Goal: Task Accomplishment & Management: Complete application form

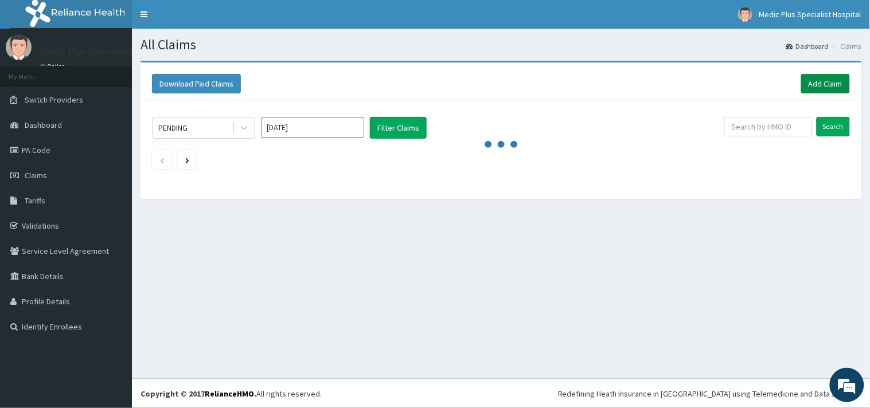
click at [816, 84] on link "Add Claim" at bounding box center [825, 84] width 49 height 20
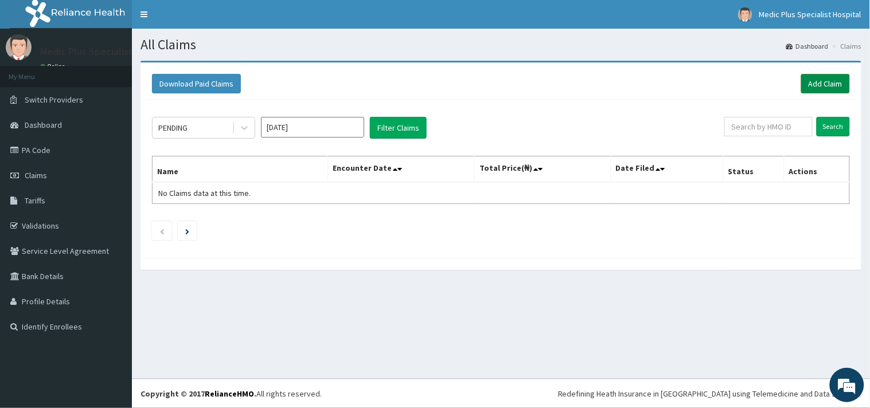
click at [834, 83] on link "Add Claim" at bounding box center [825, 84] width 49 height 20
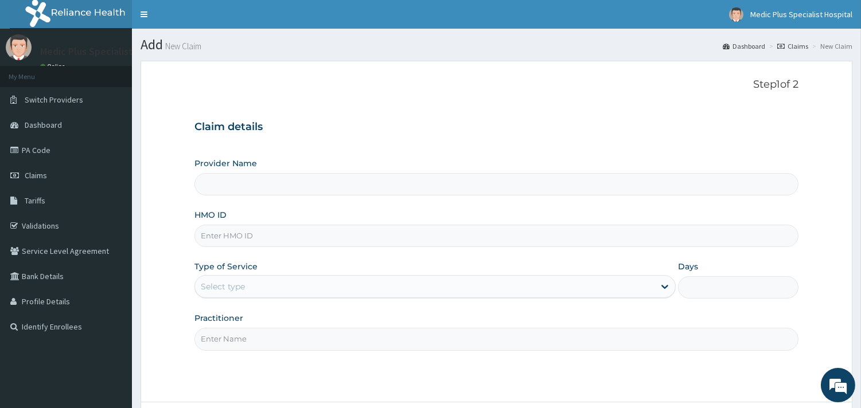
type input "MedicPlus Specialist Hospital"
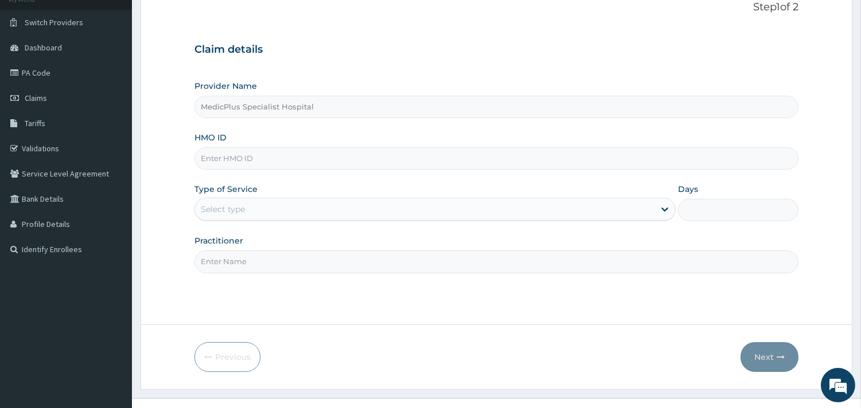
scroll to position [98, 0]
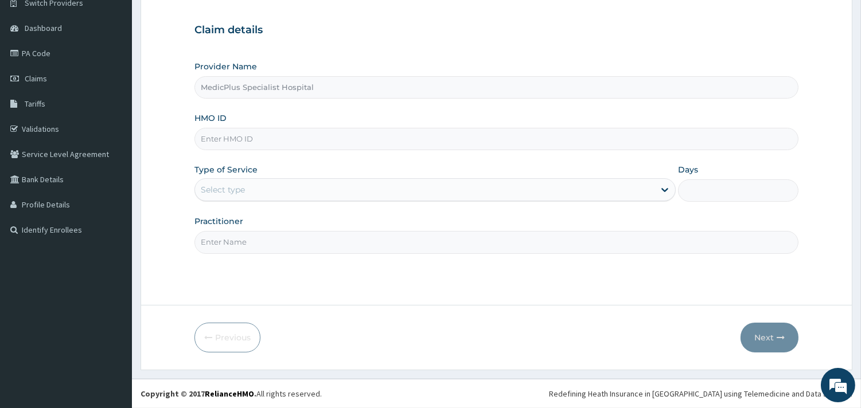
click at [303, 140] on input "HMO ID" at bounding box center [496, 139] width 604 height 22
paste input "pwc/10505/a"
type input "pwc/10505/a"
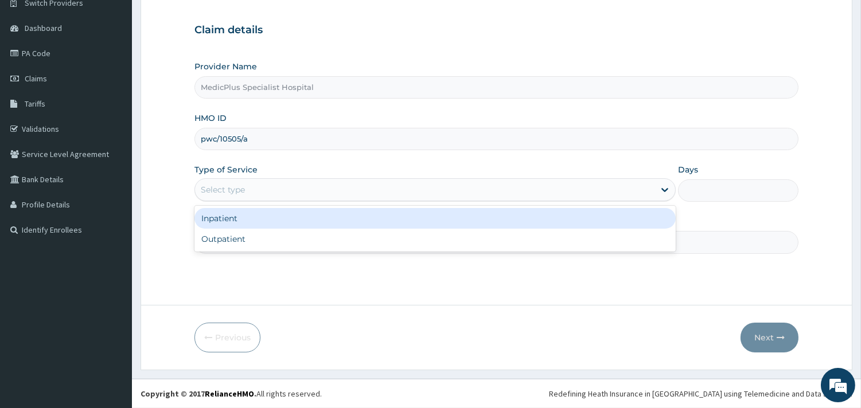
click at [274, 193] on div "Select type" at bounding box center [425, 190] width 460 height 18
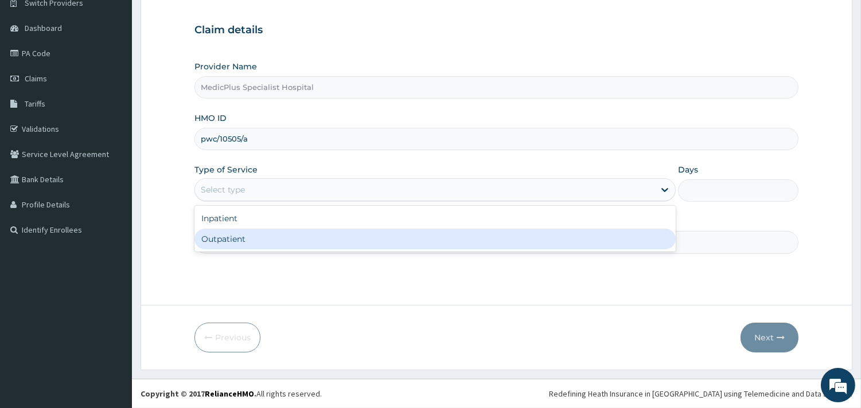
click at [252, 233] on div "Outpatient" at bounding box center [434, 239] width 481 height 21
type input "1"
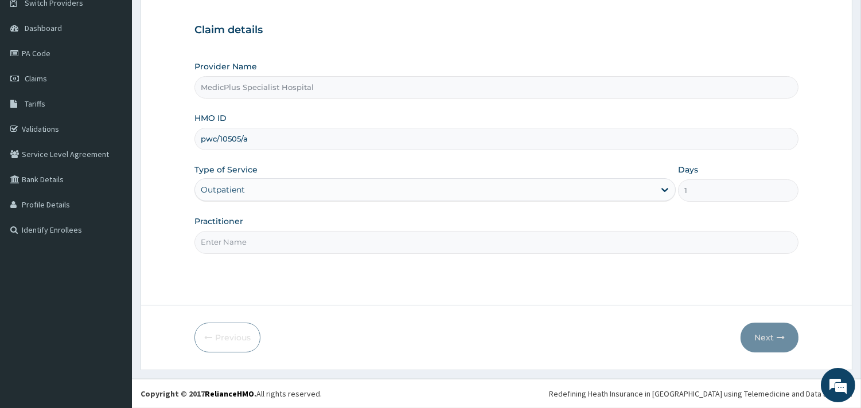
click at [250, 243] on input "Practitioner" at bounding box center [496, 242] width 604 height 22
type input "dr ERINLE MOBOLAJI"
click at [757, 334] on button "Next" at bounding box center [770, 338] width 58 height 30
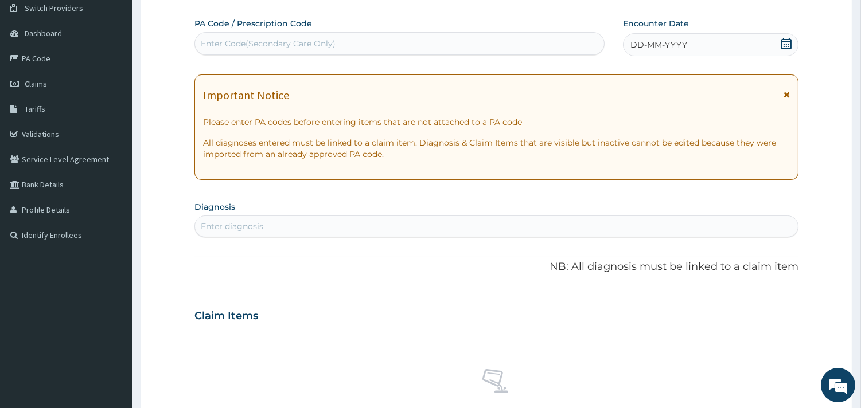
scroll to position [0, 0]
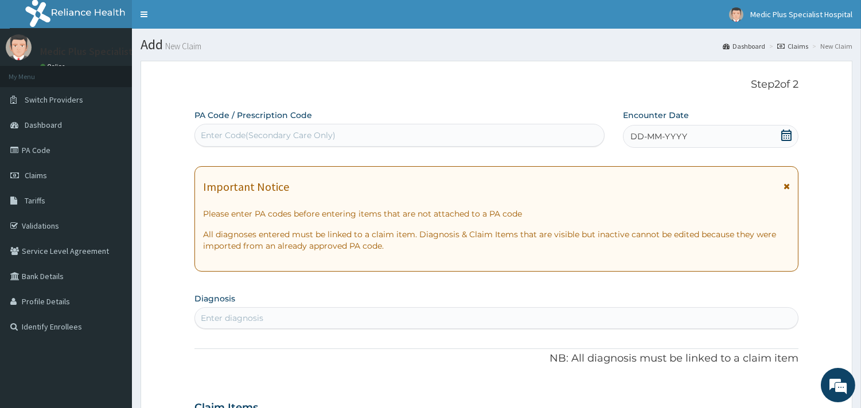
click at [787, 135] on icon at bounding box center [786, 135] width 10 height 11
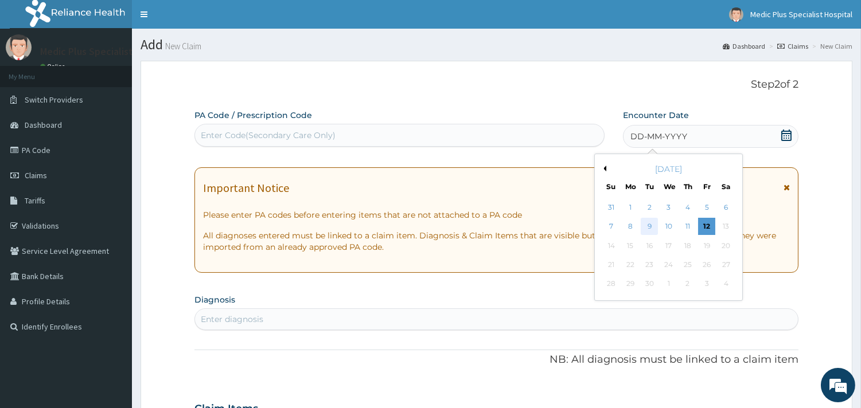
click at [645, 227] on div "9" at bounding box center [649, 227] width 17 height 17
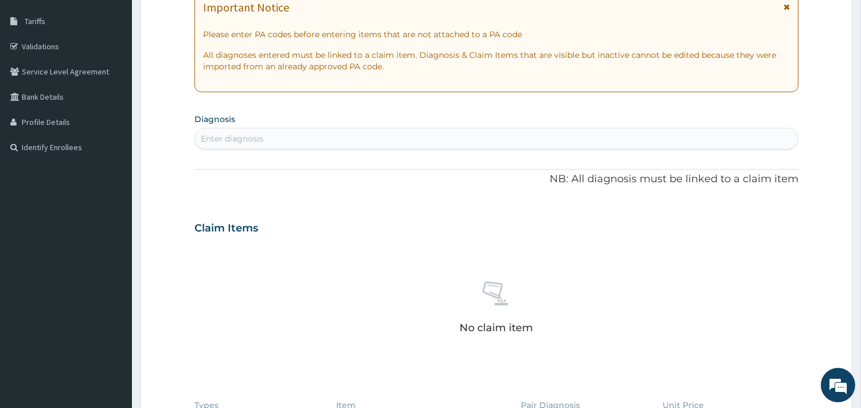
scroll to position [415, 0]
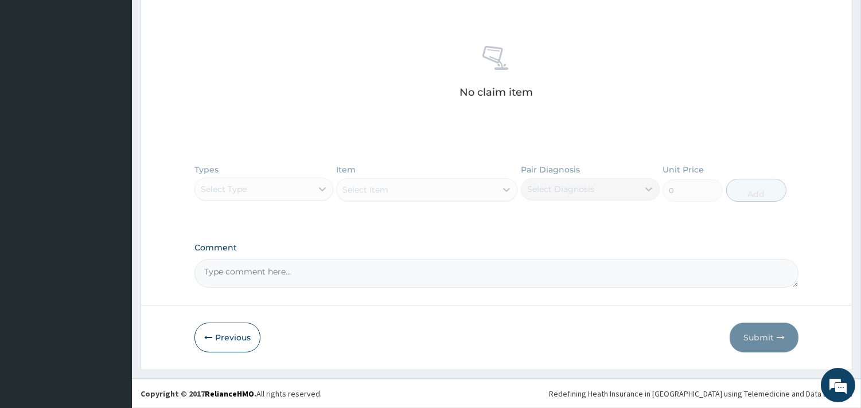
click at [301, 186] on div "Types Select Type Item Select Item Pair Diagnosis Select Diagnosis Unit Price 0…" at bounding box center [496, 191] width 604 height 67
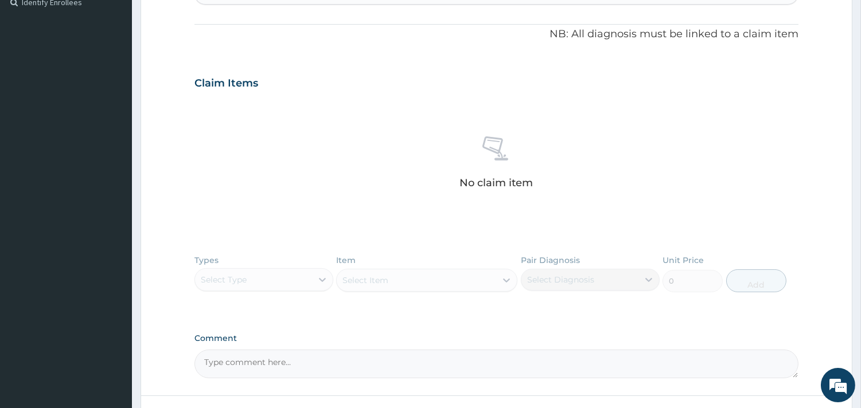
scroll to position [288, 0]
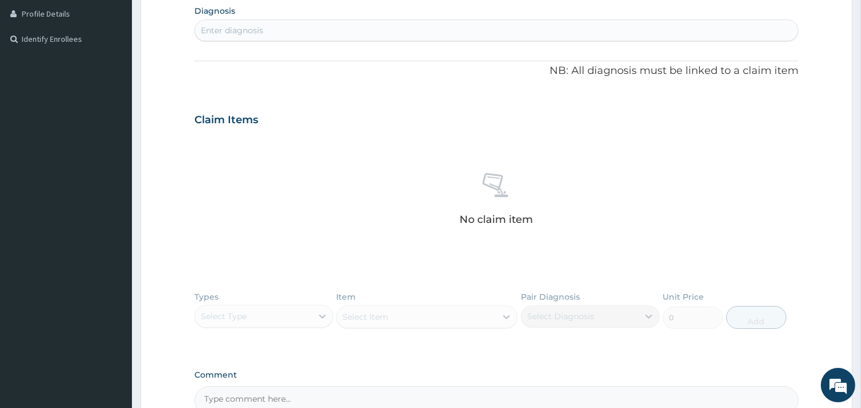
click at [282, 18] on section "Diagnosis Enter diagnosis" at bounding box center [496, 21] width 604 height 39
click at [279, 33] on div "Enter diagnosis" at bounding box center [496, 30] width 603 height 18
type input "SEPSIS"
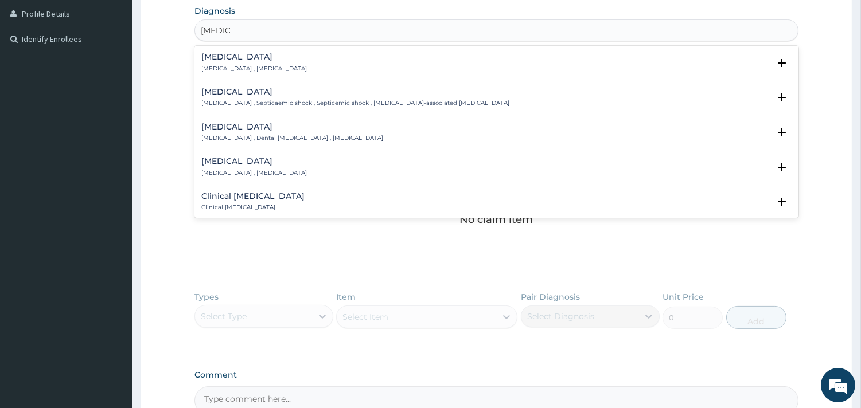
click at [233, 54] on h4 "Sepsis" at bounding box center [254, 57] width 106 height 9
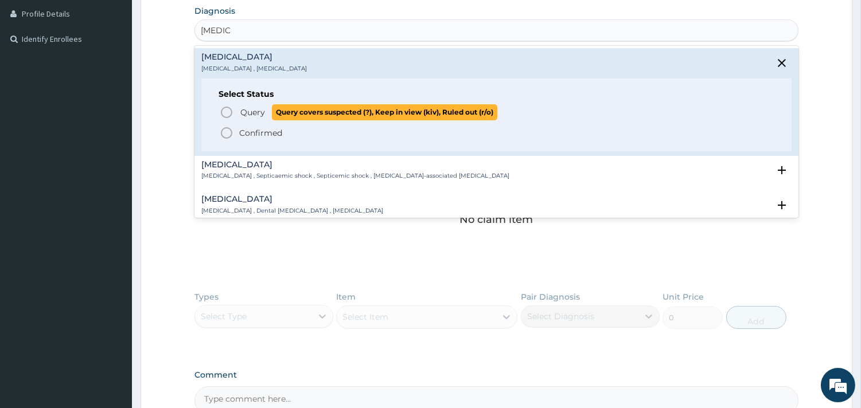
click at [238, 106] on span "Query Query covers suspected (?), Keep in view (kiv), Ruled out (r/o)" at bounding box center [497, 111] width 555 height 15
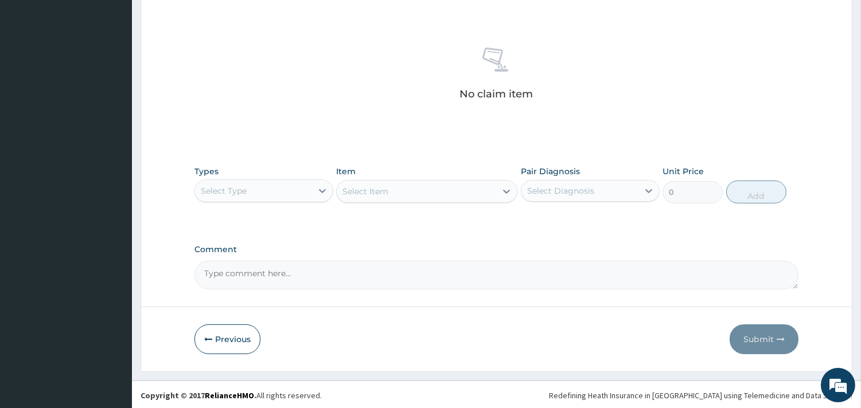
scroll to position [419, 0]
click at [303, 188] on div "Select Type" at bounding box center [253, 189] width 117 height 18
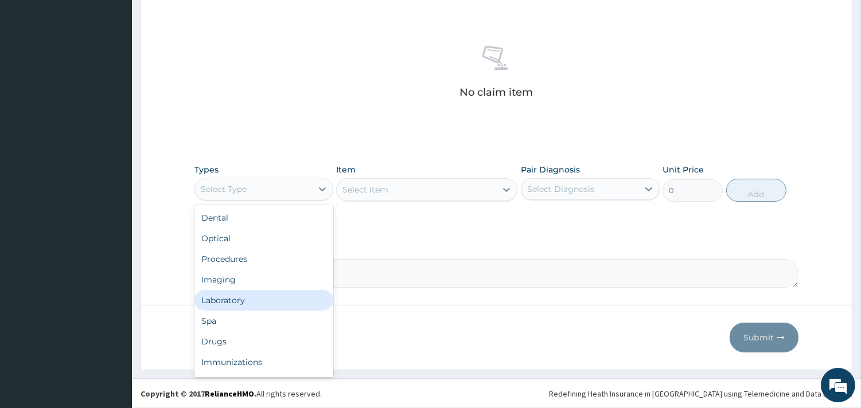
click at [255, 306] on div "Laboratory" at bounding box center [263, 300] width 139 height 21
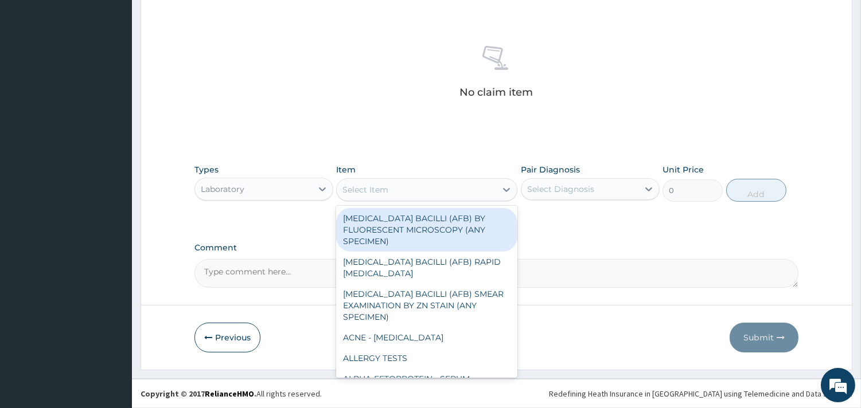
click at [415, 187] on div "Select Item" at bounding box center [416, 190] width 159 height 18
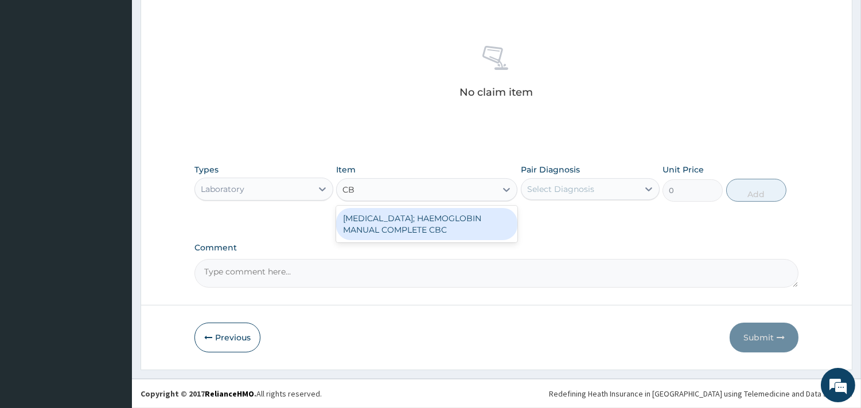
type input "CBC"
click at [397, 228] on div "BLOOD COUNT; HAEMOGLOBIN MANUAL COMPLETE CBC" at bounding box center [426, 224] width 181 height 32
type input "2500"
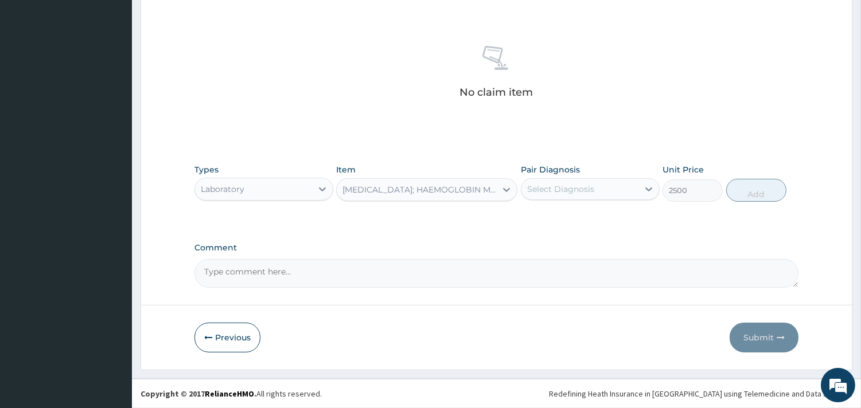
click at [606, 190] on div "Select Diagnosis" at bounding box center [579, 189] width 117 height 18
click at [589, 212] on div "Sepsis" at bounding box center [590, 219] width 139 height 24
checkbox input "true"
click at [747, 193] on button "Add" at bounding box center [756, 190] width 60 height 23
type input "0"
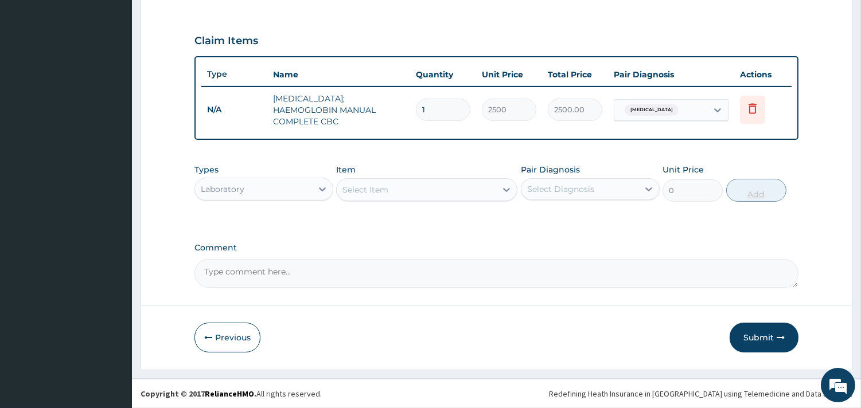
scroll to position [363, 0]
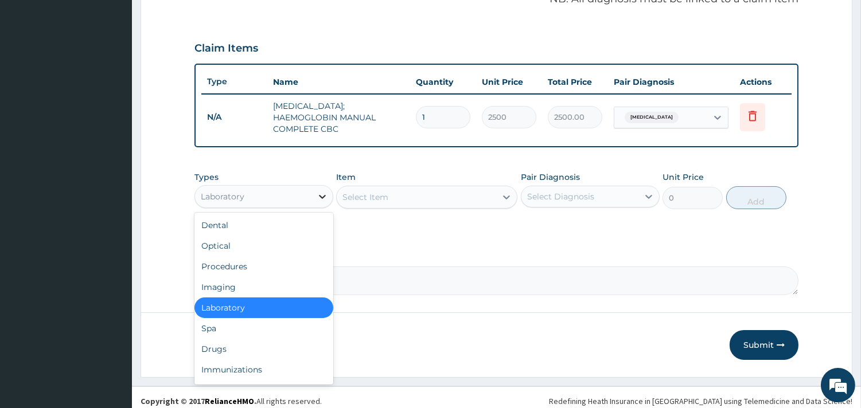
click at [314, 192] on div at bounding box center [322, 196] width 21 height 21
click at [216, 259] on div "Procedures" at bounding box center [263, 266] width 139 height 21
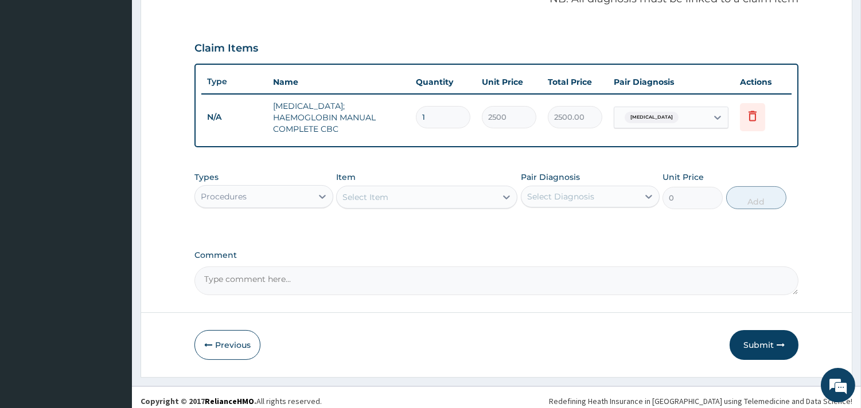
click at [408, 189] on div "Select Item" at bounding box center [416, 197] width 159 height 18
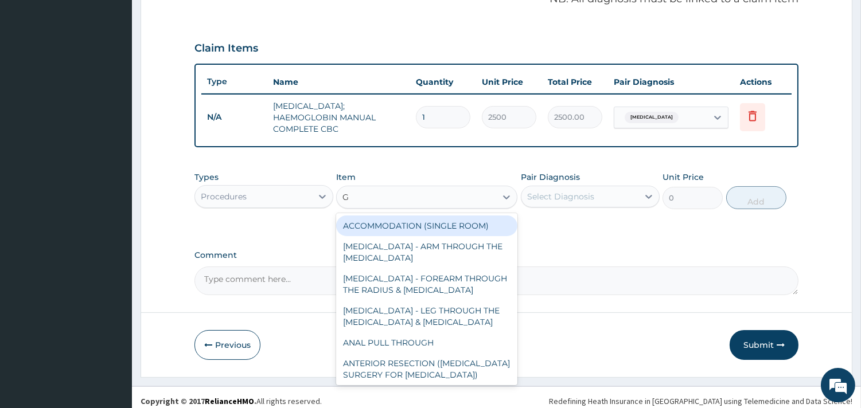
type input "GP"
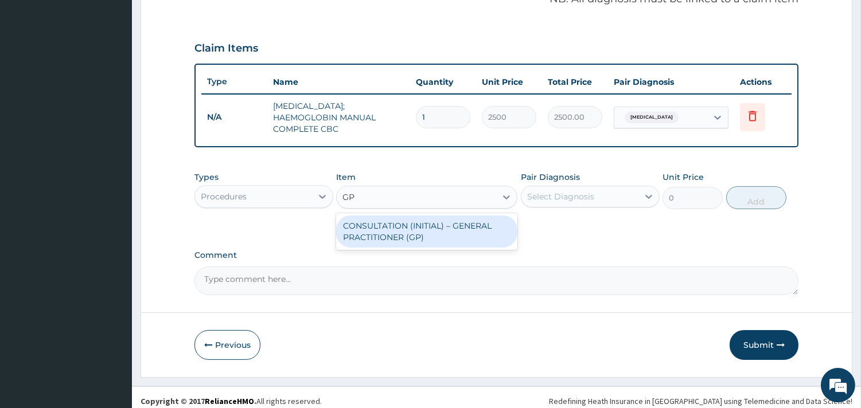
click at [398, 222] on div "CONSULTATION (INITIAL) – GENERAL PRACTITIONER (GP)" at bounding box center [426, 232] width 181 height 32
type input "1500"
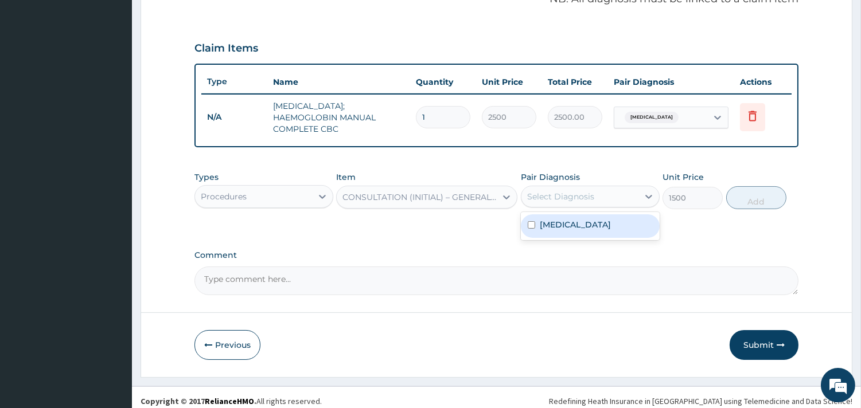
click at [544, 191] on div "Select Diagnosis" at bounding box center [560, 196] width 67 height 11
click at [534, 221] on input "checkbox" at bounding box center [531, 224] width 7 height 7
checkbox input "true"
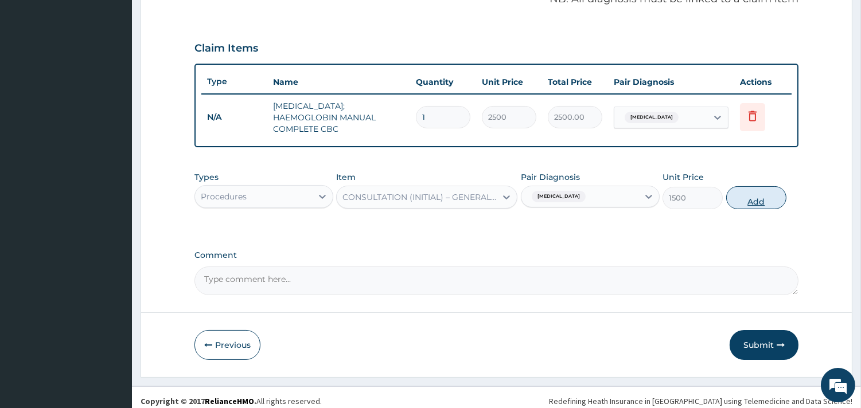
click at [748, 192] on button "Add" at bounding box center [756, 197] width 60 height 23
type input "0"
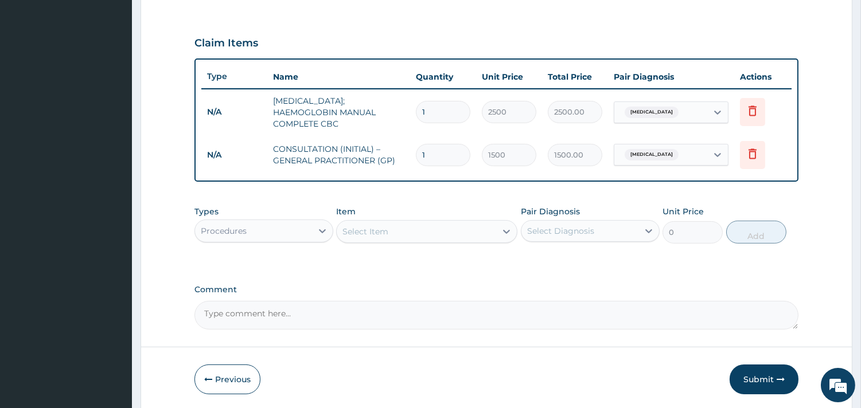
scroll to position [403, 0]
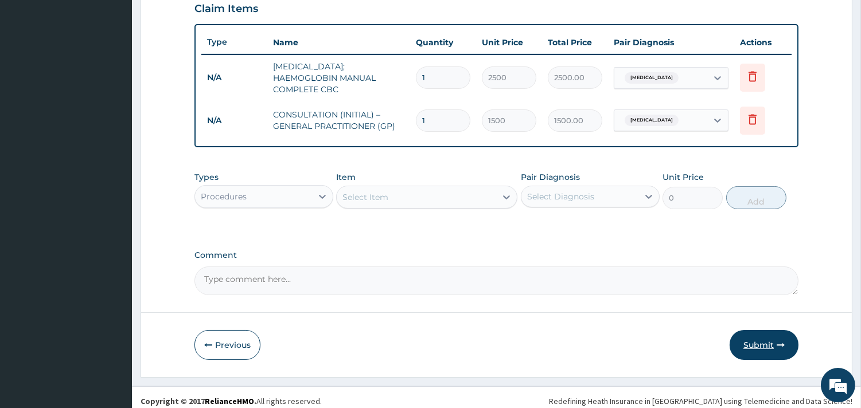
click at [764, 330] on button "Submit" at bounding box center [764, 345] width 69 height 30
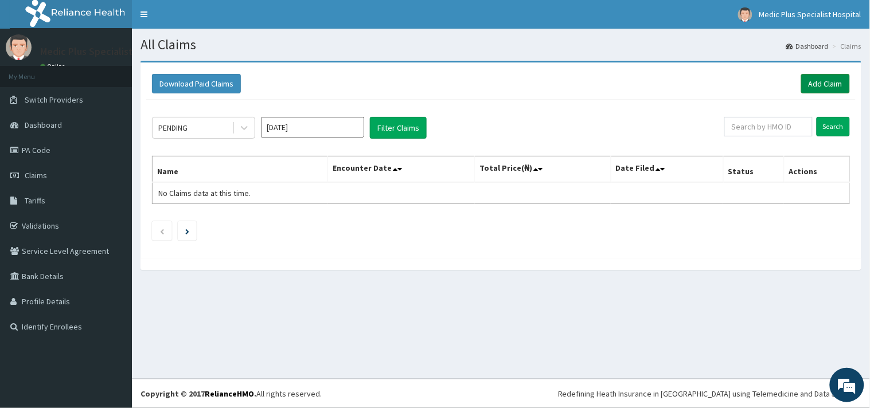
click at [818, 83] on link "Add Claim" at bounding box center [825, 84] width 49 height 20
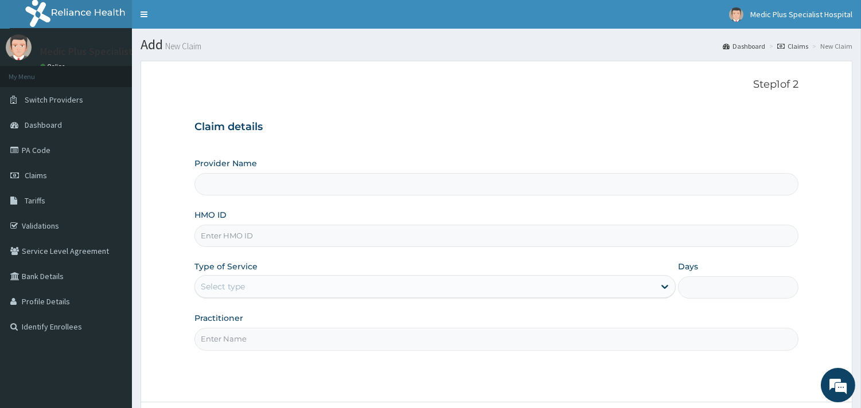
type input "MedicPlus Specialist Hospital"
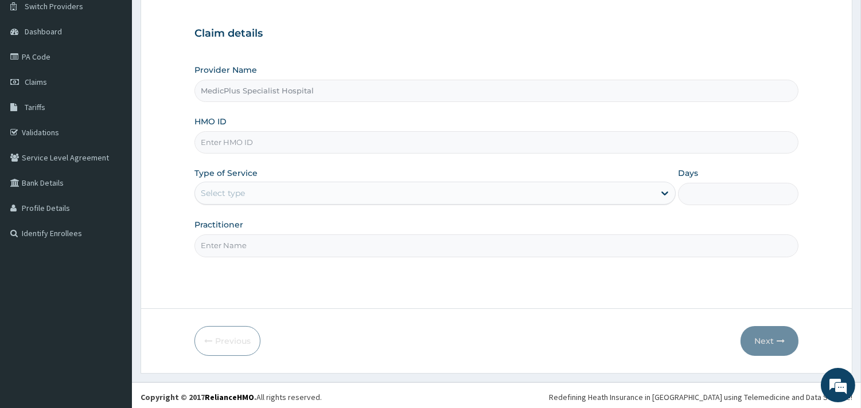
scroll to position [98, 0]
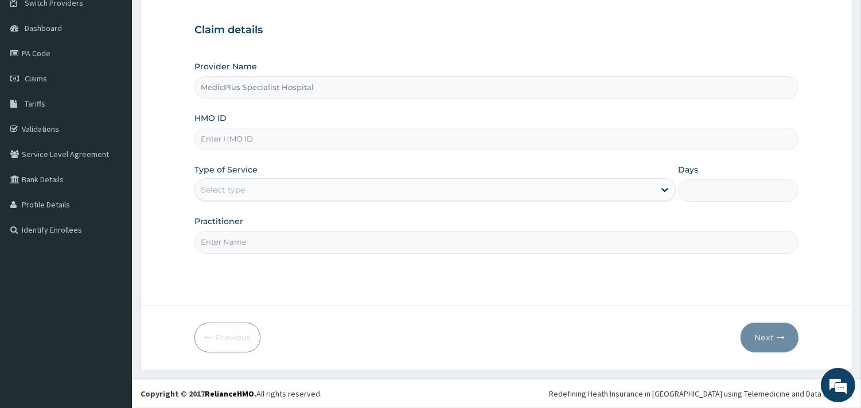
click at [260, 130] on input "HMO ID" at bounding box center [496, 139] width 604 height 22
paste input "pwc/10505/a"
type input "pwc/10505/a"
click at [255, 186] on div "Select type" at bounding box center [425, 190] width 460 height 18
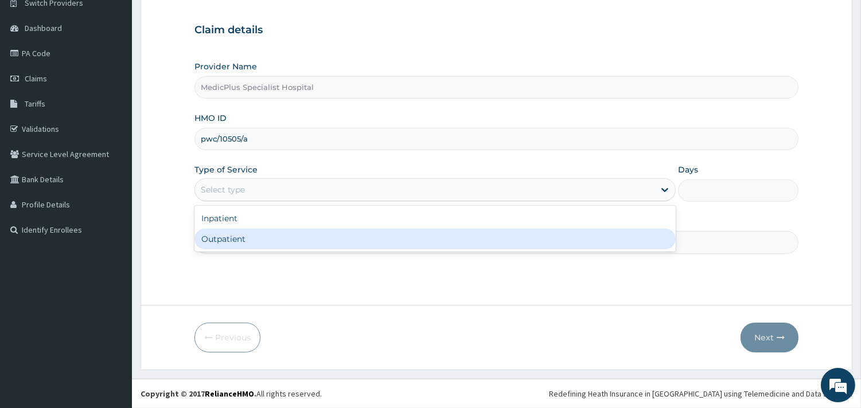
click at [251, 239] on div "Outpatient" at bounding box center [434, 239] width 481 height 21
type input "1"
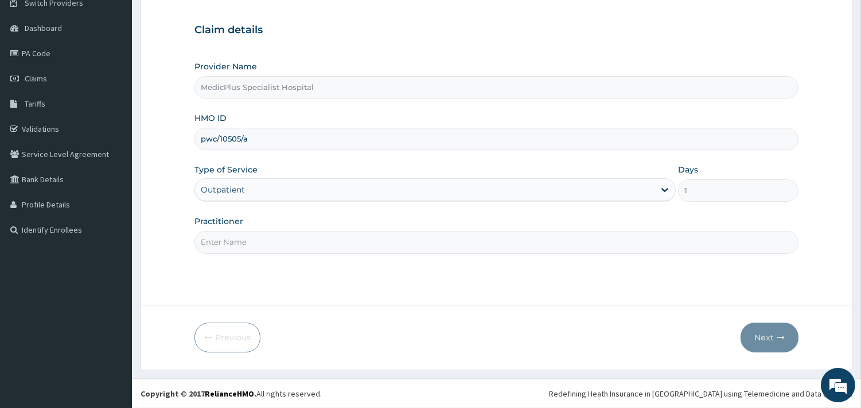
click at [258, 239] on input "Practitioner" at bounding box center [496, 242] width 604 height 22
type input "DR ERINLE MOBOLAJI"
click at [756, 341] on button "Next" at bounding box center [770, 338] width 58 height 30
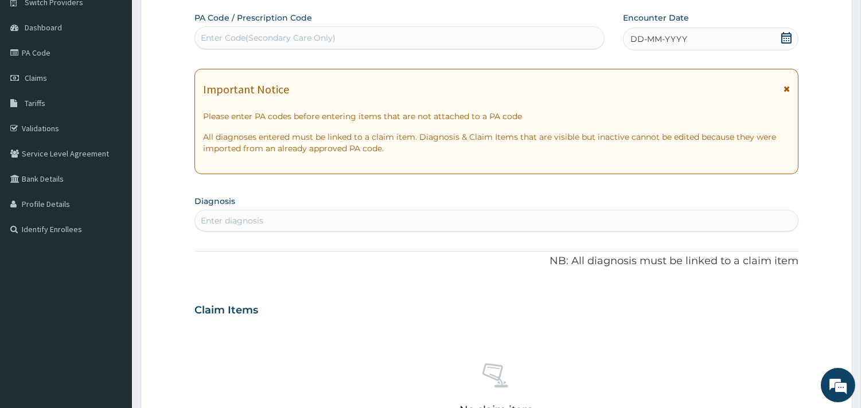
click at [788, 36] on icon at bounding box center [786, 37] width 10 height 11
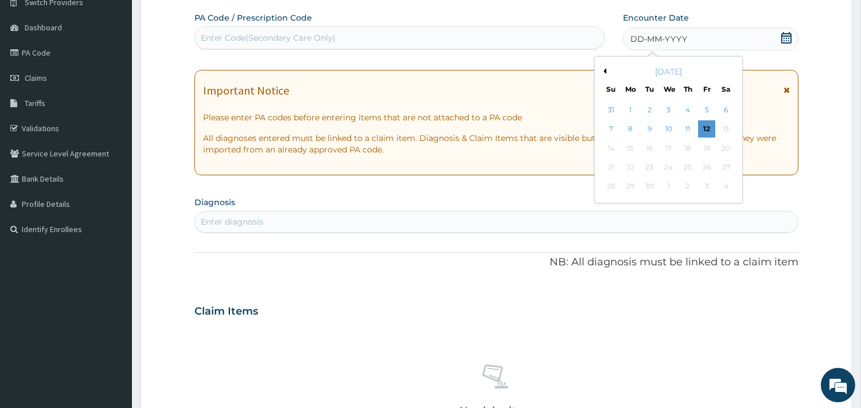
click at [601, 72] on button "Previous Month" at bounding box center [604, 71] width 6 height 6
click at [723, 189] on div "30" at bounding box center [725, 186] width 17 height 17
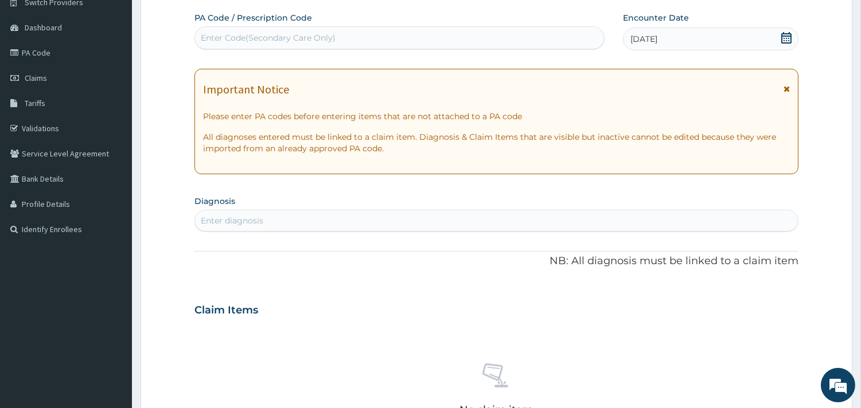
click at [257, 223] on div "Enter diagnosis" at bounding box center [232, 220] width 63 height 11
click at [318, 352] on div "No claim item" at bounding box center [496, 392] width 604 height 132
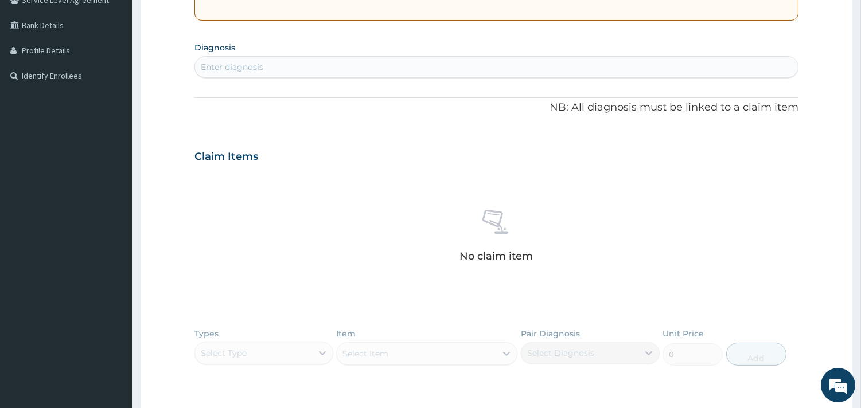
scroll to position [191, 0]
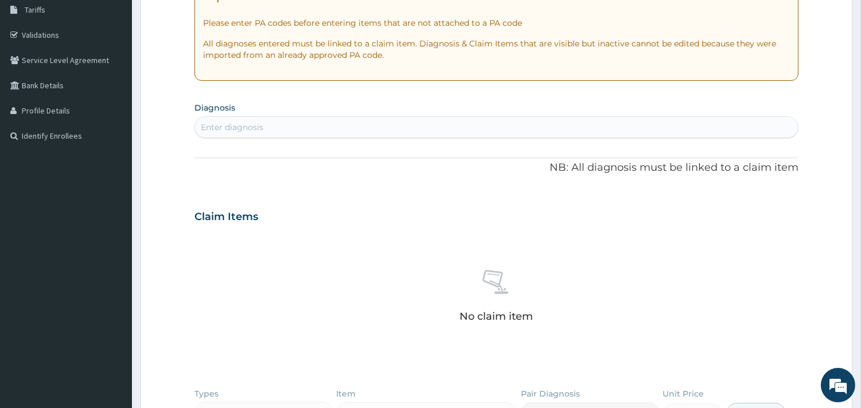
click at [278, 121] on div "Enter diagnosis" at bounding box center [496, 127] width 603 height 18
type input "SEPSI"
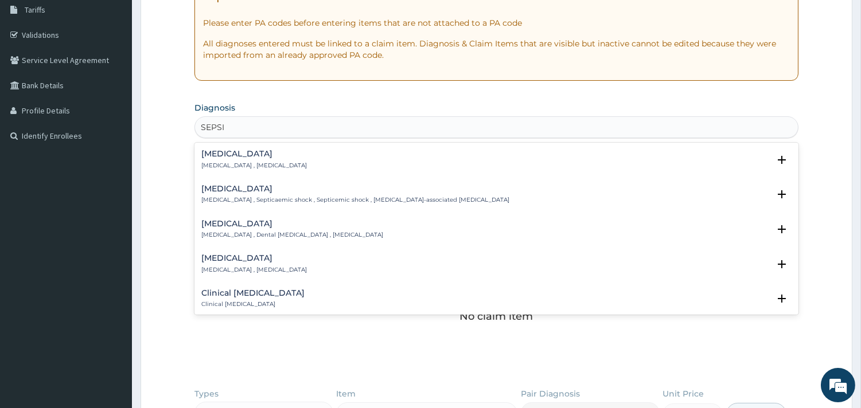
click at [228, 167] on p "Systemic infection , Sepsis" at bounding box center [254, 166] width 106 height 8
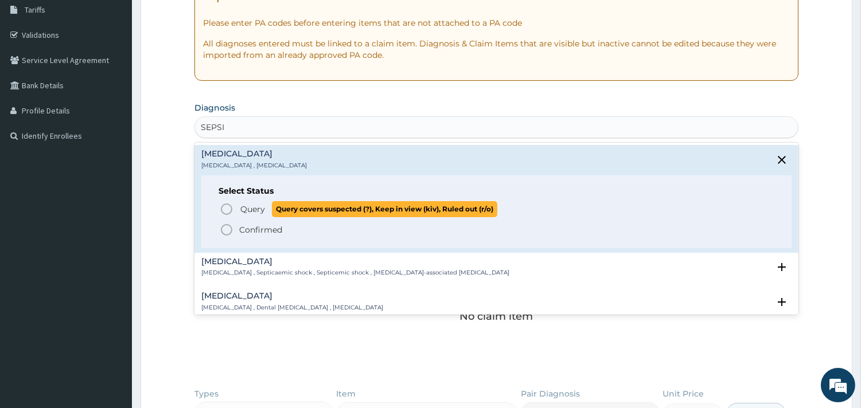
click at [225, 208] on icon "status option query" at bounding box center [227, 210] width 14 height 14
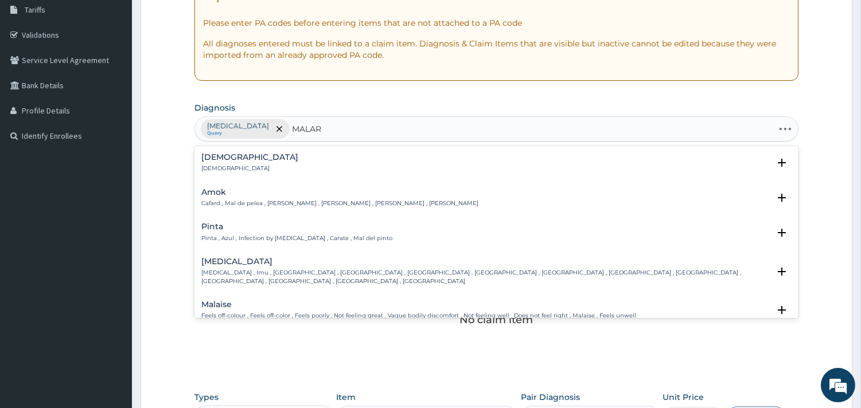
type input "MALARI"
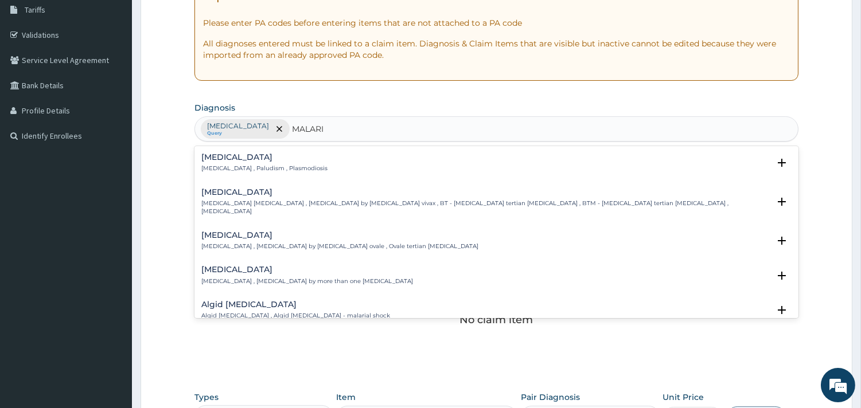
click at [250, 156] on h4 "Malaria" at bounding box center [264, 157] width 126 height 9
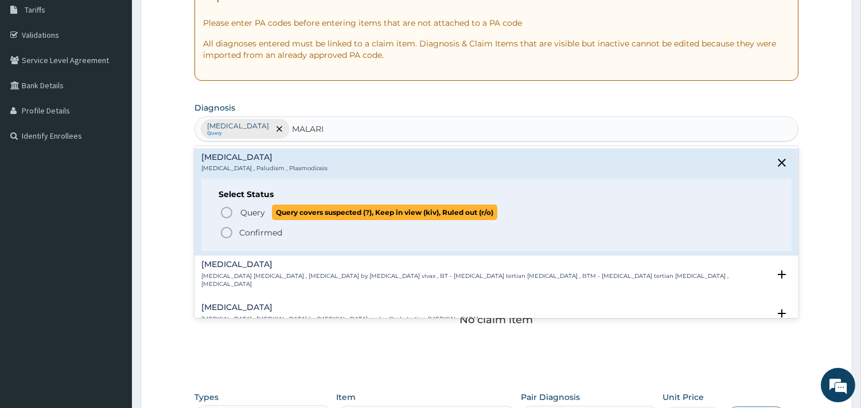
drag, startPoint x: 221, startPoint y: 208, endPoint x: 276, endPoint y: 184, distance: 59.6
click at [225, 208] on icon "status option query" at bounding box center [227, 213] width 14 height 14
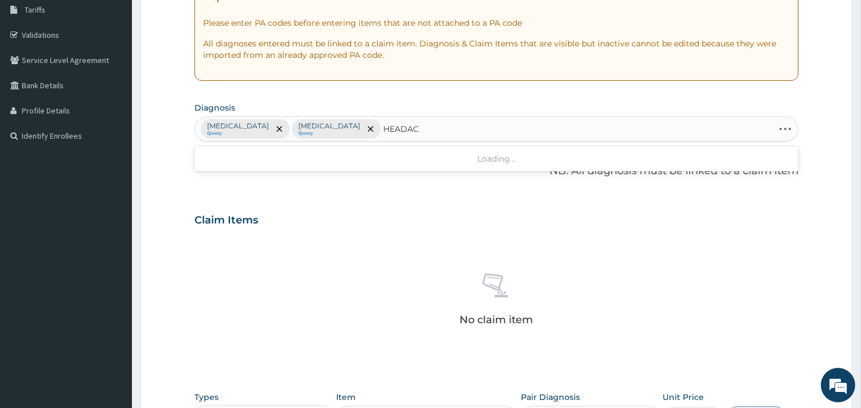
type input "HEADACH"
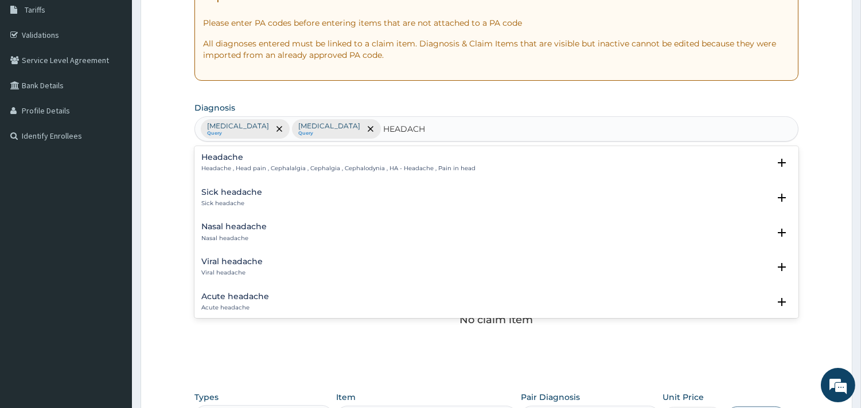
click at [245, 169] on p "Headache , Head pain , Cephalalgia , Cephalgia , Cephalodynia , HA - Headache ,…" at bounding box center [338, 169] width 274 height 8
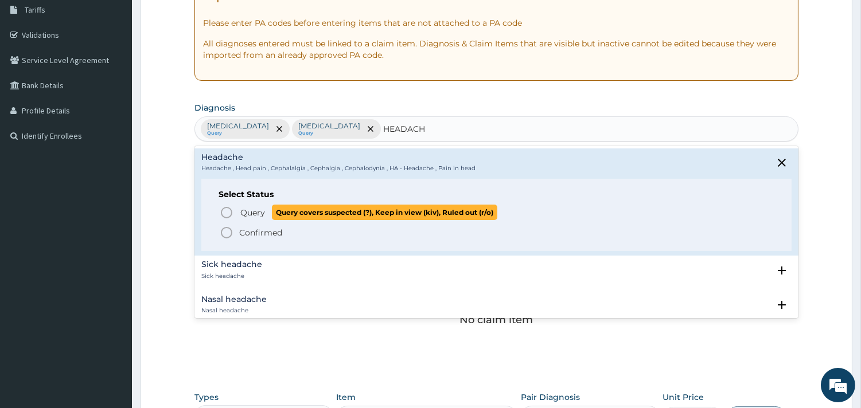
click at [234, 209] on span "Query Query covers suspected (?), Keep in view (kiv), Ruled out (r/o)" at bounding box center [497, 212] width 555 height 15
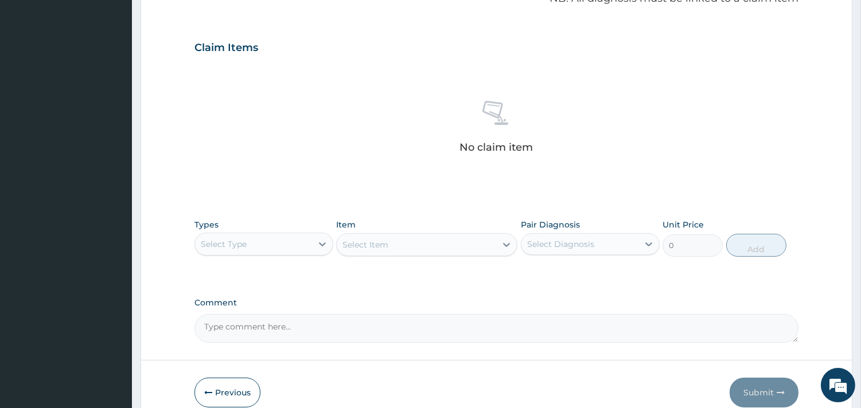
scroll to position [382, 0]
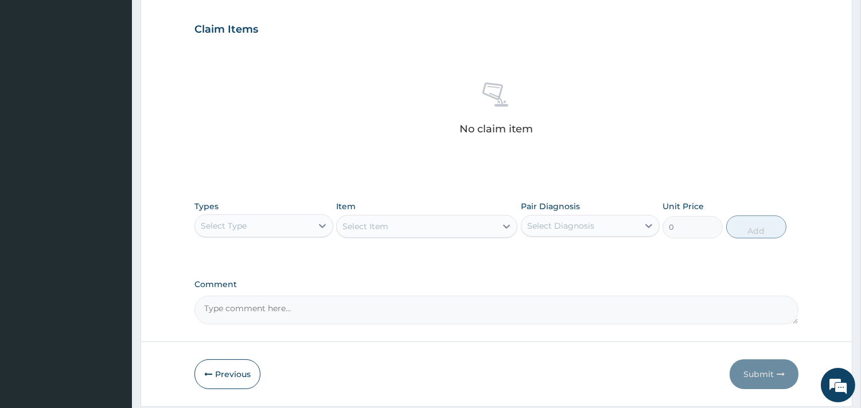
click at [281, 219] on div "Select Type" at bounding box center [253, 226] width 117 height 18
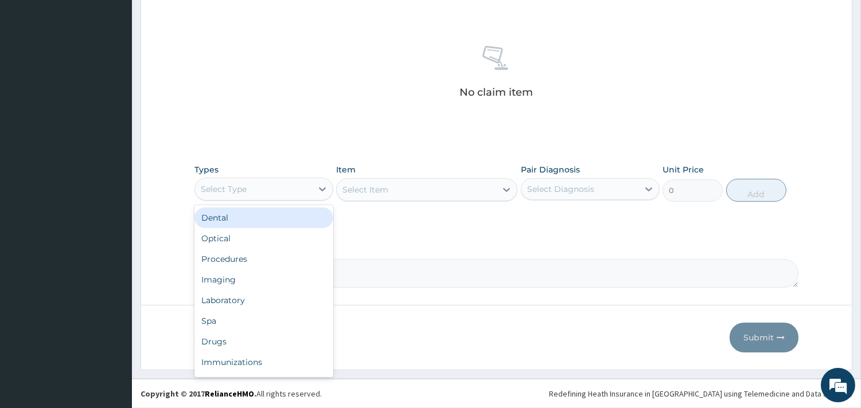
scroll to position [38, 0]
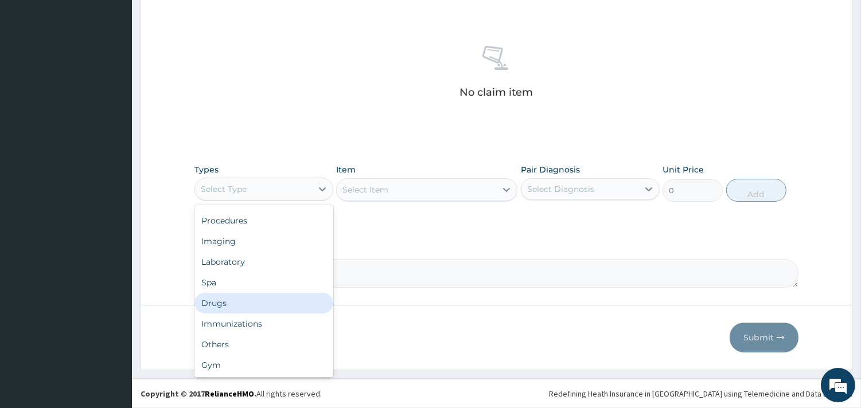
click at [220, 303] on div "Drugs" at bounding box center [263, 303] width 139 height 21
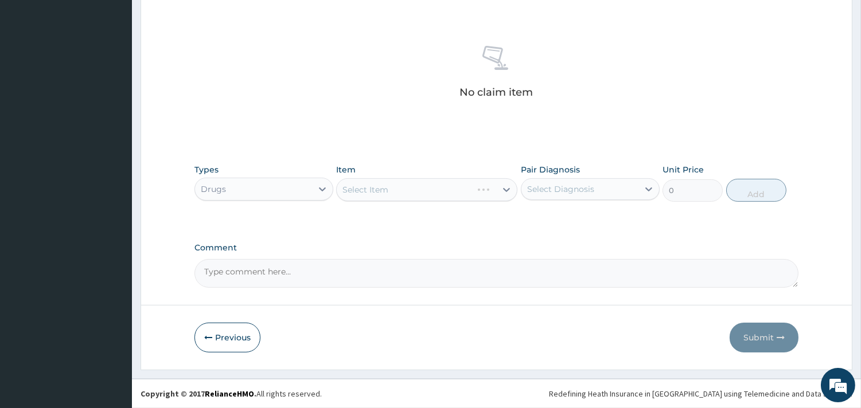
click at [387, 191] on div "Select Item" at bounding box center [426, 189] width 181 height 23
click at [387, 191] on div "Select Item" at bounding box center [365, 189] width 46 height 11
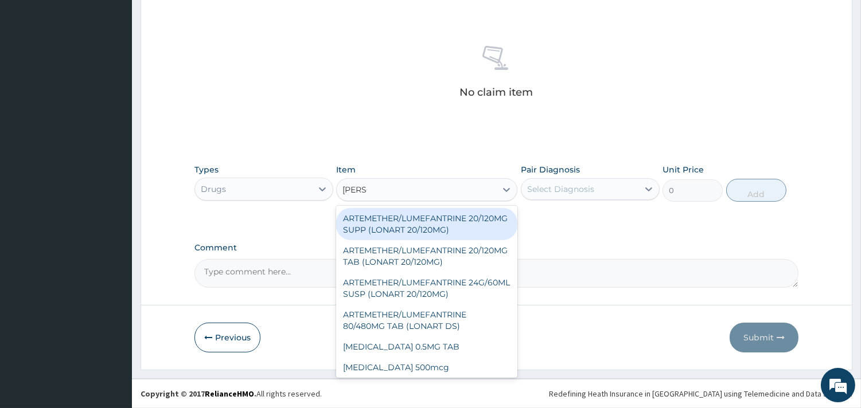
type input "LONAR"
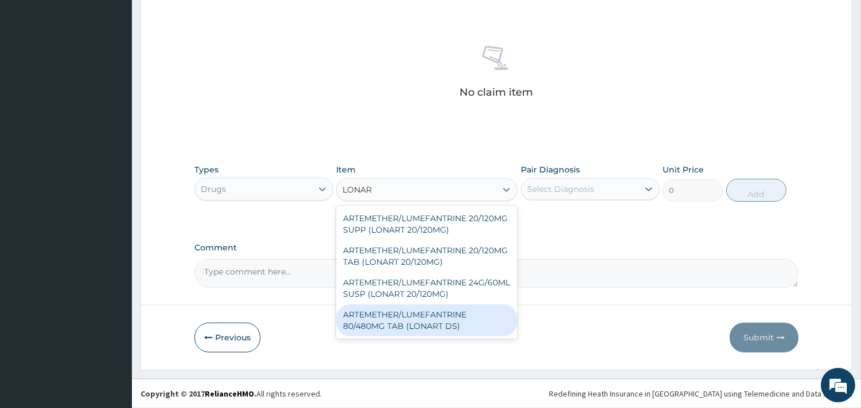
click at [413, 313] on div "ARTEMETHER/LUMEFANTRINE 80/480MG TAB (LONART DS)" at bounding box center [426, 321] width 181 height 32
type input "400"
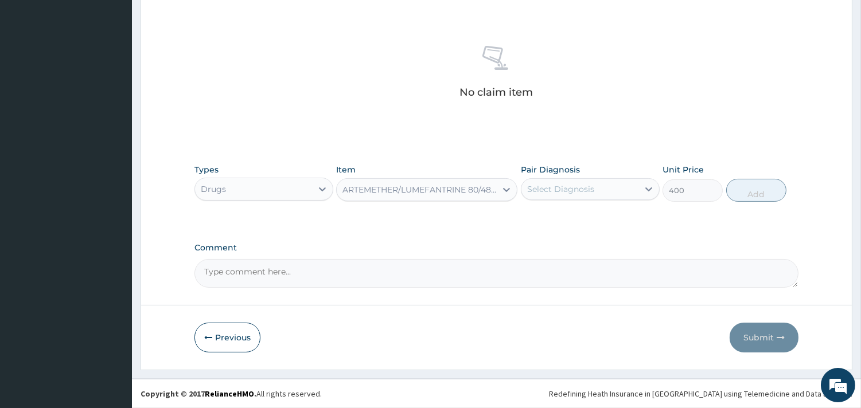
click at [552, 185] on div "Select Diagnosis" at bounding box center [560, 189] width 67 height 11
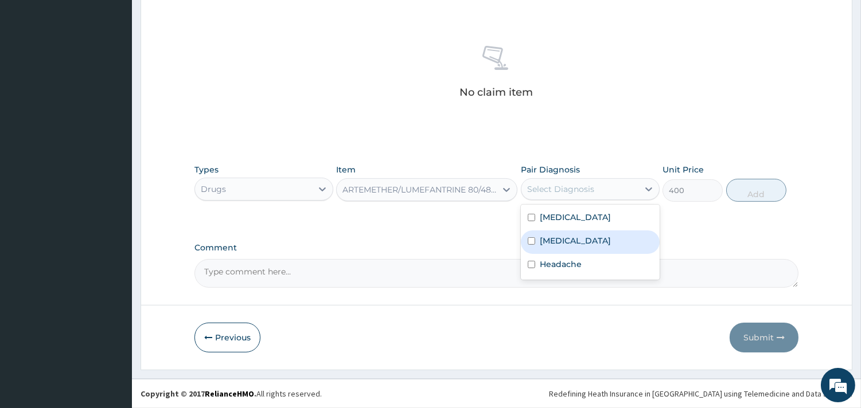
click at [547, 244] on label "Malaria" at bounding box center [575, 240] width 71 height 11
checkbox input "true"
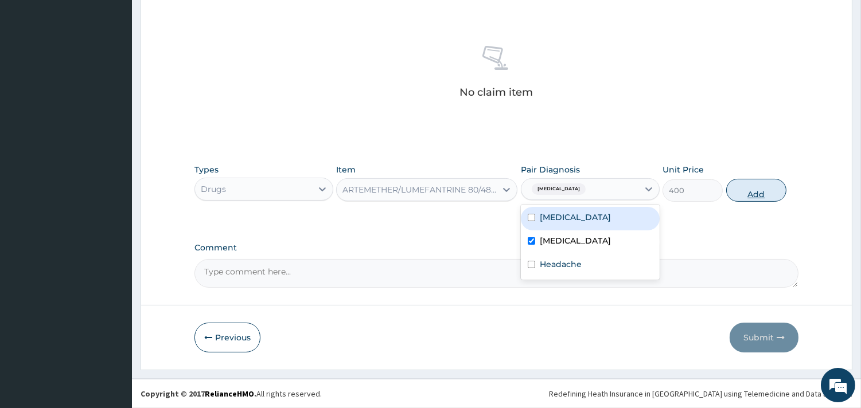
click at [731, 192] on button "Add" at bounding box center [756, 190] width 60 height 23
type input "0"
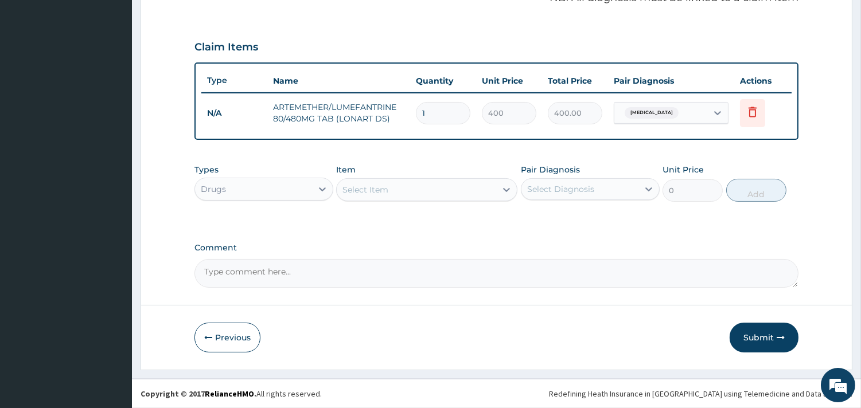
scroll to position [363, 0]
click at [403, 193] on div "Select Item" at bounding box center [416, 191] width 159 height 18
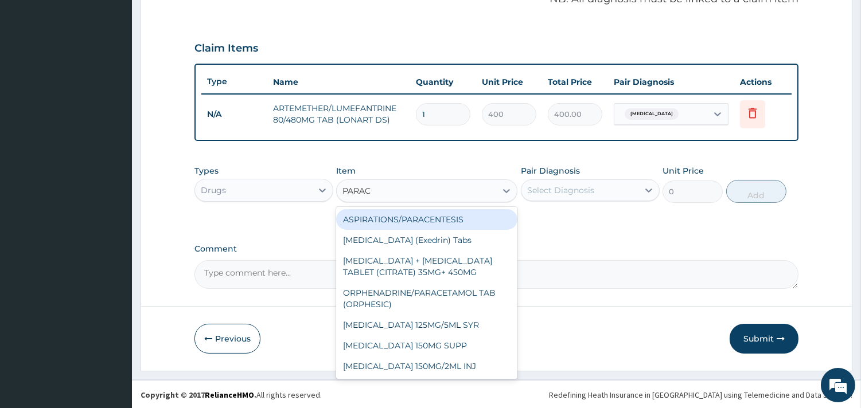
type input "PARACE"
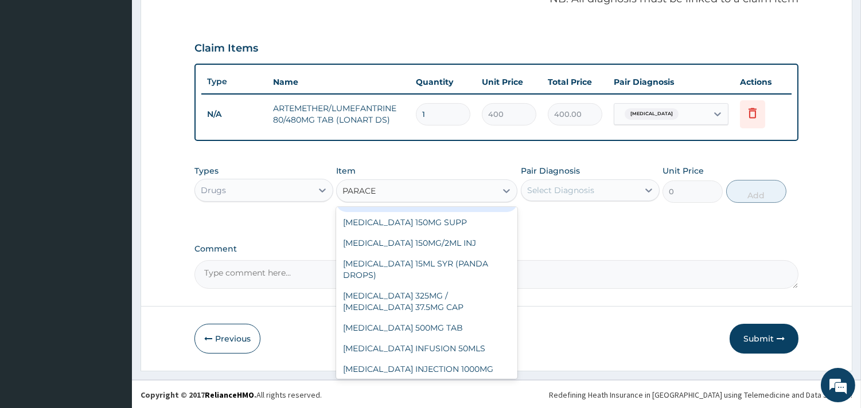
scroll to position [127, 0]
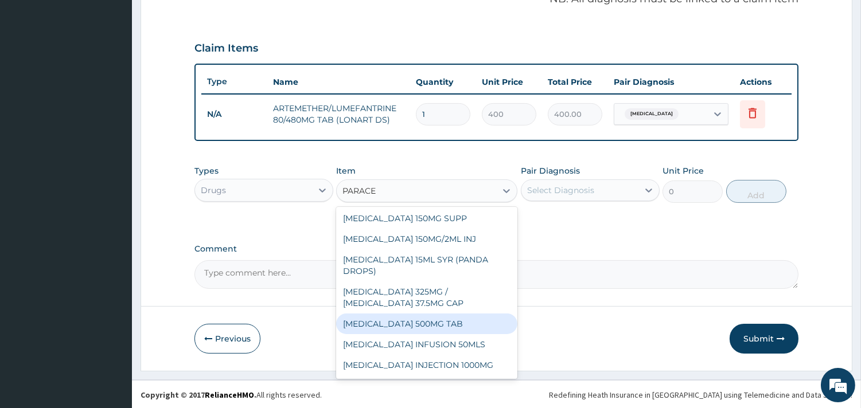
click at [427, 334] on div "PARACETAMOL 500MG TAB" at bounding box center [426, 324] width 181 height 21
type input "10"
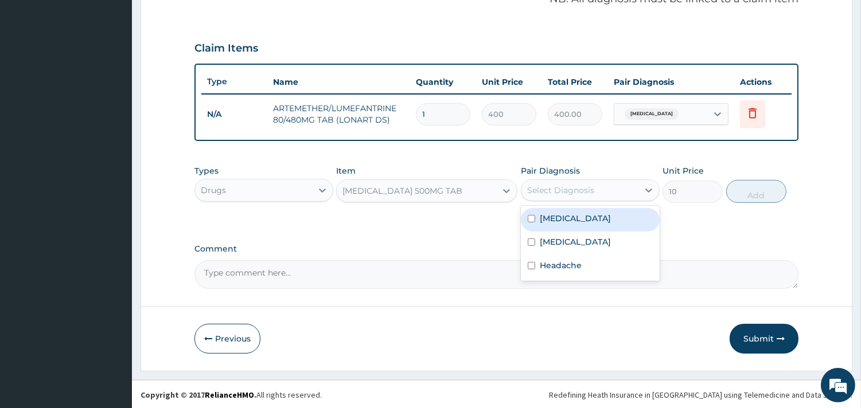
click at [537, 194] on div "Select Diagnosis" at bounding box center [560, 190] width 67 height 11
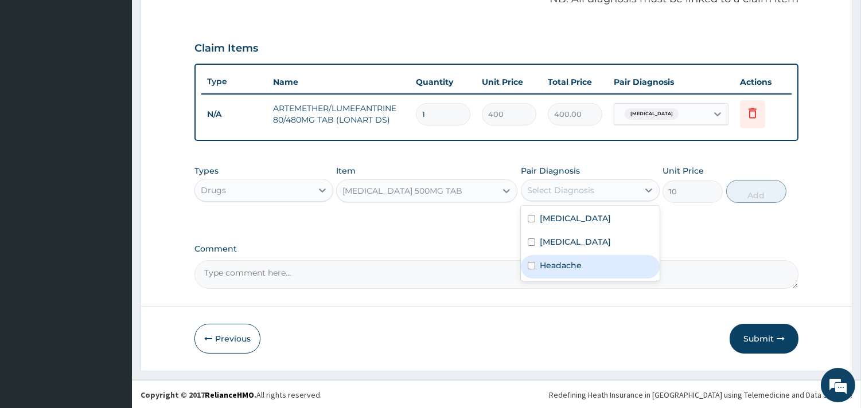
click at [543, 267] on label "Headache" at bounding box center [561, 265] width 42 height 11
checkbox input "true"
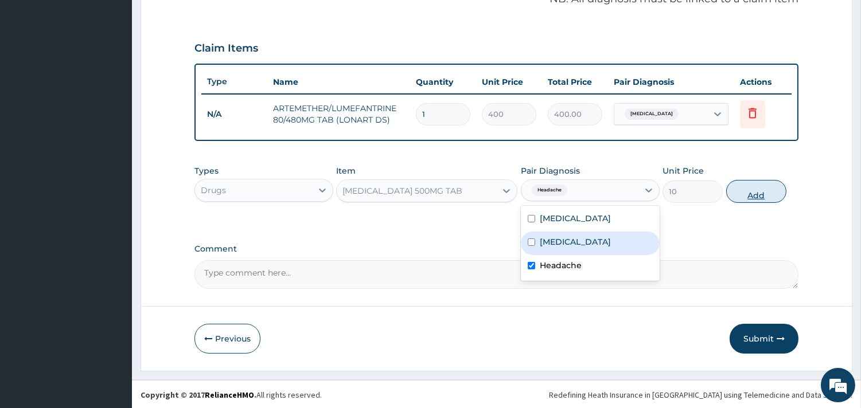
click at [754, 195] on button "Add" at bounding box center [756, 191] width 60 height 23
type input "0"
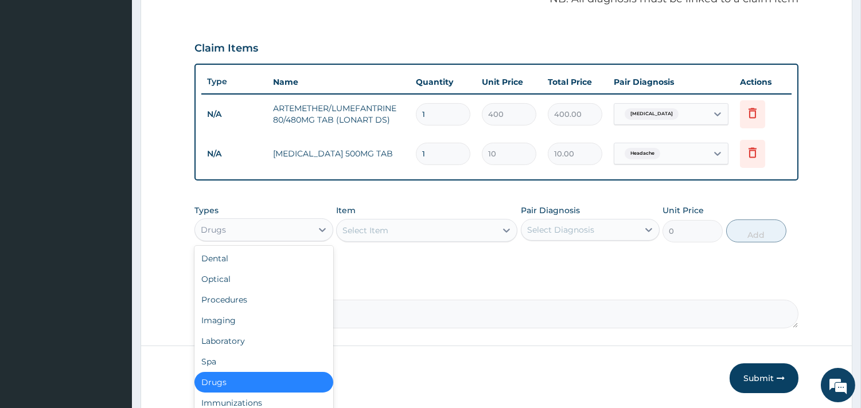
click at [279, 224] on div "Drugs" at bounding box center [253, 230] width 117 height 18
click at [217, 346] on div "Laboratory" at bounding box center [263, 341] width 139 height 21
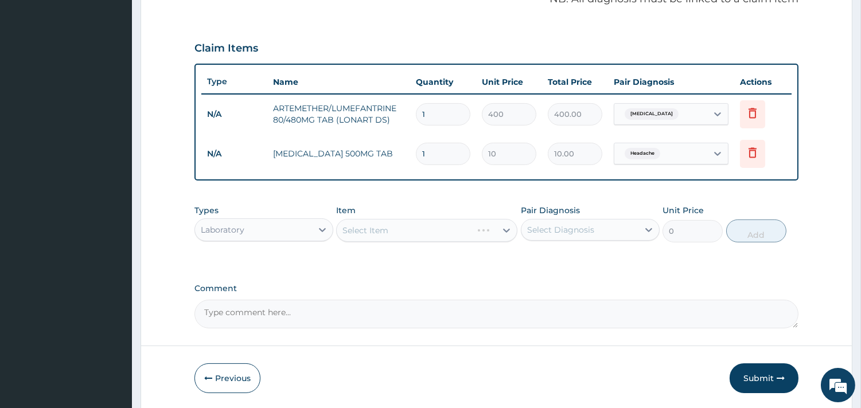
click at [373, 232] on div "Select Item" at bounding box center [426, 230] width 181 height 23
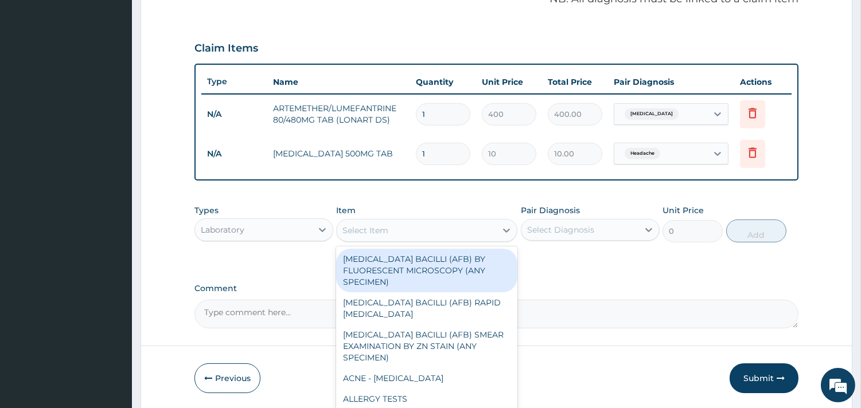
click at [366, 232] on div "Select Item" at bounding box center [365, 230] width 46 height 11
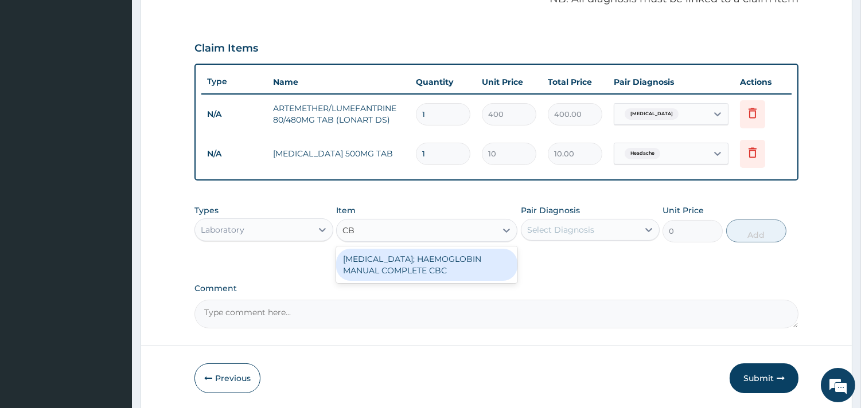
type input "CBC"
click at [374, 259] on div "BLOOD COUNT; HAEMOGLOBIN MANUAL COMPLETE CBC" at bounding box center [426, 265] width 181 height 32
type input "2500"
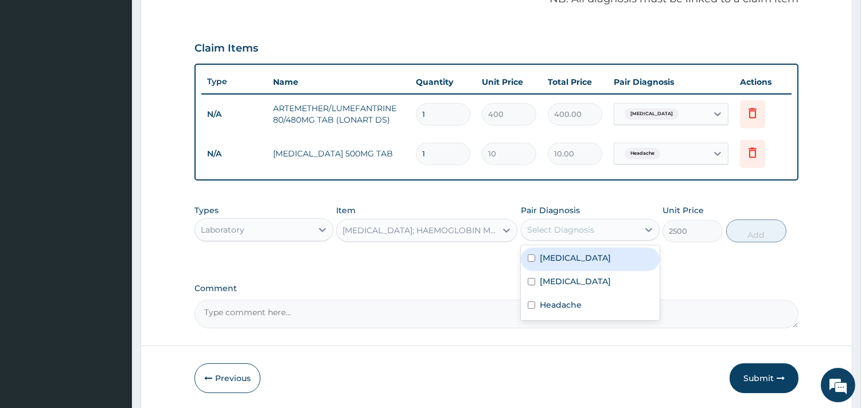
click at [571, 226] on div "Select Diagnosis" at bounding box center [560, 229] width 67 height 11
drag, startPoint x: 549, startPoint y: 258, endPoint x: 570, endPoint y: 258, distance: 21.2
click at [550, 258] on label "Sepsis" at bounding box center [575, 257] width 71 height 11
checkbox input "true"
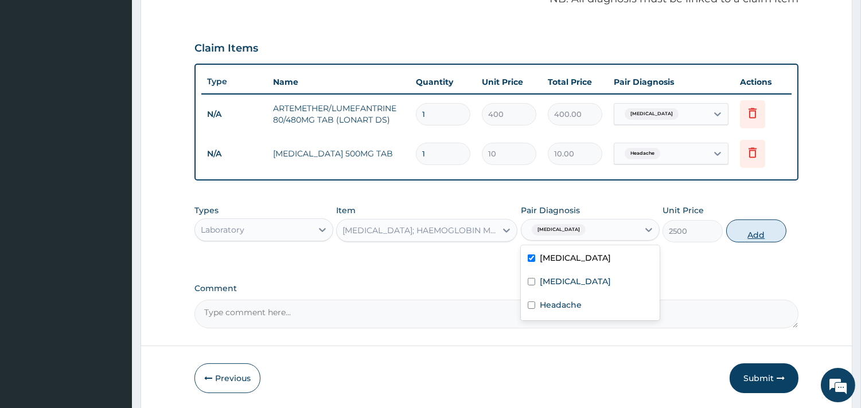
click at [753, 228] on button "Add" at bounding box center [756, 231] width 60 height 23
type input "0"
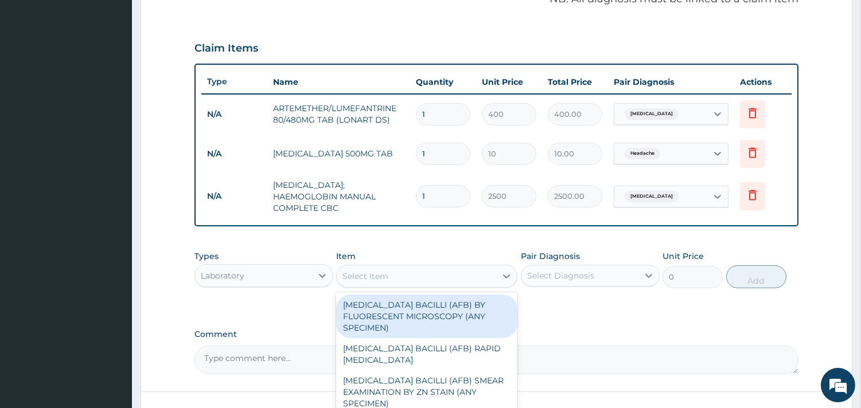
click at [436, 277] on div "Select Item" at bounding box center [416, 276] width 159 height 18
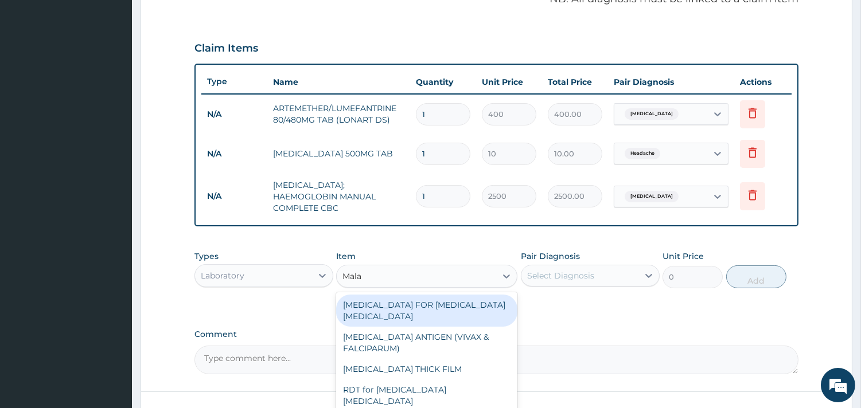
type input "Malar"
click at [419, 295] on div "BLOOD FILM FOR MALARIA PARASITE" at bounding box center [426, 311] width 181 height 32
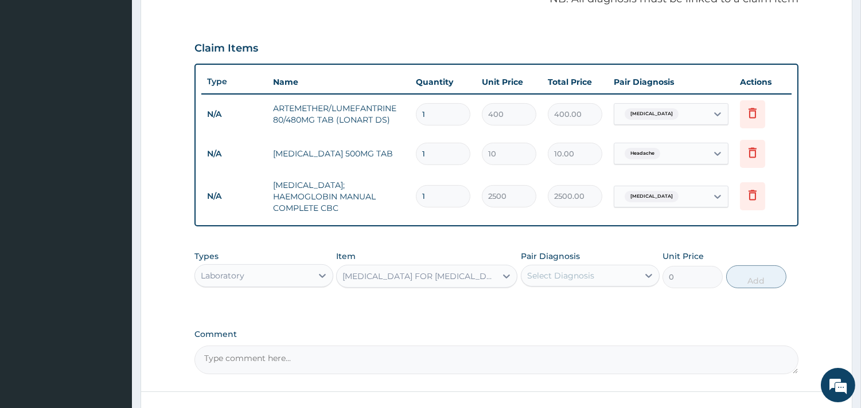
type input "1100"
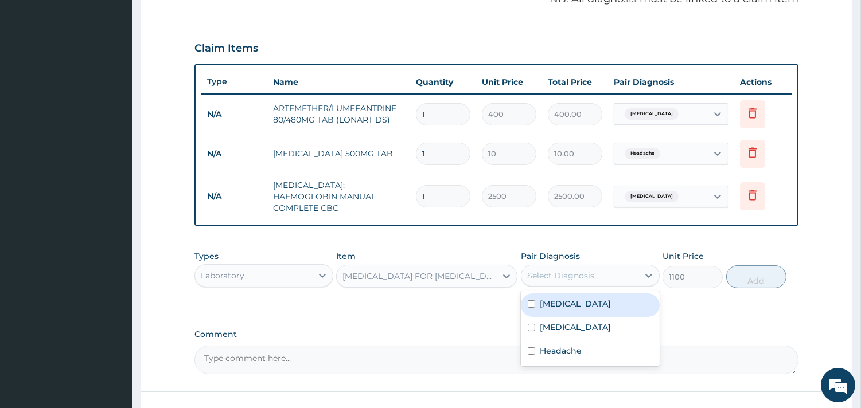
click at [557, 271] on div "Select Diagnosis" at bounding box center [560, 275] width 67 height 11
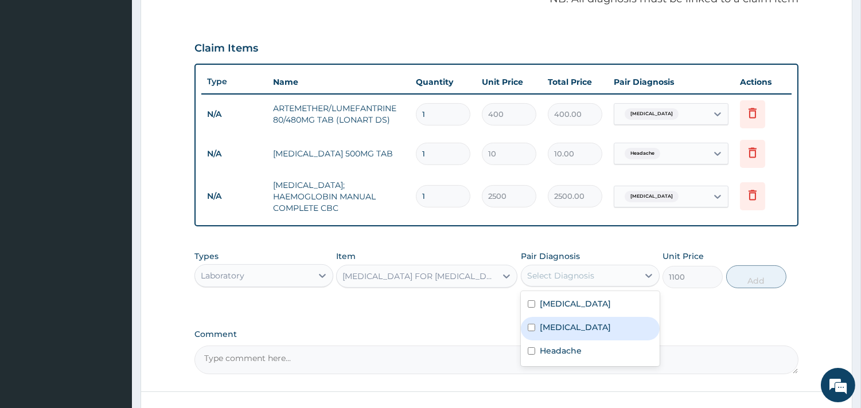
click at [550, 325] on label "[MEDICAL_DATA]" at bounding box center [575, 327] width 71 height 11
checkbox input "true"
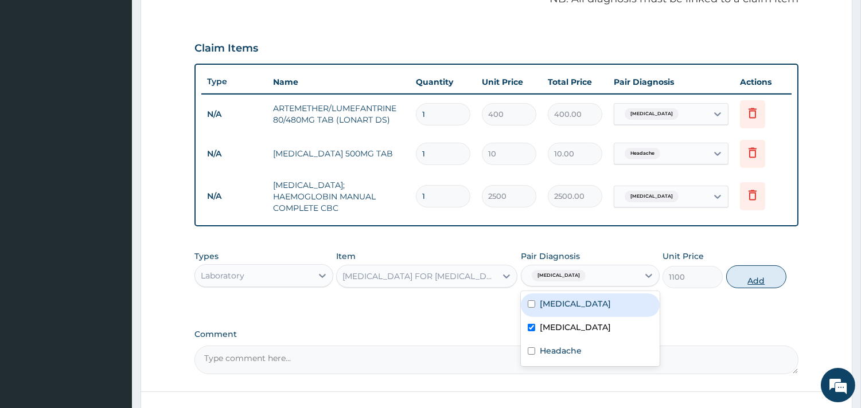
click at [746, 274] on button "Add" at bounding box center [756, 277] width 60 height 23
type input "0"
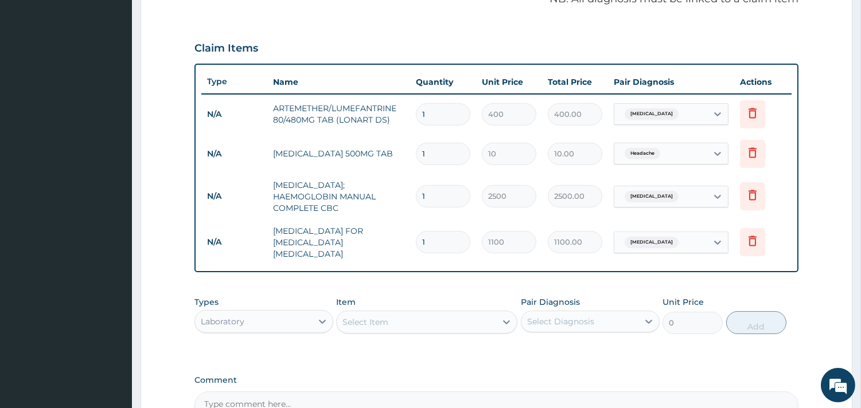
scroll to position [483, 0]
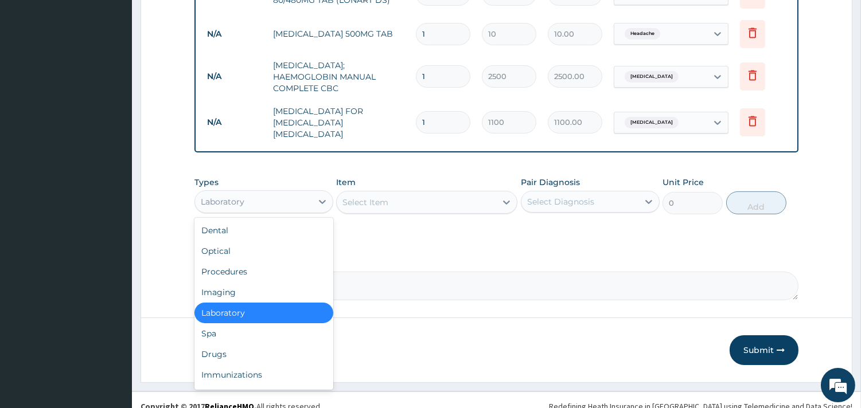
click at [303, 193] on div "Laboratory" at bounding box center [253, 202] width 117 height 18
click at [252, 266] on div "Procedures" at bounding box center [263, 272] width 139 height 21
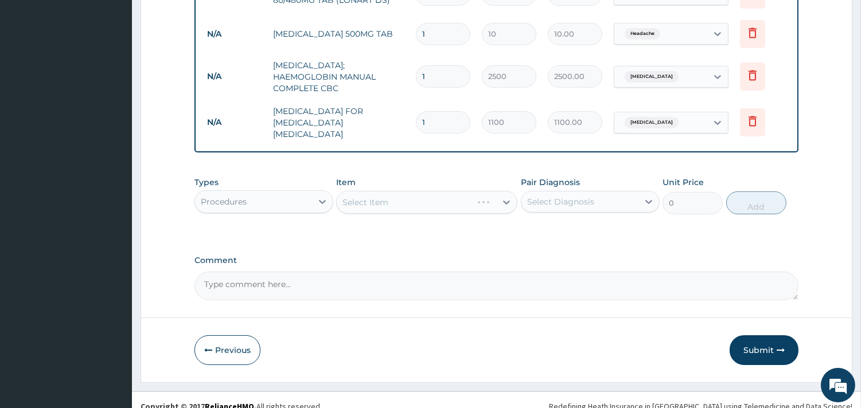
click at [449, 191] on div "Select Item" at bounding box center [426, 202] width 181 height 23
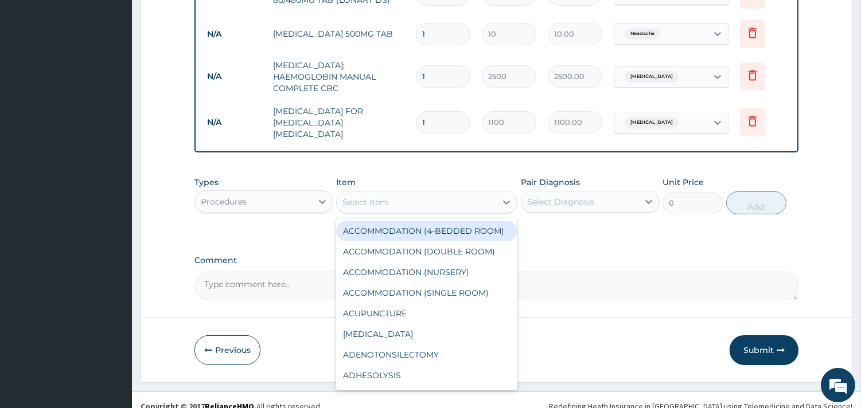
click at [449, 193] on div "Select Item" at bounding box center [416, 202] width 159 height 18
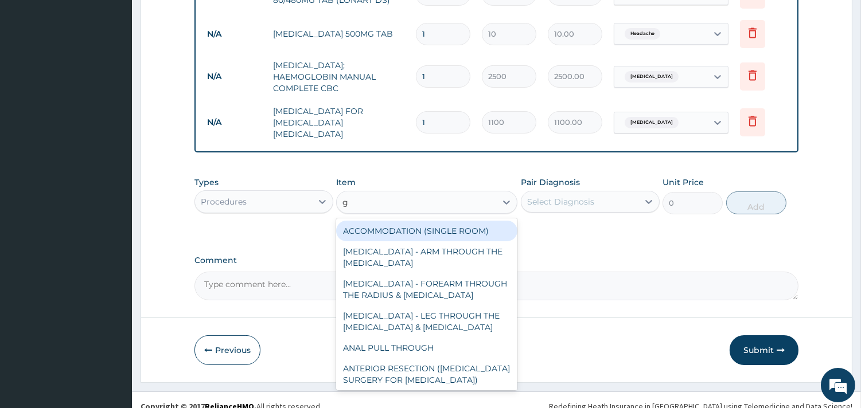
type input "gp"
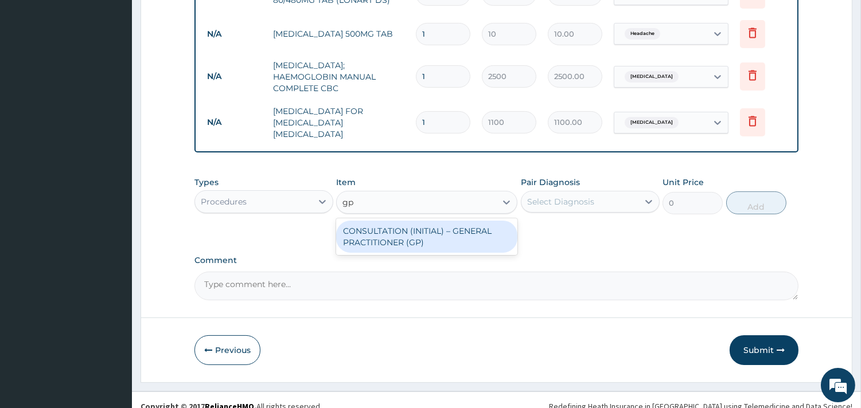
click at [421, 221] on div "CONSULTATION (INITIAL) – GENERAL PRACTITIONER (GP)" at bounding box center [426, 237] width 181 height 32
type input "1500"
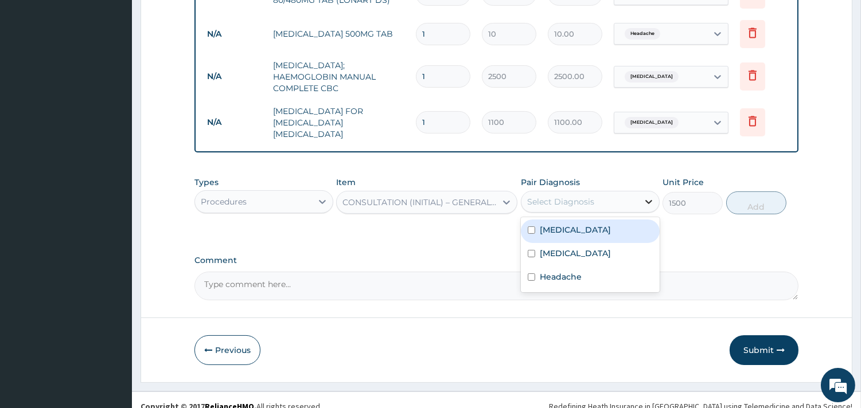
click at [647, 192] on div at bounding box center [649, 202] width 21 height 21
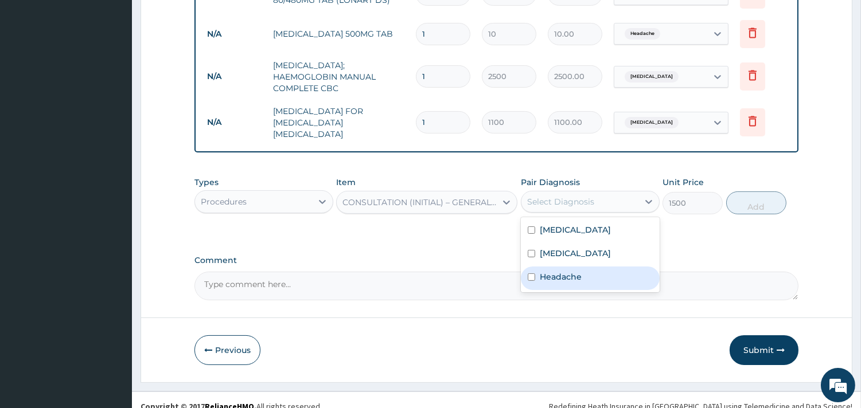
click at [589, 267] on div "Headache" at bounding box center [590, 279] width 139 height 24
checkbox input "true"
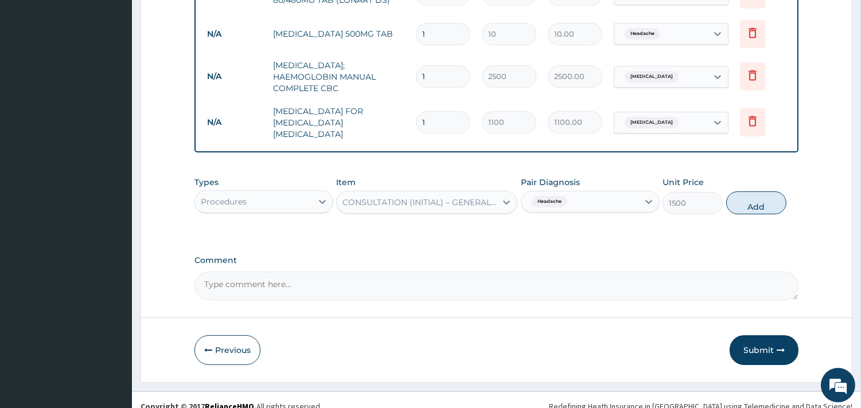
click at [756, 202] on div "Types Procedures Item CONSULTATION (INITIAL) – GENERAL PRACTITIONER (GP) Pair D…" at bounding box center [496, 195] width 604 height 49
click at [757, 192] on button "Add" at bounding box center [756, 203] width 60 height 23
type input "0"
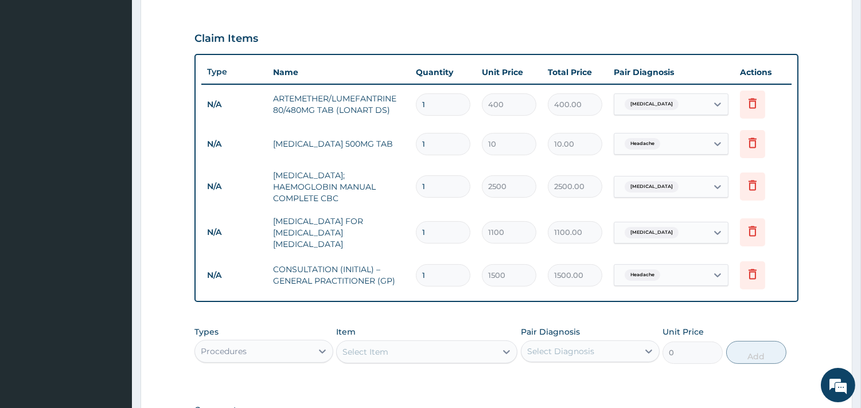
scroll to position [356, 0]
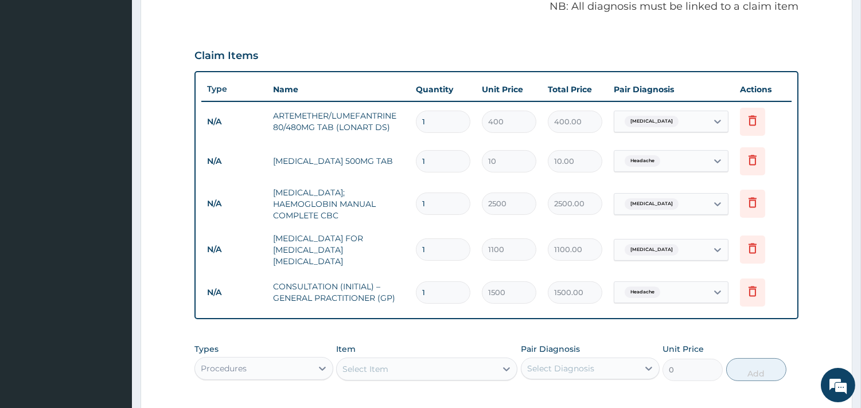
drag, startPoint x: 431, startPoint y: 162, endPoint x: 419, endPoint y: 158, distance: 12.7
click at [419, 158] on input "1" at bounding box center [443, 161] width 54 height 22
type input "6"
type input "60.00"
type input "6"
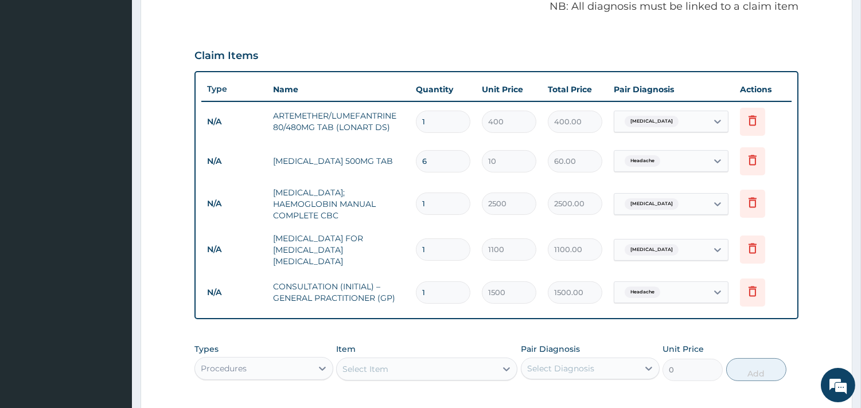
drag, startPoint x: 442, startPoint y: 201, endPoint x: 433, endPoint y: 161, distance: 40.6
click at [442, 201] on input "1" at bounding box center [443, 204] width 54 height 22
drag, startPoint x: 435, startPoint y: 114, endPoint x: 422, endPoint y: 118, distance: 13.8
click at [422, 118] on input "1" at bounding box center [443, 122] width 54 height 22
type input "6"
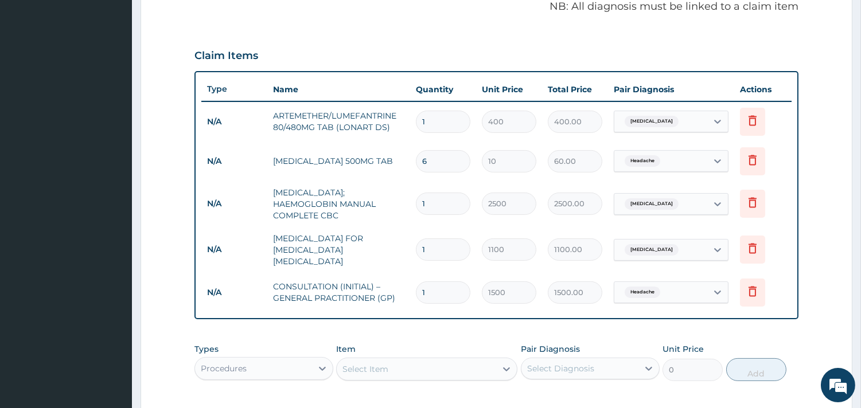
type input "2400.00"
type input "6"
drag, startPoint x: 437, startPoint y: 157, endPoint x: 423, endPoint y: 155, distance: 13.9
click at [423, 155] on input "6" at bounding box center [443, 161] width 54 height 22
type input "2"
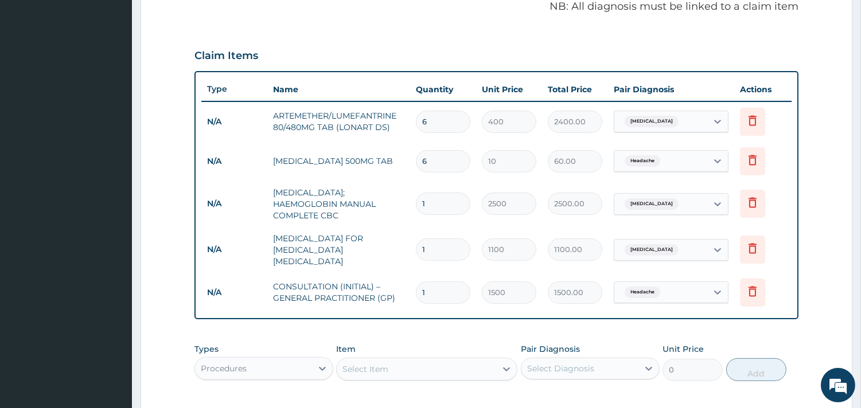
type input "20.00"
type input "24"
type input "240.00"
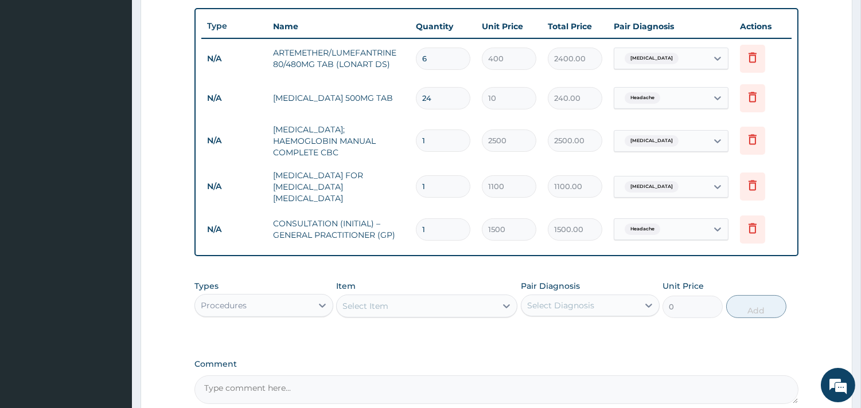
scroll to position [419, 0]
type input "24"
click at [435, 274] on div "Types Procedures Item Select Item Pair Diagnosis Select Diagnosis Unit Price 0 …" at bounding box center [496, 298] width 604 height 49
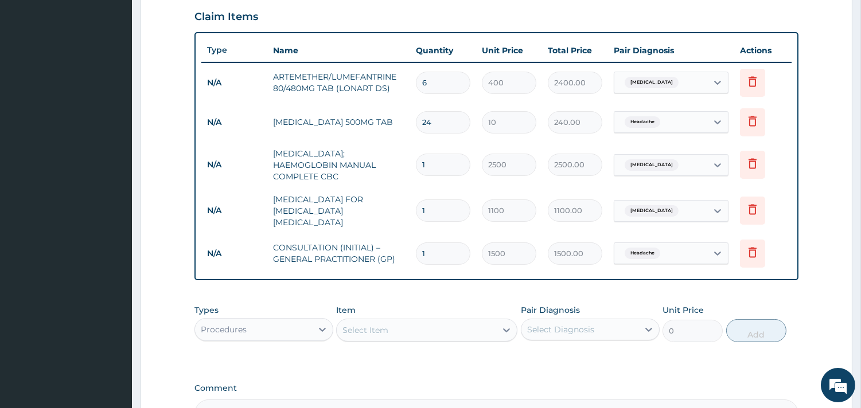
scroll to position [523, 0]
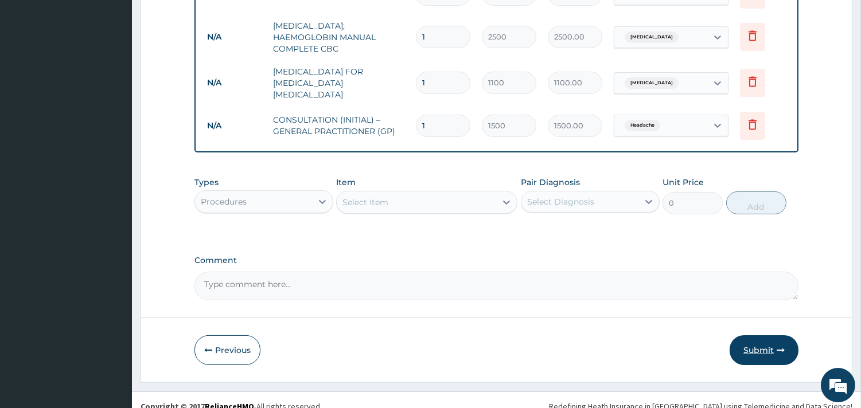
click at [747, 342] on button "Submit" at bounding box center [764, 351] width 69 height 30
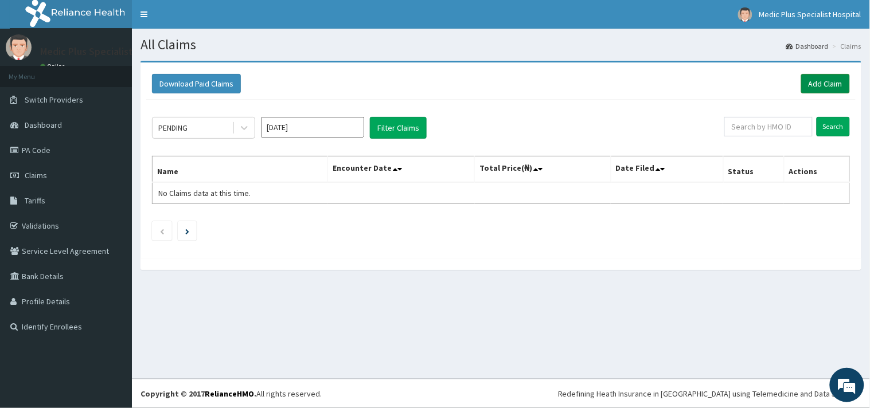
click at [824, 87] on link "Add Claim" at bounding box center [825, 84] width 49 height 20
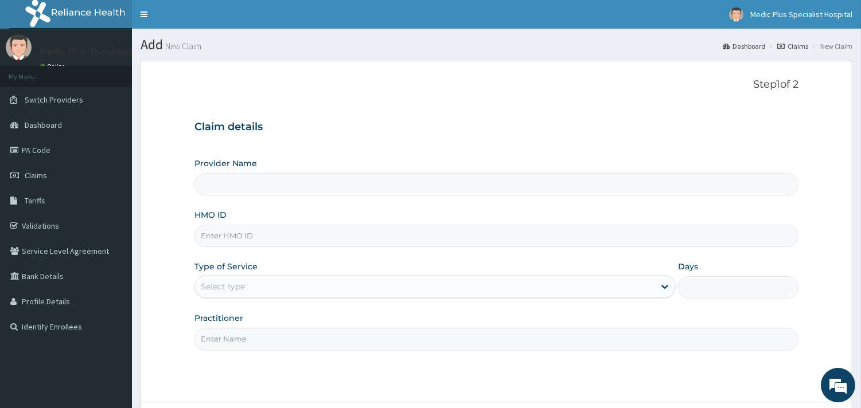
scroll to position [98, 0]
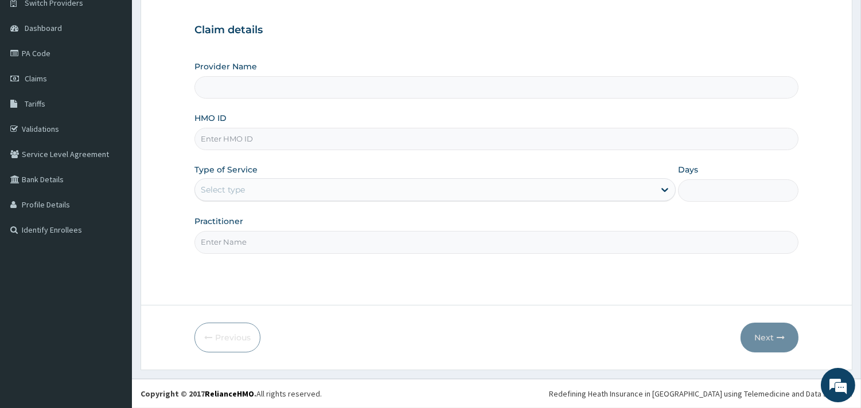
type input "MedicPlus Specialist Hospital"
click at [236, 134] on input "HMO ID" at bounding box center [496, 139] width 604 height 22
paste input "pwc/10505/a"
type input "pwc/10505/a"
click at [262, 178] on div "Select type" at bounding box center [434, 189] width 481 height 23
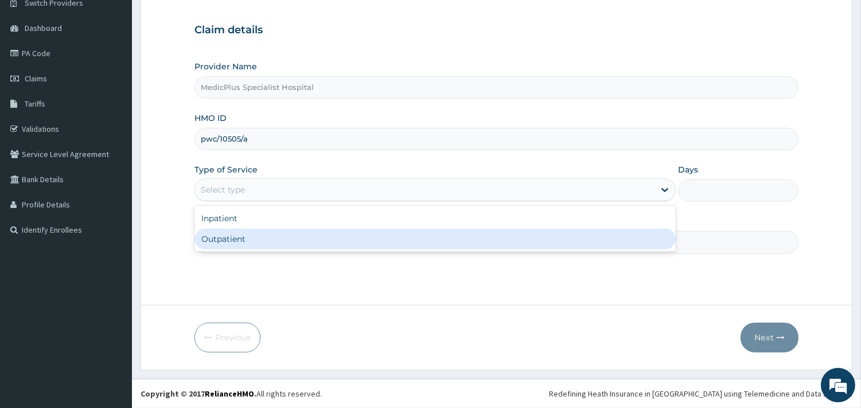
click at [263, 238] on div "Outpatient" at bounding box center [434, 239] width 481 height 21
type input "1"
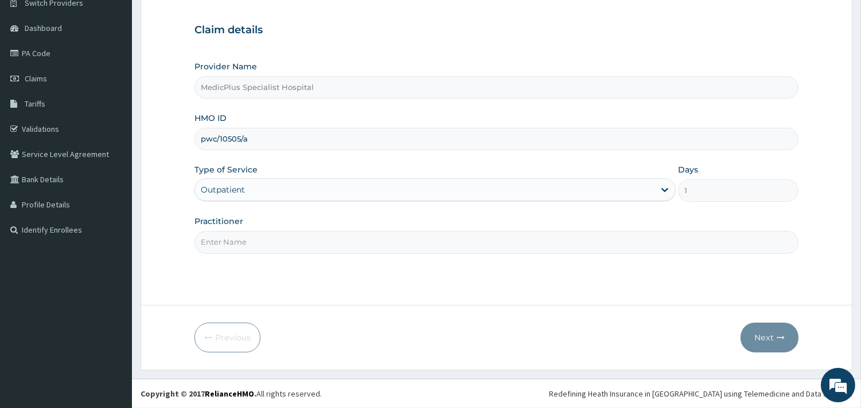
click at [277, 235] on input "Practitioner" at bounding box center [496, 242] width 604 height 22
type input "[PERSON_NAME]"
click at [764, 333] on button "Next" at bounding box center [770, 338] width 58 height 30
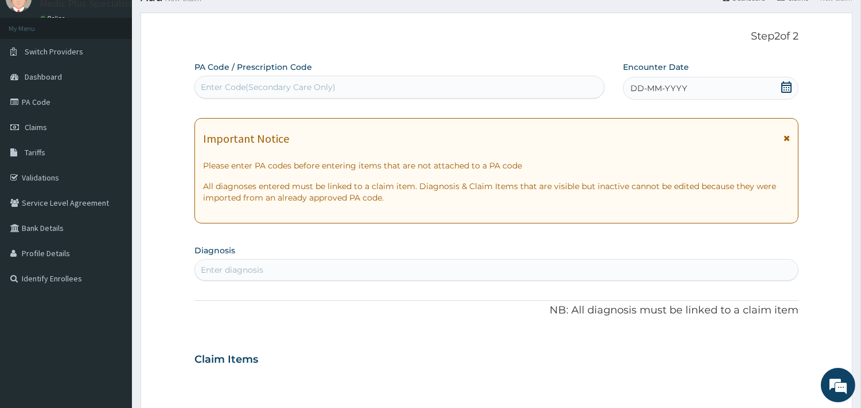
scroll to position [0, 0]
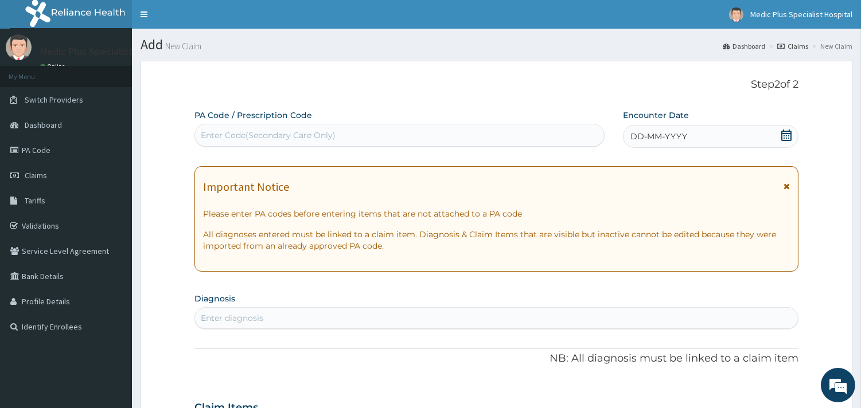
click at [788, 135] on icon at bounding box center [786, 135] width 11 height 11
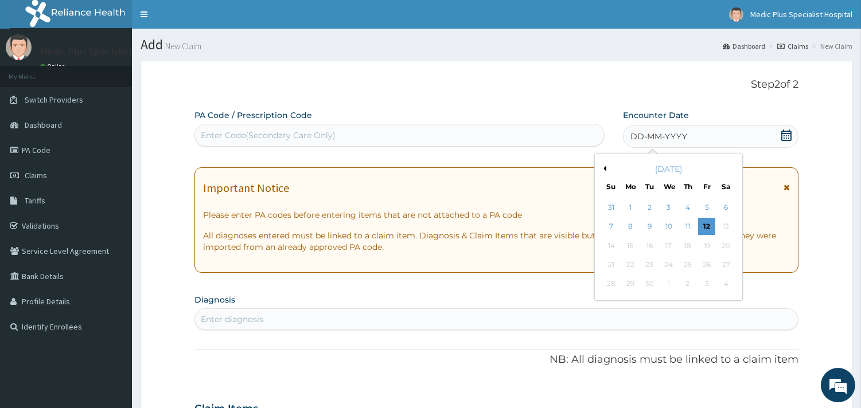
click at [604, 169] on button "Previous Month" at bounding box center [604, 169] width 6 height 6
click at [725, 228] on div "9" at bounding box center [725, 227] width 17 height 17
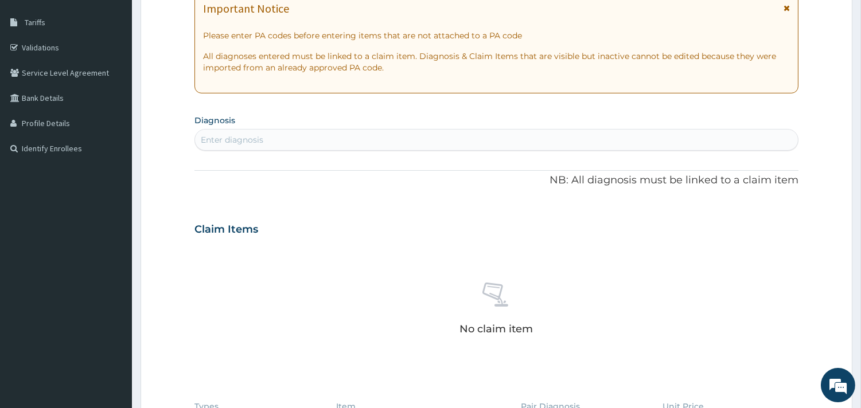
scroll to position [191, 0]
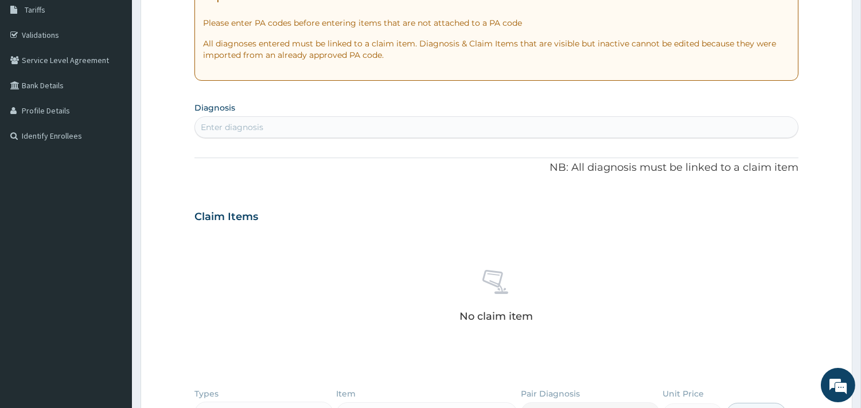
click at [250, 133] on div "Enter diagnosis" at bounding box center [496, 127] width 603 height 18
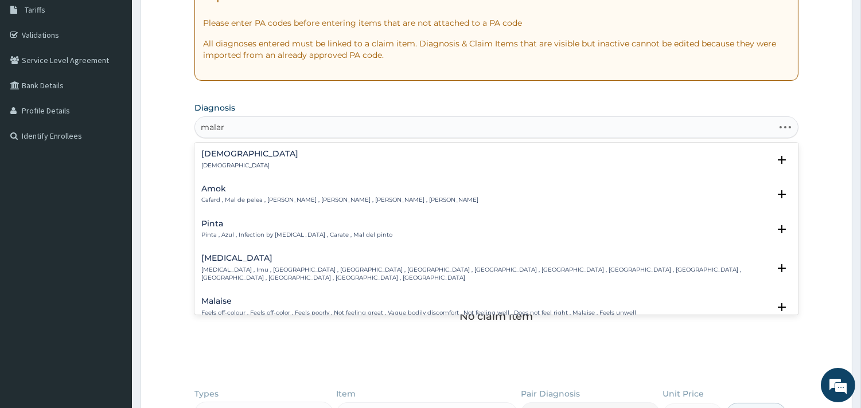
type input "malari"
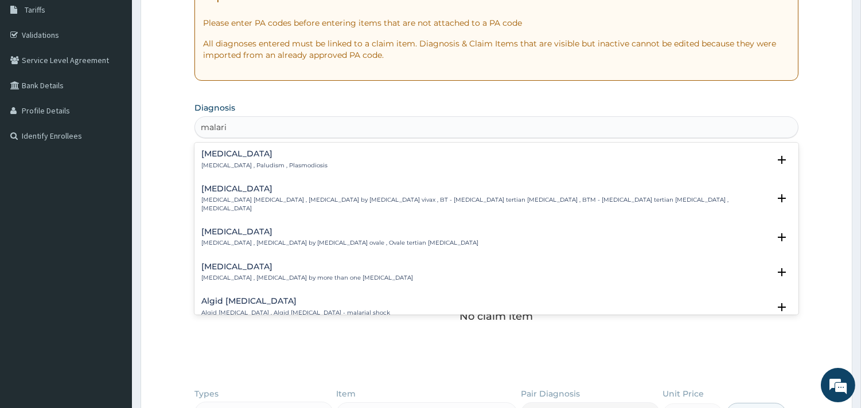
click at [245, 155] on h4 "[MEDICAL_DATA]" at bounding box center [264, 154] width 126 height 9
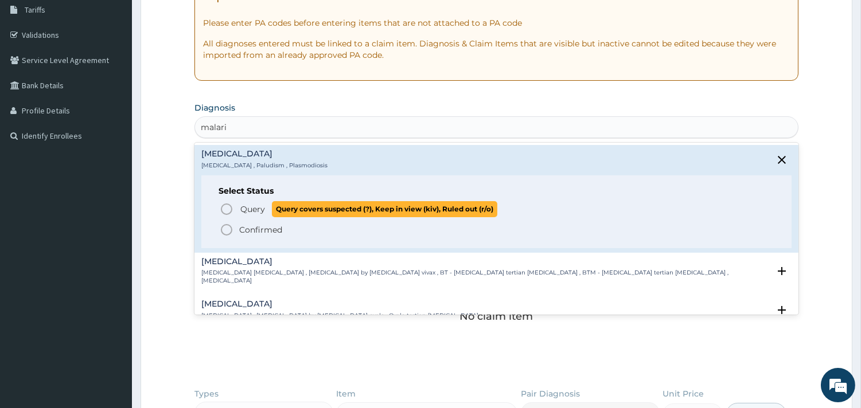
click at [236, 205] on span "Query Query covers suspected (?), Keep in view (kiv), Ruled out (r/o)" at bounding box center [497, 208] width 555 height 15
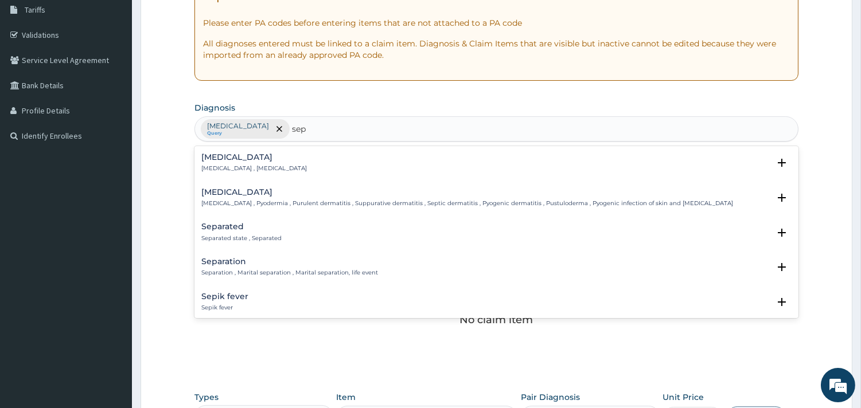
type input "seps"
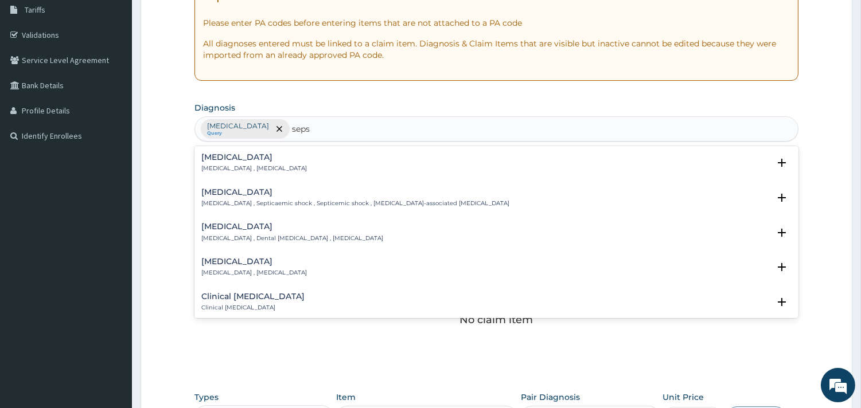
click at [240, 170] on p "[MEDICAL_DATA] , [MEDICAL_DATA]" at bounding box center [254, 169] width 106 height 8
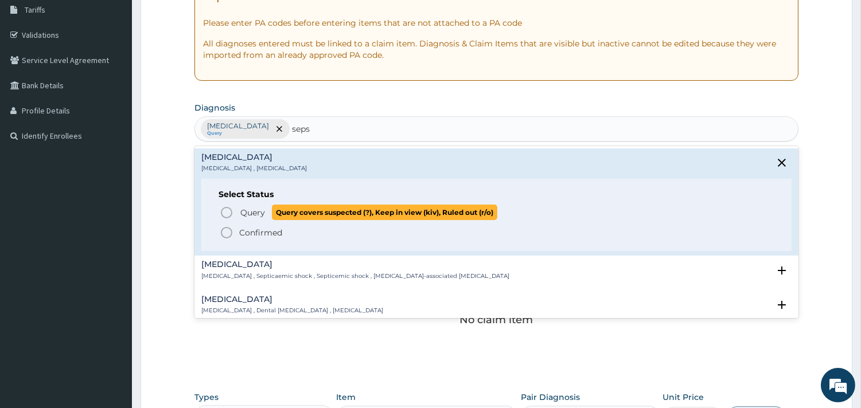
drag, startPoint x: 238, startPoint y: 210, endPoint x: 239, endPoint y: 216, distance: 6.5
click at [239, 216] on span "Query Query covers suspected (?), Keep in view (kiv), Ruled out (r/o)" at bounding box center [497, 212] width 555 height 15
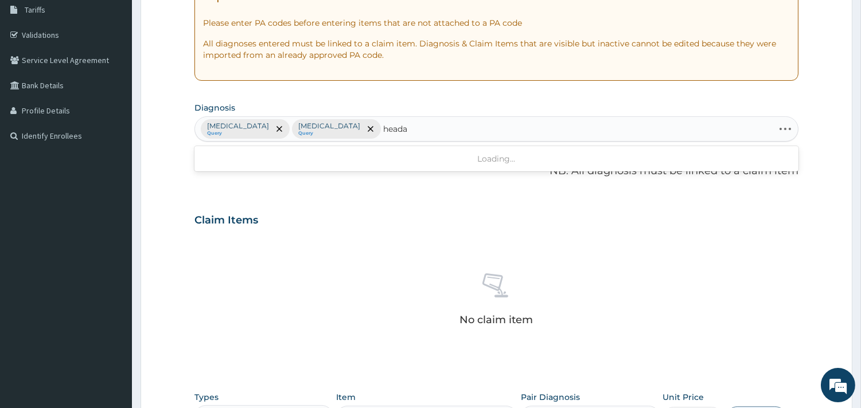
type input "headac"
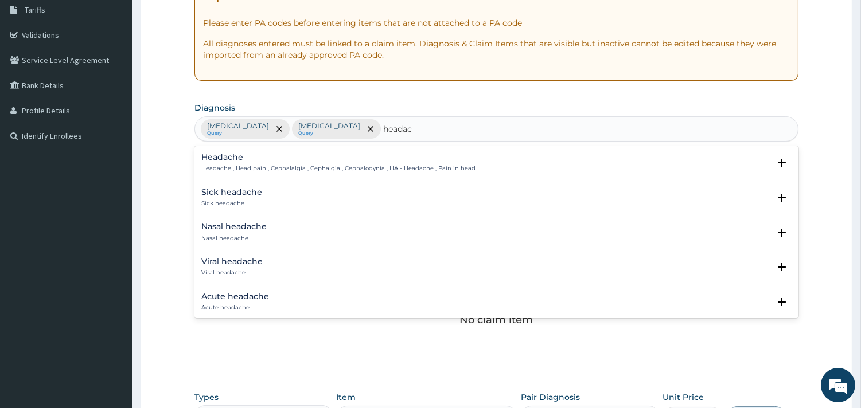
click at [289, 161] on h4 "Headache" at bounding box center [338, 157] width 274 height 9
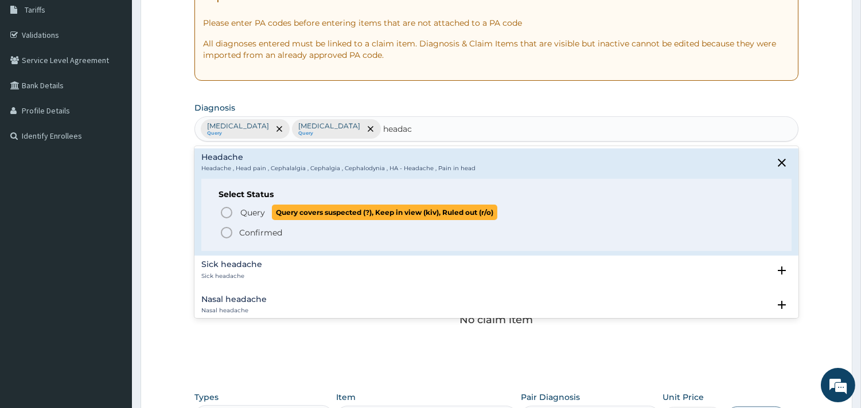
click at [253, 210] on span "Query" at bounding box center [252, 212] width 25 height 11
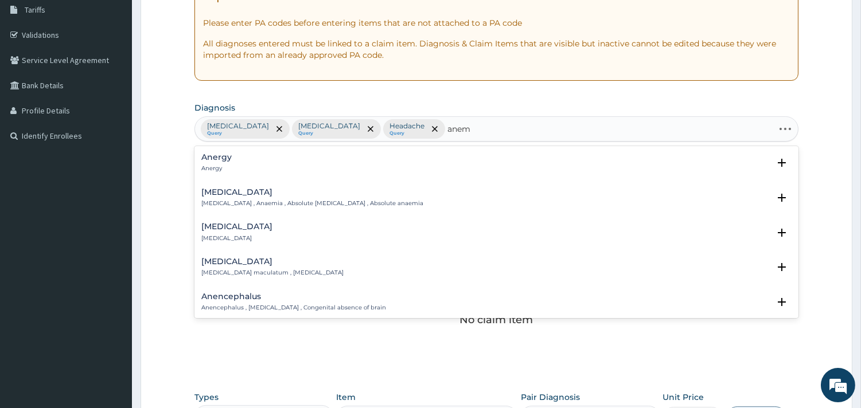
type input "anemi"
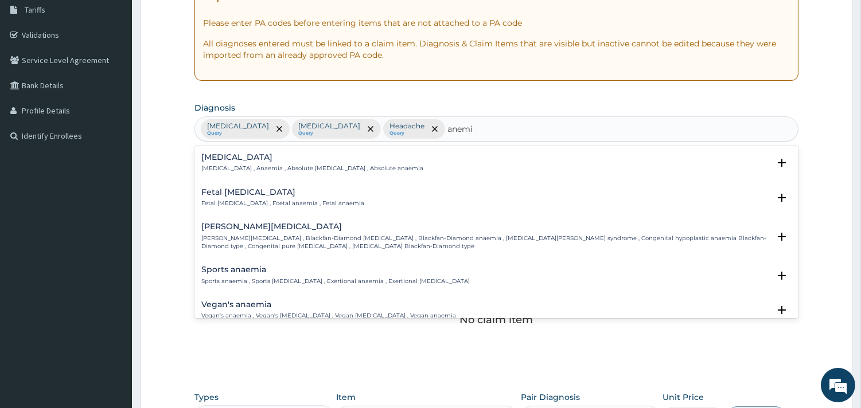
click at [277, 165] on p "Anemia , Anaemia , Absolute anemia , Absolute anaemia" at bounding box center [312, 169] width 222 height 8
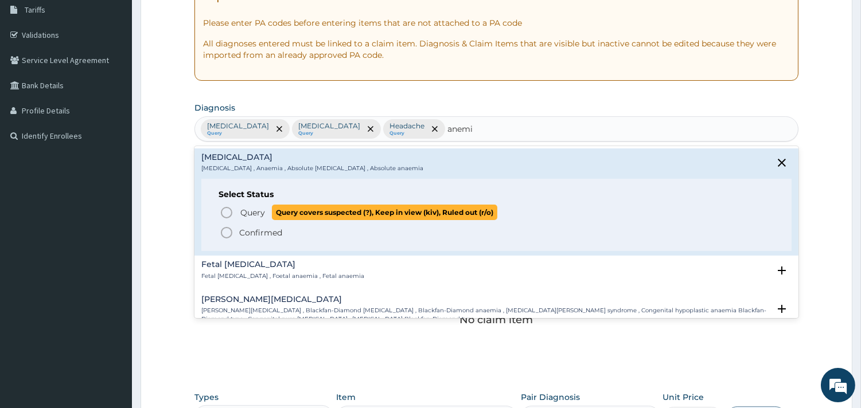
click at [229, 209] on icon "status option query" at bounding box center [227, 213] width 14 height 14
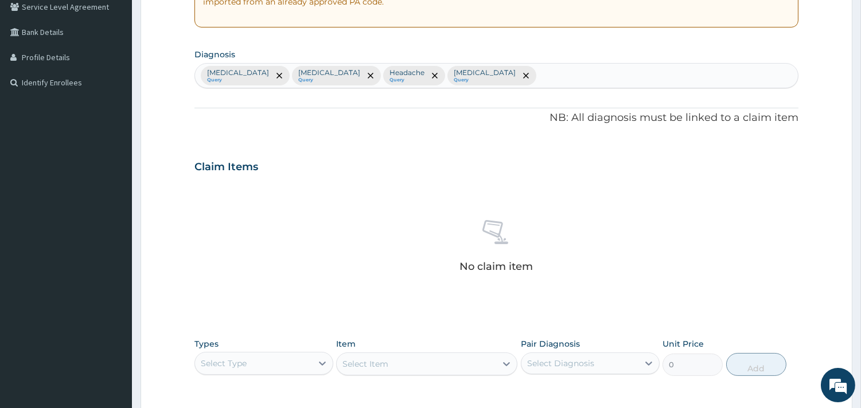
scroll to position [419, 0]
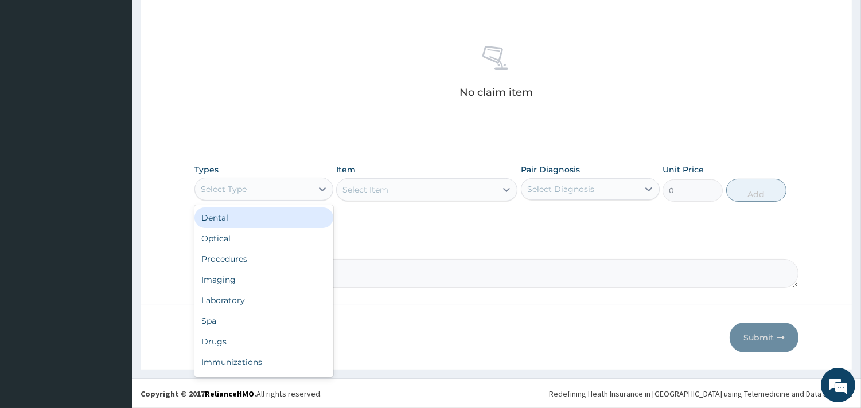
click at [266, 189] on div "Select Type" at bounding box center [253, 189] width 117 height 18
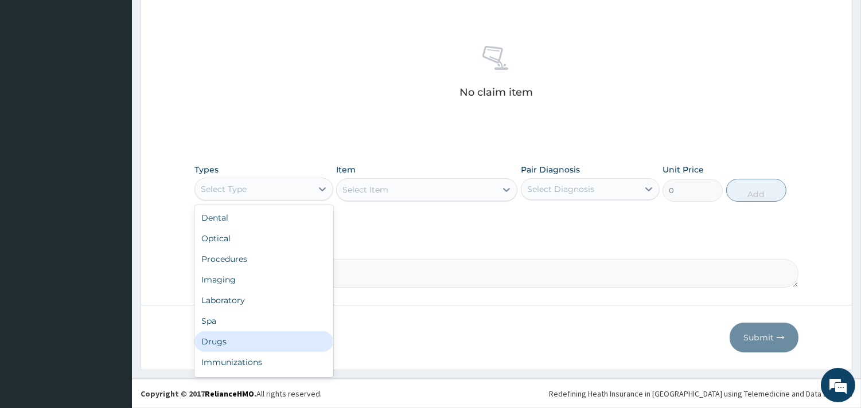
click at [232, 339] on div "Drugs" at bounding box center [263, 342] width 139 height 21
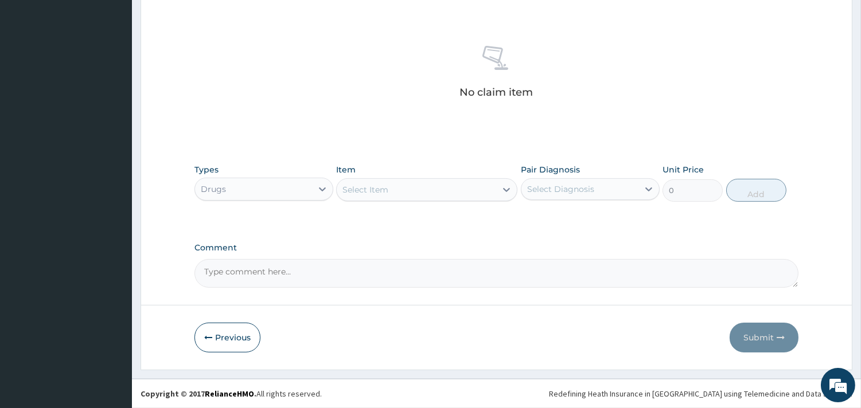
click at [375, 194] on div "Select Item" at bounding box center [365, 189] width 46 height 11
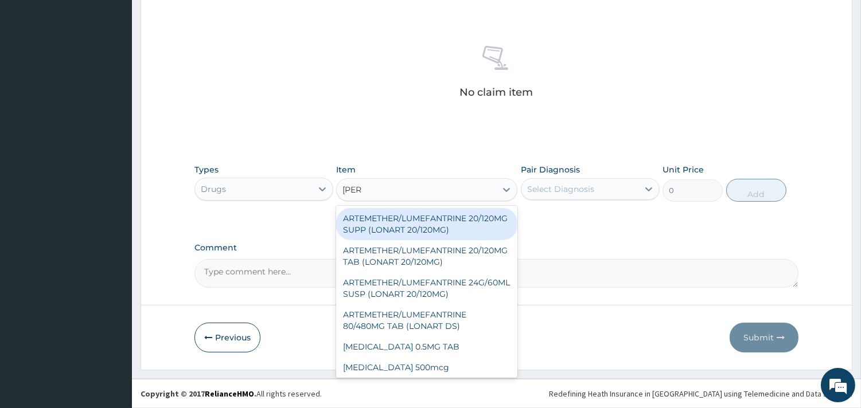
type input "lonAR"
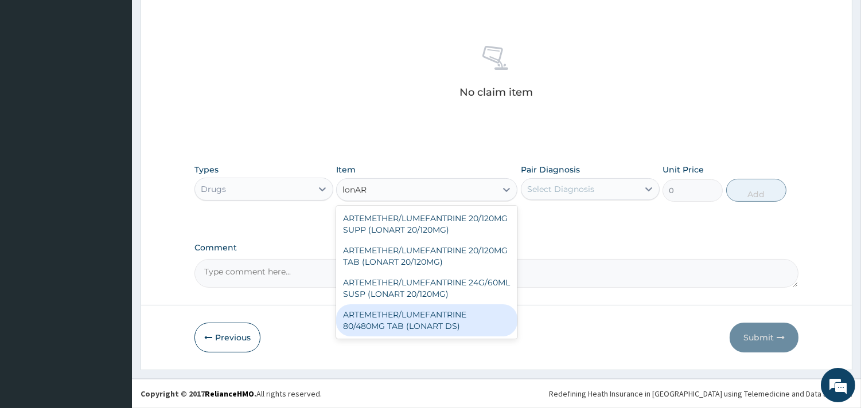
click at [403, 317] on div "ARTEMETHER/LUMEFANTRINE 80/480MG TAB (LONART DS)" at bounding box center [426, 321] width 181 height 32
type input "400"
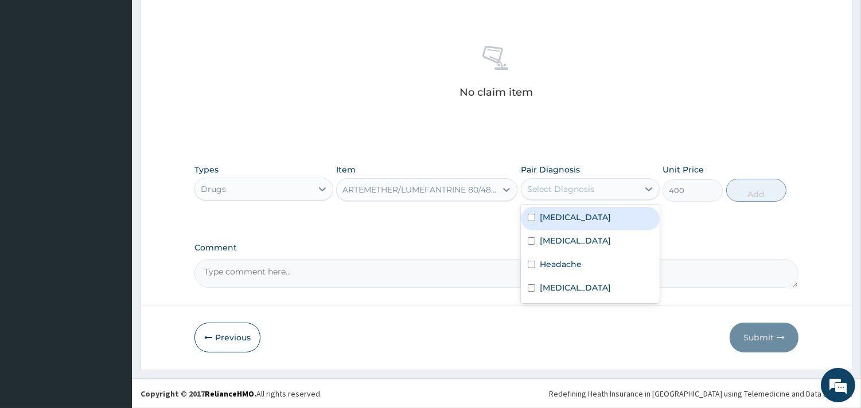
click at [570, 189] on div "Select Diagnosis" at bounding box center [560, 189] width 67 height 11
click at [559, 223] on label "Malaria" at bounding box center [575, 217] width 71 height 11
checkbox input "true"
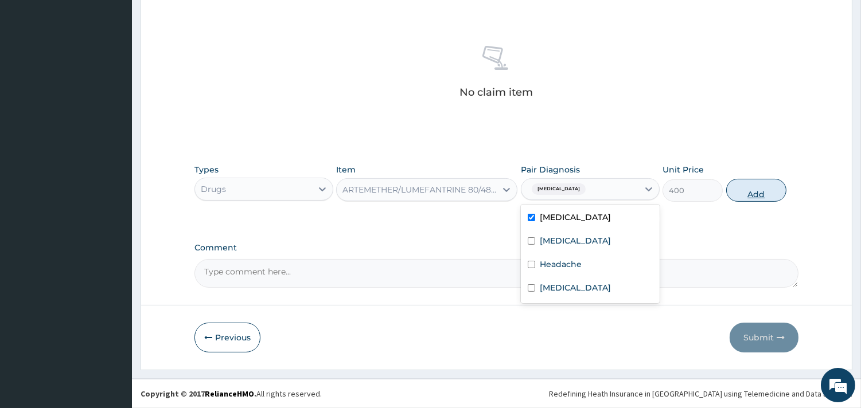
click at [746, 186] on button "Add" at bounding box center [756, 190] width 60 height 23
type input "0"
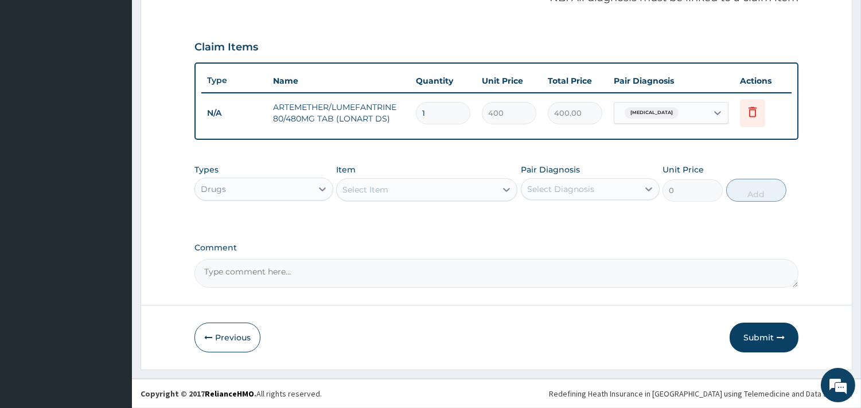
scroll to position [363, 0]
click at [385, 195] on div "Select Item" at bounding box center [365, 190] width 46 height 11
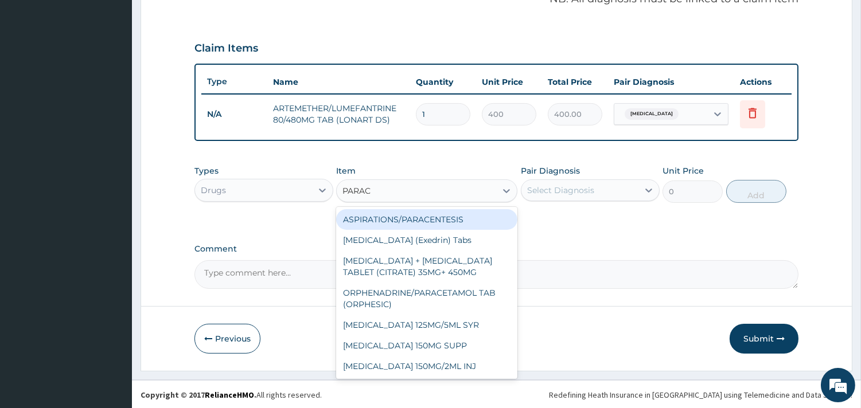
type input "PARACE"
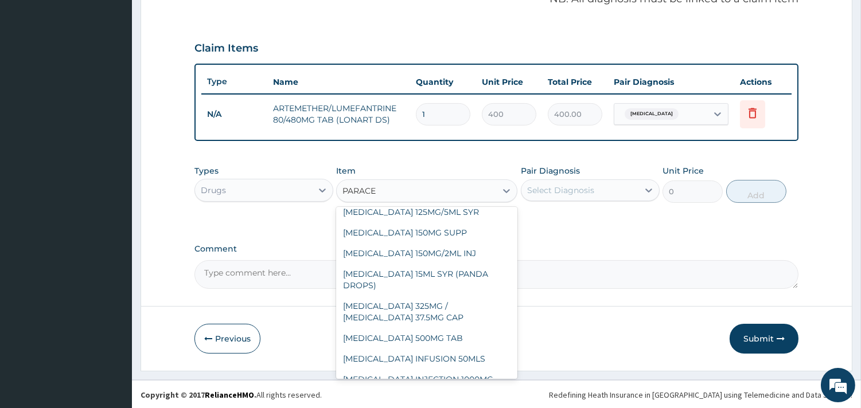
scroll to position [127, 0]
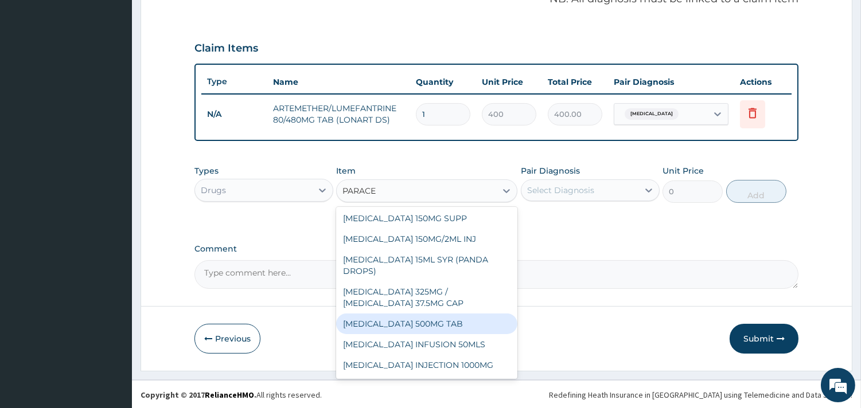
click at [400, 334] on div "PARACETAMOL 500MG TAB" at bounding box center [426, 324] width 181 height 21
type input "10"
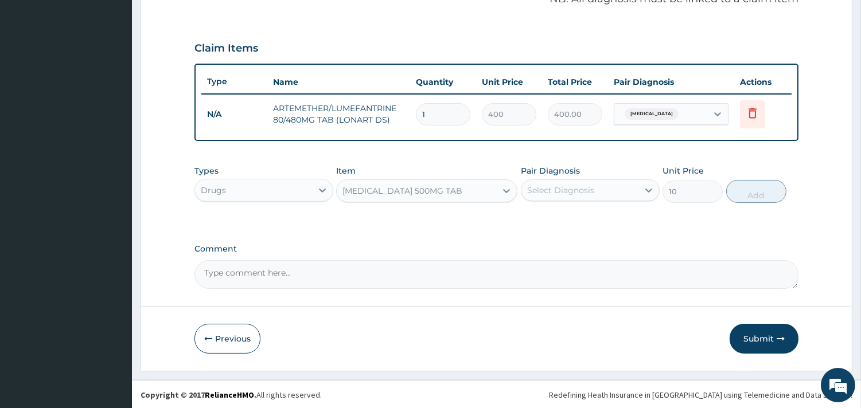
click at [554, 192] on div "Select Diagnosis" at bounding box center [560, 190] width 67 height 11
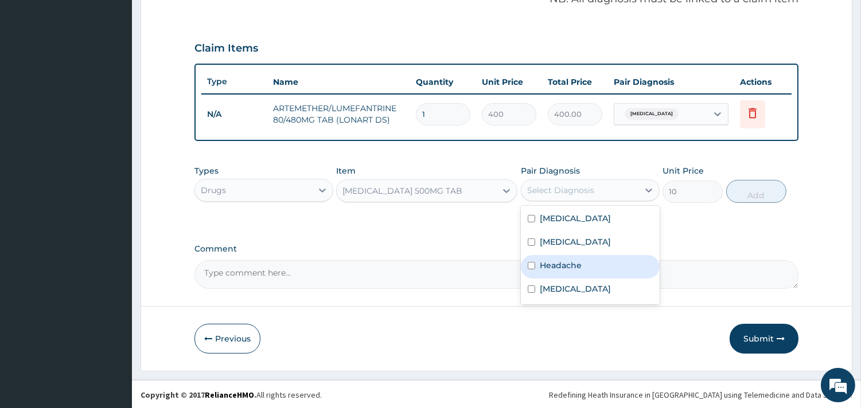
click at [553, 262] on label "Headache" at bounding box center [561, 265] width 42 height 11
checkbox input "true"
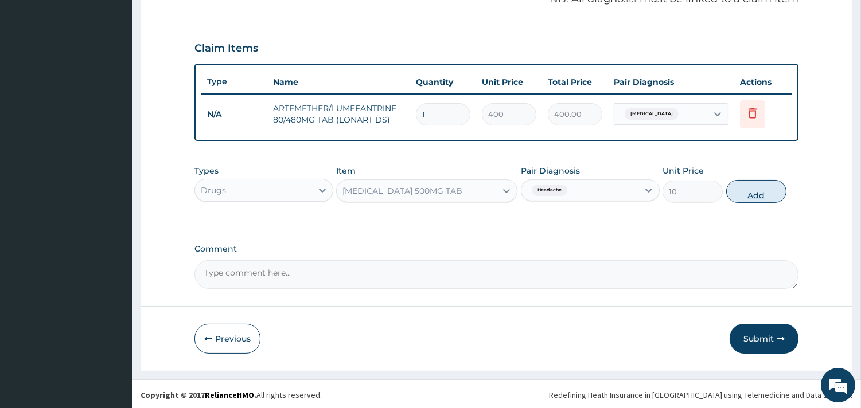
click at [733, 191] on button "Add" at bounding box center [756, 191] width 60 height 23
type input "0"
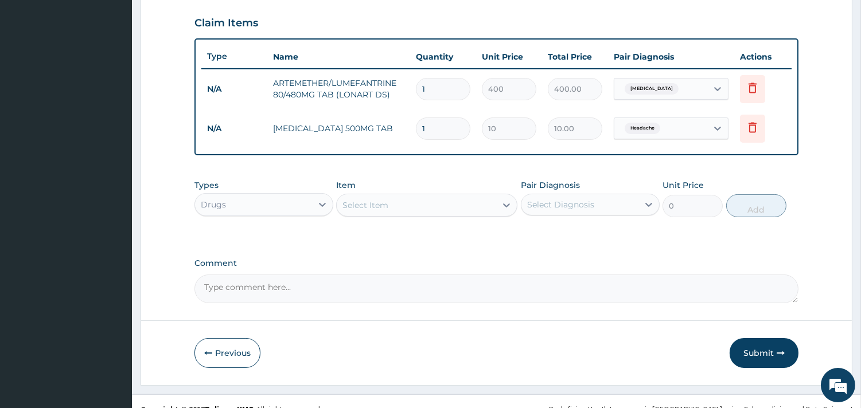
scroll to position [403, 0]
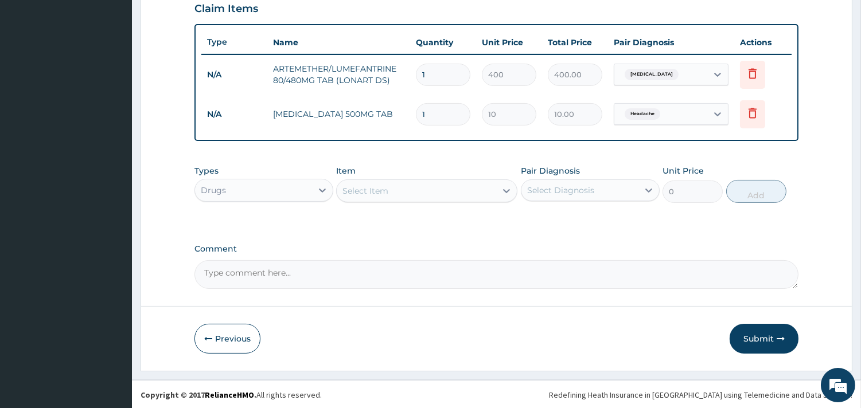
click at [420, 196] on div "Select Item" at bounding box center [416, 191] width 159 height 18
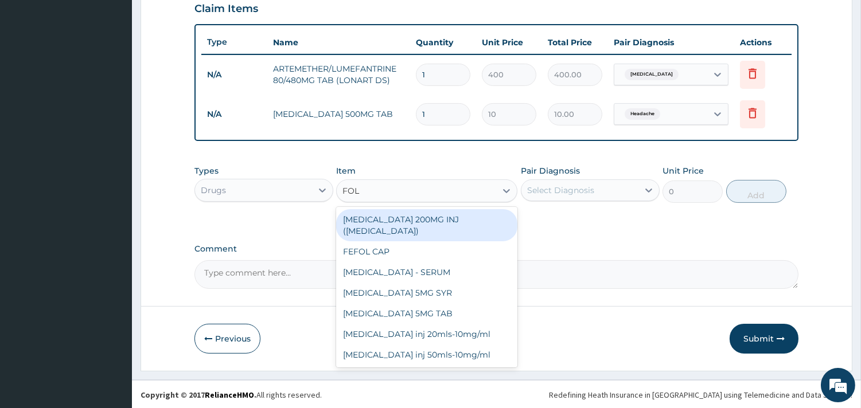
type input "FOL"
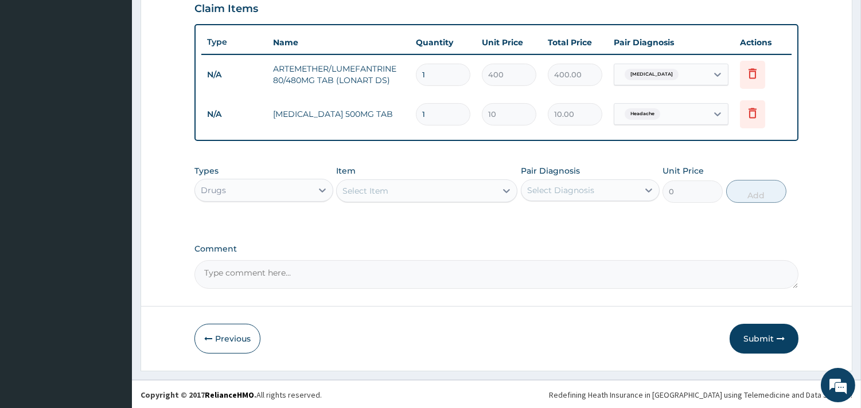
click at [372, 191] on div "Select Item" at bounding box center [365, 190] width 46 height 11
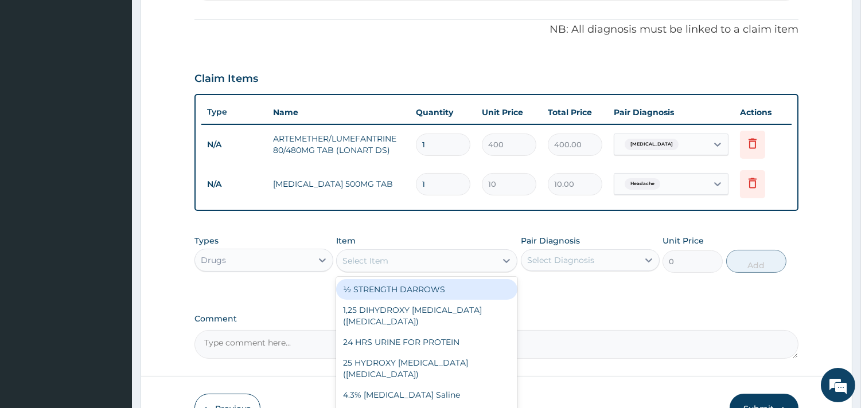
scroll to position [339, 0]
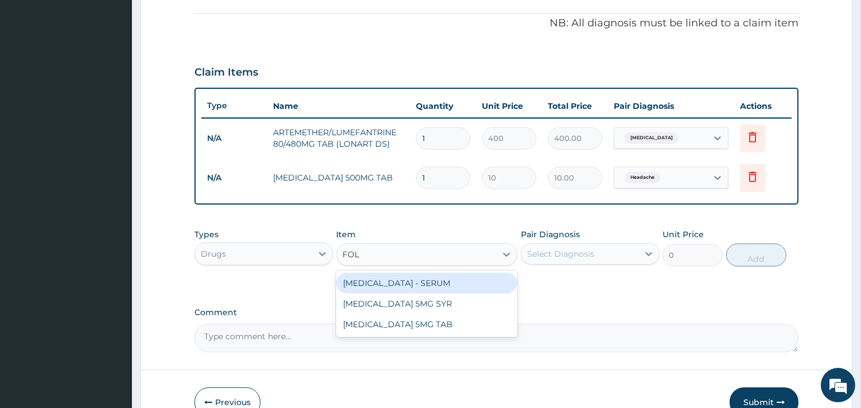
type input "FOLI"
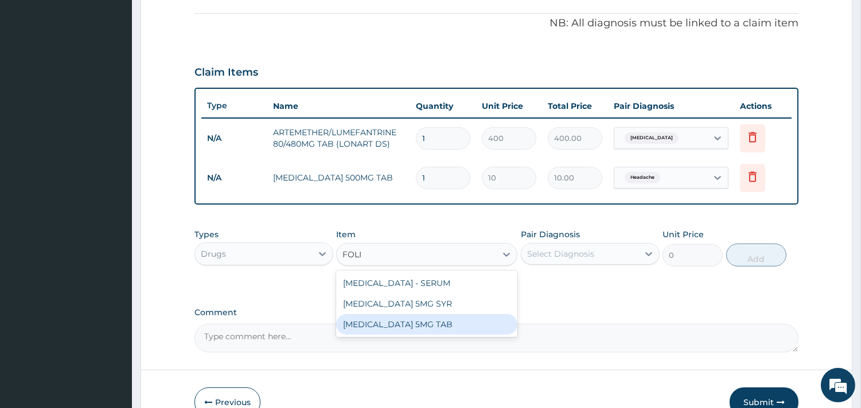
click at [400, 328] on div "FOLIC ACID 5MG TAB" at bounding box center [426, 324] width 181 height 21
type input "15.71"
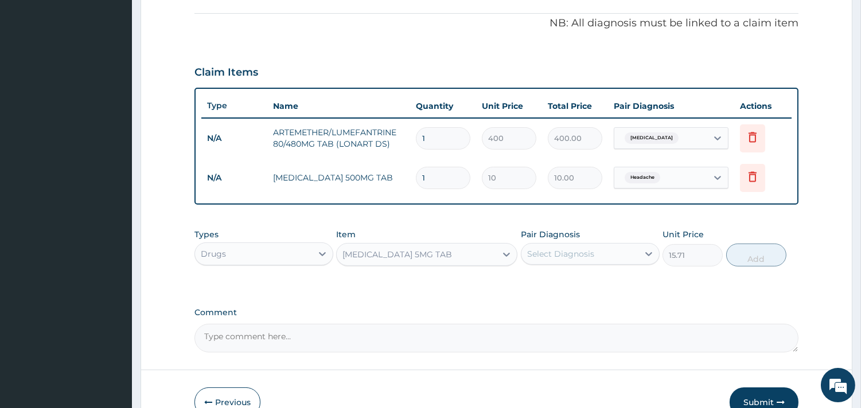
click at [569, 255] on div "Select Diagnosis" at bounding box center [560, 253] width 67 height 11
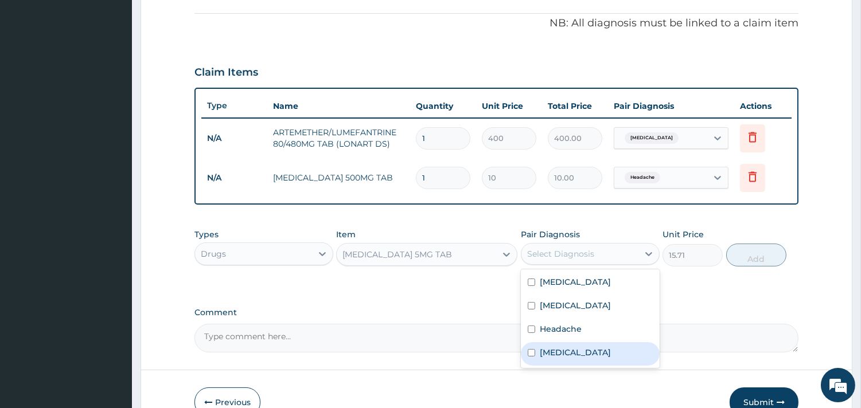
click at [569, 348] on label "Anemia" at bounding box center [575, 352] width 71 height 11
checkbox input "true"
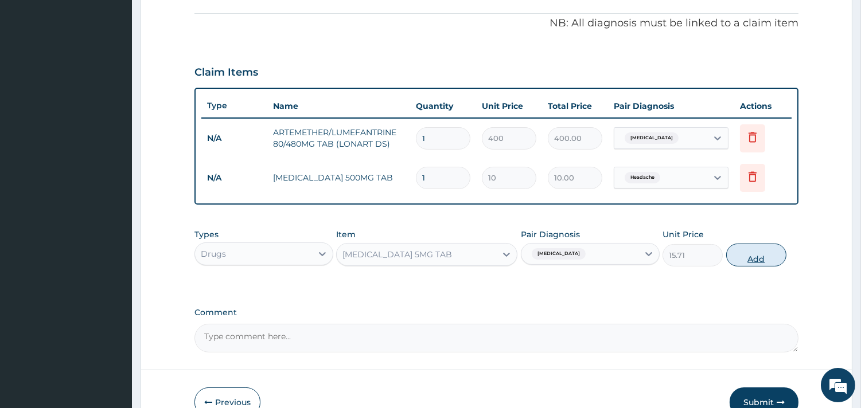
click at [744, 251] on button "Add" at bounding box center [756, 255] width 60 height 23
type input "0"
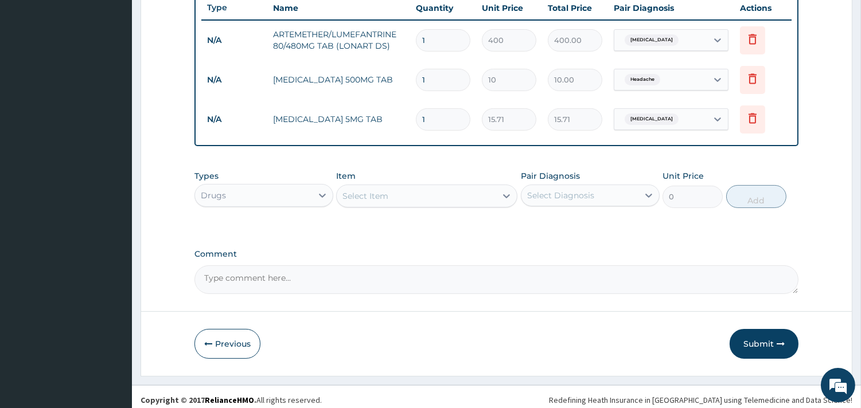
scroll to position [443, 0]
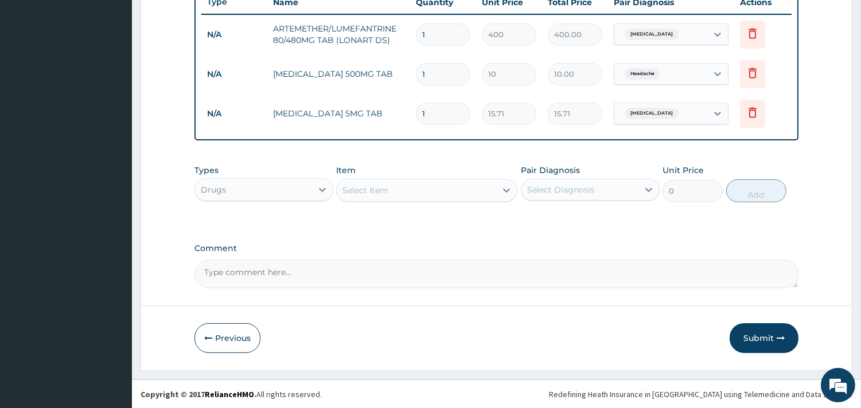
click at [400, 199] on div "Select Item" at bounding box center [426, 190] width 181 height 23
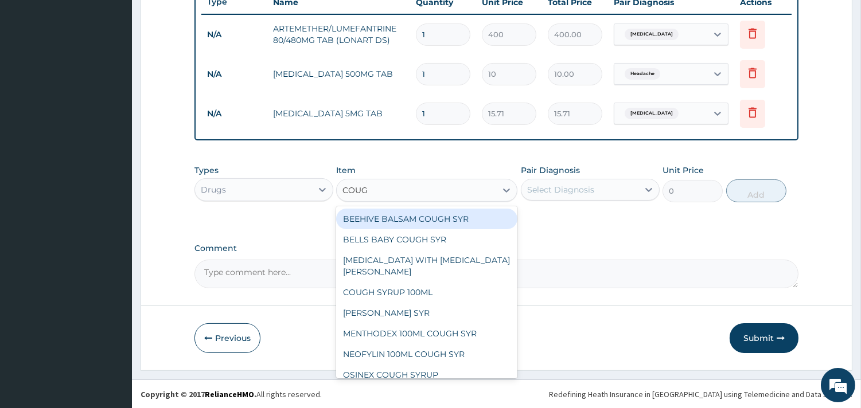
type input "COUGH"
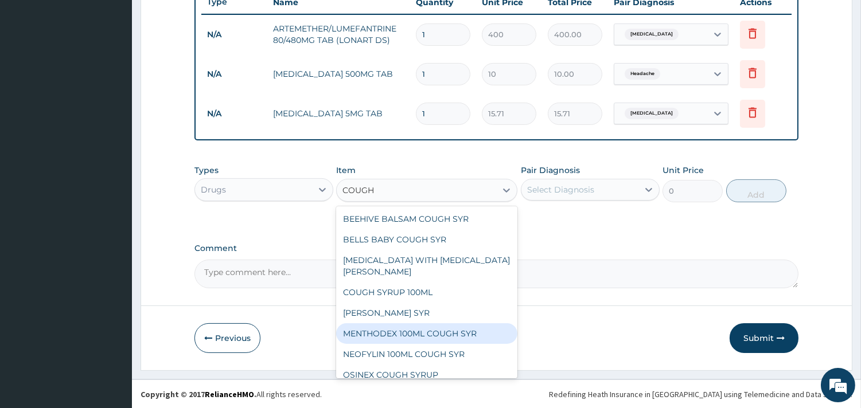
drag, startPoint x: 386, startPoint y: 332, endPoint x: 398, endPoint y: 330, distance: 12.2
click at [386, 333] on div "MENTHODEX 100ML COUGH SYR" at bounding box center [426, 334] width 181 height 21
type input "847"
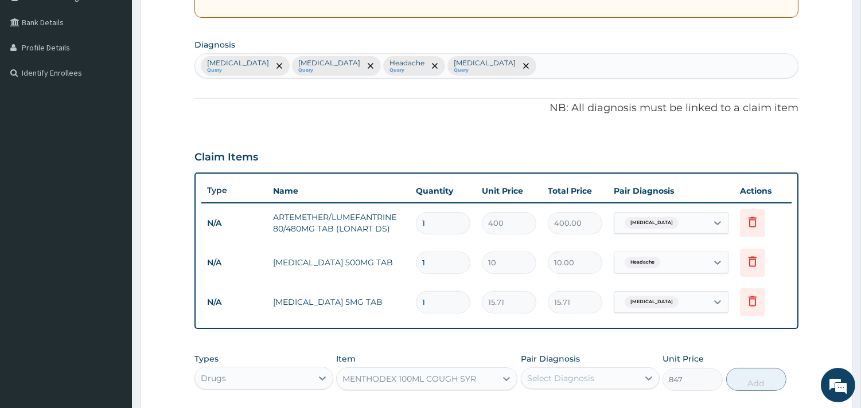
scroll to position [251, 0]
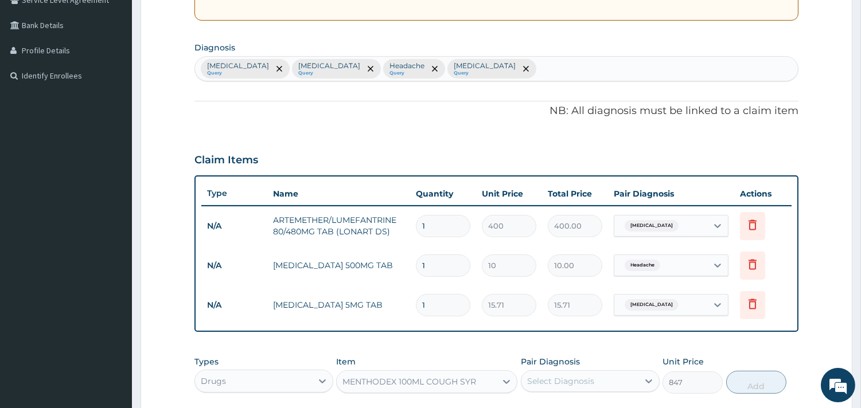
click at [493, 67] on div "Malaria Query Sepsis Query Headache Query Anemia Query" at bounding box center [496, 69] width 603 height 24
type input "COUGH"
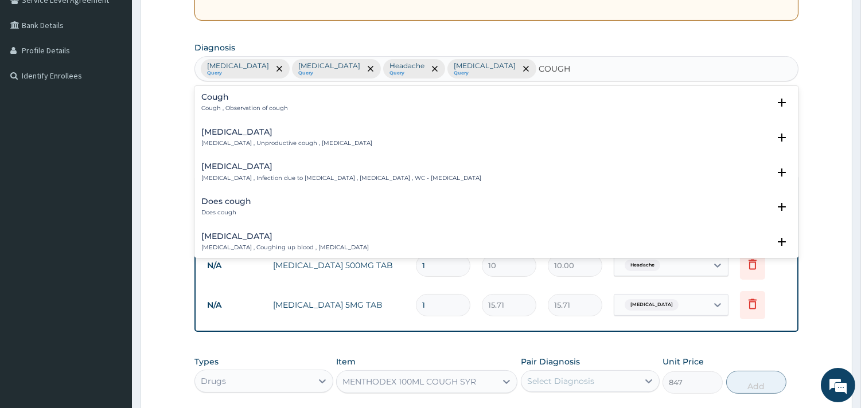
click at [216, 98] on h4 "Cough" at bounding box center [244, 97] width 87 height 9
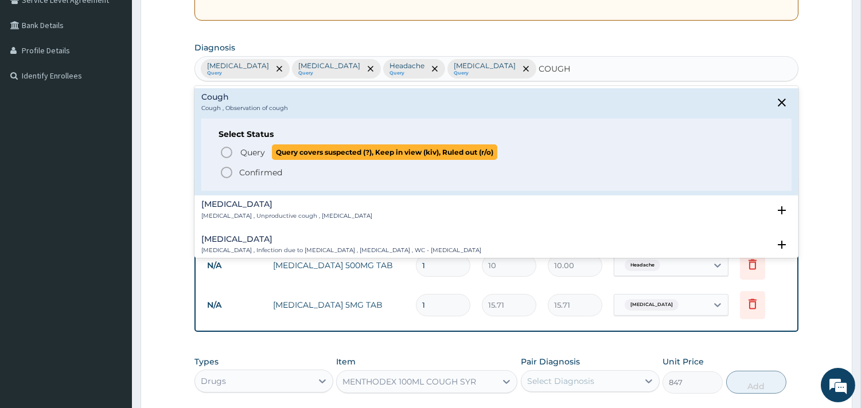
click at [250, 151] on span "Query" at bounding box center [252, 152] width 25 height 11
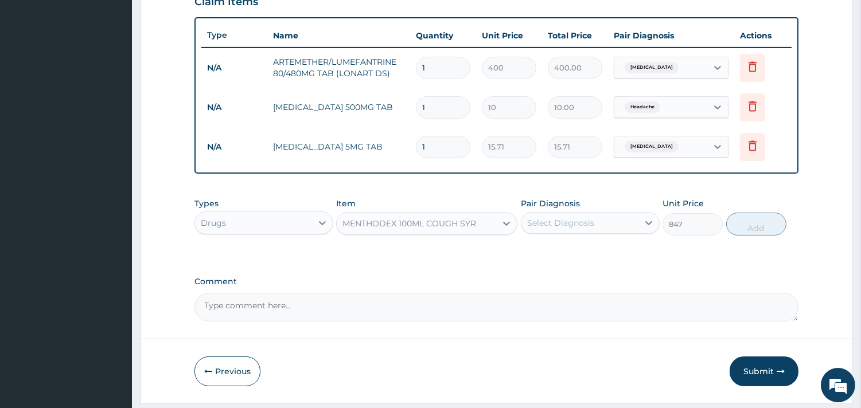
scroll to position [443, 0]
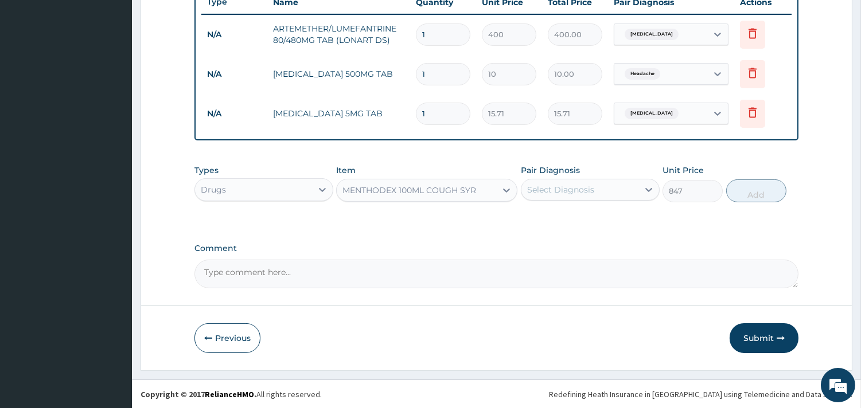
click at [531, 184] on div "Select Diagnosis" at bounding box center [560, 189] width 67 height 11
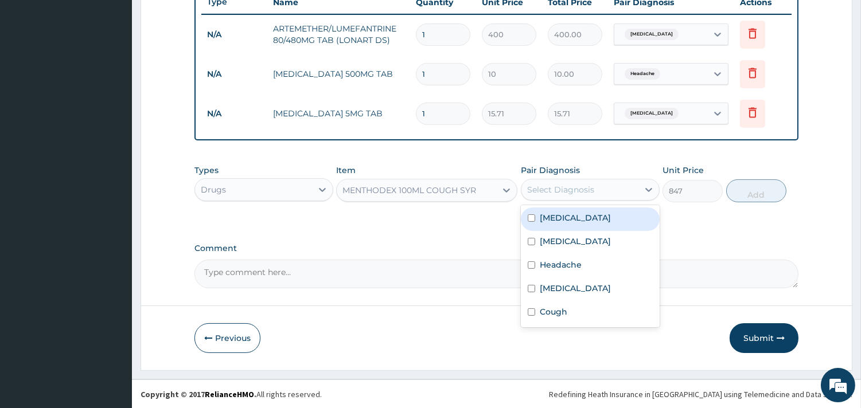
type input "C"
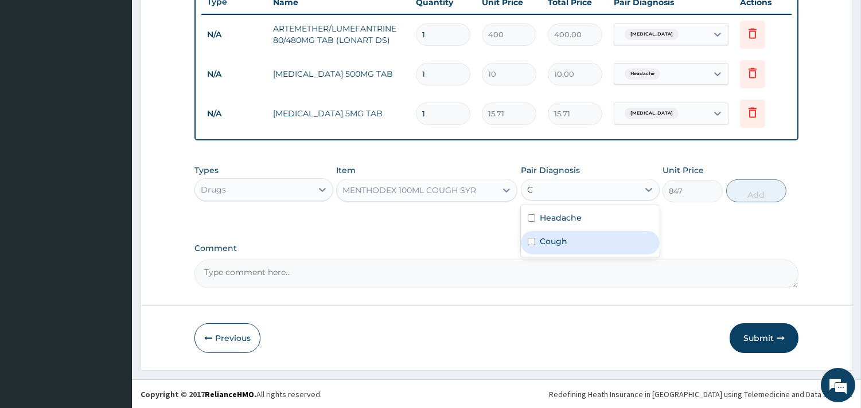
click at [552, 238] on label "Cough" at bounding box center [554, 241] width 28 height 11
checkbox input "true"
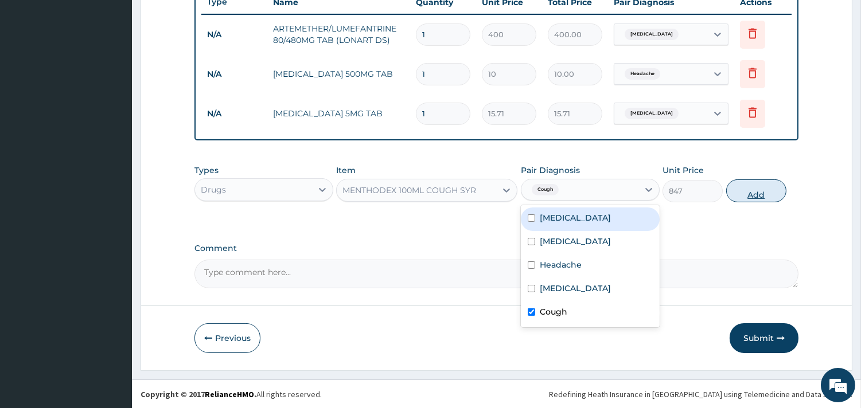
click at [768, 196] on button "Add" at bounding box center [756, 191] width 60 height 23
type input "0"
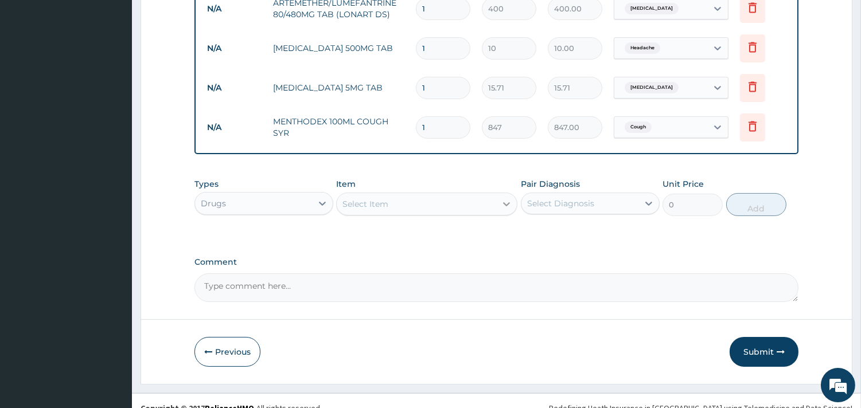
scroll to position [483, 0]
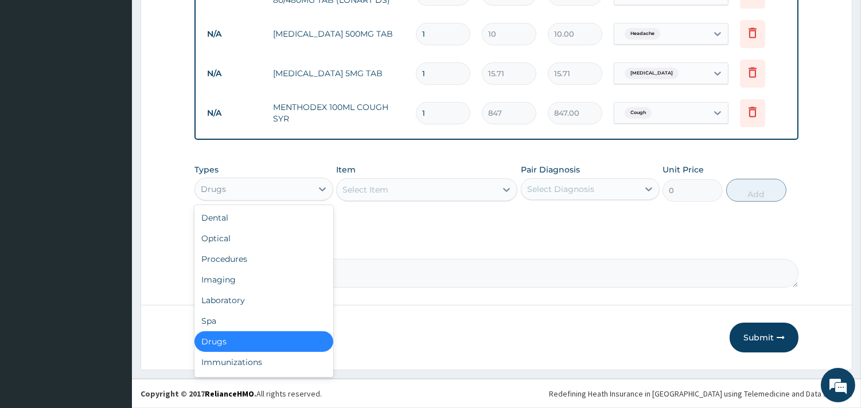
click at [301, 189] on div "Drugs" at bounding box center [253, 189] width 117 height 18
click at [235, 303] on div "Laboratory" at bounding box center [263, 300] width 139 height 21
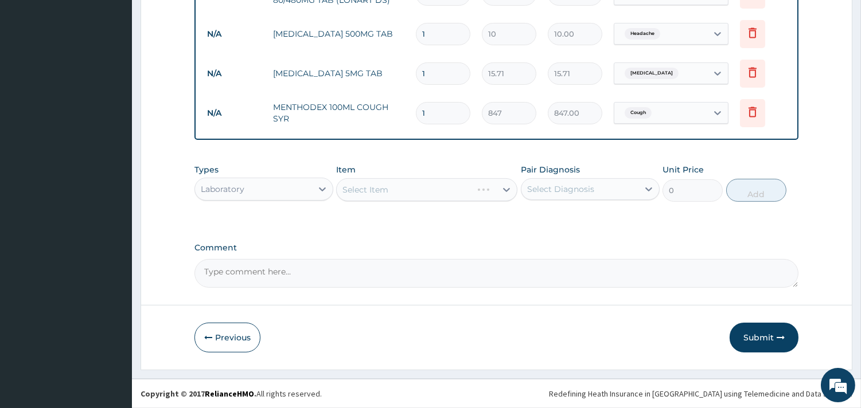
click at [434, 185] on div "Select Item" at bounding box center [426, 189] width 181 height 23
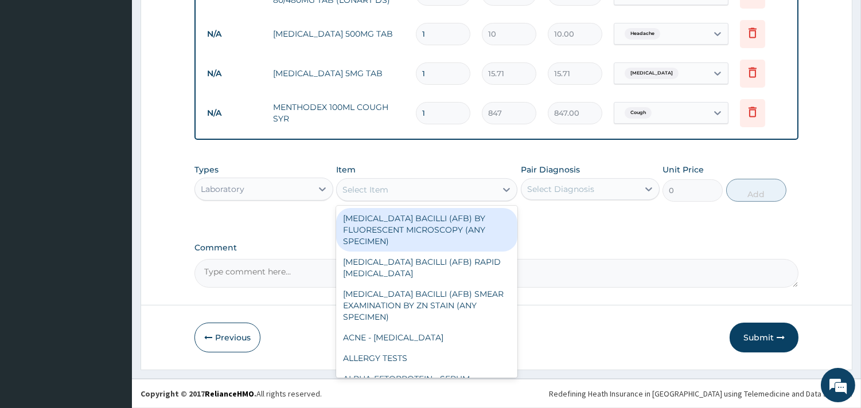
click at [421, 193] on div "Select Item" at bounding box center [416, 190] width 159 height 18
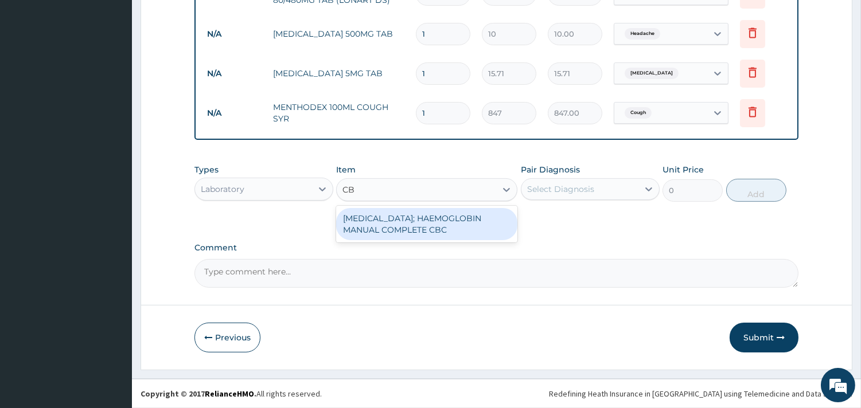
type input "CBC"
click at [414, 216] on div "BLOOD COUNT; HAEMOGLOBIN MANUAL COMPLETE CBC" at bounding box center [426, 224] width 181 height 32
type input "2500"
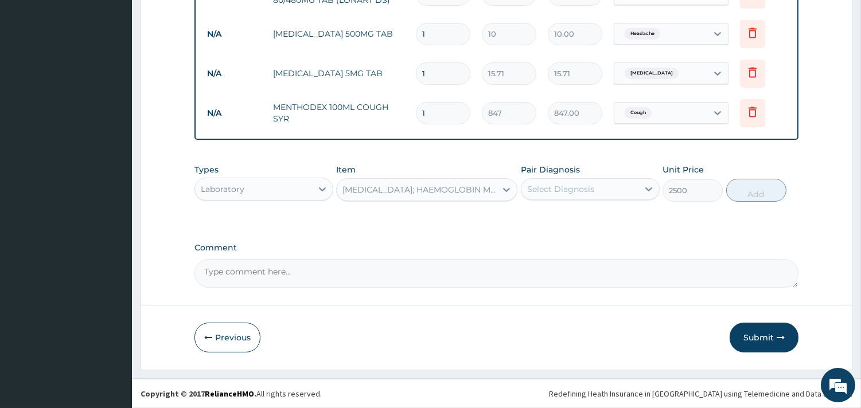
click at [547, 196] on div "Select Diagnosis" at bounding box center [579, 189] width 117 height 18
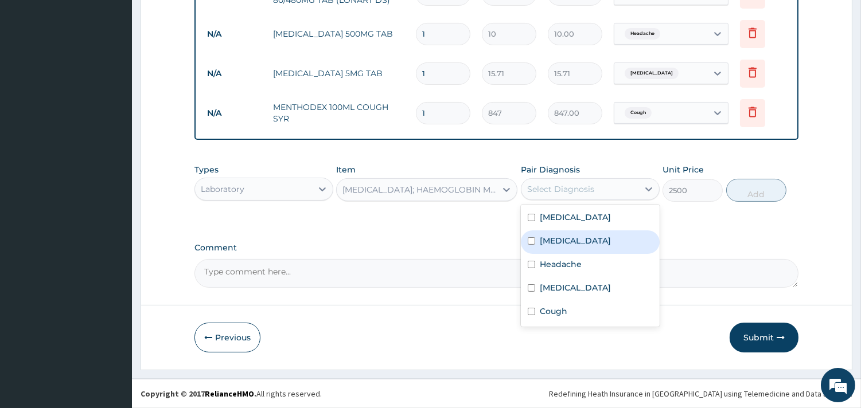
click at [542, 238] on label "[MEDICAL_DATA]" at bounding box center [575, 240] width 71 height 11
checkbox input "true"
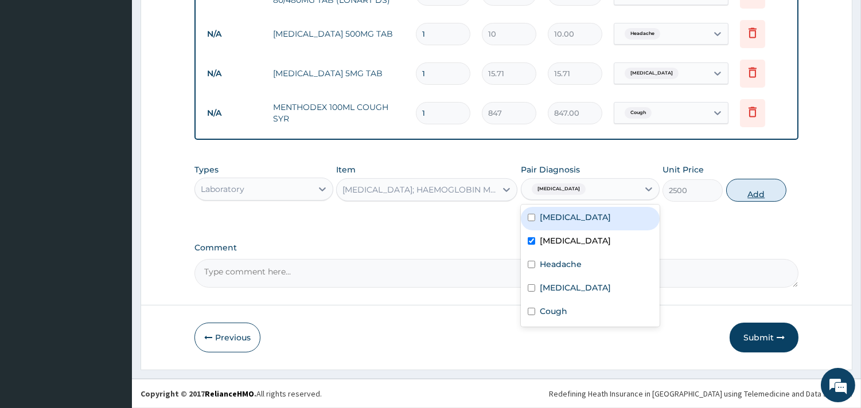
click at [743, 188] on button "Add" at bounding box center [756, 190] width 60 height 23
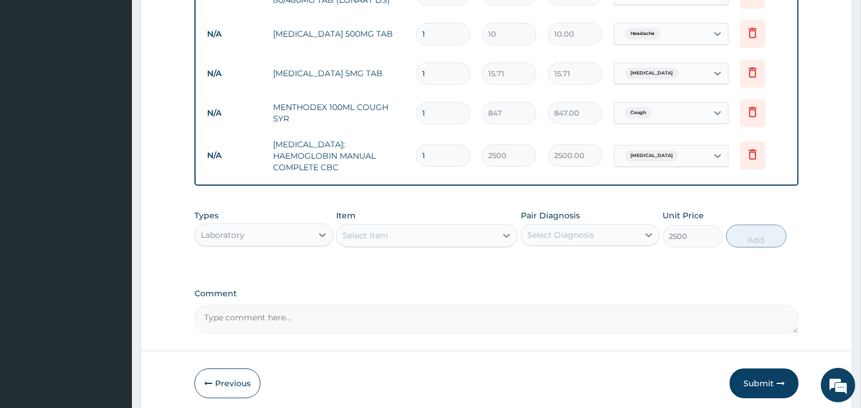
type input "0"
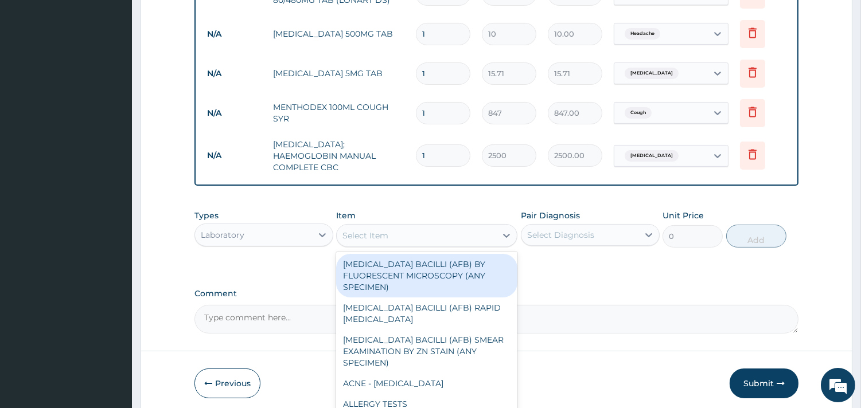
click at [449, 227] on div "Select Item" at bounding box center [416, 236] width 159 height 18
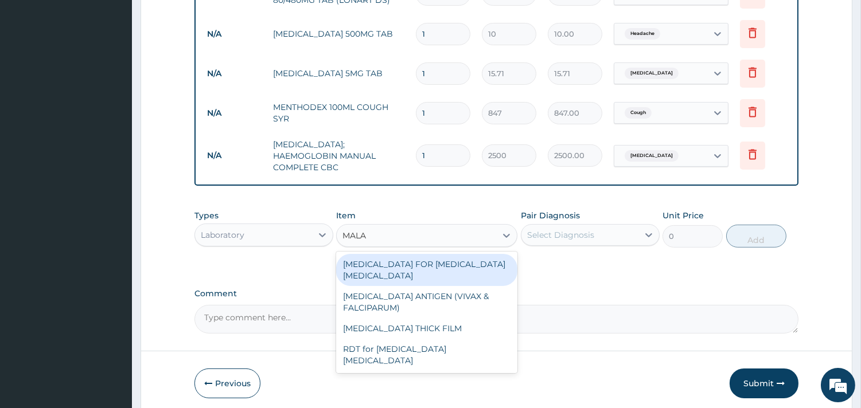
type input "MALAR"
click at [446, 259] on div "[MEDICAL_DATA] FOR [MEDICAL_DATA] [MEDICAL_DATA]" at bounding box center [426, 270] width 181 height 32
type input "1100"
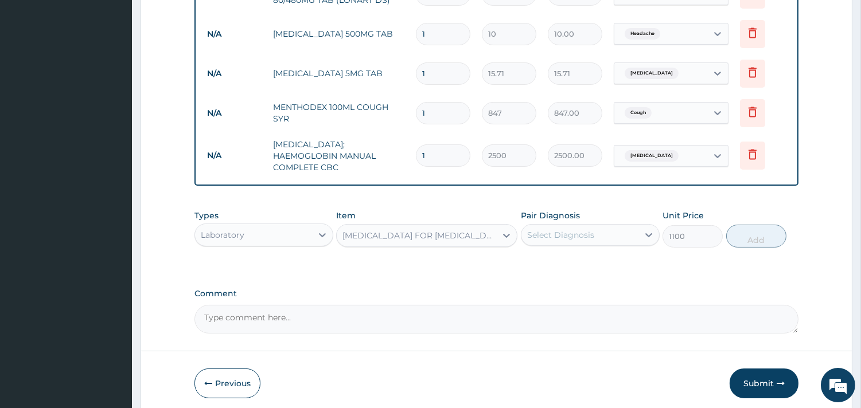
click at [552, 230] on div "Select Diagnosis" at bounding box center [560, 234] width 67 height 11
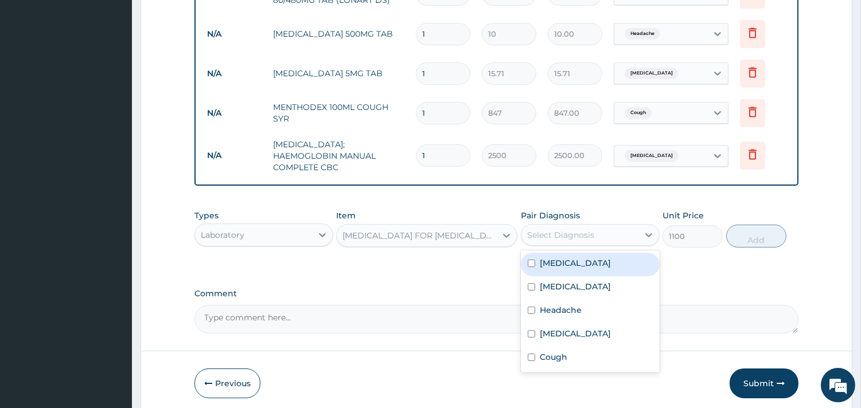
click at [558, 258] on label "Malaria" at bounding box center [575, 263] width 71 height 11
checkbox input "true"
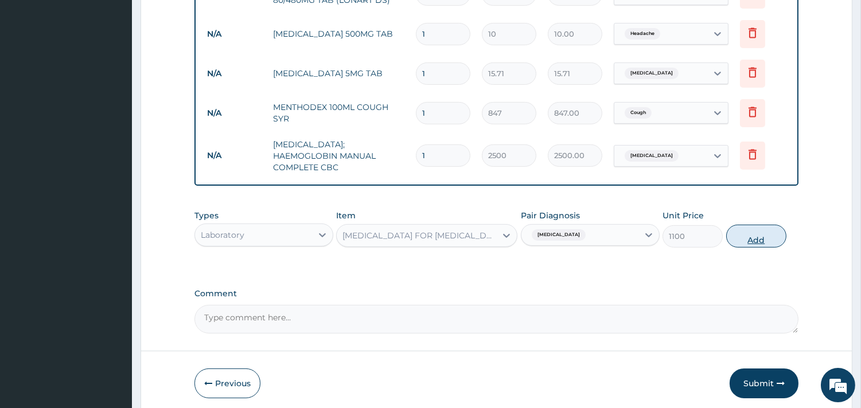
click at [749, 229] on button "Add" at bounding box center [756, 236] width 60 height 23
type input "0"
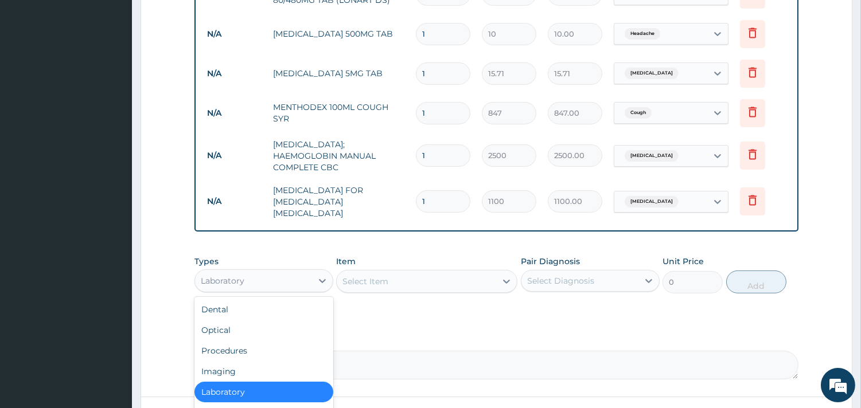
click at [287, 273] on div "Laboratory" at bounding box center [253, 281] width 117 height 18
click at [231, 342] on div "Procedures" at bounding box center [263, 351] width 139 height 21
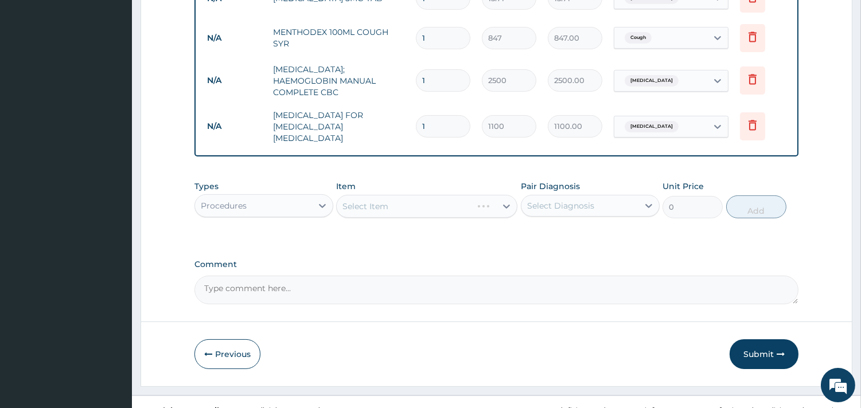
scroll to position [563, 0]
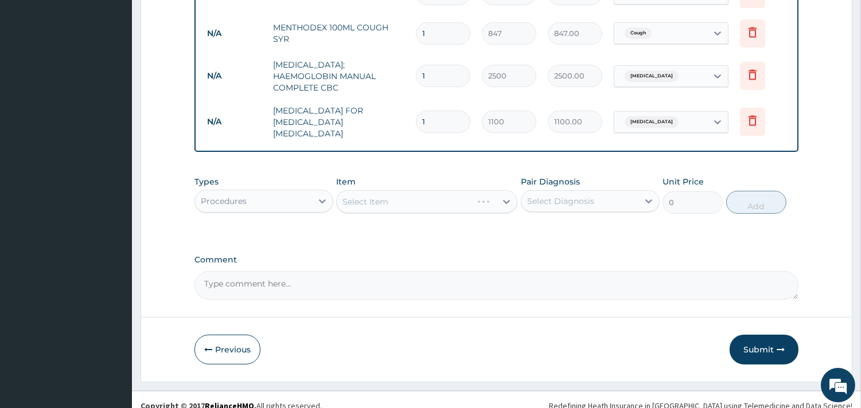
click at [402, 190] on div "Select Item" at bounding box center [426, 201] width 181 height 23
click at [407, 196] on div "Select Item" at bounding box center [416, 202] width 159 height 18
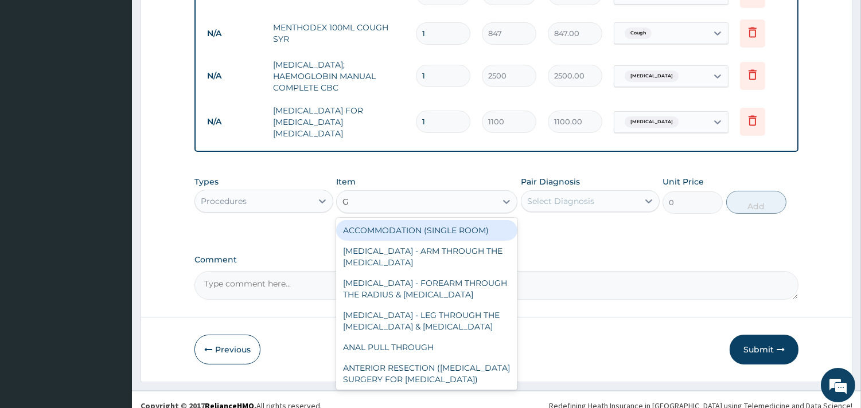
type input "GP"
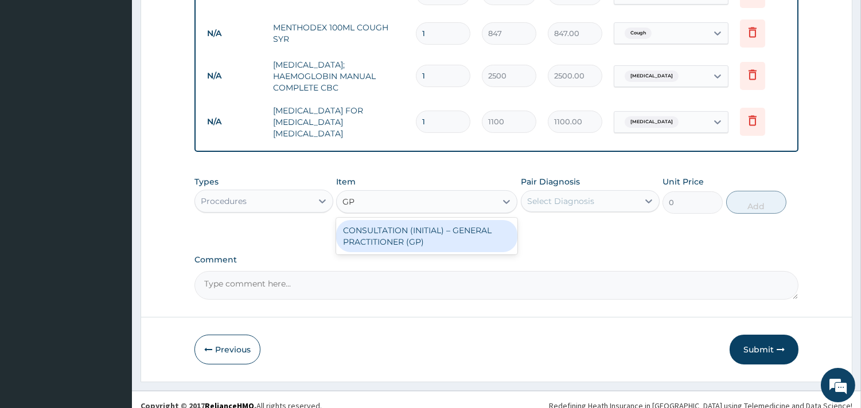
click at [408, 231] on div "CONSULTATION (INITIAL) – GENERAL PRACTITIONER (GP)" at bounding box center [426, 236] width 181 height 32
type input "1500"
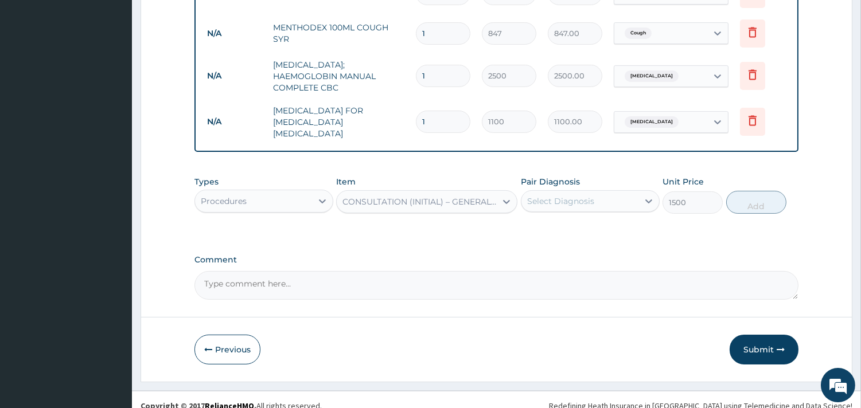
click at [553, 192] on div "Select Diagnosis" at bounding box center [579, 201] width 117 height 18
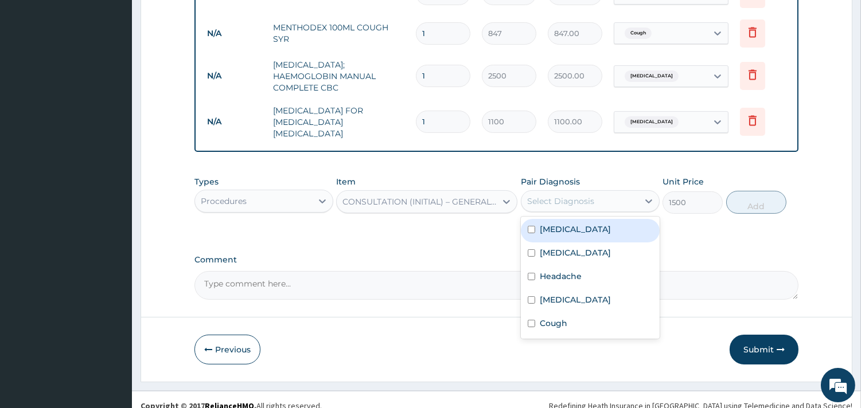
click at [546, 224] on label "Malaria" at bounding box center [575, 229] width 71 height 11
checkbox input "true"
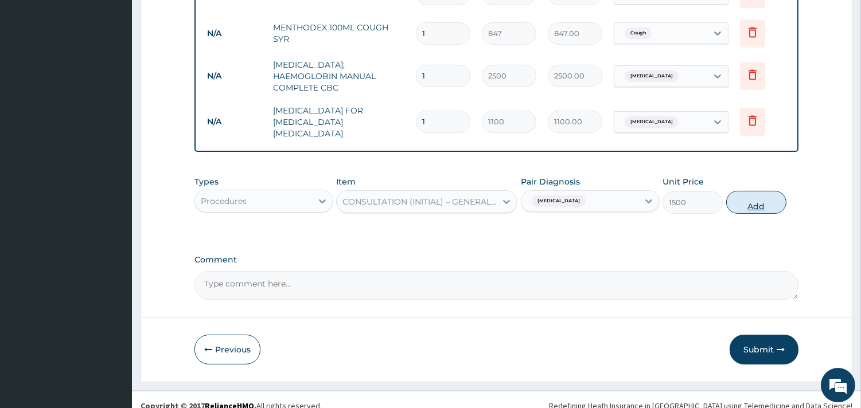
click at [747, 198] on button "Add" at bounding box center [756, 202] width 60 height 23
type input "0"
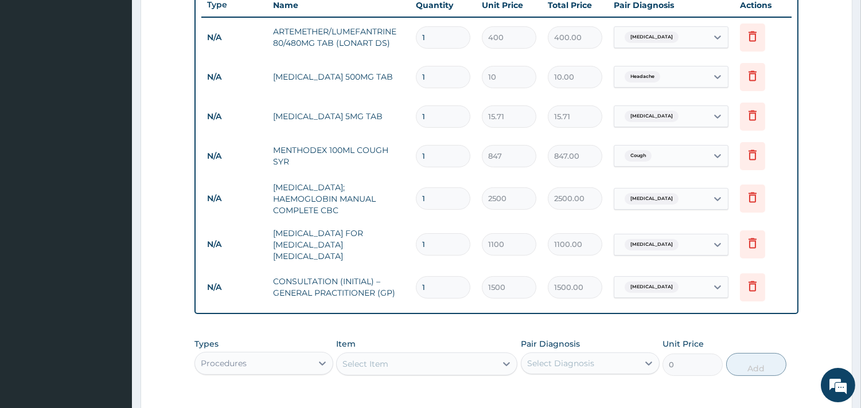
scroll to position [435, 0]
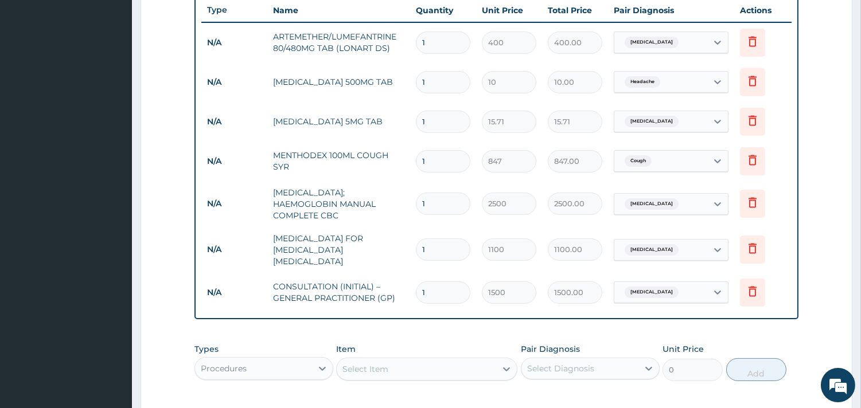
drag, startPoint x: 427, startPoint y: 41, endPoint x: 416, endPoint y: 41, distance: 11.5
click at [416, 41] on input "1" at bounding box center [443, 43] width 54 height 22
type input "6"
type input "2400.00"
type input "6"
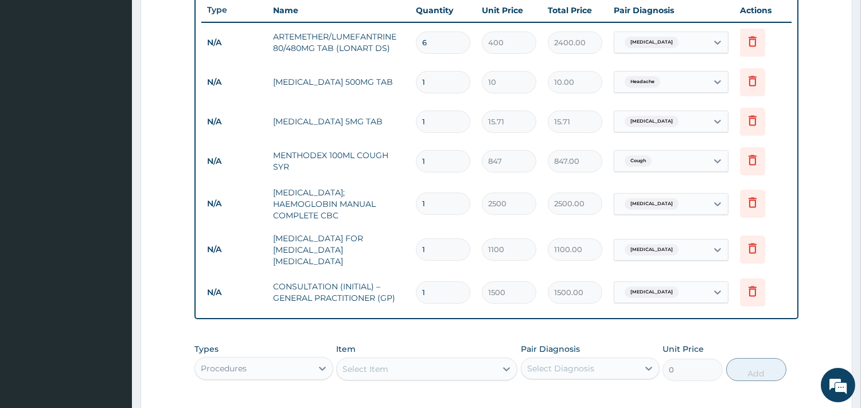
drag, startPoint x: 444, startPoint y: 77, endPoint x: 419, endPoint y: 79, distance: 25.3
click at [419, 79] on input "1" at bounding box center [443, 82] width 54 height 22
type input "2"
type input "20.00"
type input "24"
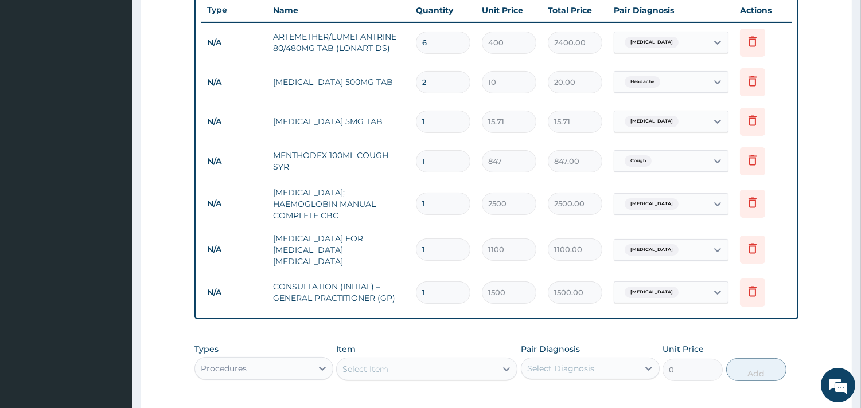
type input "240.00"
type input "24"
drag, startPoint x: 449, startPoint y: 121, endPoint x: 414, endPoint y: 124, distance: 35.7
click at [414, 124] on td "1" at bounding box center [443, 122] width 66 height 34
type input "3"
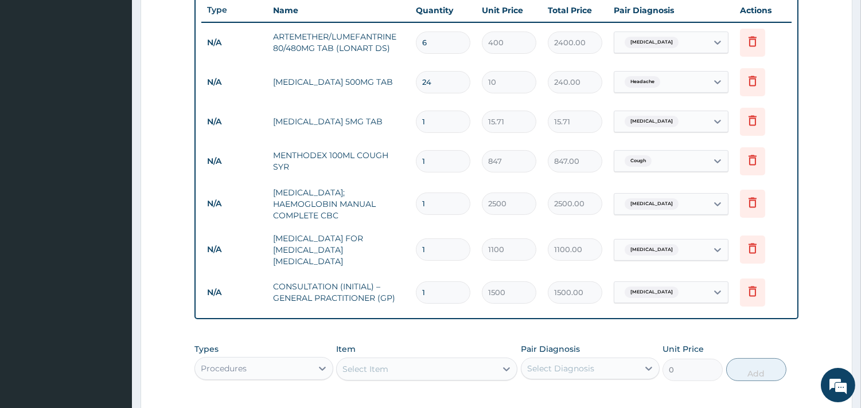
type input "47.13"
type input "30"
type input "471.30"
type input "30"
click at [434, 156] on input "1" at bounding box center [443, 161] width 54 height 22
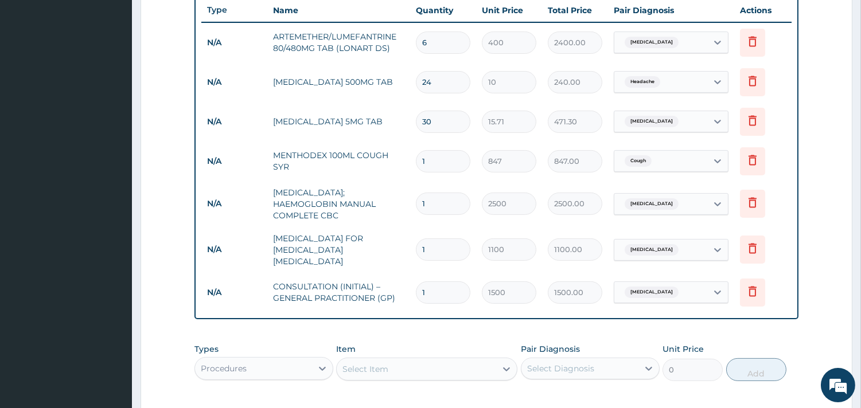
click at [440, 201] on input "1" at bounding box center [443, 204] width 54 height 22
type input "0"
type input "0.00"
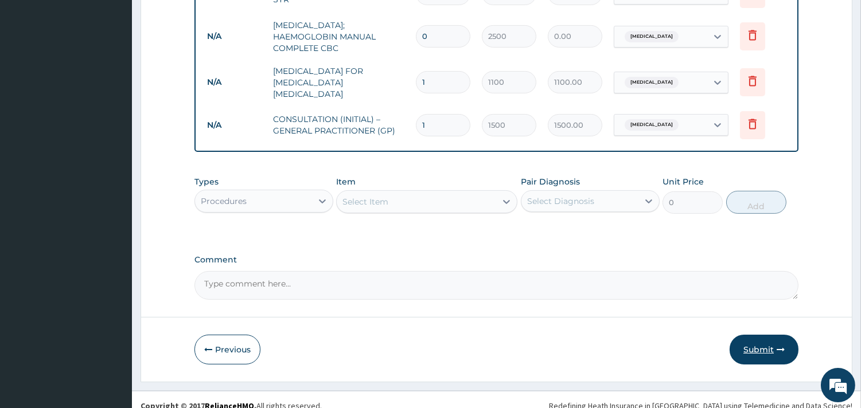
type input "0"
click at [769, 335] on button "Submit" at bounding box center [764, 350] width 69 height 30
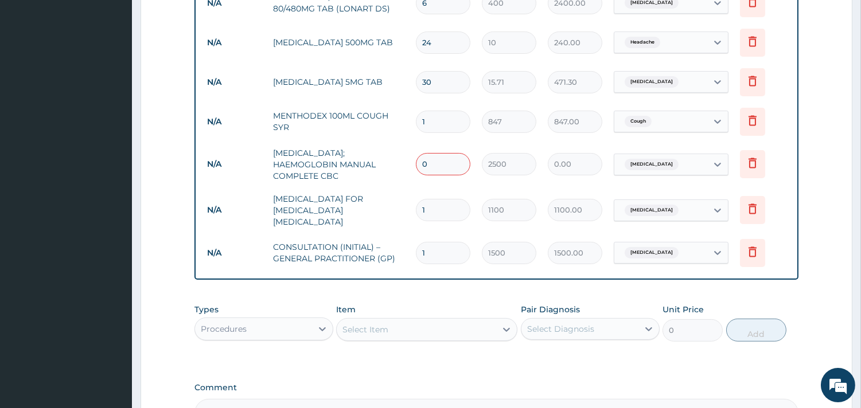
click at [438, 169] on input "0" at bounding box center [443, 164] width 54 height 22
type input "1"
type input "2500.00"
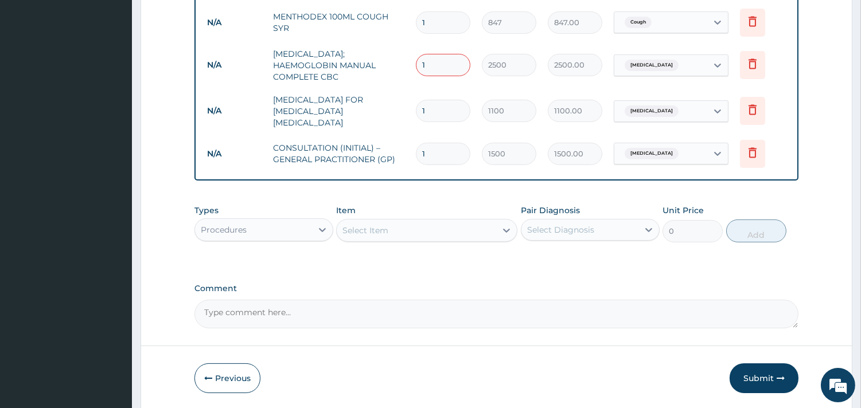
scroll to position [602, 0]
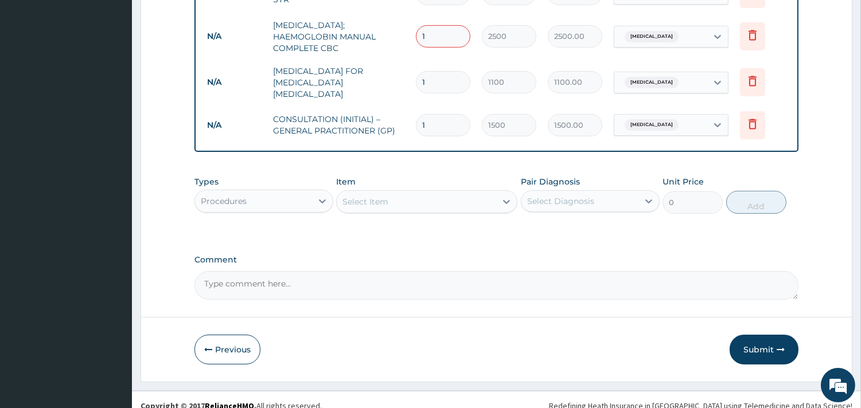
type input "1"
click at [519, 271] on textarea "Comment" at bounding box center [496, 285] width 604 height 29
click at [764, 336] on button "Submit" at bounding box center [764, 350] width 69 height 30
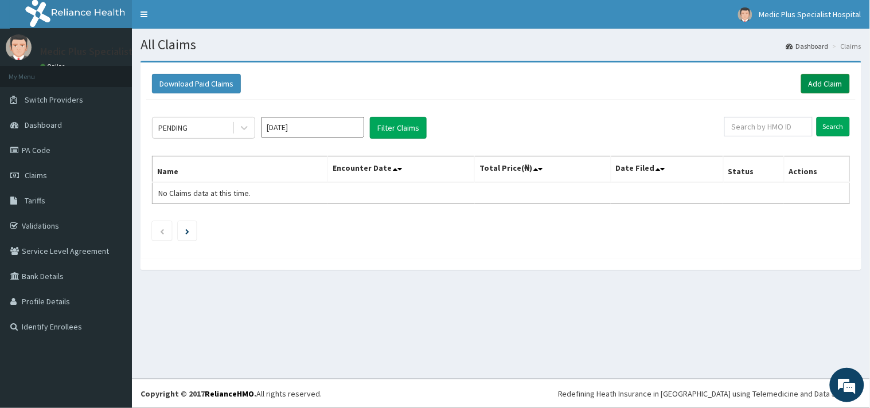
click at [844, 82] on link "Add Claim" at bounding box center [825, 84] width 49 height 20
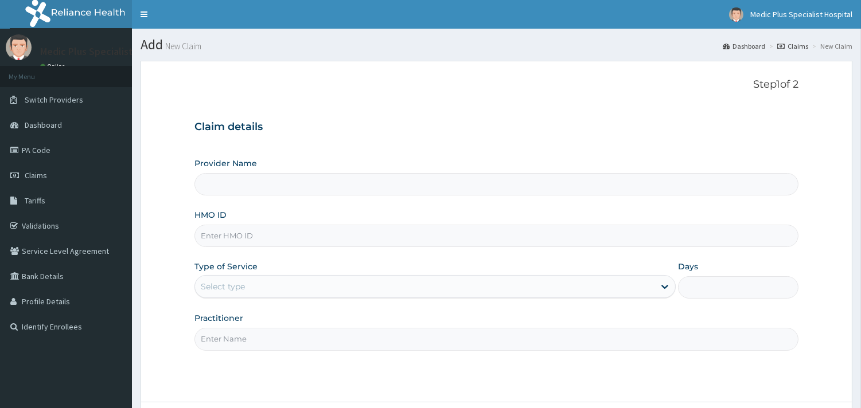
type input "MedicPlus Specialist Hospital"
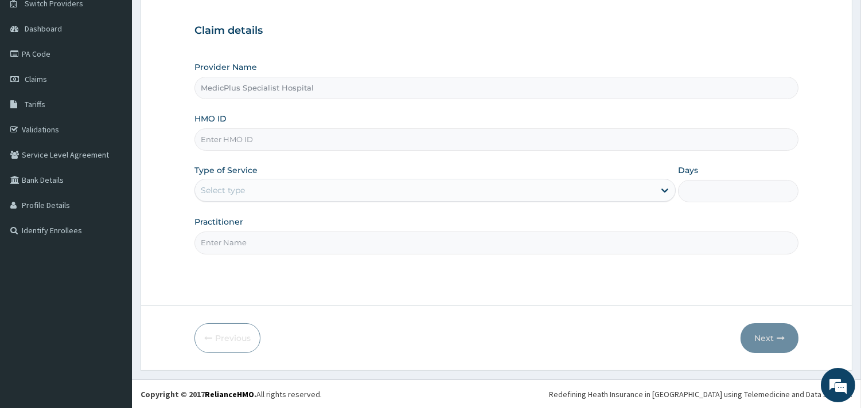
scroll to position [98, 0]
click at [236, 142] on input "HMO ID" at bounding box center [496, 139] width 604 height 22
paste input "PTE/10060/B"
type input "PTE/10060/B"
click at [283, 186] on div "Select type" at bounding box center [425, 190] width 460 height 18
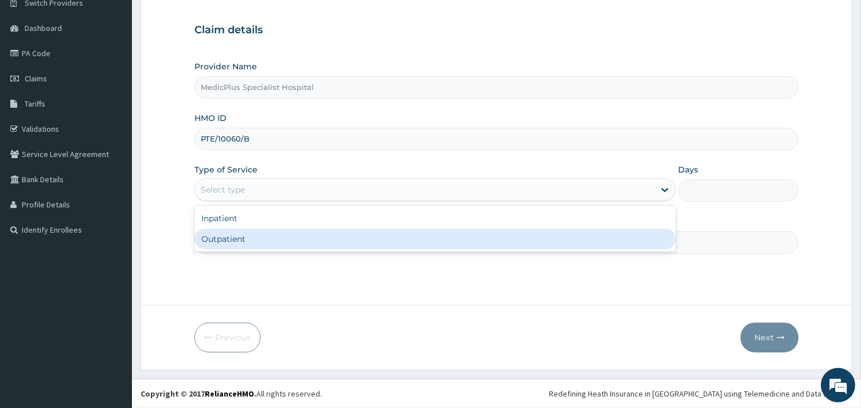
click at [268, 239] on div "Outpatient" at bounding box center [434, 239] width 481 height 21
type input "1"
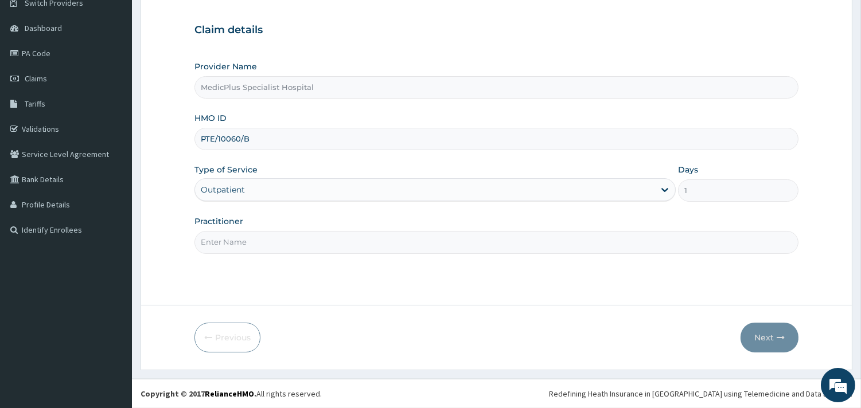
click at [272, 247] on input "Practitioner" at bounding box center [496, 242] width 604 height 22
type input "[PERSON_NAME] [PERSON_NAME]"
click at [763, 337] on button "Next" at bounding box center [770, 338] width 58 height 30
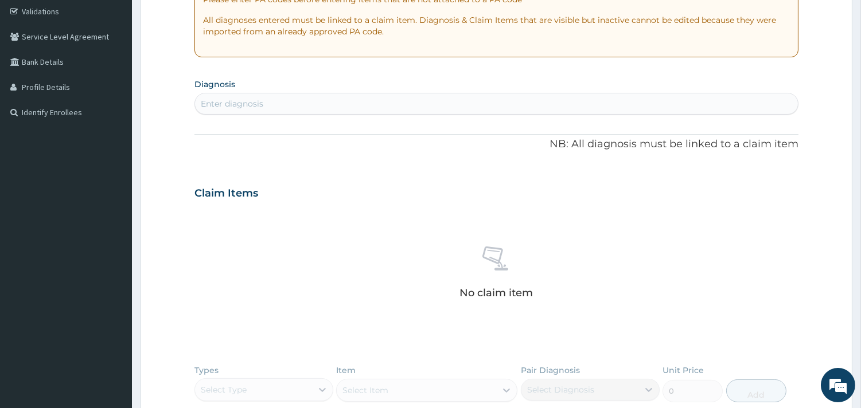
scroll to position [96, 0]
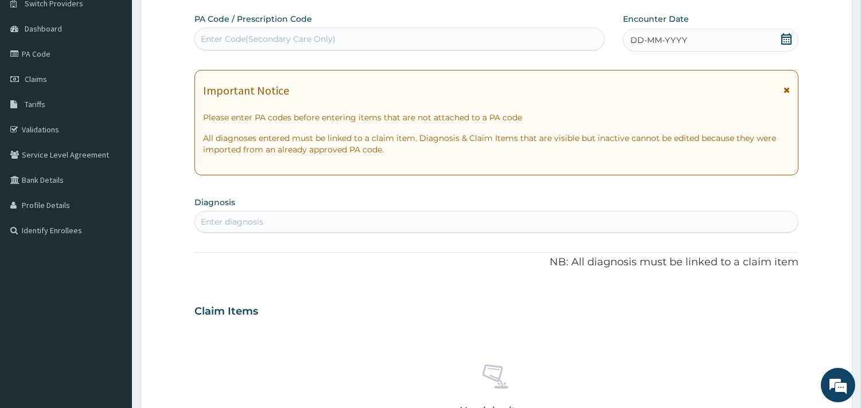
click at [787, 37] on icon at bounding box center [786, 38] width 11 height 11
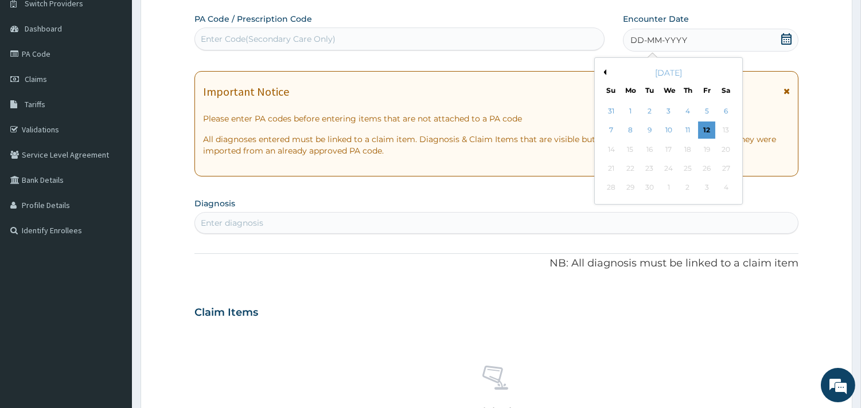
click at [607, 70] on div "September 2025" at bounding box center [668, 72] width 138 height 11
click at [605, 71] on button "Previous Month" at bounding box center [604, 72] width 6 height 6
click at [699, 111] on div "4" at bounding box center [706, 111] width 17 height 17
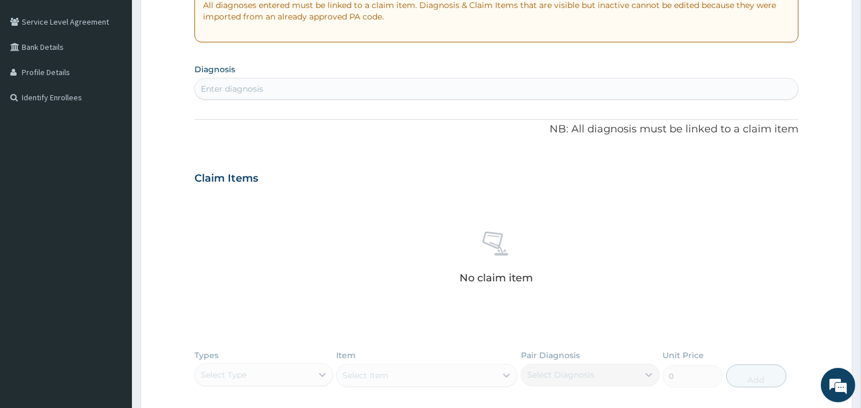
scroll to position [288, 0]
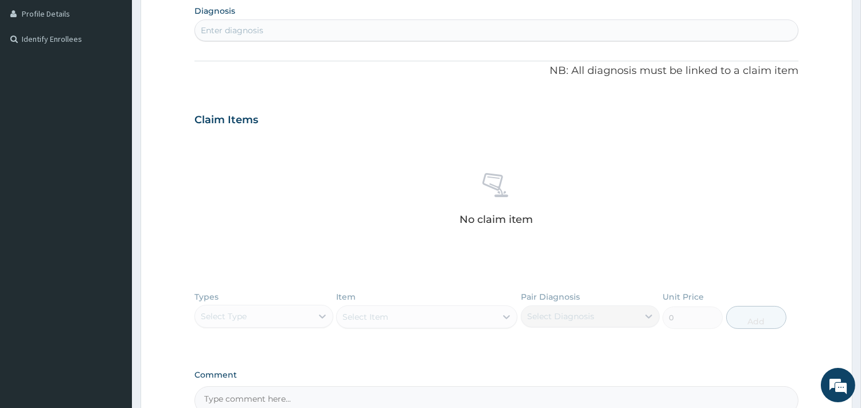
click at [296, 29] on div "Enter diagnosis" at bounding box center [496, 30] width 603 height 18
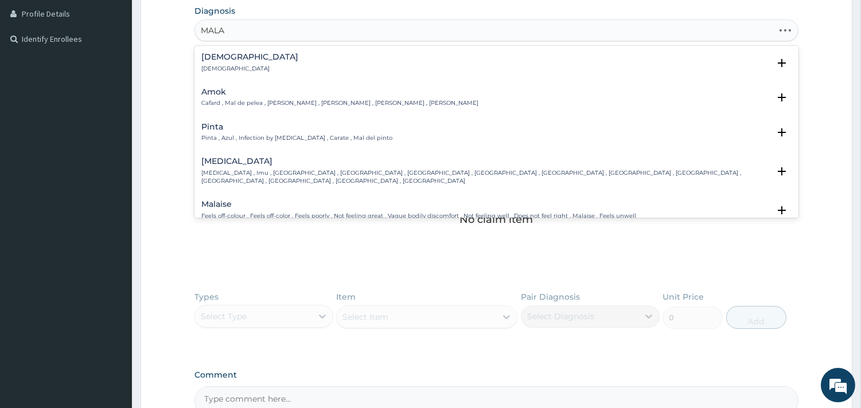
type input "MALAR"
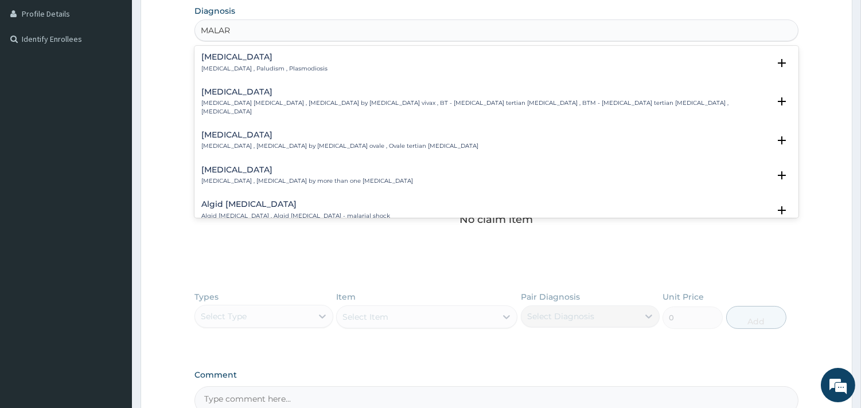
click at [272, 63] on div "Malaria Malaria , Paludism , Plasmodiosis" at bounding box center [264, 63] width 126 height 20
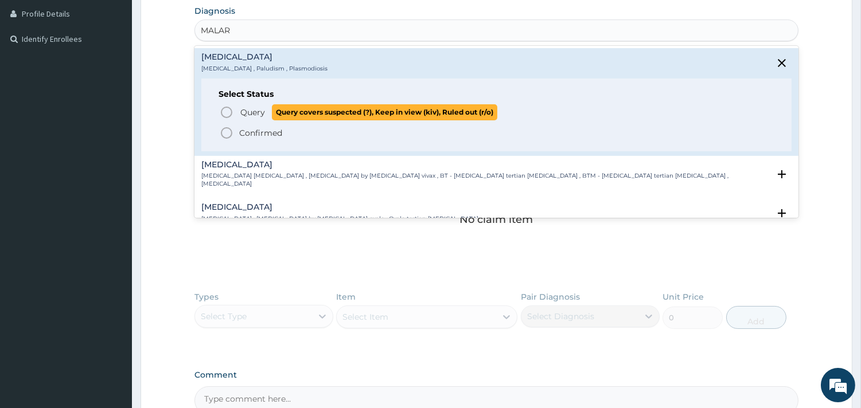
click at [229, 110] on icon "status option query" at bounding box center [227, 113] width 14 height 14
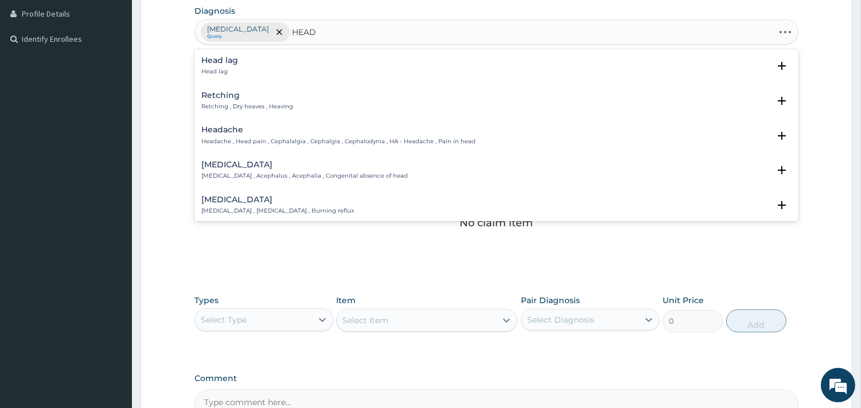
type input "HEADA"
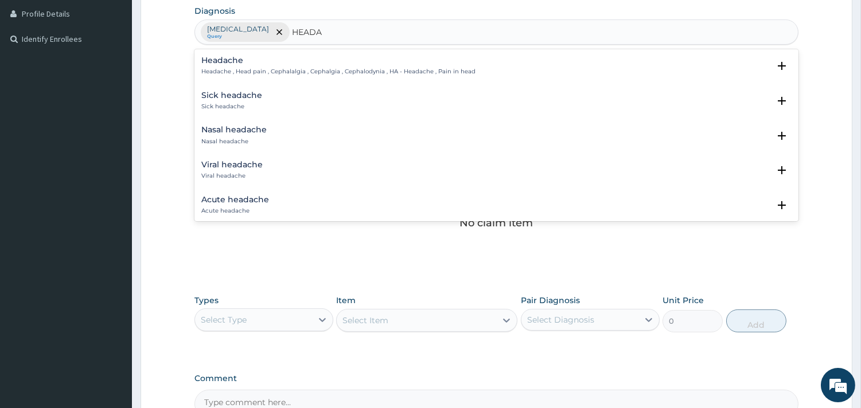
click at [266, 64] on h4 "Headache" at bounding box center [338, 60] width 274 height 9
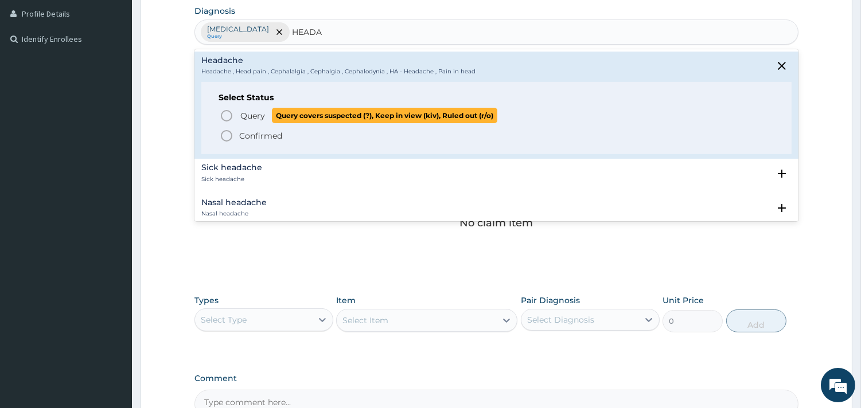
click at [227, 115] on icon "status option query" at bounding box center [227, 116] width 14 height 14
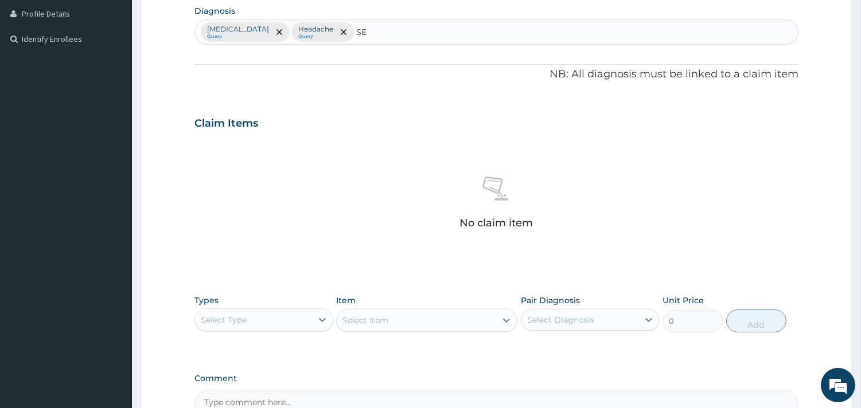
type input "SEP"
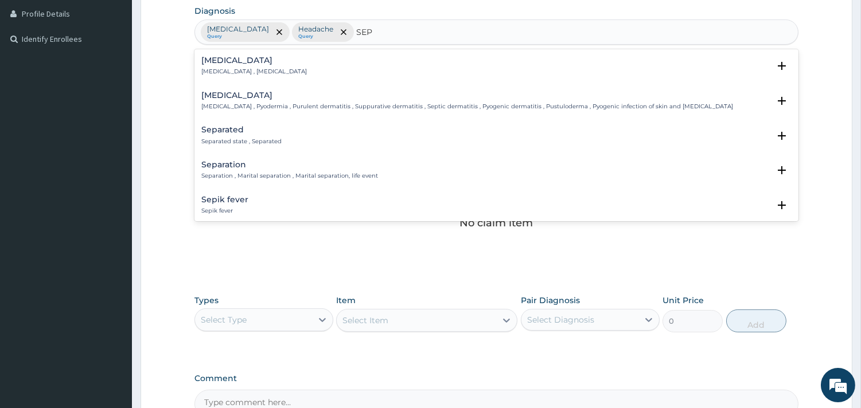
click at [233, 73] on p "Systemic infection , Sepsis" at bounding box center [254, 72] width 106 height 8
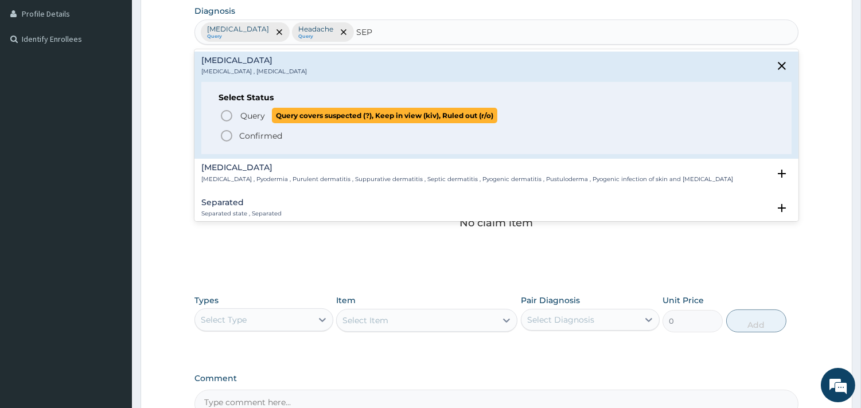
click at [232, 111] on icon "status option query" at bounding box center [227, 116] width 14 height 14
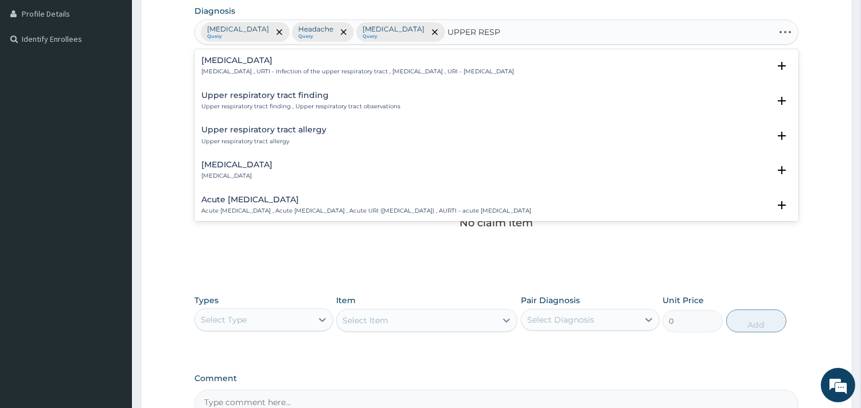
type input "UPPER RESPI"
click at [305, 63] on h4 "Upper respiratory infection" at bounding box center [357, 60] width 313 height 9
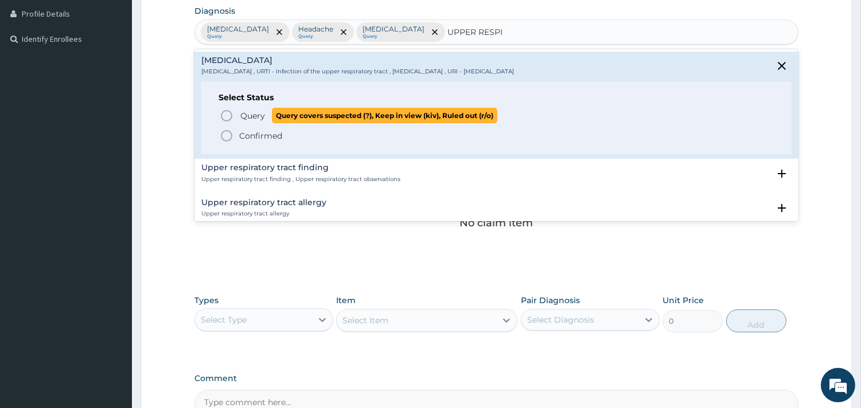
click at [231, 113] on circle "status option query" at bounding box center [226, 116] width 10 height 10
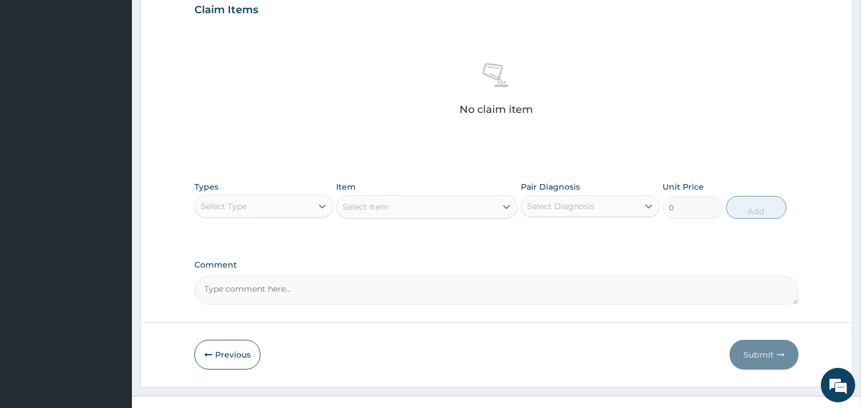
scroll to position [419, 0]
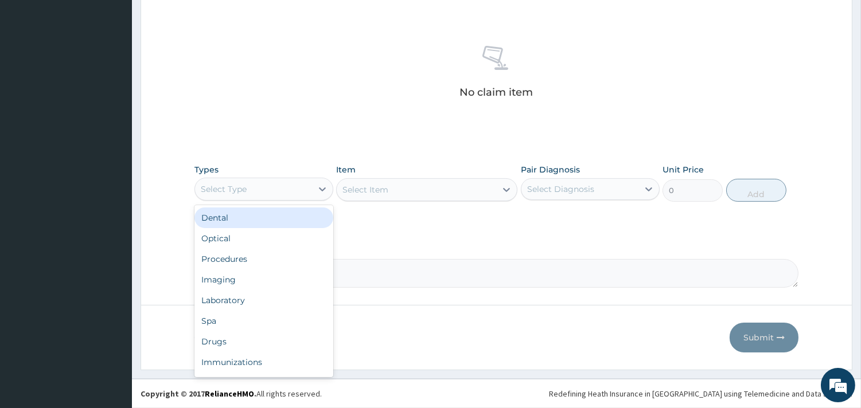
click at [289, 187] on div "Select Type" at bounding box center [253, 189] width 117 height 18
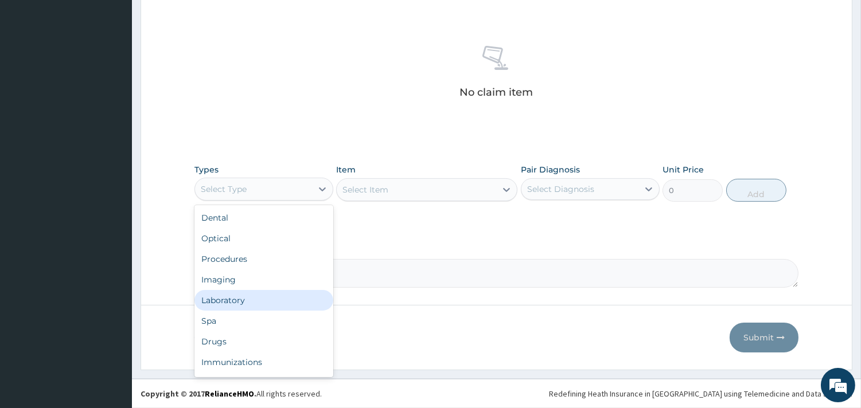
click at [229, 306] on div "Laboratory" at bounding box center [263, 300] width 139 height 21
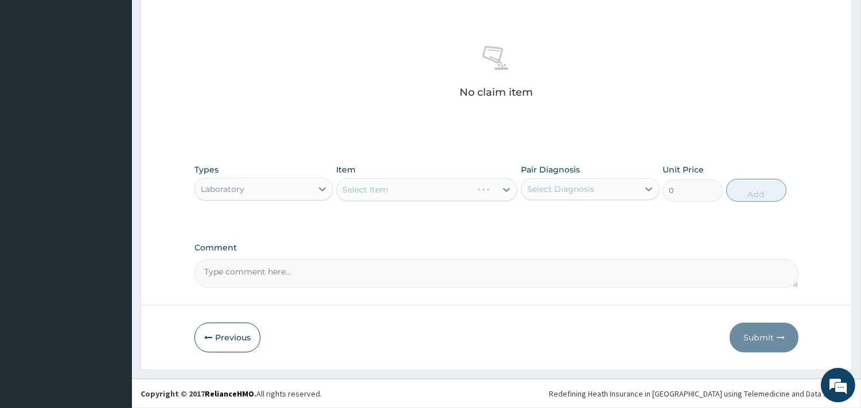
click at [368, 197] on div "Select Item" at bounding box center [426, 189] width 181 height 23
click at [371, 192] on div "Select Item" at bounding box center [426, 189] width 181 height 23
click at [386, 196] on div "Select Item" at bounding box center [426, 189] width 181 height 23
click at [388, 196] on div "Select Item" at bounding box center [426, 189] width 181 height 23
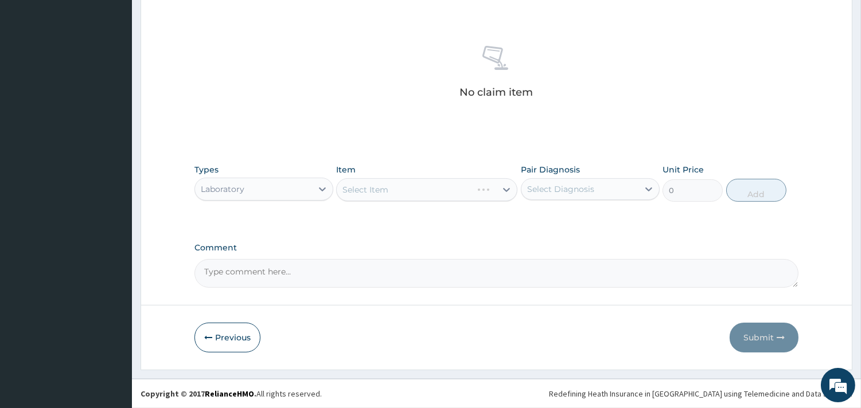
click at [499, 190] on div "Select Item" at bounding box center [426, 189] width 181 height 23
click at [481, 196] on div "Select Item" at bounding box center [426, 189] width 181 height 23
click at [410, 182] on div "Select Item" at bounding box center [426, 189] width 181 height 23
click at [439, 197] on div "Select Item" at bounding box center [426, 189] width 181 height 23
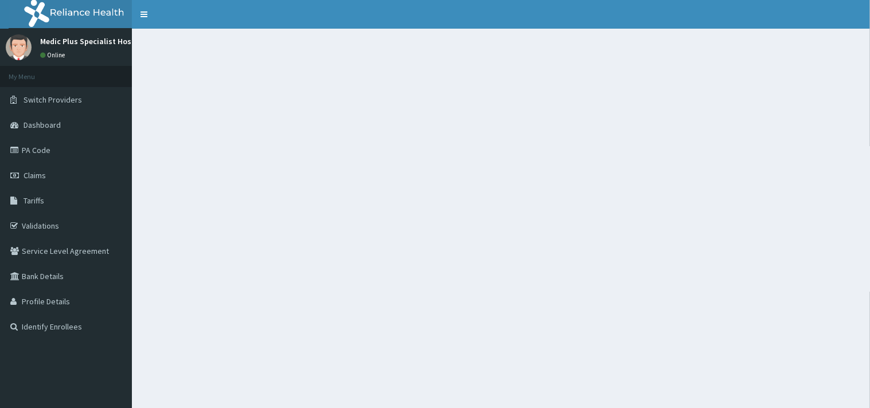
click at [107, 356] on aside "Medic Plus Specialist Hospital Online My Menu Switch Providers Dashboard PA Cod…" at bounding box center [66, 204] width 132 height 408
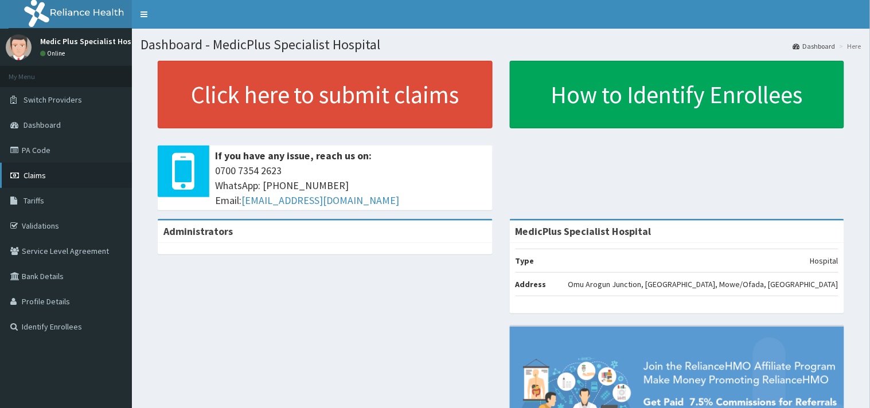
click at [44, 178] on span "Claims" at bounding box center [35, 175] width 22 height 10
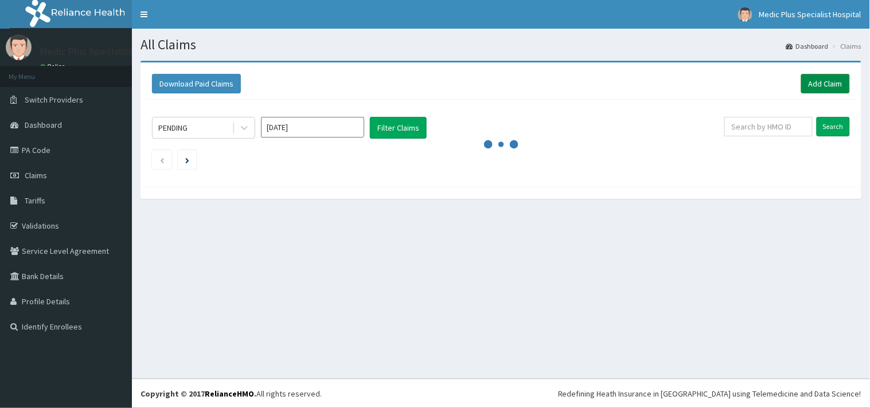
click at [838, 83] on link "Add Claim" at bounding box center [825, 84] width 49 height 20
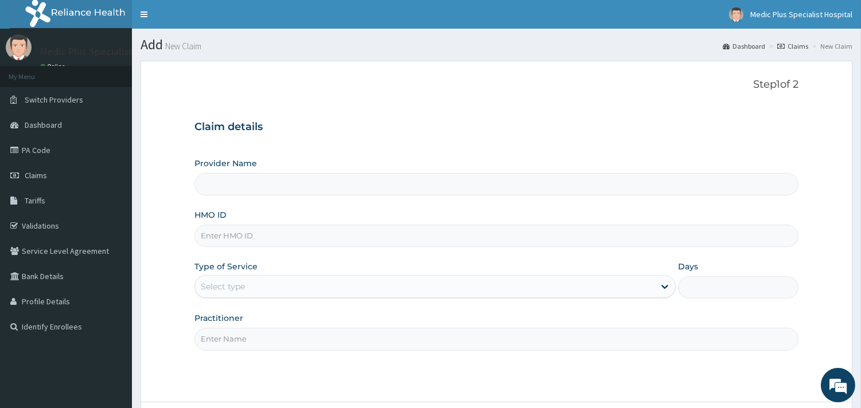
click at [321, 182] on input "Provider Name" at bounding box center [496, 184] width 604 height 22
click at [261, 239] on input "HMO ID" at bounding box center [496, 236] width 604 height 22
type input "MedicPlus Specialist Hospital"
paste input "PTE/10060/B"
click at [267, 247] on input "PTE/10060/B" at bounding box center [496, 236] width 604 height 22
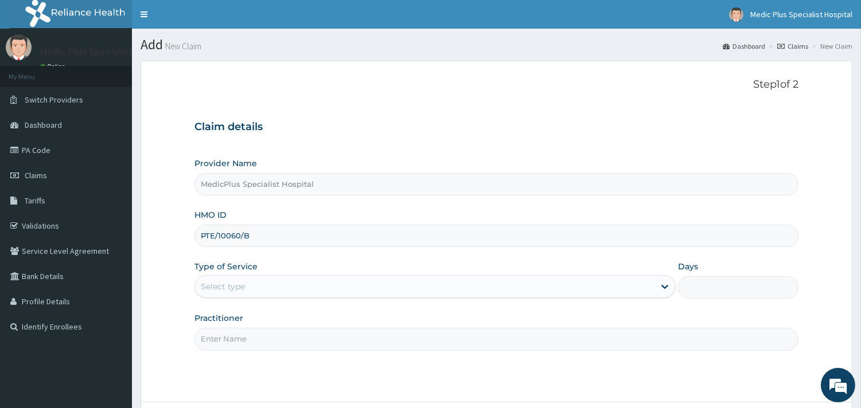
type input "PTE/10060/B"
click at [272, 279] on div "Type of Service Select type" at bounding box center [434, 280] width 481 height 38
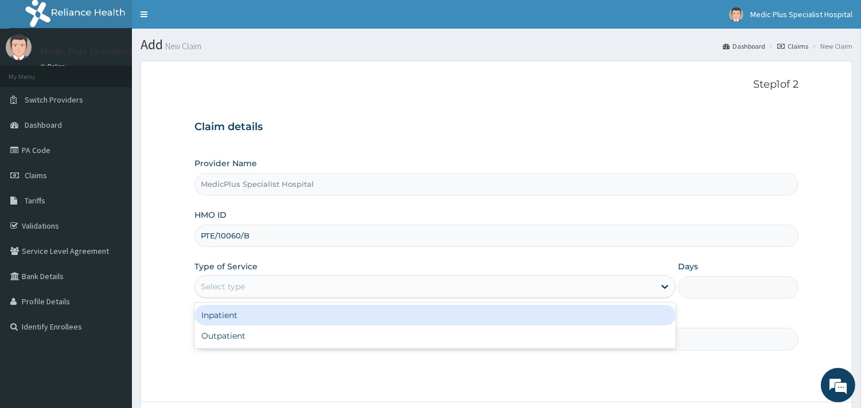
click at [273, 294] on div "Select type" at bounding box center [425, 287] width 460 height 18
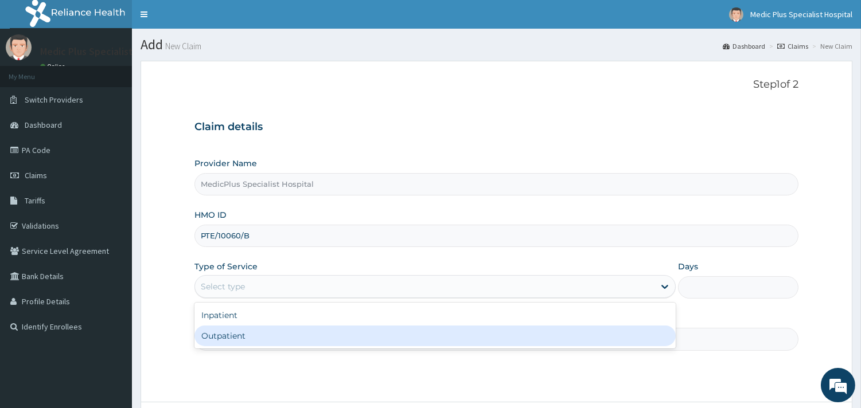
click at [271, 340] on div "Outpatient" at bounding box center [434, 336] width 481 height 21
type input "1"
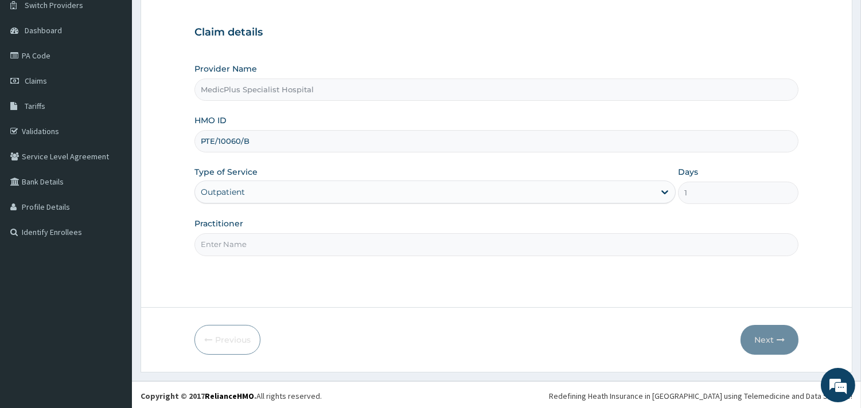
scroll to position [98, 0]
click at [262, 236] on input "Practitioner" at bounding box center [496, 242] width 604 height 22
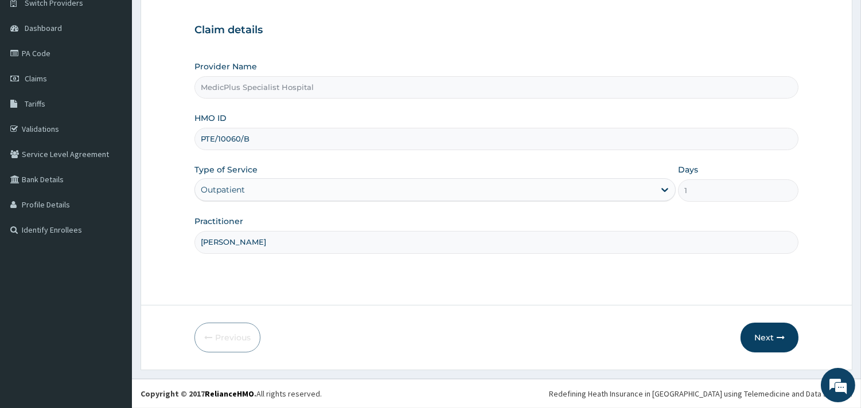
scroll to position [0, 0]
type input "DR ERINLE MOBOLAJI"
click at [756, 344] on button "Next" at bounding box center [770, 338] width 58 height 30
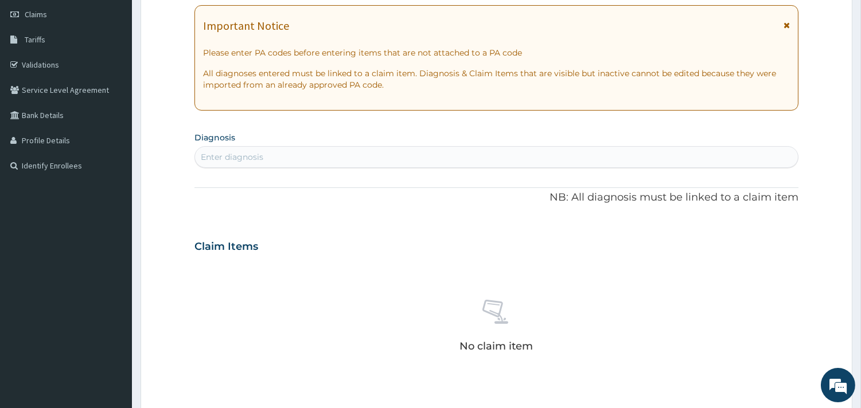
scroll to position [98, 0]
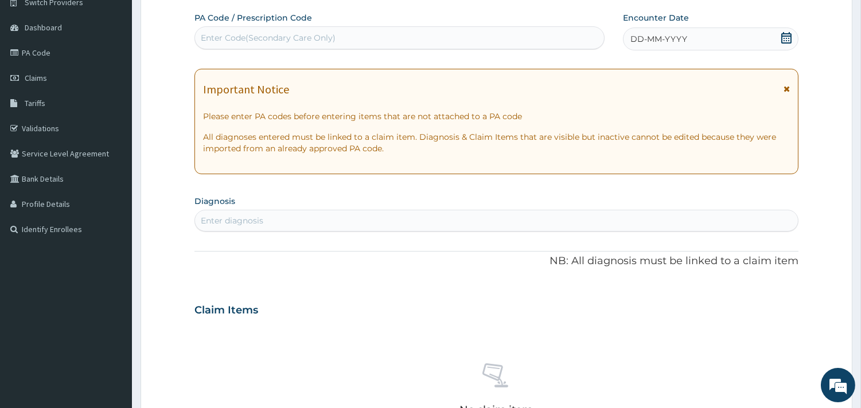
click at [787, 43] on icon at bounding box center [786, 37] width 10 height 11
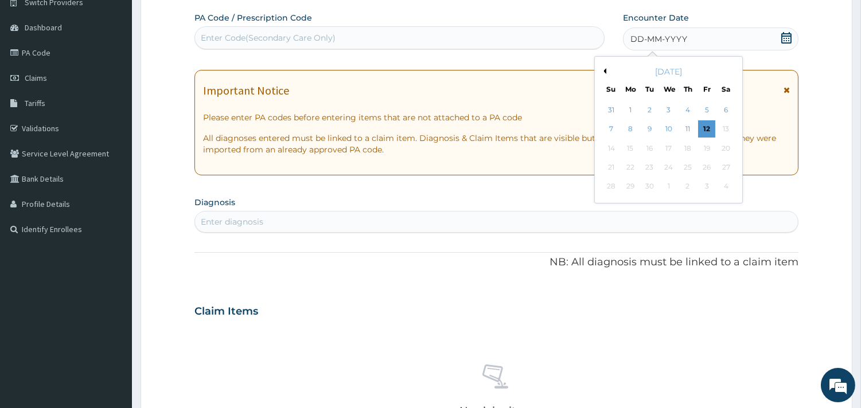
click at [607, 72] on div "September 2025" at bounding box center [668, 71] width 138 height 11
click at [603, 72] on button "Previous Month" at bounding box center [604, 71] width 6 height 6
click at [701, 112] on div "4" at bounding box center [706, 110] width 17 height 17
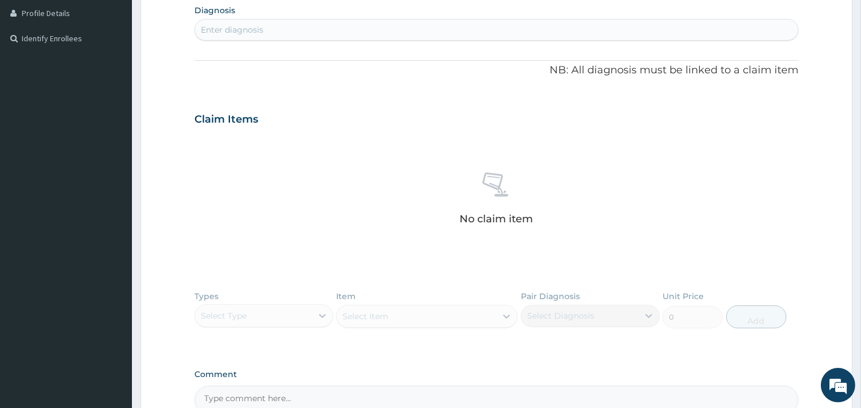
scroll to position [225, 0]
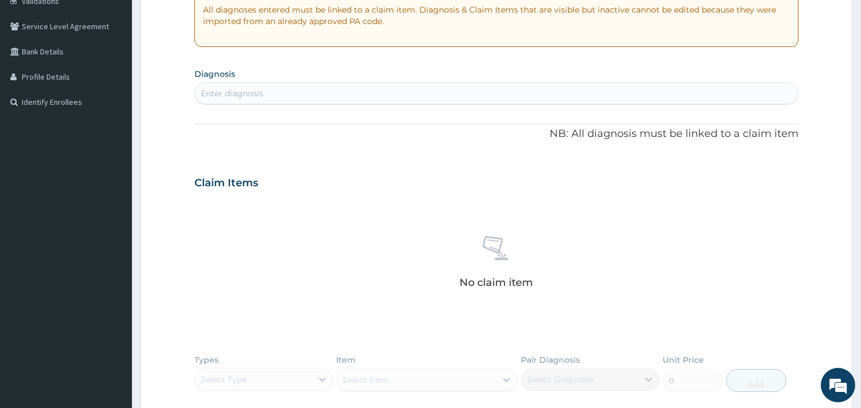
click at [270, 88] on div "Enter diagnosis" at bounding box center [496, 93] width 603 height 18
type input "FEVER"
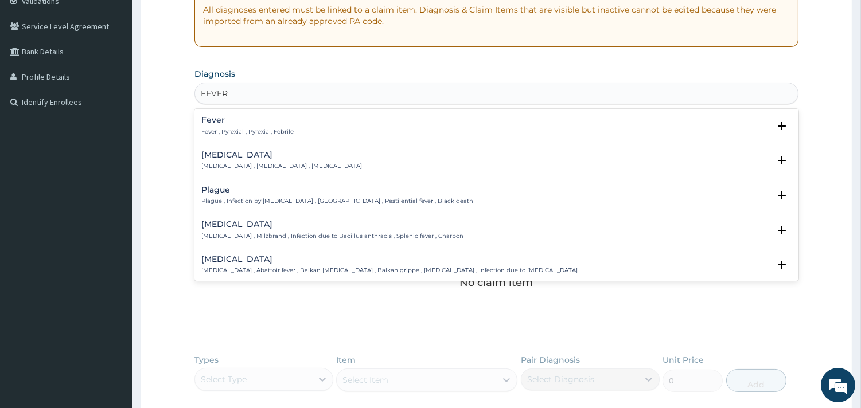
click at [247, 131] on p "Fever , Pyrexial , Pyrexia , Febrile" at bounding box center [247, 132] width 92 height 8
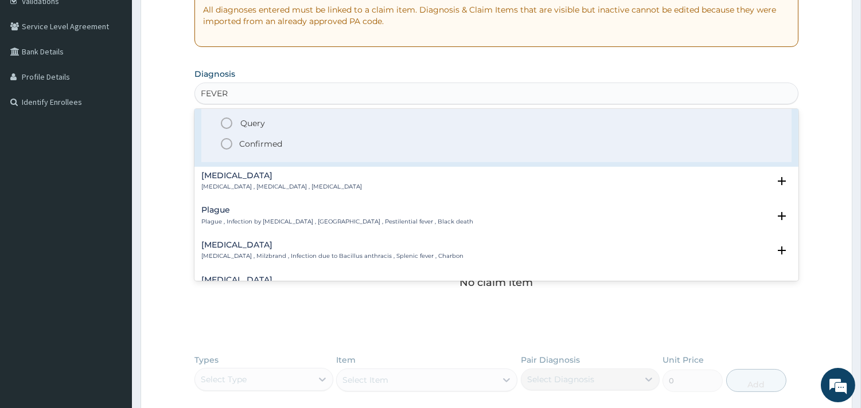
scroll to position [0, 0]
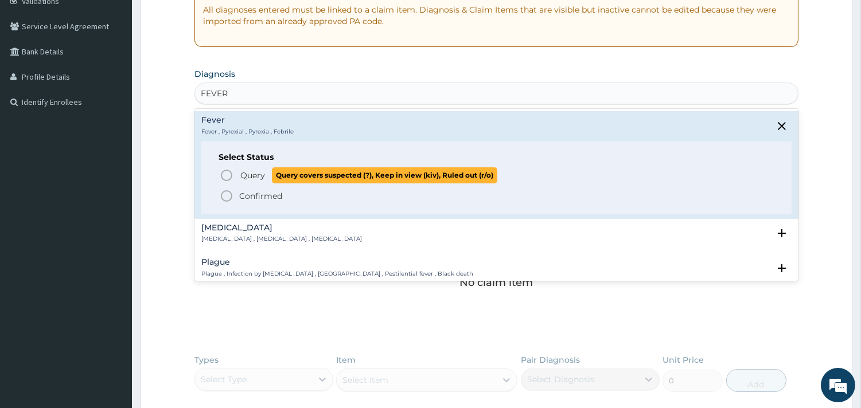
click at [224, 174] on icon "status option query" at bounding box center [227, 176] width 14 height 14
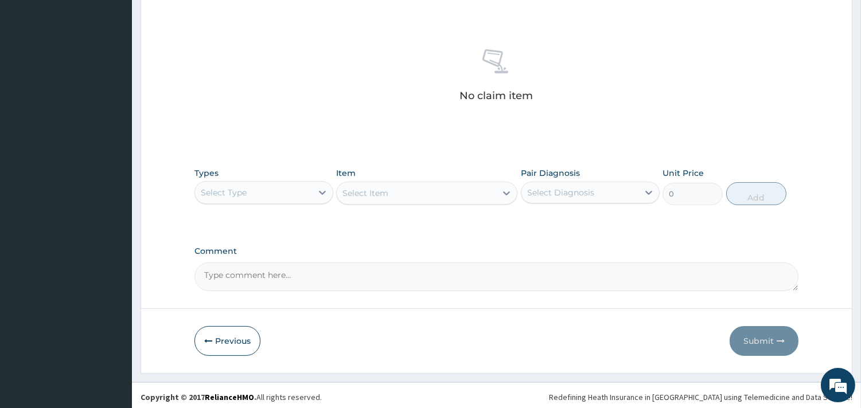
scroll to position [419, 0]
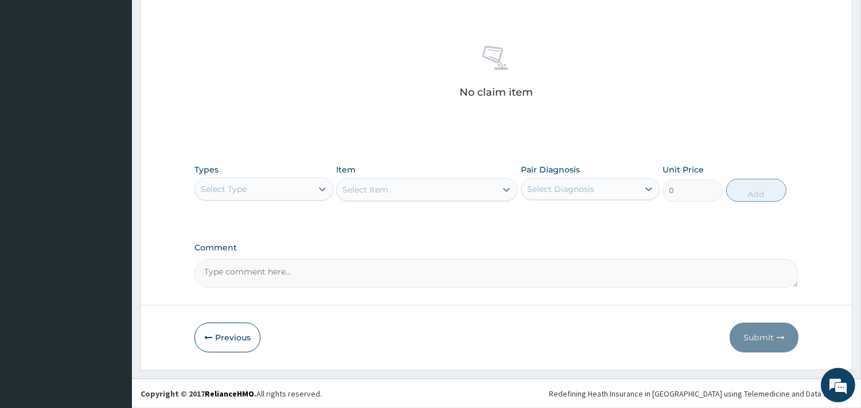
click at [256, 194] on div "Select Type" at bounding box center [253, 189] width 117 height 18
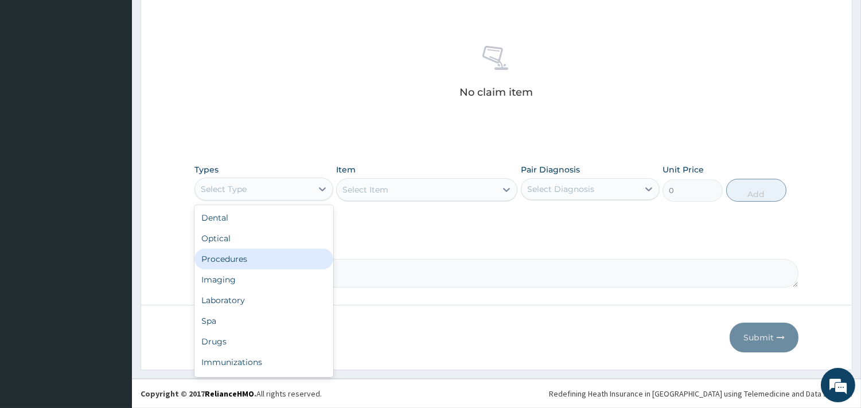
click at [271, 259] on div "Procedures" at bounding box center [263, 259] width 139 height 21
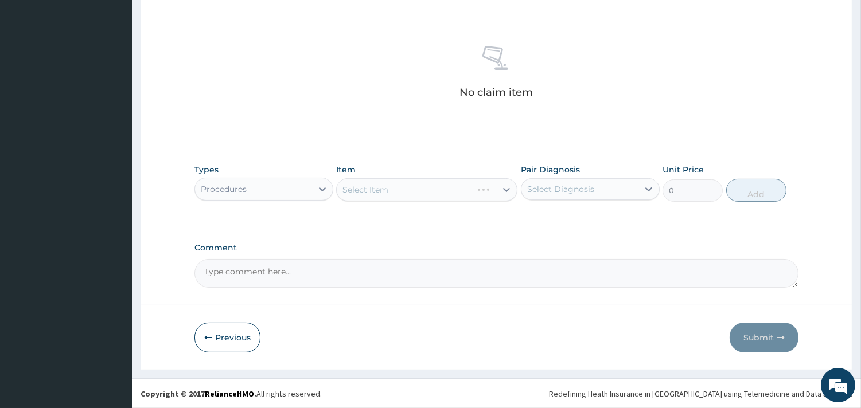
click at [416, 188] on div "Select Item" at bounding box center [426, 189] width 181 height 23
click at [416, 188] on div "Select Item" at bounding box center [416, 190] width 159 height 18
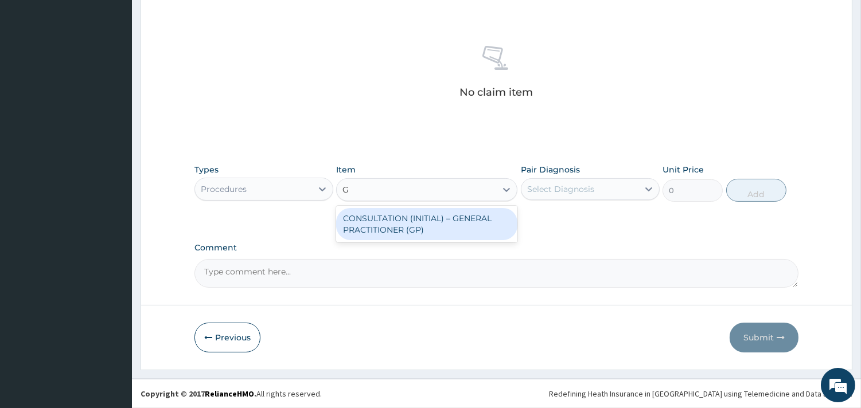
type input "GP"
click at [417, 232] on div "CONSULTATION (INITIAL) – GENERAL PRACTITIONER (GP)" at bounding box center [426, 224] width 181 height 32
type input "1500"
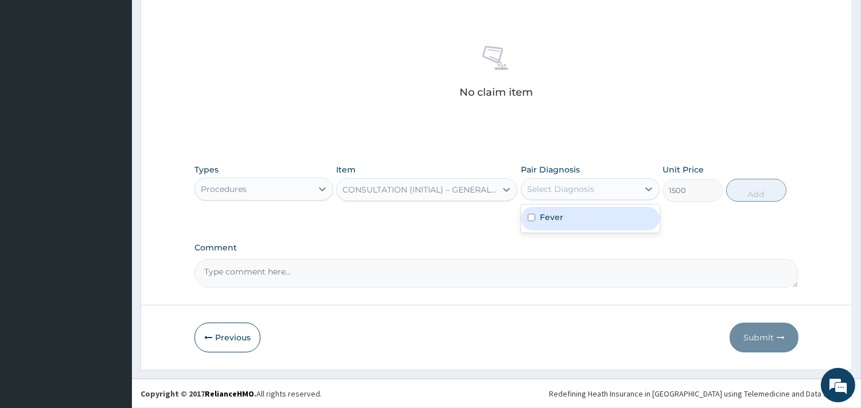
click at [551, 186] on div "Select Diagnosis" at bounding box center [560, 189] width 67 height 11
click at [555, 217] on label "Fever" at bounding box center [552, 217] width 24 height 11
checkbox input "true"
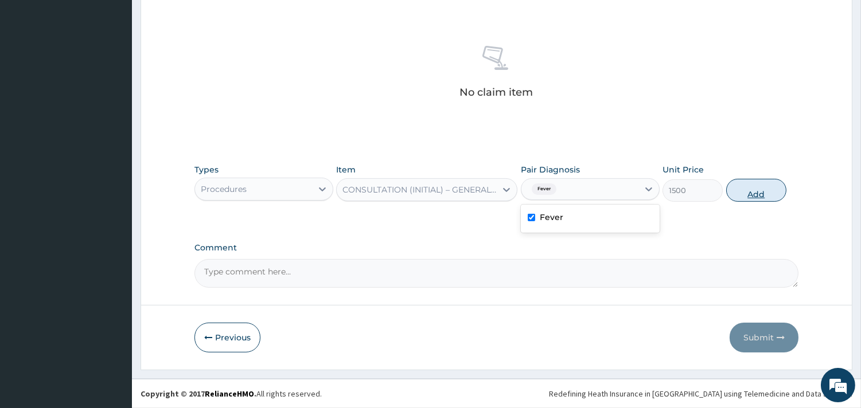
click at [740, 193] on button "Add" at bounding box center [756, 190] width 60 height 23
type input "0"
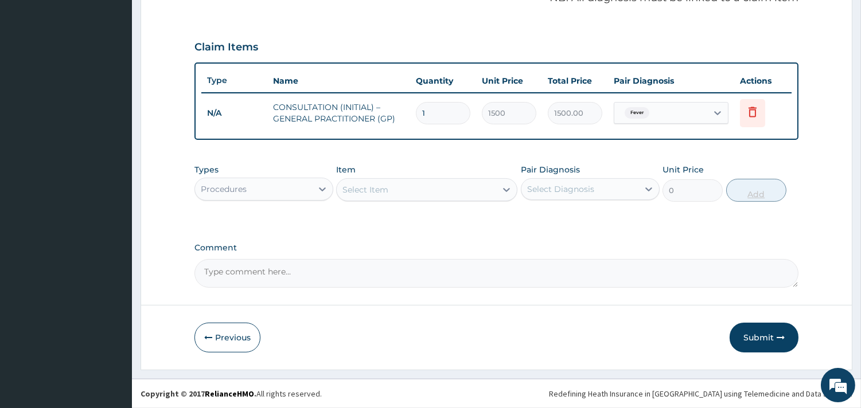
scroll to position [363, 0]
click at [761, 338] on button "Submit" at bounding box center [764, 339] width 69 height 30
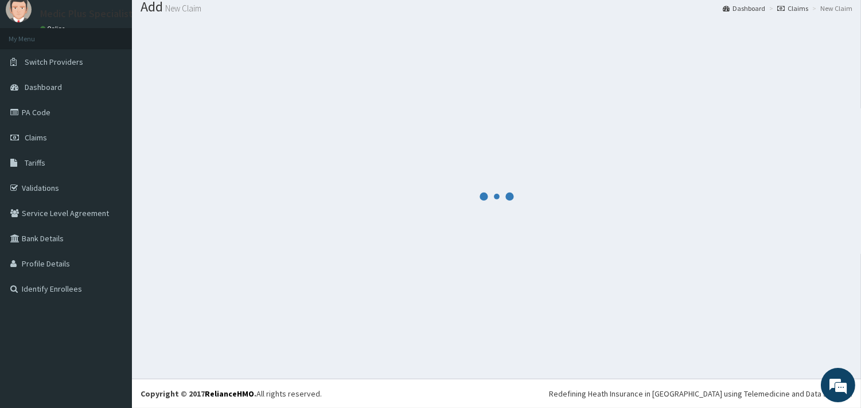
scroll to position [37, 0]
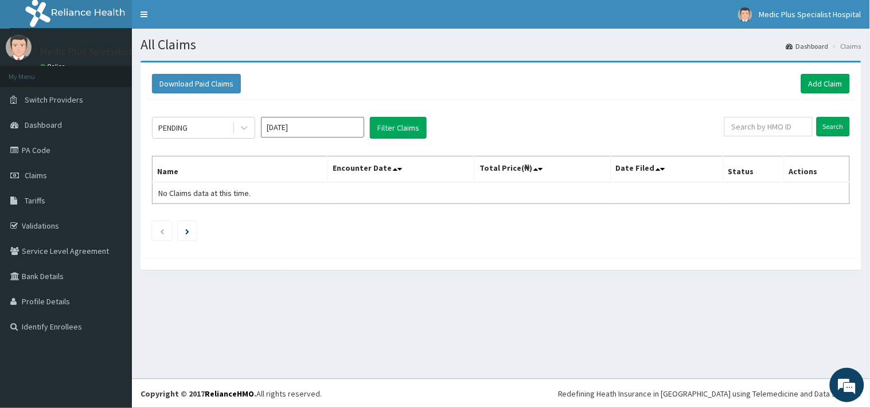
click at [810, 95] on div "Download Paid Claims Add Claim" at bounding box center [501, 84] width 710 height 32
click at [817, 86] on link "Add Claim" at bounding box center [825, 84] width 49 height 20
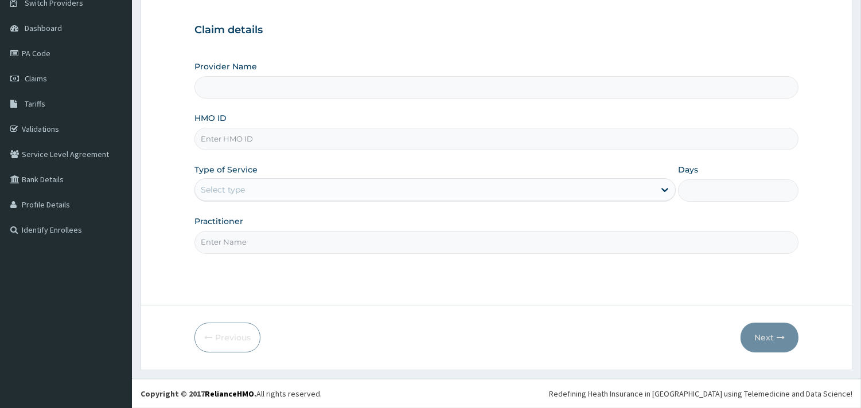
click at [274, 92] on input "Provider Name" at bounding box center [496, 87] width 604 height 22
click at [246, 137] on input "HMO ID" at bounding box center [496, 139] width 604 height 22
paste input "PTE/10060/B"
type input "PTE/10060/B"
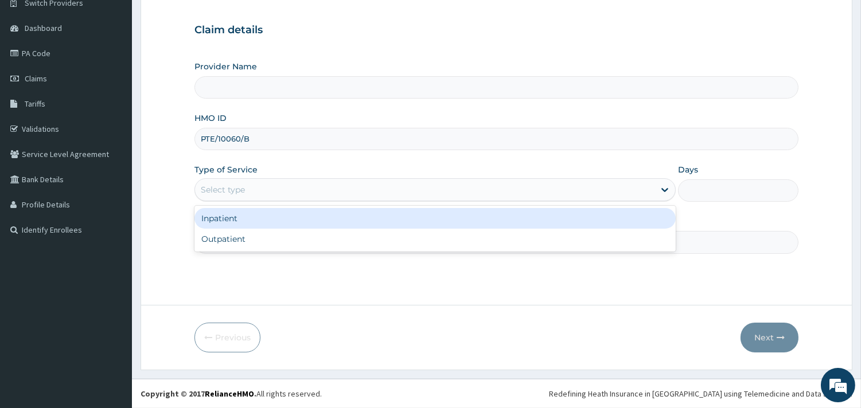
click at [232, 196] on div "Select type" at bounding box center [425, 190] width 460 height 18
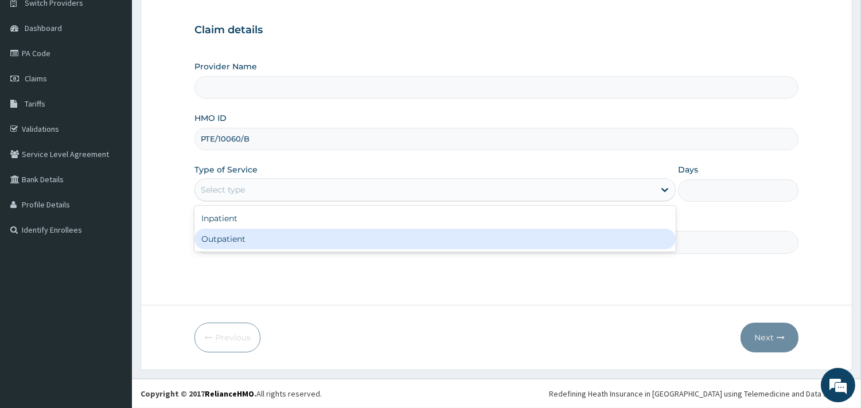
type input "MedicPlus Specialist Hospital"
click at [238, 244] on div "Outpatient" at bounding box center [434, 239] width 481 height 21
type input "1"
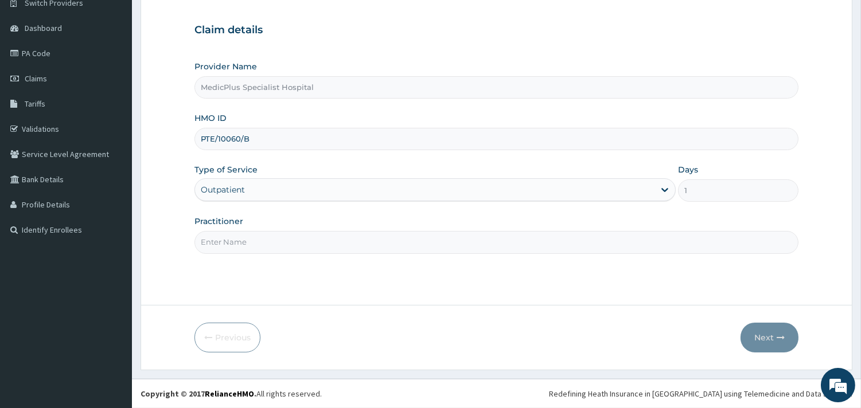
click at [241, 245] on input "Practitioner" at bounding box center [496, 242] width 604 height 22
type input "[PERSON_NAME]"
click at [770, 344] on button "Next" at bounding box center [770, 338] width 58 height 30
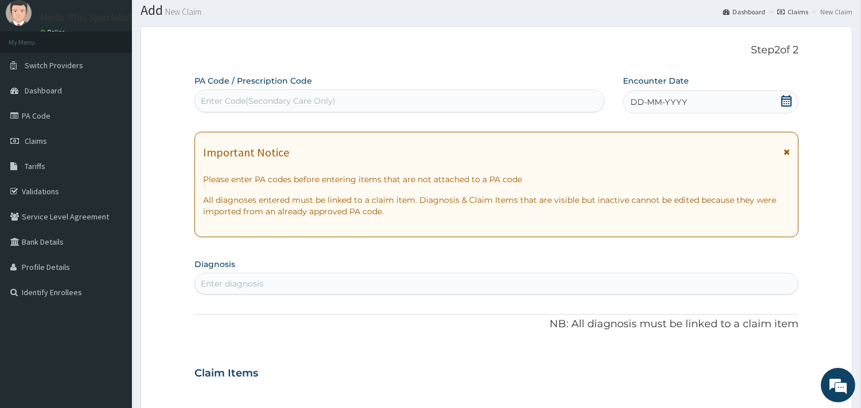
scroll to position [33, 0]
click at [784, 99] on icon at bounding box center [786, 101] width 10 height 11
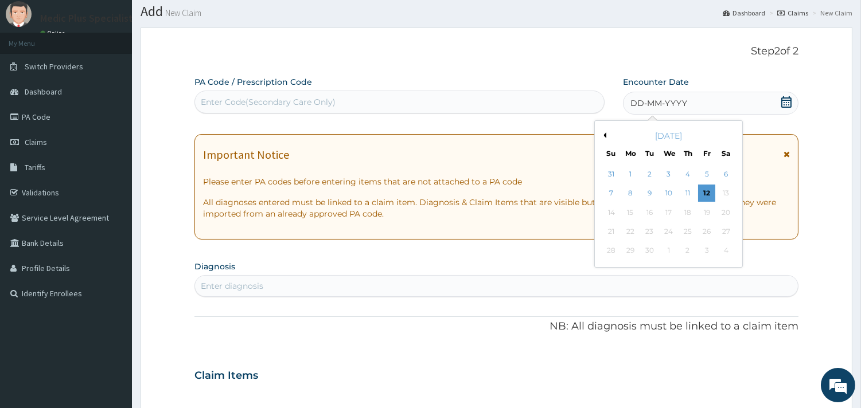
click at [606, 133] on div "[DATE]" at bounding box center [668, 135] width 138 height 11
click at [603, 134] on button "Previous Month" at bounding box center [604, 136] width 6 height 6
click at [713, 211] on div "18" at bounding box center [706, 212] width 17 height 17
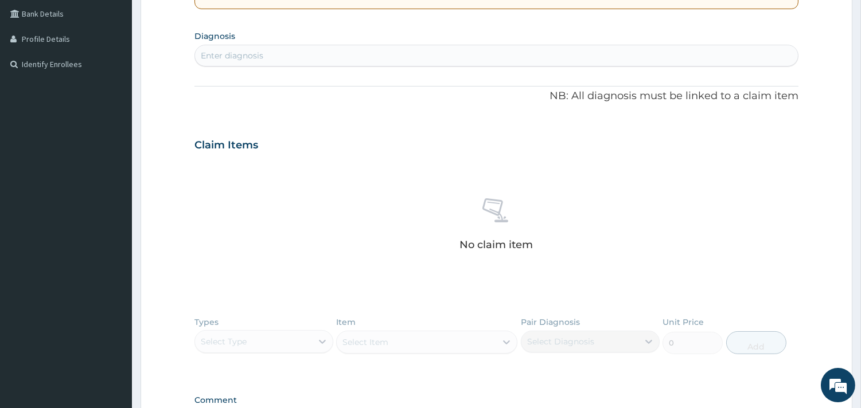
scroll to position [289, 0]
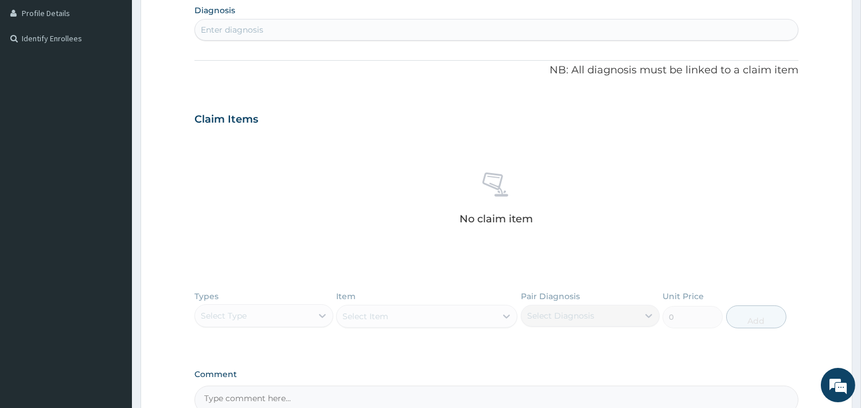
click at [259, 29] on div "Enter diagnosis" at bounding box center [232, 29] width 63 height 11
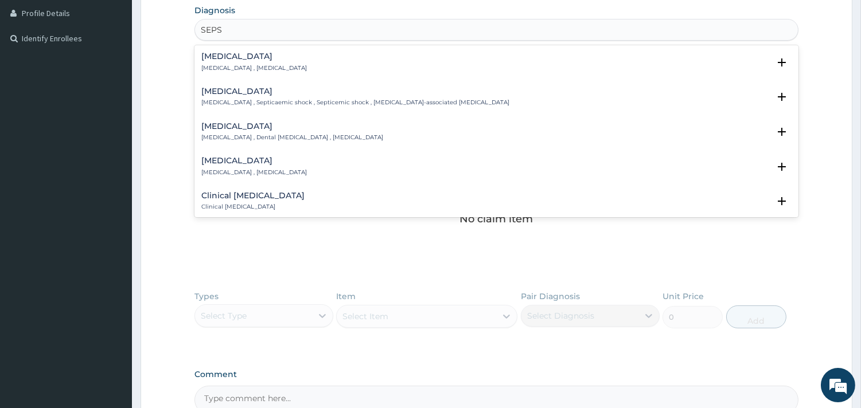
type input "SEPSI"
click at [211, 61] on div "[MEDICAL_DATA] [MEDICAL_DATA] , [MEDICAL_DATA]" at bounding box center [254, 62] width 106 height 20
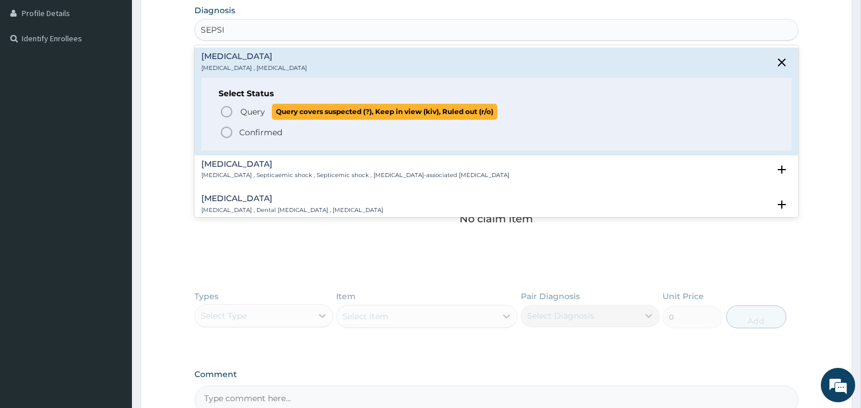
click at [229, 108] on icon "status option query" at bounding box center [227, 112] width 14 height 14
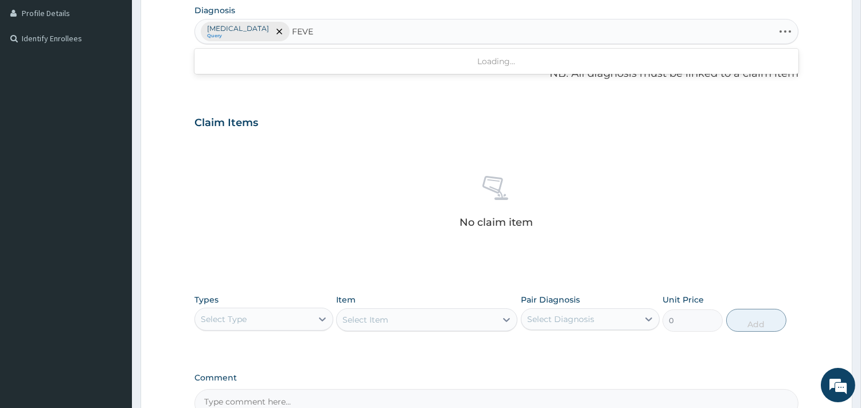
type input "FEVER"
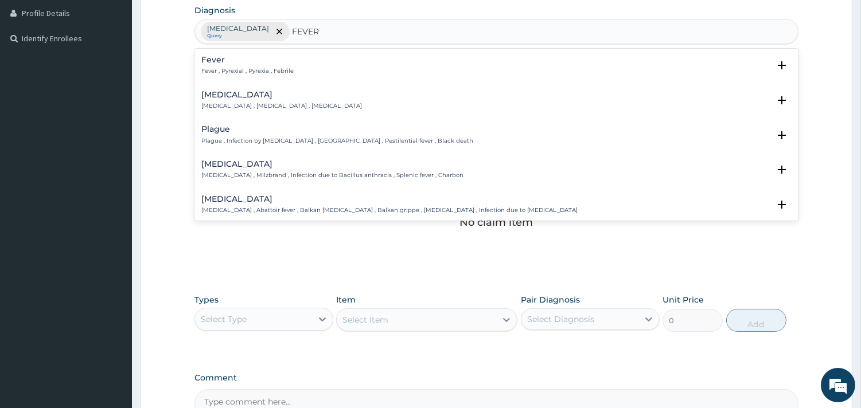
click at [241, 68] on p "Fever , Pyrexial , Pyrexia , Febrile" at bounding box center [247, 71] width 92 height 8
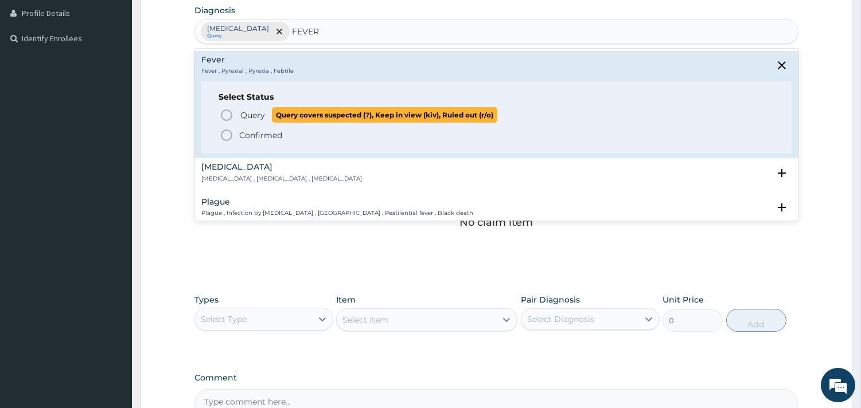
click at [227, 112] on icon "status option query" at bounding box center [227, 115] width 14 height 14
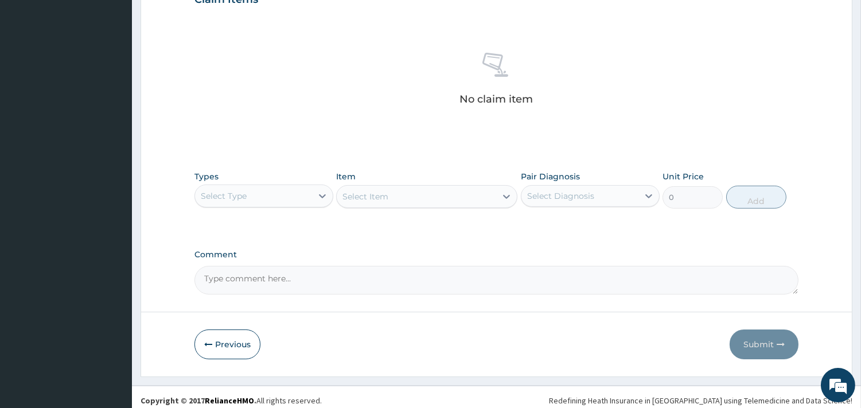
scroll to position [419, 0]
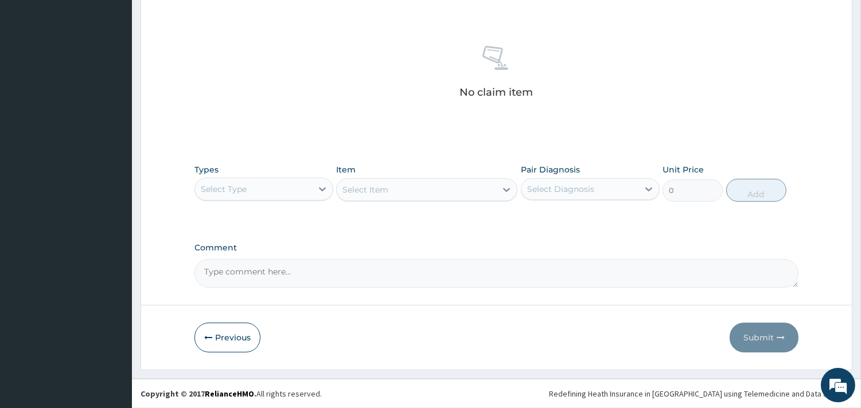
click at [246, 192] on div "Select Type" at bounding box center [224, 189] width 46 height 11
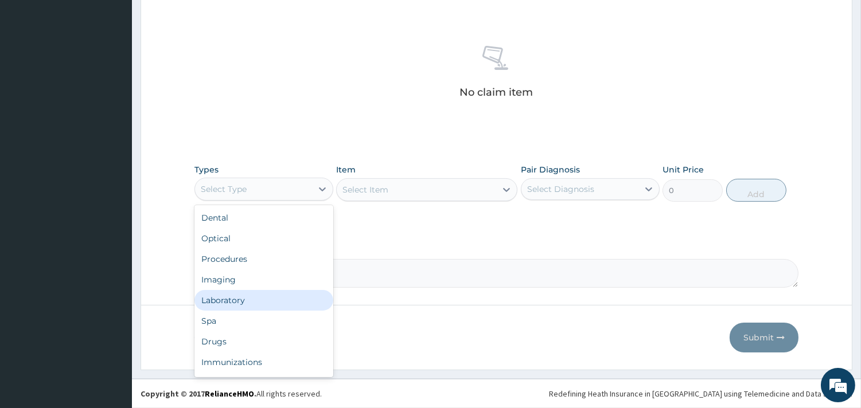
click at [256, 296] on div "Laboratory" at bounding box center [263, 300] width 139 height 21
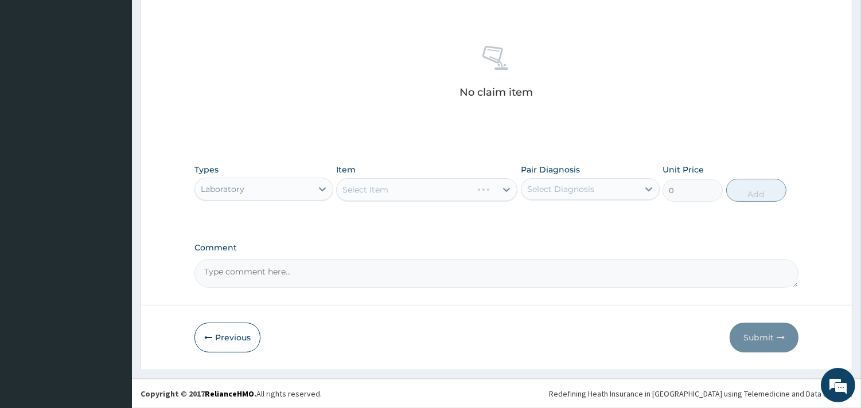
click at [380, 192] on div "Select Item" at bounding box center [426, 189] width 181 height 23
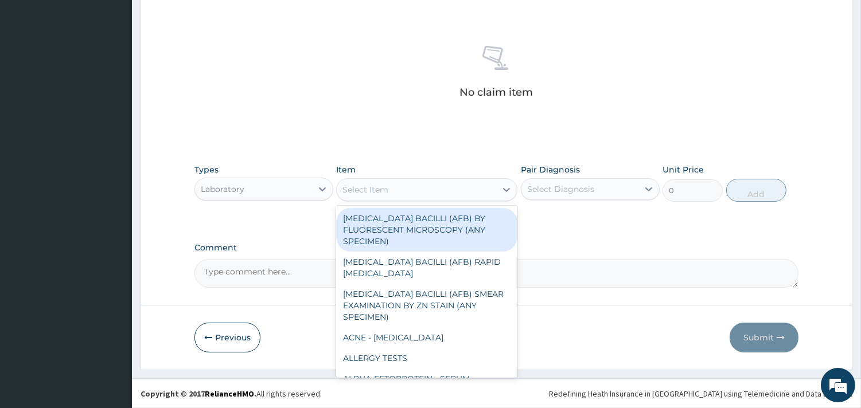
click at [380, 191] on div "Select Item" at bounding box center [365, 189] width 46 height 11
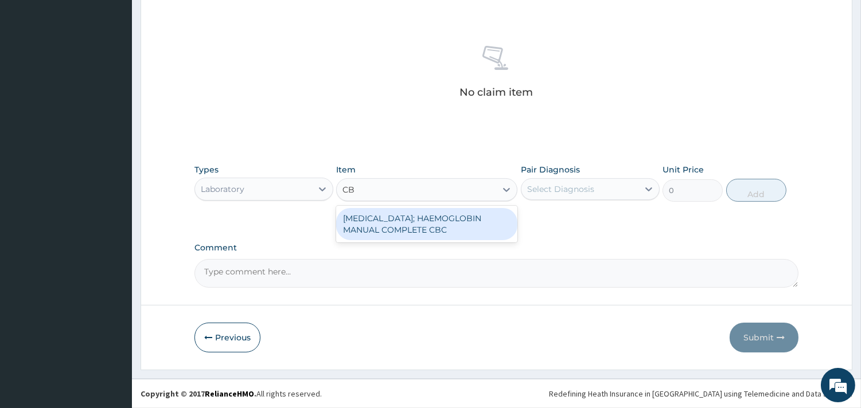
type input "CBC"
click at [387, 234] on div "BLOOD COUNT; HAEMOGLOBIN MANUAL COMPLETE CBC" at bounding box center [426, 224] width 181 height 32
type input "2500"
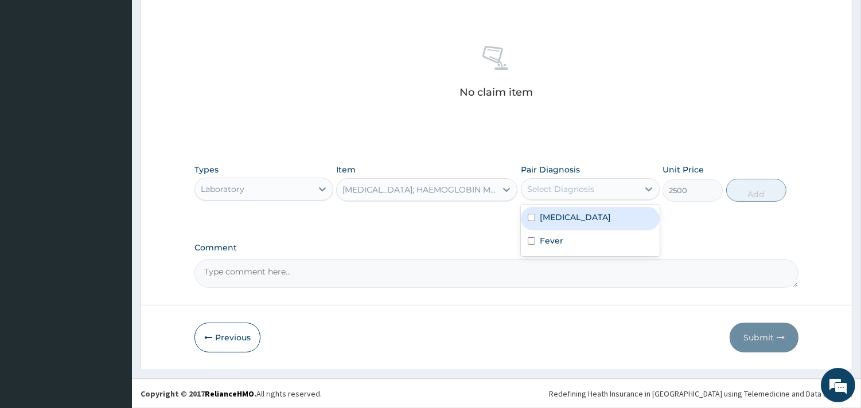
click at [563, 193] on div "Select Diagnosis" at bounding box center [560, 189] width 67 height 11
click at [563, 217] on label "Sepsis" at bounding box center [575, 217] width 71 height 11
checkbox input "true"
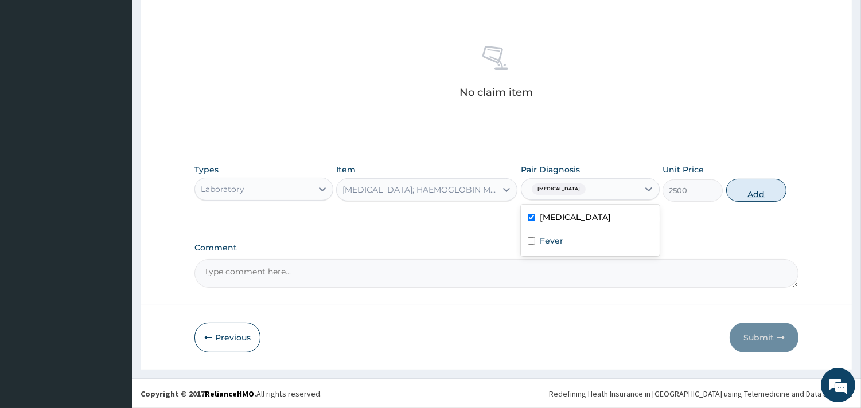
click at [741, 195] on button "Add" at bounding box center [756, 190] width 60 height 23
type input "0"
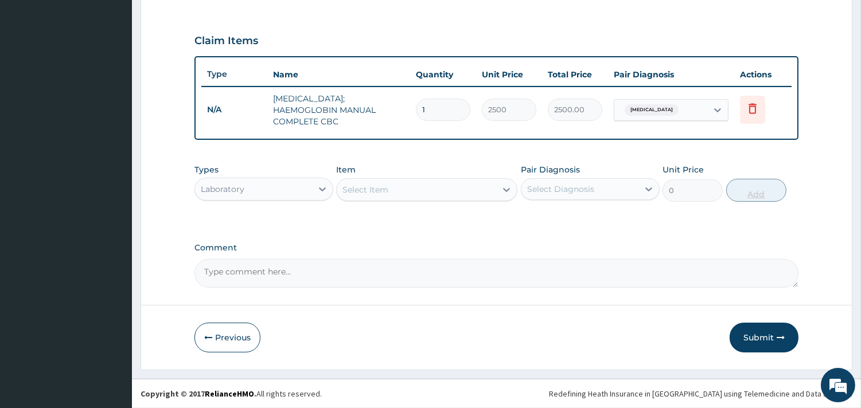
scroll to position [363, 0]
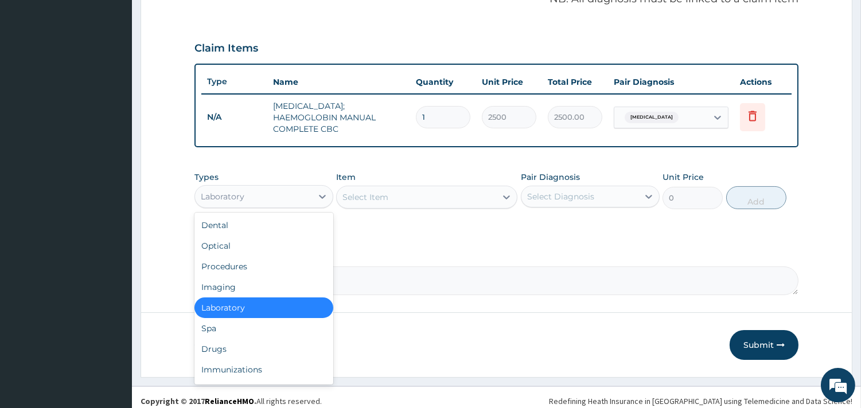
click at [287, 193] on div "Laboratory" at bounding box center [253, 197] width 117 height 18
click at [244, 260] on div "Procedures" at bounding box center [263, 266] width 139 height 21
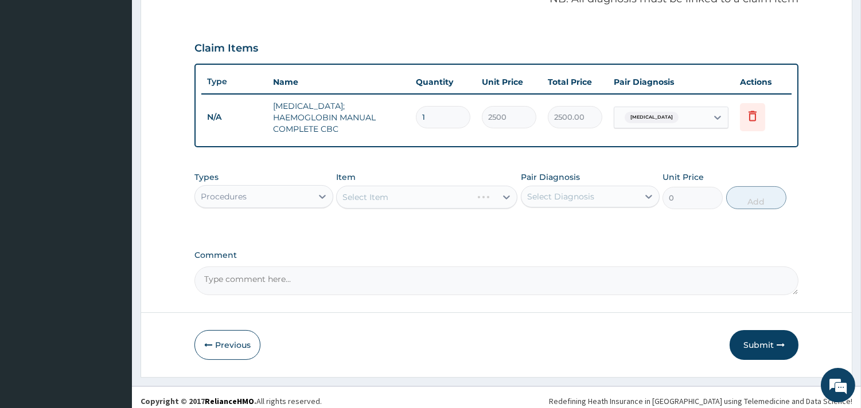
click at [404, 195] on div "Select Item" at bounding box center [426, 197] width 181 height 23
click at [404, 195] on div "Select Item" at bounding box center [416, 197] width 159 height 18
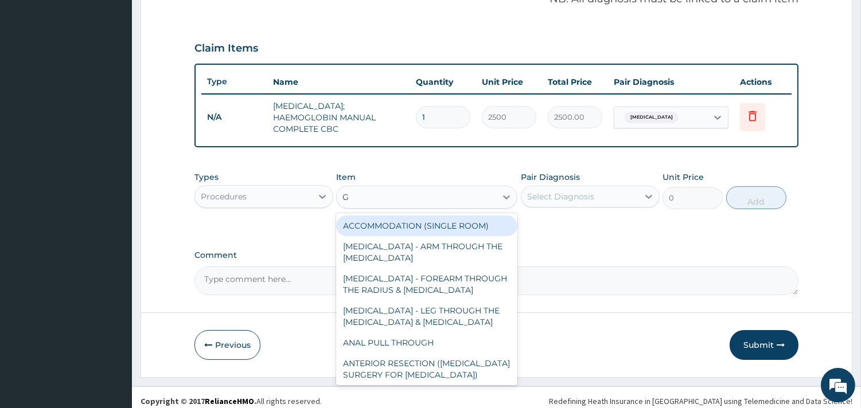
type input "GP"
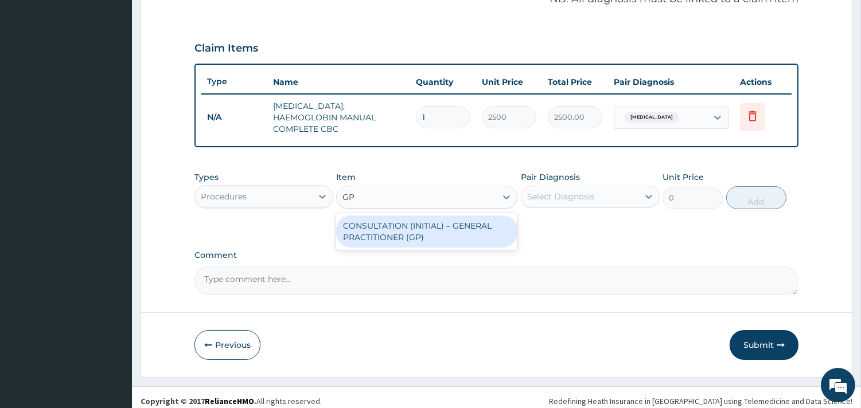
click at [399, 231] on div "CONSULTATION (INITIAL) – GENERAL PRACTITIONER (GP)" at bounding box center [426, 232] width 181 height 32
type input "1500"
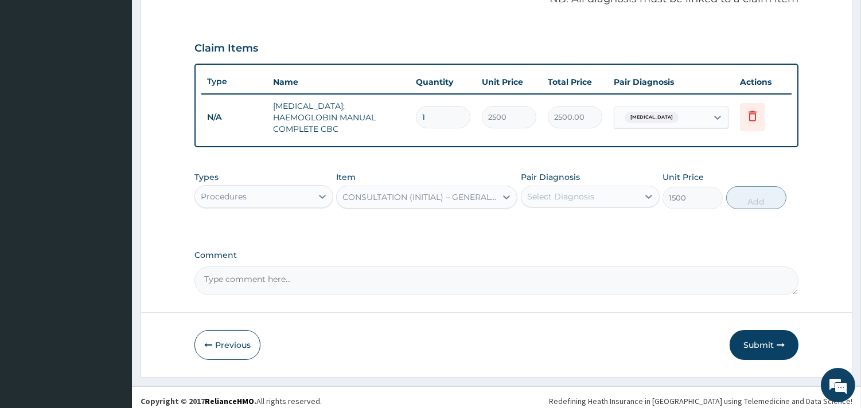
click at [564, 191] on div "Select Diagnosis" at bounding box center [560, 196] width 67 height 11
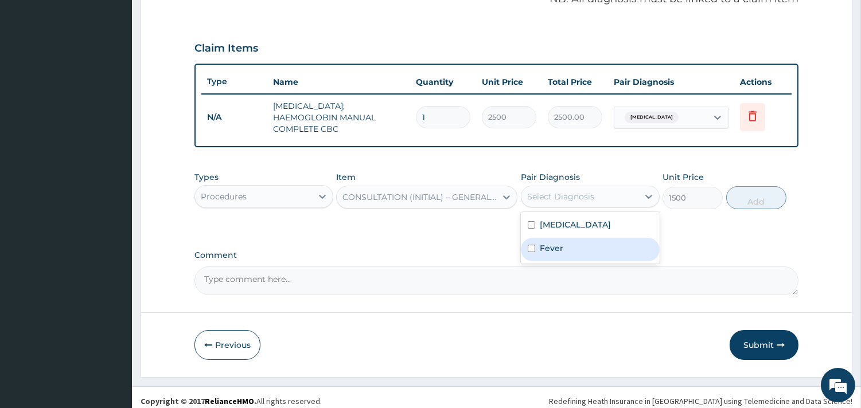
click at [554, 243] on label "Fever" at bounding box center [552, 248] width 24 height 11
checkbox input "true"
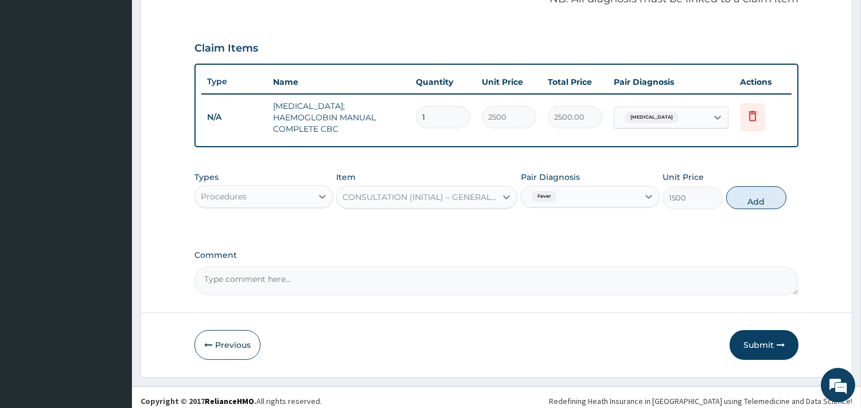
drag, startPoint x: 754, startPoint y: 193, endPoint x: 754, endPoint y: 255, distance: 62.0
click at [754, 192] on button "Add" at bounding box center [756, 197] width 60 height 23
type input "0"
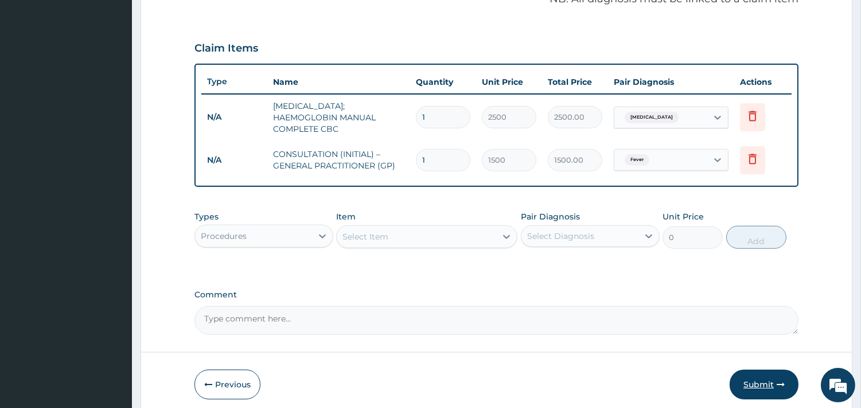
click at [773, 381] on button "Submit" at bounding box center [764, 385] width 69 height 30
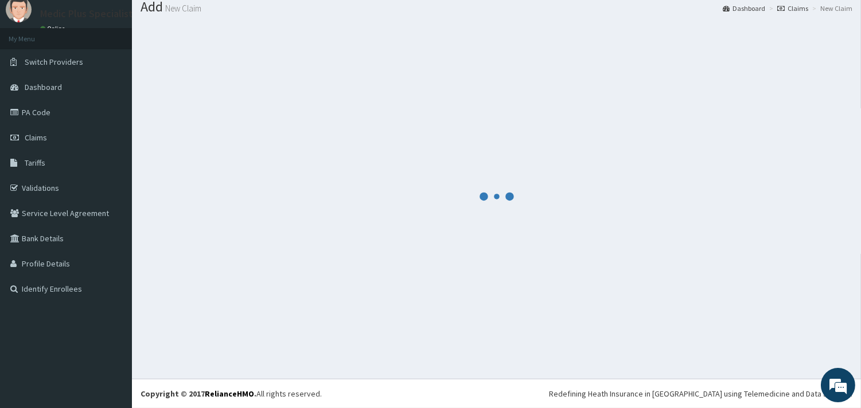
scroll to position [37, 0]
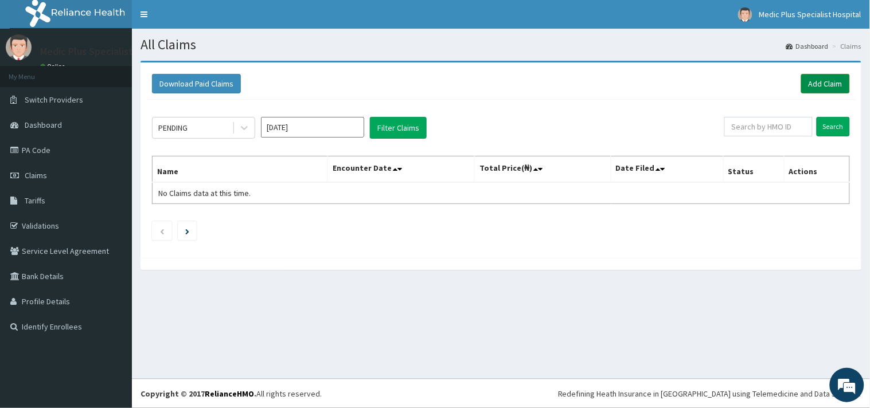
click at [834, 81] on link "Add Claim" at bounding box center [825, 84] width 49 height 20
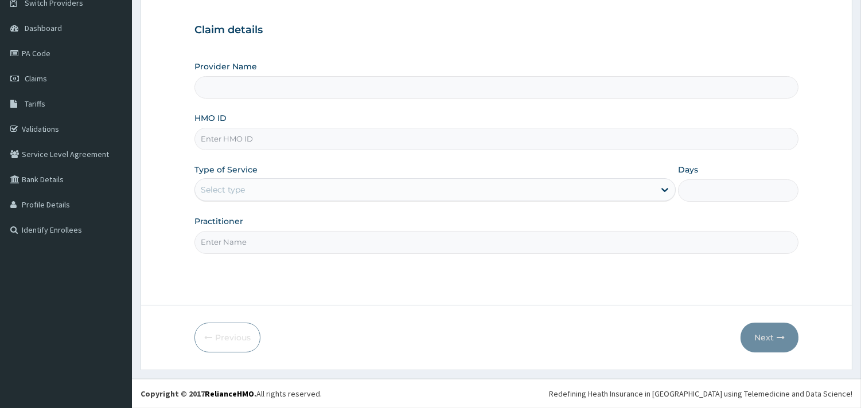
click at [257, 89] on input "Provider Name" at bounding box center [496, 87] width 604 height 22
click at [239, 131] on input "HMO ID" at bounding box center [496, 139] width 604 height 22
paste input "PTE/10060/B"
type input "PTE/10060/B"
type input "MedicPlus Specialist Hospital"
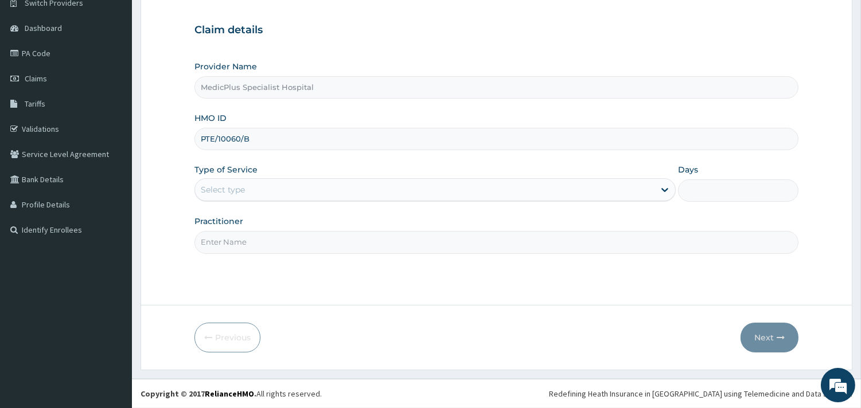
type input "PTE/10060/B"
click at [277, 196] on div "Select type" at bounding box center [425, 190] width 460 height 18
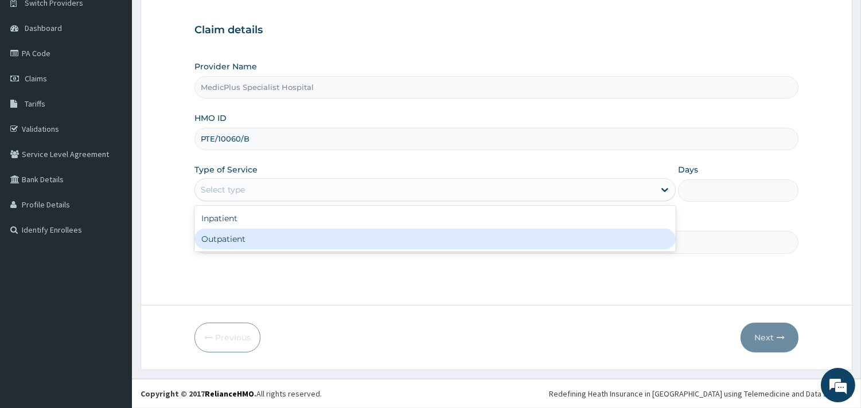
click at [283, 236] on div "Outpatient" at bounding box center [434, 239] width 481 height 21
type input "1"
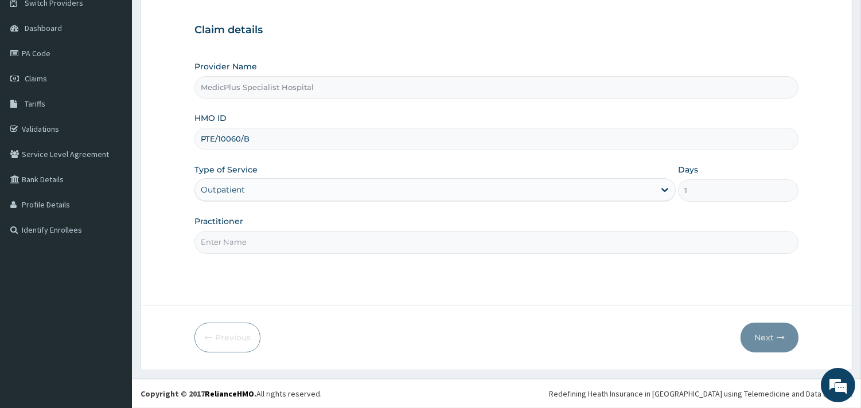
click at [314, 225] on div "Practitioner" at bounding box center [496, 235] width 604 height 38
click at [302, 237] on input "Practitioner" at bounding box center [496, 242] width 604 height 22
type input "DR OLUWATUYI SUBOMI"
click at [764, 343] on button "Next" at bounding box center [770, 338] width 58 height 30
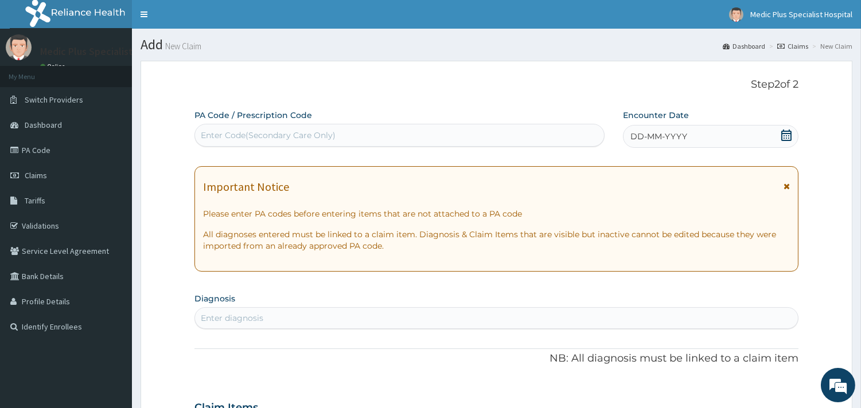
click at [788, 131] on icon at bounding box center [786, 135] width 10 height 11
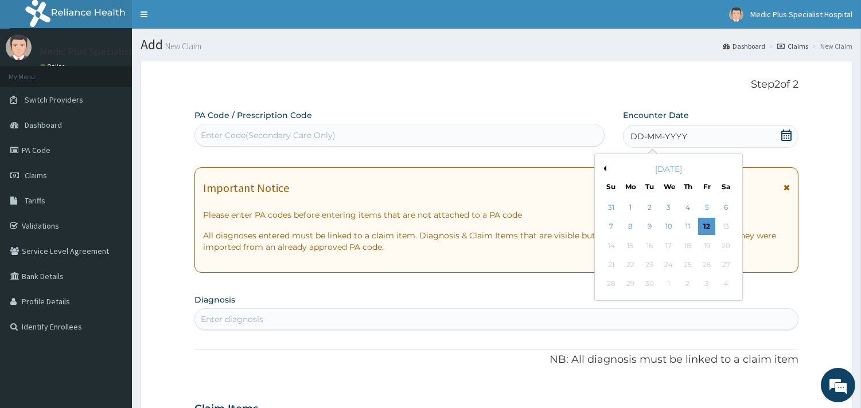
click at [605, 169] on button "Previous Month" at bounding box center [604, 169] width 6 height 6
click at [664, 227] on div "6" at bounding box center [668, 227] width 17 height 17
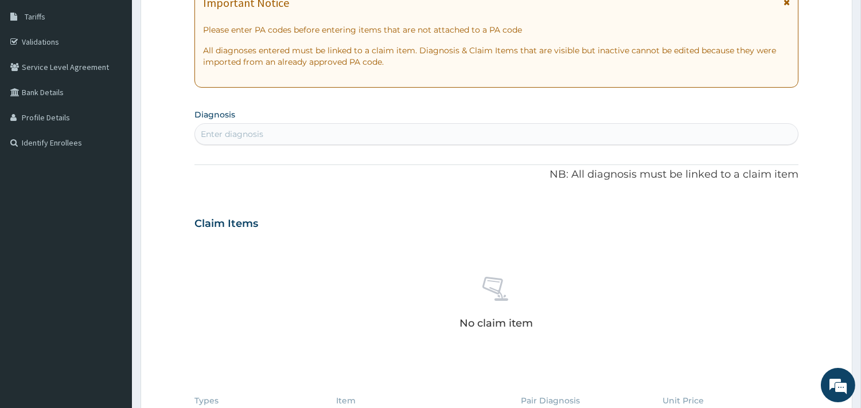
scroll to position [191, 0]
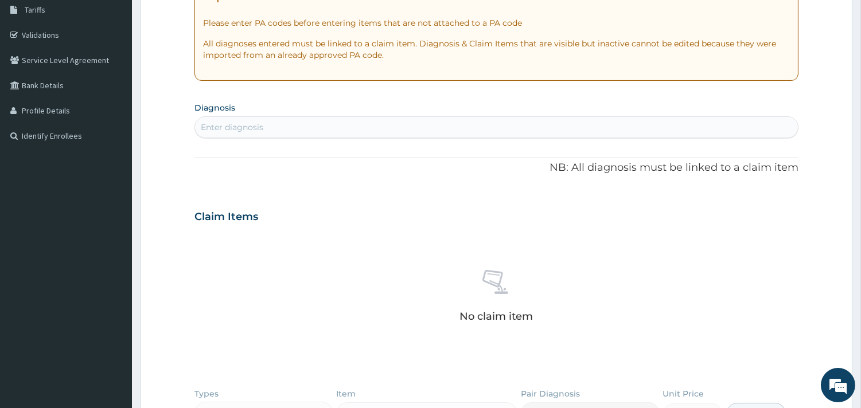
click at [481, 130] on div "Enter diagnosis" at bounding box center [496, 127] width 603 height 18
type input "SEPSIS"
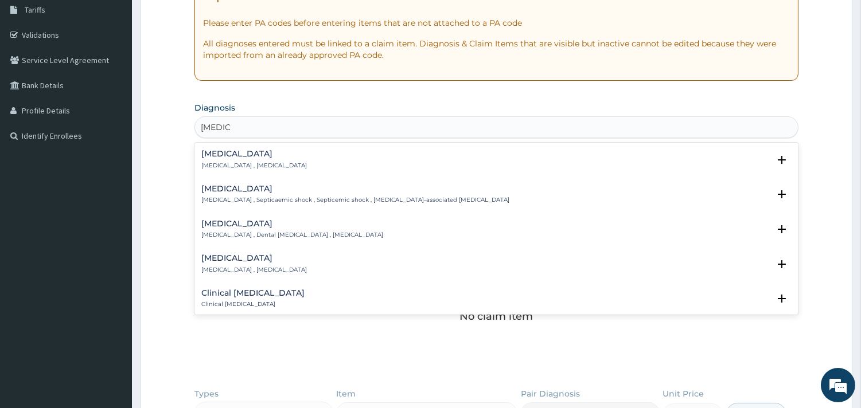
click at [234, 163] on p "Systemic infection , Sepsis" at bounding box center [254, 166] width 106 height 8
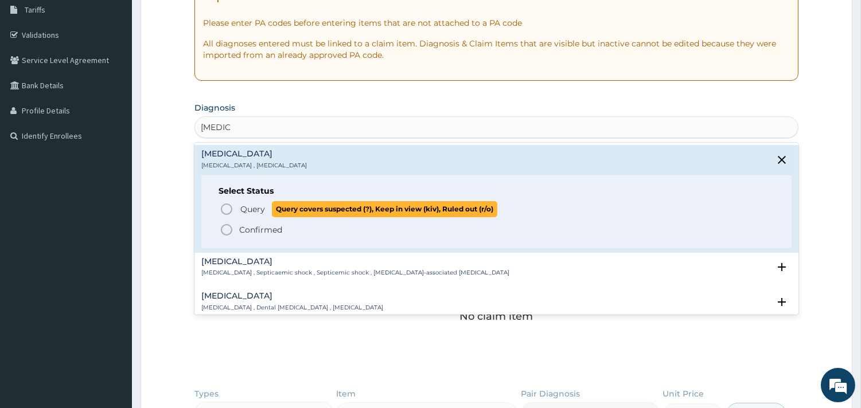
click at [239, 208] on p "Query Query covers suspected (?), Keep in view (kiv), Ruled out (r/o)" at bounding box center [368, 208] width 258 height 15
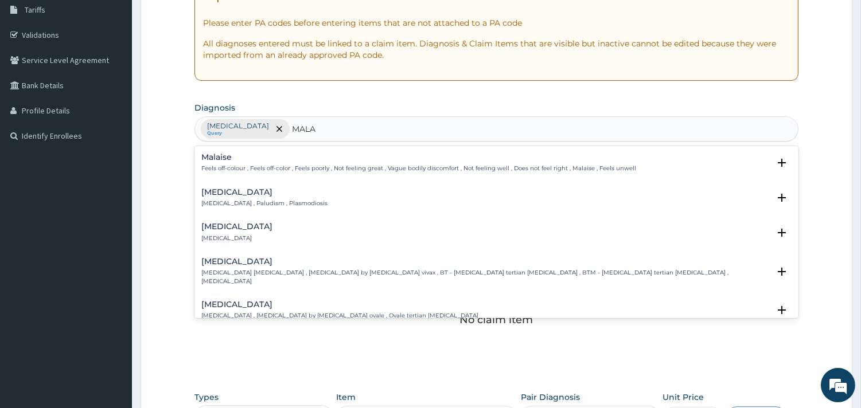
type input "MALAR"
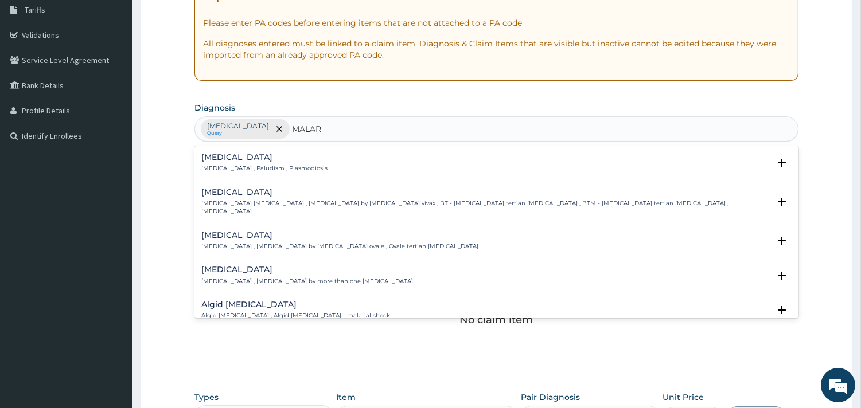
click at [249, 166] on p "Malaria , Paludism , Plasmodiosis" at bounding box center [264, 169] width 126 height 8
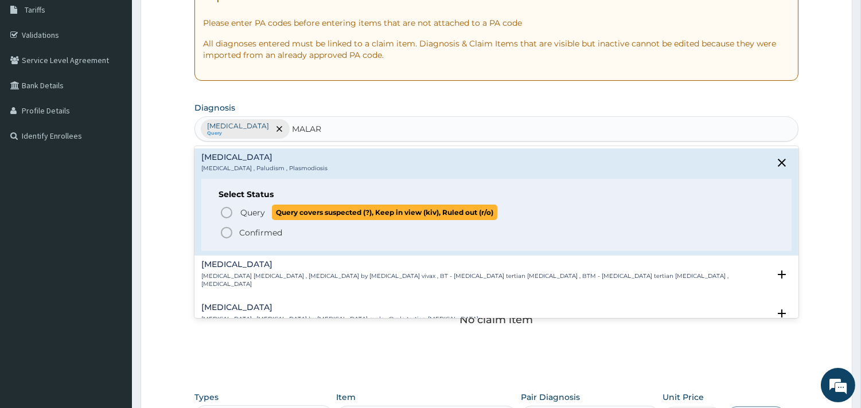
click at [233, 217] on icon "status option query" at bounding box center [227, 213] width 14 height 14
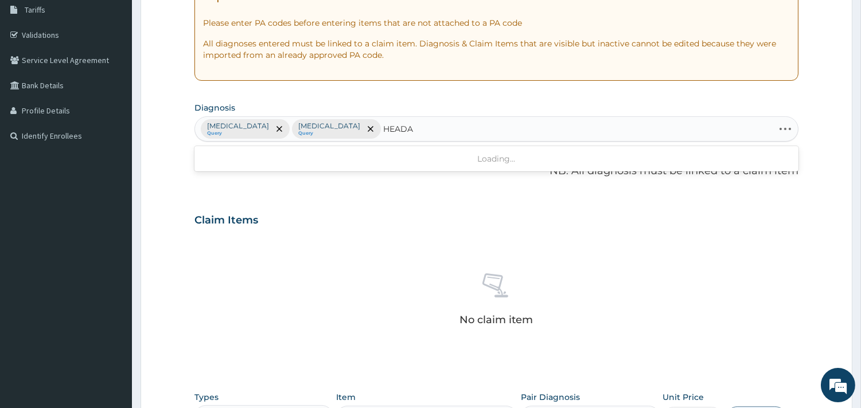
type input "HEADAC"
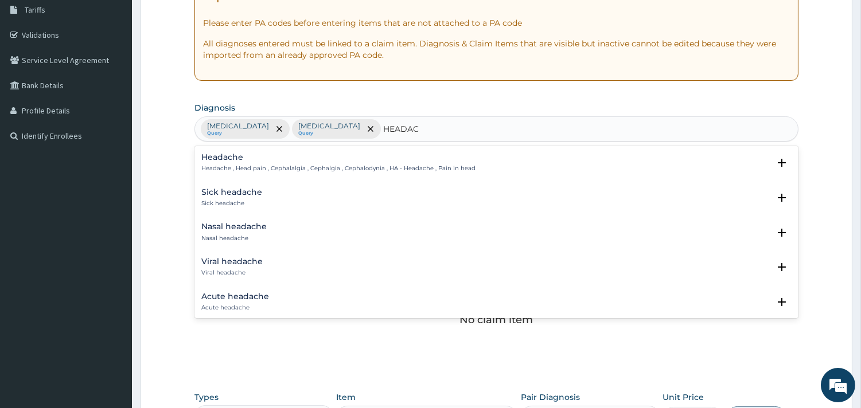
click at [240, 163] on div "Headache Headache , Head pain , Cephalalgia , Cephalgia , Cephalodynia , HA - H…" at bounding box center [338, 163] width 274 height 20
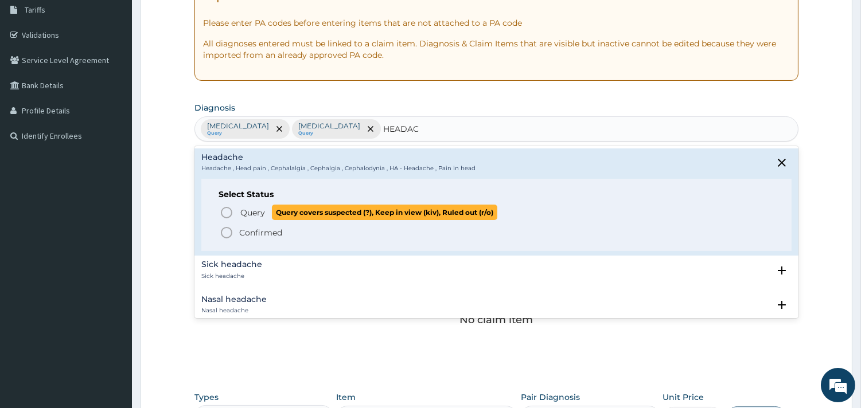
click at [236, 210] on span "Query Query covers suspected (?), Keep in view (kiv), Ruled out (r/o)" at bounding box center [497, 212] width 555 height 15
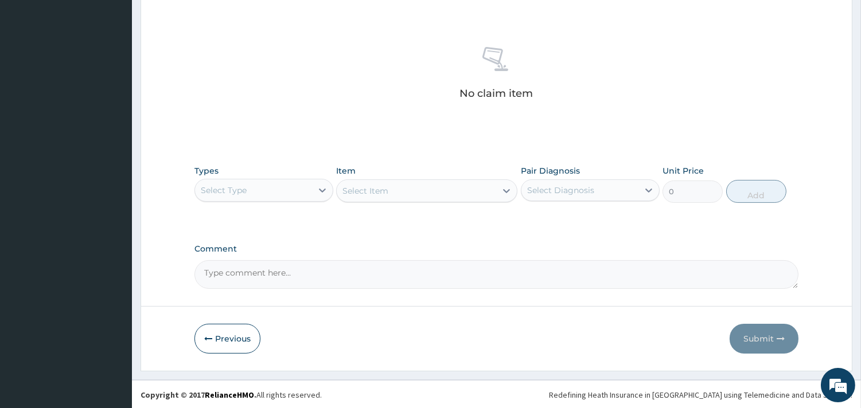
scroll to position [419, 0]
click at [253, 192] on div "Select Type" at bounding box center [253, 189] width 117 height 18
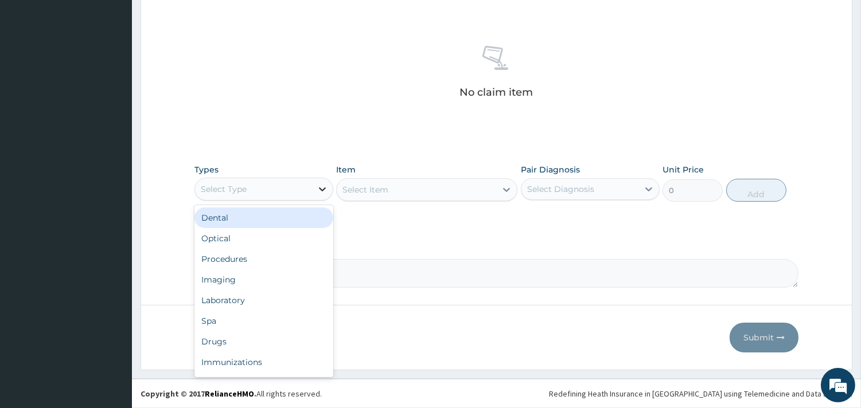
click at [320, 188] on icon at bounding box center [322, 190] width 7 height 4
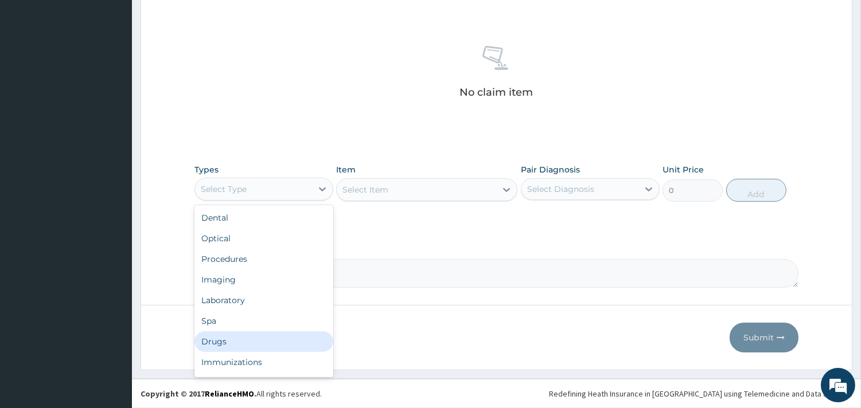
click at [248, 345] on div "Drugs" at bounding box center [263, 342] width 139 height 21
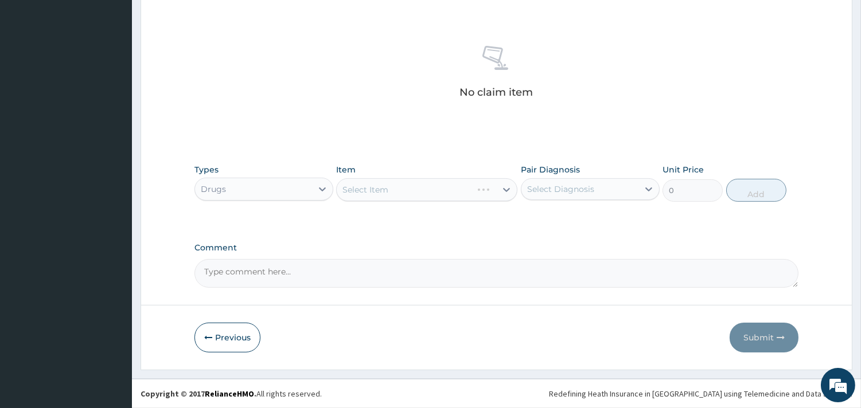
click at [399, 191] on div "Select Item" at bounding box center [426, 189] width 181 height 23
click at [399, 191] on div "Select Item" at bounding box center [416, 190] width 159 height 18
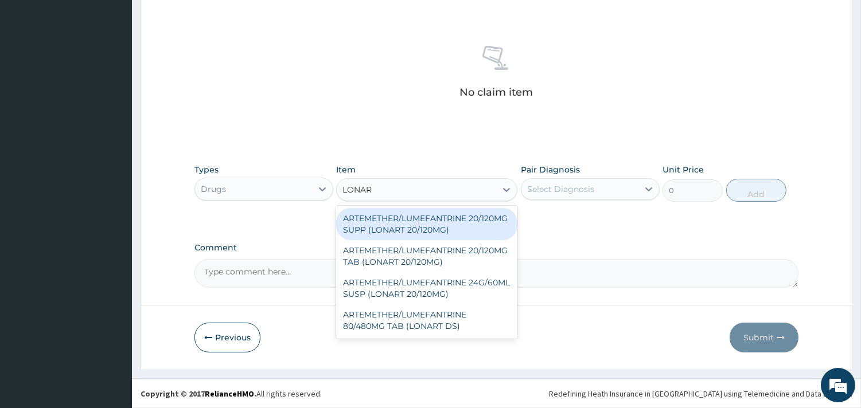
type input "LONART"
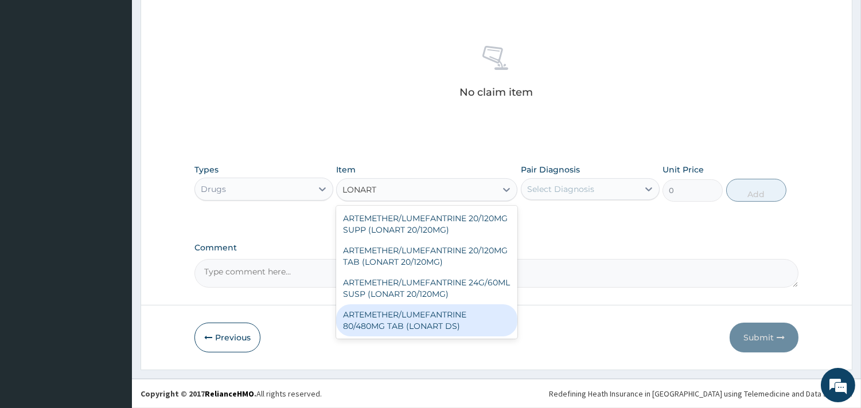
click at [410, 320] on div "ARTEMETHER/LUMEFANTRINE 80/480MG TAB (LONART DS)" at bounding box center [426, 321] width 181 height 32
type input "400"
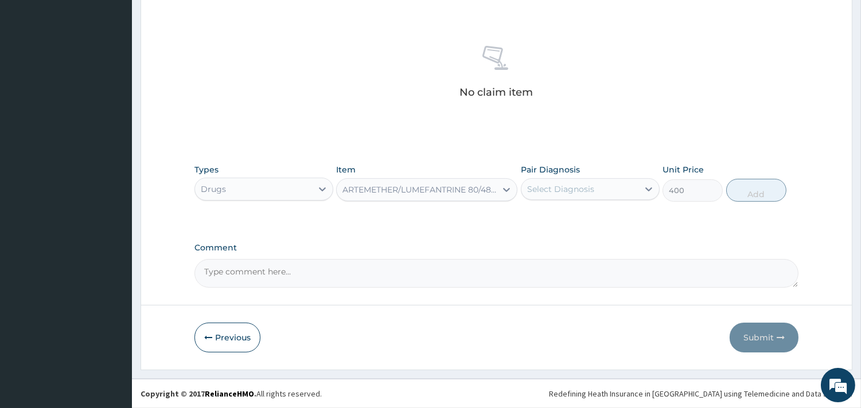
click at [578, 189] on div "Select Diagnosis" at bounding box center [560, 189] width 67 height 11
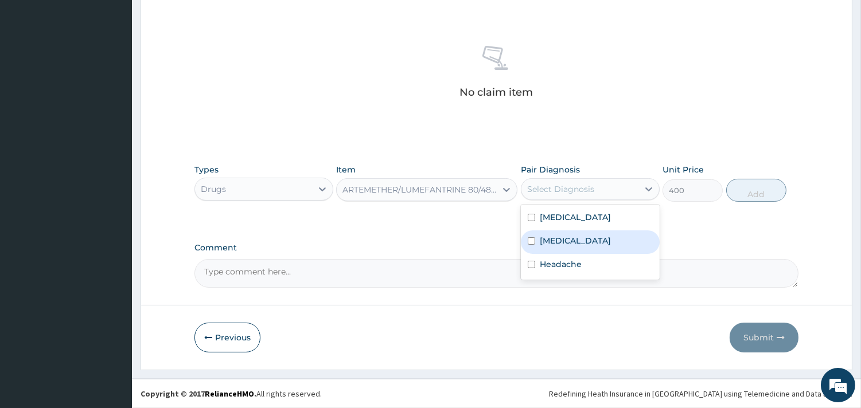
click at [558, 244] on label "Malaria" at bounding box center [575, 240] width 71 height 11
checkbox input "true"
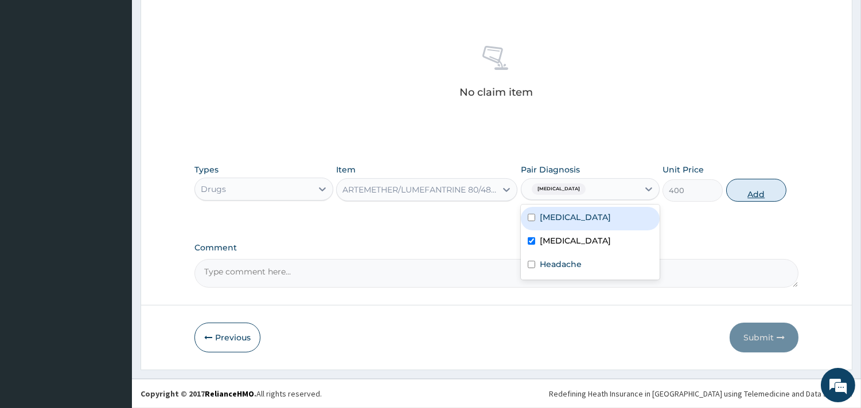
click at [748, 189] on button "Add" at bounding box center [756, 190] width 60 height 23
type input "0"
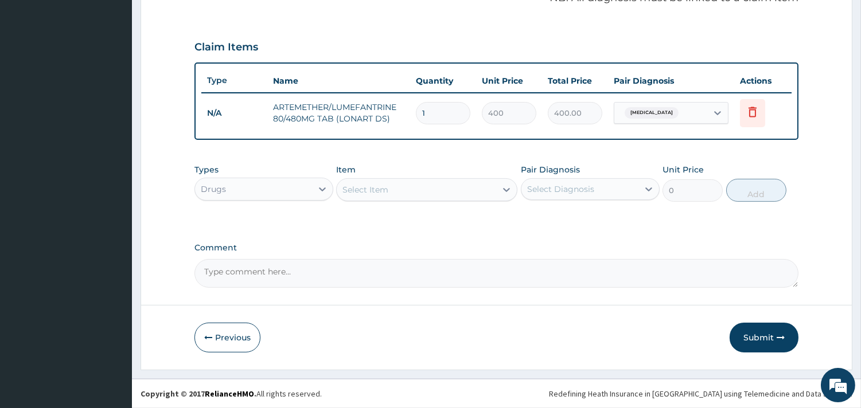
scroll to position [363, 0]
click at [427, 196] on div "Select Item" at bounding box center [416, 191] width 159 height 18
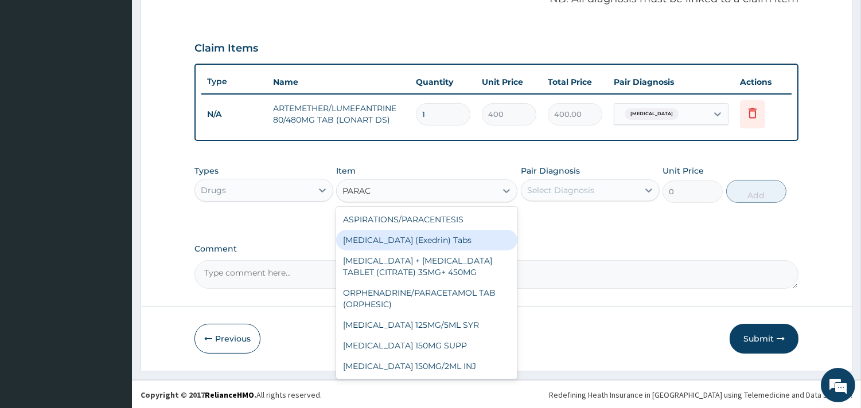
type input "PARACE"
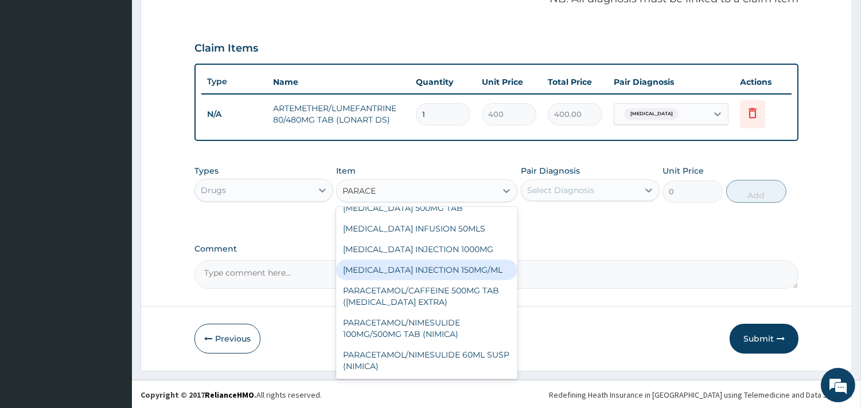
scroll to position [190, 0]
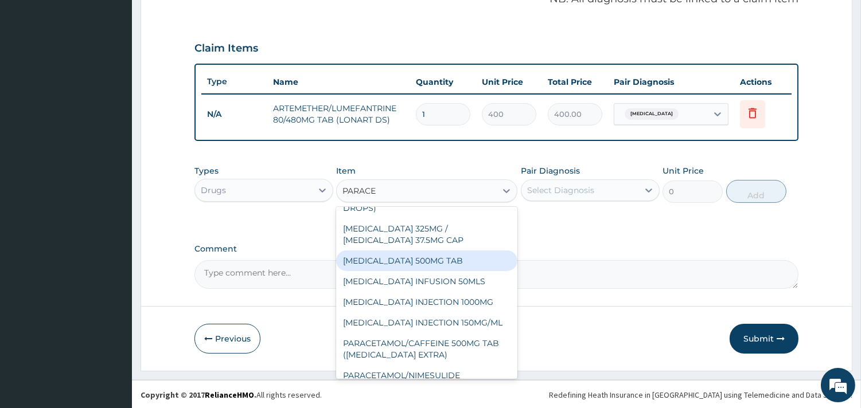
click at [410, 271] on div "PARACETAMOL 500MG TAB" at bounding box center [426, 261] width 181 height 21
type input "10"
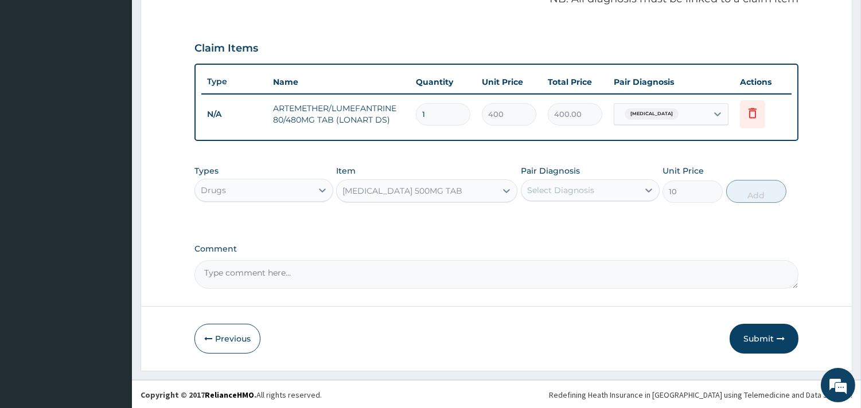
click at [597, 180] on div "Select Diagnosis" at bounding box center [590, 191] width 139 height 22
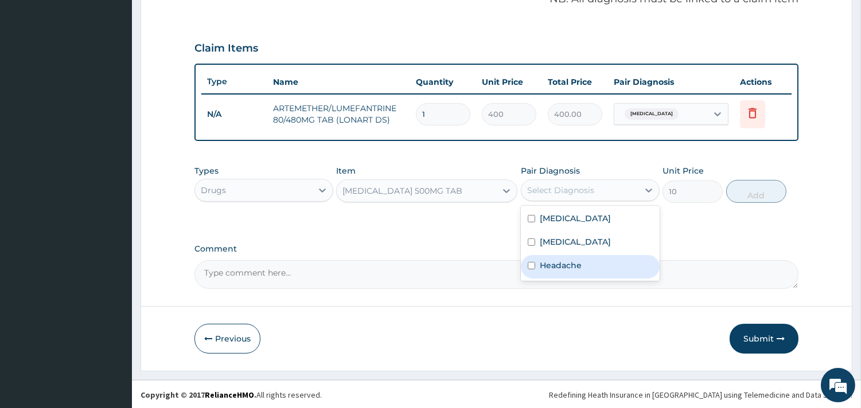
click at [563, 271] on div "Headache" at bounding box center [590, 267] width 139 height 24
checkbox input "true"
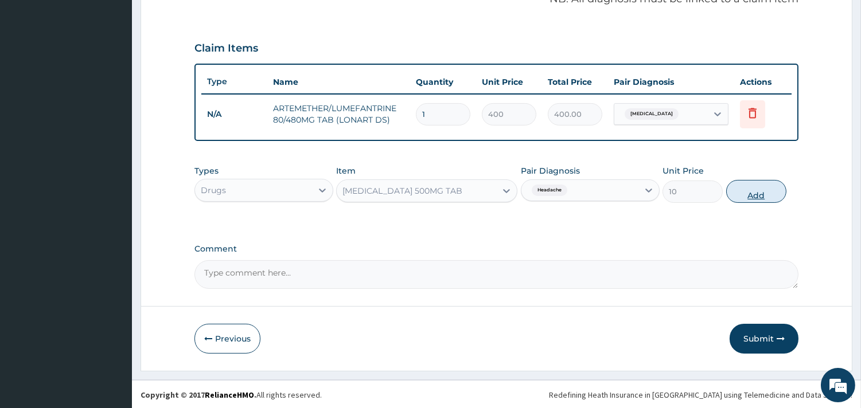
click at [746, 197] on button "Add" at bounding box center [756, 191] width 60 height 23
type input "0"
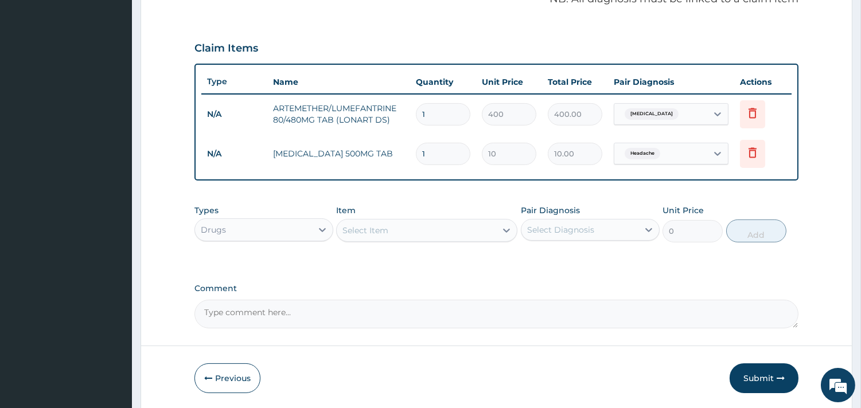
click at [387, 232] on div "Select Item" at bounding box center [365, 230] width 46 height 11
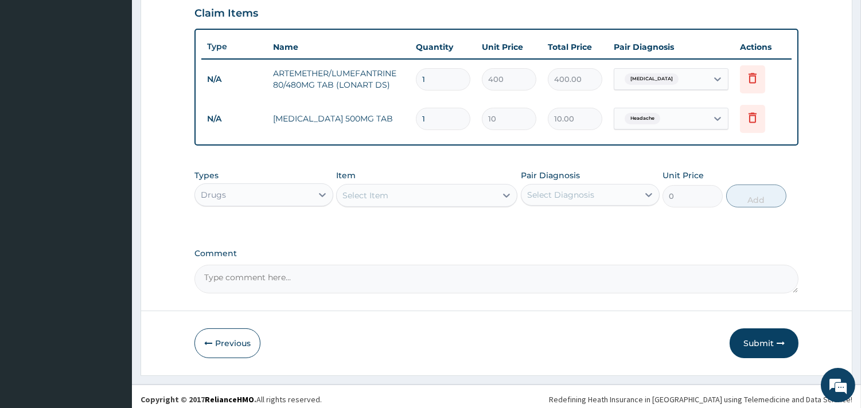
scroll to position [403, 0]
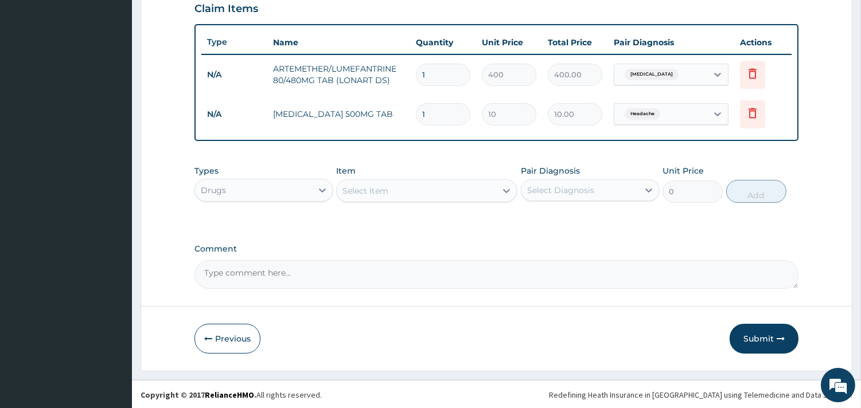
click at [403, 193] on div "Select Item" at bounding box center [416, 191] width 159 height 18
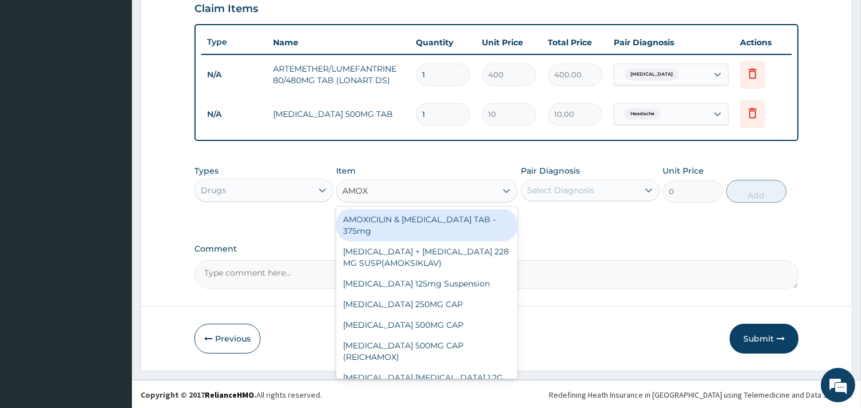
type input "AMOXI"
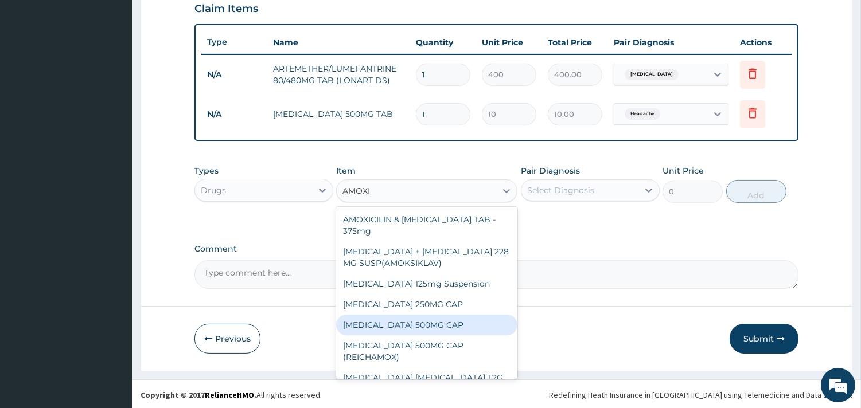
click at [422, 324] on div "AMOXICILLIN 500MG CAP" at bounding box center [426, 325] width 181 height 21
type input "50"
click at [422, 324] on div "Previous Submit" at bounding box center [496, 339] width 604 height 30
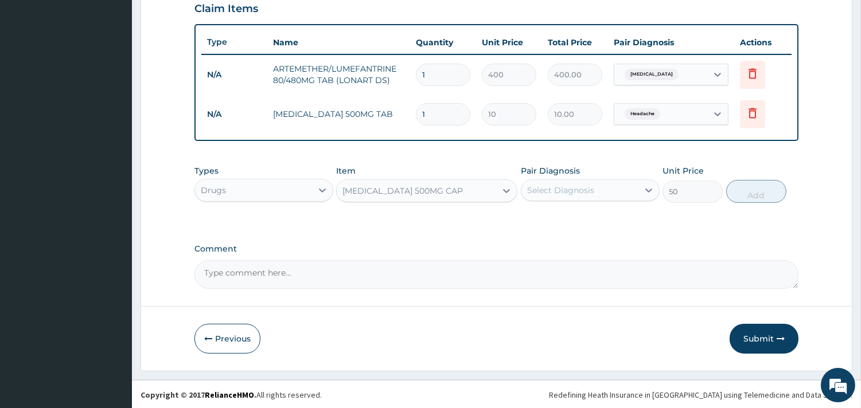
click at [571, 192] on div "Select Diagnosis" at bounding box center [560, 190] width 67 height 11
click at [559, 198] on div "Select Diagnosis" at bounding box center [579, 190] width 117 height 18
drag, startPoint x: 367, startPoint y: 333, endPoint x: 422, endPoint y: 250, distance: 99.3
click at [368, 333] on div "Previous Submit" at bounding box center [496, 339] width 604 height 30
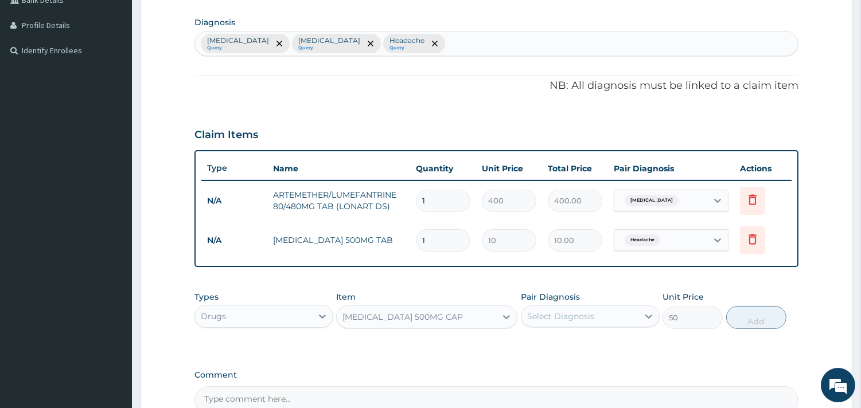
scroll to position [275, 0]
click at [391, 46] on div "Sepsis Query Malaria Query Headache Query" at bounding box center [496, 45] width 603 height 24
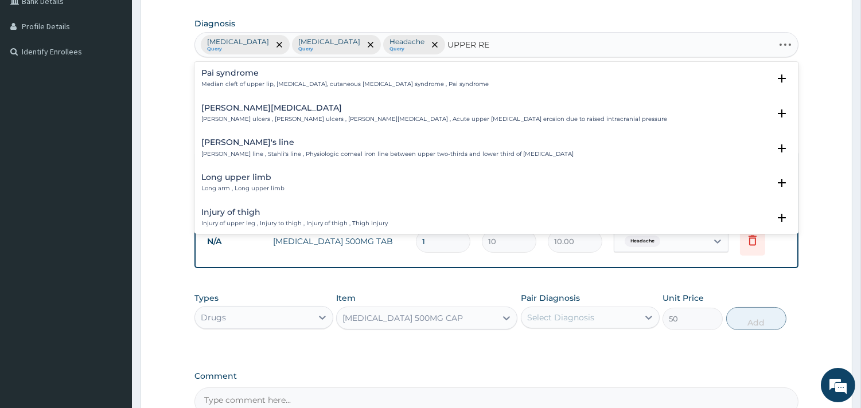
type input "UPPER RES"
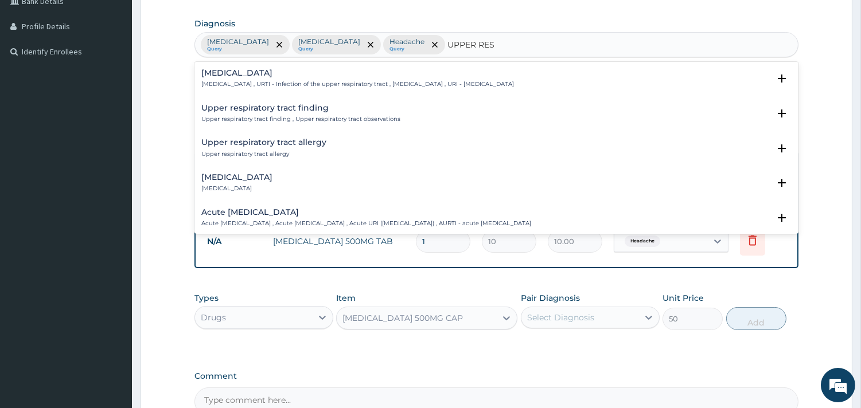
click at [263, 78] on div "Upper respiratory infection Upper respiratory infection , URTI - Infection of t…" at bounding box center [357, 79] width 313 height 20
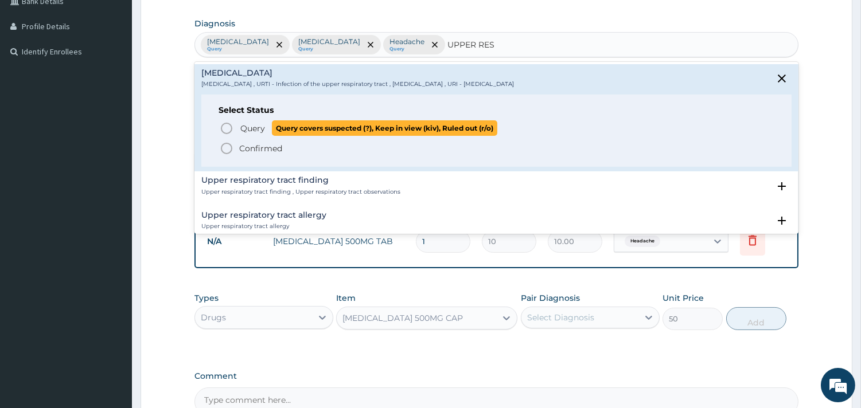
click at [238, 125] on span "Query Query covers suspected (?), Keep in view (kiv), Ruled out (r/o)" at bounding box center [497, 127] width 555 height 15
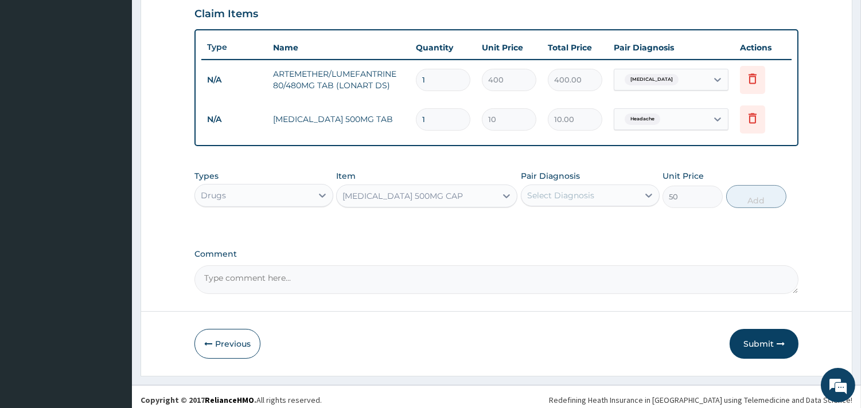
scroll to position [403, 0]
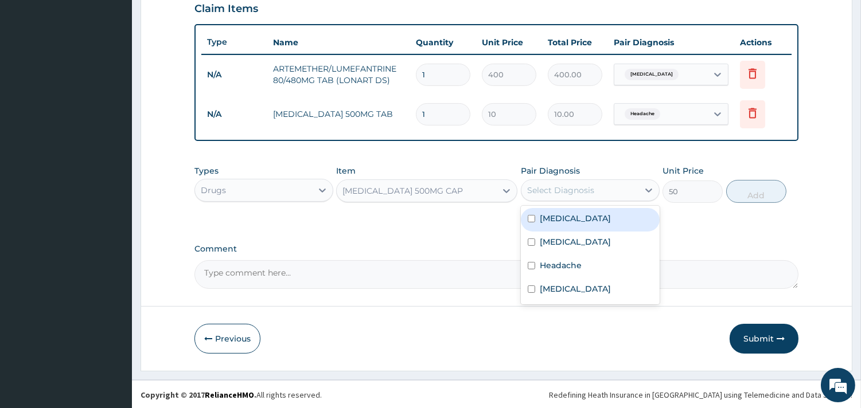
click at [569, 193] on div "Select Diagnosis" at bounding box center [560, 190] width 67 height 11
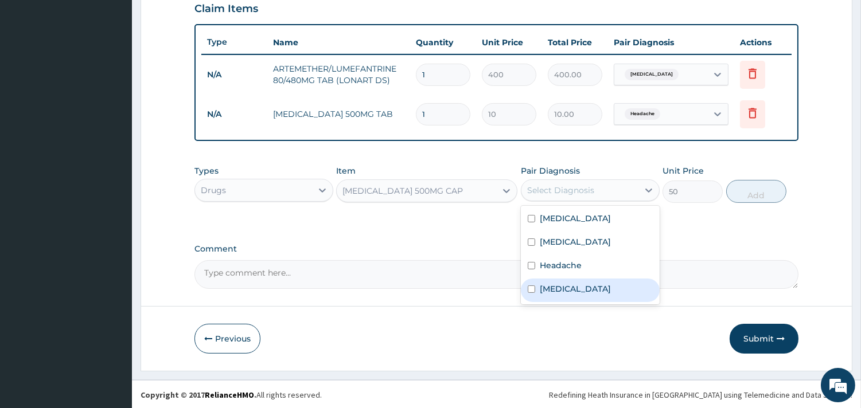
click at [567, 284] on label "[MEDICAL_DATA]" at bounding box center [575, 288] width 71 height 11
checkbox input "true"
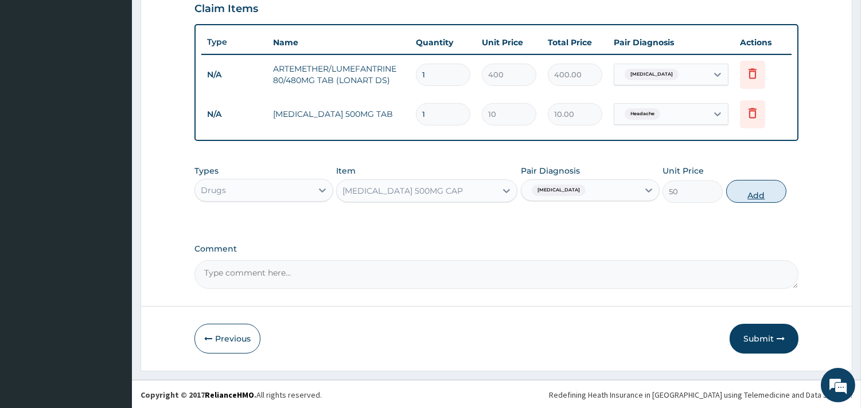
click at [752, 191] on button "Add" at bounding box center [756, 191] width 60 height 23
type input "0"
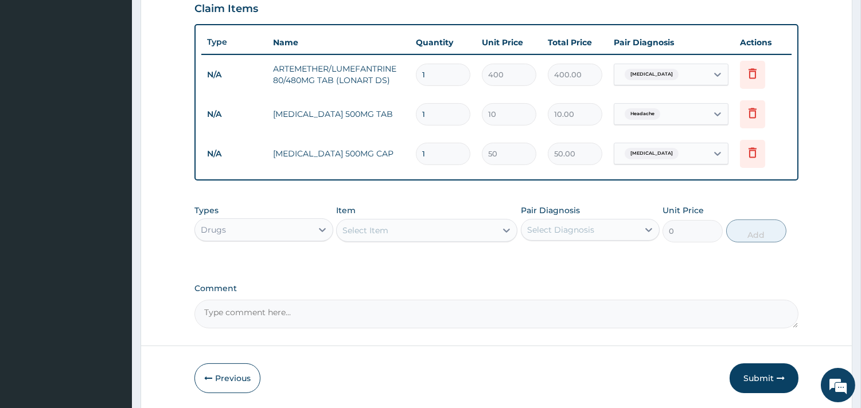
click at [275, 227] on div "Drugs" at bounding box center [253, 230] width 117 height 18
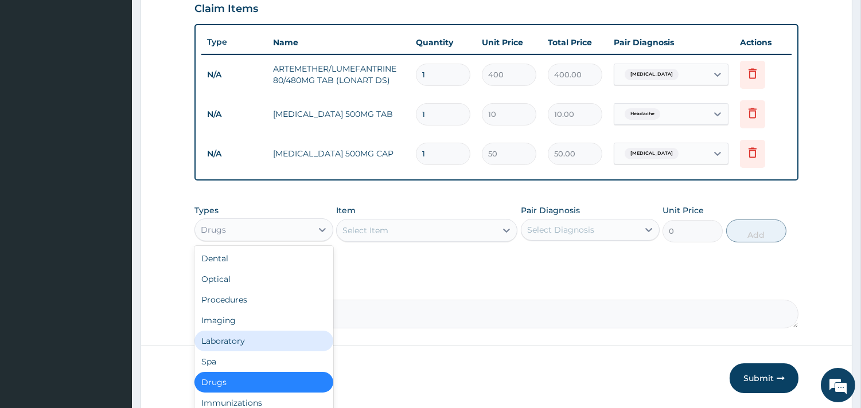
click at [235, 332] on div "Laboratory" at bounding box center [263, 341] width 139 height 21
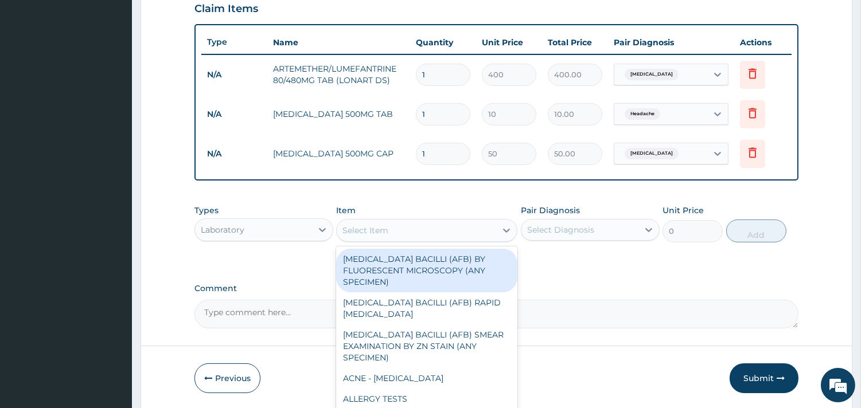
click at [365, 233] on div "Select Item" at bounding box center [365, 230] width 46 height 11
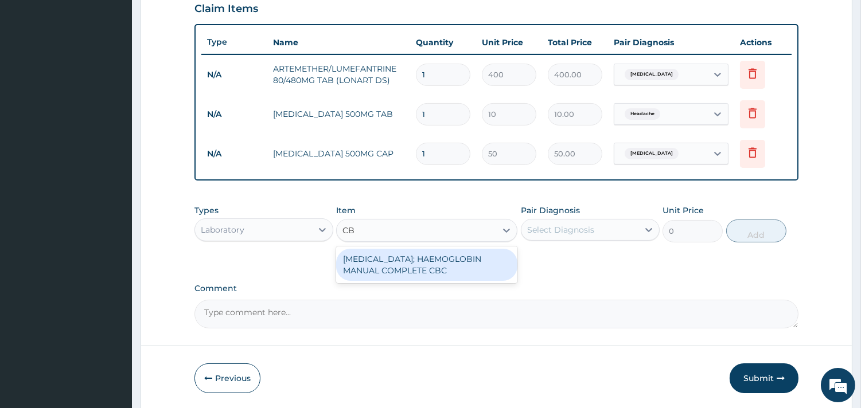
type input "CBC"
click at [380, 270] on div "[MEDICAL_DATA]; HAEMOGLOBIN MANUAL COMPLETE CBC" at bounding box center [426, 265] width 181 height 32
type input "2500"
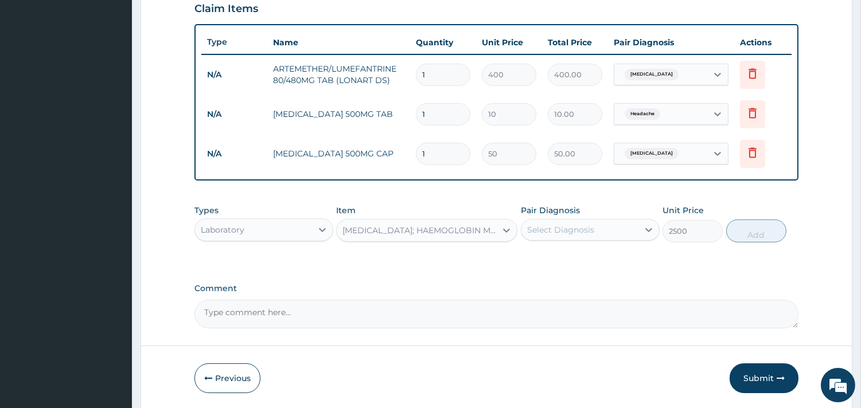
click at [380, 270] on div "PA Code / Prescription Code Enter Code(Secondary Care Only) Encounter Date 06-0…" at bounding box center [496, 18] width 604 height 622
click at [603, 224] on div "Select Diagnosis" at bounding box center [579, 230] width 117 height 18
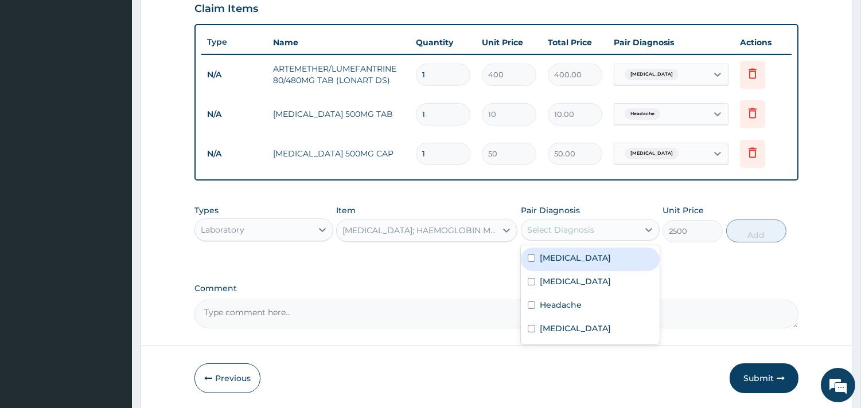
click at [574, 260] on div "[MEDICAL_DATA]" at bounding box center [590, 260] width 139 height 24
checkbox input "true"
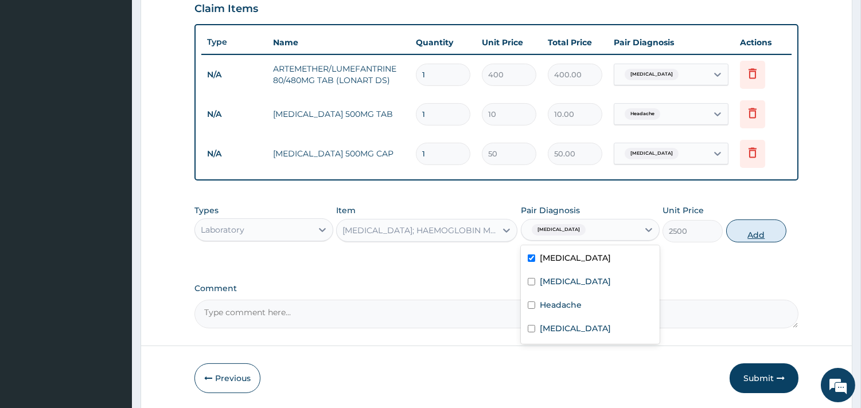
click at [760, 234] on button "Add" at bounding box center [756, 231] width 60 height 23
type input "0"
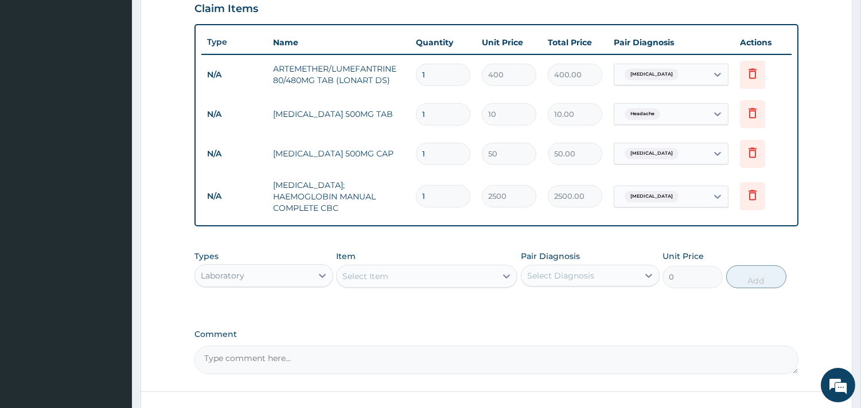
click at [454, 278] on div "Select Item" at bounding box center [416, 276] width 159 height 18
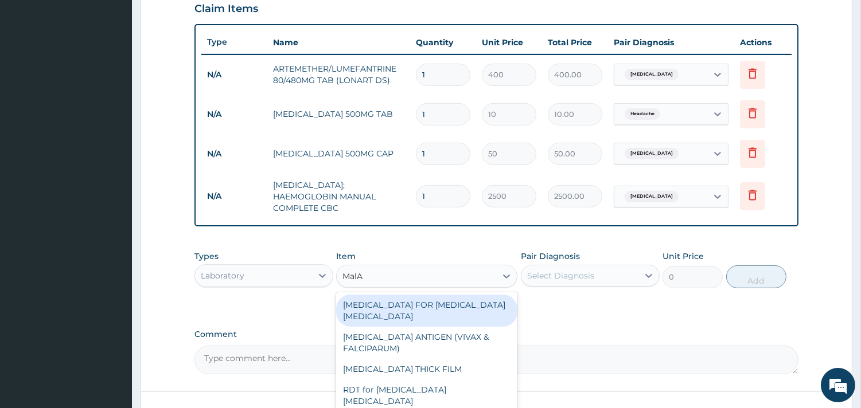
type input "MalAR"
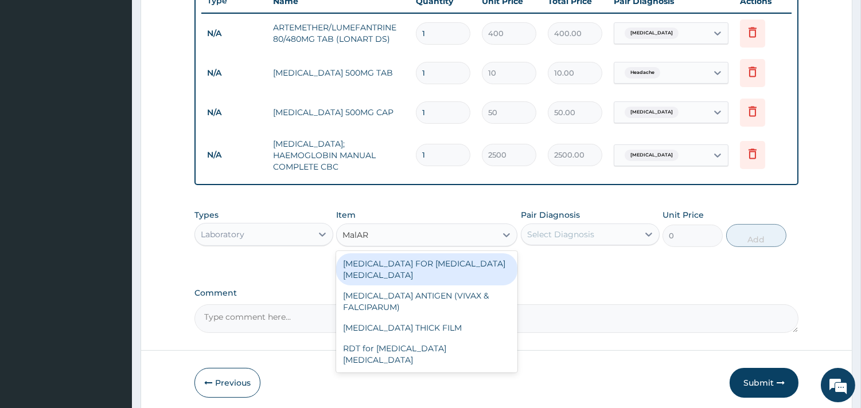
scroll to position [466, 0]
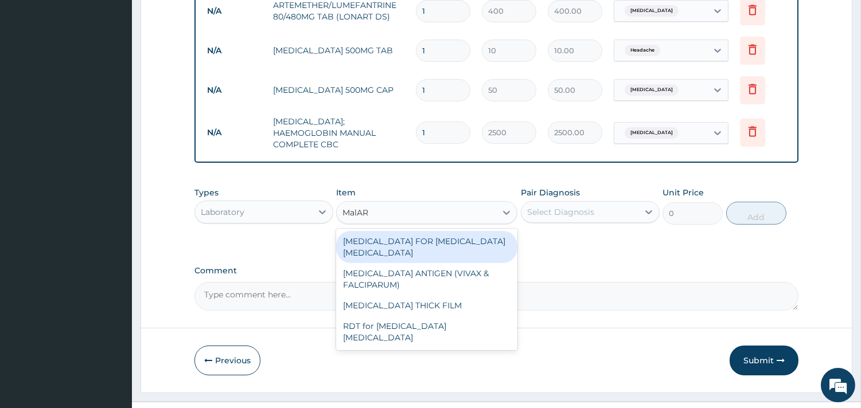
click at [399, 236] on div "[MEDICAL_DATA] FOR [MEDICAL_DATA] [MEDICAL_DATA]" at bounding box center [426, 247] width 181 height 32
type input "1100"
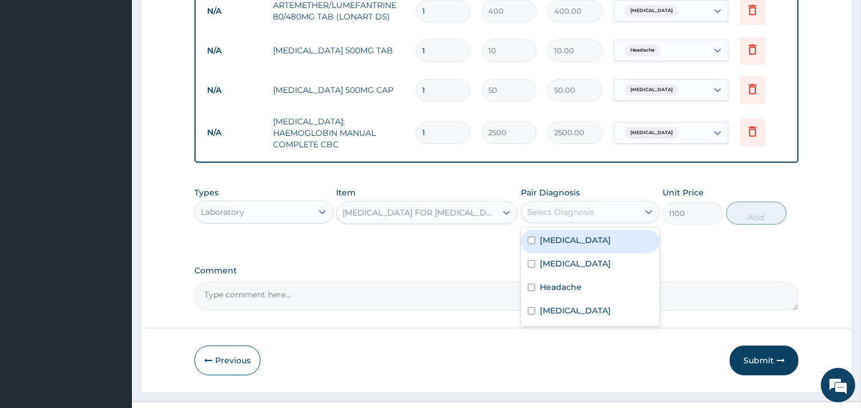
click at [581, 207] on div "Select Diagnosis" at bounding box center [560, 212] width 67 height 11
click at [552, 258] on label "[MEDICAL_DATA]" at bounding box center [575, 263] width 71 height 11
checkbox input "true"
click at [748, 208] on button "Add" at bounding box center [756, 213] width 60 height 23
type input "0"
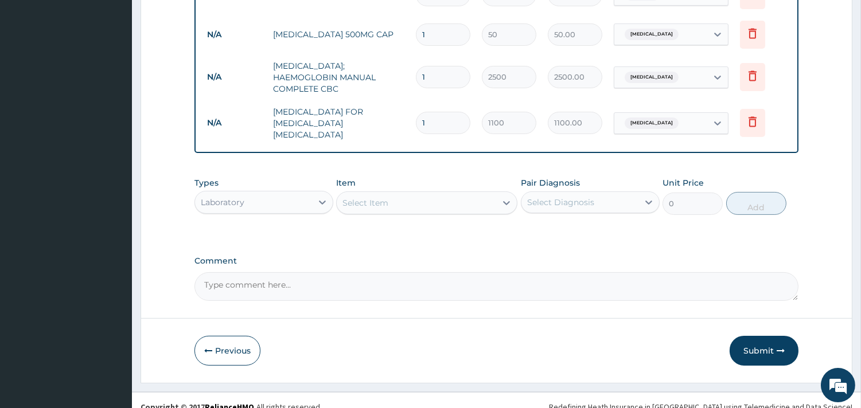
scroll to position [523, 0]
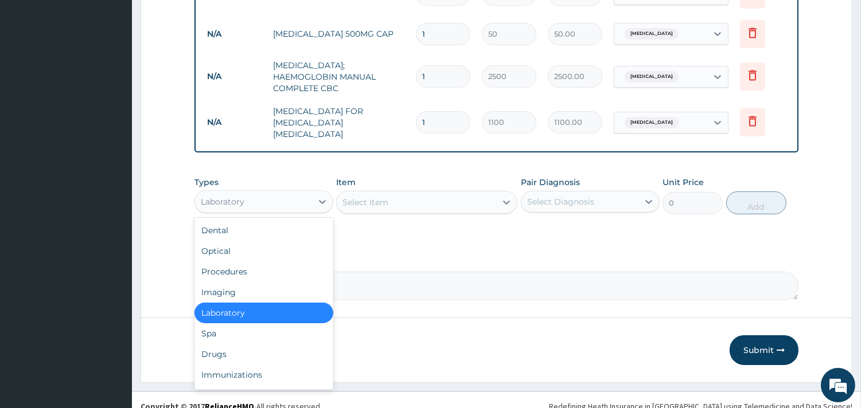
click at [293, 193] on div "Laboratory" at bounding box center [253, 202] width 117 height 18
click at [244, 262] on div "Procedures" at bounding box center [263, 272] width 139 height 21
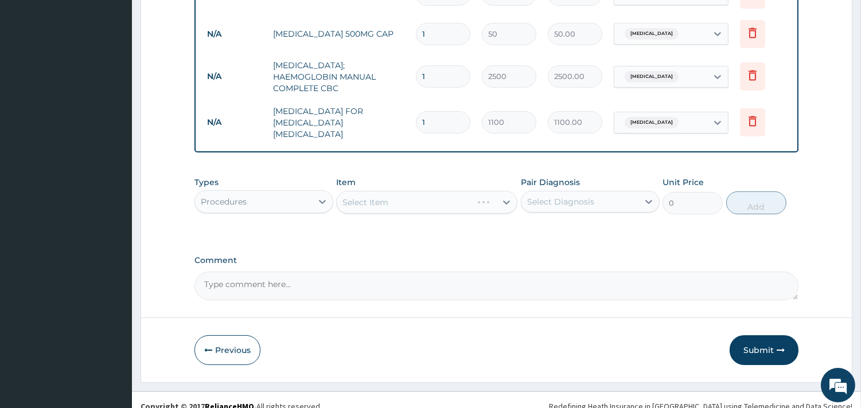
click at [428, 192] on div "Select Item" at bounding box center [426, 202] width 181 height 23
click at [428, 194] on div "Select Item" at bounding box center [416, 202] width 159 height 18
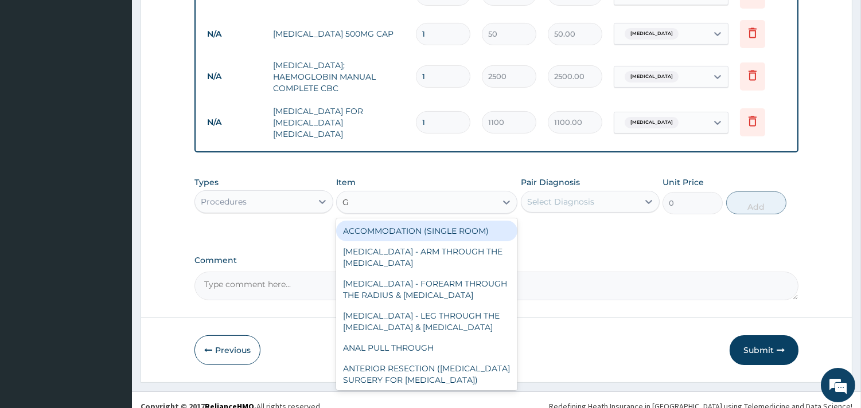
type input "GP"
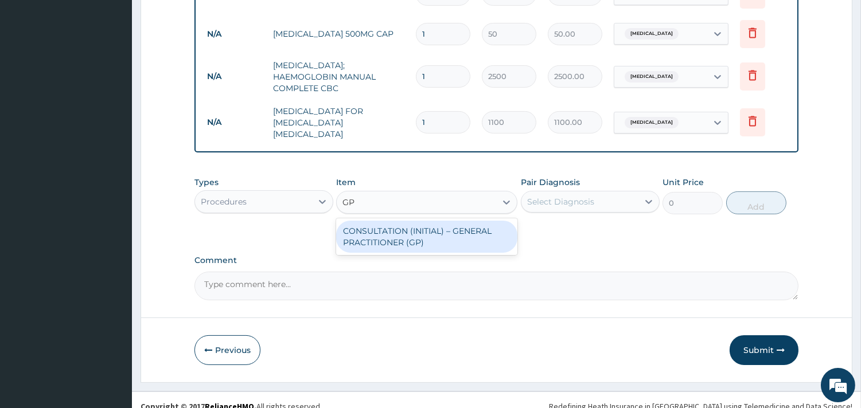
click at [421, 221] on div "CONSULTATION (INITIAL) – GENERAL PRACTITIONER (GP)" at bounding box center [426, 237] width 181 height 32
type input "1500"
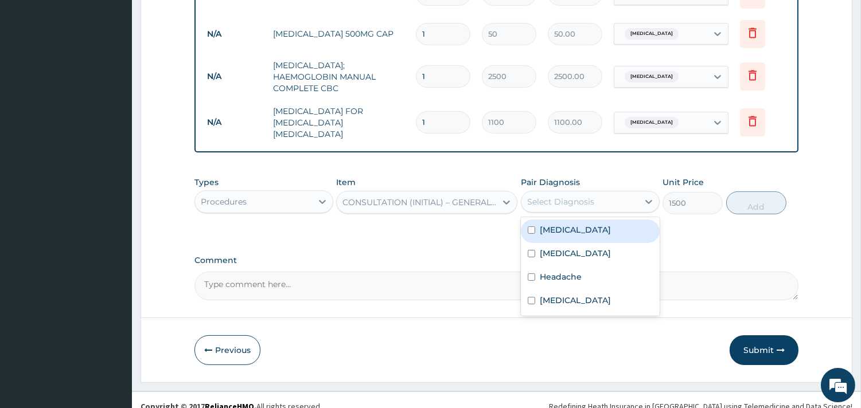
click at [562, 196] on div "Select Diagnosis" at bounding box center [560, 201] width 67 height 11
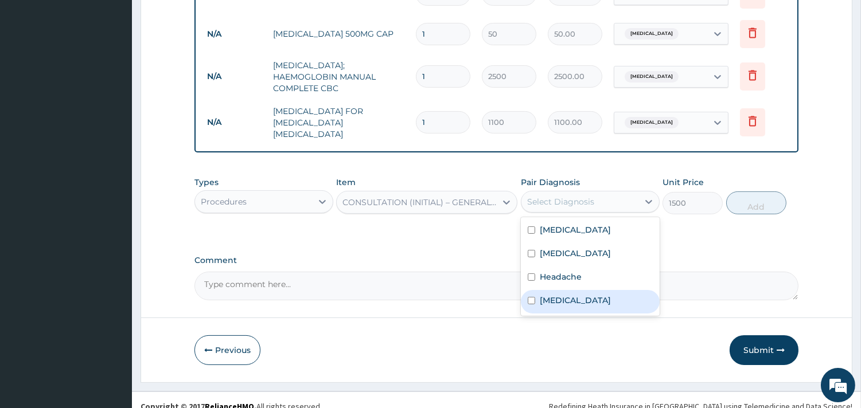
click at [546, 295] on label "Upper respiratory infection" at bounding box center [575, 300] width 71 height 11
checkbox input "true"
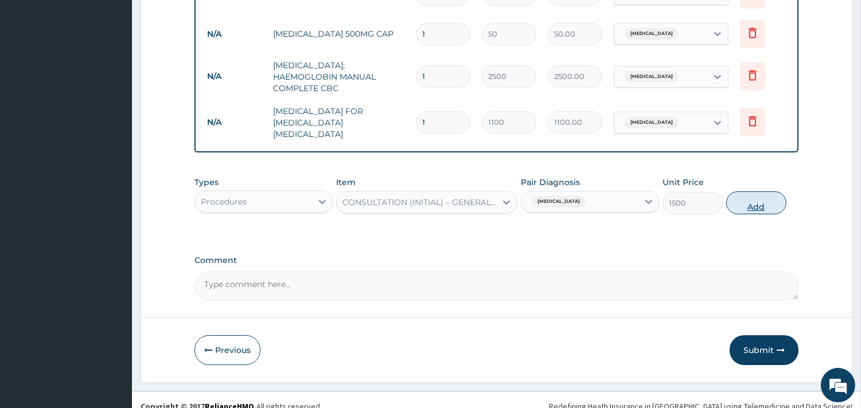
click at [766, 192] on button "Add" at bounding box center [756, 203] width 60 height 23
type input "0"
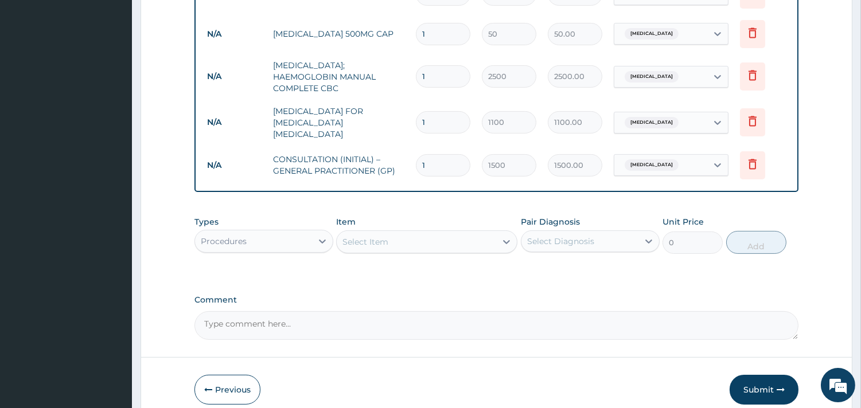
click at [435, 119] on input "1" at bounding box center [443, 122] width 54 height 22
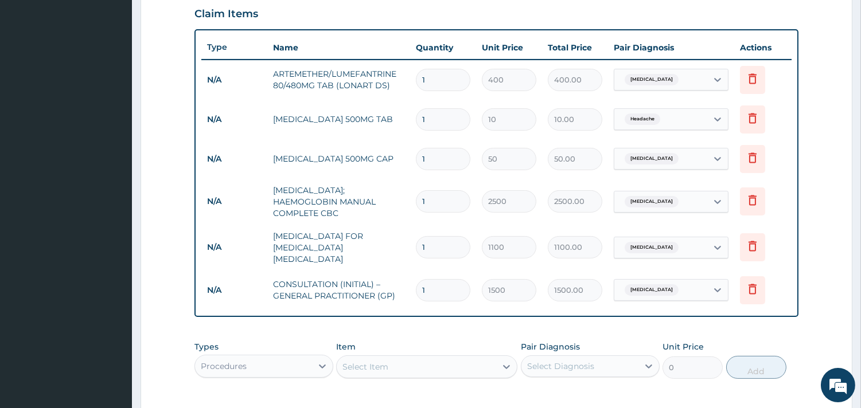
scroll to position [395, 0]
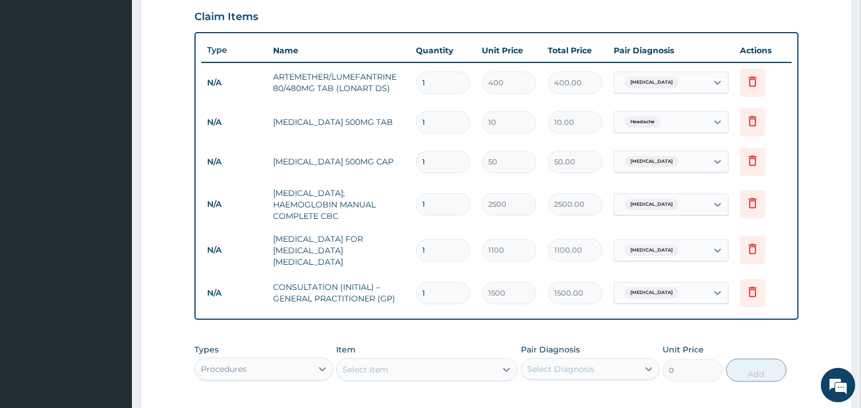
click at [439, 154] on input "1" at bounding box center [443, 162] width 54 height 22
type input "15"
type input "750.00"
type input "15"
click at [444, 118] on input "1" at bounding box center [443, 122] width 54 height 22
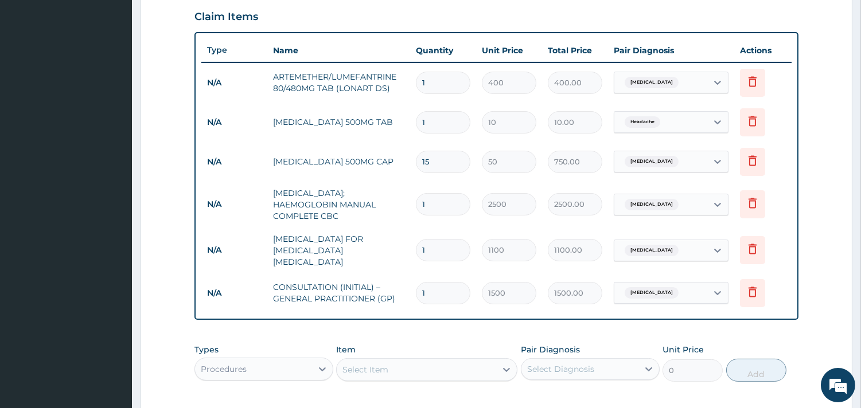
click at [444, 118] on input "1" at bounding box center [443, 122] width 54 height 22
type input "2"
type input "20.00"
type input "24"
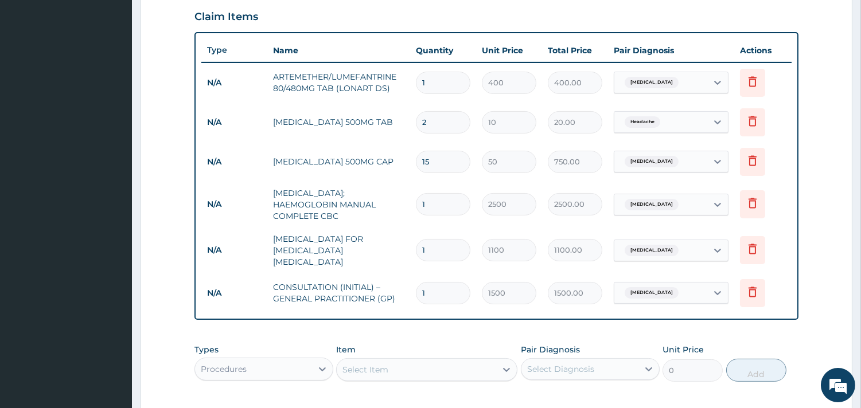
type input "240.00"
type input "24"
drag, startPoint x: 438, startPoint y: 81, endPoint x: 411, endPoint y: 85, distance: 27.3
click at [411, 85] on td "1" at bounding box center [443, 83] width 66 height 34
type input "6"
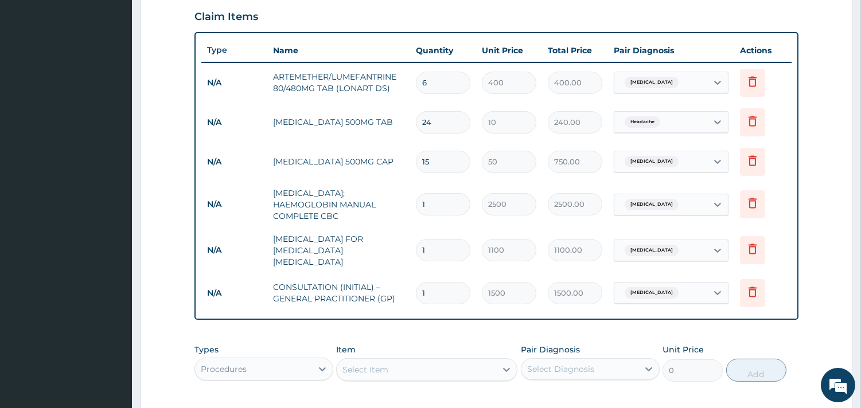
type input "2400.00"
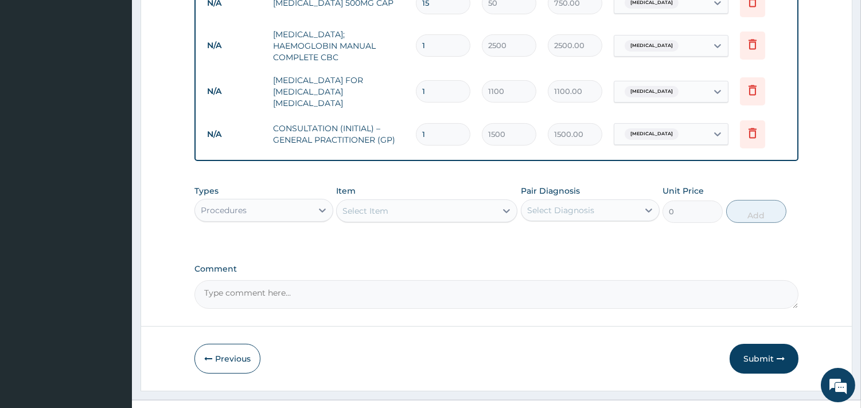
scroll to position [563, 0]
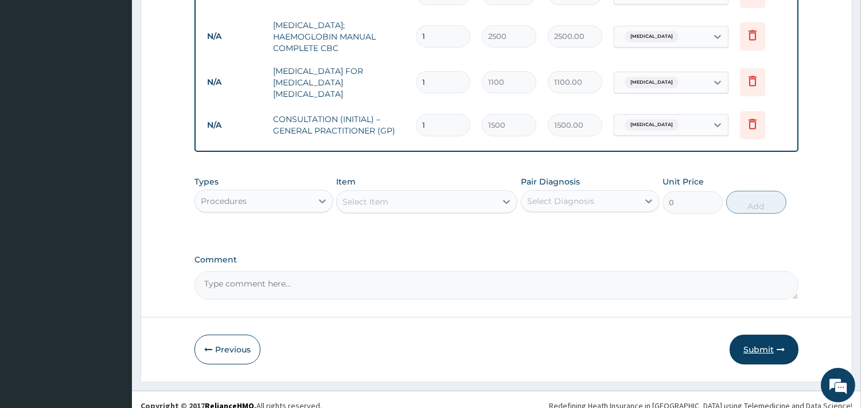
type input "6"
click at [763, 341] on button "Submit" at bounding box center [764, 350] width 69 height 30
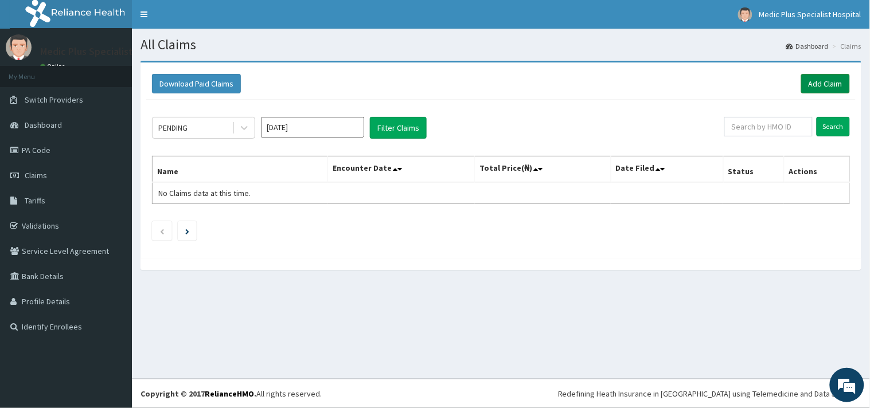
click at [828, 84] on link "Add Claim" at bounding box center [825, 84] width 49 height 20
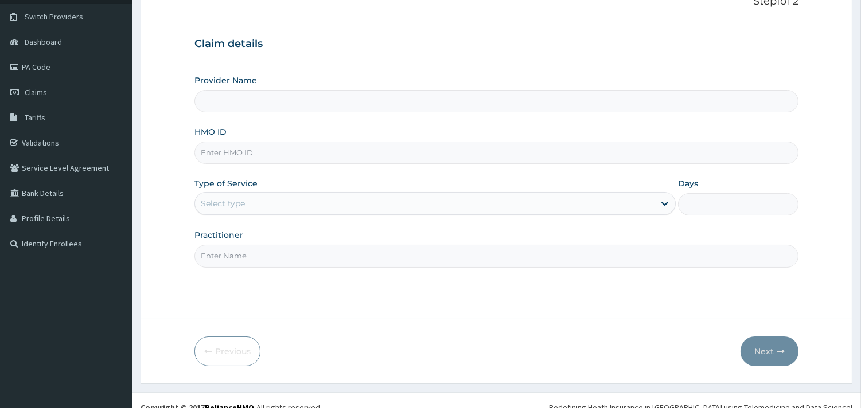
scroll to position [98, 0]
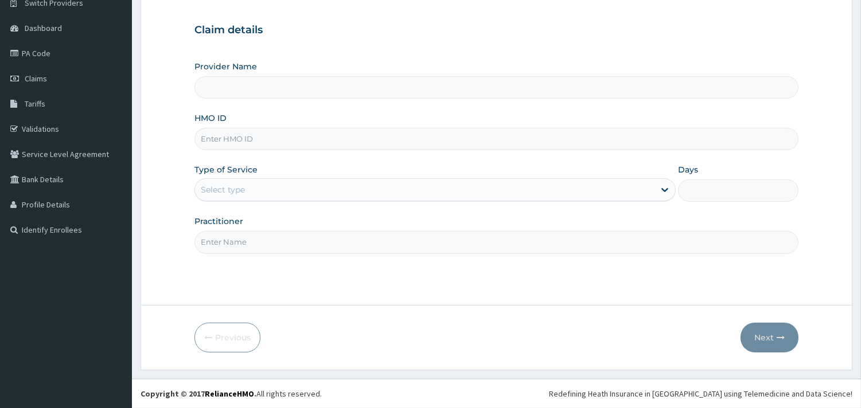
type input "MedicPlus Specialist Hospital"
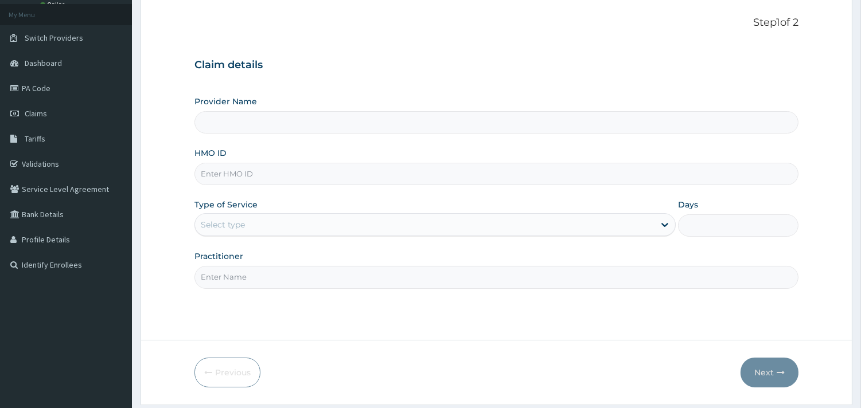
scroll to position [98, 0]
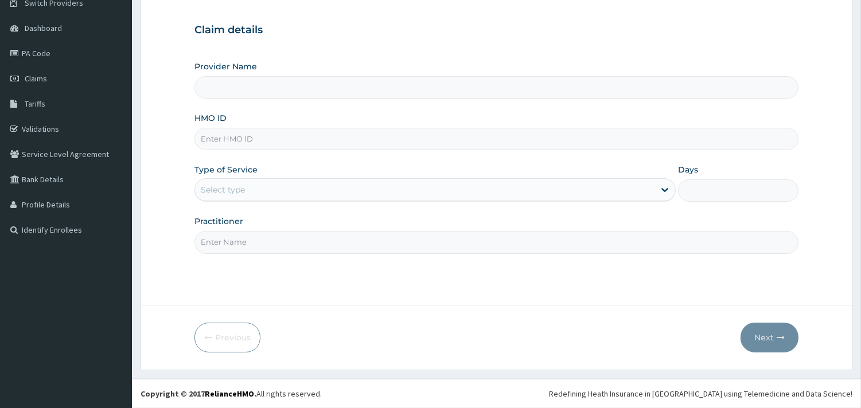
click at [247, 131] on input "HMO ID" at bounding box center [496, 139] width 604 height 22
type input "MedicPlus Specialist Hospital"
paste input "PTE/10060/B"
type input "PTE/10060/B"
click at [279, 193] on div "Select type" at bounding box center [425, 190] width 460 height 18
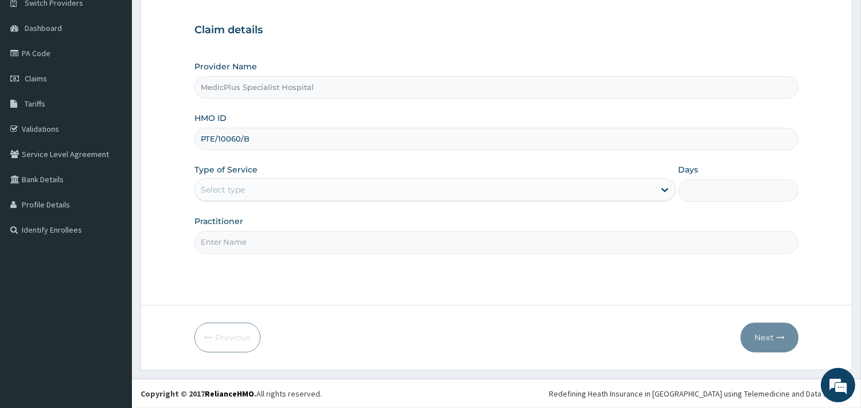
click at [279, 193] on div "Select type" at bounding box center [425, 190] width 460 height 18
click at [278, 240] on input "Practitioner" at bounding box center [496, 242] width 604 height 22
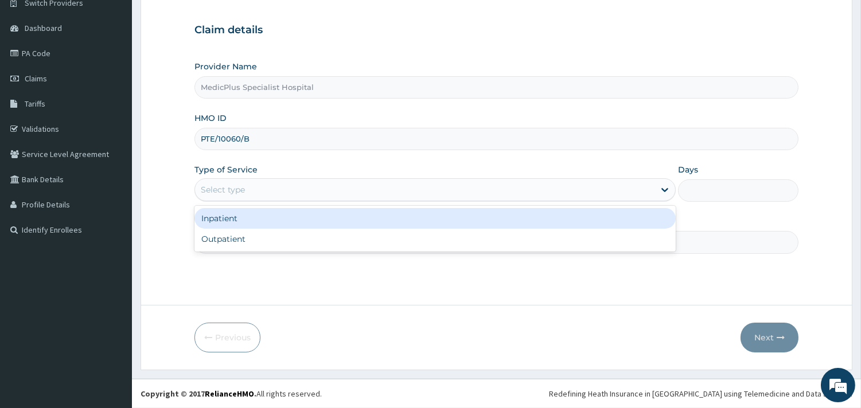
click at [294, 190] on div "Select type" at bounding box center [425, 190] width 460 height 18
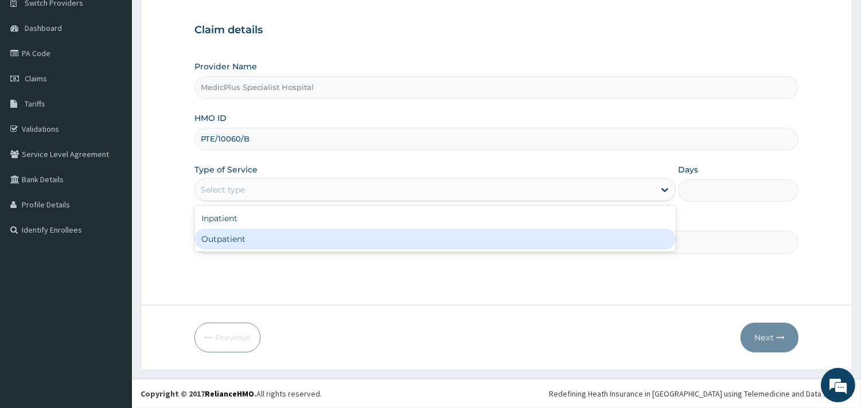
click at [260, 237] on div "Outpatient" at bounding box center [434, 239] width 481 height 21
type input "1"
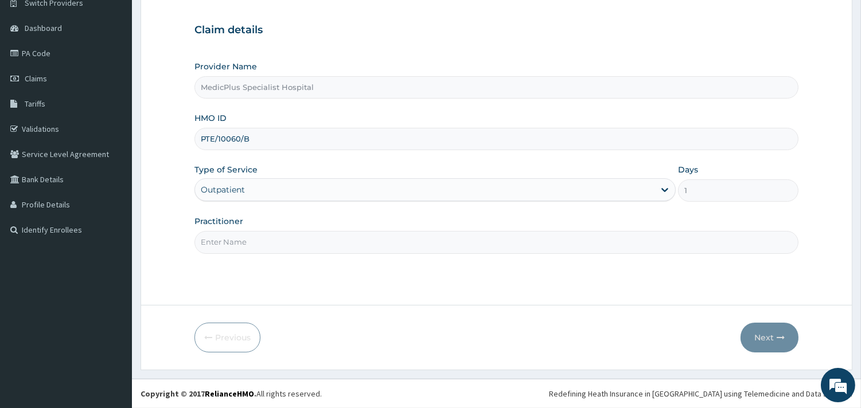
click at [252, 239] on input "Practitioner" at bounding box center [496, 242] width 604 height 22
type input "DR ERINLE"
click at [777, 332] on button "Next" at bounding box center [770, 338] width 58 height 30
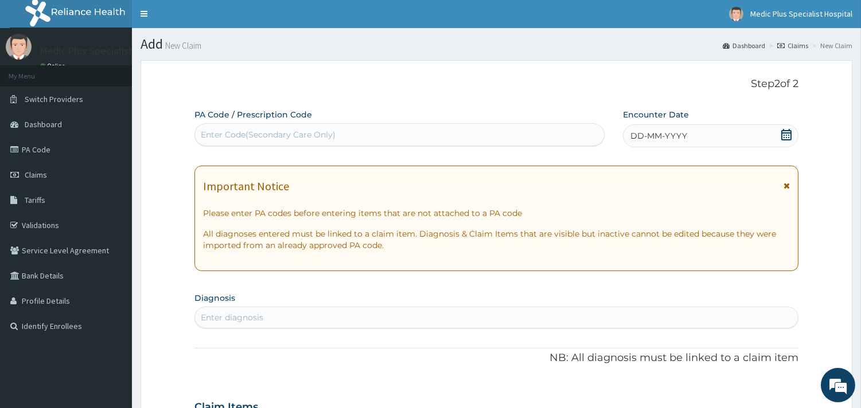
scroll to position [0, 0]
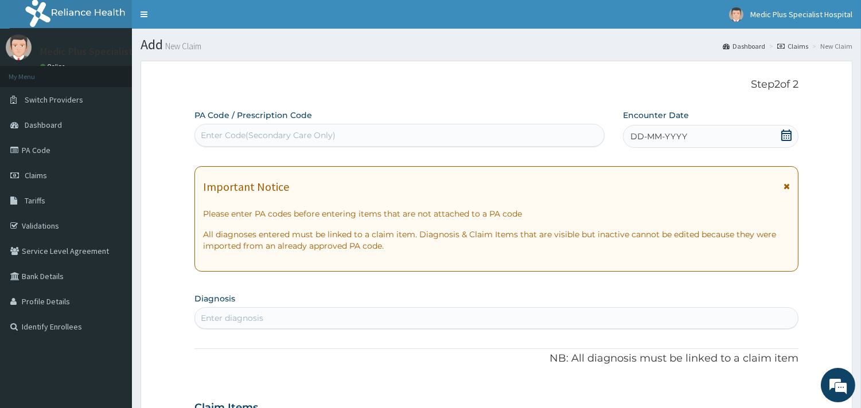
click at [784, 134] on icon at bounding box center [786, 135] width 10 height 11
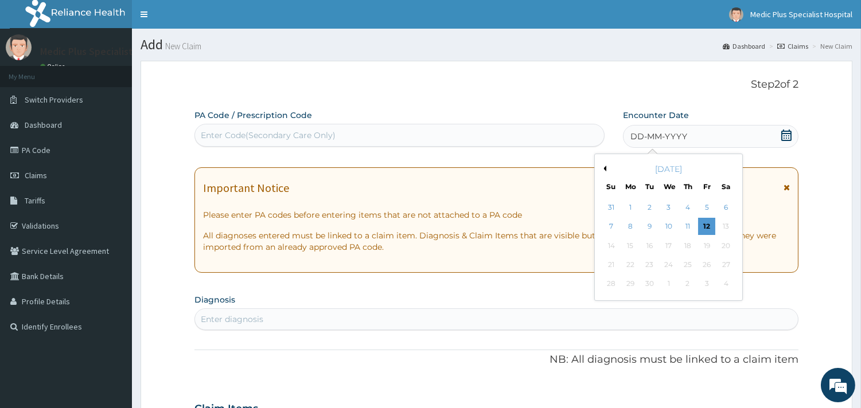
click at [605, 169] on button "Previous Month" at bounding box center [604, 169] width 6 height 6
click at [647, 264] on div "19" at bounding box center [649, 264] width 17 height 17
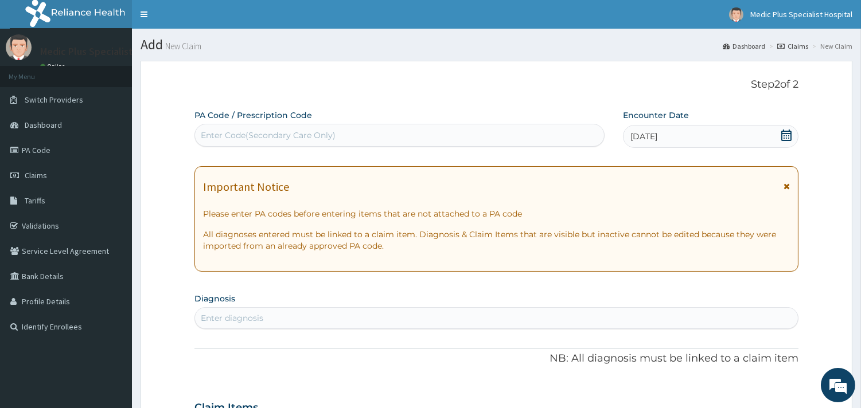
scroll to position [255, 0]
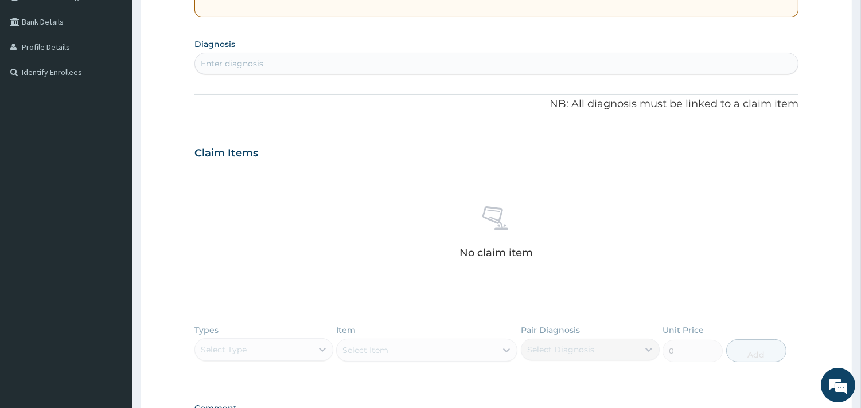
click at [242, 61] on div "Enter diagnosis" at bounding box center [232, 63] width 63 height 11
type input "SEPS"
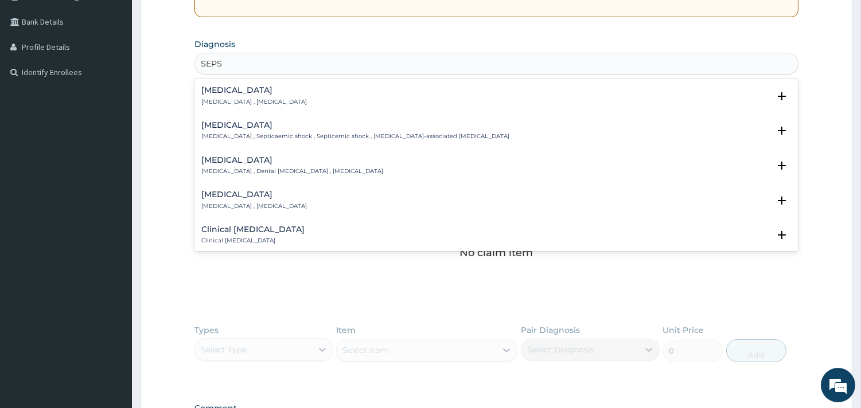
click at [240, 104] on p "Systemic infection , Sepsis" at bounding box center [254, 102] width 106 height 8
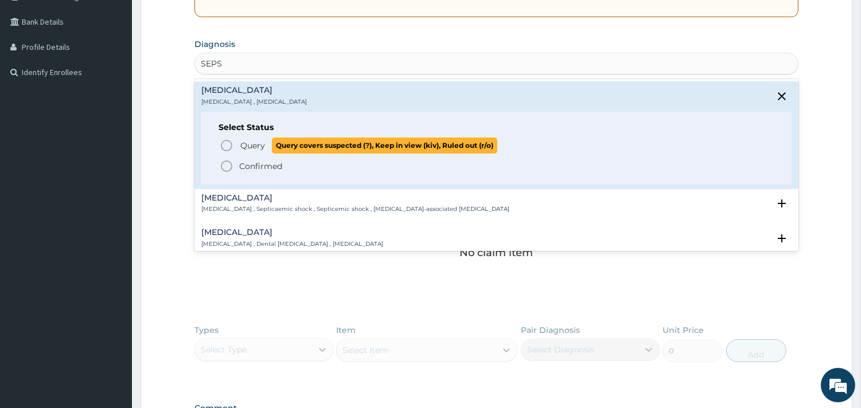
click at [225, 150] on circle "status option query" at bounding box center [226, 146] width 10 height 10
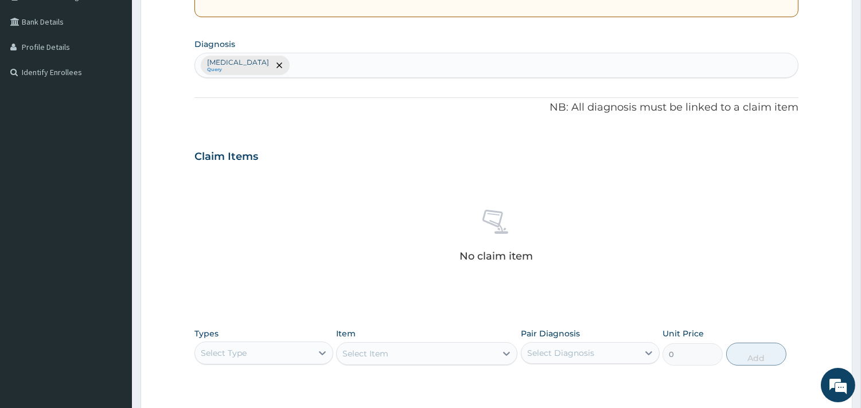
type input ","
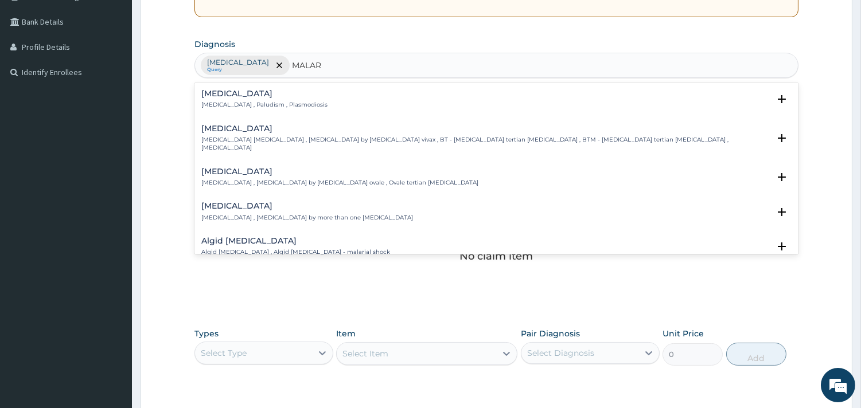
type input "MALARI"
click at [242, 100] on div "Malaria Malaria , Paludism , Plasmodiosis" at bounding box center [264, 99] width 126 height 20
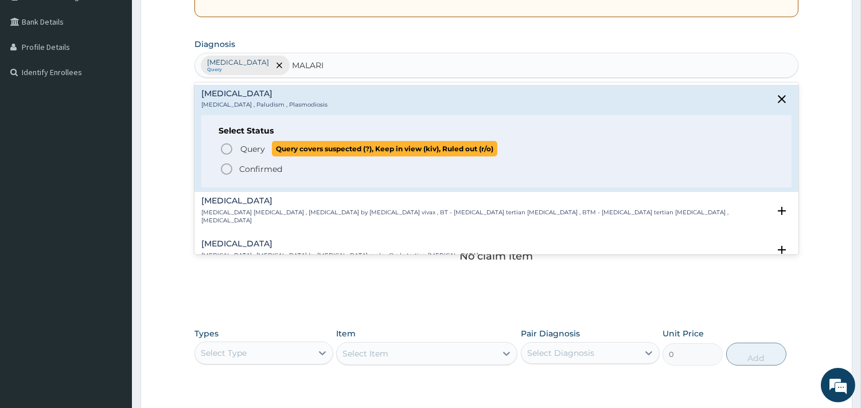
click at [236, 147] on span "Query Query covers suspected (?), Keep in view (kiv), Ruled out (r/o)" at bounding box center [497, 148] width 555 height 15
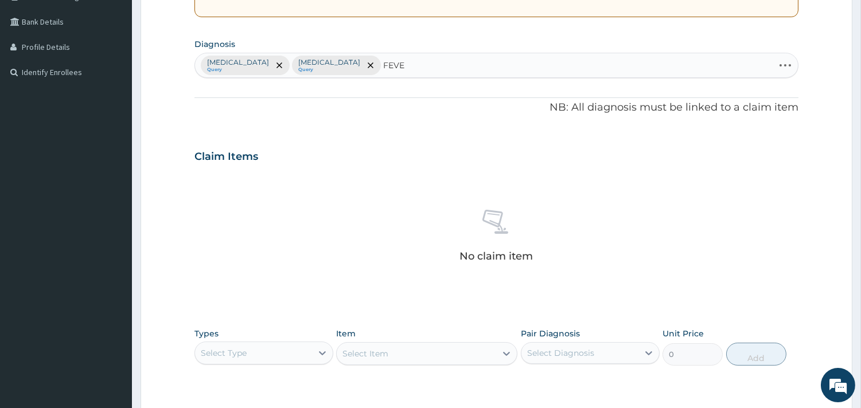
type input "FEVER"
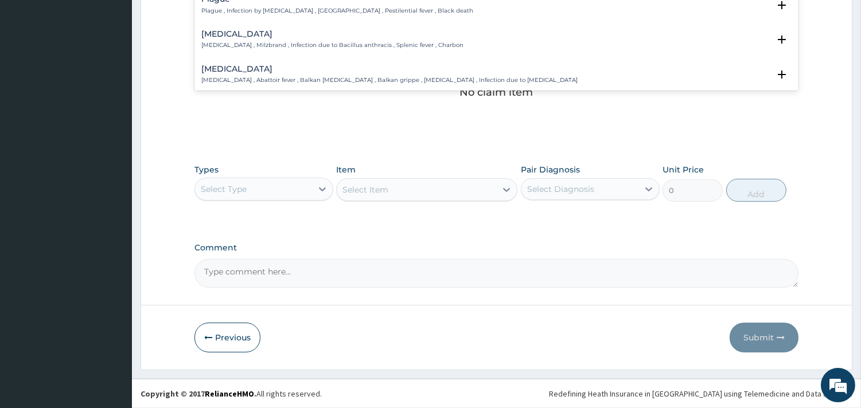
scroll to position [291, 0]
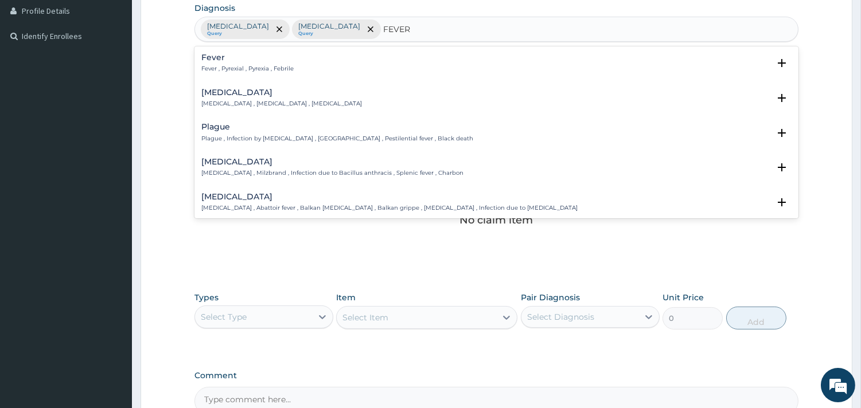
click at [216, 62] on div "Fever Fever , Pyrexial , Pyrexia , Febrile" at bounding box center [247, 63] width 92 height 20
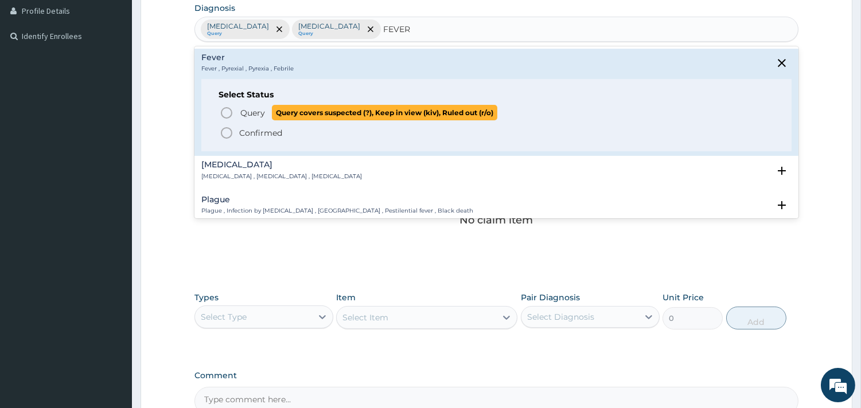
click at [239, 115] on p "Query Query covers suspected (?), Keep in view (kiv), Ruled out (r/o)" at bounding box center [368, 112] width 258 height 15
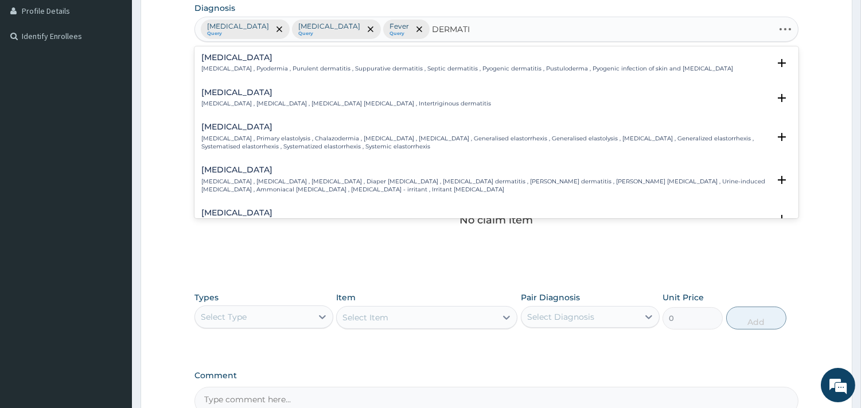
type input "DERMATIT"
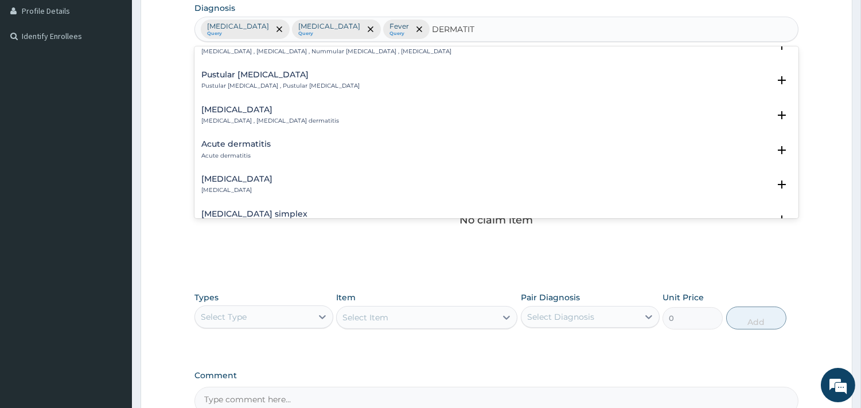
scroll to position [509, 0]
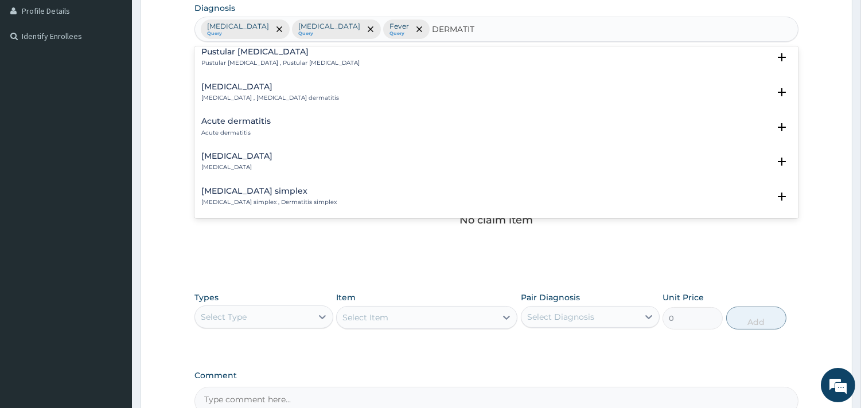
click at [251, 122] on h4 "Acute dermatitis" at bounding box center [235, 121] width 69 height 9
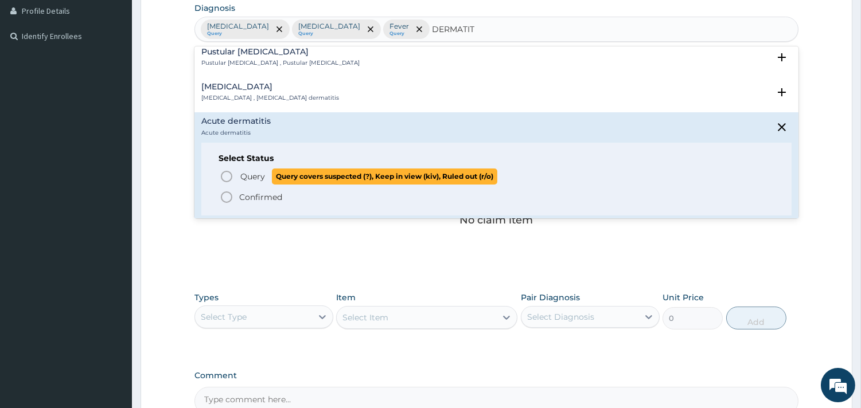
click at [226, 173] on icon "status option query" at bounding box center [227, 177] width 14 height 14
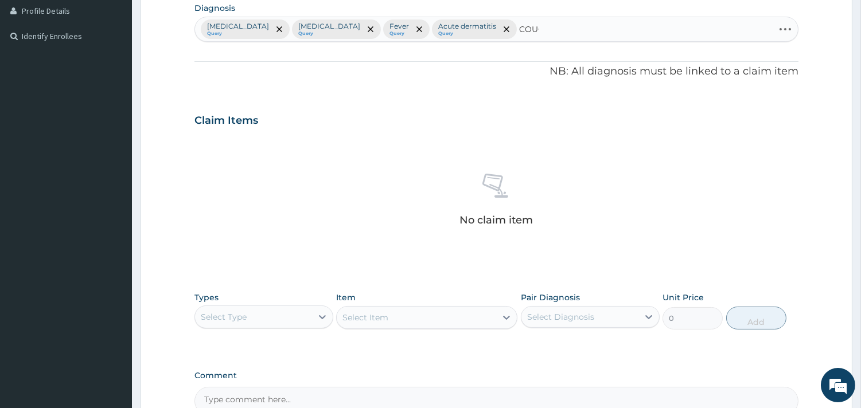
type input "COUGH"
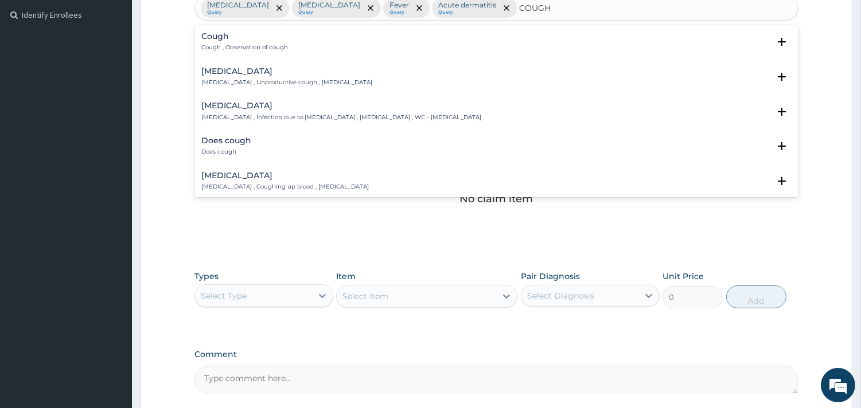
scroll to position [291, 0]
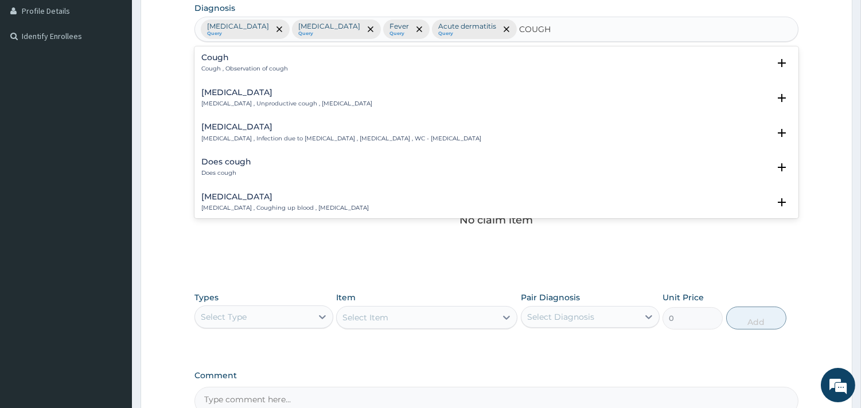
click at [242, 67] on p "Cough , Observation of cough" at bounding box center [244, 69] width 87 height 8
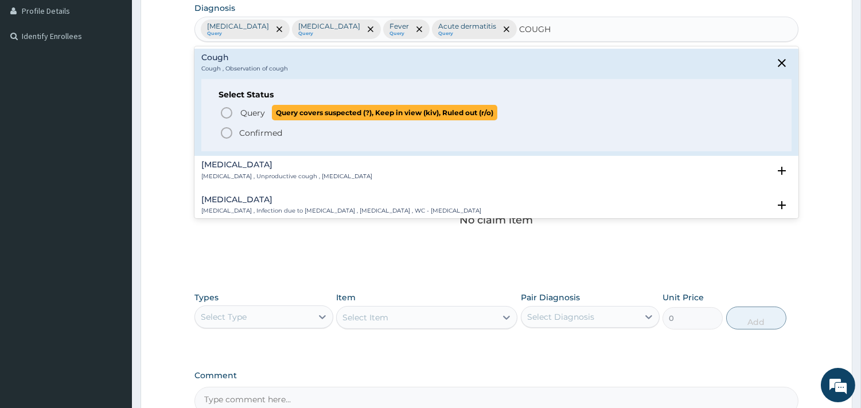
click at [241, 118] on span "Query" at bounding box center [252, 112] width 25 height 11
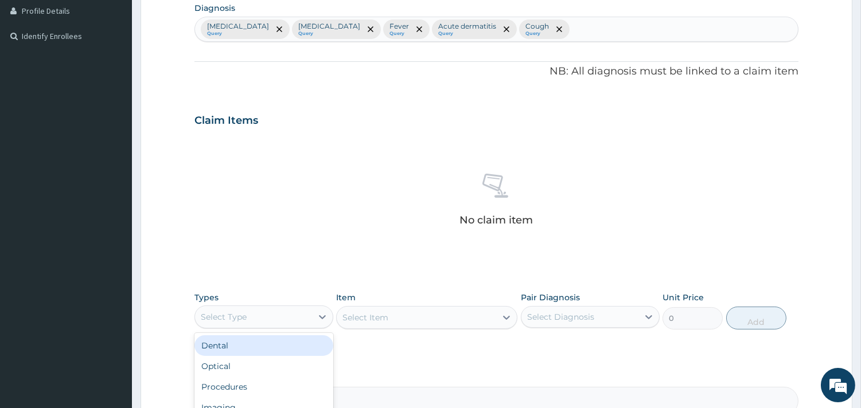
click at [279, 310] on div "Select Type" at bounding box center [253, 317] width 117 height 18
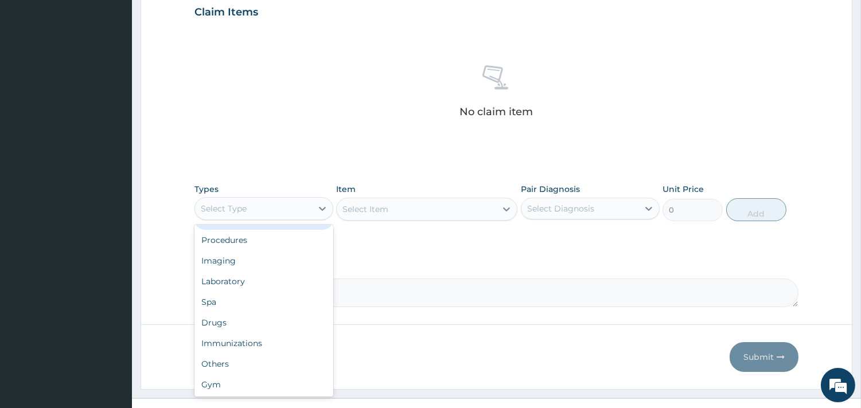
scroll to position [419, 0]
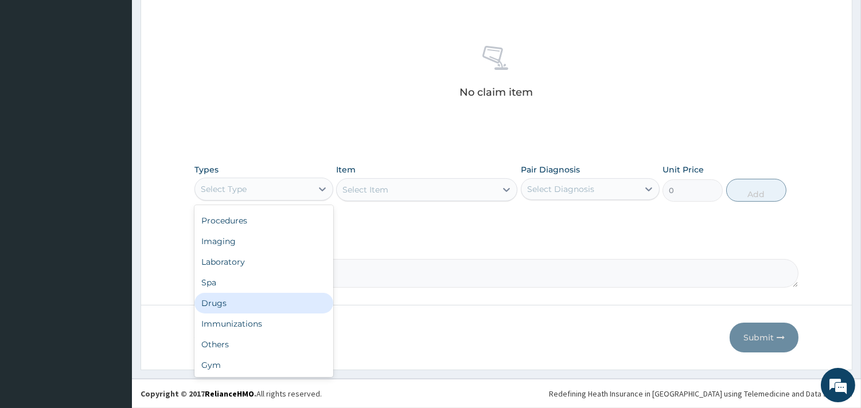
click at [236, 301] on div "Drugs" at bounding box center [263, 303] width 139 height 21
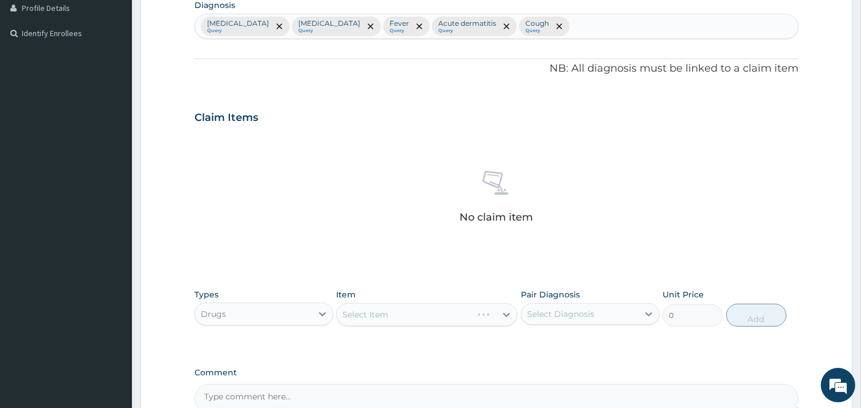
scroll to position [291, 0]
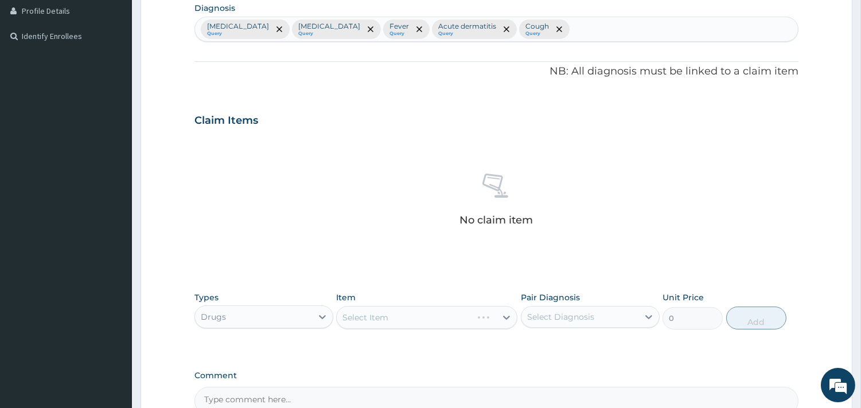
click at [526, 26] on div "Sepsis Query Malaria Query Fever Query Acute dermatitis Query Cough Query" at bounding box center [496, 29] width 603 height 24
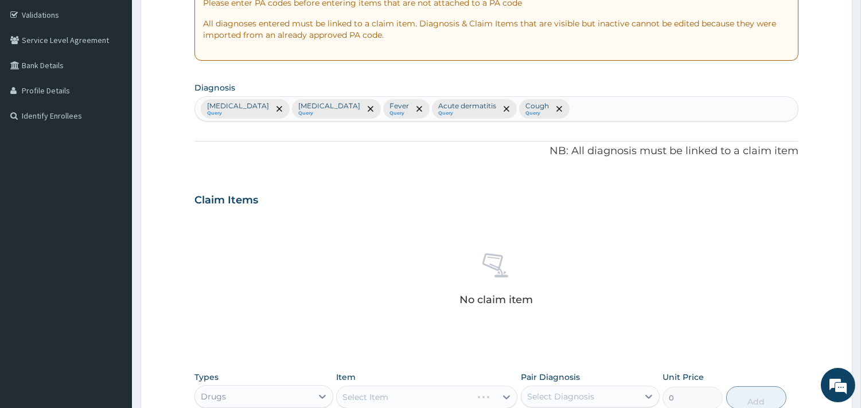
scroll to position [163, 0]
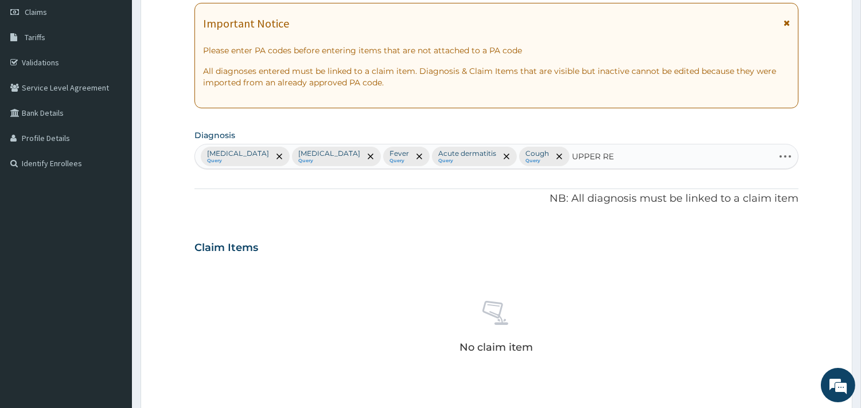
type input "UPPER RES"
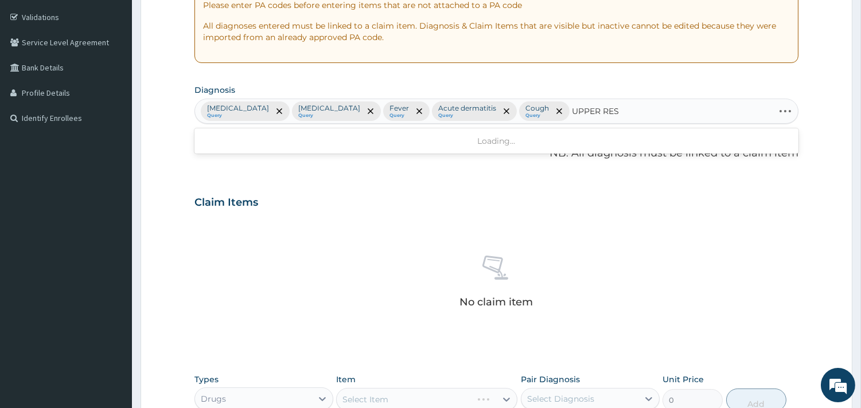
scroll to position [291, 0]
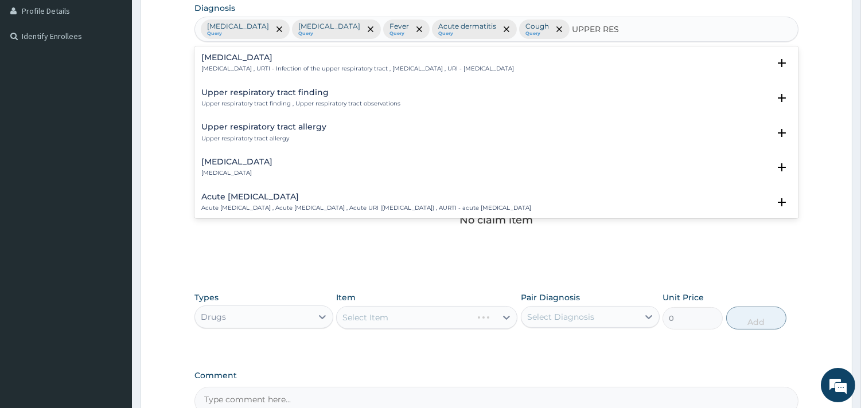
click at [267, 61] on h4 "Upper respiratory infection" at bounding box center [357, 57] width 313 height 9
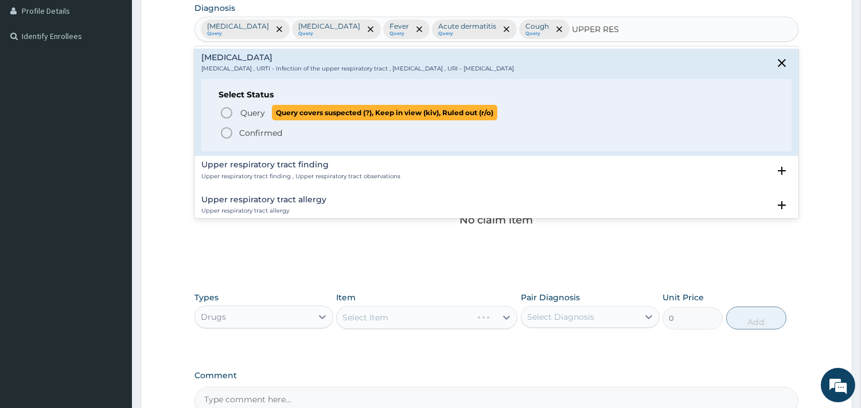
click at [266, 112] on p "Query Query covers suspected (?), Keep in view (kiv), Ruled out (r/o)" at bounding box center [368, 112] width 258 height 15
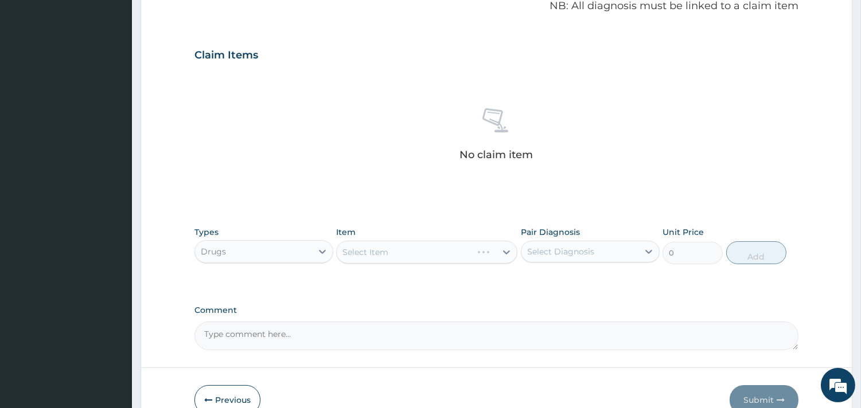
scroll to position [419, 0]
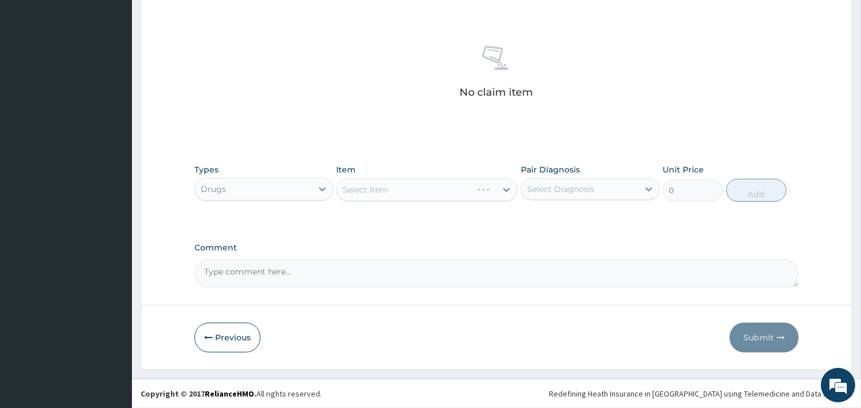
click at [376, 184] on div "Select Item" at bounding box center [426, 189] width 181 height 23
click at [376, 185] on div "Select Item" at bounding box center [426, 189] width 181 height 23
click at [421, 193] on div "Select Item" at bounding box center [426, 189] width 181 height 23
click at [421, 192] on div "Select Item" at bounding box center [416, 190] width 159 height 18
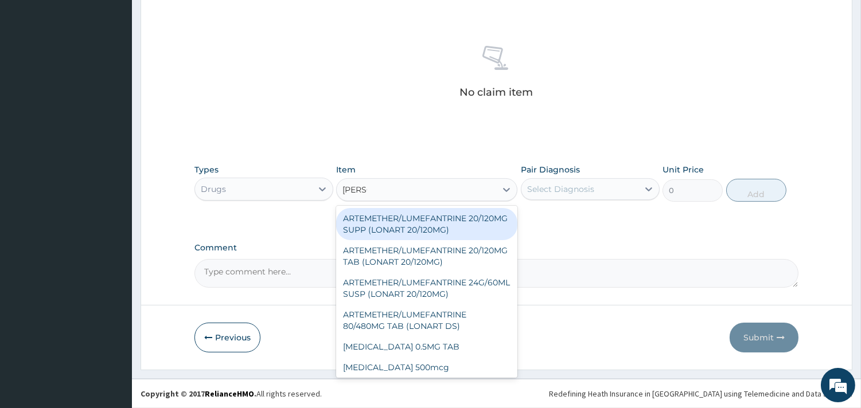
type input "LONAR"
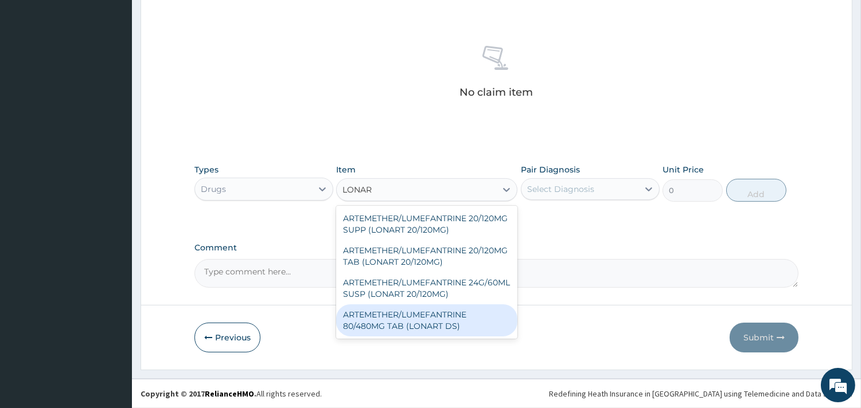
click at [411, 314] on div "ARTEMETHER/LUMEFANTRINE 80/480MG TAB (LONART DS)" at bounding box center [426, 321] width 181 height 32
type input "400"
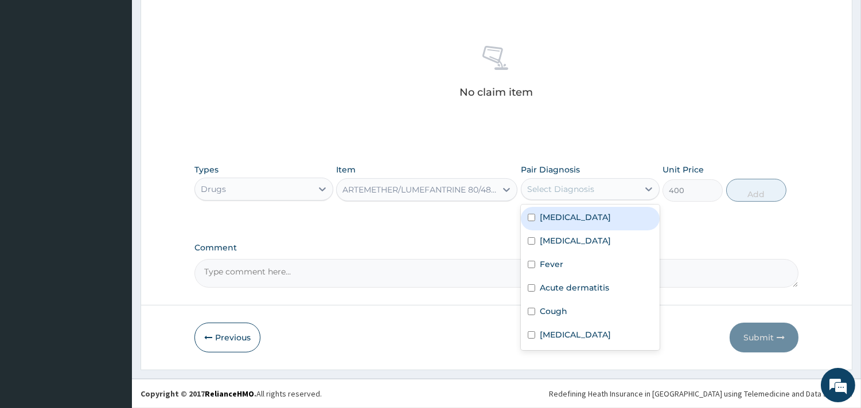
click at [593, 185] on div "Select Diagnosis" at bounding box center [560, 189] width 67 height 11
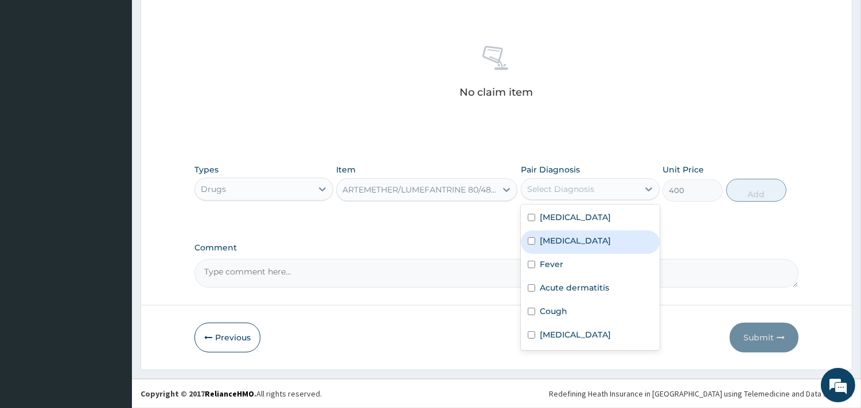
click at [575, 236] on div "[MEDICAL_DATA]" at bounding box center [590, 243] width 139 height 24
checkbox input "true"
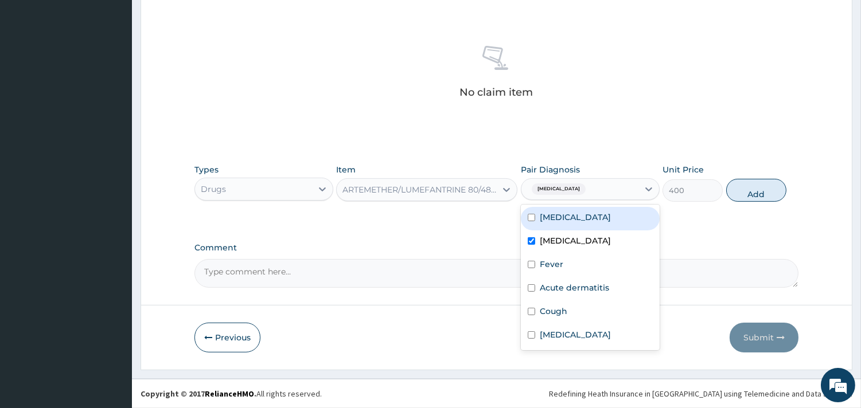
click at [787, 176] on div "Types Drugs Item ARTEMETHER/LUMEFANTRINE 80/480MG TAB (LONART DS) Pair Diagnosi…" at bounding box center [496, 182] width 604 height 49
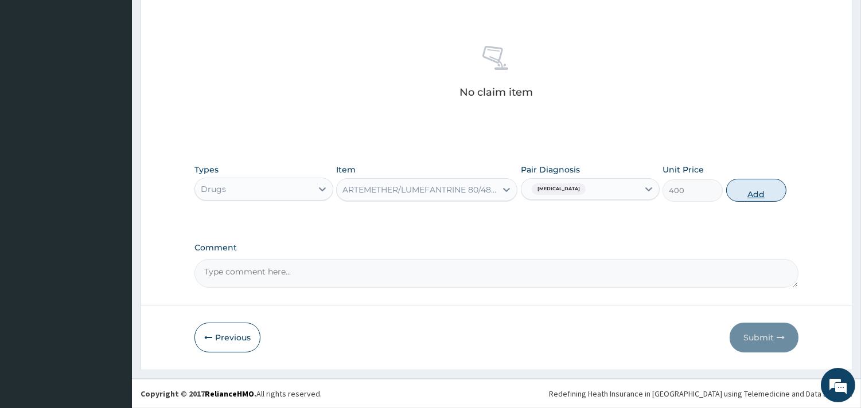
click at [772, 190] on button "Add" at bounding box center [756, 190] width 60 height 23
type input "0"
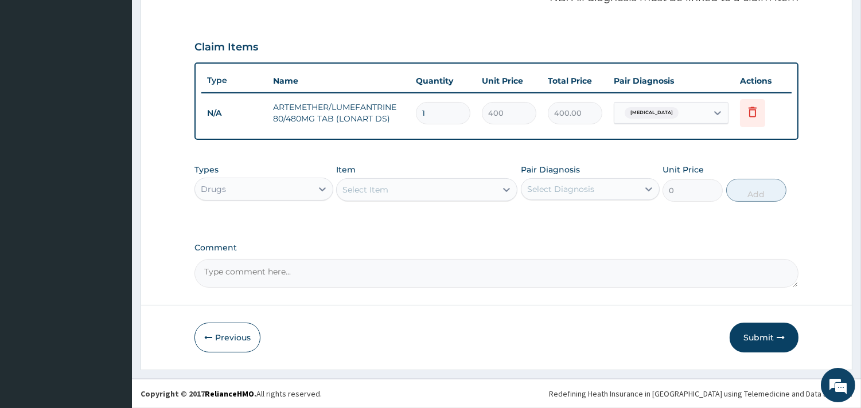
scroll to position [363, 0]
click at [412, 190] on div "Select Item" at bounding box center [416, 191] width 159 height 18
click at [396, 193] on div "Select Item" at bounding box center [416, 191] width 159 height 18
click at [353, 190] on div "Select Item" at bounding box center [365, 190] width 46 height 11
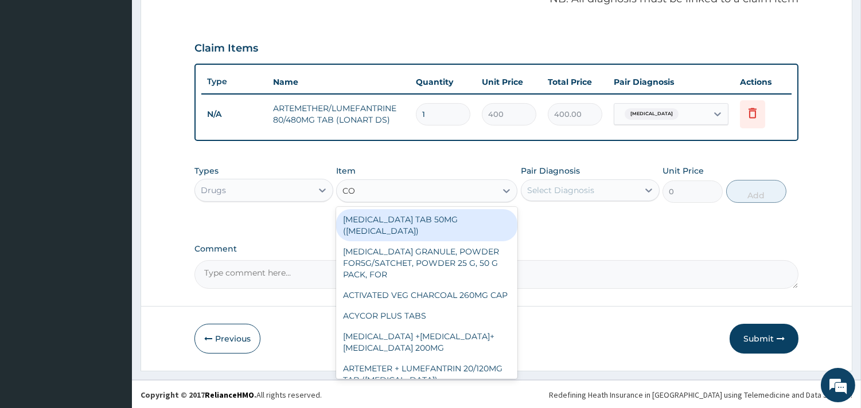
type input "COU"
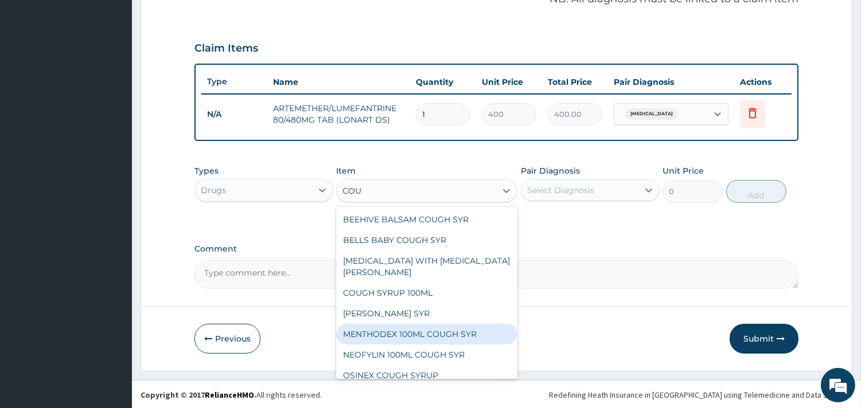
click at [416, 336] on div "MENTHODEX 100ML COUGH SYR" at bounding box center [426, 334] width 181 height 21
type input "847"
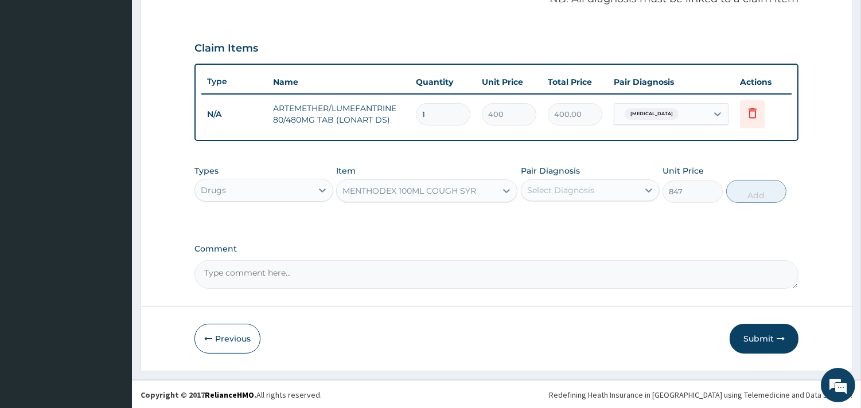
click at [580, 198] on div "Select Diagnosis" at bounding box center [579, 190] width 117 height 18
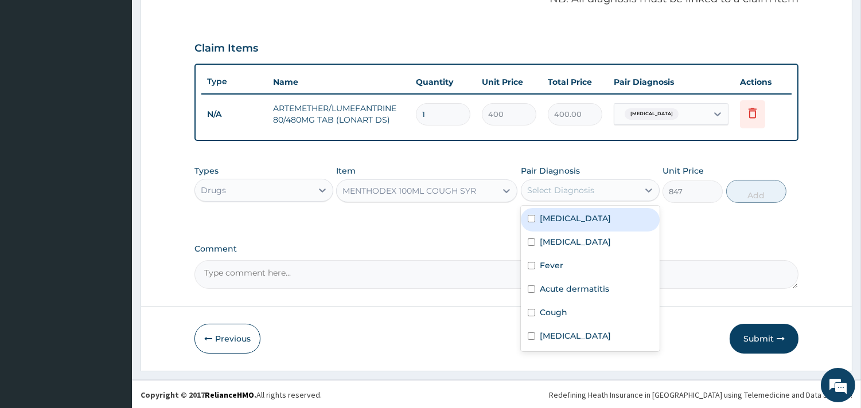
click at [573, 194] on div "Select Diagnosis" at bounding box center [560, 190] width 67 height 11
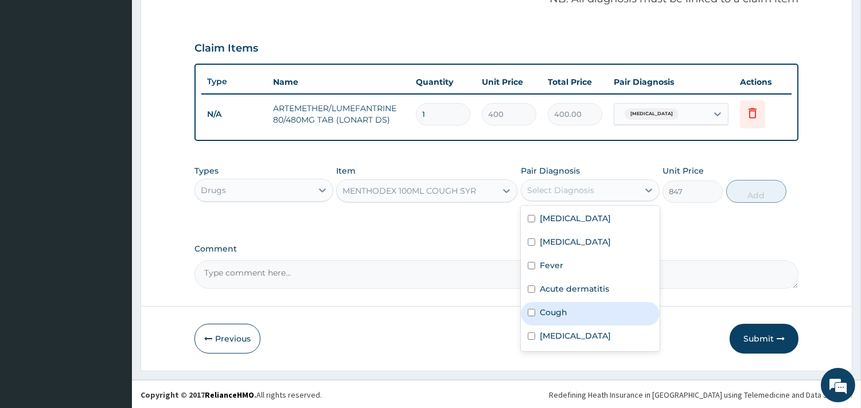
drag, startPoint x: 555, startPoint y: 307, endPoint x: 572, endPoint y: 293, distance: 22.0
click at [555, 307] on label "Cough" at bounding box center [554, 312] width 28 height 11
checkbox input "true"
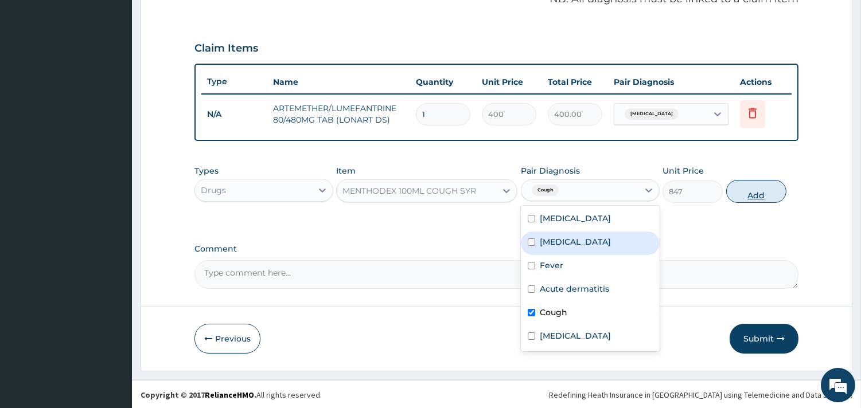
click at [743, 199] on button "Add" at bounding box center [756, 191] width 60 height 23
type input "0"
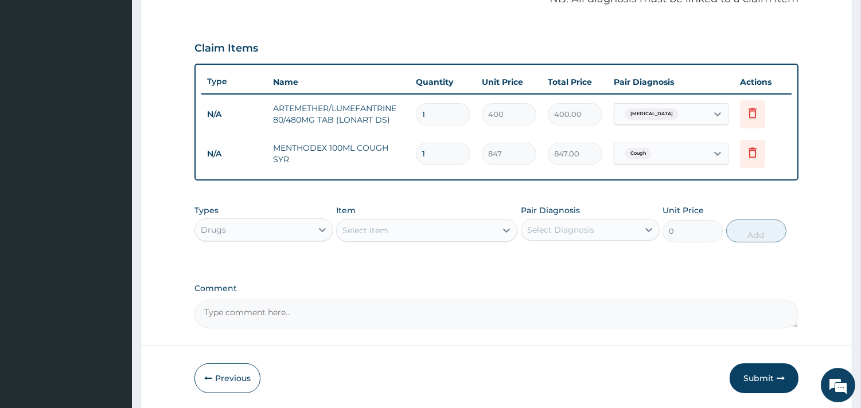
click at [451, 219] on div "Select Item" at bounding box center [426, 230] width 181 height 23
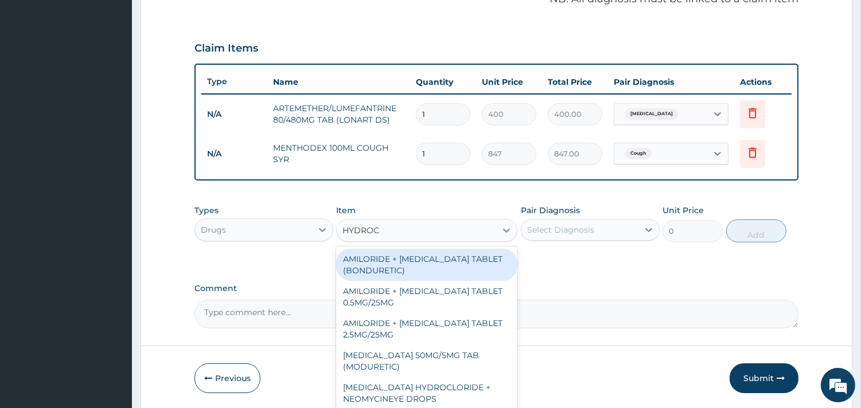
type input "HYDROCO"
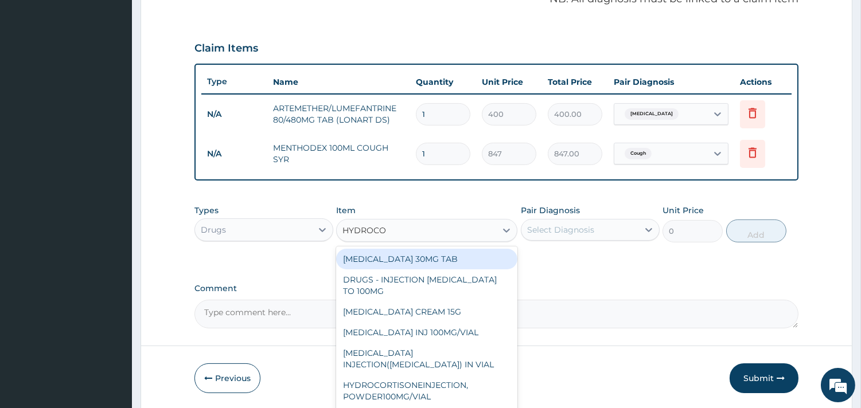
scroll to position [403, 0]
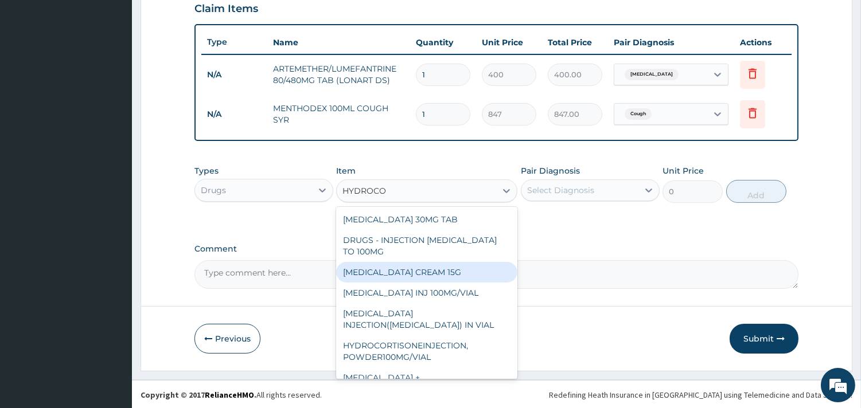
click at [428, 280] on div "[MEDICAL_DATA] CREAM 15G" at bounding box center [426, 272] width 181 height 21
type input "800"
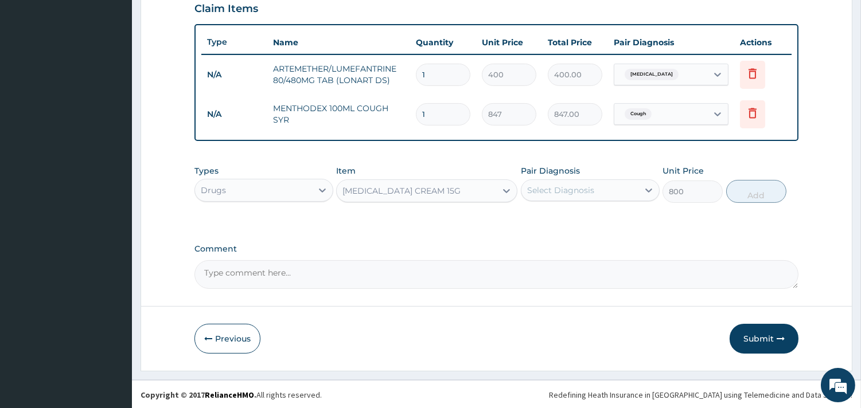
click at [552, 182] on div "Select Diagnosis" at bounding box center [579, 190] width 117 height 18
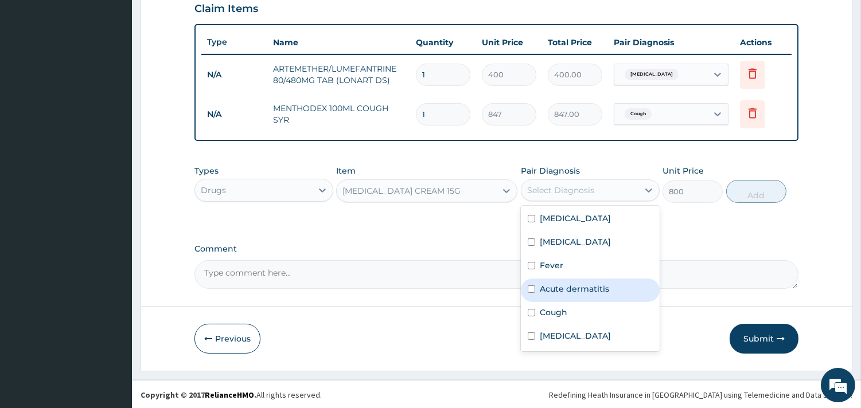
click at [562, 290] on label "Acute dermatitis" at bounding box center [574, 288] width 69 height 11
checkbox input "true"
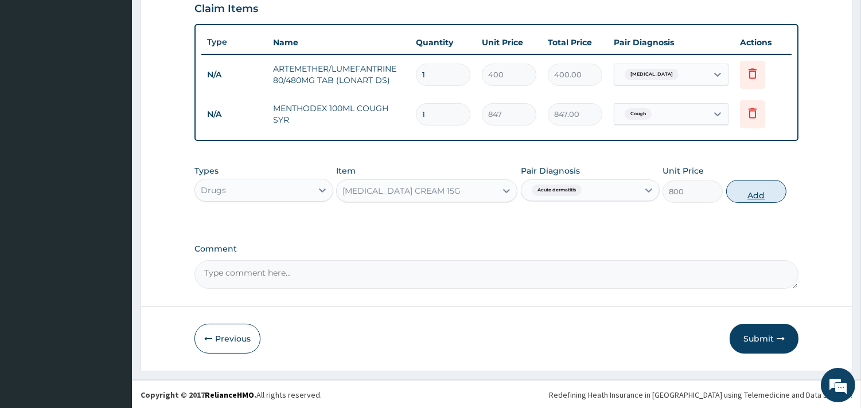
click at [744, 195] on button "Add" at bounding box center [756, 191] width 60 height 23
type input "0"
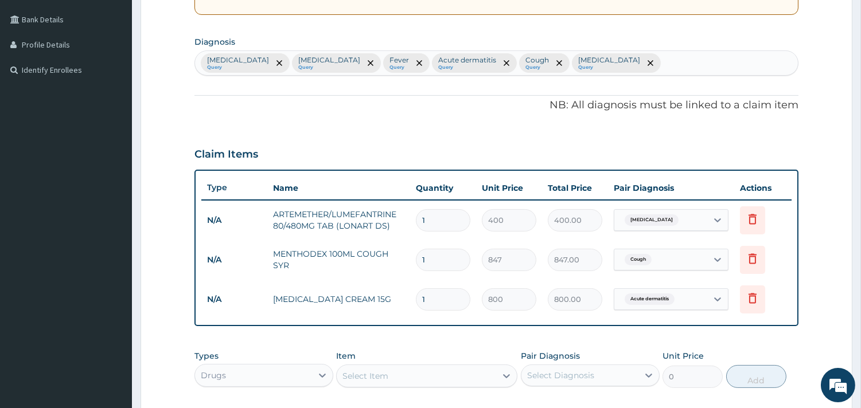
scroll to position [211, 0]
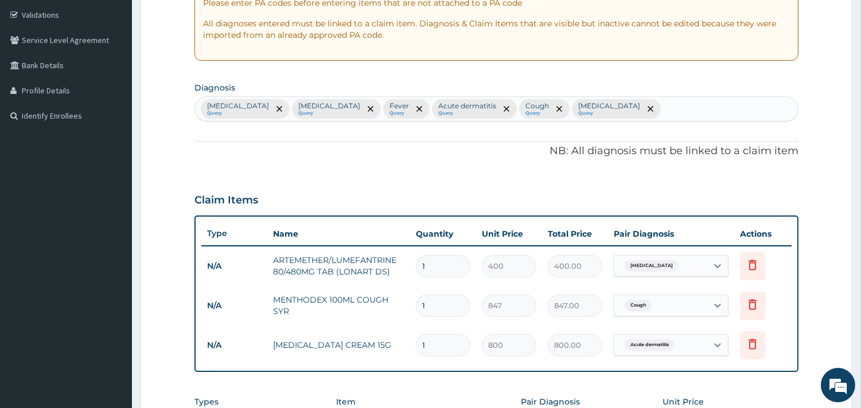
click at [636, 99] on div "Sepsis Query Malaria Query Fever Query Acute dermatitis Query Cough Query Upper…" at bounding box center [496, 109] width 603 height 24
type input "URINARY TRAC"
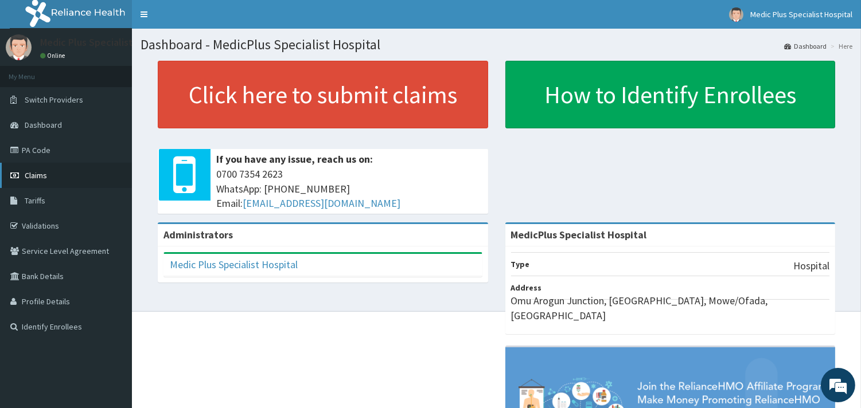
click at [41, 177] on span "Claims" at bounding box center [36, 175] width 22 height 10
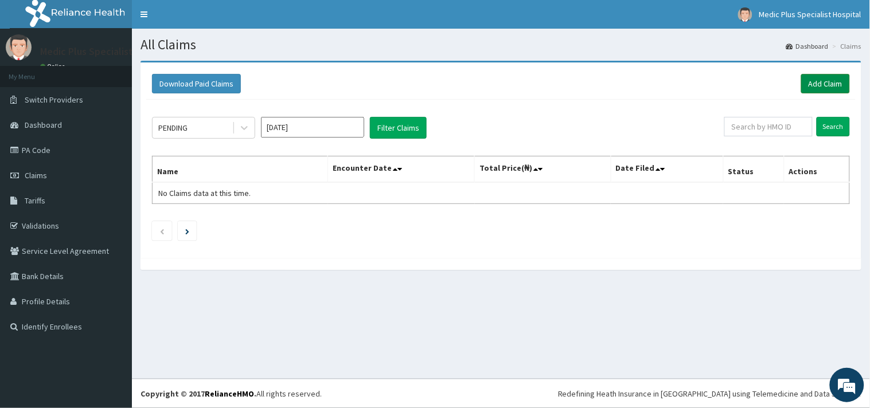
click at [817, 78] on link "Add Claim" at bounding box center [825, 84] width 49 height 20
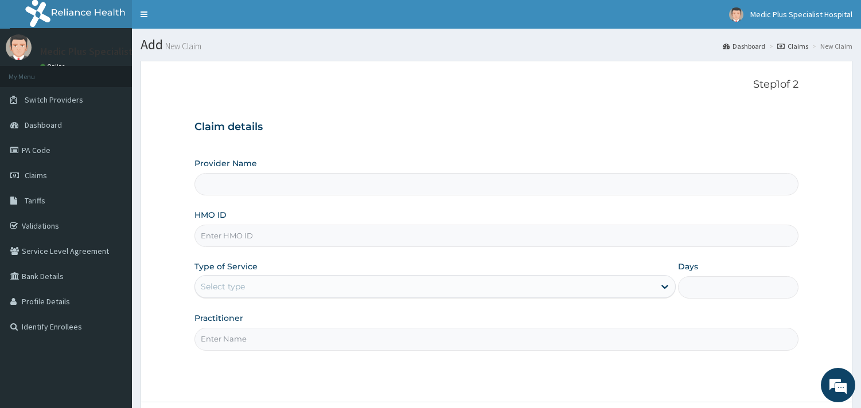
type input "MedicPlus Specialist Hospital"
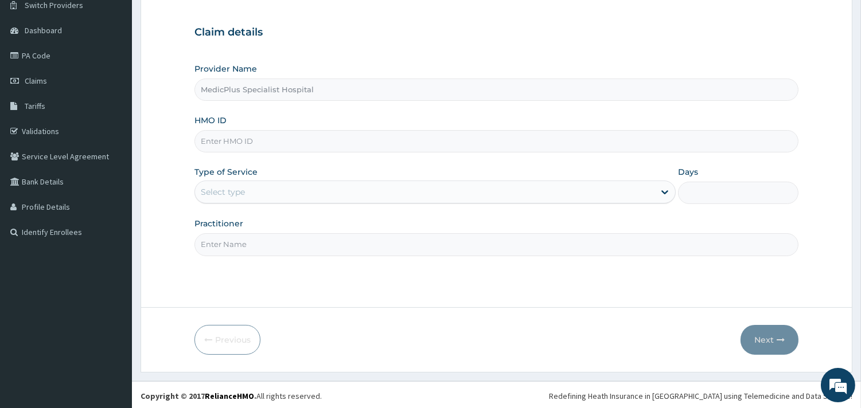
scroll to position [98, 0]
click at [232, 137] on input "HMO ID" at bounding box center [496, 139] width 604 height 22
paste input "PTE/10060/B"
type input "PTE/10060/B"
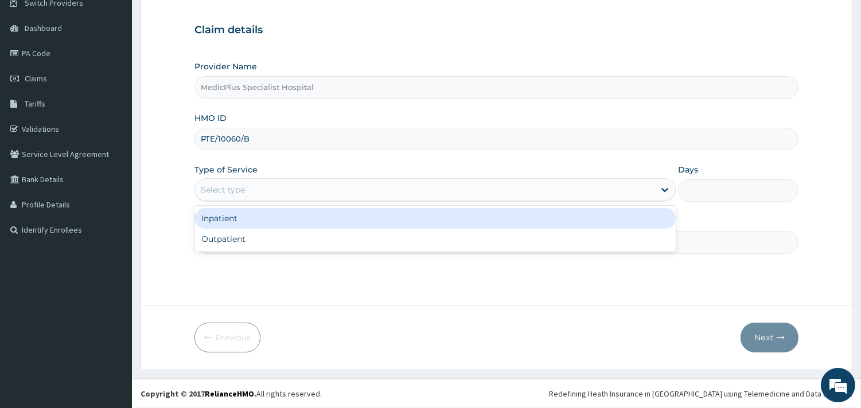
click at [304, 182] on div "Select type" at bounding box center [425, 190] width 460 height 18
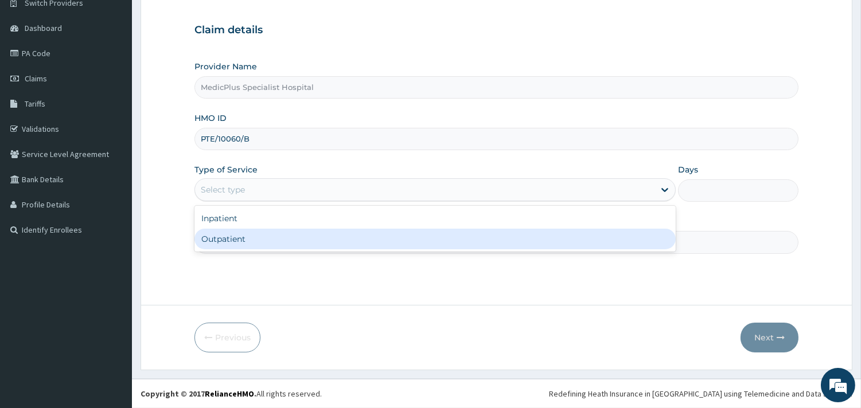
click at [254, 257] on div "Step 1 of 2 Claim details Provider Name MedicPlus Specialist Hospital HMO ID PT…" at bounding box center [496, 135] width 604 height 306
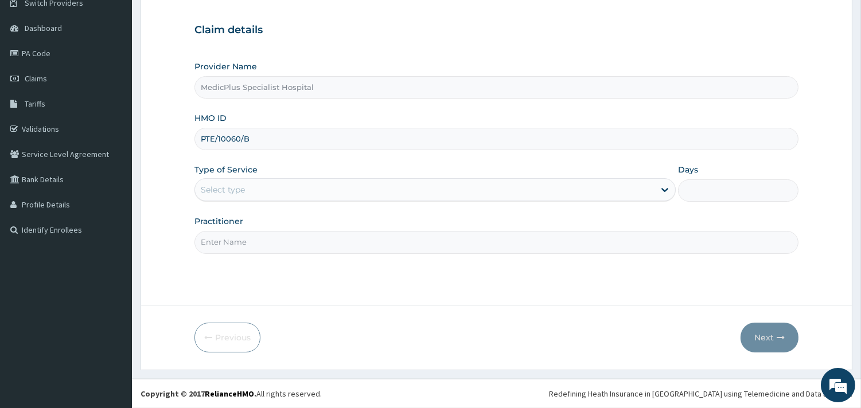
click at [276, 193] on div "Select type" at bounding box center [425, 190] width 460 height 18
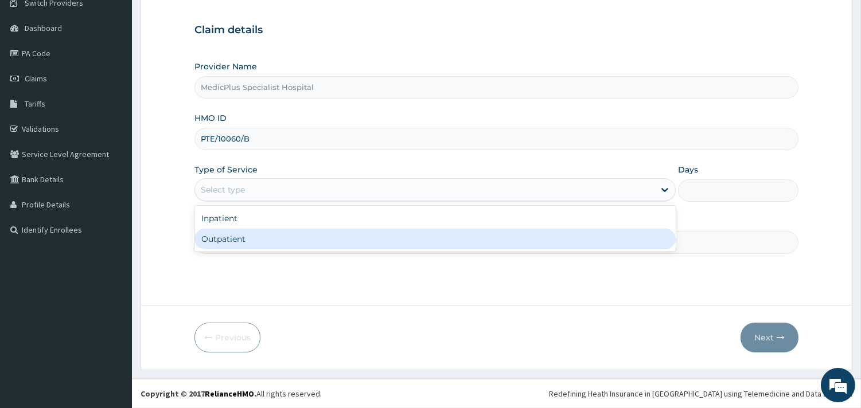
click at [256, 243] on div "Outpatient" at bounding box center [434, 239] width 481 height 21
type input "1"
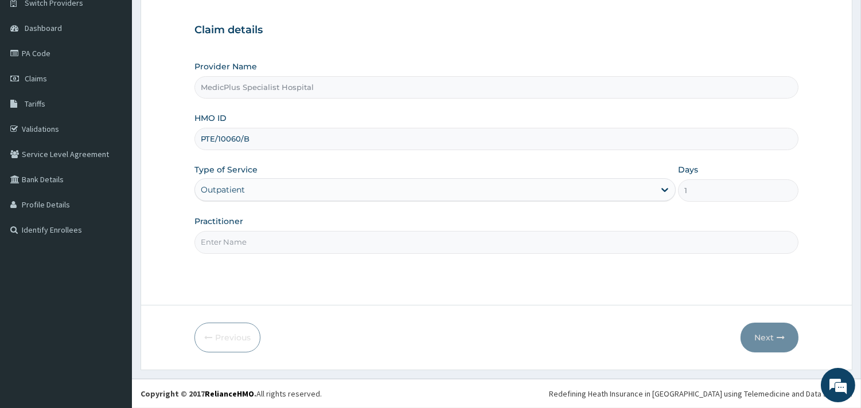
click at [282, 247] on input "Practitioner" at bounding box center [496, 242] width 604 height 22
type input "DR ERINLE"
click at [775, 334] on button "Next" at bounding box center [770, 338] width 58 height 30
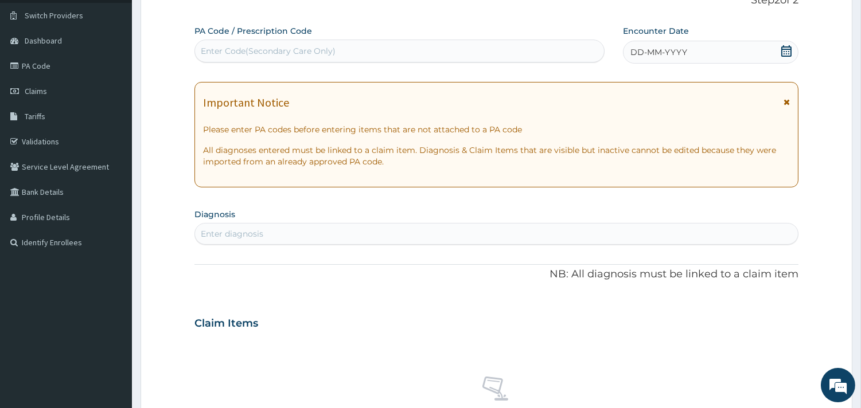
scroll to position [0, 0]
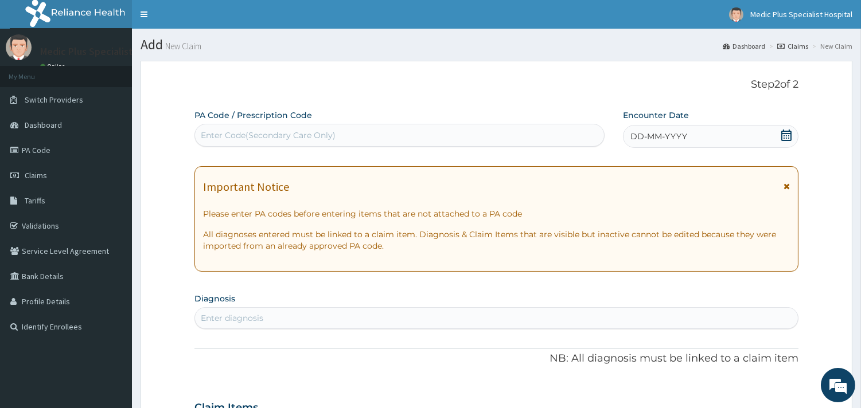
click at [785, 134] on icon at bounding box center [786, 135] width 11 height 11
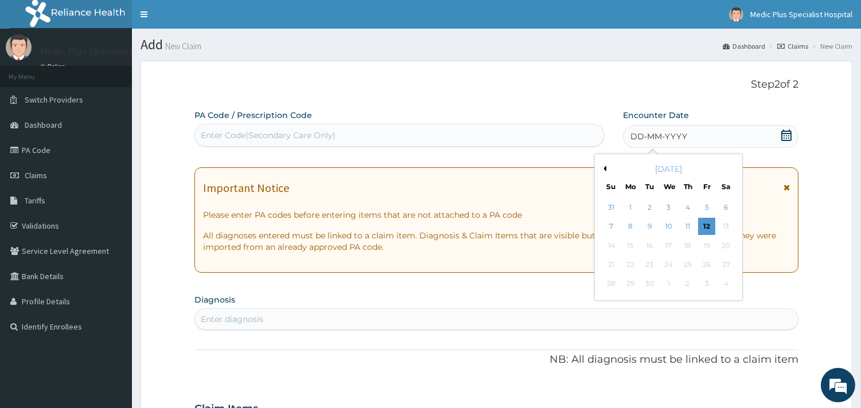
click at [607, 169] on div "September 2025" at bounding box center [668, 168] width 138 height 11
click at [604, 166] on button "Previous Month" at bounding box center [604, 169] width 6 height 6
click at [649, 260] on div "19" at bounding box center [649, 264] width 17 height 17
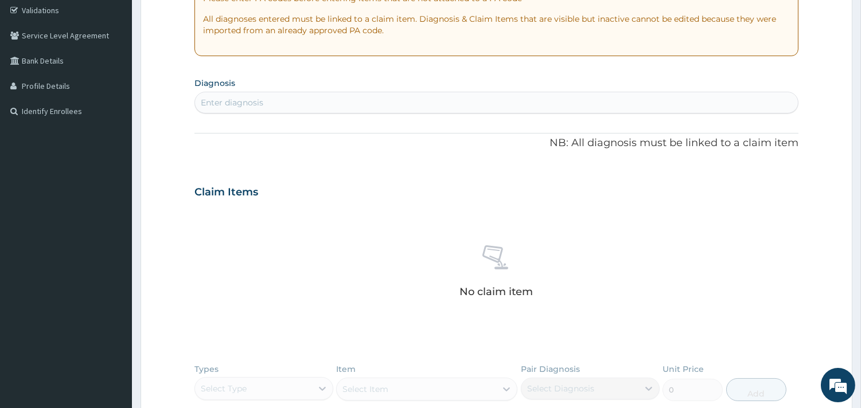
scroll to position [255, 0]
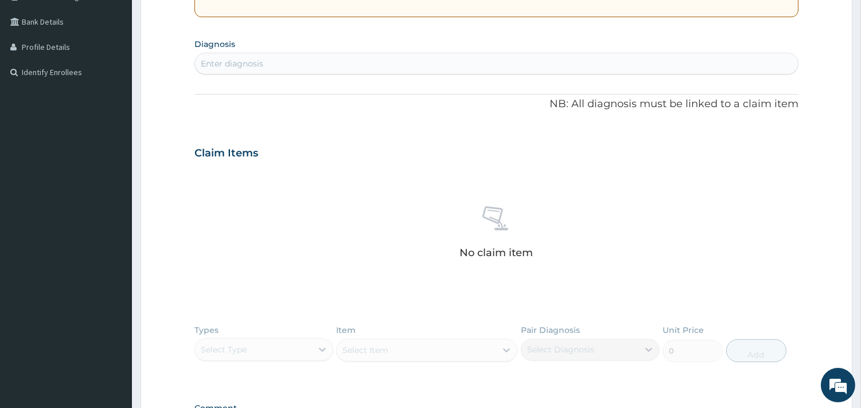
click at [334, 53] on div "Enter diagnosis" at bounding box center [496, 64] width 604 height 22
type input "MALARI"
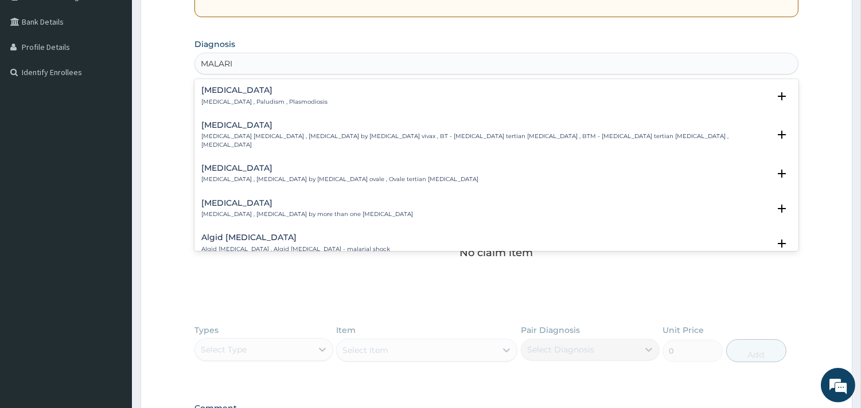
click at [244, 98] on p "[MEDICAL_DATA] , Paludism , Plasmodiosis" at bounding box center [264, 102] width 126 height 8
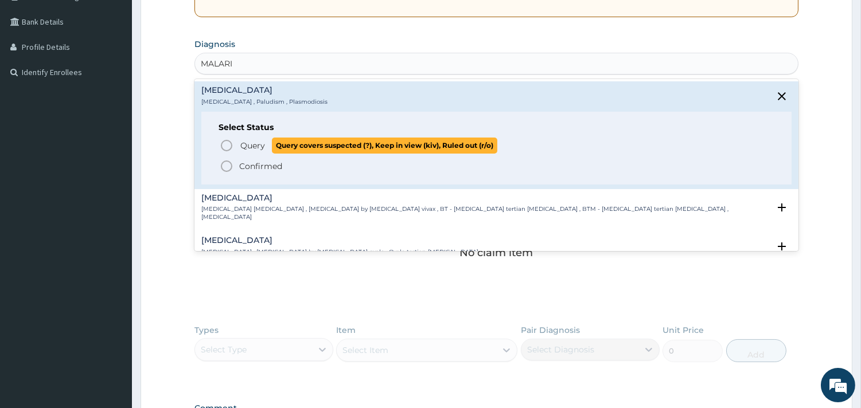
click at [246, 139] on p "Query Query covers suspected (?), Keep in view (kiv), Ruled out (r/o)" at bounding box center [368, 145] width 258 height 15
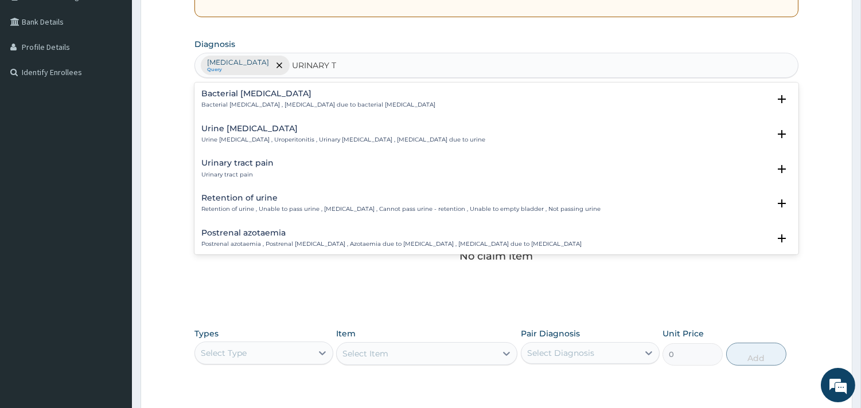
type input "URINARY TR"
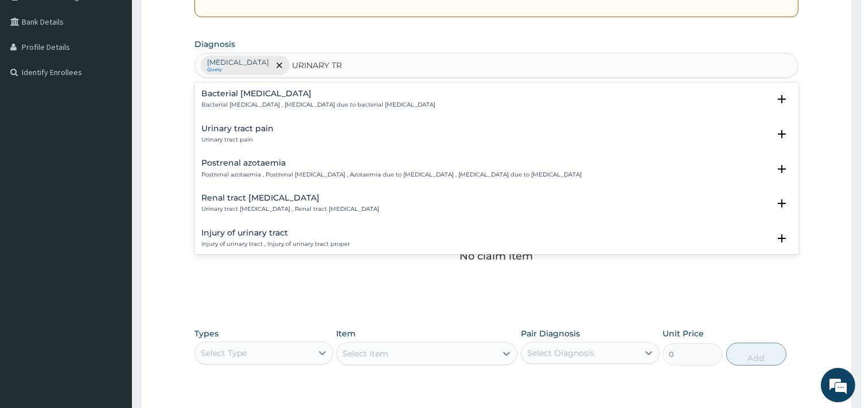
click at [243, 127] on h4 "Urinary tract pain" at bounding box center [237, 128] width 72 height 9
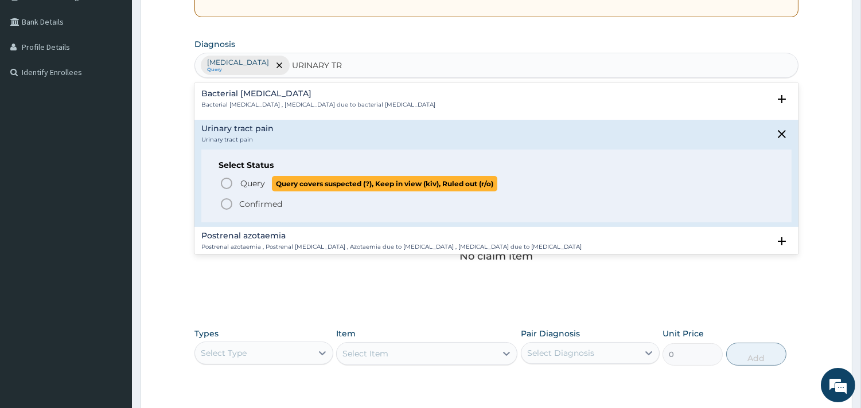
click at [228, 178] on circle "status option query" at bounding box center [226, 183] width 10 height 10
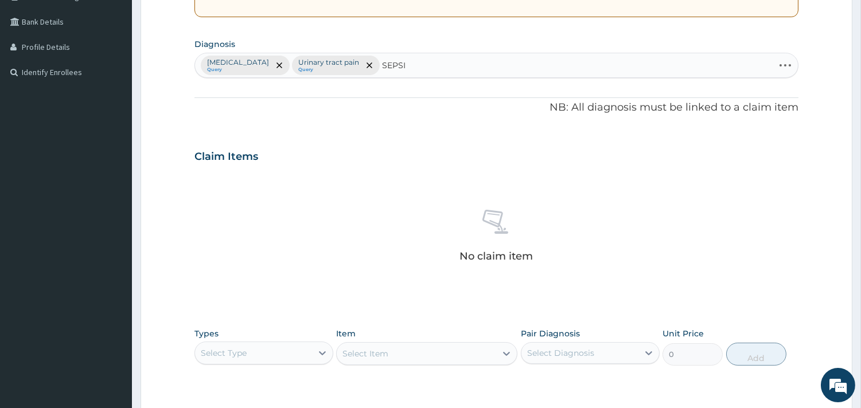
type input "SEPSIS"
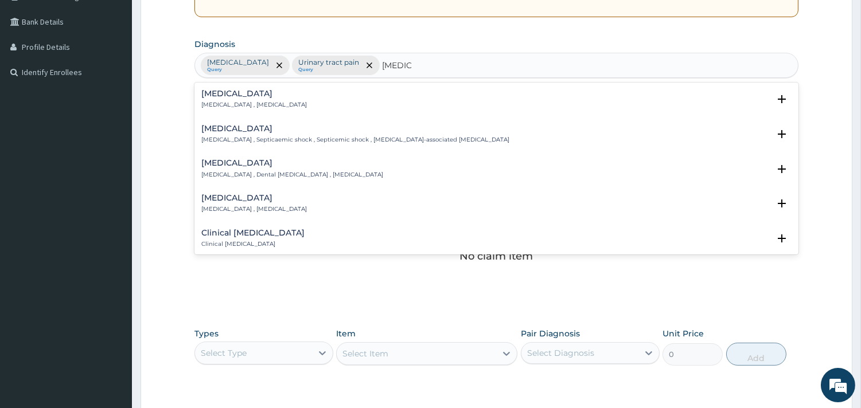
click at [270, 107] on p "[MEDICAL_DATA] , [MEDICAL_DATA]" at bounding box center [254, 105] width 106 height 8
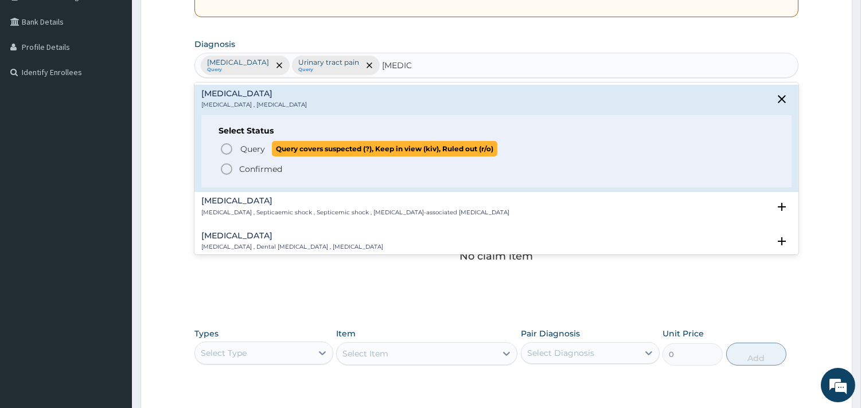
click at [241, 145] on span "Query" at bounding box center [252, 148] width 25 height 11
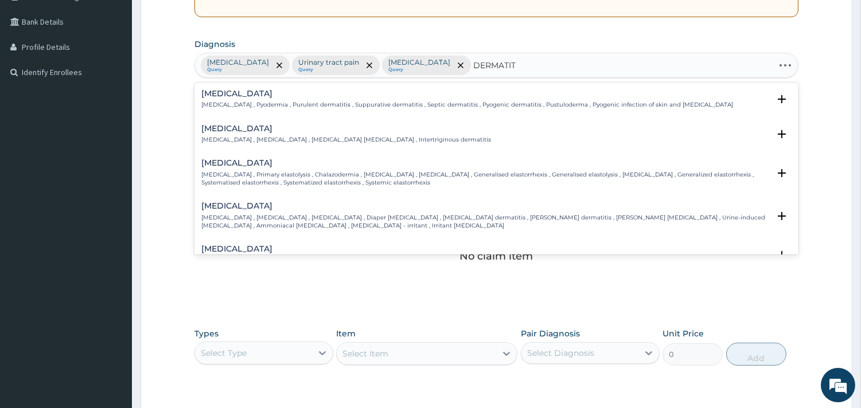
type input "DERMATITI"
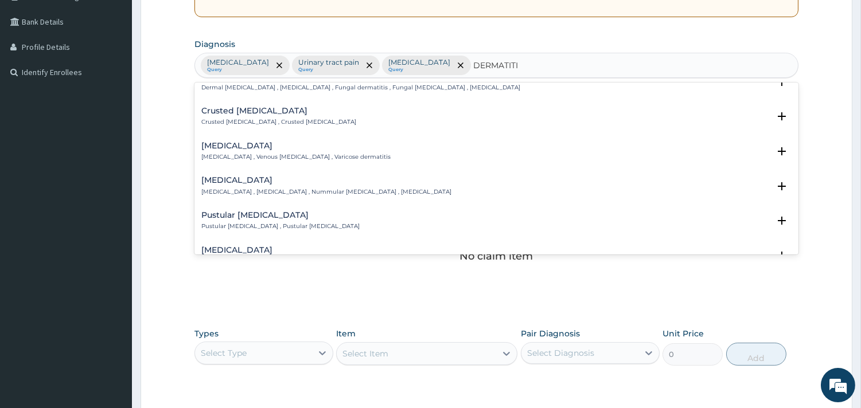
scroll to position [509, 0]
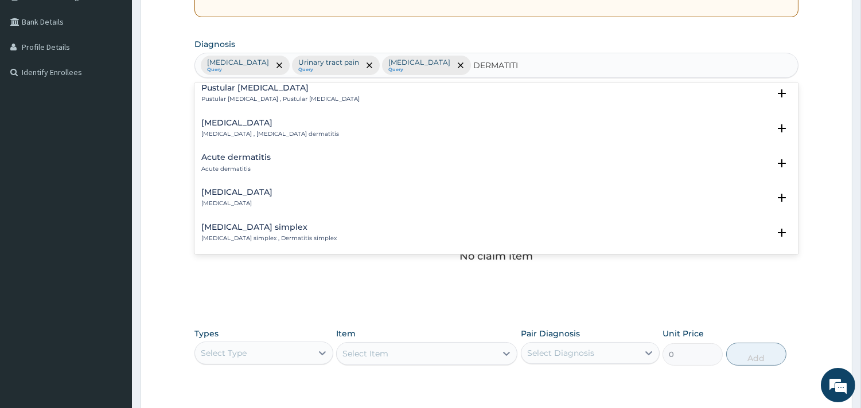
click at [248, 165] on p "Acute dermatitis" at bounding box center [235, 169] width 69 height 8
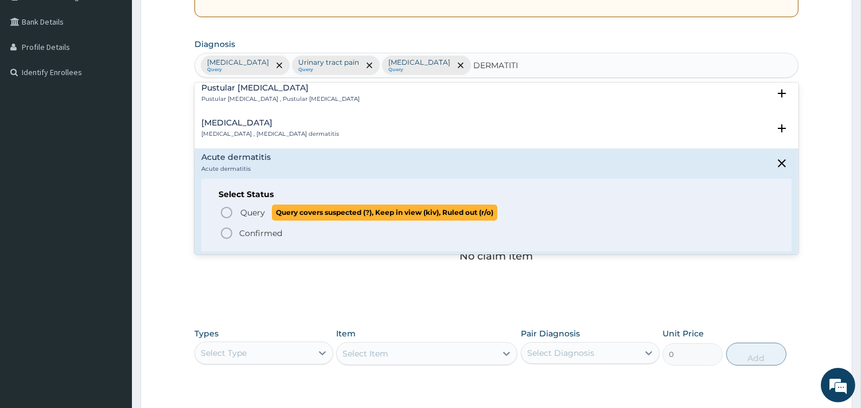
click at [232, 207] on icon "status option query" at bounding box center [227, 213] width 14 height 14
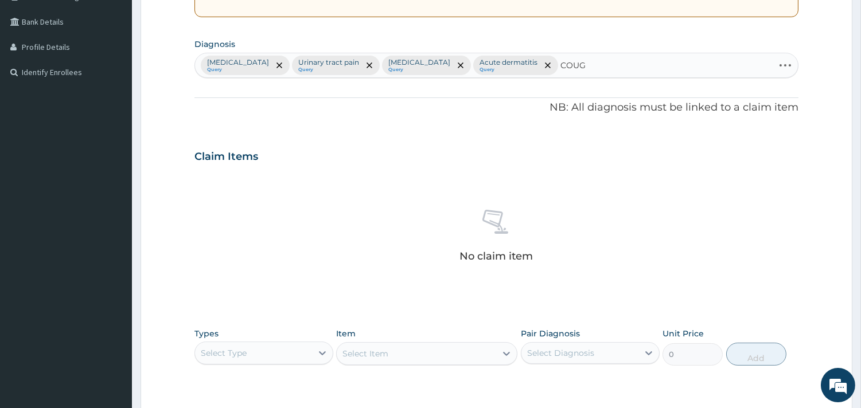
type input "COUGH"
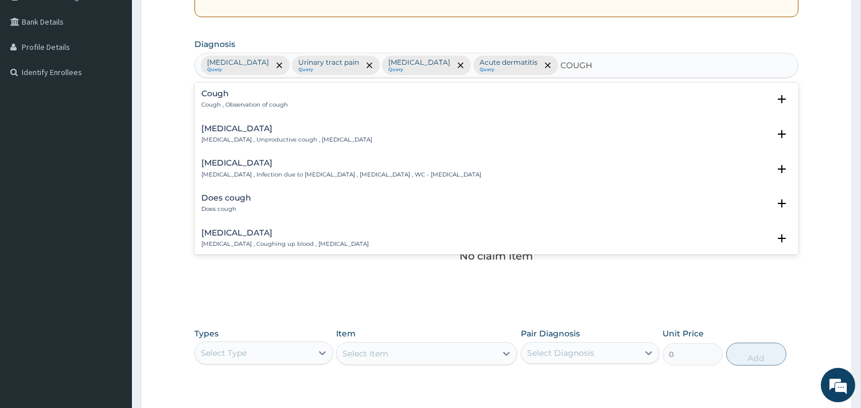
scroll to position [191, 0]
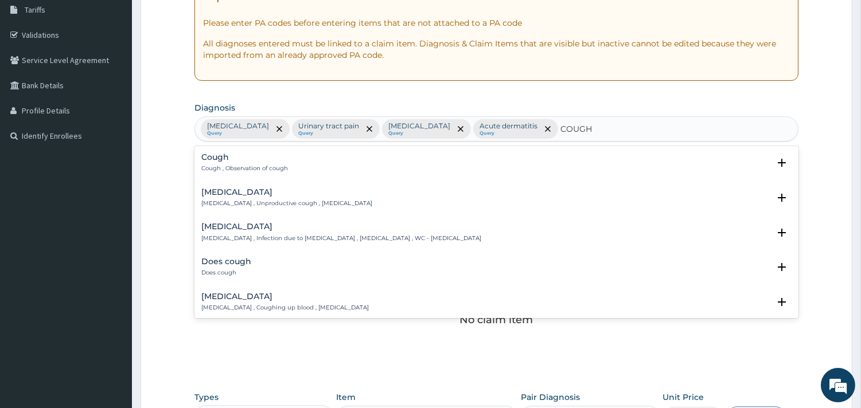
click at [239, 168] on p "Cough , Observation of cough" at bounding box center [244, 169] width 87 height 8
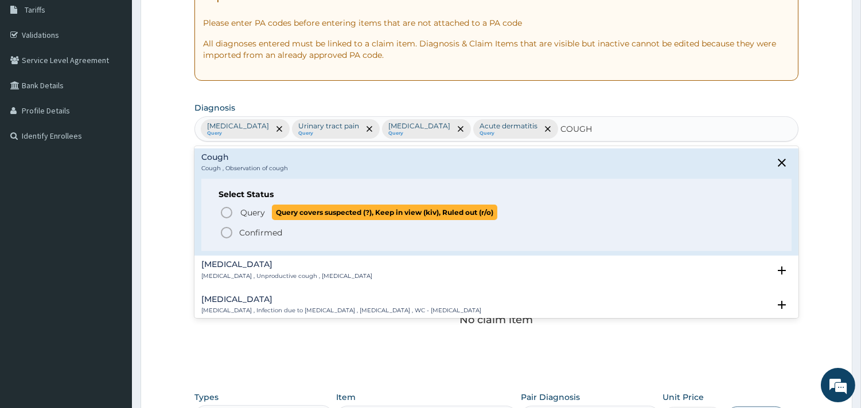
click at [239, 215] on p "Query Query covers suspected (?), Keep in view (kiv), Ruled out (r/o)" at bounding box center [368, 212] width 258 height 15
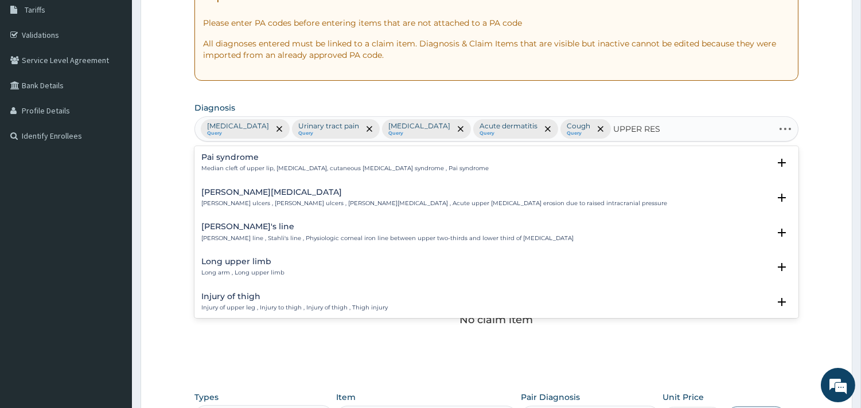
type input "UPPER RESP"
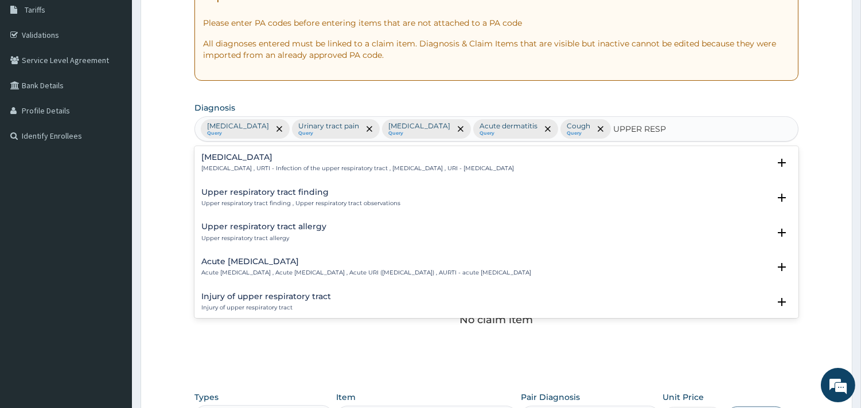
click at [290, 168] on p "Upper respiratory infection , URTI - Infection of the upper respiratory tract ,…" at bounding box center [357, 169] width 313 height 8
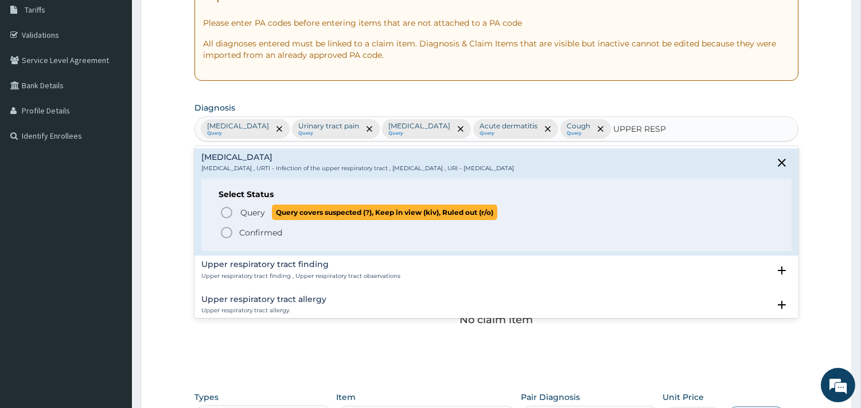
click at [259, 213] on span "Query" at bounding box center [252, 212] width 25 height 11
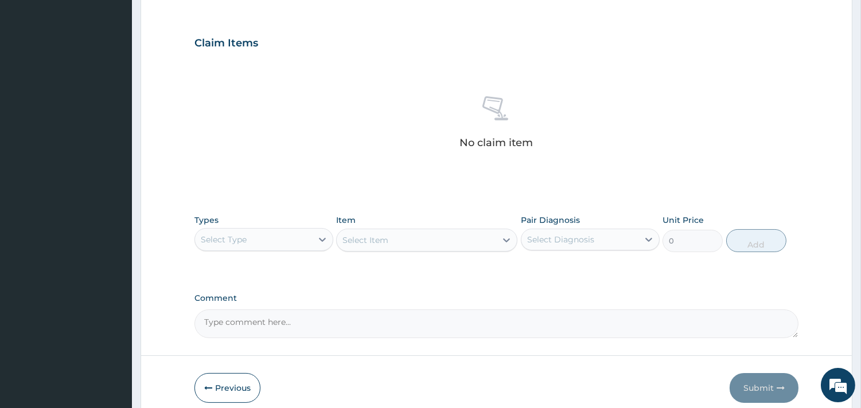
scroll to position [382, 0]
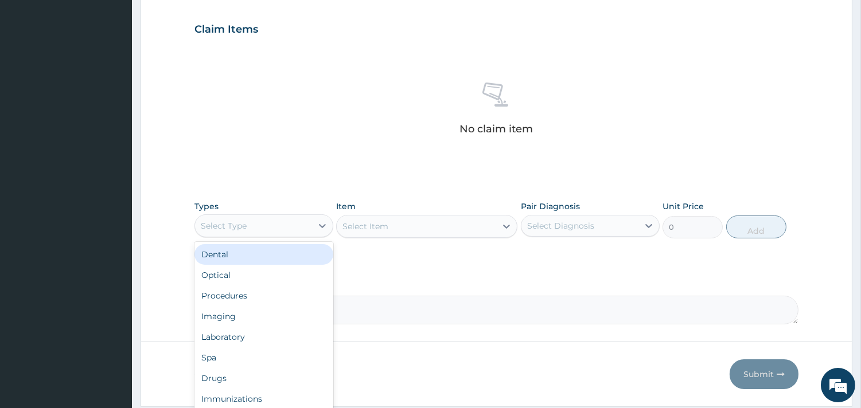
drag, startPoint x: 277, startPoint y: 227, endPoint x: 270, endPoint y: 254, distance: 28.3
click at [278, 227] on div "Select Type" at bounding box center [253, 226] width 117 height 18
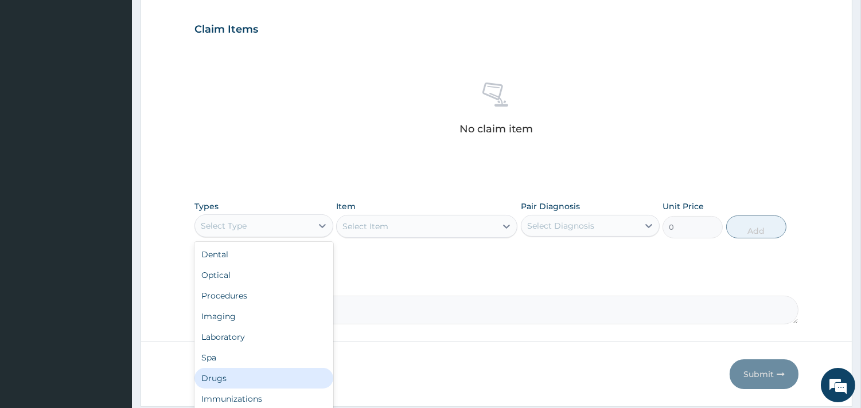
click at [235, 375] on div "Drugs" at bounding box center [263, 378] width 139 height 21
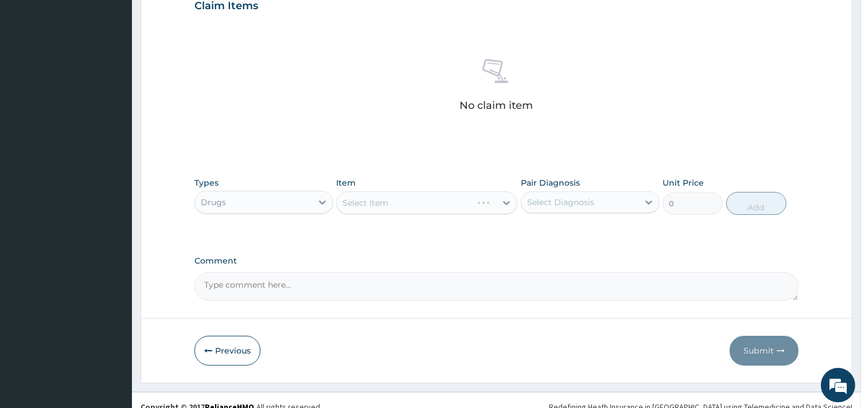
scroll to position [419, 0]
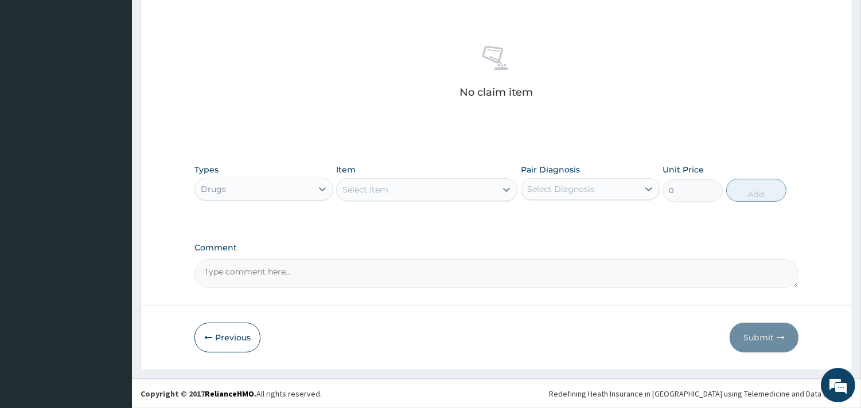
click at [399, 197] on div "Select Item" at bounding box center [416, 190] width 159 height 18
click at [396, 192] on div "Select Item" at bounding box center [416, 190] width 159 height 18
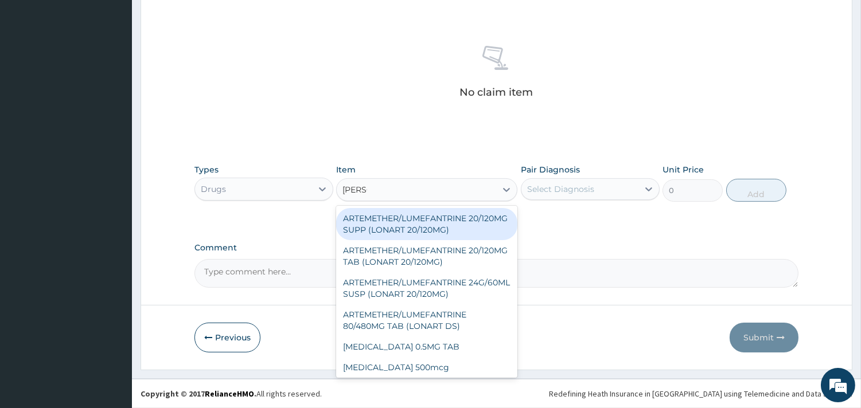
type input "LONAR"
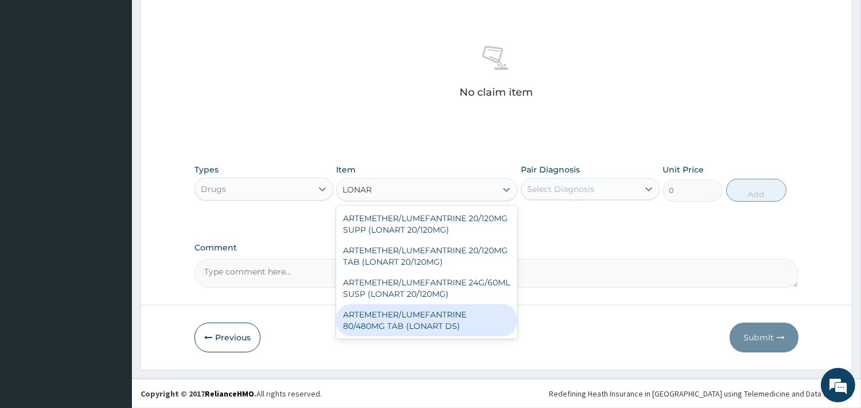
click at [406, 322] on div "ARTEMETHER/LUMEFANTRINE 80/480MG TAB (LONART DS)" at bounding box center [426, 321] width 181 height 32
type input "400"
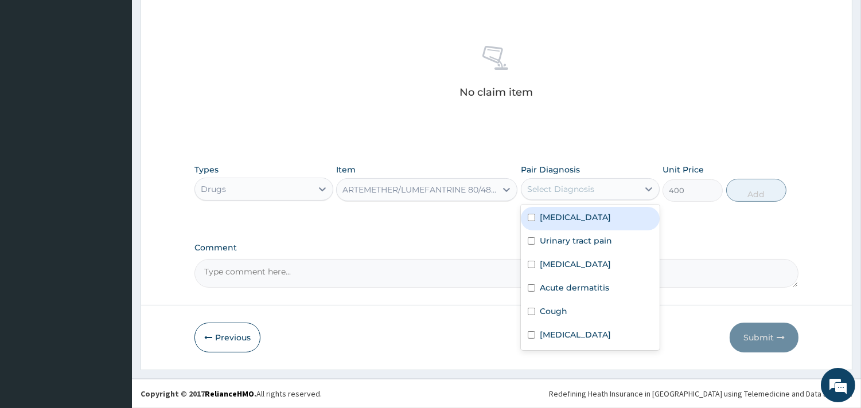
click at [614, 180] on div "Select Diagnosis" at bounding box center [579, 189] width 117 height 18
drag, startPoint x: 586, startPoint y: 217, endPoint x: 622, endPoint y: 205, distance: 38.5
click at [586, 217] on div "Malaria" at bounding box center [590, 219] width 139 height 24
checkbox input "true"
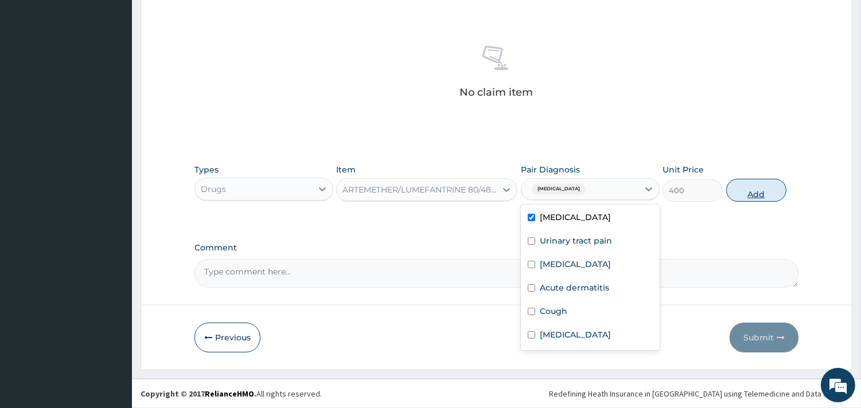
click at [773, 192] on button "Add" at bounding box center [756, 190] width 60 height 23
type input "0"
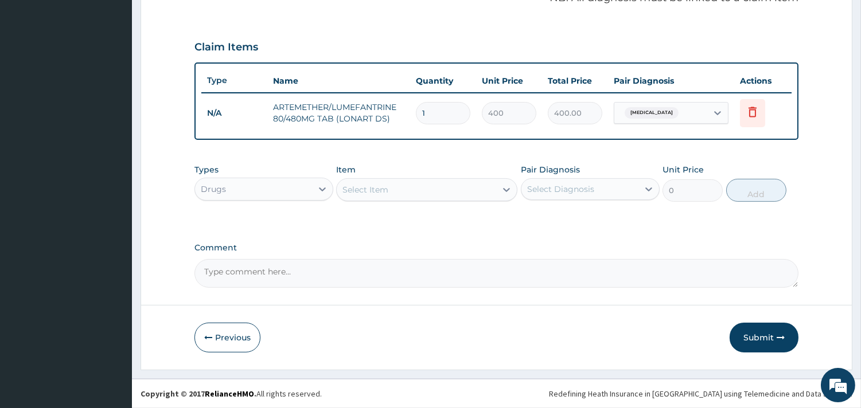
scroll to position [363, 0]
click at [482, 190] on div "Select Item" at bounding box center [416, 191] width 159 height 18
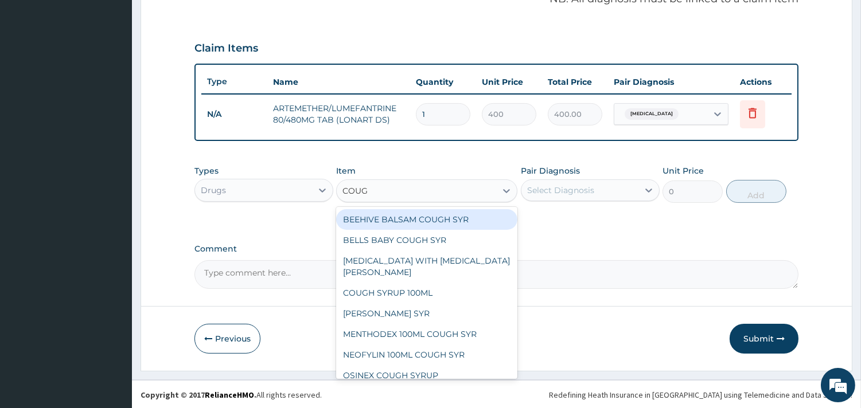
type input "COUGH"
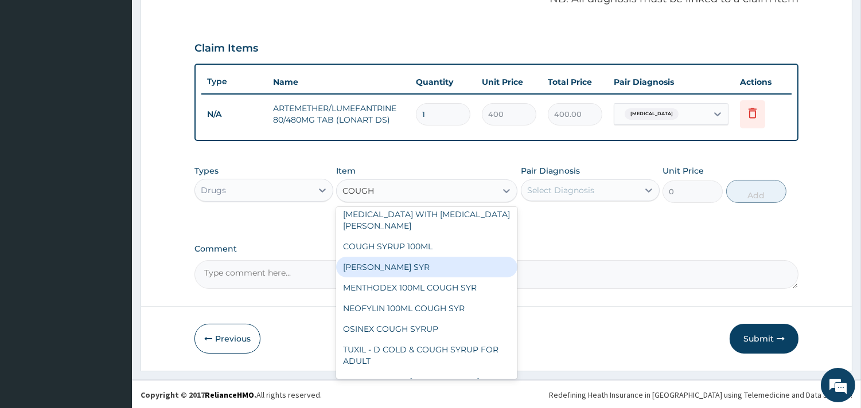
scroll to position [64, 0]
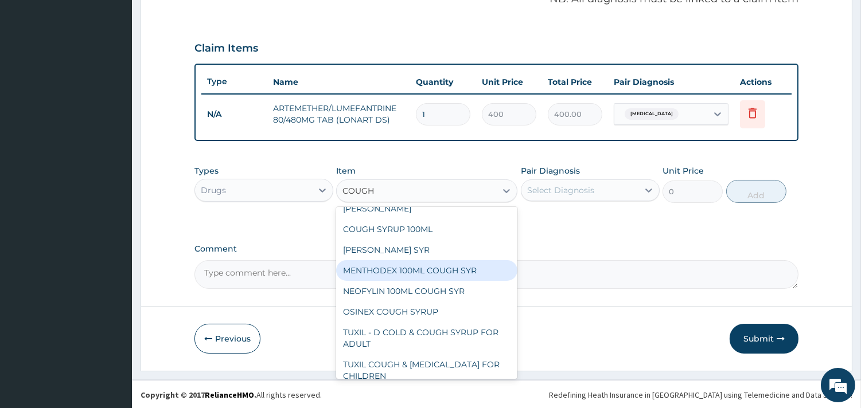
click at [419, 260] on div "MENTHODEX 100ML COUGH SYR" at bounding box center [426, 270] width 181 height 21
type input "847"
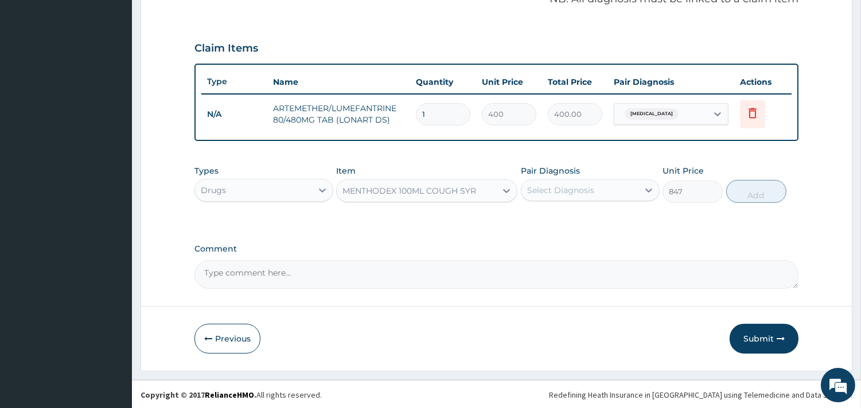
click at [571, 186] on div "Select Diagnosis" at bounding box center [560, 190] width 67 height 11
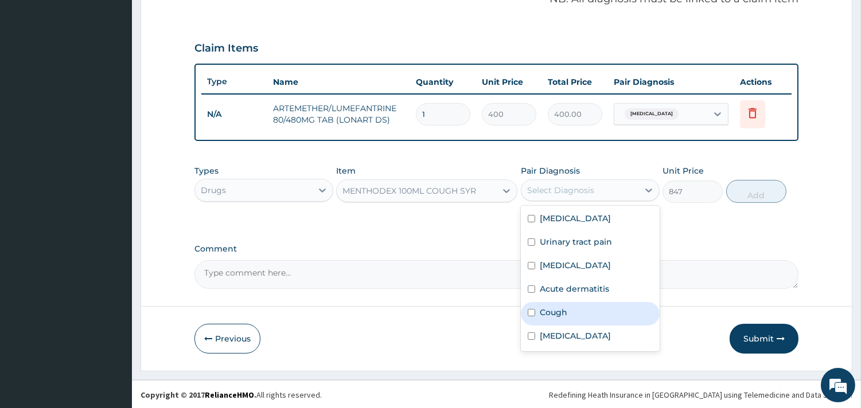
click at [554, 307] on label "Cough" at bounding box center [554, 312] width 28 height 11
checkbox input "true"
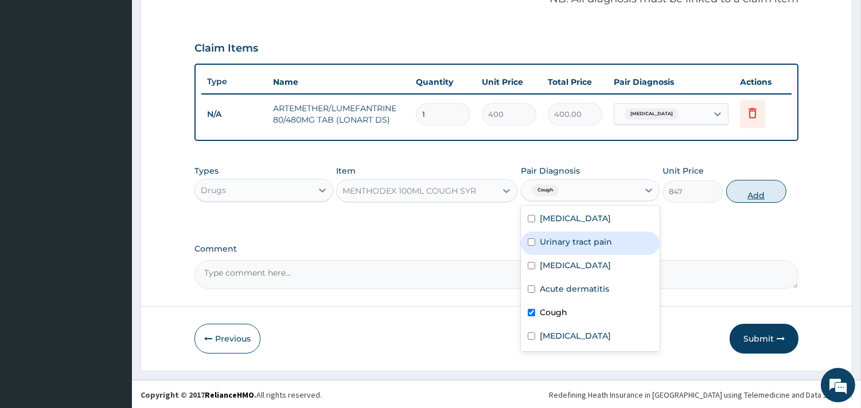
click at [765, 186] on button "Add" at bounding box center [756, 191] width 60 height 23
type input "0"
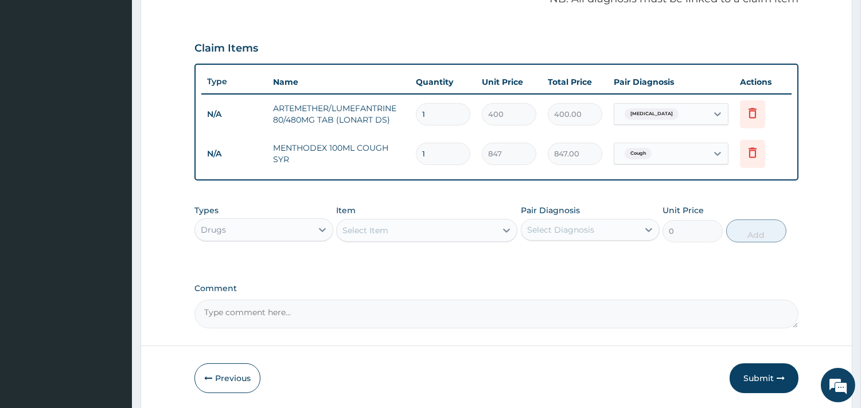
click at [410, 240] on div "Select Item" at bounding box center [426, 230] width 181 height 23
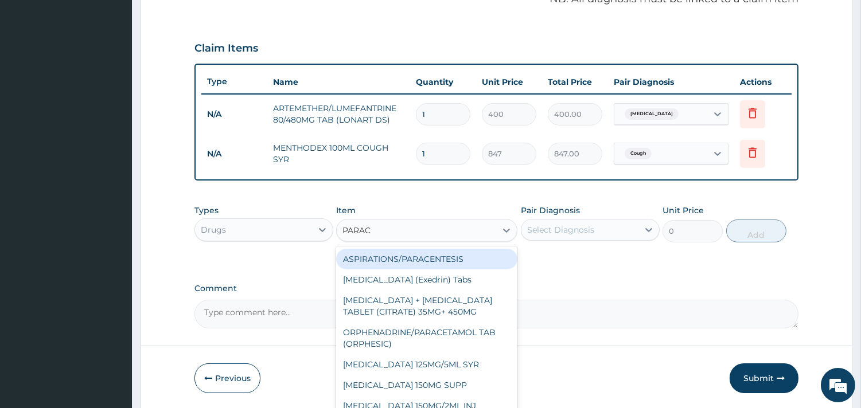
type input "PARACE"
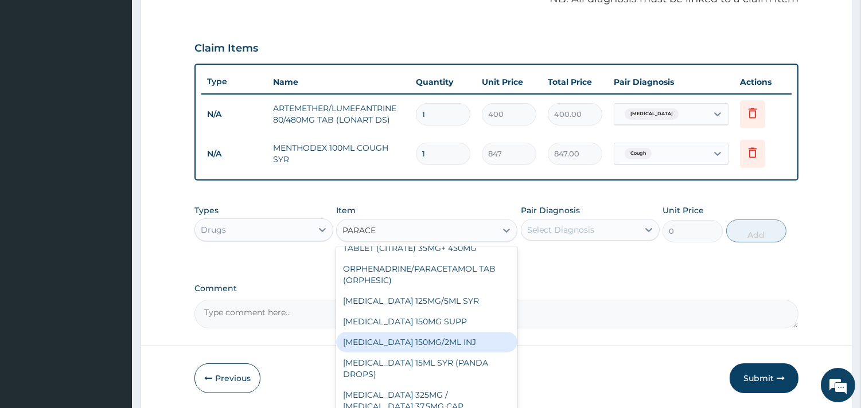
scroll to position [191, 0]
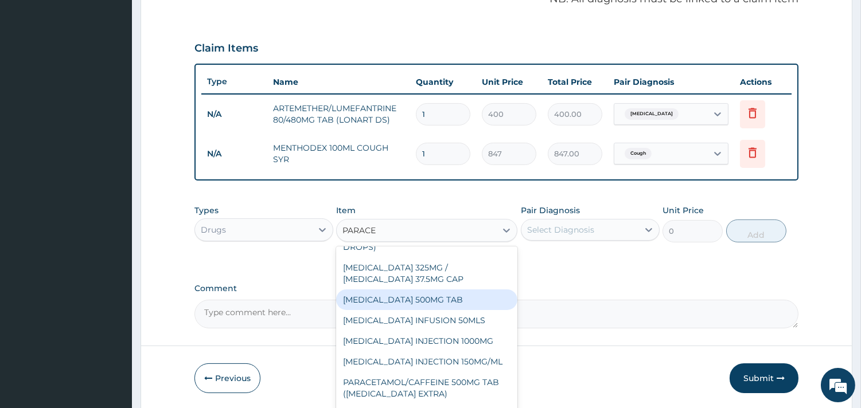
drag, startPoint x: 423, startPoint y: 312, endPoint x: 517, endPoint y: 256, distance: 108.8
click at [427, 310] on div "PARACETAMOL 500MG TAB" at bounding box center [426, 300] width 181 height 21
type input "10"
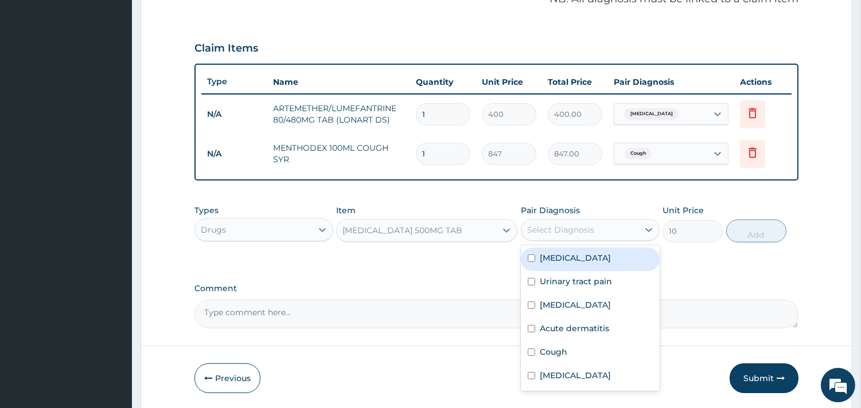
drag, startPoint x: 569, startPoint y: 224, endPoint x: 570, endPoint y: 234, distance: 9.8
click at [570, 224] on div "Select Diagnosis" at bounding box center [560, 229] width 67 height 11
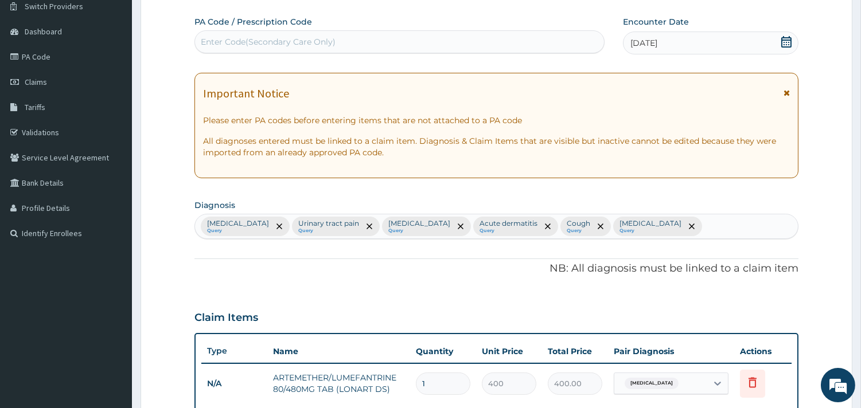
scroll to position [44, 0]
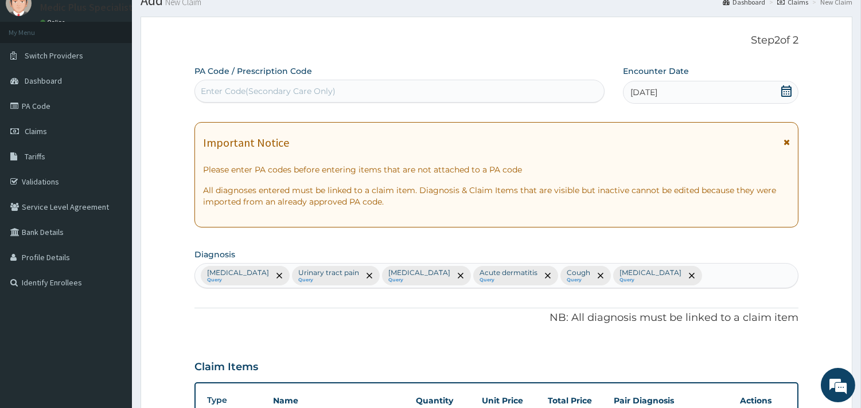
click at [679, 272] on div "Malaria Query Urinary tract pain Query Sepsis Query Acute dermatitis Query Coug…" at bounding box center [496, 276] width 603 height 24
type input "HEADA"
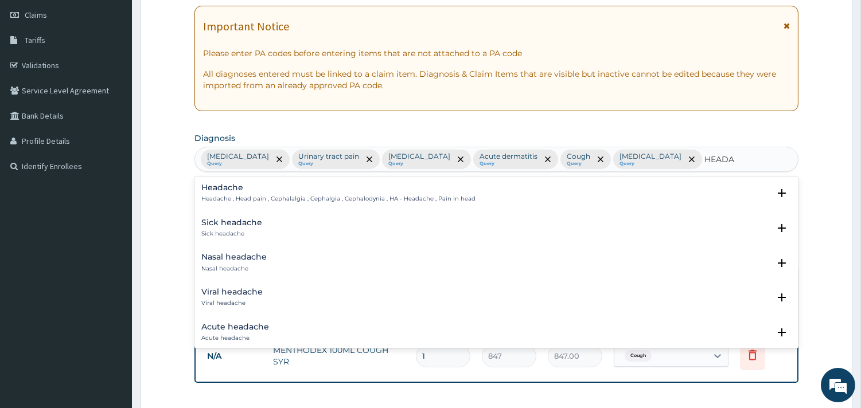
scroll to position [172, 0]
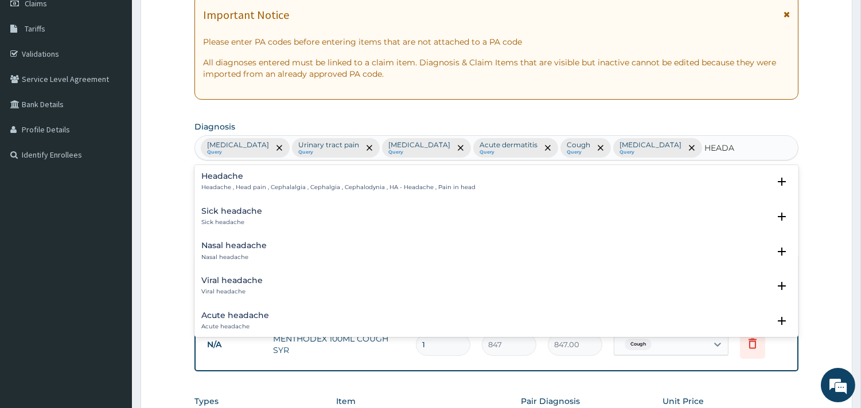
click at [250, 184] on p "Headache , Head pain , Cephalalgia , Cephalgia , Cephalodynia , HA - Headache ,…" at bounding box center [338, 188] width 274 height 8
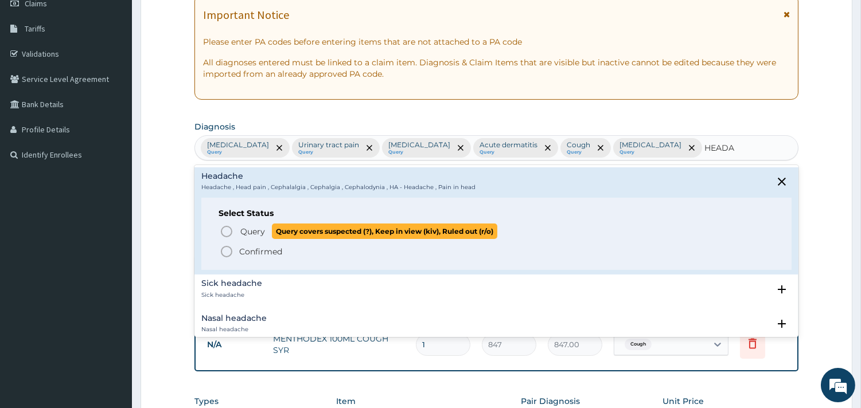
click at [263, 236] on span "Query" at bounding box center [252, 231] width 25 height 11
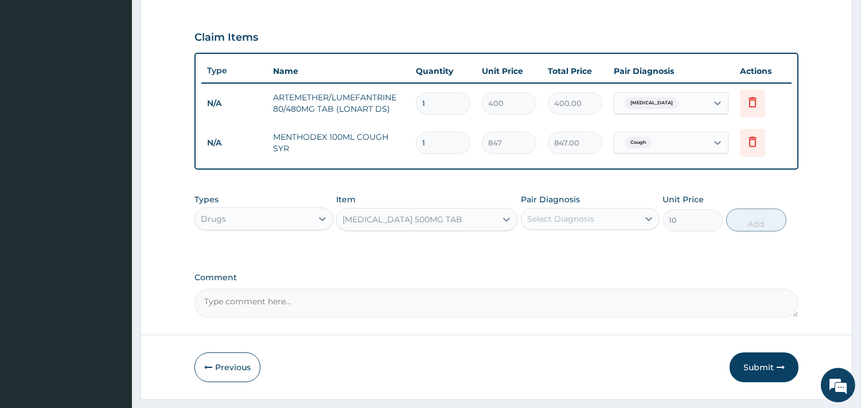
scroll to position [403, 0]
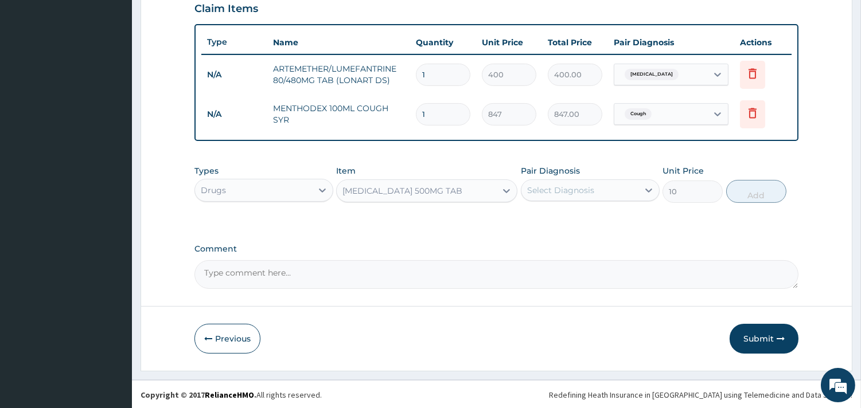
click at [562, 185] on div "Select Diagnosis" at bounding box center [560, 190] width 67 height 11
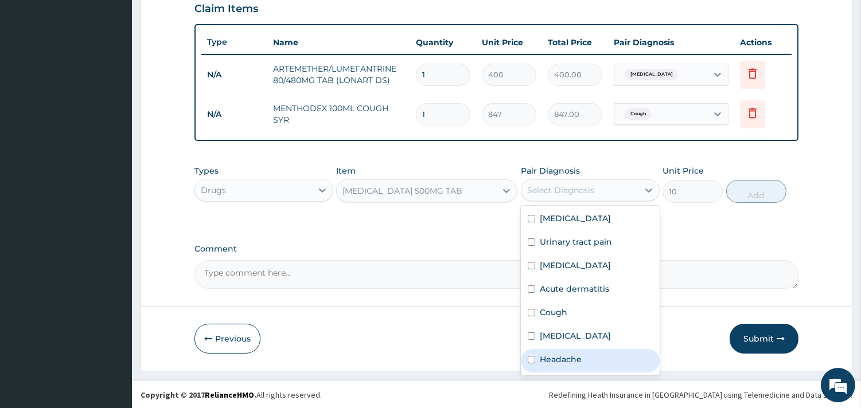
drag, startPoint x: 563, startPoint y: 360, endPoint x: 646, endPoint y: 279, distance: 116.0
click at [563, 360] on label "Headache" at bounding box center [561, 359] width 42 height 11
checkbox input "true"
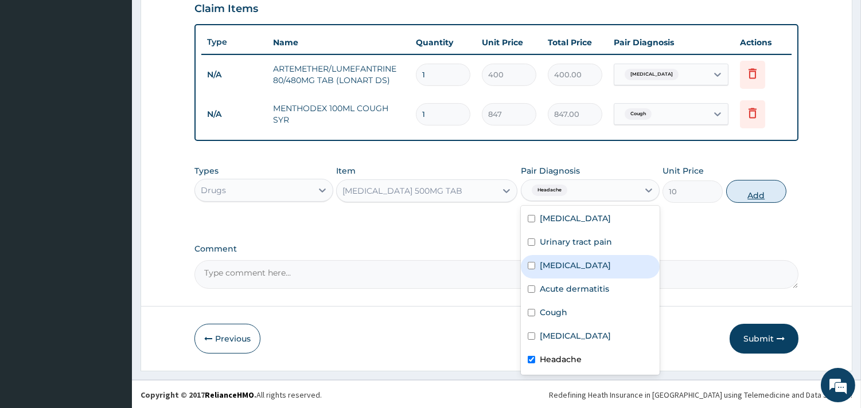
click at [750, 193] on button "Add" at bounding box center [756, 191] width 60 height 23
type input "0"
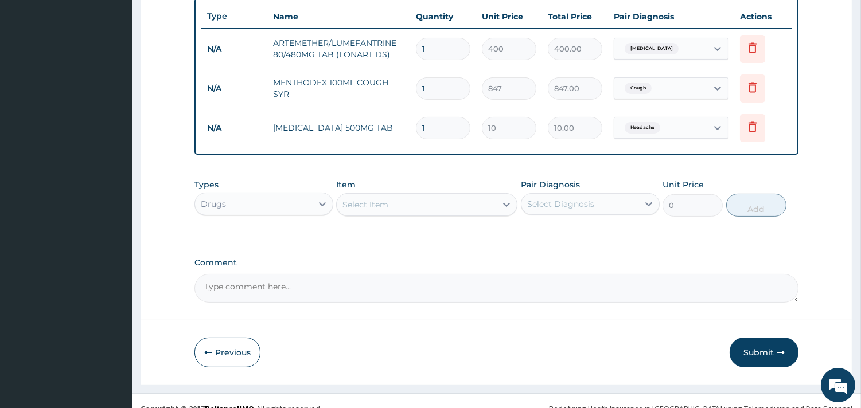
scroll to position [443, 0]
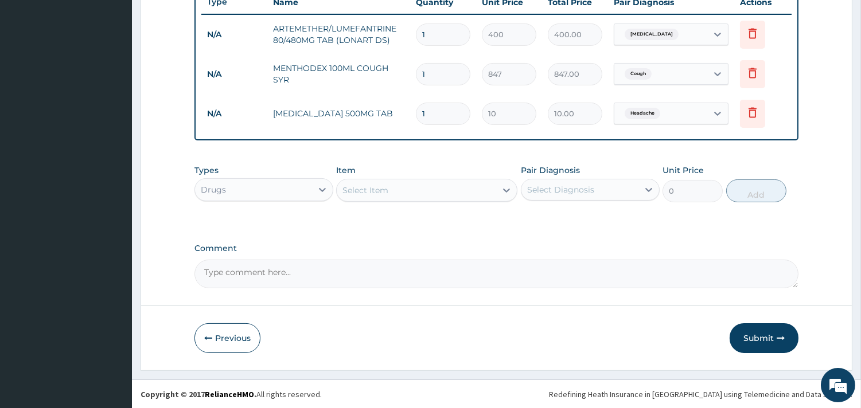
click at [439, 196] on div "Select Item" at bounding box center [416, 190] width 159 height 18
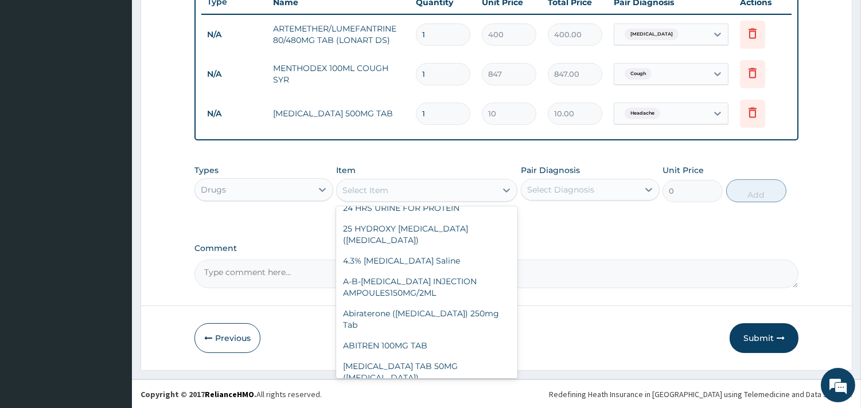
scroll to position [0, 0]
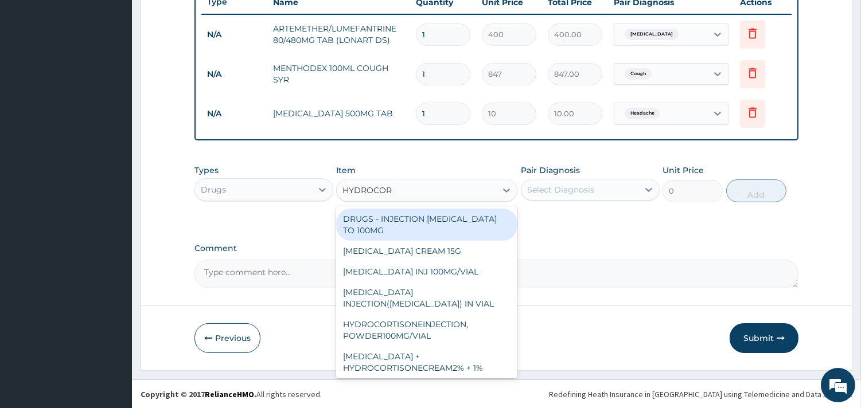
type input "HYDROCORT"
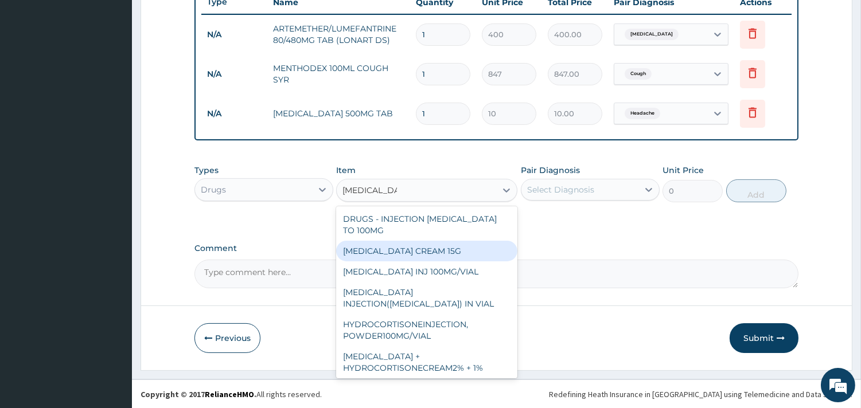
click at [441, 262] on div "HYDROCORTISONE CREAM 15G" at bounding box center [426, 251] width 181 height 21
type input "800"
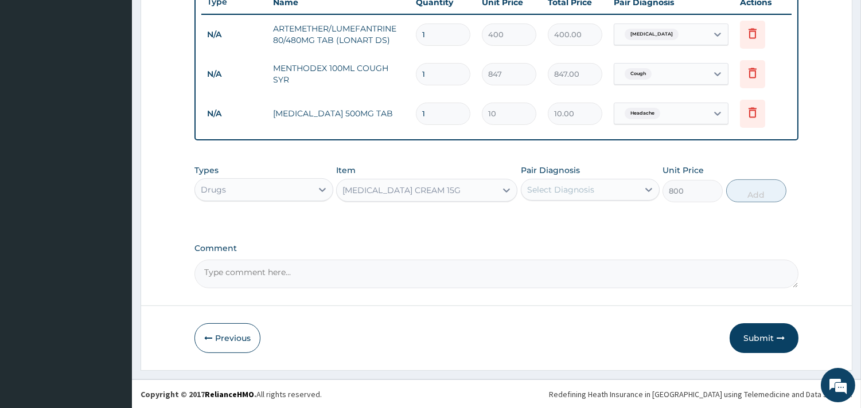
click at [548, 194] on div "Select Diagnosis" at bounding box center [560, 189] width 67 height 11
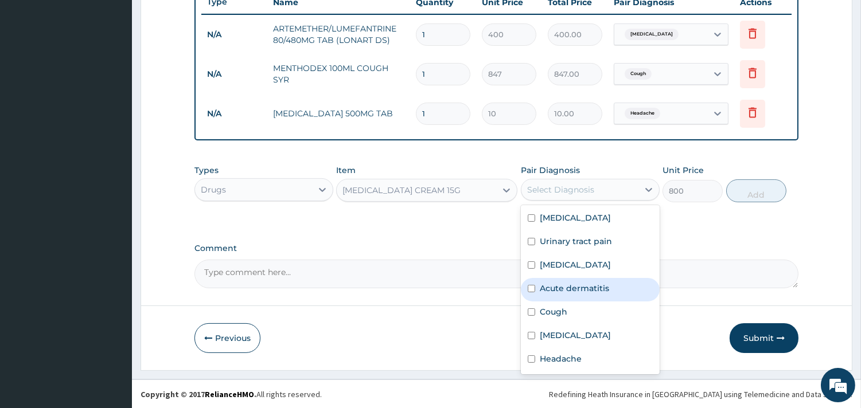
click at [604, 289] on label "Acute dermatitis" at bounding box center [574, 288] width 69 height 11
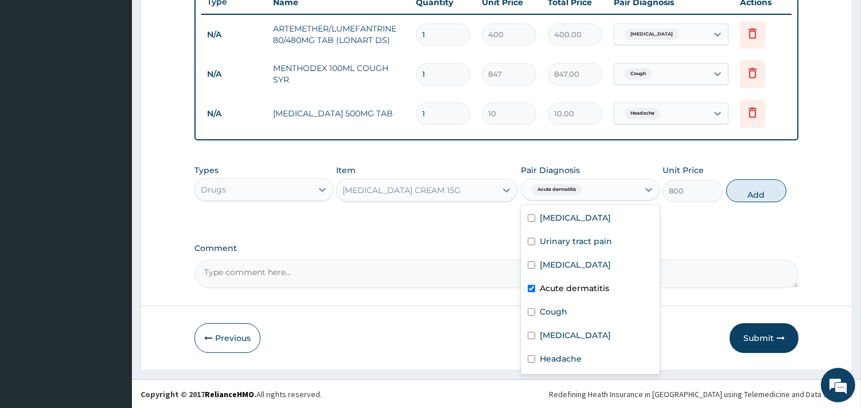
checkbox input "true"
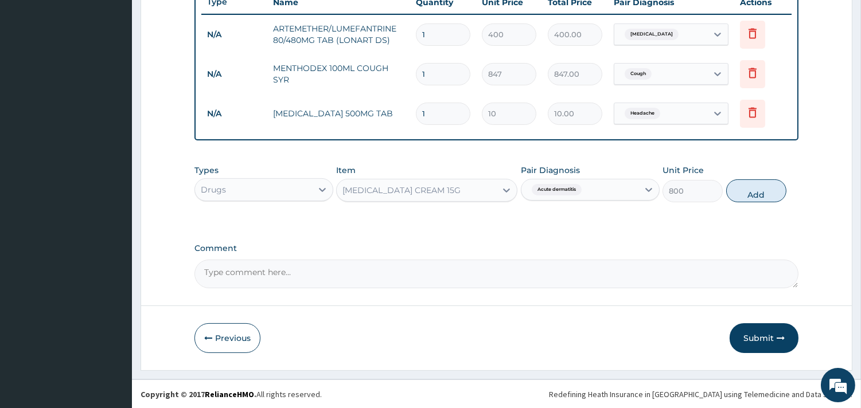
click at [743, 196] on button "Add" at bounding box center [756, 191] width 60 height 23
type input "0"
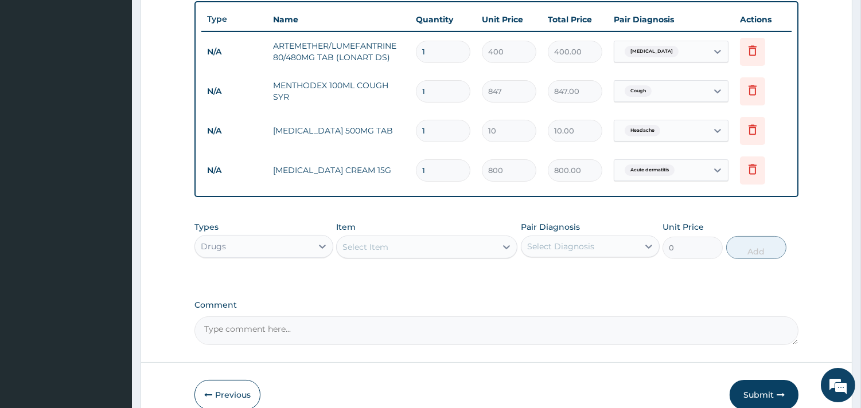
scroll to position [483, 0]
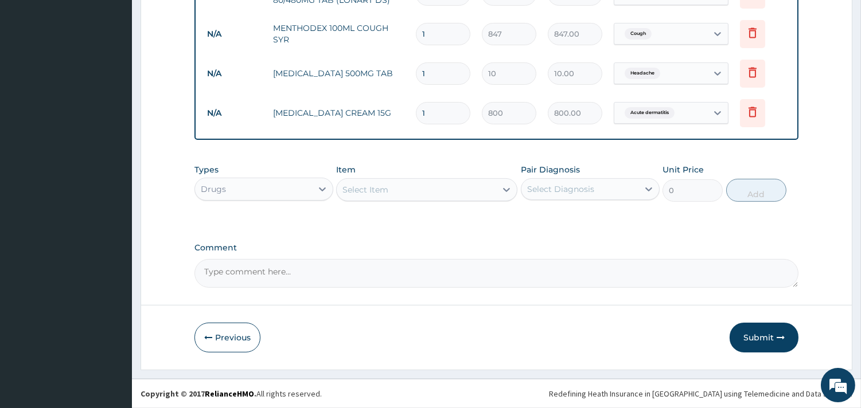
click at [426, 182] on div "Select Item" at bounding box center [416, 190] width 159 height 18
click at [436, 182] on div "Select Item" at bounding box center [416, 190] width 159 height 18
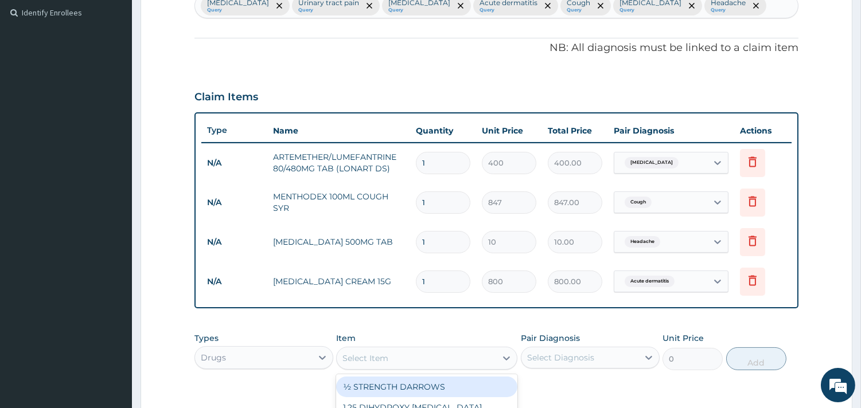
scroll to position [356, 0]
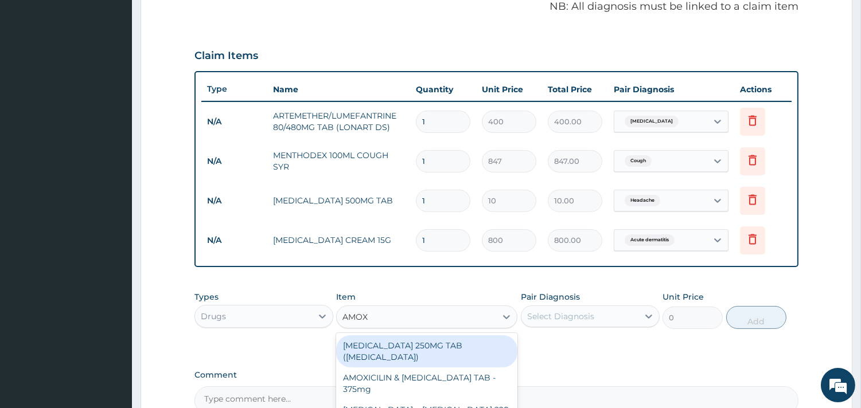
type input "AMOXI"
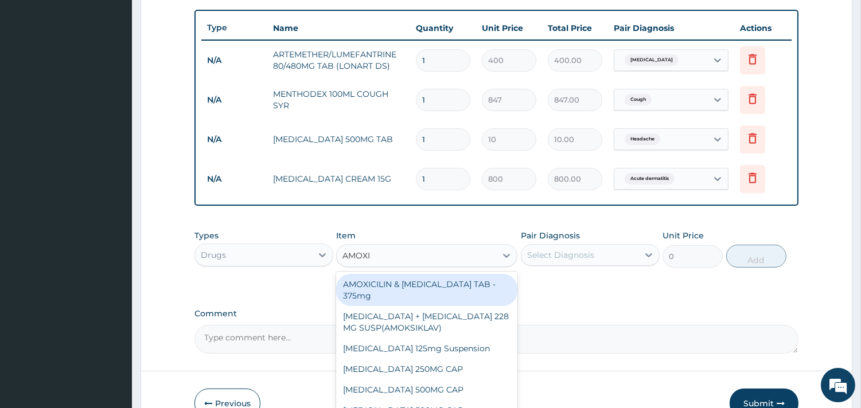
scroll to position [483, 0]
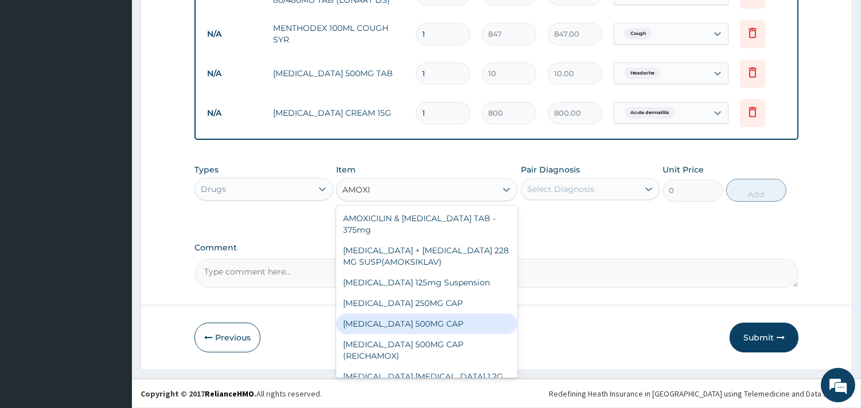
click at [410, 321] on div "AMOXICILLIN 500MG CAP" at bounding box center [426, 324] width 181 height 21
type input "50"
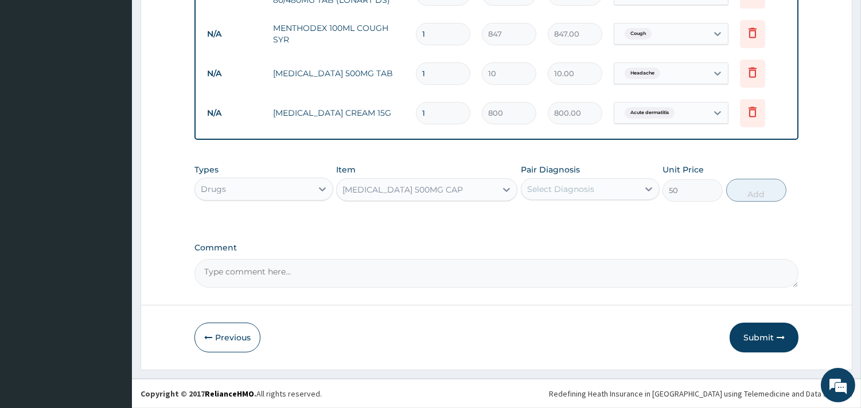
click at [531, 186] on div "Select Diagnosis" at bounding box center [560, 189] width 67 height 11
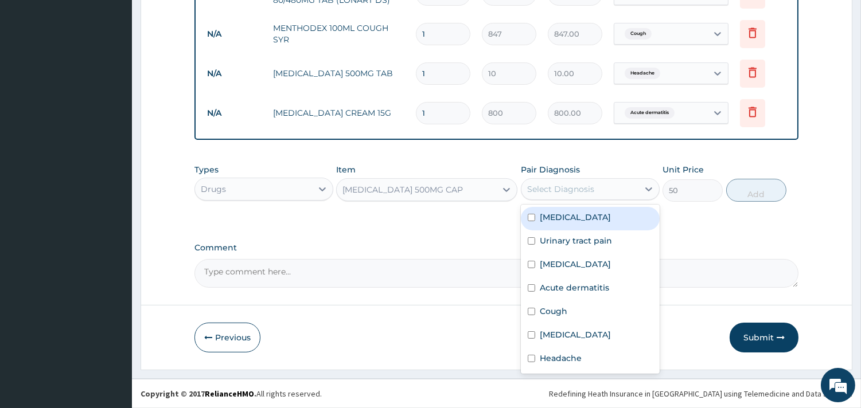
click at [573, 192] on div "Select Diagnosis" at bounding box center [560, 189] width 67 height 11
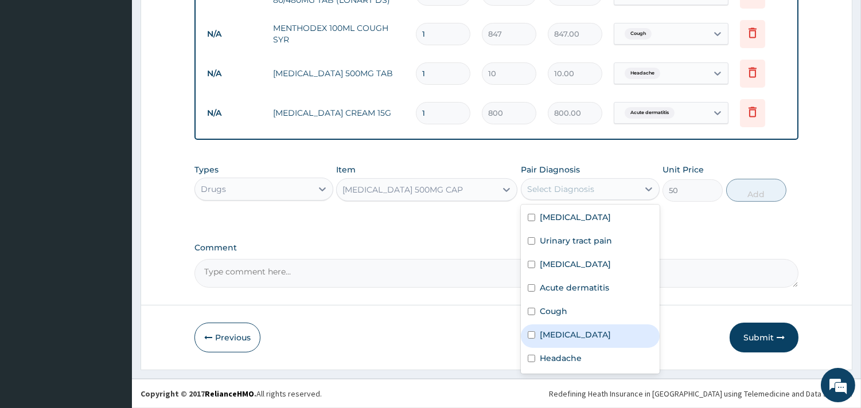
click at [594, 335] on label "Upper respiratory infection" at bounding box center [575, 334] width 71 height 11
checkbox input "true"
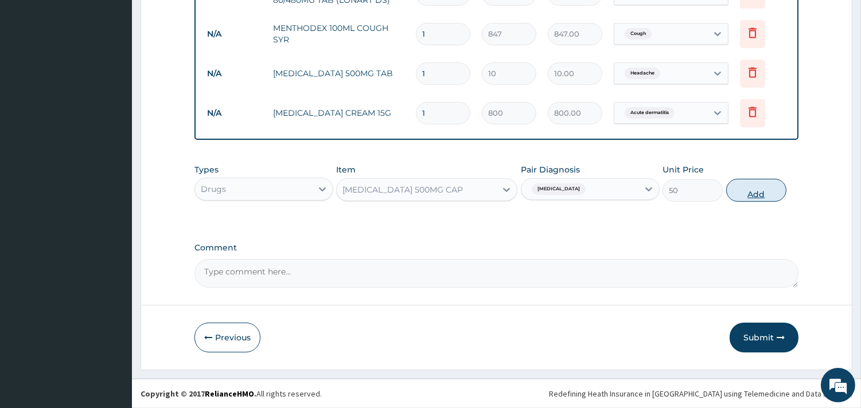
click at [748, 194] on button "Add" at bounding box center [756, 190] width 60 height 23
type input "0"
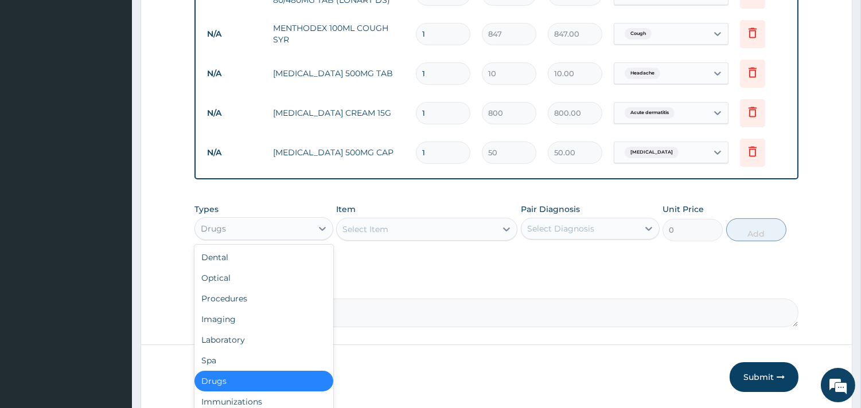
click at [291, 231] on div "Drugs" at bounding box center [253, 229] width 117 height 18
click at [250, 334] on div "Laboratory" at bounding box center [263, 340] width 139 height 21
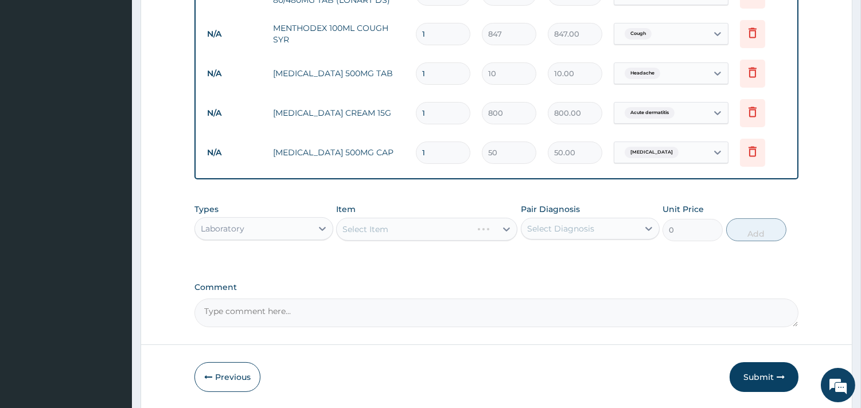
scroll to position [523, 0]
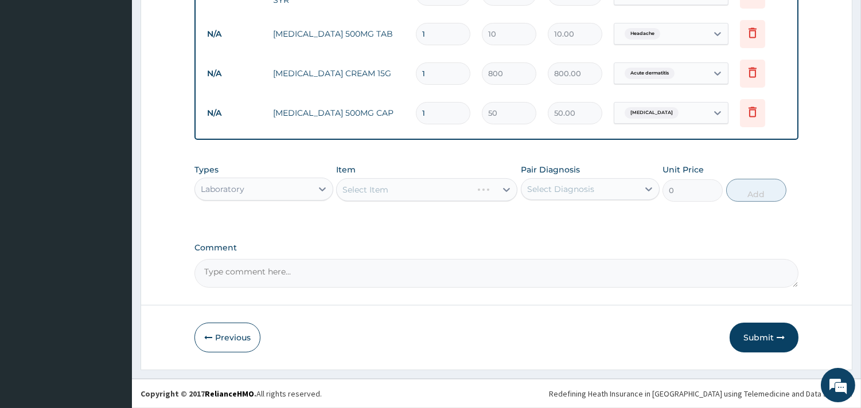
click at [357, 184] on div "Select Item" at bounding box center [426, 189] width 181 height 23
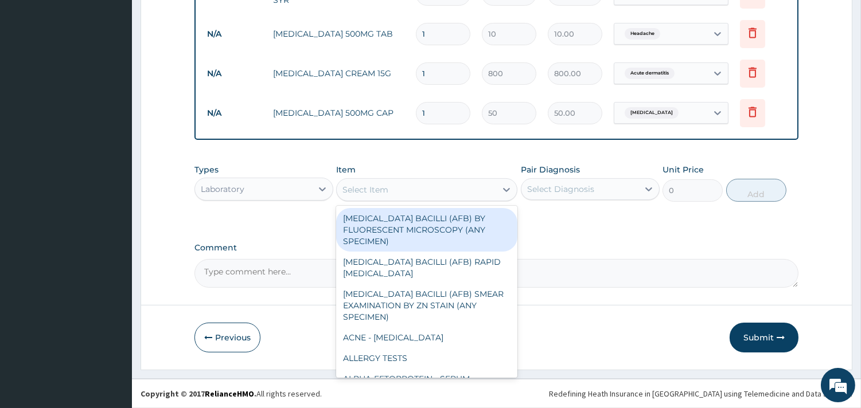
click at [383, 190] on div "Select Item" at bounding box center [365, 189] width 46 height 11
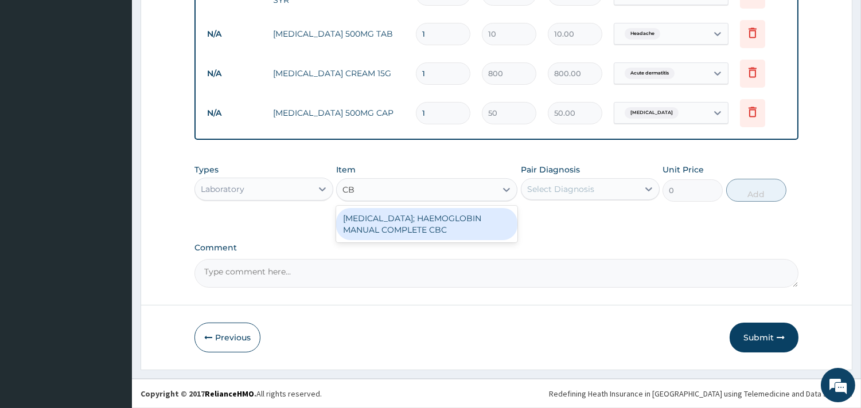
type input "CBC"
click at [408, 230] on div "BLOOD COUNT; HAEMOGLOBIN MANUAL COMPLETE CBC" at bounding box center [426, 224] width 181 height 32
type input "2500"
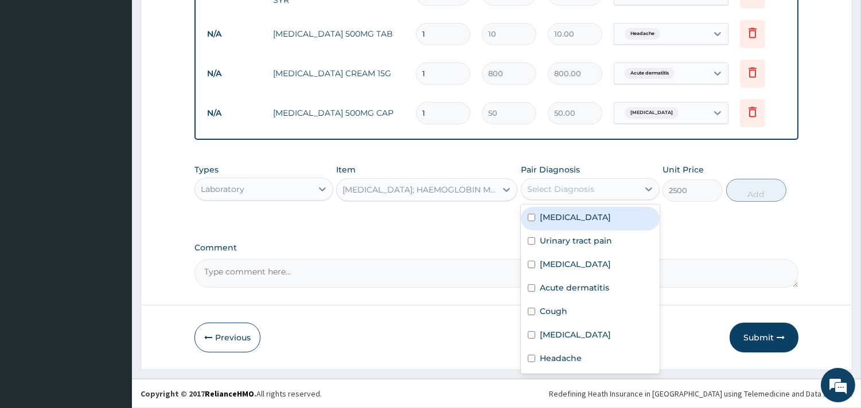
click at [559, 182] on div "Select Diagnosis" at bounding box center [579, 189] width 117 height 18
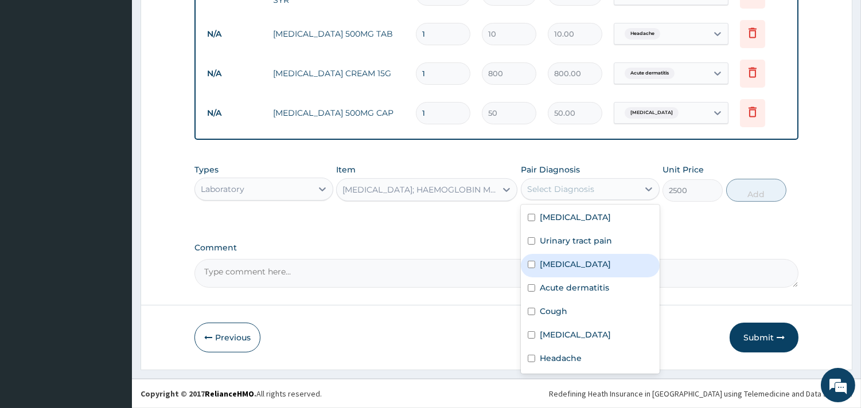
click at [549, 259] on label "Sepsis" at bounding box center [575, 264] width 71 height 11
checkbox input "true"
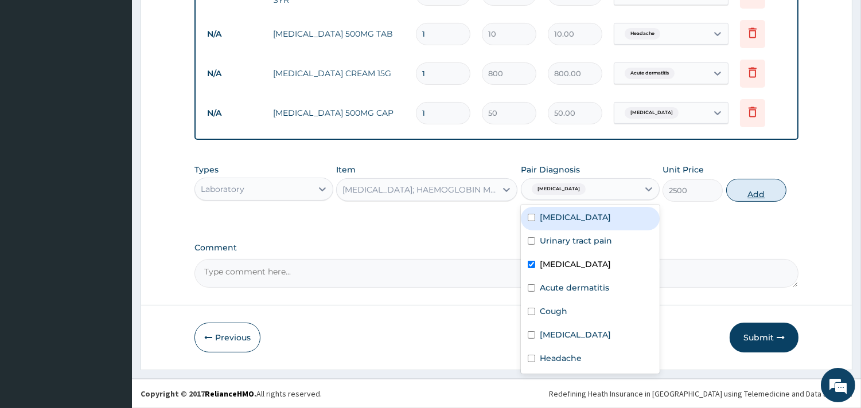
click at [758, 188] on button "Add" at bounding box center [756, 190] width 60 height 23
type input "0"
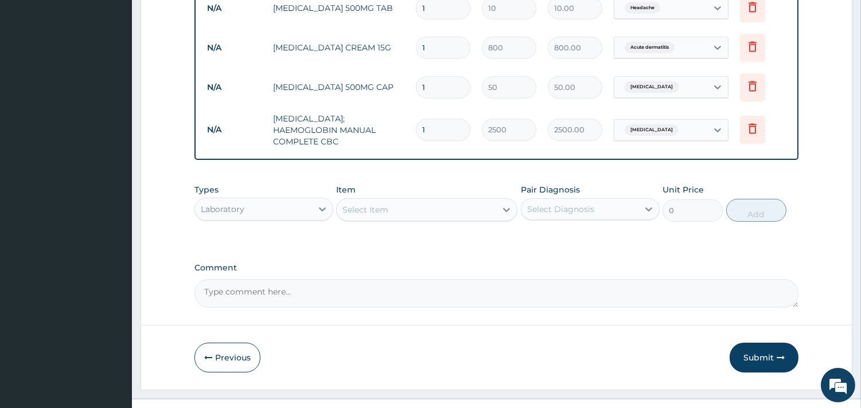
scroll to position [563, 0]
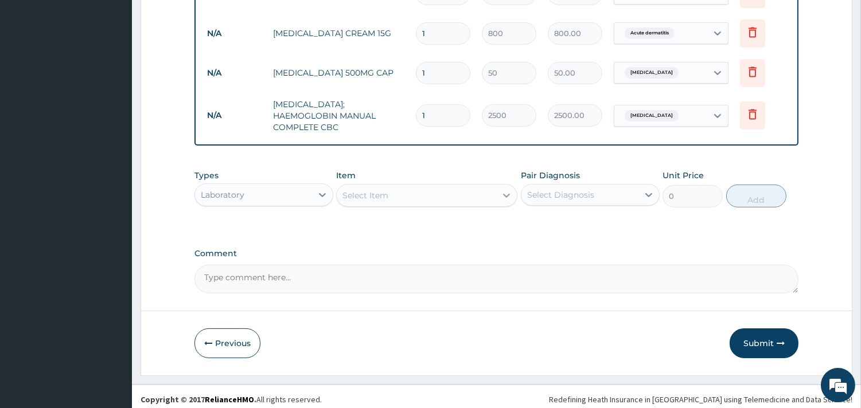
click at [501, 193] on icon at bounding box center [506, 195] width 11 height 11
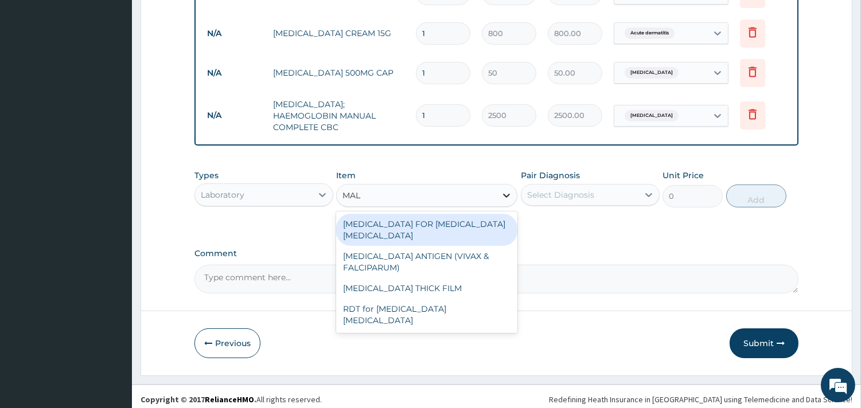
type input "MALA"
click at [461, 219] on div "BLOOD FILM FOR MALARIA PARASITE" at bounding box center [426, 230] width 181 height 32
type input "1100"
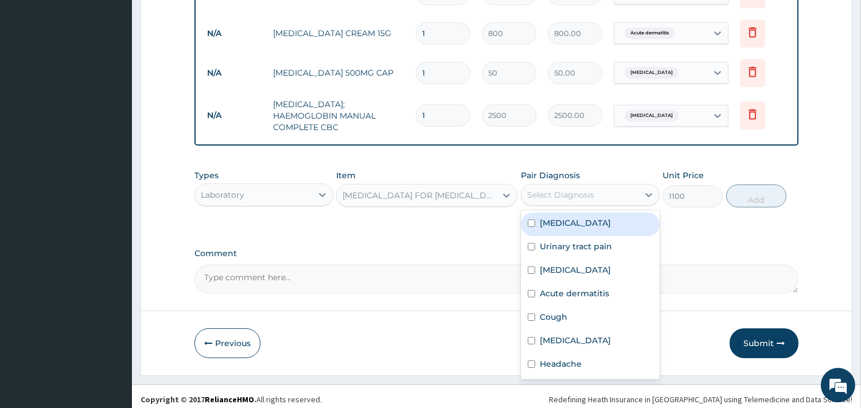
click at [574, 193] on div "Select Diagnosis" at bounding box center [560, 194] width 67 height 11
click at [564, 225] on div "Malaria" at bounding box center [590, 225] width 139 height 24
checkbox input "true"
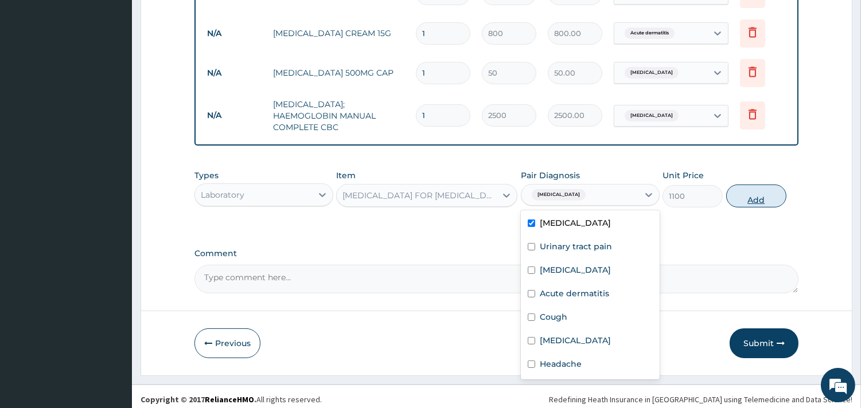
click at [766, 190] on button "Add" at bounding box center [756, 196] width 60 height 23
type input "0"
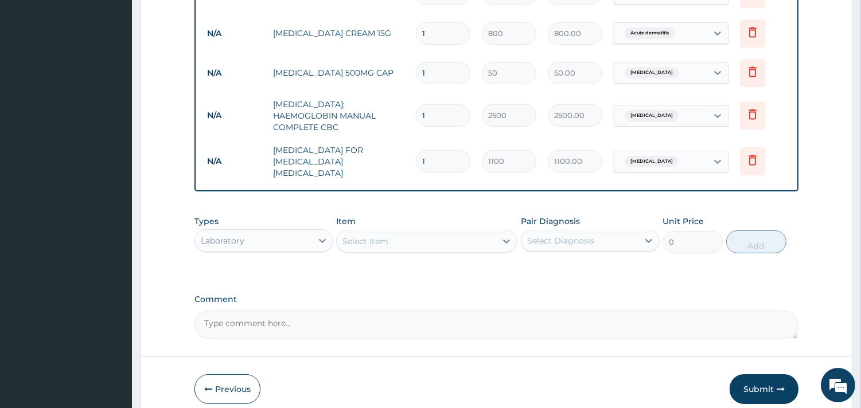
click at [393, 232] on div "Select Item" at bounding box center [416, 241] width 159 height 18
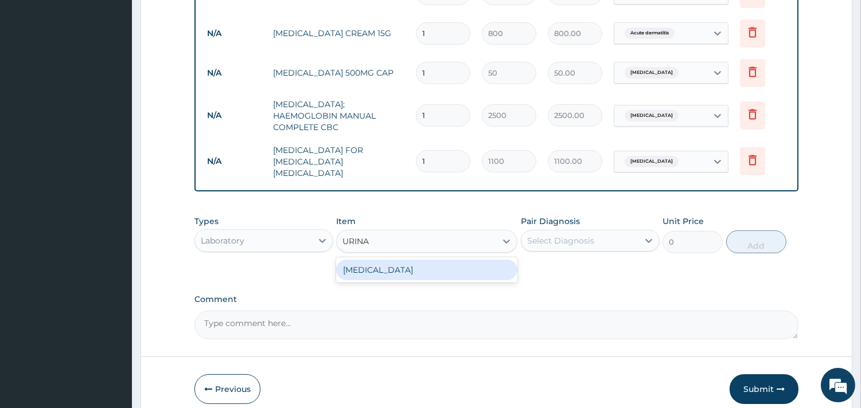
type input "URINAL"
click at [400, 260] on div "URINALYSIS" at bounding box center [426, 270] width 181 height 21
type input "1000"
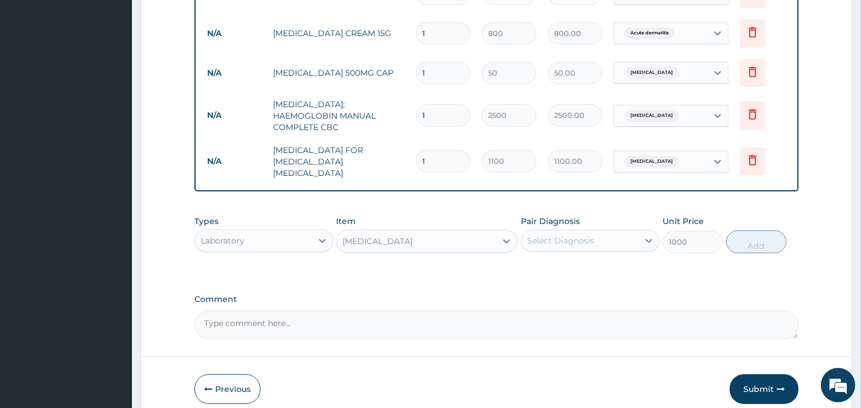
click at [552, 235] on div "Select Diagnosis" at bounding box center [560, 240] width 67 height 11
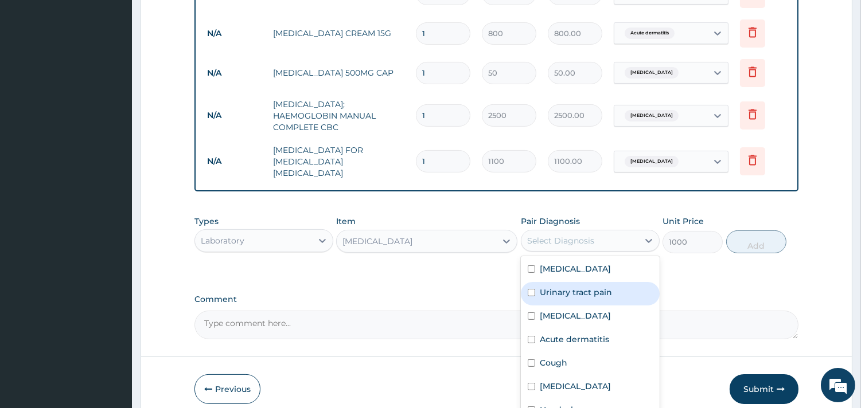
click at [552, 288] on div "Urinary tract pain" at bounding box center [590, 294] width 139 height 24
checkbox input "true"
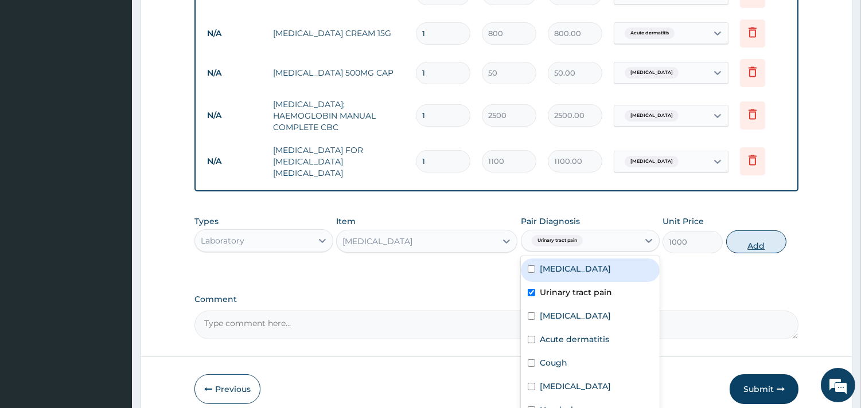
click at [730, 231] on button "Add" at bounding box center [756, 242] width 60 height 23
type input "0"
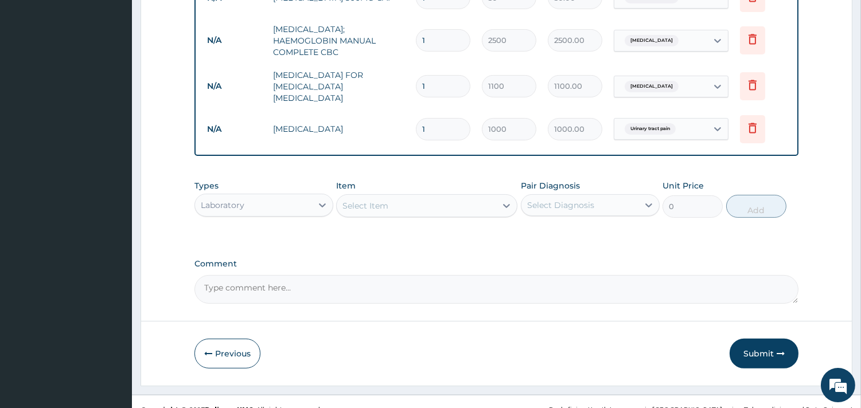
scroll to position [643, 0]
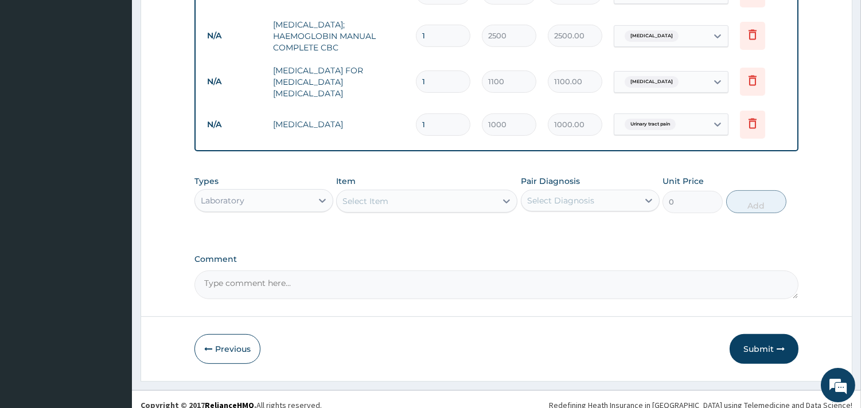
click at [304, 192] on div "Laboratory" at bounding box center [253, 201] width 117 height 18
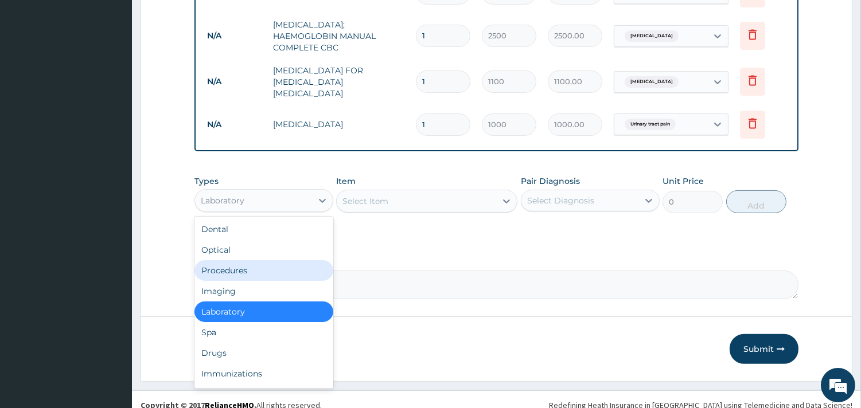
click at [250, 260] on div "Procedures" at bounding box center [263, 270] width 139 height 21
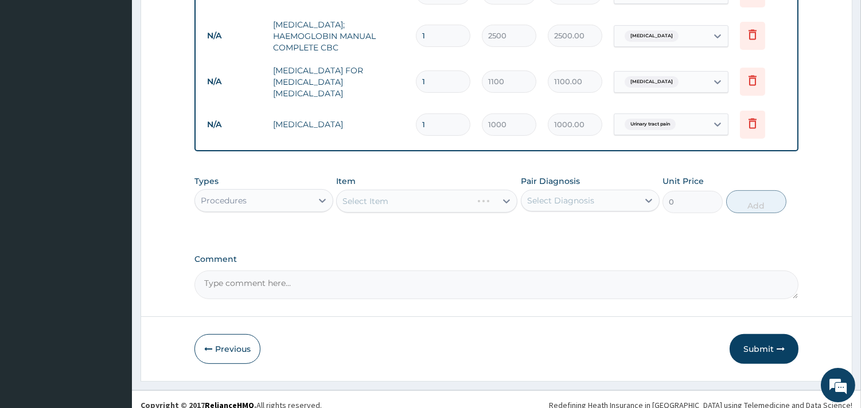
click at [369, 196] on div "Select Item" at bounding box center [426, 201] width 181 height 23
click at [371, 196] on div "Select Item" at bounding box center [365, 201] width 46 height 11
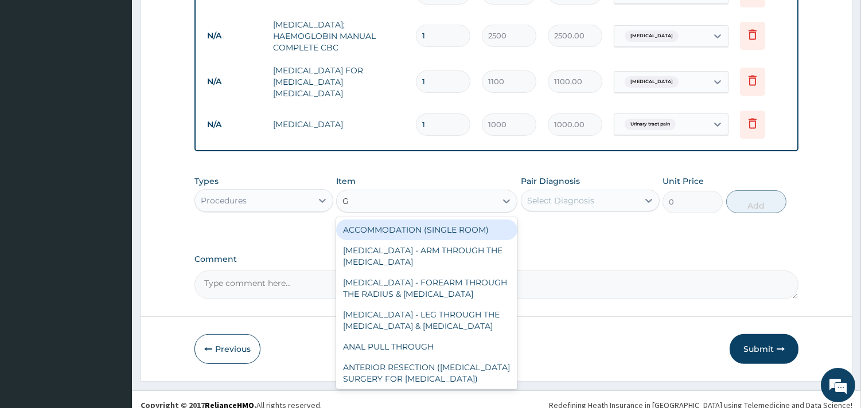
type input "GP"
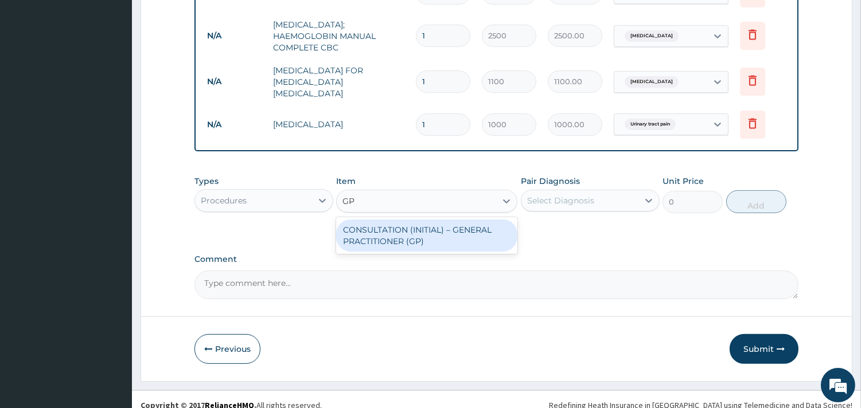
click at [399, 223] on div "CONSULTATION (INITIAL) – GENERAL PRACTITIONER (GP)" at bounding box center [426, 236] width 181 height 32
type input "1500"
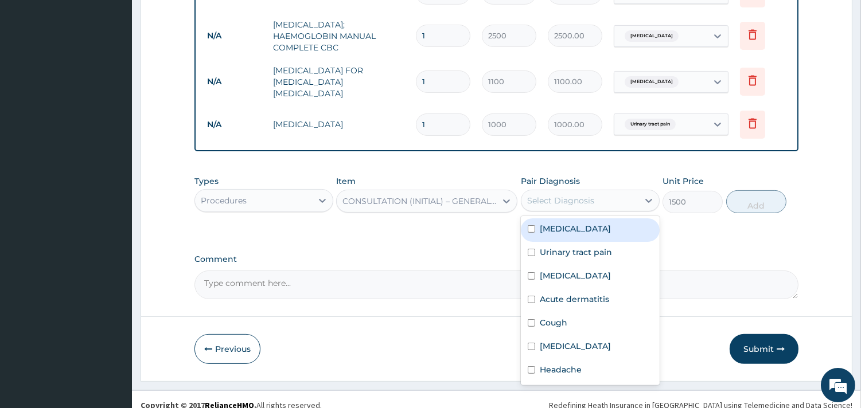
click at [598, 192] on div "Select Diagnosis" at bounding box center [579, 201] width 117 height 18
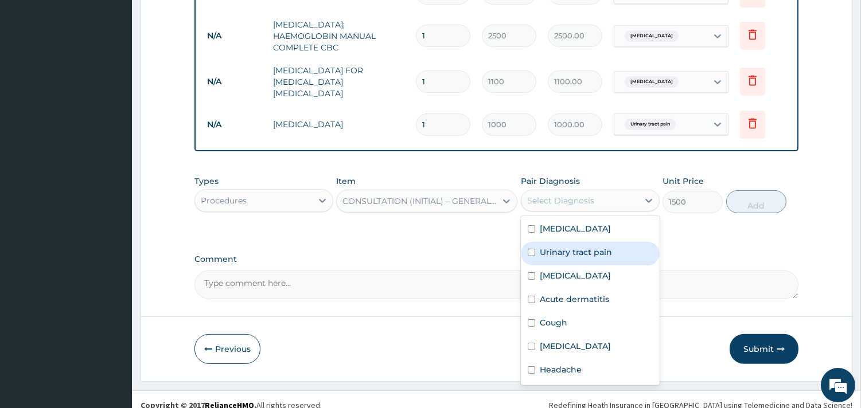
click at [564, 247] on label "Urinary tract pain" at bounding box center [576, 252] width 72 height 11
checkbox input "true"
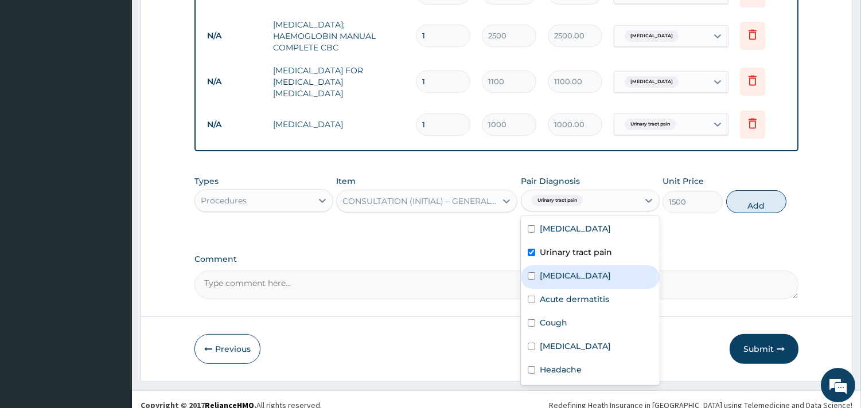
drag, startPoint x: 564, startPoint y: 236, endPoint x: 548, endPoint y: 279, distance: 45.9
click at [548, 279] on div "Malaria Urinary tract pain Sepsis Acute dermatitis Cough Upper respiratory infe…" at bounding box center [590, 300] width 139 height 169
click at [742, 193] on button "Add" at bounding box center [756, 201] width 60 height 23
type input "0"
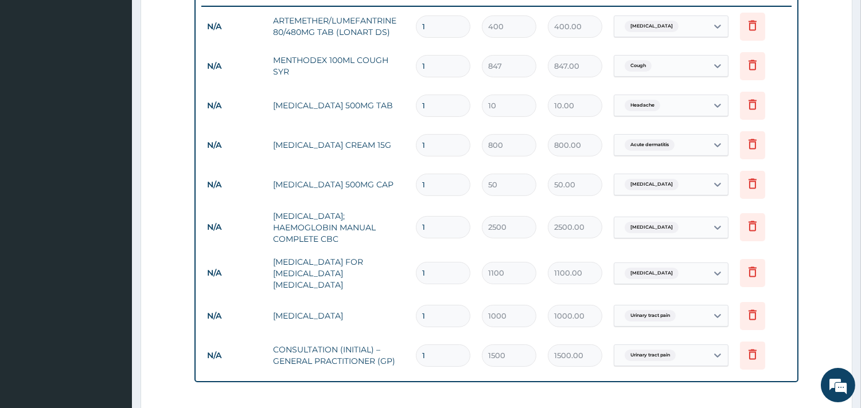
scroll to position [387, 0]
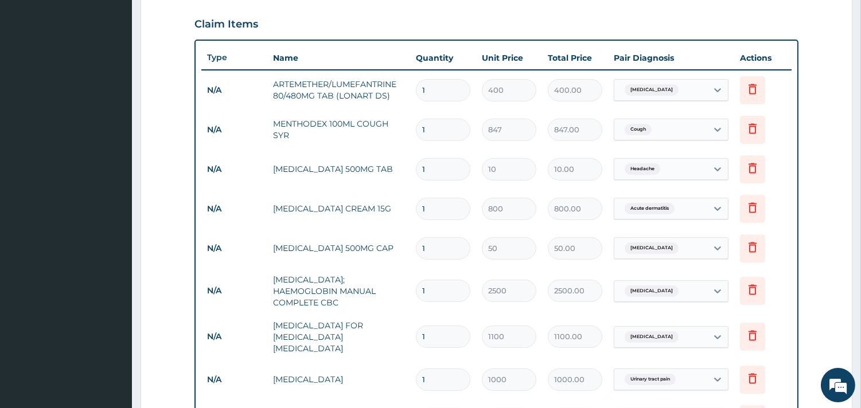
click at [455, 250] on input "1" at bounding box center [443, 249] width 54 height 22
type input "15"
type input "750.00"
type input "15"
click at [448, 203] on input "1" at bounding box center [443, 209] width 54 height 22
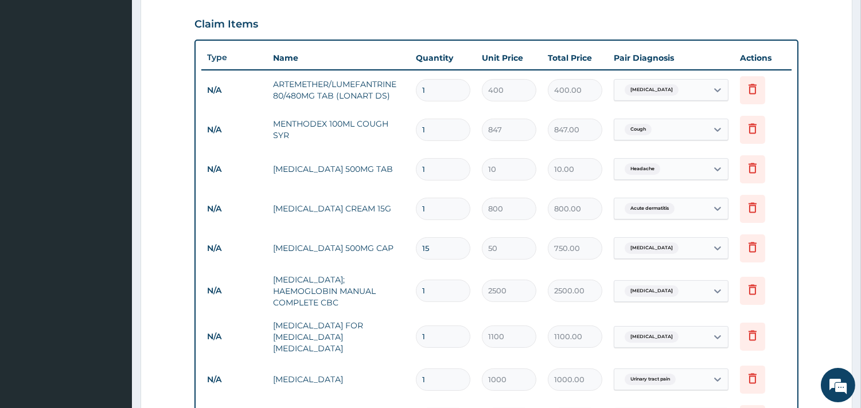
click at [449, 178] on input "1" at bounding box center [443, 169] width 54 height 22
click at [447, 172] on input "1" at bounding box center [443, 169] width 54 height 22
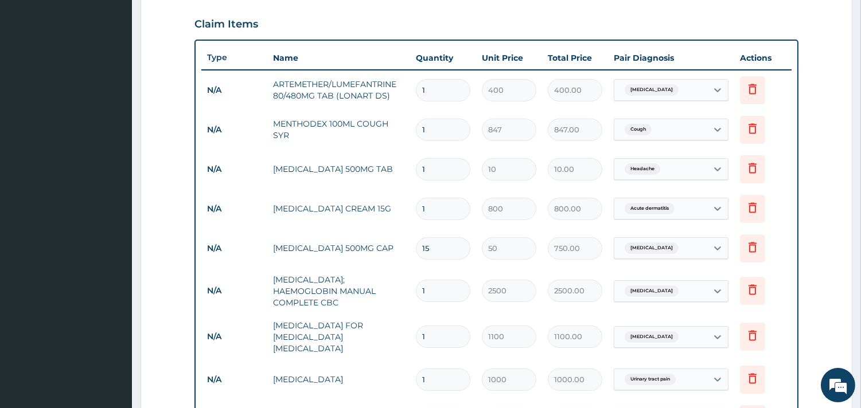
click at [447, 172] on input "1" at bounding box center [443, 169] width 54 height 22
type input "2"
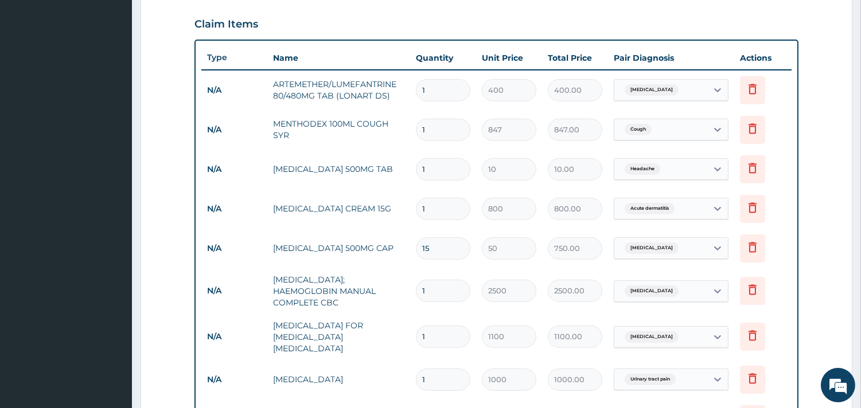
type input "20.00"
type input "24"
type input "240.00"
type input "24"
click at [445, 140] on input "1" at bounding box center [443, 130] width 54 height 22
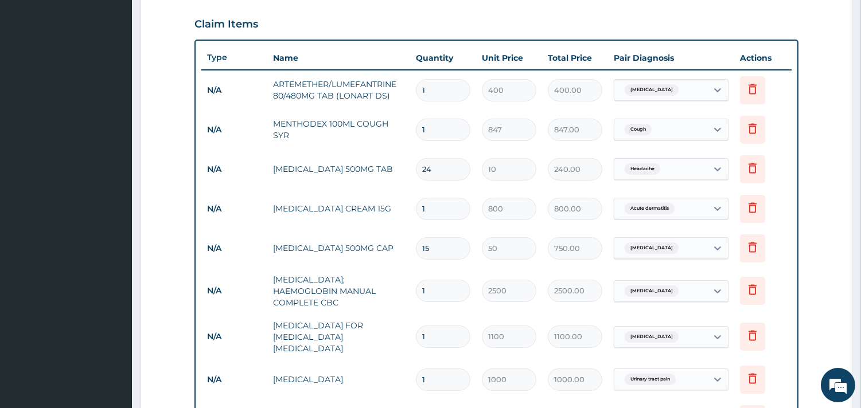
click at [453, 84] on input "1" at bounding box center [443, 90] width 54 height 22
type input "6"
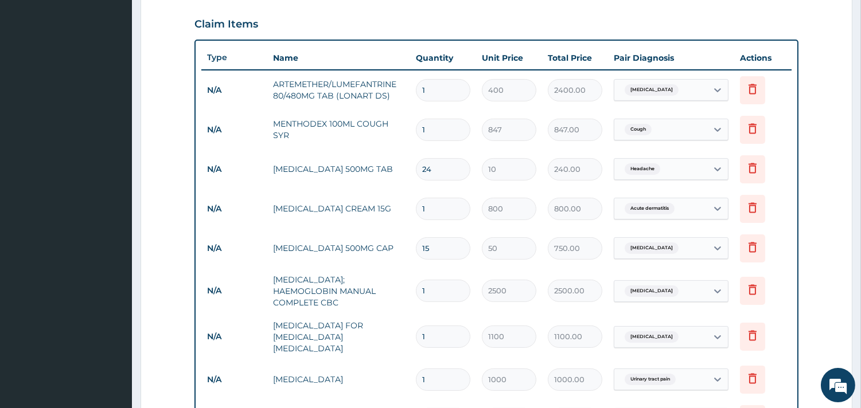
type input "2400.00"
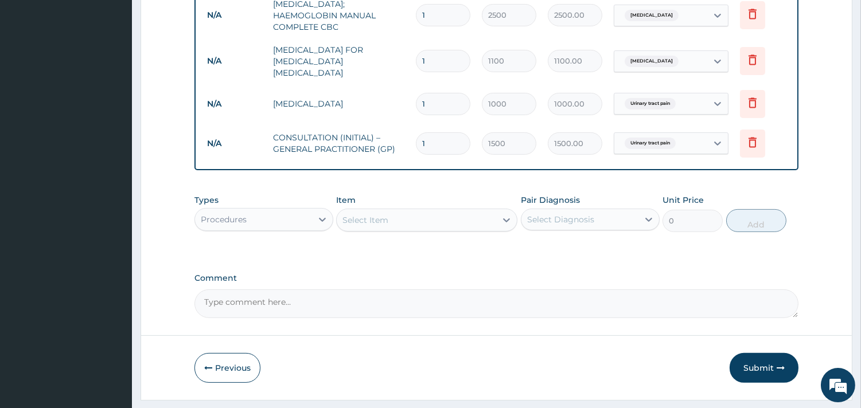
scroll to position [683, 0]
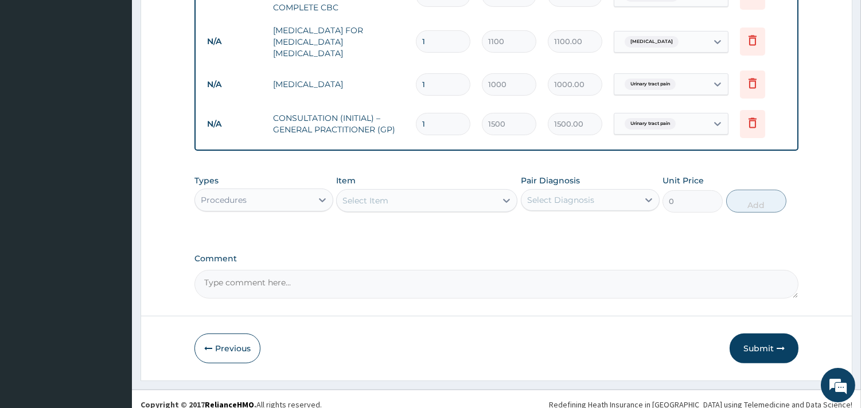
type input "6"
click at [540, 254] on label "Comment" at bounding box center [496, 259] width 604 height 10
click at [540, 270] on textarea "Comment" at bounding box center [496, 284] width 604 height 29
click at [749, 335] on button "Submit" at bounding box center [764, 349] width 69 height 30
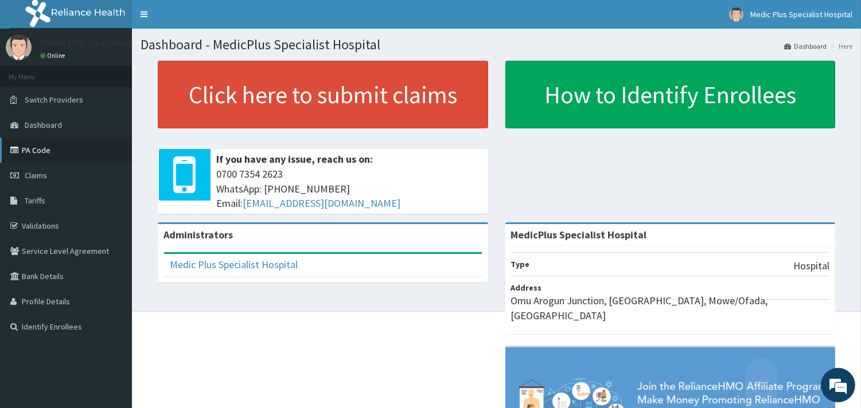
click at [60, 153] on link "PA Code" at bounding box center [66, 150] width 132 height 25
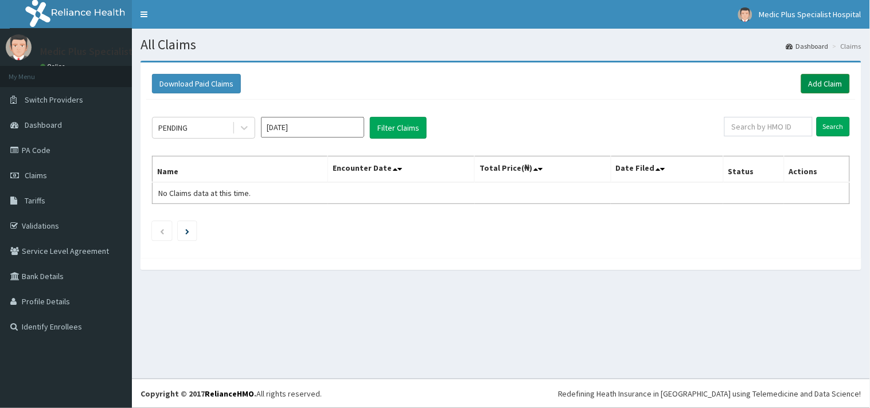
click at [820, 86] on link "Add Claim" at bounding box center [825, 84] width 49 height 20
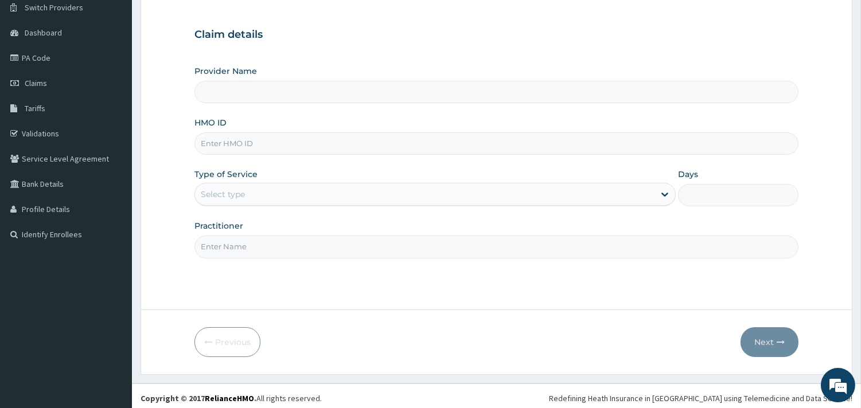
scroll to position [98, 0]
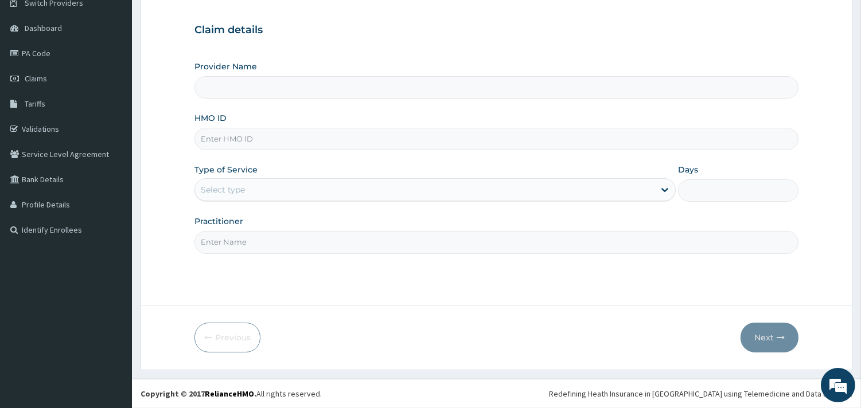
type input "MedicPlus Specialist Hospital"
click at [281, 137] on input "HMO ID" at bounding box center [496, 139] width 604 height 22
paste input "PTE/10060/B"
type input "PTE/10060/B"
click at [310, 190] on div "Select type" at bounding box center [425, 190] width 460 height 18
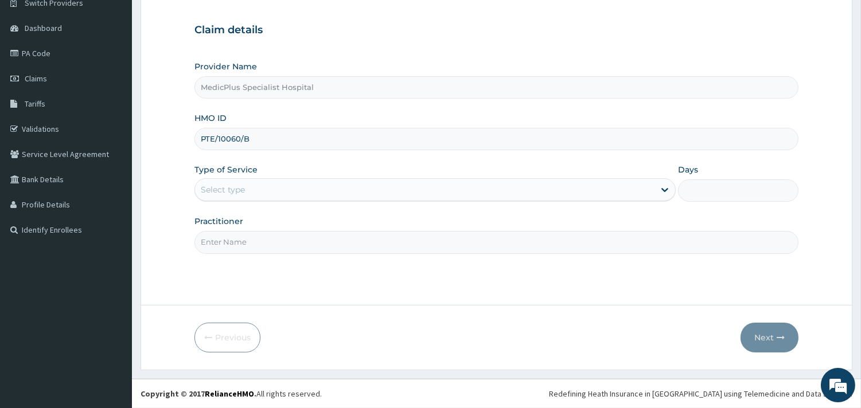
click at [310, 190] on div "Select type" at bounding box center [425, 190] width 460 height 18
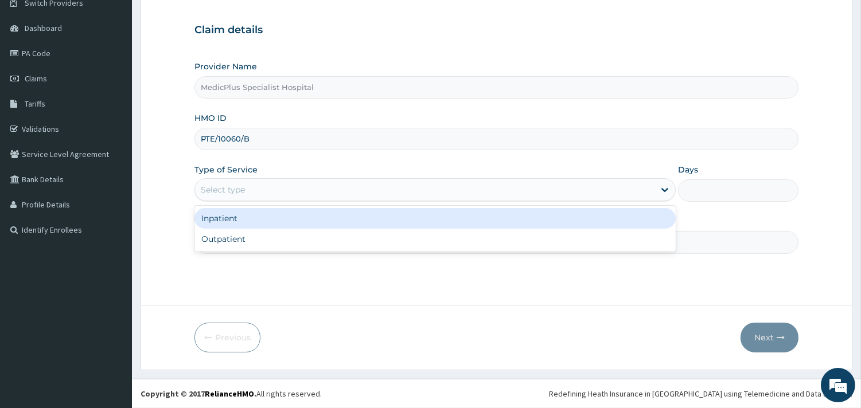
click at [281, 200] on div "Select type" at bounding box center [434, 189] width 481 height 23
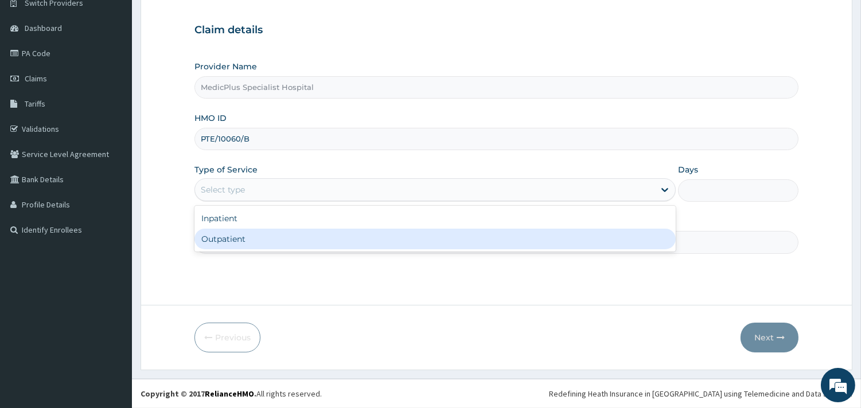
click at [267, 236] on div "Outpatient" at bounding box center [434, 239] width 481 height 21
type input "1"
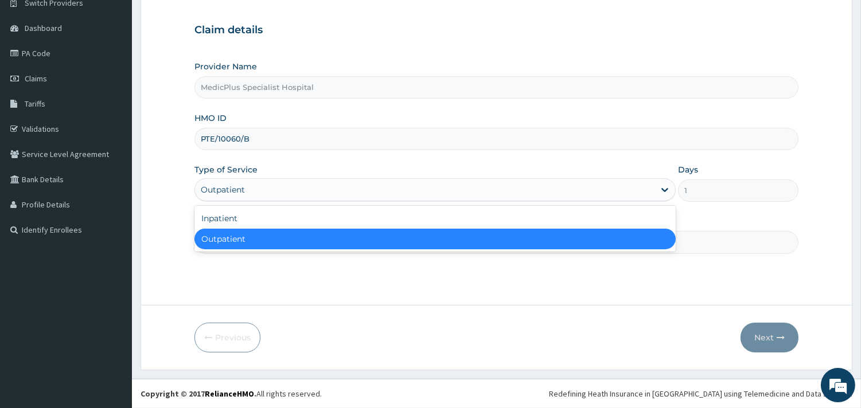
click at [285, 188] on div "Outpatient" at bounding box center [425, 190] width 460 height 18
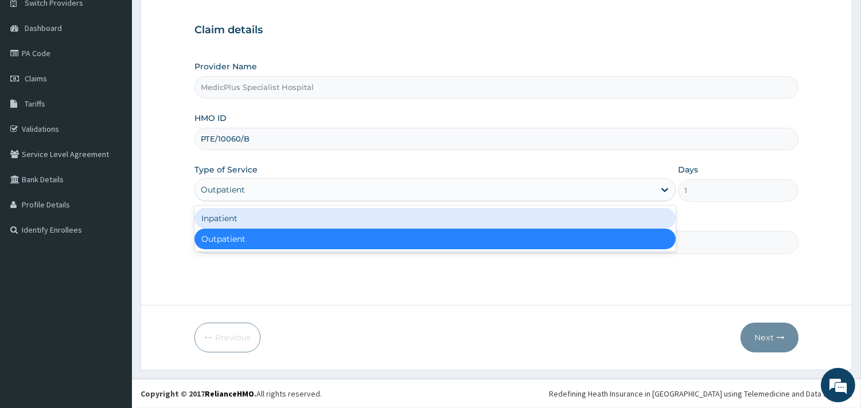
click at [259, 221] on div "Inpatient" at bounding box center [434, 218] width 481 height 21
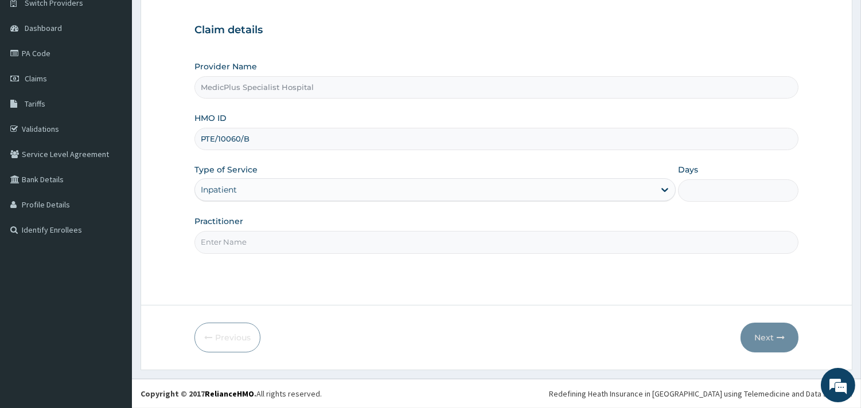
click at [264, 241] on input "Practitioner" at bounding box center [496, 242] width 604 height 22
type input "[PERSON_NAME] [PERSON_NAME]"
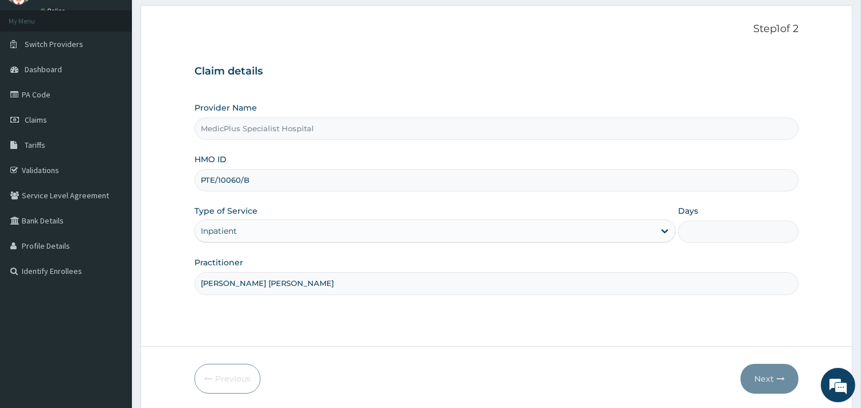
scroll to position [98, 0]
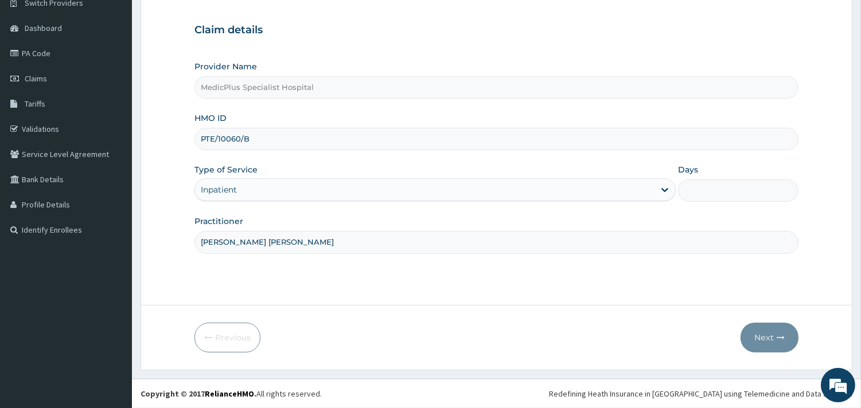
click at [738, 327] on div "Previous Next" at bounding box center [496, 338] width 604 height 30
click at [731, 328] on div "Previous Next" at bounding box center [496, 338] width 604 height 30
click at [719, 356] on form "Step 1 of 2 Claim details Provider Name MedicPlus Specialist Hospital HMO ID PT…" at bounding box center [497, 167] width 712 height 407
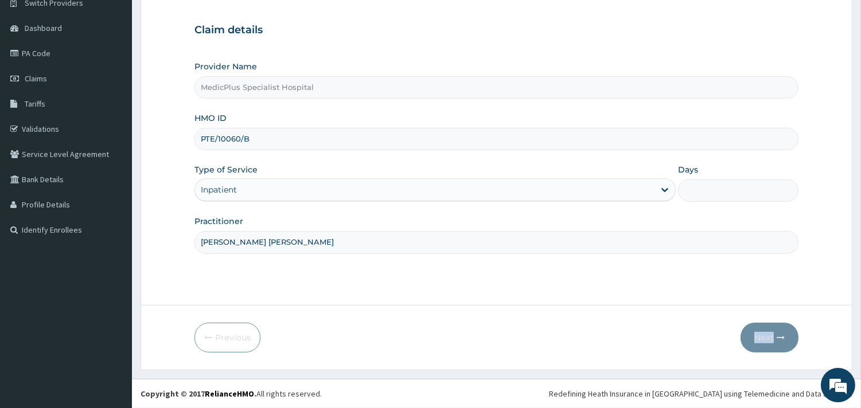
click at [719, 356] on form "Step 1 of 2 Claim details Provider Name MedicPlus Specialist Hospital HMO ID PT…" at bounding box center [497, 167] width 712 height 407
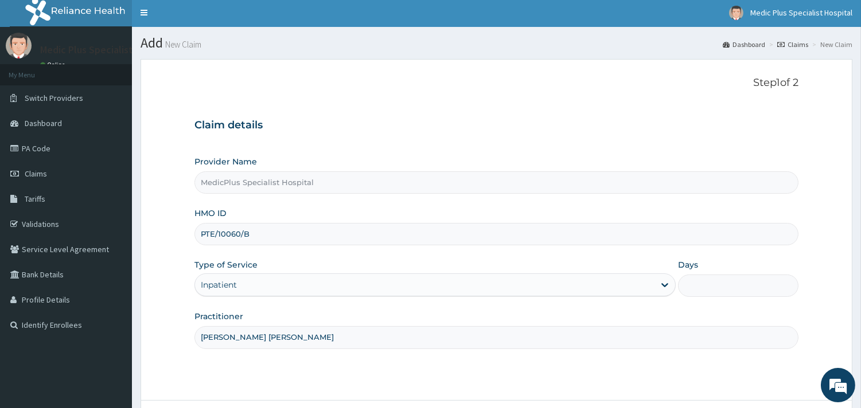
scroll to position [0, 0]
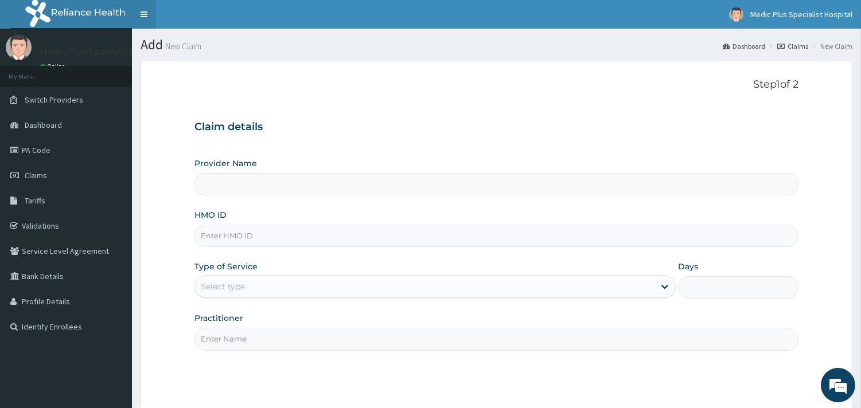
type input "MedicPlus Specialist Hospital"
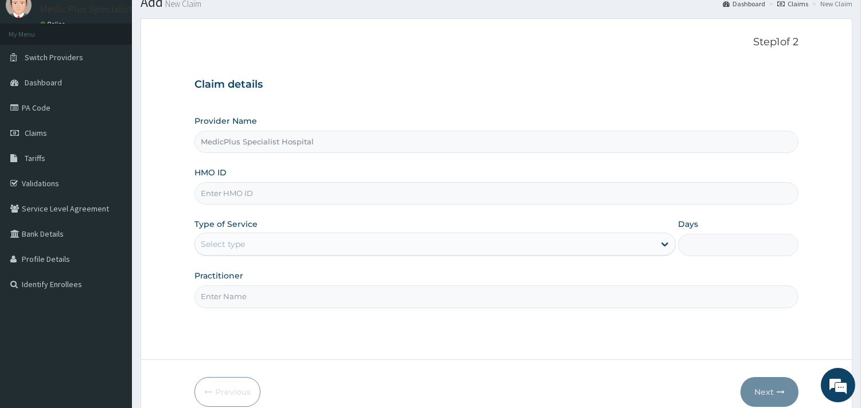
scroll to position [98, 0]
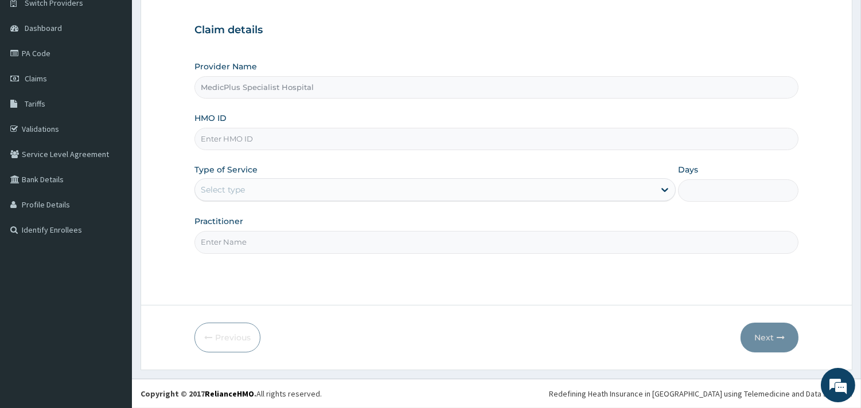
click at [328, 121] on div "HMO ID" at bounding box center [496, 131] width 604 height 38
click at [324, 132] on input "HMO ID" at bounding box center [496, 139] width 604 height 22
paste input "PTE/10060/B"
type input "PTE/10060/B"
click at [285, 194] on div "Select type" at bounding box center [425, 190] width 460 height 18
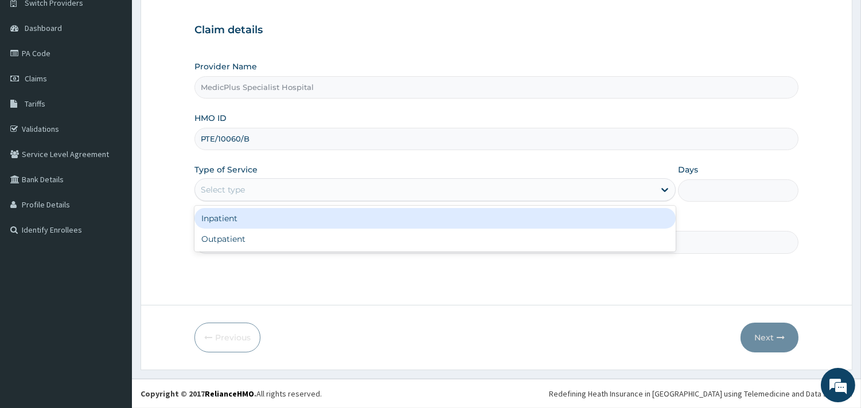
click at [297, 221] on div "Inpatient" at bounding box center [434, 218] width 481 height 21
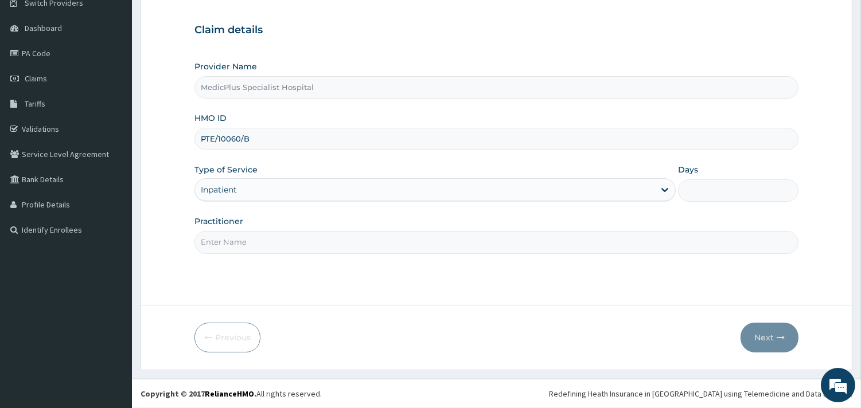
click at [340, 248] on input "Practitioner" at bounding box center [496, 242] width 604 height 22
type input "[PERSON_NAME] [PERSON_NAME]"
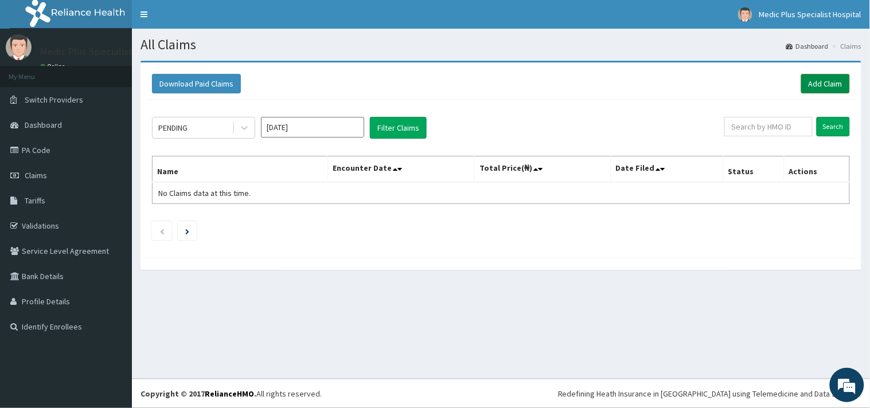
click at [815, 87] on link "Add Claim" at bounding box center [825, 84] width 49 height 20
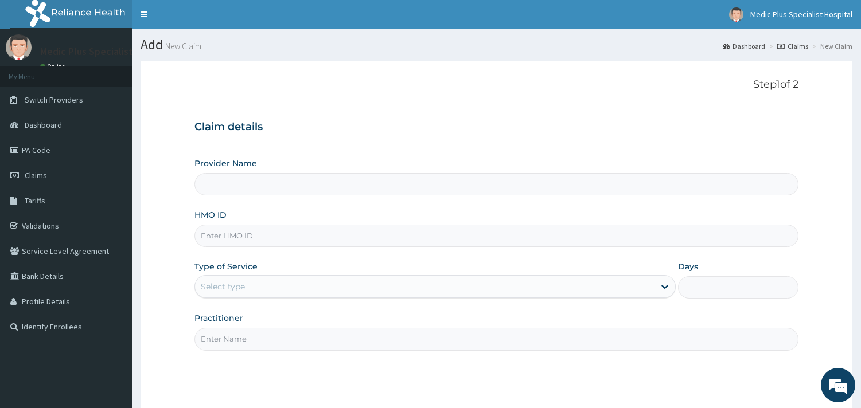
type input "MedicPlus Specialist Hospital"
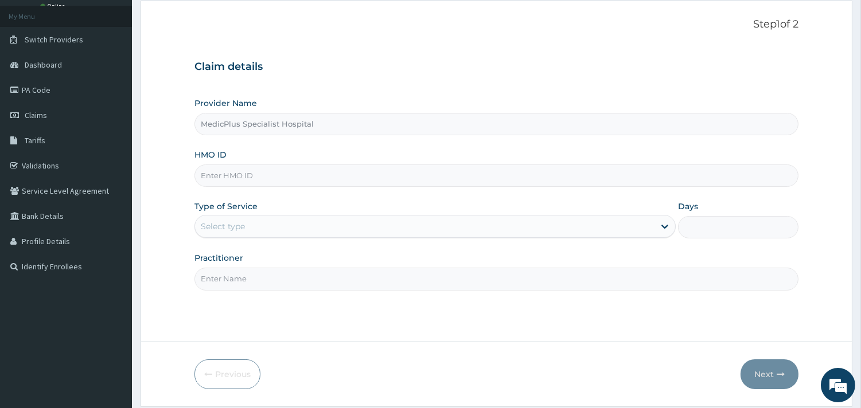
scroll to position [98, 0]
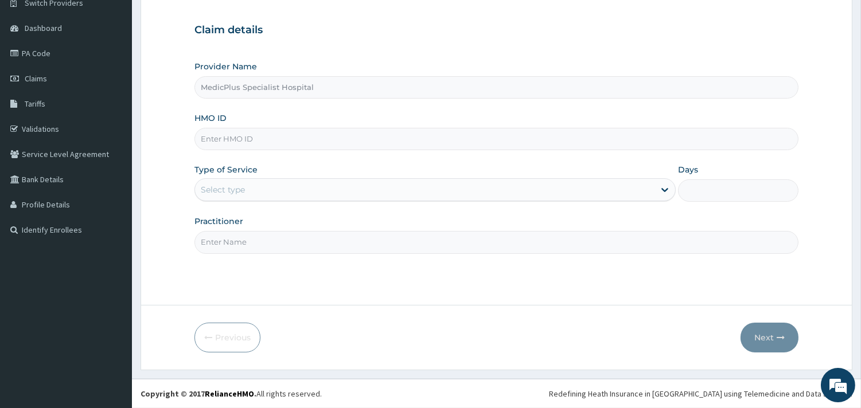
click at [273, 139] on input "HMO ID" at bounding box center [496, 139] width 604 height 22
paste input "PTE/10060/B"
type input "PTE/10060/B"
click at [281, 187] on div "Select type" at bounding box center [425, 190] width 460 height 18
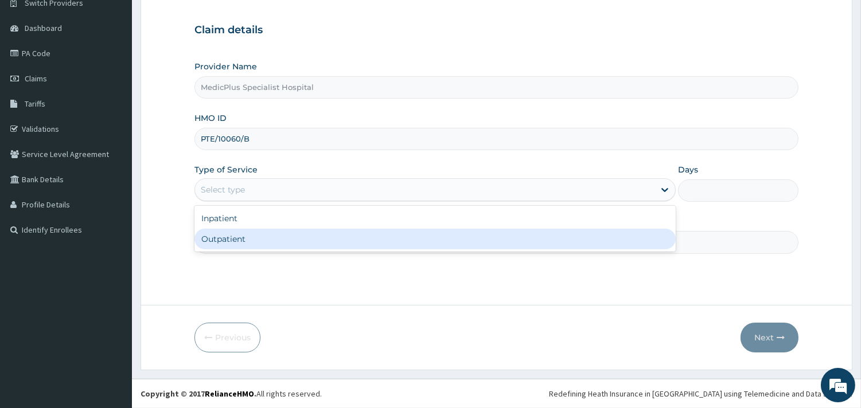
click at [268, 240] on div "Outpatient" at bounding box center [434, 239] width 481 height 21
type input "1"
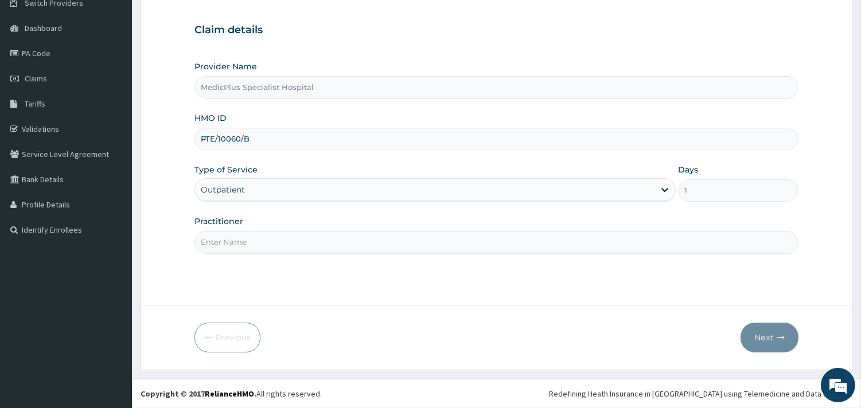
click at [266, 241] on input "Practitioner" at bounding box center [496, 242] width 604 height 22
type input "DR OMOWUNMI OSHO"
click at [773, 340] on button "Next" at bounding box center [770, 338] width 58 height 30
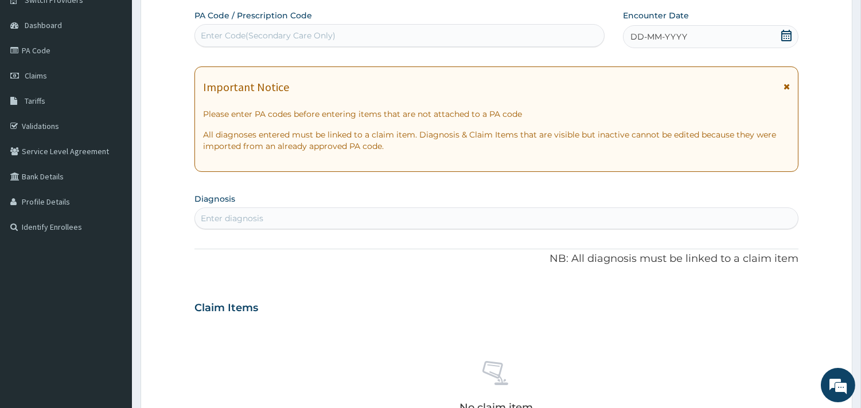
scroll to position [98, 0]
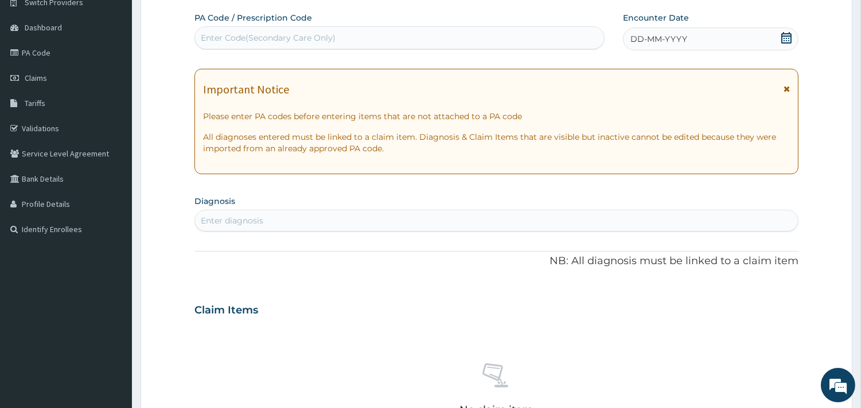
click at [789, 41] on icon at bounding box center [786, 37] width 10 height 11
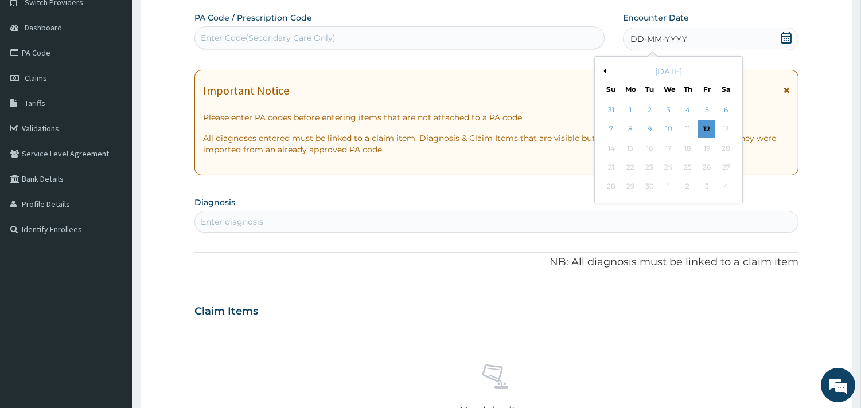
click at [600, 75] on div "[DATE]" at bounding box center [668, 71] width 138 height 11
click at [603, 72] on button "Previous Month" at bounding box center [604, 71] width 6 height 6
click at [667, 185] on div "27" at bounding box center [668, 186] width 17 height 17
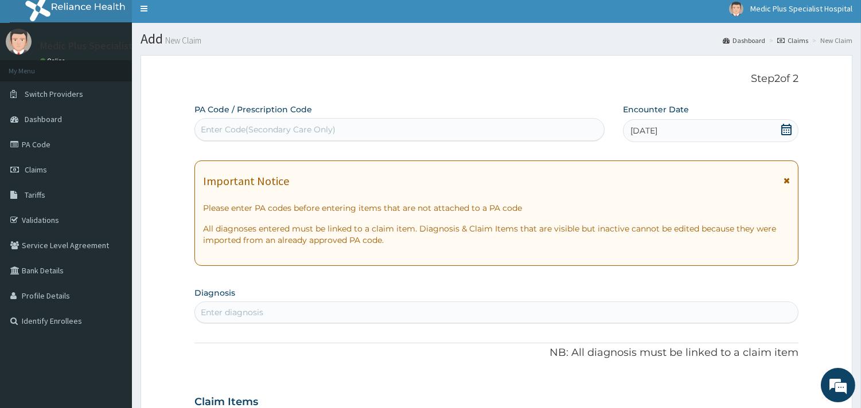
scroll to position [0, 0]
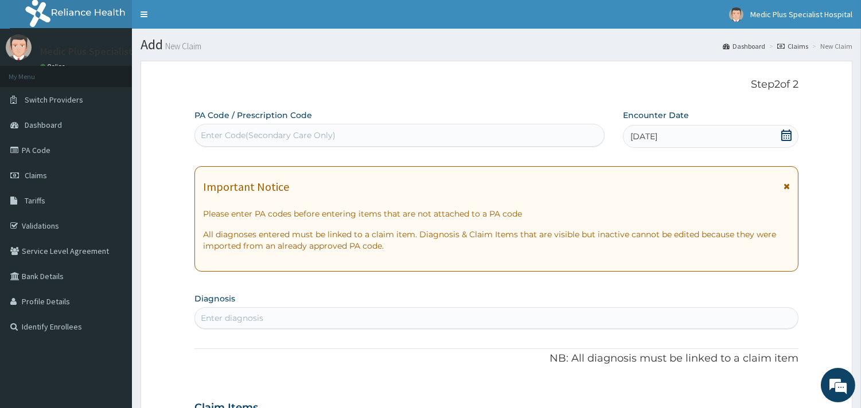
click at [353, 145] on div "Enter Code(Secondary Care Only)" at bounding box center [399, 135] width 409 height 18
paste input "PA/EEFEC4"
type input "PA/EEFEC4"
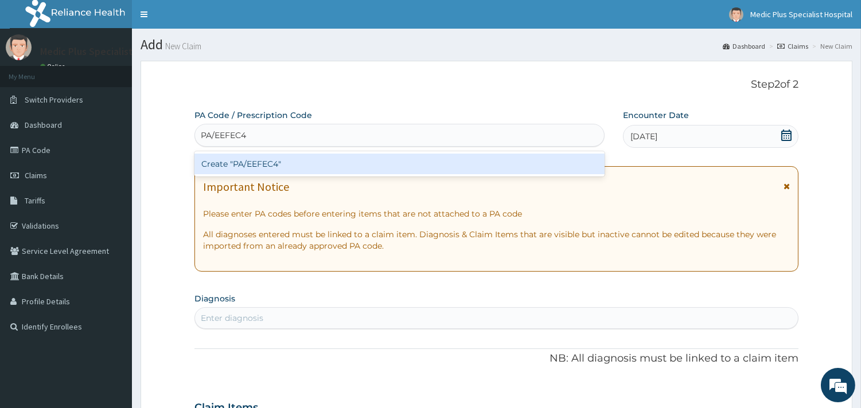
click at [310, 170] on div "Create "PA/EEFEC4"" at bounding box center [399, 164] width 410 height 21
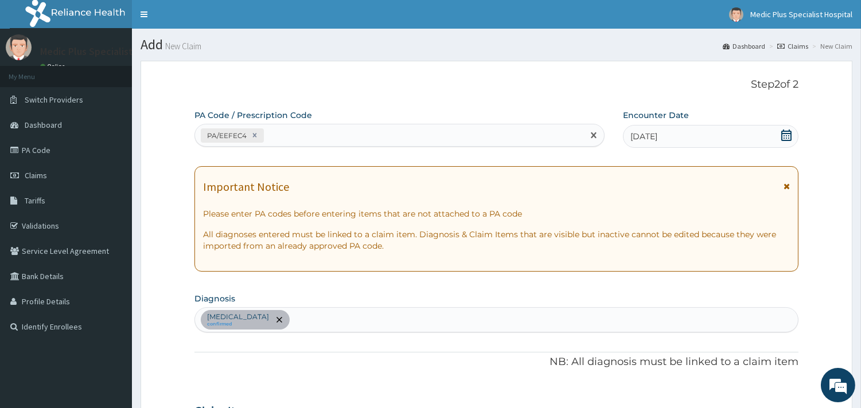
click at [347, 135] on div "PA/EEFEC4" at bounding box center [389, 135] width 388 height 19
paste input "PA/211CDC"
type input "PA/211CDC"
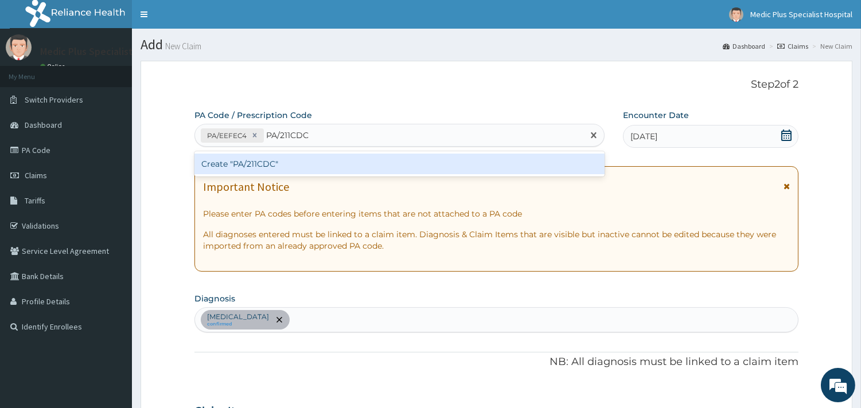
click at [268, 170] on div "Create "PA/211CDC"" at bounding box center [399, 164] width 410 height 21
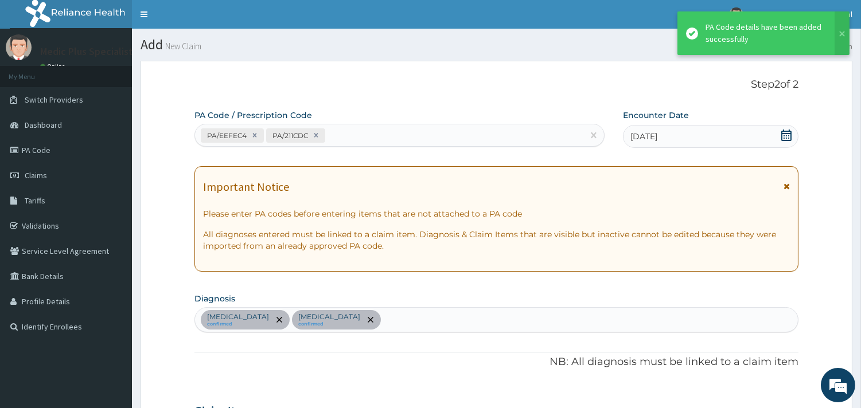
scroll to position [352, 0]
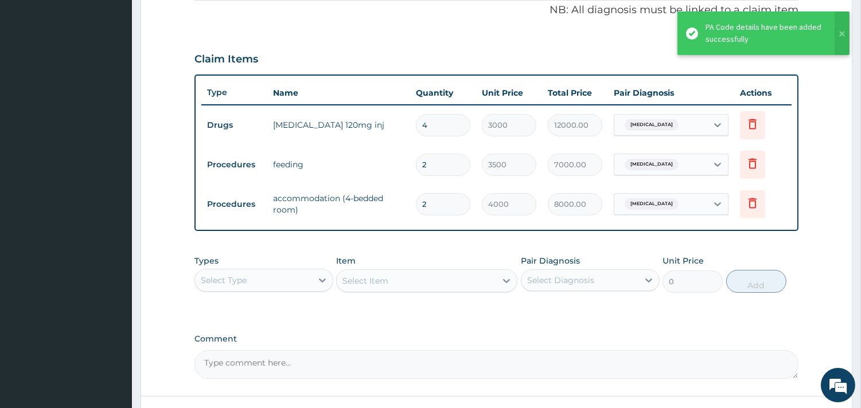
click at [351, 198] on td "accommodation (4-bedded room)" at bounding box center [338, 204] width 143 height 34
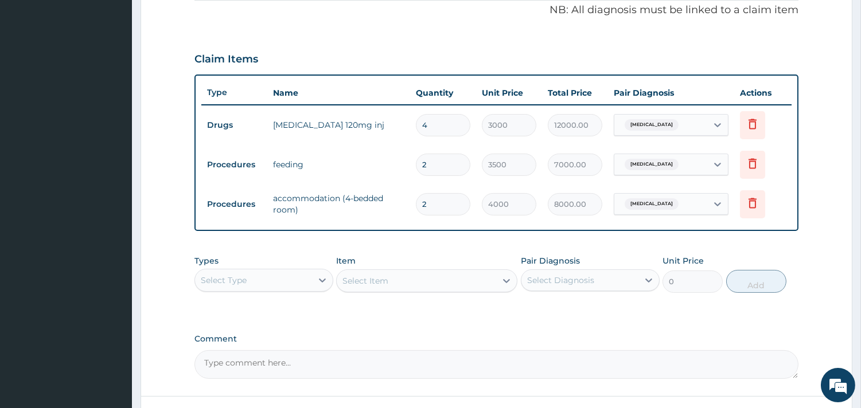
click at [678, 204] on div "[MEDICAL_DATA]" at bounding box center [660, 204] width 93 height 20
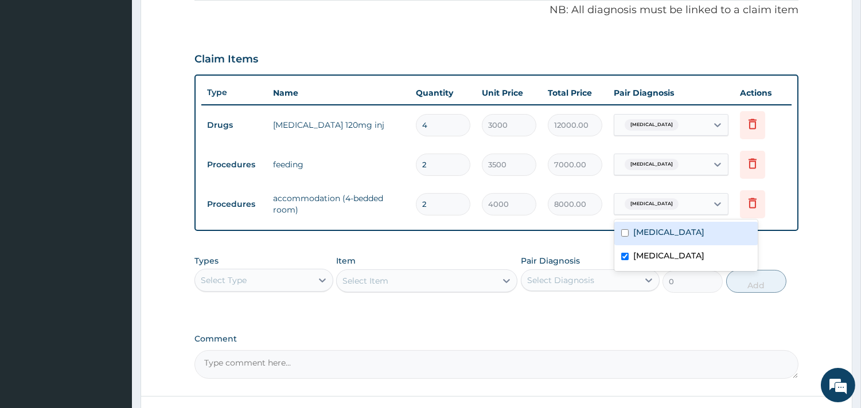
click at [624, 233] on input "checkbox" at bounding box center [624, 232] width 7 height 7
checkbox input "true"
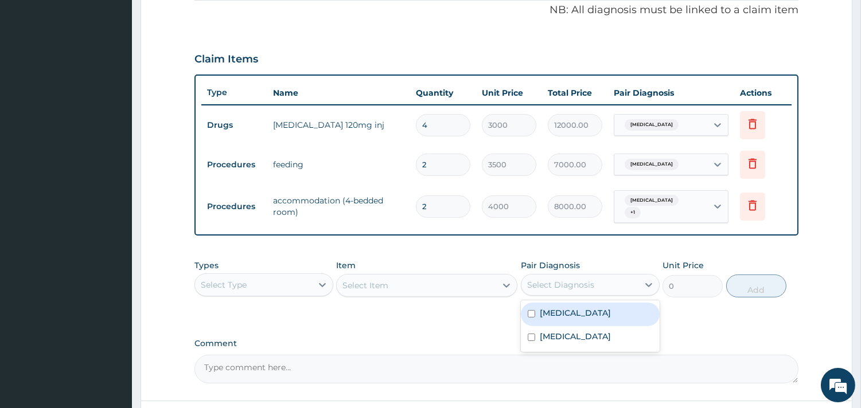
click at [593, 276] on div "Select Diagnosis" at bounding box center [579, 285] width 117 height 18
click at [744, 240] on div "PA Code / Prescription Code PA/EEFEC4 PA/211CDC Encounter Date 27-08-2025 Impor…" at bounding box center [496, 70] width 604 height 626
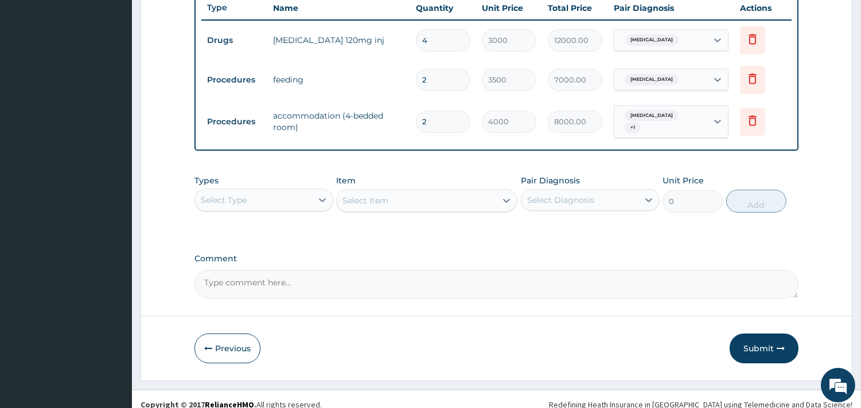
scroll to position [443, 0]
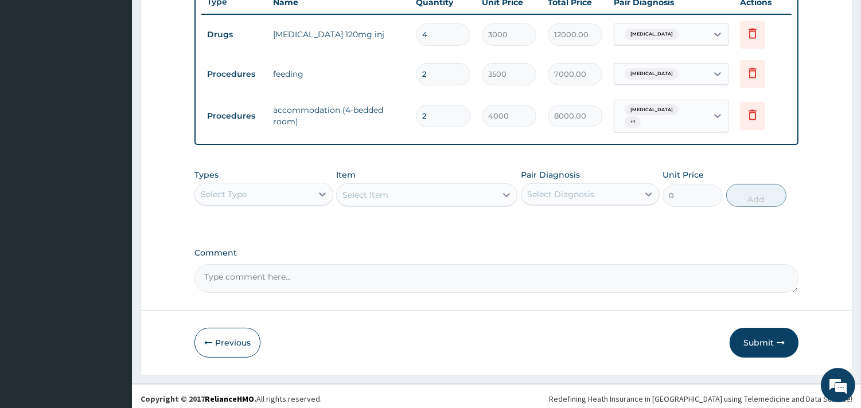
click at [284, 118] on td "accommodation (4-bedded room)" at bounding box center [338, 116] width 143 height 34
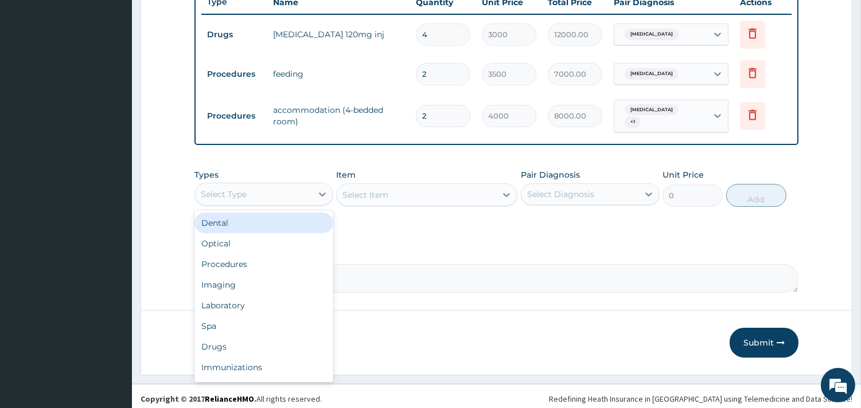
click at [284, 187] on div "Select Type" at bounding box center [253, 194] width 117 height 18
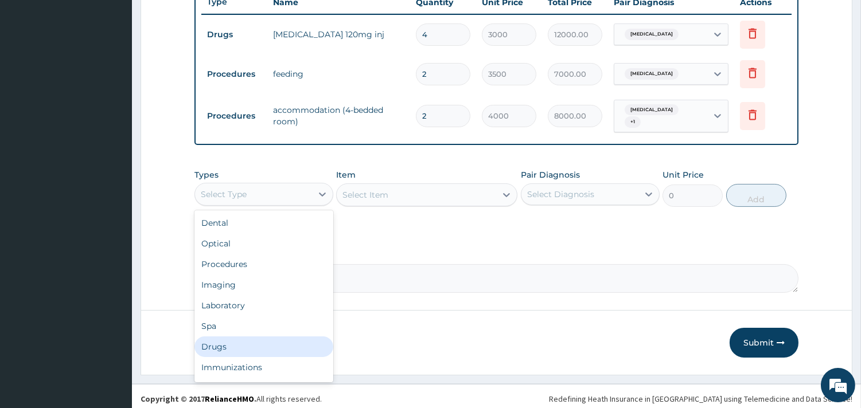
scroll to position [38, 0]
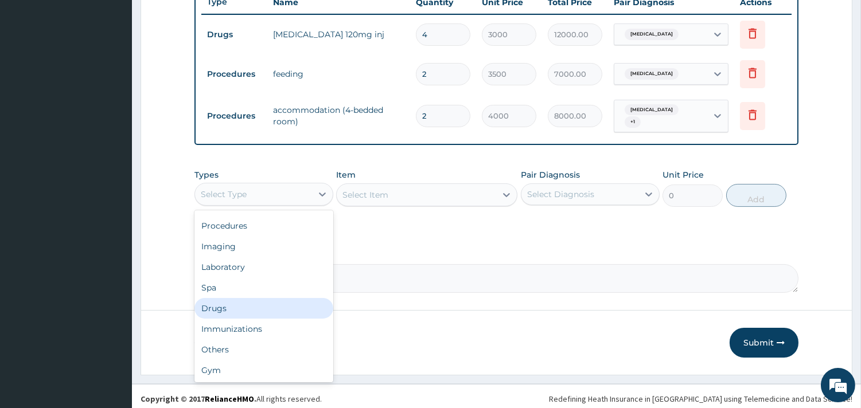
click at [252, 300] on div "Drugs" at bounding box center [263, 308] width 139 height 21
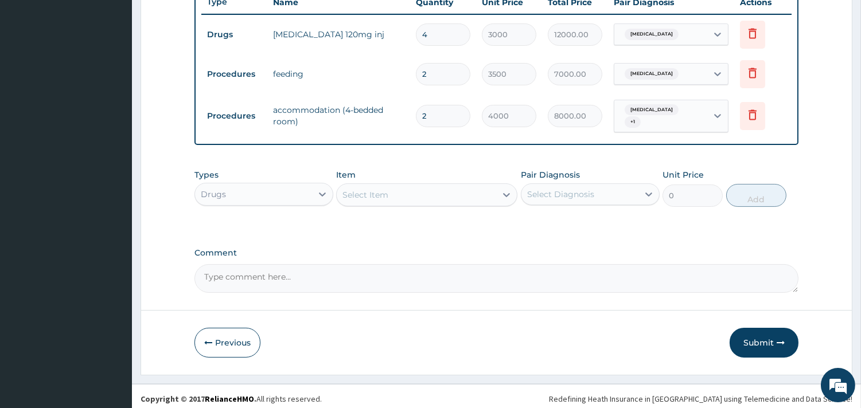
click at [369, 191] on div "Select Item" at bounding box center [365, 194] width 46 height 11
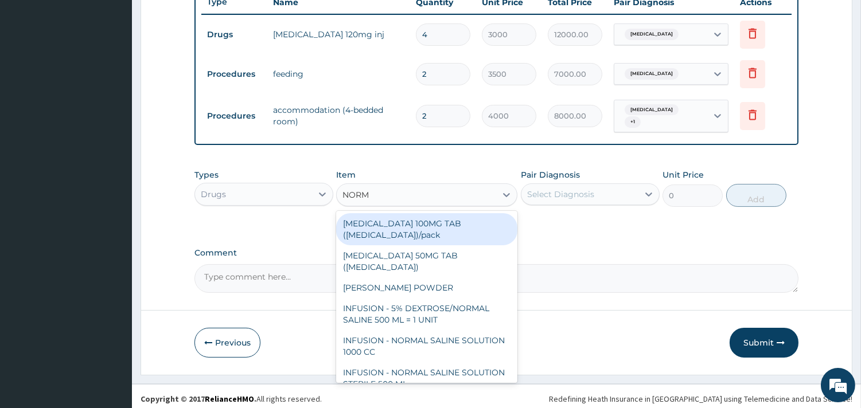
type input "NORMA"
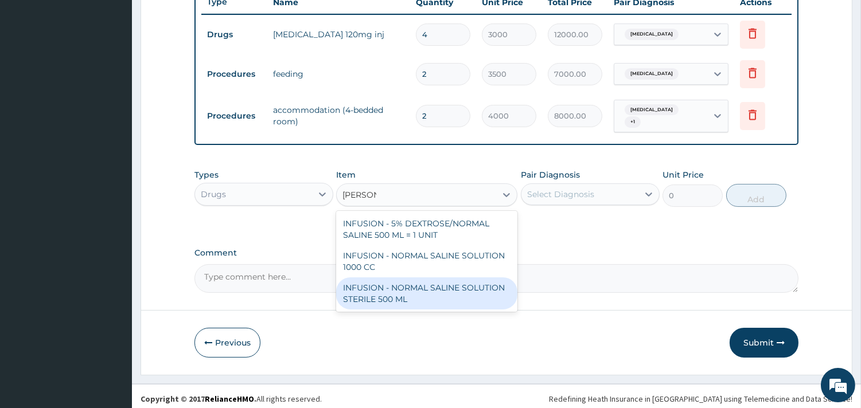
click at [419, 282] on div "INFUSION - NORMAL SALINE SOLUTION STERILE 500 ML" at bounding box center [426, 294] width 181 height 32
type input "1100"
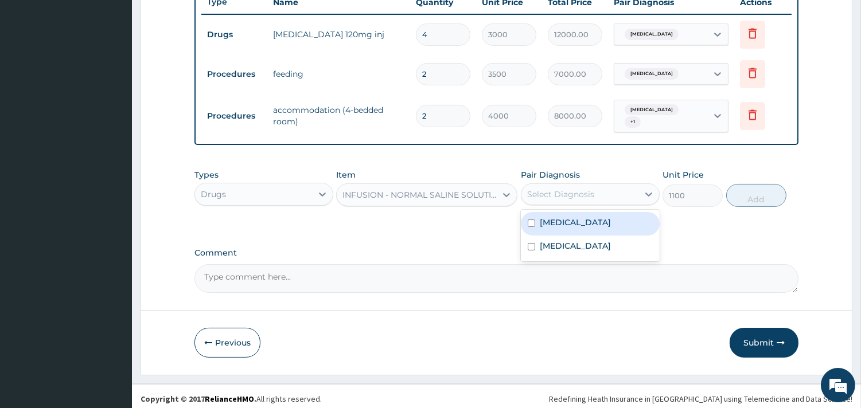
click at [587, 185] on div "Select Diagnosis" at bounding box center [579, 194] width 117 height 18
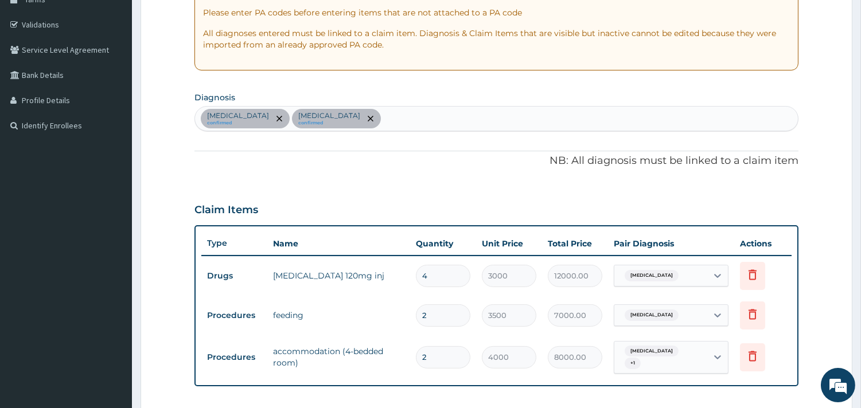
scroll to position [188, 0]
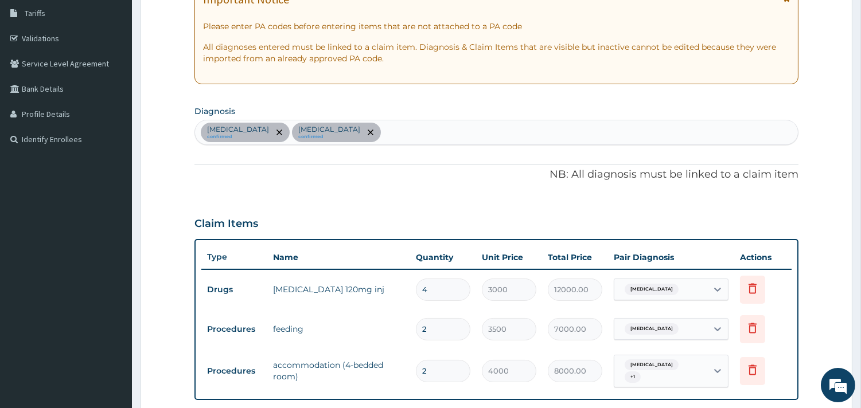
click at [381, 129] on div "Falciparum malaria confirmed Malaria confirmed" at bounding box center [496, 132] width 603 height 24
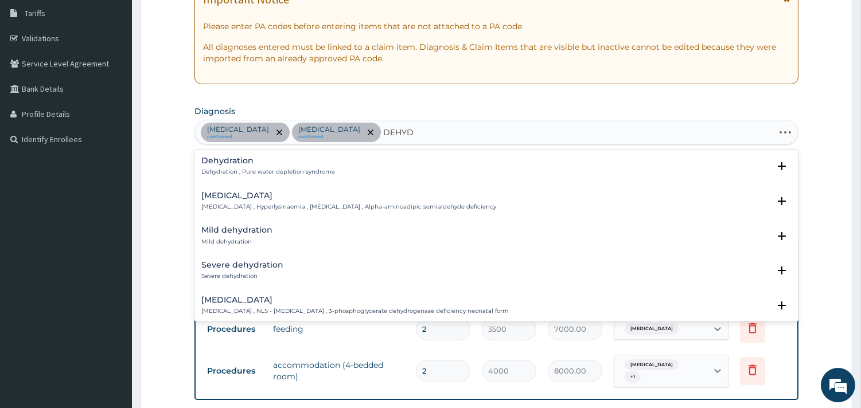
type input "DEHYDR"
click at [252, 165] on h4 "Dehydration" at bounding box center [268, 161] width 134 height 9
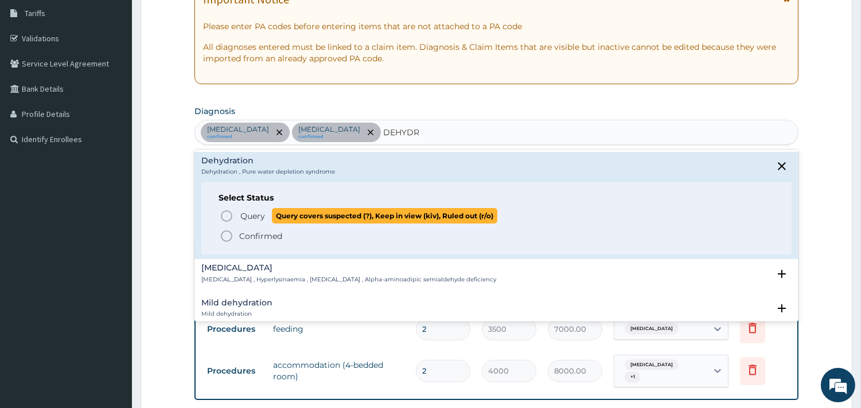
click at [242, 215] on span "Query" at bounding box center [252, 216] width 25 height 11
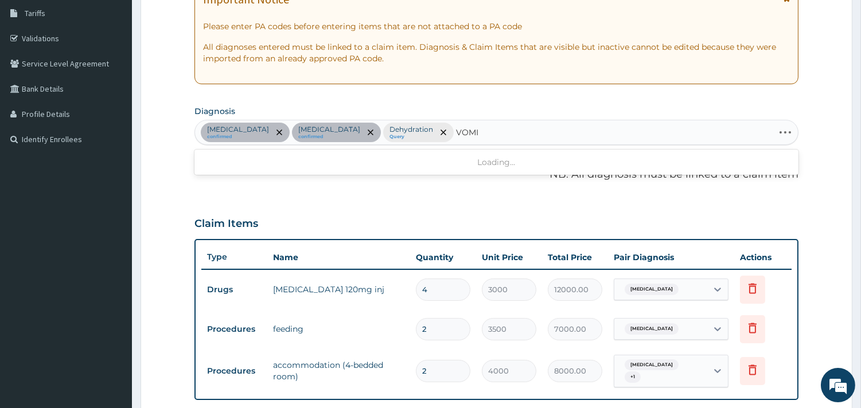
type input "VOMIT"
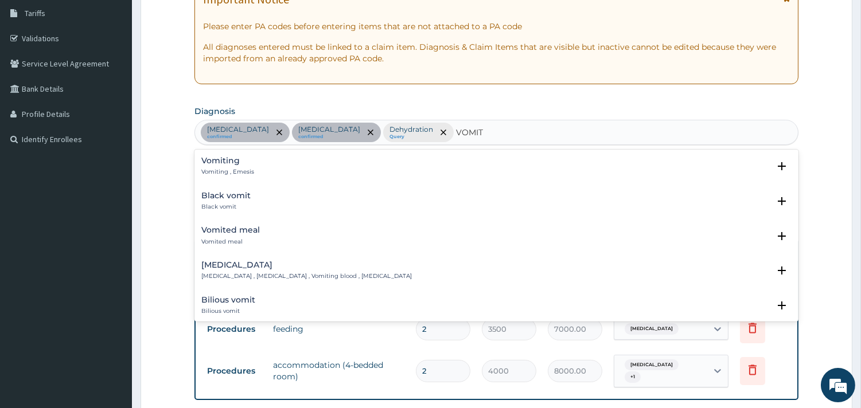
click at [248, 163] on h4 "Vomiting" at bounding box center [227, 161] width 53 height 9
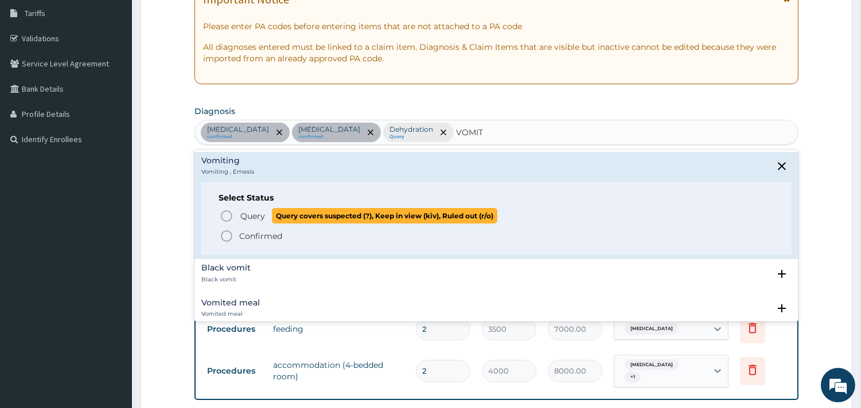
click at [233, 218] on span "Query Query covers suspected (?), Keep in view (kiv), Ruled out (r/o)" at bounding box center [497, 215] width 555 height 15
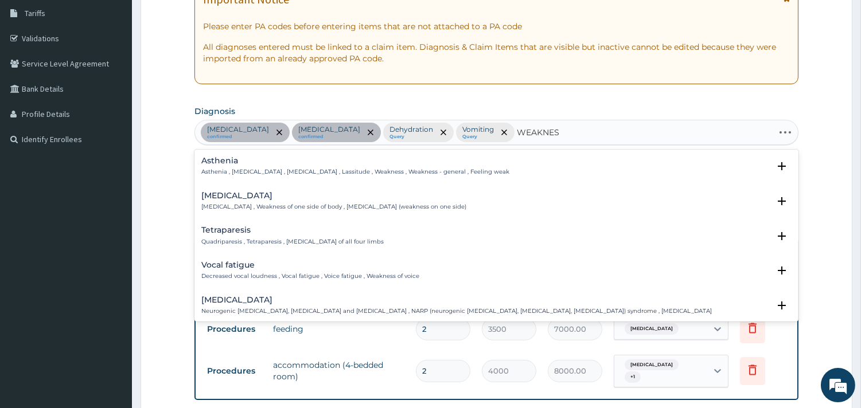
type input "WEAKNESS"
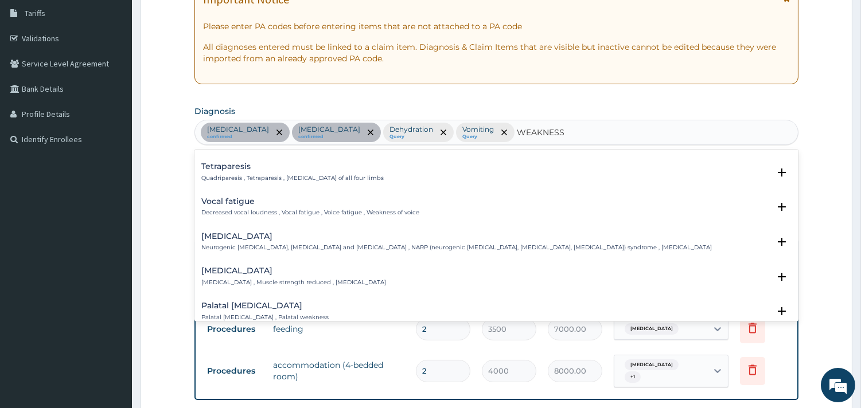
scroll to position [0, 0]
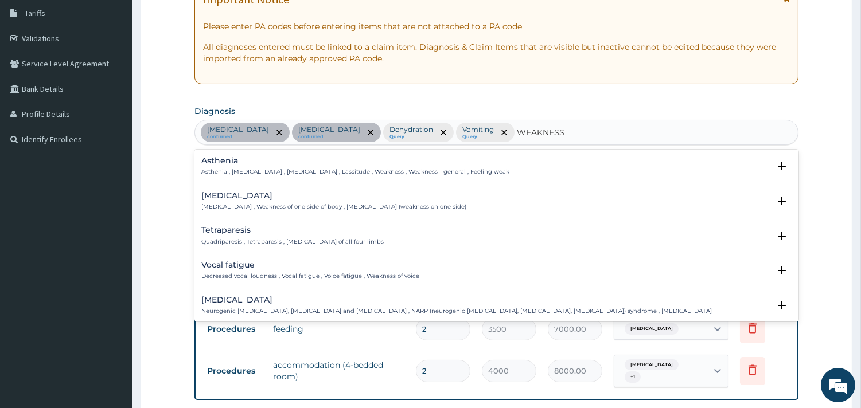
click at [297, 173] on p "Asthenia , General weakness , Debility , Lassitude , Weakness , Weakness - gene…" at bounding box center [355, 172] width 308 height 8
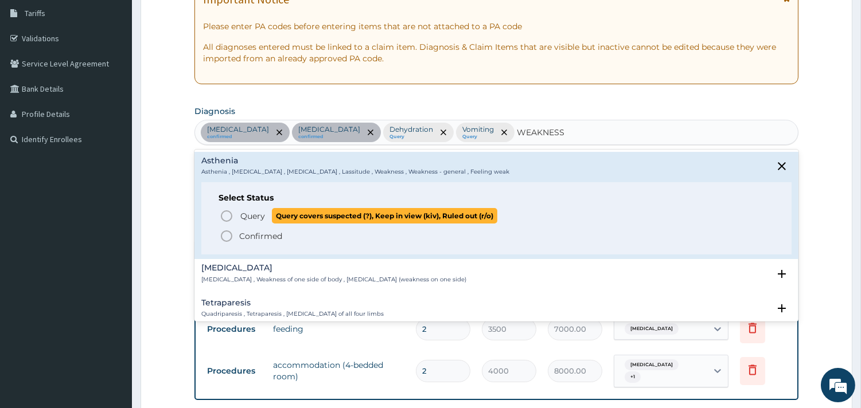
click at [248, 208] on p "Query Query covers suspected (?), Keep in view (kiv), Ruled out (r/o)" at bounding box center [368, 215] width 258 height 15
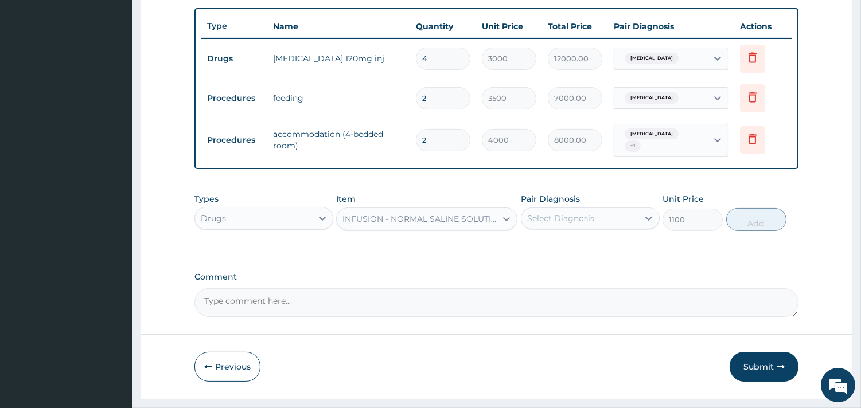
scroll to position [443, 0]
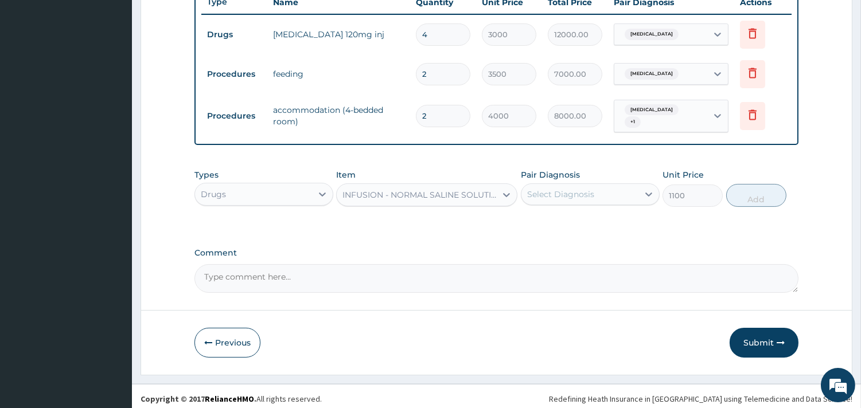
drag, startPoint x: 628, startPoint y: 240, endPoint x: 605, endPoint y: 219, distance: 31.3
click at [570, 172] on label "Pair Diagnosis" at bounding box center [550, 174] width 59 height 11
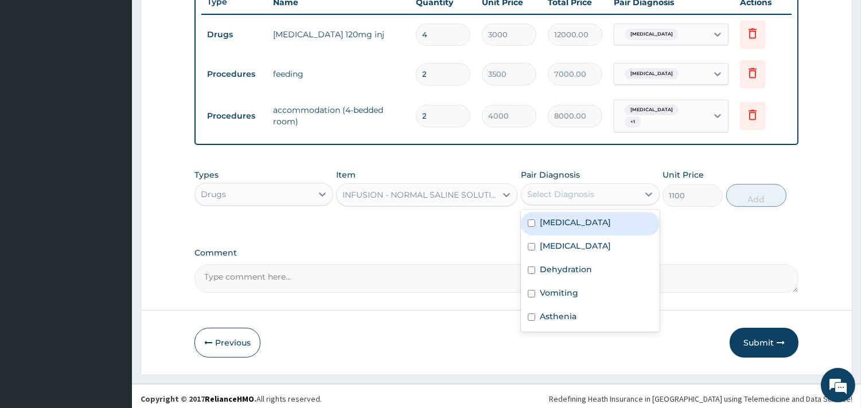
click at [569, 189] on div "Select Diagnosis" at bounding box center [560, 194] width 67 height 11
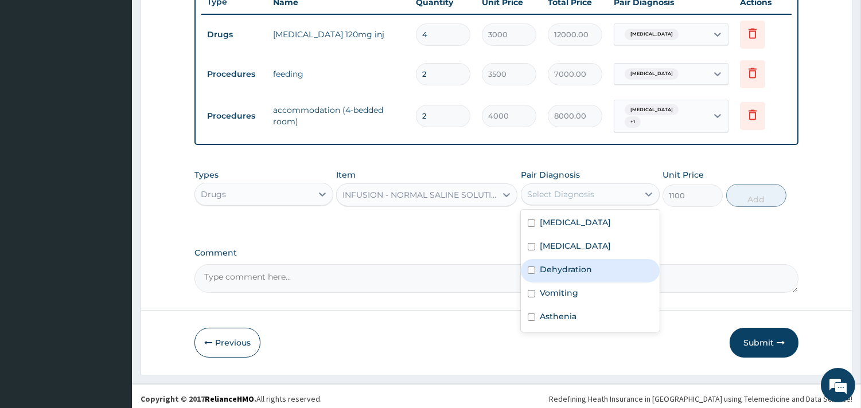
drag, startPoint x: 555, startPoint y: 268, endPoint x: 647, endPoint y: 223, distance: 102.9
click at [555, 267] on label "Dehydration" at bounding box center [566, 269] width 52 height 11
checkbox input "true"
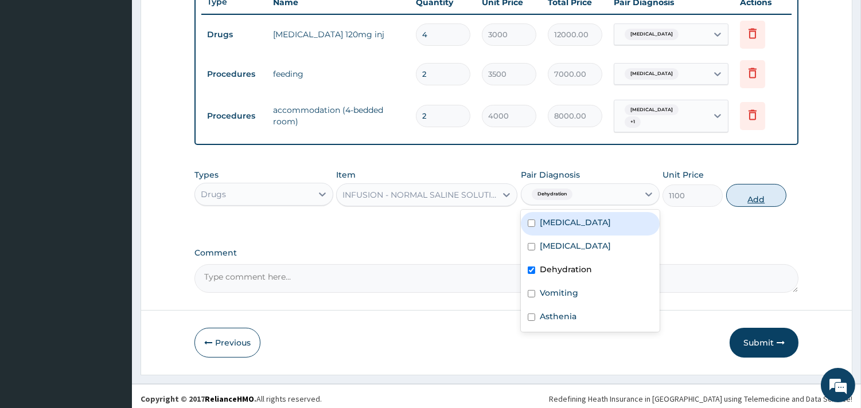
click at [737, 197] on button "Add" at bounding box center [756, 195] width 60 height 23
type input "0"
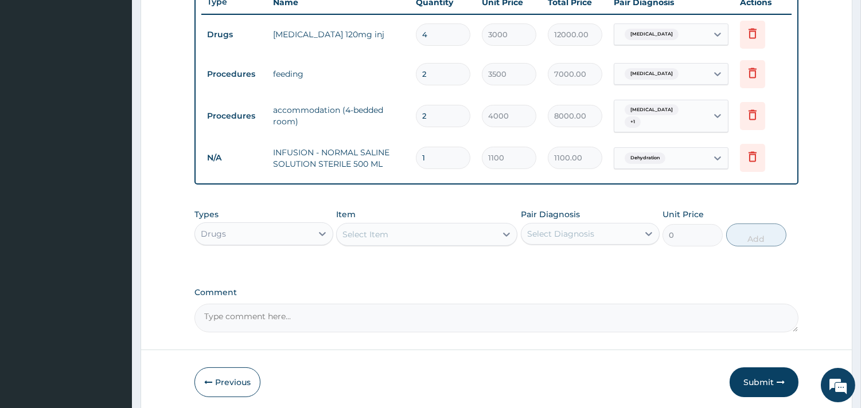
scroll to position [483, 0]
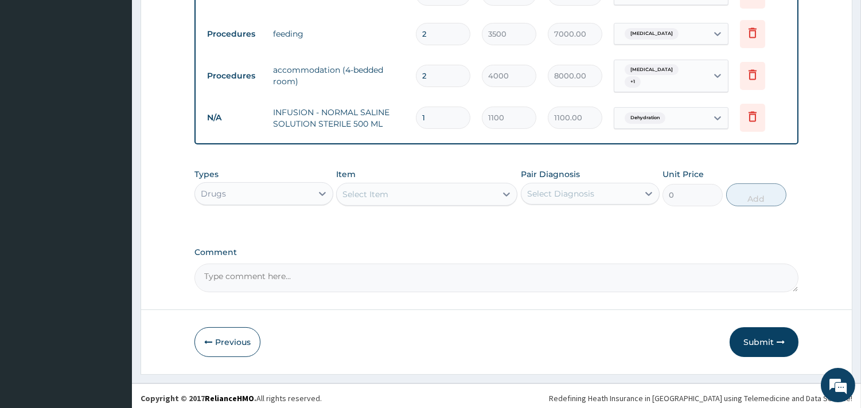
click at [410, 188] on div "Select Item" at bounding box center [416, 194] width 159 height 18
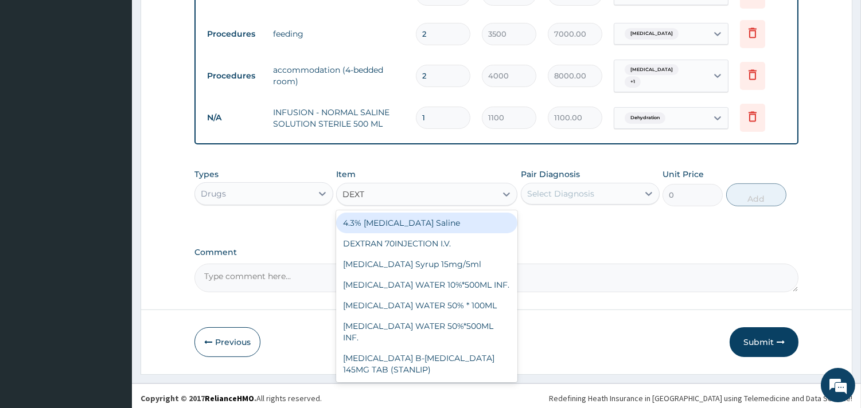
type input "DEXTR"
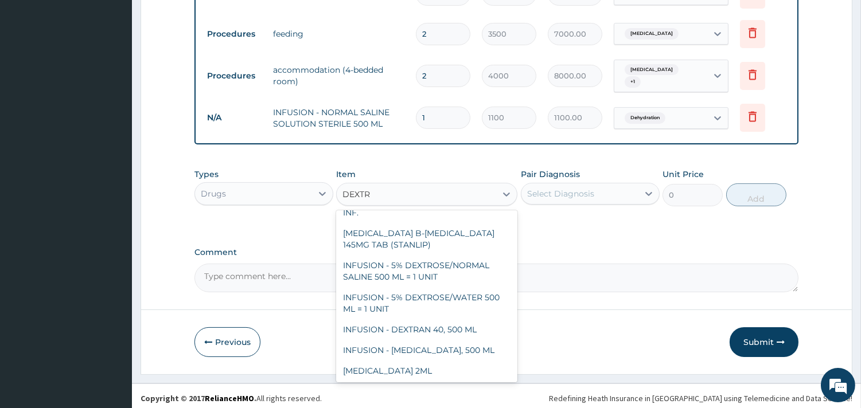
scroll to position [0, 0]
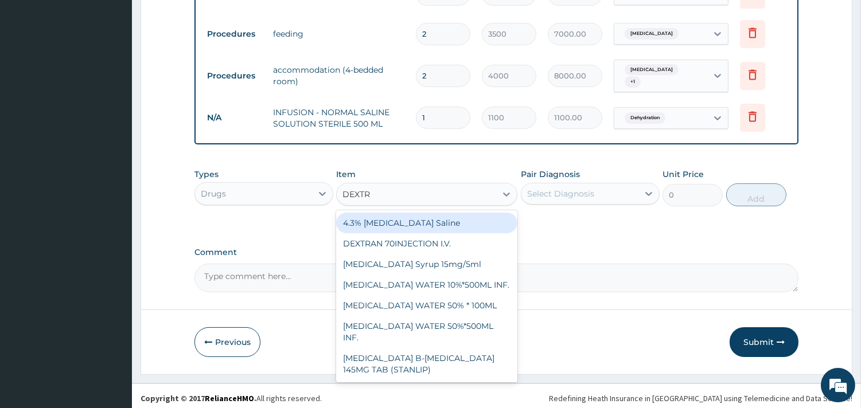
click at [396, 216] on div "4.3% Dextrose Saline" at bounding box center [426, 223] width 181 height 21
type input "1100"
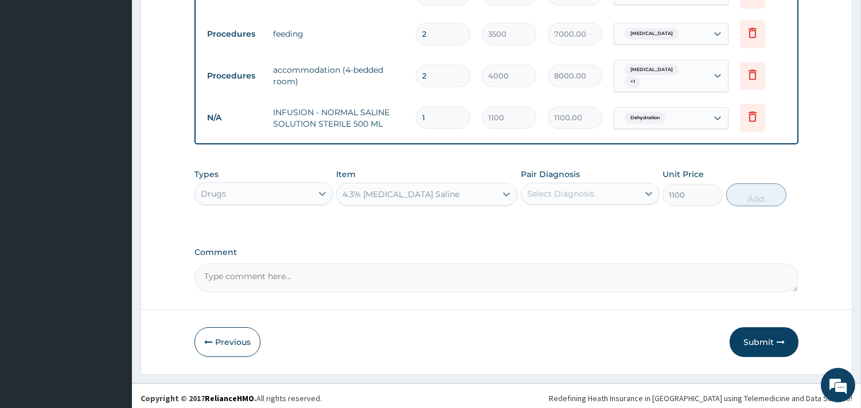
click at [577, 188] on div "Select Diagnosis" at bounding box center [560, 193] width 67 height 11
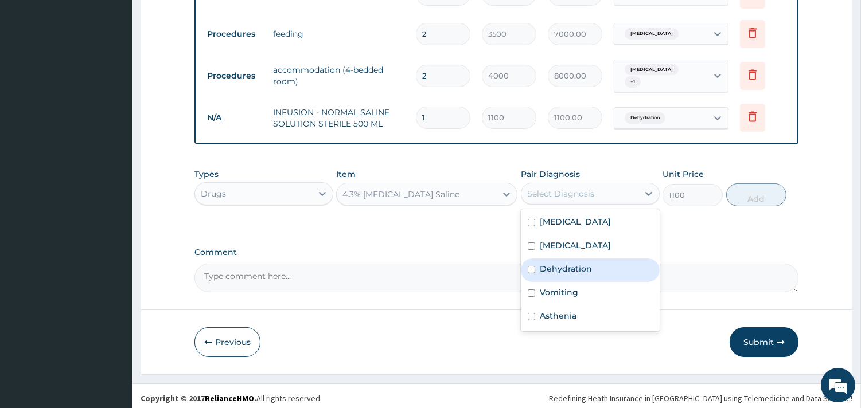
click at [553, 263] on label "Dehydration" at bounding box center [566, 268] width 52 height 11
checkbox input "true"
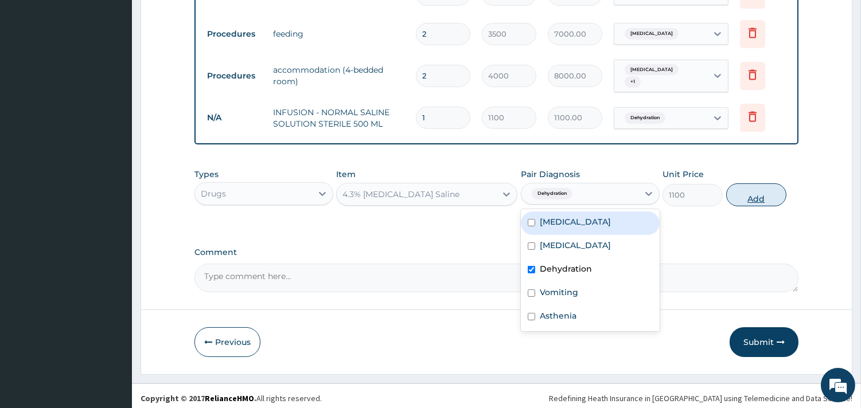
click at [745, 192] on button "Add" at bounding box center [756, 195] width 60 height 23
type input "0"
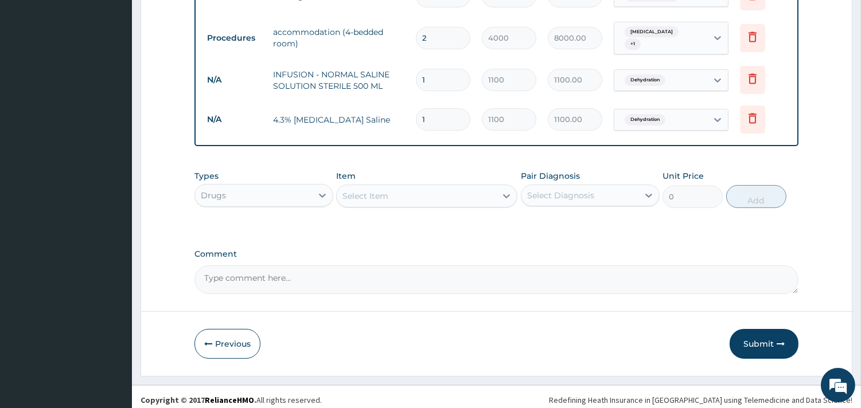
scroll to position [523, 0]
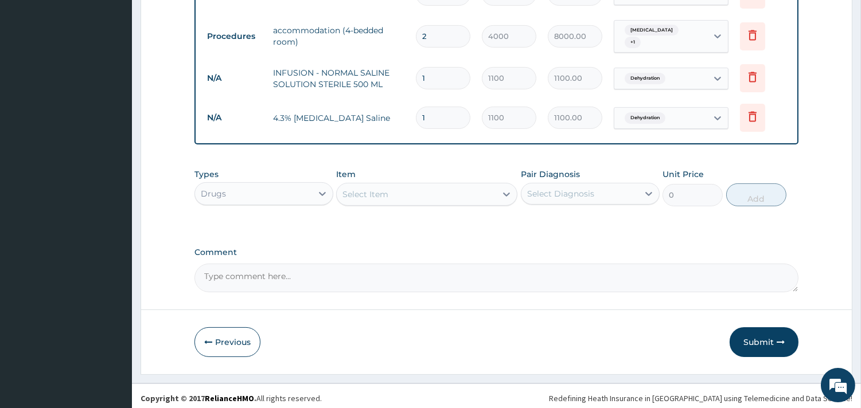
click at [408, 196] on div "Select Item" at bounding box center [426, 194] width 181 height 23
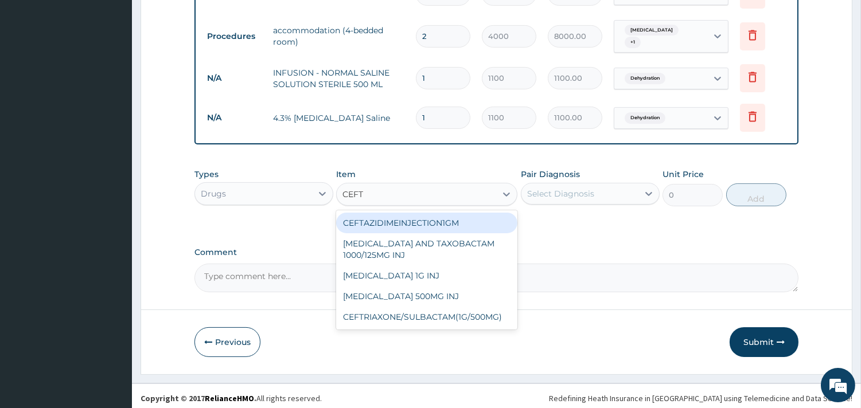
type input "CEFTR"
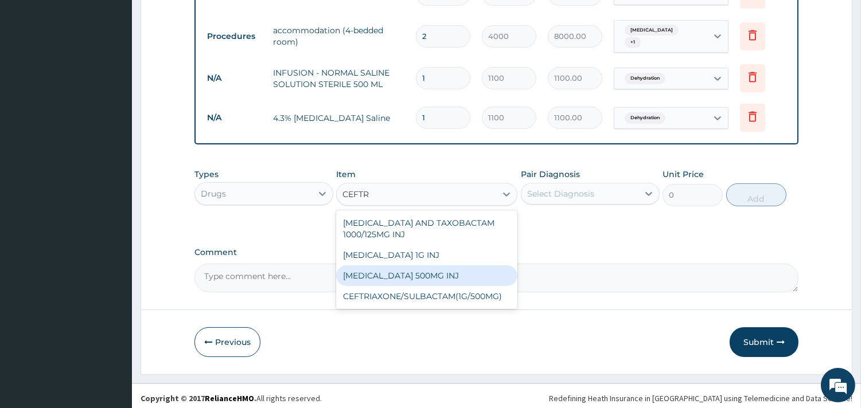
click at [434, 274] on div "CEFTRIAXONE SODIUM 500MG INJ" at bounding box center [426, 276] width 181 height 21
type input "1820"
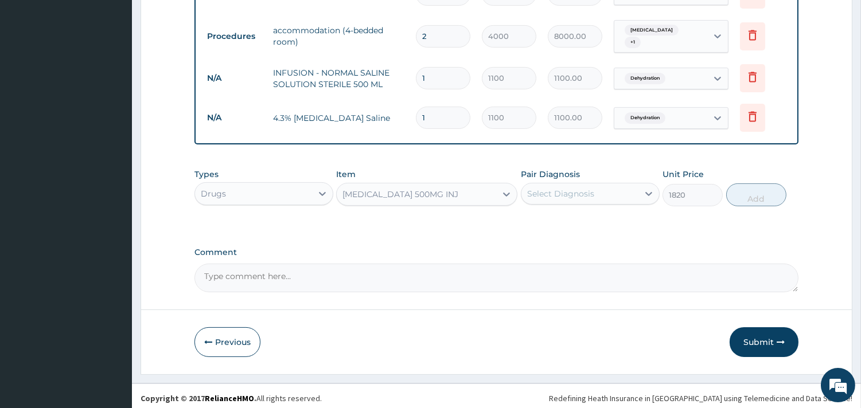
click at [577, 190] on div "Select Diagnosis" at bounding box center [560, 193] width 67 height 11
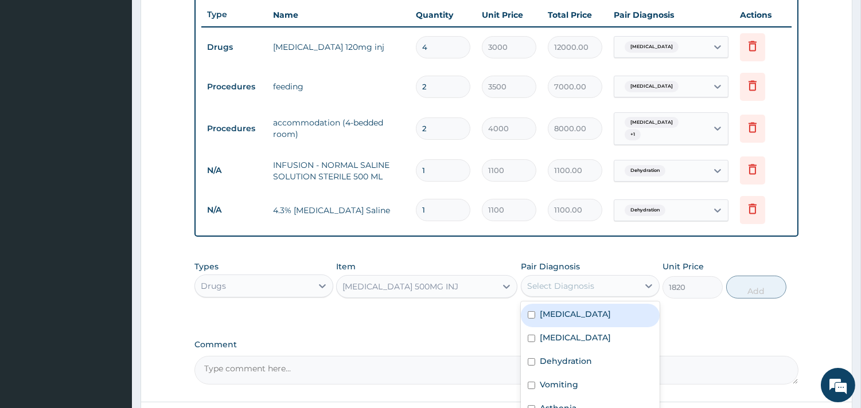
scroll to position [267, 0]
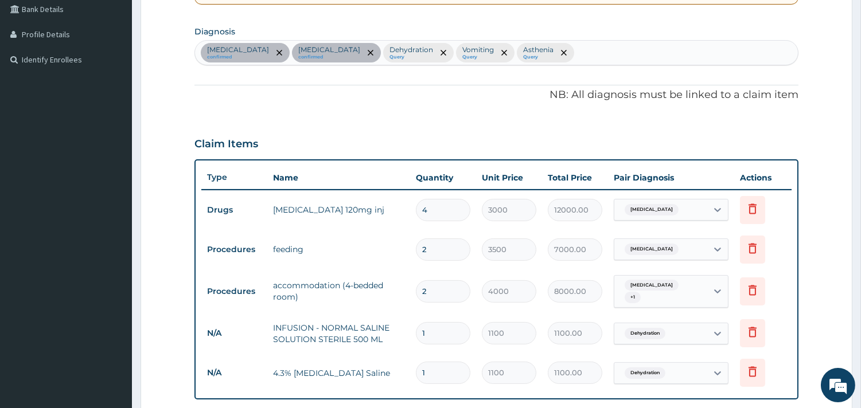
click at [587, 45] on div "Falciparum malaria confirmed Malaria confirmed Dehydration Query Vomiting Query…" at bounding box center [496, 53] width 603 height 24
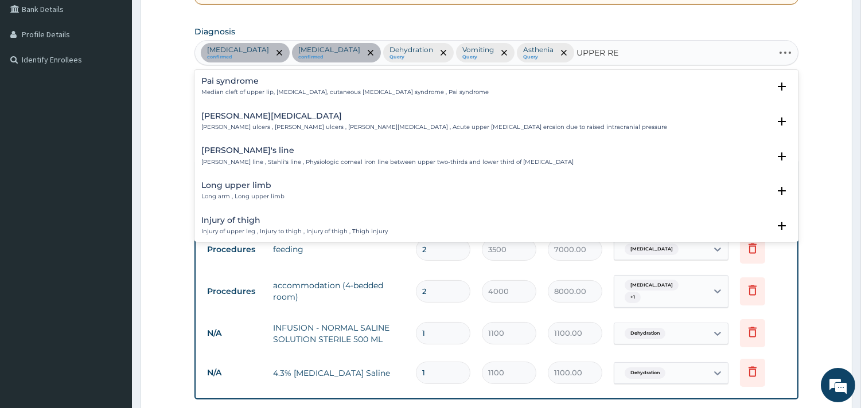
type input "UPPER RES"
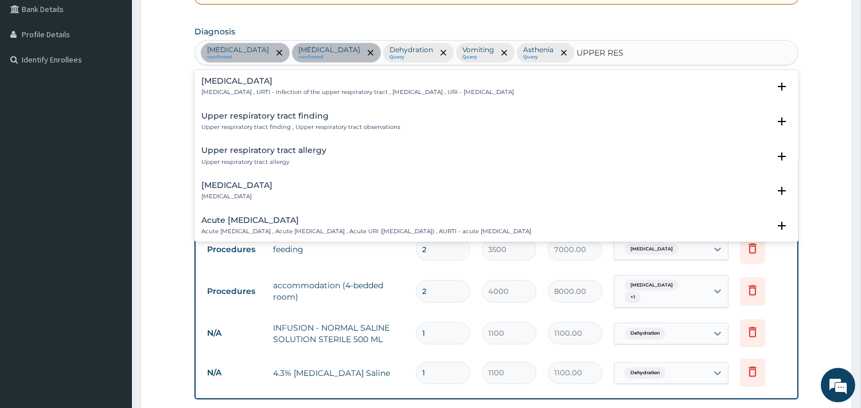
click at [343, 85] on h4 "Upper respiratory infection" at bounding box center [357, 81] width 313 height 9
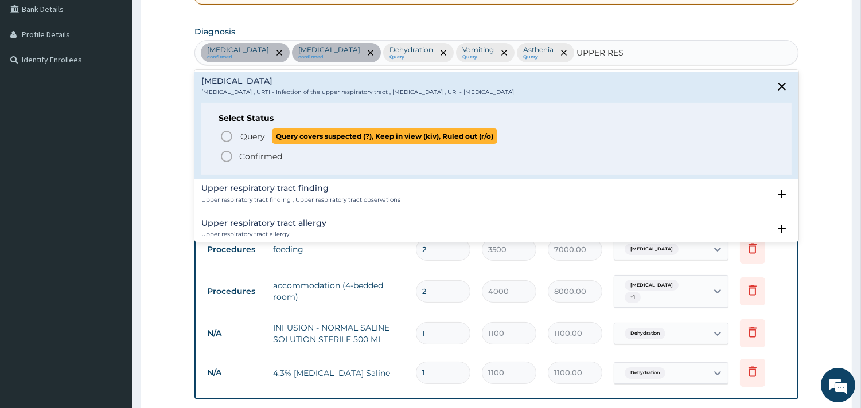
click at [255, 136] on span "Query" at bounding box center [252, 136] width 25 height 11
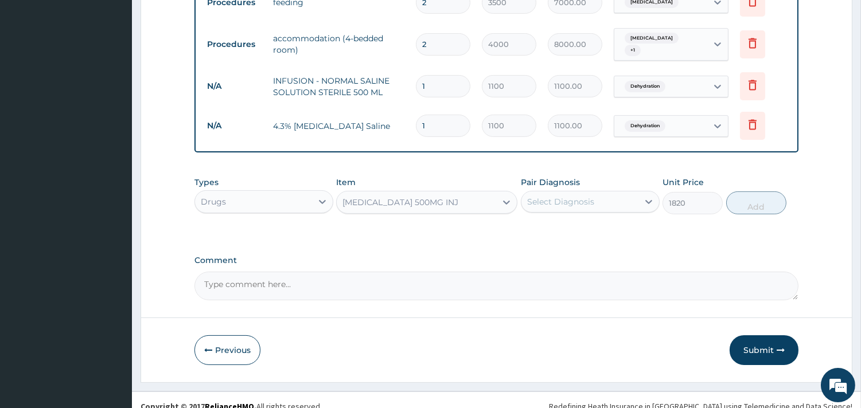
scroll to position [523, 0]
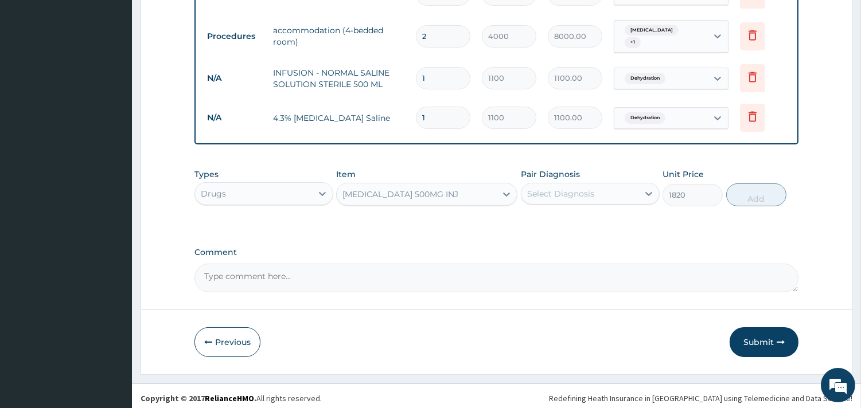
click at [555, 191] on div "Select Diagnosis" at bounding box center [560, 193] width 67 height 11
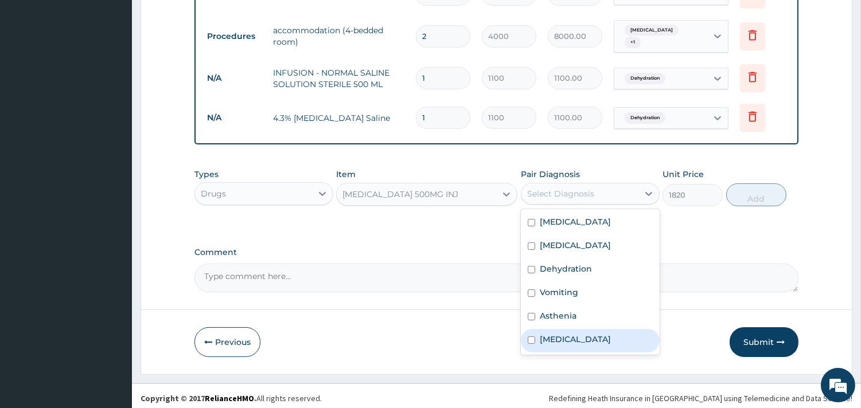
click at [579, 334] on label "Upper respiratory infection" at bounding box center [575, 339] width 71 height 11
checkbox input "true"
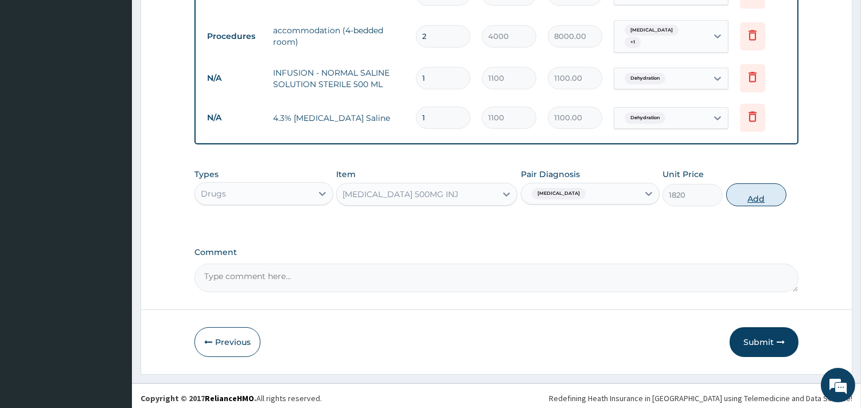
click at [753, 192] on button "Add" at bounding box center [756, 195] width 60 height 23
type input "0"
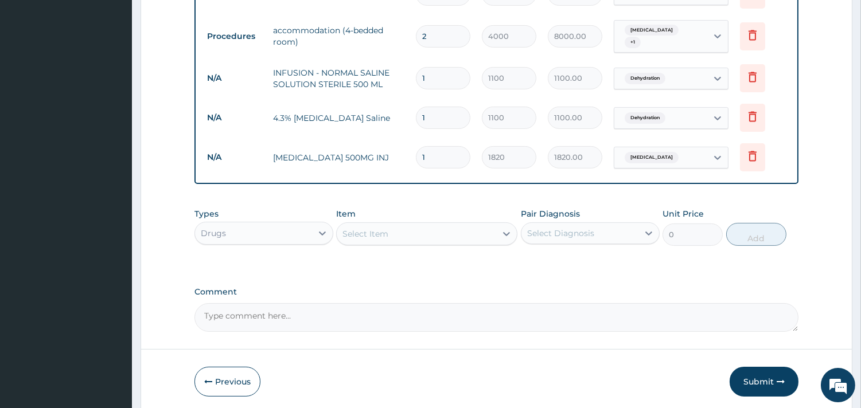
click at [408, 229] on div "Select Item" at bounding box center [416, 234] width 159 height 18
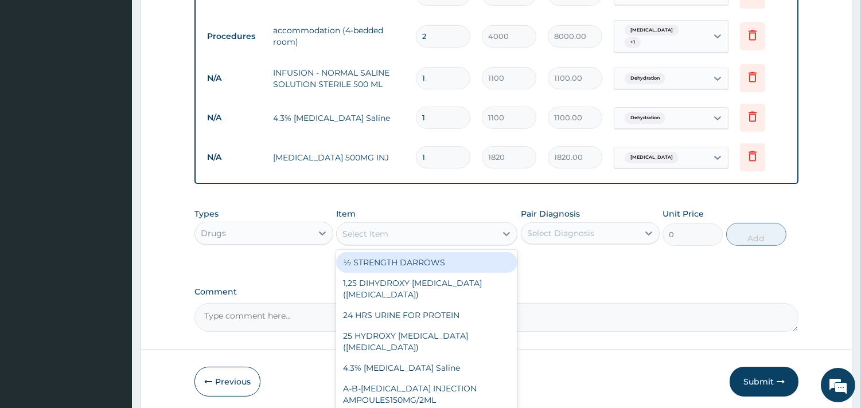
type input "O"
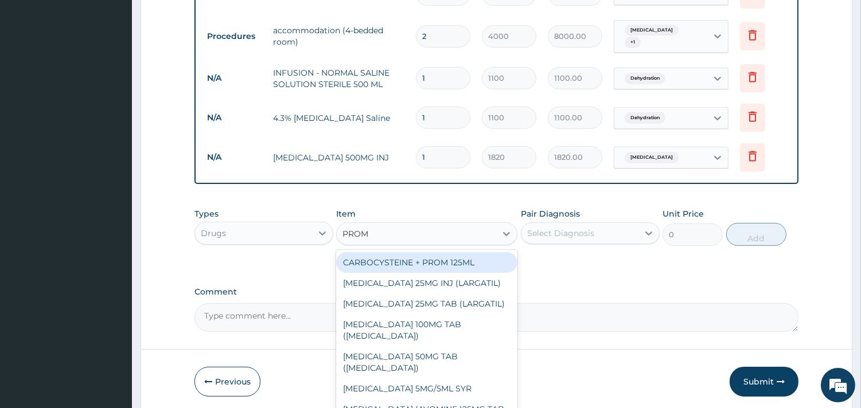
type input "PROME"
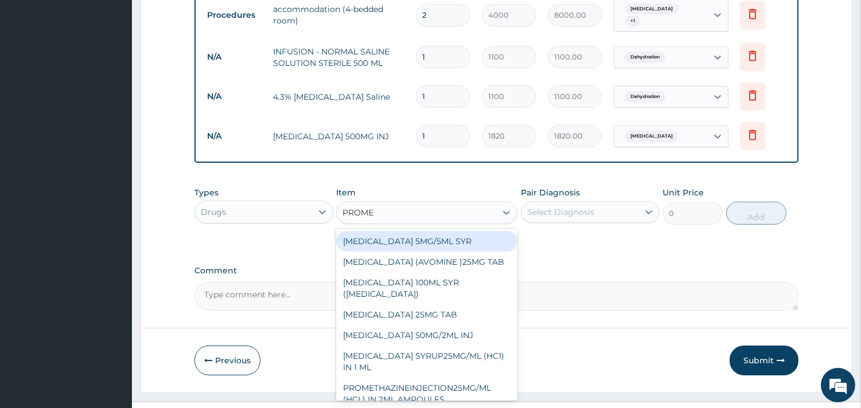
scroll to position [563, 0]
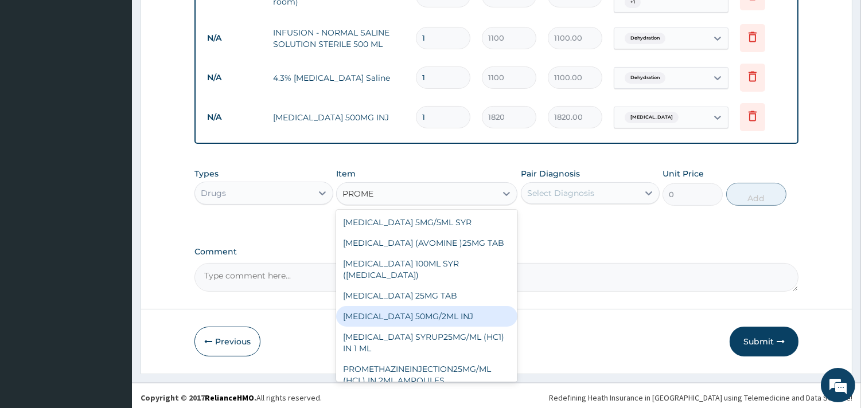
click at [449, 327] on div "PROMETHAZINE 50MG/2ML INJ" at bounding box center [426, 316] width 181 height 21
type input "500"
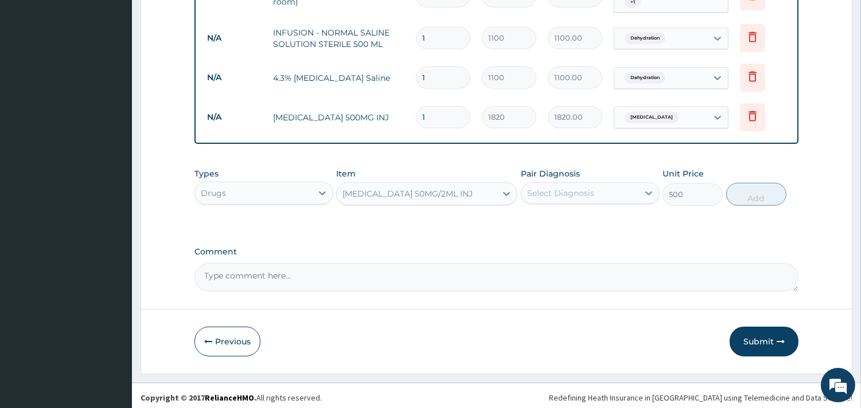
click at [575, 188] on div "Select Diagnosis" at bounding box center [560, 193] width 67 height 11
click at [548, 199] on div "Select Diagnosis" at bounding box center [590, 193] width 139 height 22
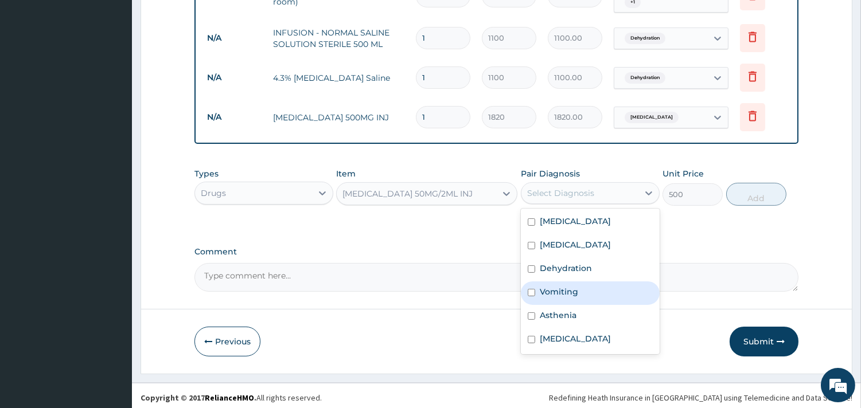
click at [566, 291] on label "Vomiting" at bounding box center [559, 291] width 38 height 11
checkbox input "true"
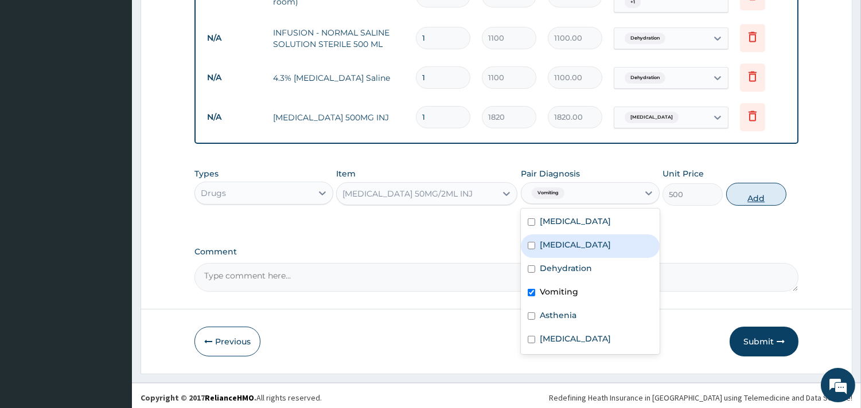
click at [743, 192] on button "Add" at bounding box center [756, 194] width 60 height 23
type input "0"
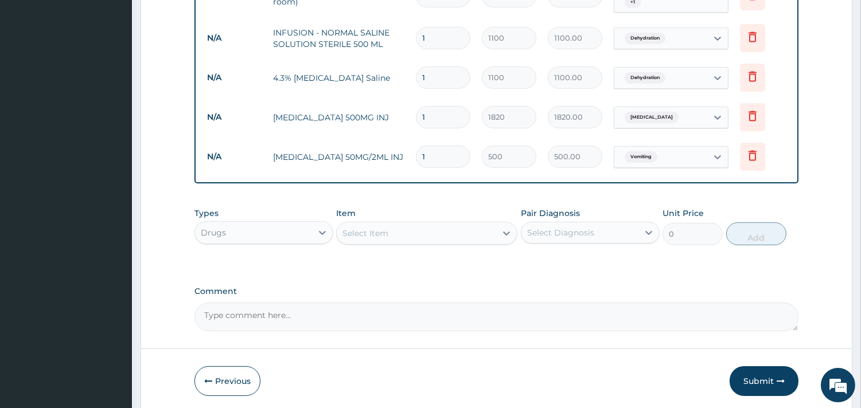
click at [382, 236] on div "Select Item" at bounding box center [416, 233] width 159 height 18
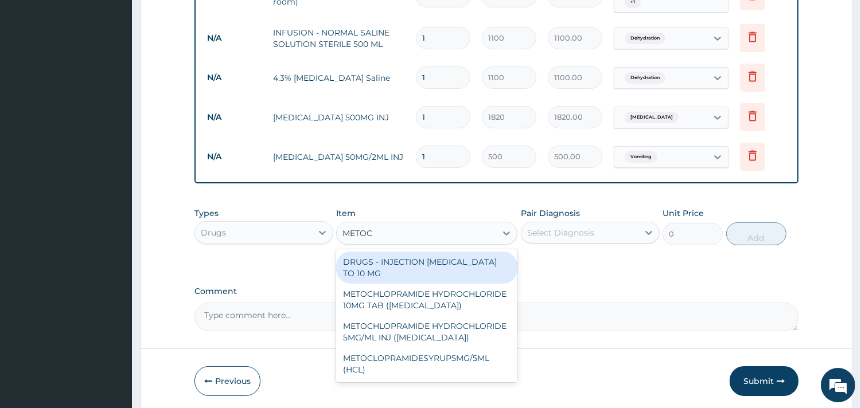
type input "METOCH"
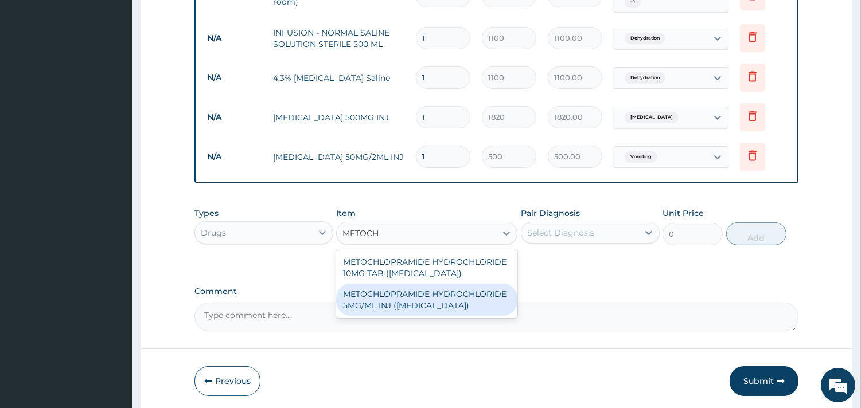
click at [425, 303] on div "METOCHLOPRAMIDE HYDROCHLORIDE 5MG/ML INJ (MAXOLON)" at bounding box center [426, 300] width 181 height 32
type input "600"
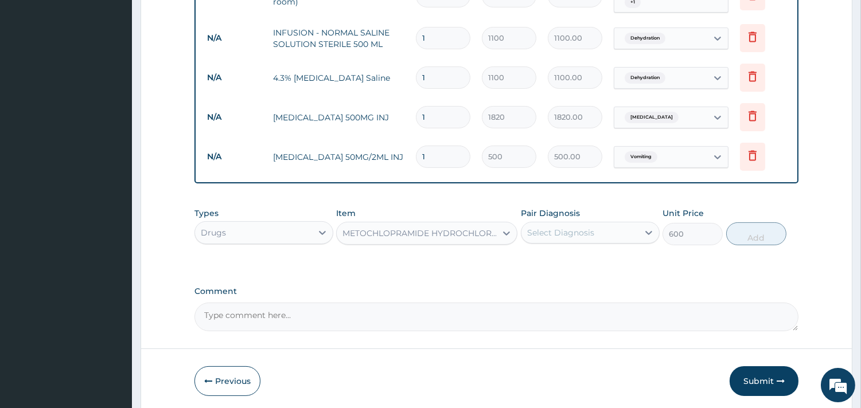
click at [545, 241] on div "Pair Diagnosis Select Diagnosis" at bounding box center [590, 227] width 139 height 38
click at [549, 231] on div "Select Diagnosis" at bounding box center [560, 232] width 67 height 11
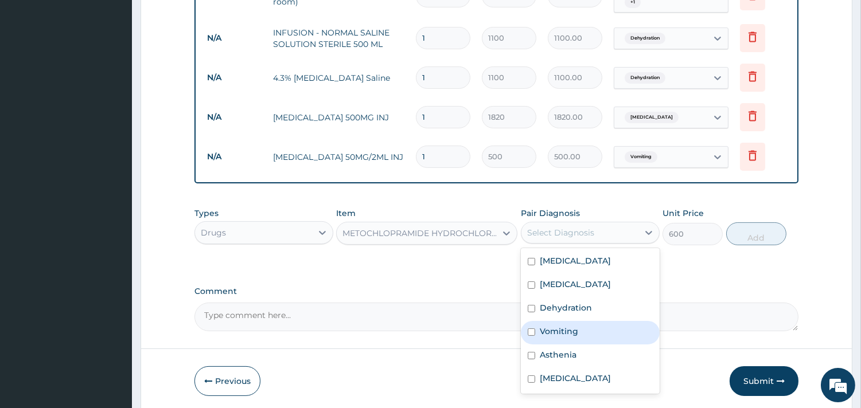
click at [547, 336] on div "Vomiting" at bounding box center [590, 333] width 139 height 24
checkbox input "true"
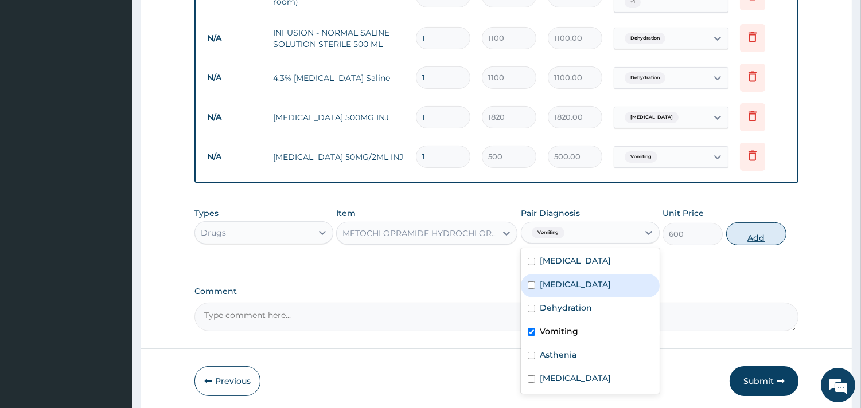
click at [758, 233] on button "Add" at bounding box center [756, 234] width 60 height 23
type input "0"
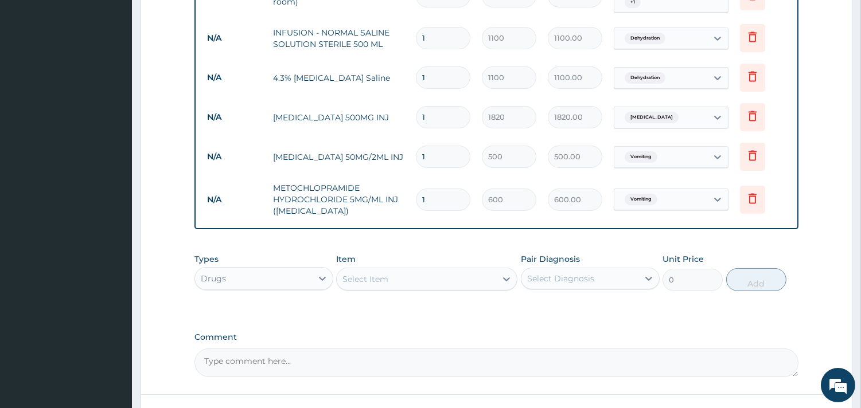
click at [427, 293] on div "Types Drugs Item Select Item Pair Diagnosis Select Diagnosis Unit Price 0 Add" at bounding box center [496, 272] width 604 height 49
click at [432, 277] on div "Select Item" at bounding box center [416, 279] width 159 height 18
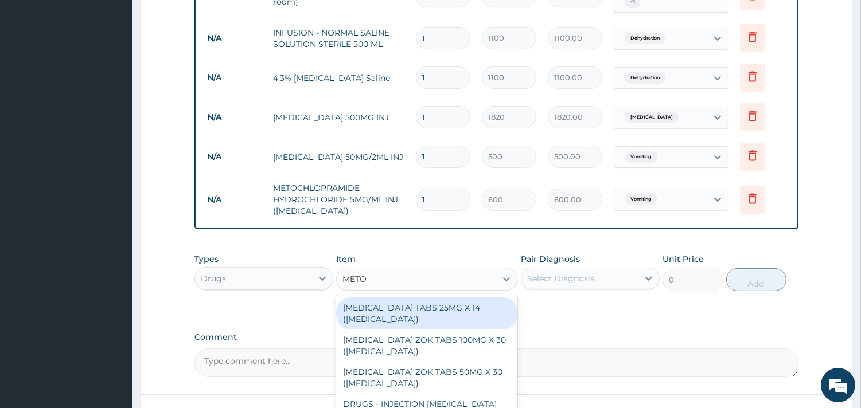
type input "METOC"
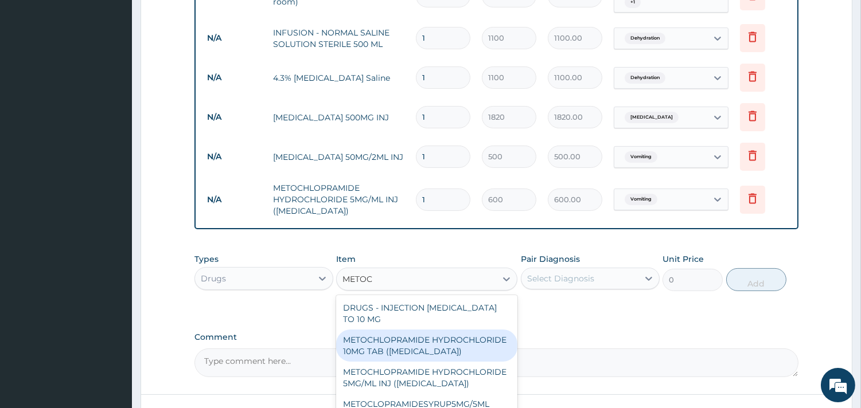
click at [408, 347] on div "METOCHLOPRAMIDE HYDROCHLORIDE 10MG TAB (MAXOLON)" at bounding box center [426, 346] width 181 height 32
type input "22"
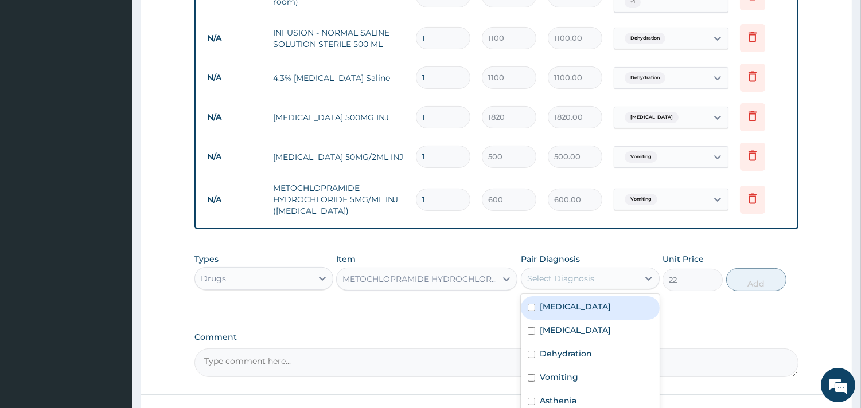
click at [555, 279] on div "Select Diagnosis" at bounding box center [560, 278] width 67 height 11
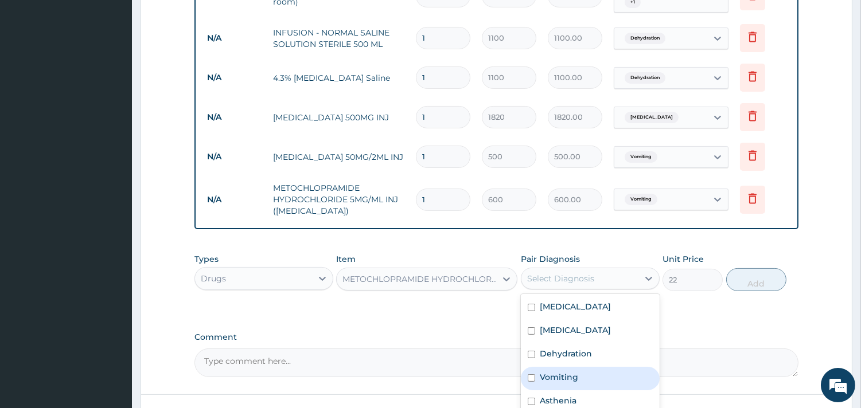
click at [558, 372] on label "Vomiting" at bounding box center [559, 377] width 38 height 11
checkbox input "true"
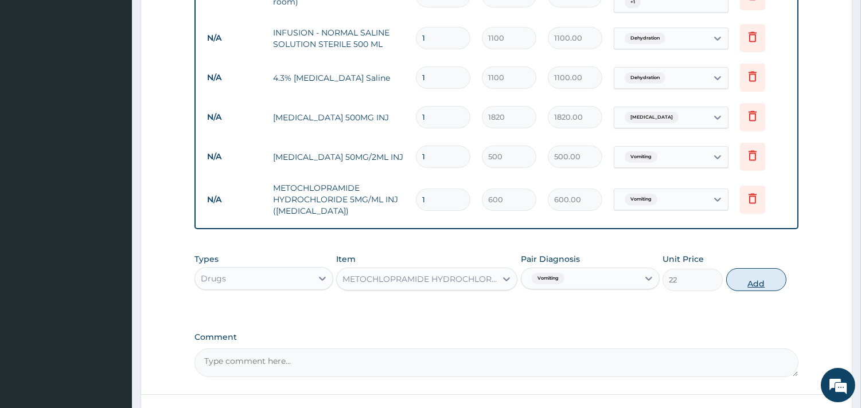
click at [752, 277] on button "Add" at bounding box center [756, 279] width 60 height 23
type input "0"
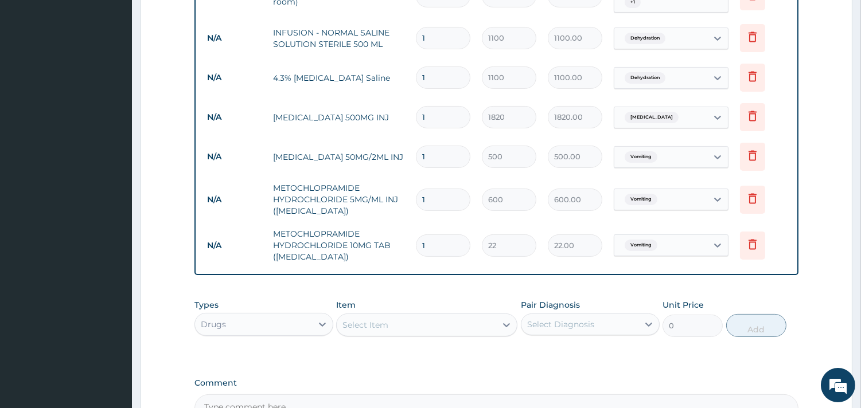
click at [398, 316] on div "Select Item" at bounding box center [416, 325] width 159 height 18
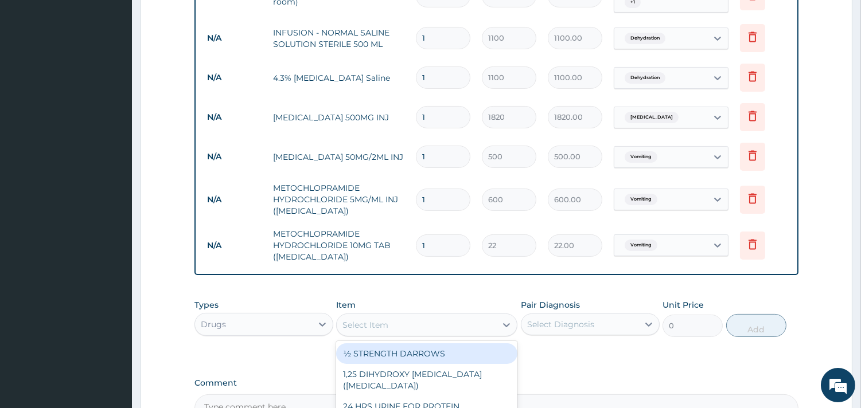
click at [399, 321] on div "Select Item" at bounding box center [416, 325] width 159 height 18
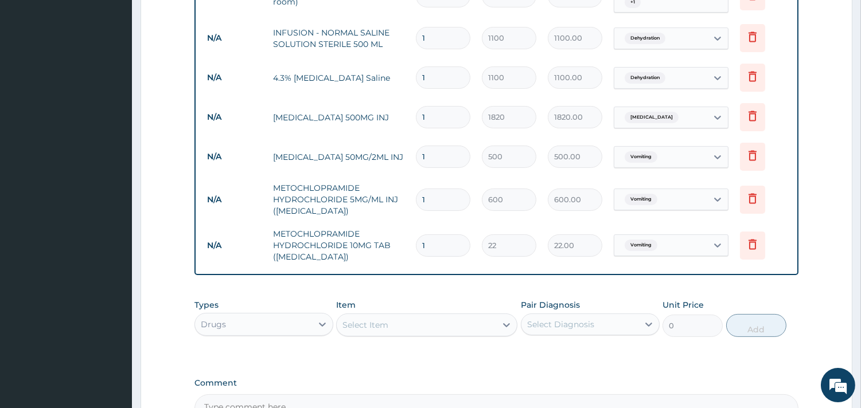
click at [399, 320] on div "Select Item" at bounding box center [416, 325] width 159 height 18
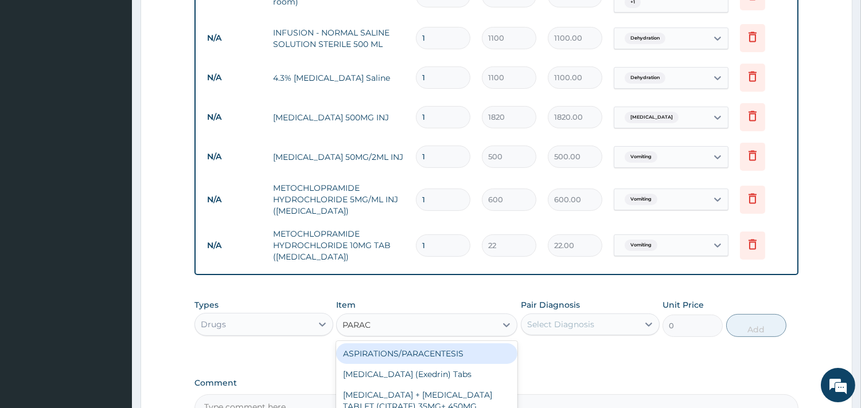
type input "PARACE"
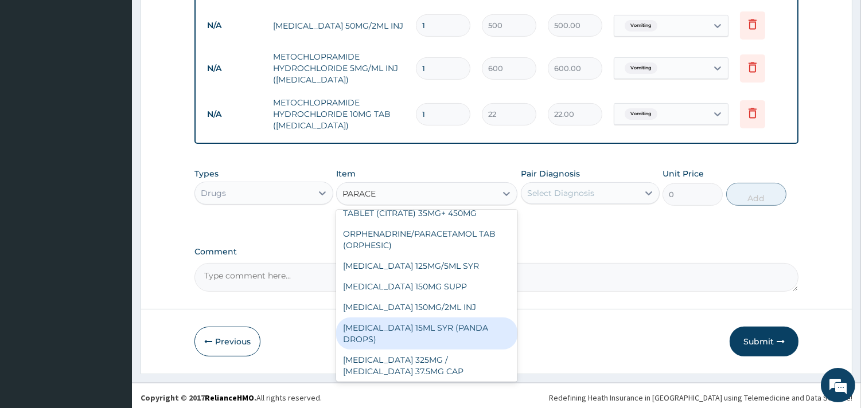
scroll to position [127, 0]
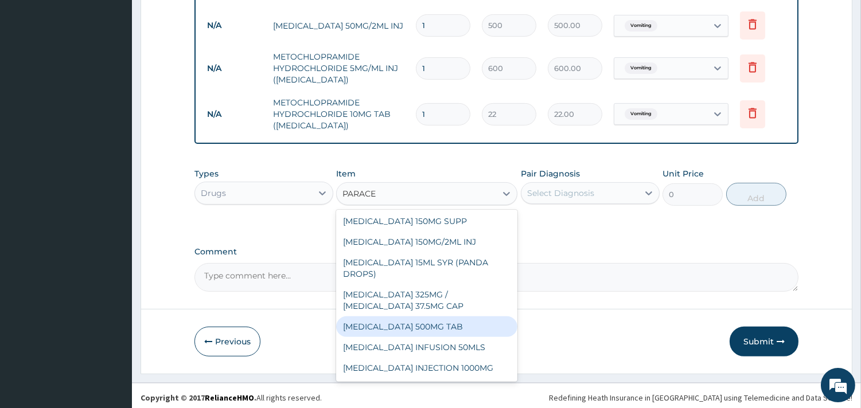
click at [420, 330] on div "PARACETAMOL 500MG TAB" at bounding box center [426, 327] width 181 height 21
type input "10"
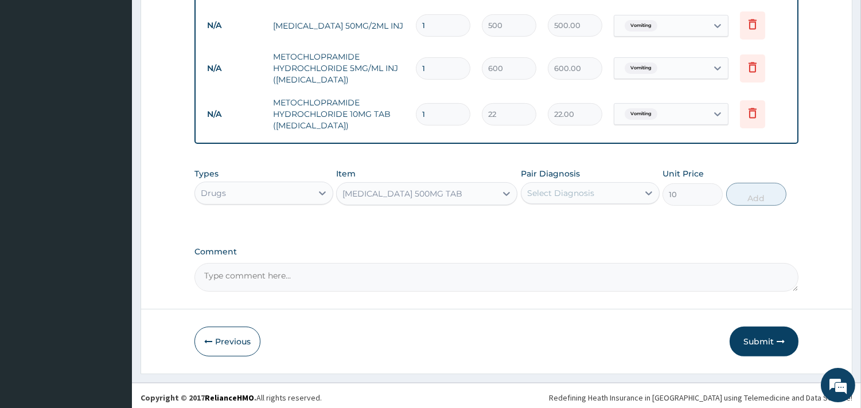
click at [594, 192] on div "Select Diagnosis" at bounding box center [579, 193] width 117 height 18
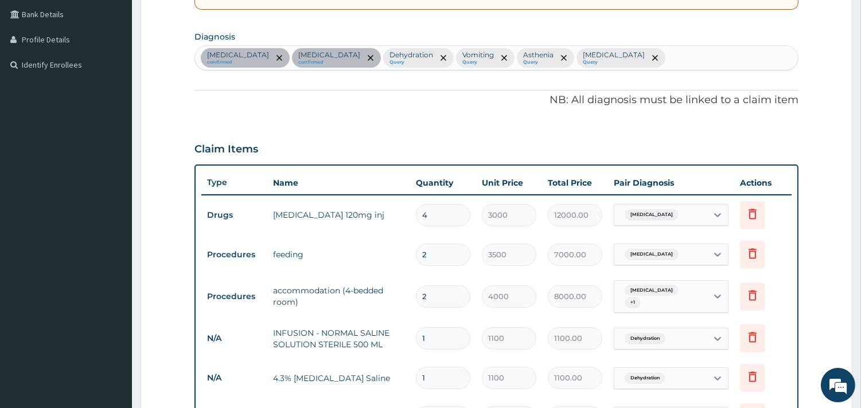
scroll to position [248, 0]
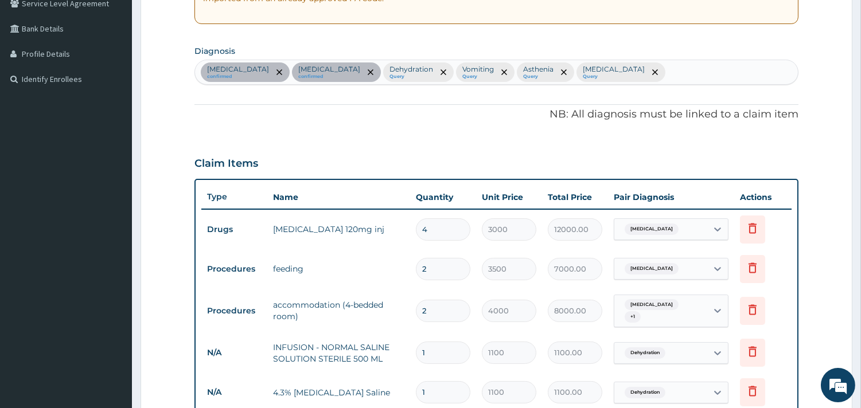
click at [690, 63] on div "Falciparum malaria confirmed Malaria confirmed Dehydration Query Vomiting Query…" at bounding box center [496, 72] width 603 height 24
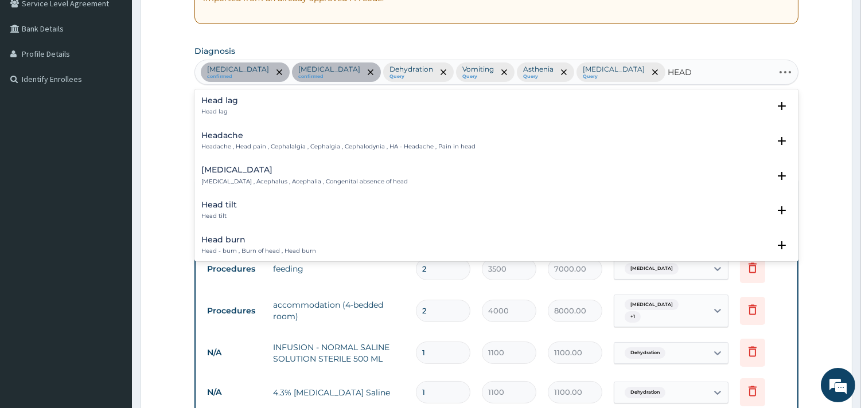
type input "HEADA"
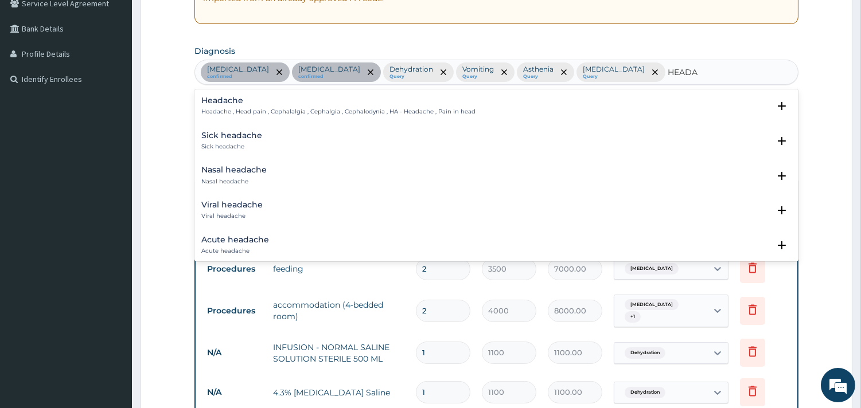
click at [228, 120] on div "Headache Headache , Head pain , Cephalalgia , Cephalgia , Cephalodynia , HA - H…" at bounding box center [496, 109] width 590 height 26
click at [240, 106] on div "Headache Headache , Head pain , Cephalalgia , Cephalgia , Cephalodynia , HA - H…" at bounding box center [338, 106] width 274 height 20
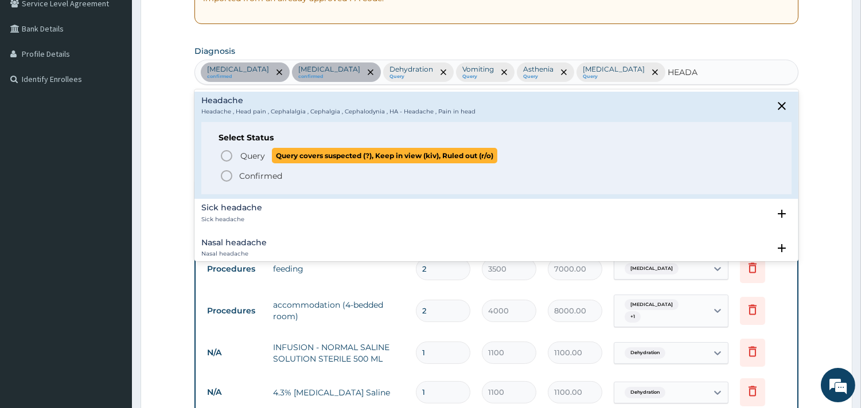
click at [242, 158] on span "Query" at bounding box center [252, 155] width 25 height 11
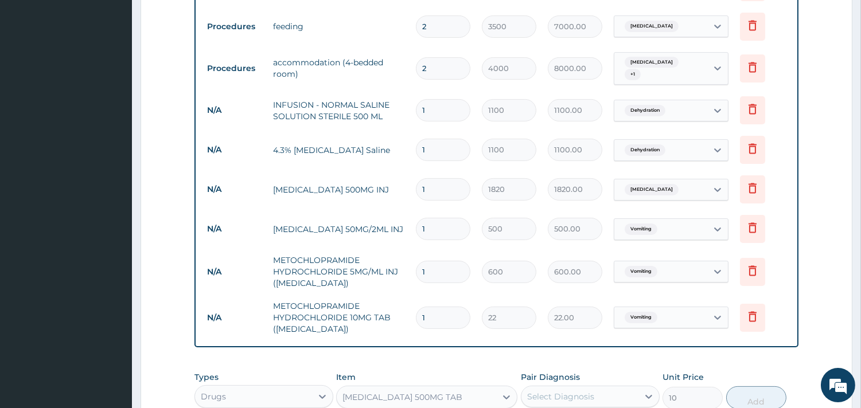
scroll to position [566, 0]
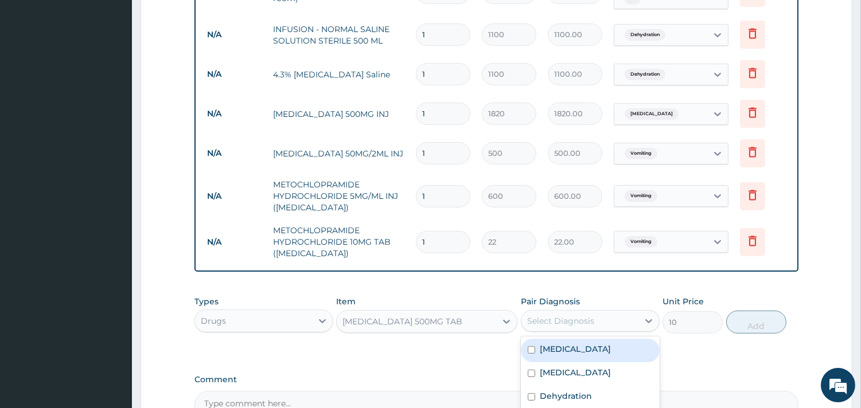
click at [556, 316] on div "Select Diagnosis" at bounding box center [560, 321] width 67 height 11
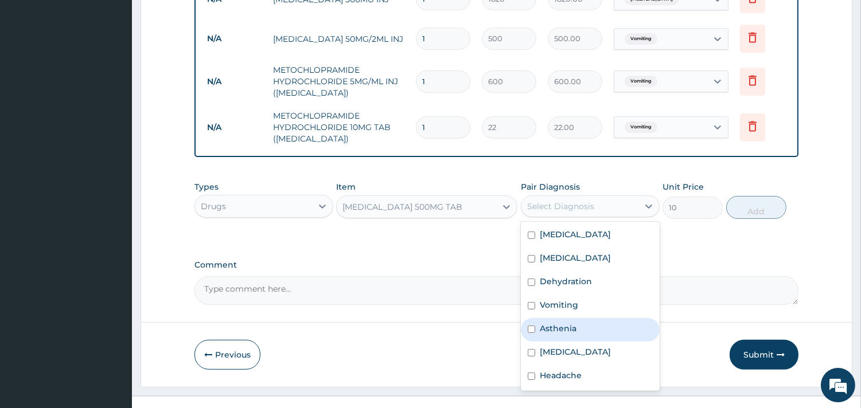
scroll to position [694, 0]
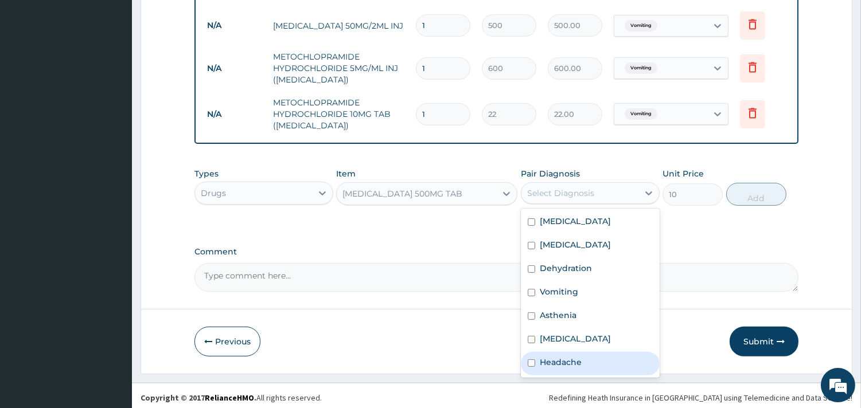
click at [555, 357] on label "Headache" at bounding box center [561, 362] width 42 height 11
checkbox input "true"
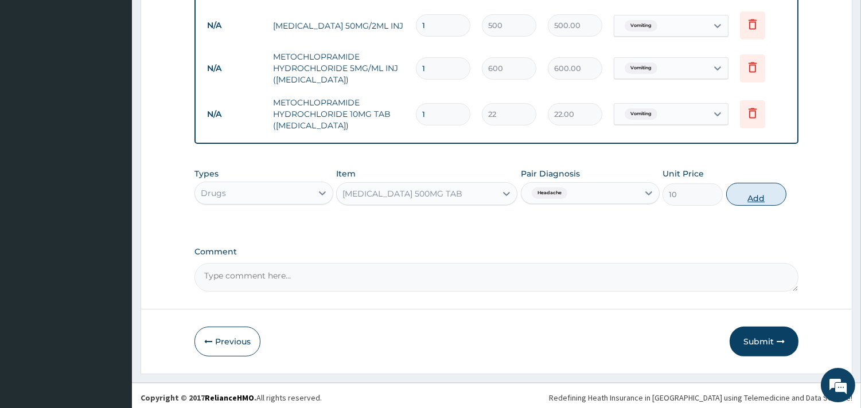
click at [739, 192] on button "Add" at bounding box center [756, 194] width 60 height 23
type input "0"
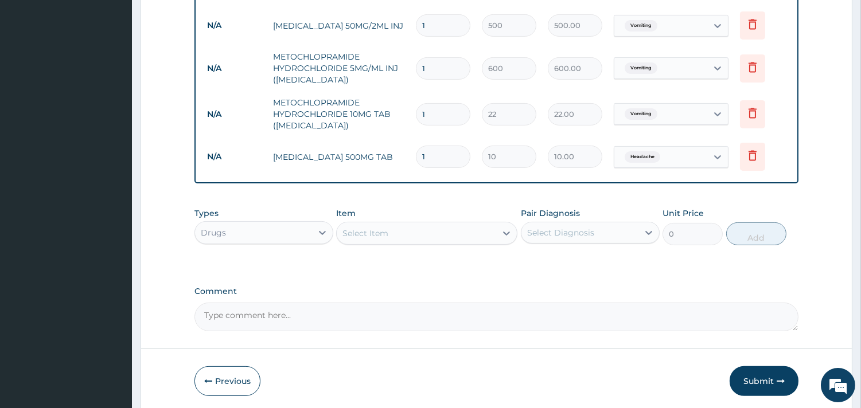
click at [437, 231] on div "Select Item" at bounding box center [416, 233] width 159 height 18
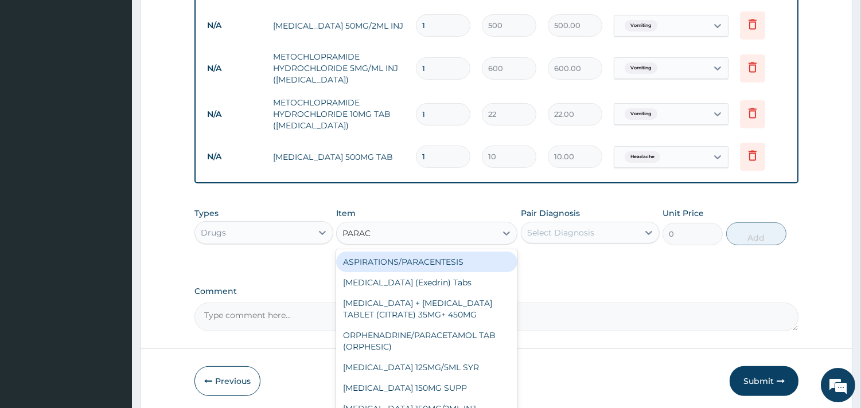
type input "PARACE"
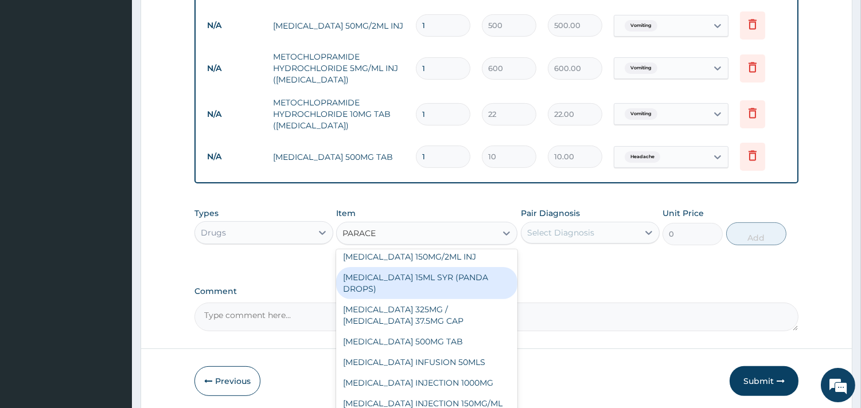
scroll to position [254, 0]
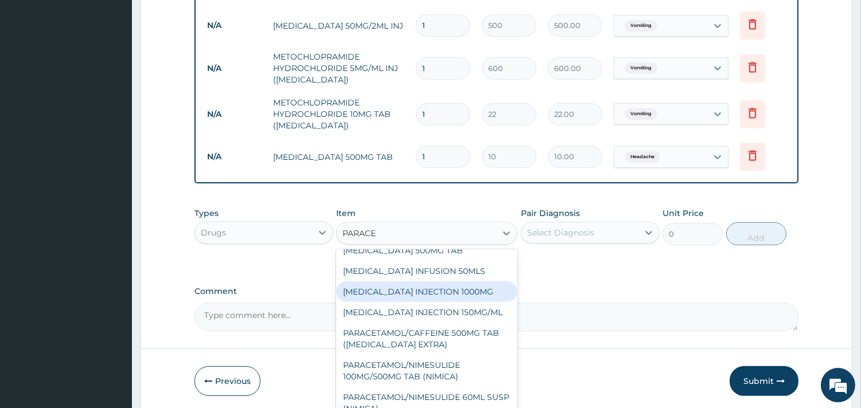
click at [414, 291] on div "PARACETAMOL INJECTION 1000MG" at bounding box center [426, 292] width 181 height 21
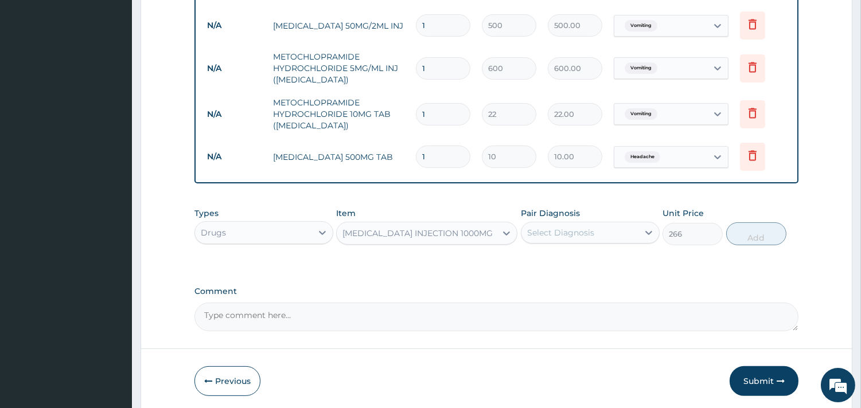
click at [440, 231] on div "PARACETAMOL INJECTION 1000MG" at bounding box center [417, 233] width 150 height 11
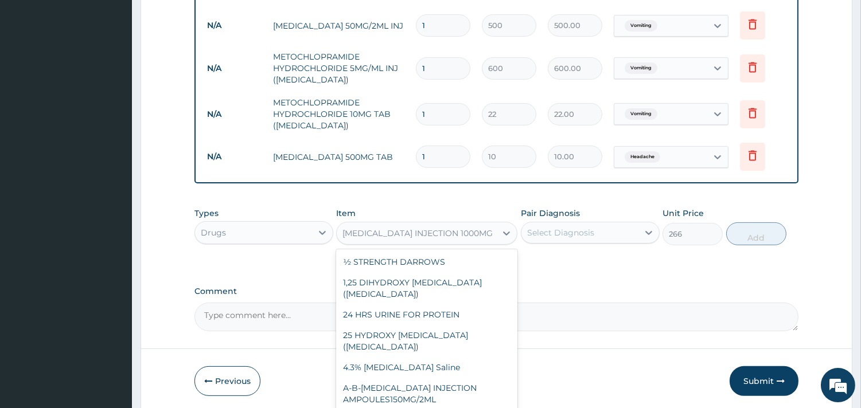
scroll to position [43927, 0]
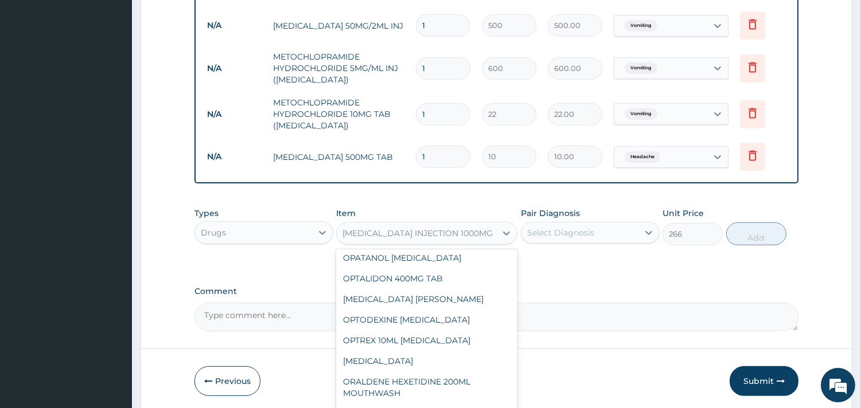
type input "500"
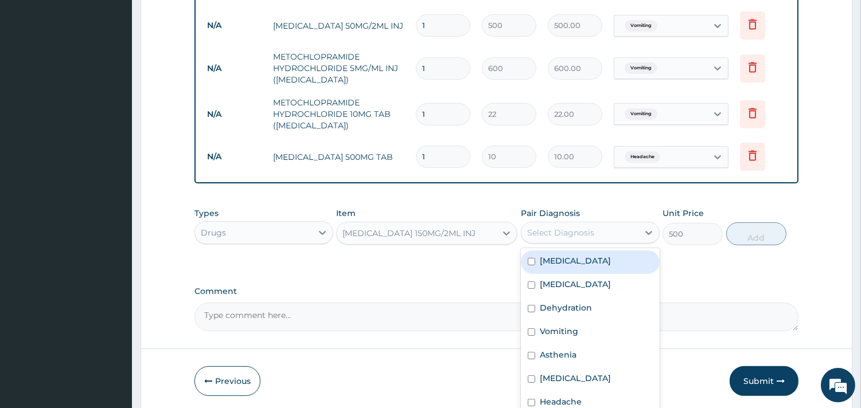
click at [598, 225] on div "Select Diagnosis" at bounding box center [579, 233] width 117 height 18
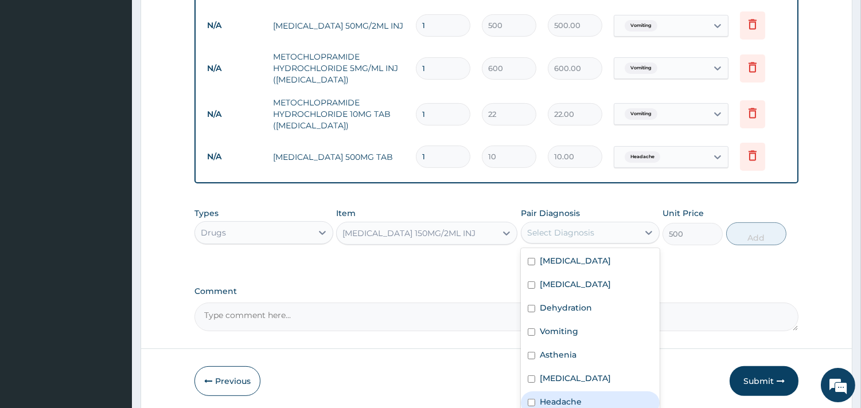
click at [583, 397] on div "Headache" at bounding box center [590, 404] width 139 height 24
checkbox input "true"
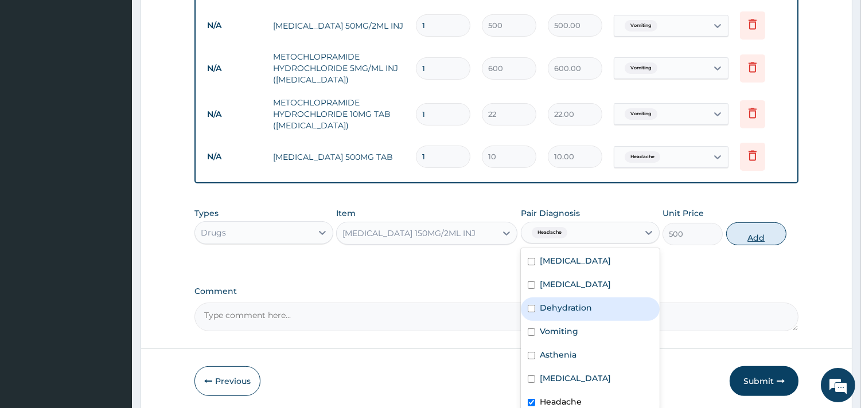
click at [745, 234] on button "Add" at bounding box center [756, 234] width 60 height 23
type input "0"
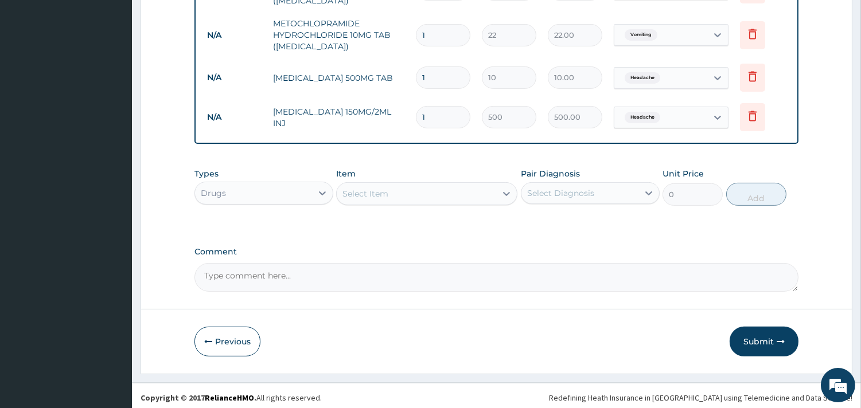
scroll to position [774, 0]
click at [404, 197] on div "Select Item" at bounding box center [416, 193] width 159 height 18
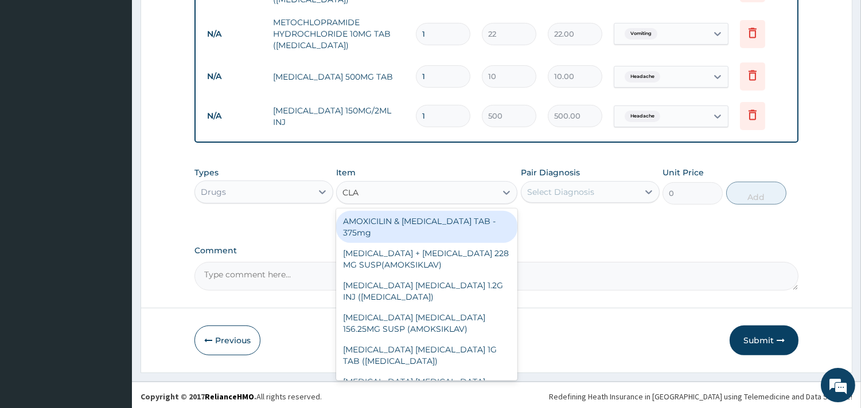
type input "CLAV"
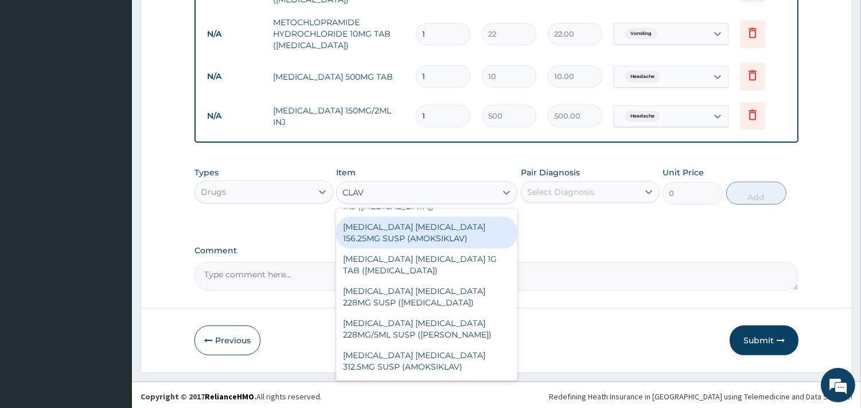
scroll to position [0, 0]
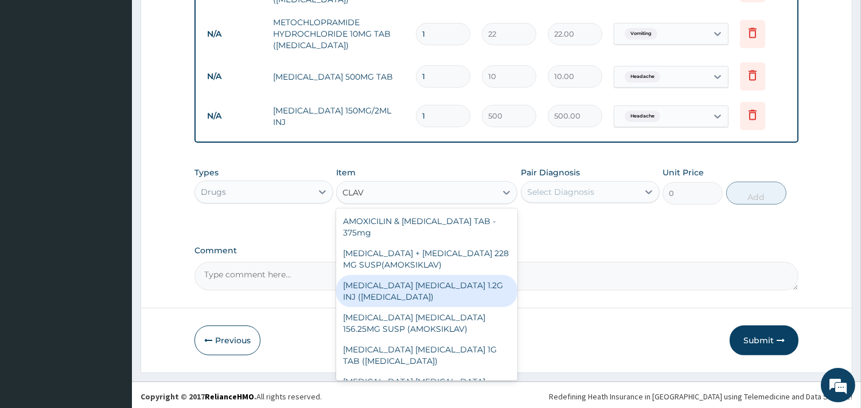
click at [425, 288] on div "AMOXICILLIN CLAVULANIC ACID 1.2G INJ (AUGMENTIN)" at bounding box center [426, 291] width 181 height 32
type input "2500"
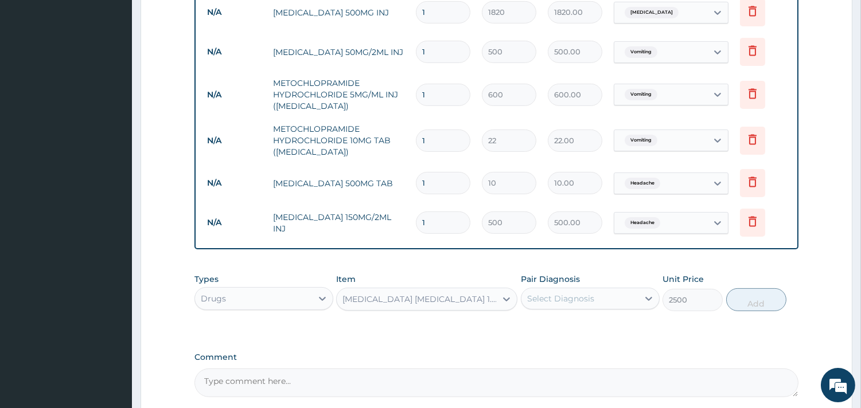
scroll to position [647, 0]
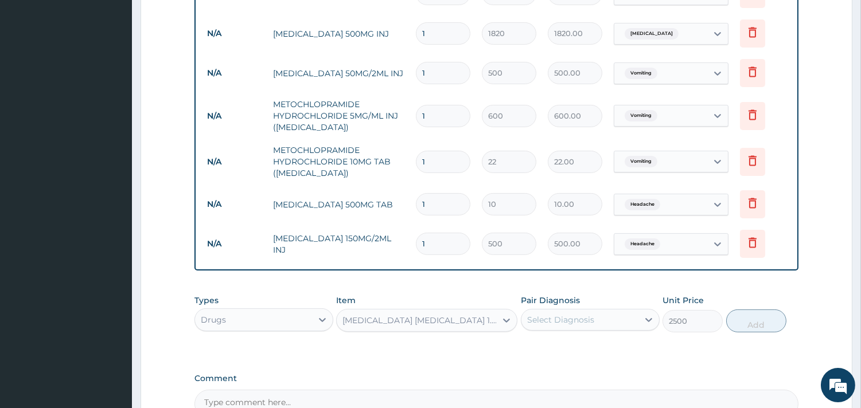
click at [554, 318] on div "Select Diagnosis" at bounding box center [560, 319] width 67 height 11
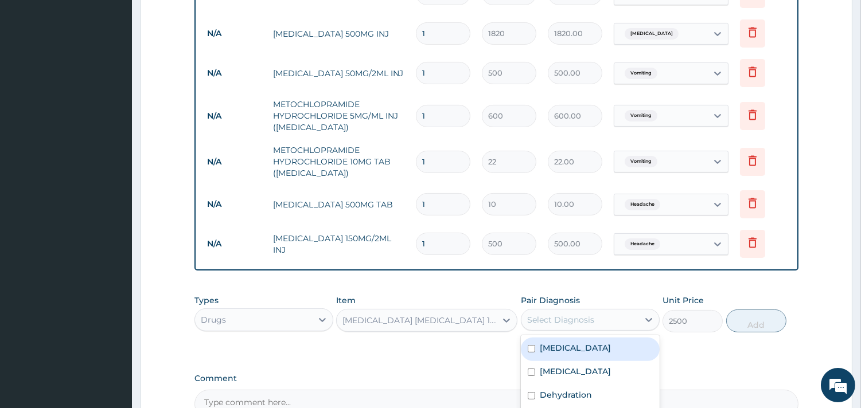
scroll to position [774, 0]
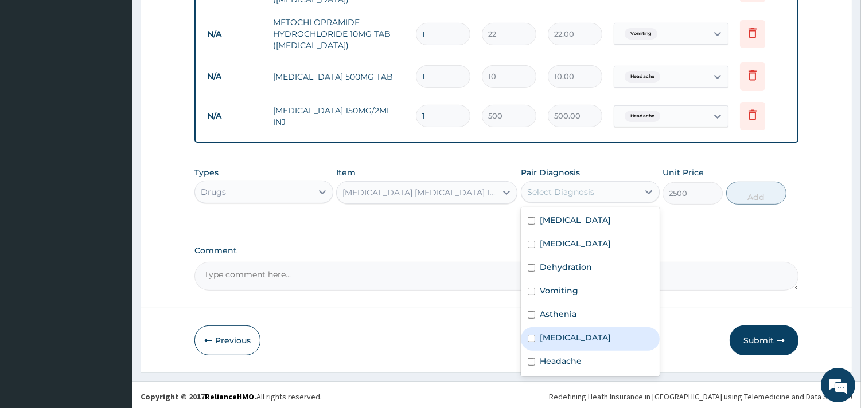
click at [594, 336] on label "Upper respiratory infection" at bounding box center [575, 337] width 71 height 11
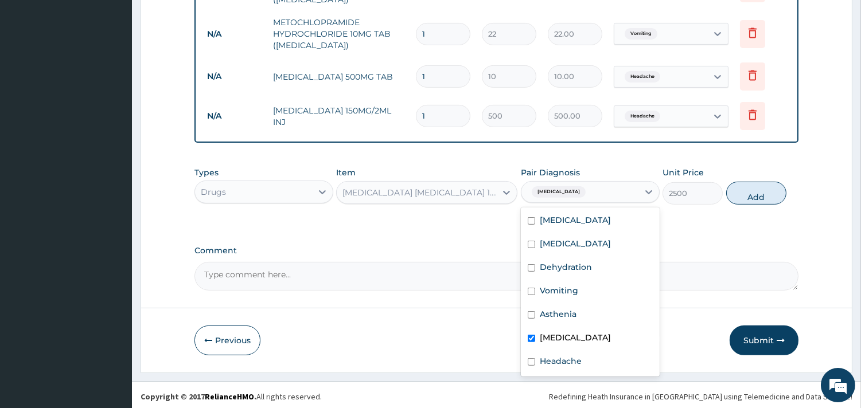
drag, startPoint x: 594, startPoint y: 336, endPoint x: 601, endPoint y: 324, distance: 13.6
click at [595, 335] on label "Upper respiratory infection" at bounding box center [575, 337] width 71 height 11
checkbox input "false"
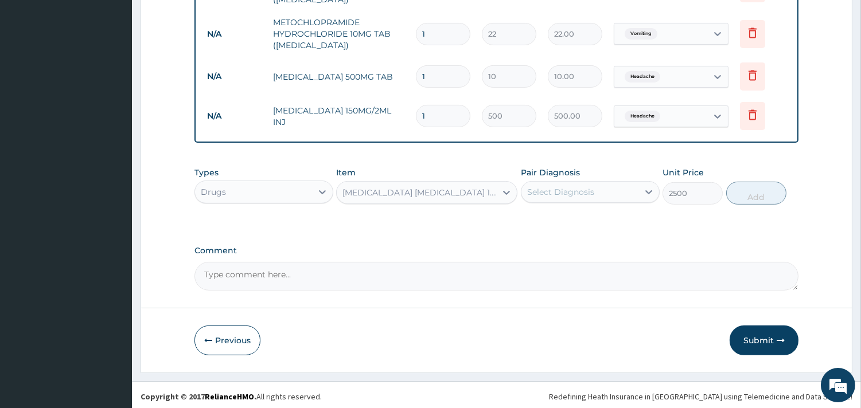
click at [592, 172] on div "Pair Diagnosis Select Diagnosis" at bounding box center [590, 186] width 139 height 38
click at [592, 173] on div "Pair Diagnosis Select Diagnosis" at bounding box center [590, 186] width 139 height 38
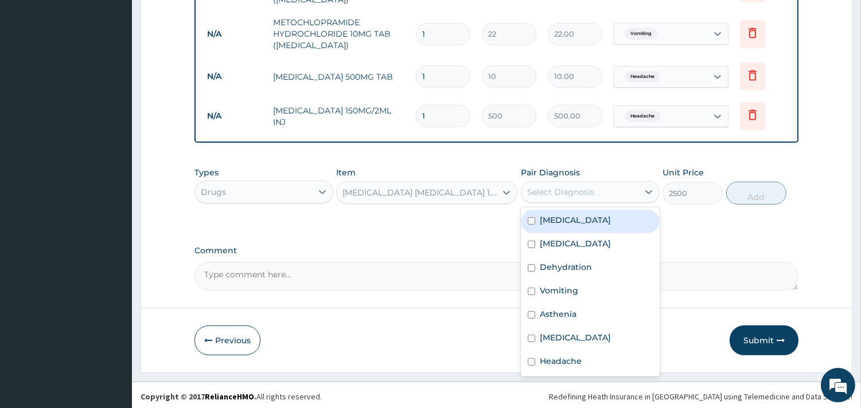
click at [581, 190] on div "Select Diagnosis" at bounding box center [560, 191] width 67 height 11
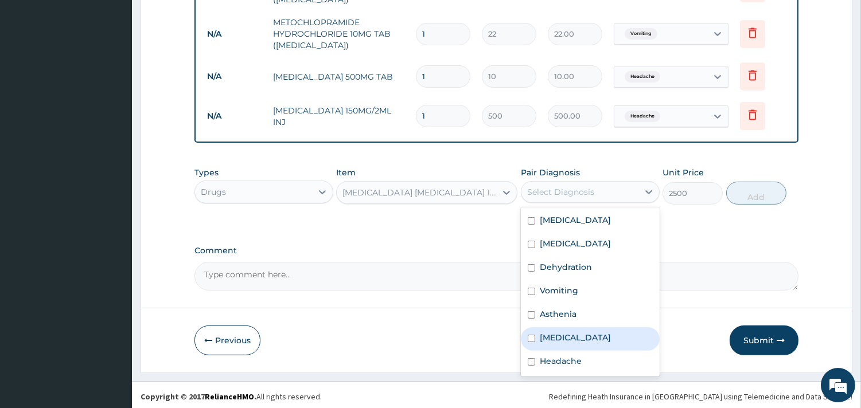
click at [577, 332] on label "Upper respiratory infection" at bounding box center [575, 337] width 71 height 11
checkbox input "true"
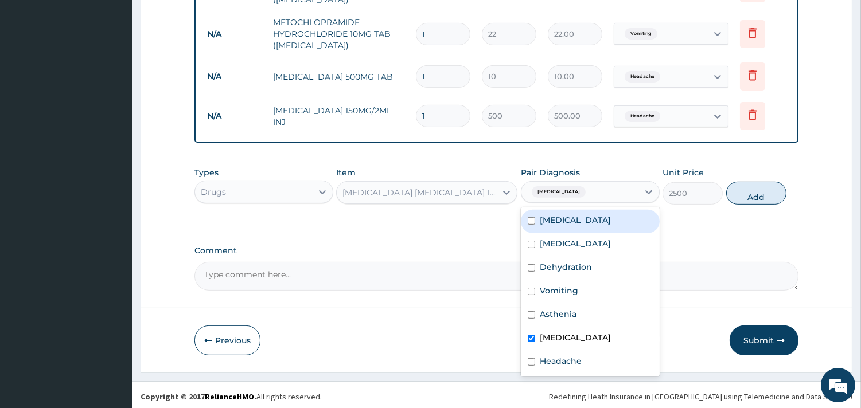
click at [740, 190] on button "Add" at bounding box center [756, 193] width 60 height 23
type input "0"
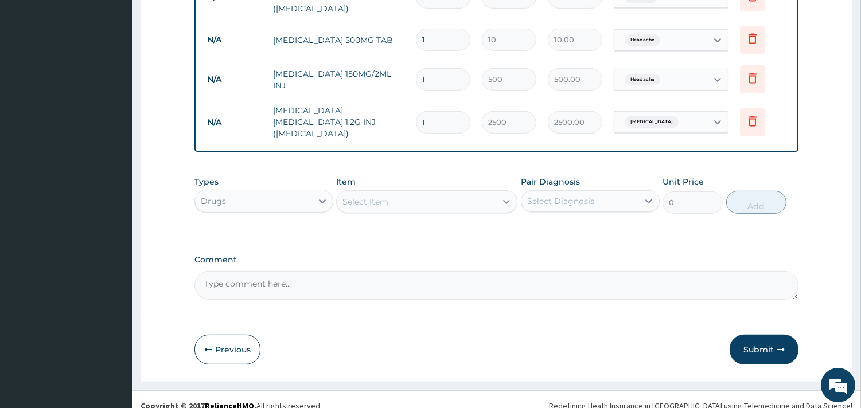
scroll to position [813, 0]
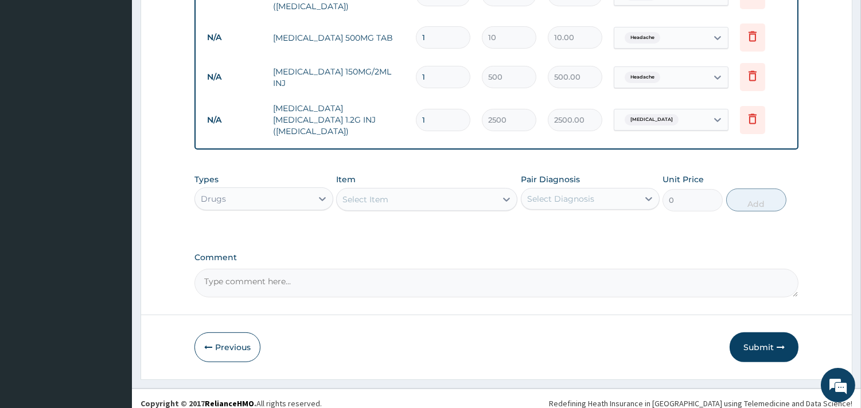
click at [266, 274] on textarea "Comment" at bounding box center [496, 283] width 604 height 29
paste textarea "DX-MALARIA IN PREGNANCY KIV HYPEREMESIS GRAVIDARUM"
paste textarea "- HEADACHE - FEVER - VOMITING - COUGH"
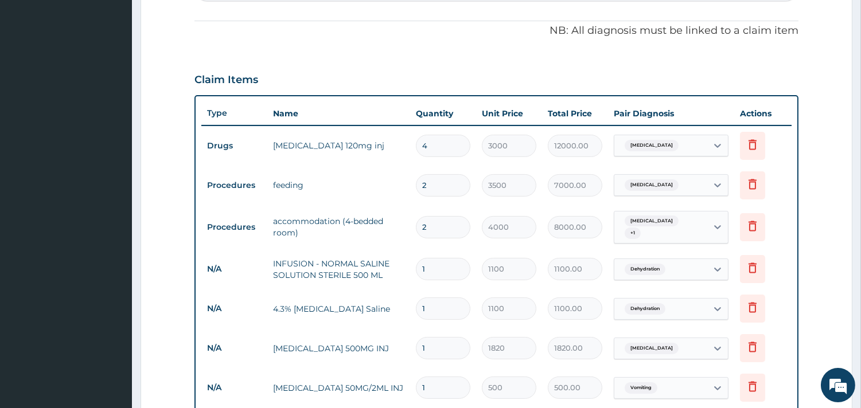
scroll to position [304, 0]
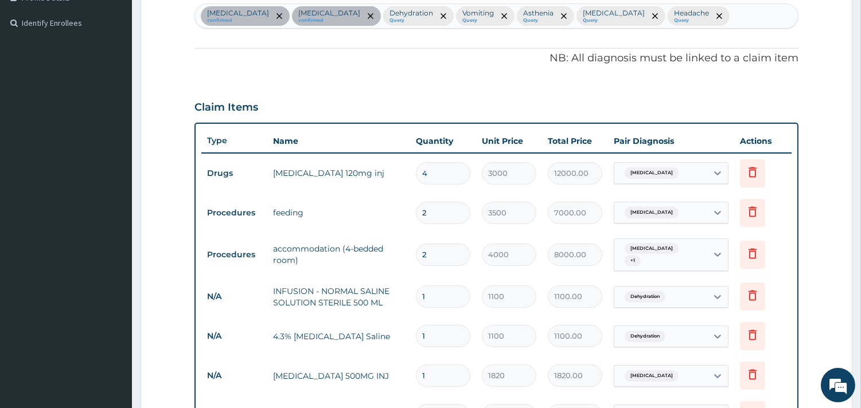
type textarea "DX-MALARIA IN PREGNANCY KIV HYPEREMESIS GRAVIDARUM - HEADACHE - FEVER - VOMITIN…"
click at [765, 25] on div "Falciparum malaria confirmed Malaria confirmed Dehydration Query Vomiting Query…" at bounding box center [496, 16] width 603 height 24
type input "C"
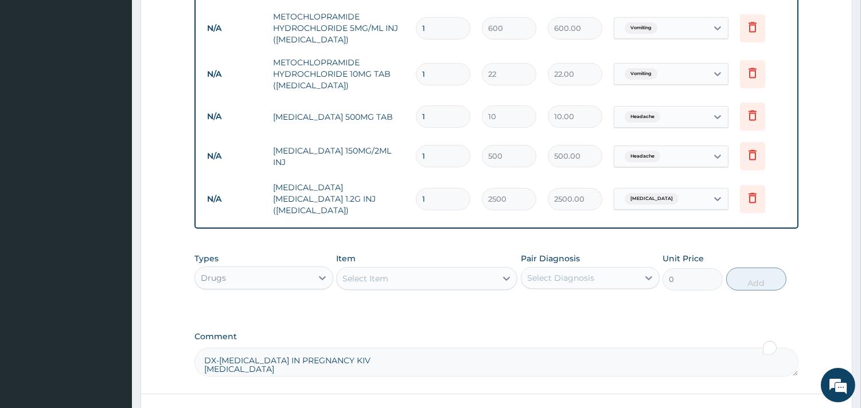
scroll to position [622, 0]
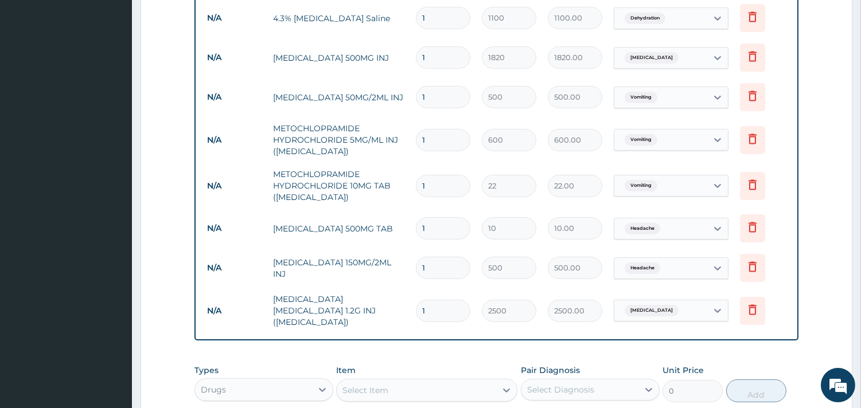
drag, startPoint x: 442, startPoint y: 301, endPoint x: 416, endPoint y: 301, distance: 26.4
click at [416, 301] on input "1" at bounding box center [443, 311] width 54 height 22
type input "3"
type input "7500.00"
type input "3"
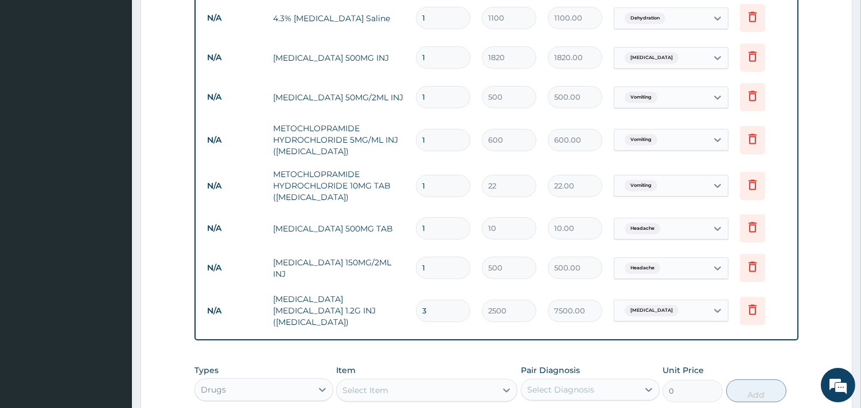
drag, startPoint x: 443, startPoint y: 44, endPoint x: 398, endPoint y: 50, distance: 45.8
click at [398, 50] on tr "N/A CEFTRIAXONE SODIUM 500MG INJ 1 1820 1820.00 Upper respiratory infection Del…" at bounding box center [496, 58] width 590 height 40
type input "2"
type input "3640.00"
type input "2"
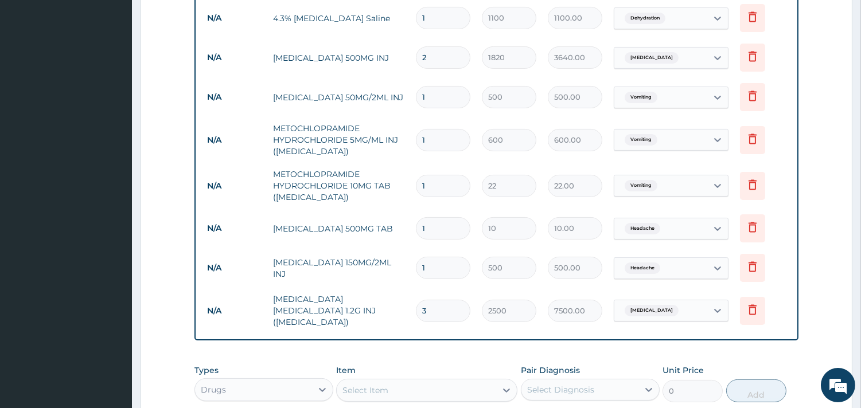
drag, startPoint x: 443, startPoint y: 92, endPoint x: 422, endPoint y: 96, distance: 21.6
click at [422, 96] on input "1" at bounding box center [443, 97] width 54 height 22
type input "4"
type input "2000.00"
type input "4"
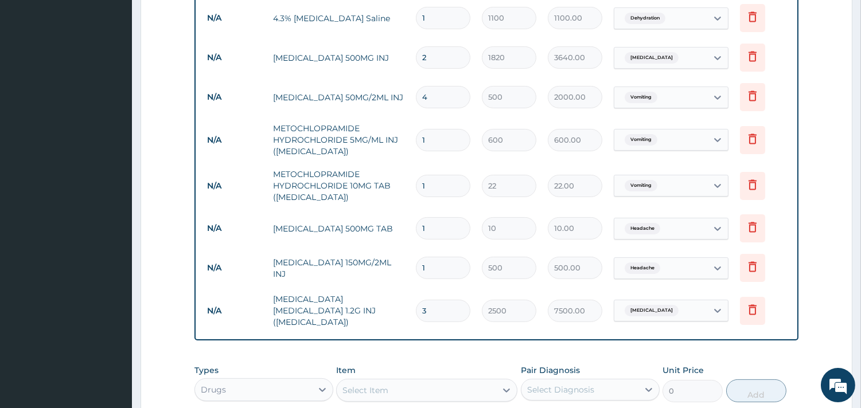
drag, startPoint x: 437, startPoint y: 142, endPoint x: 429, endPoint y: 138, distance: 8.8
click at [429, 138] on input "1" at bounding box center [443, 140] width 54 height 22
type input "10"
type input "6000.00"
type input "1"
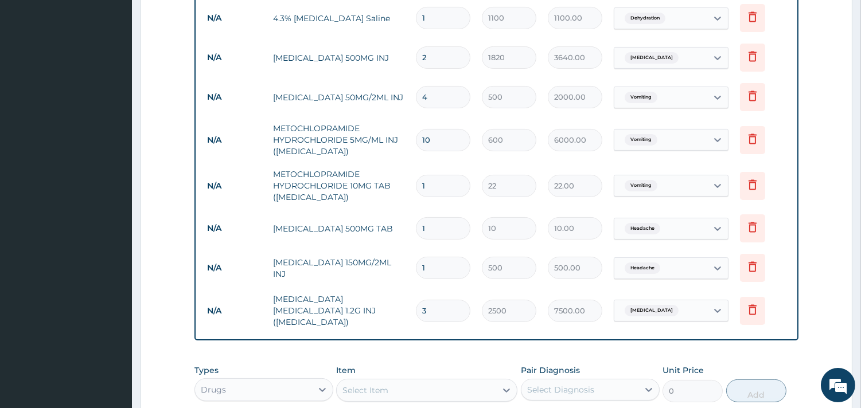
type input "600.00"
type input "0.00"
type input "3"
type input "1800.00"
type input "3"
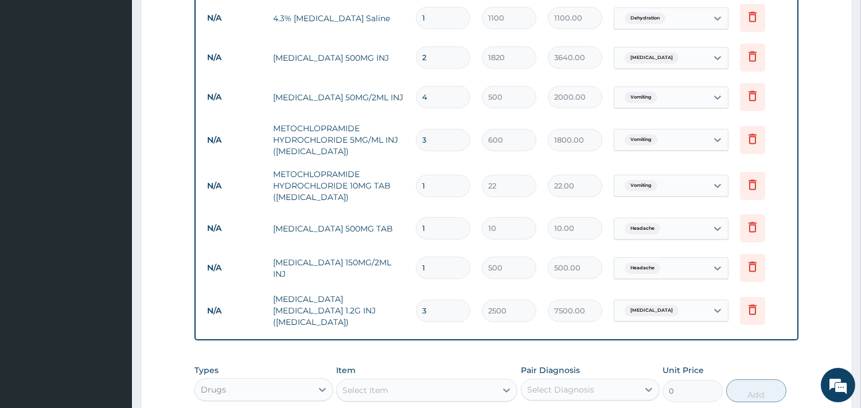
click at [434, 185] on input "1" at bounding box center [443, 186] width 54 height 22
type input "10"
type input "220.00"
type input "10"
click at [441, 221] on input "1" at bounding box center [443, 228] width 54 height 22
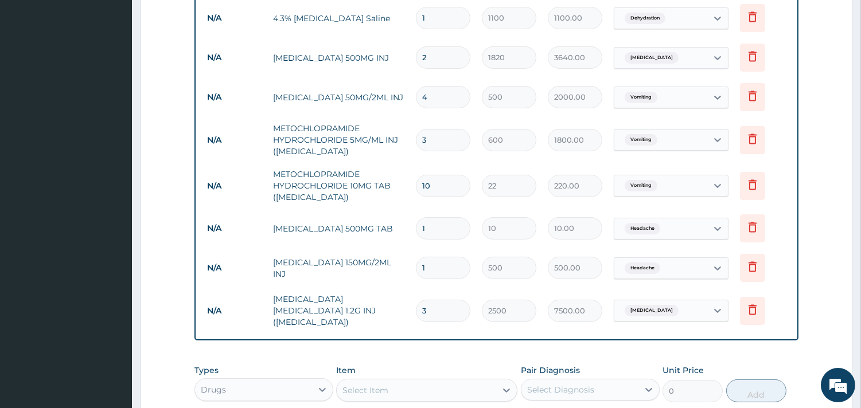
type input "0.00"
type input "2"
type input "20.00"
type input "24"
type input "240.00"
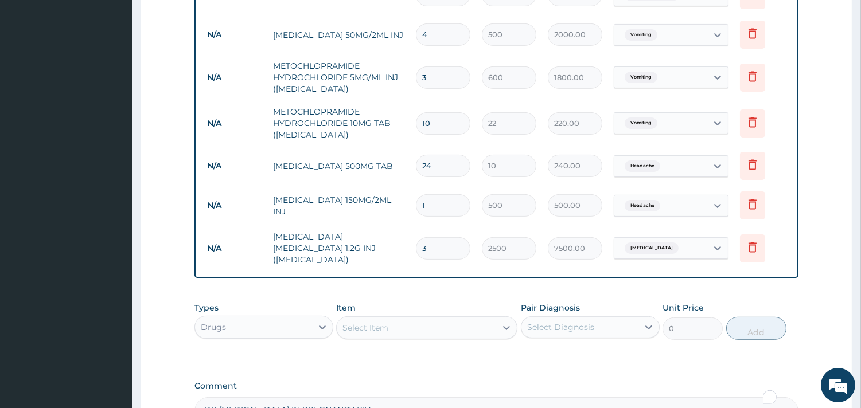
scroll to position [686, 0]
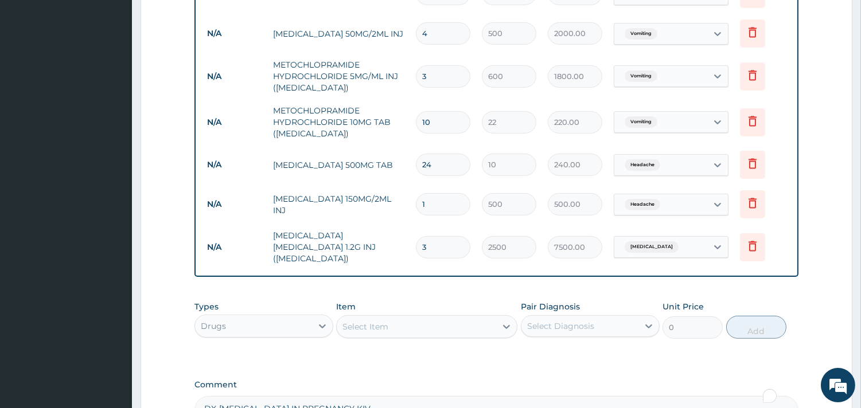
type input "24"
click at [446, 202] on input "1" at bounding box center [443, 204] width 54 height 22
type input "0.00"
type input "2"
type input "1000.00"
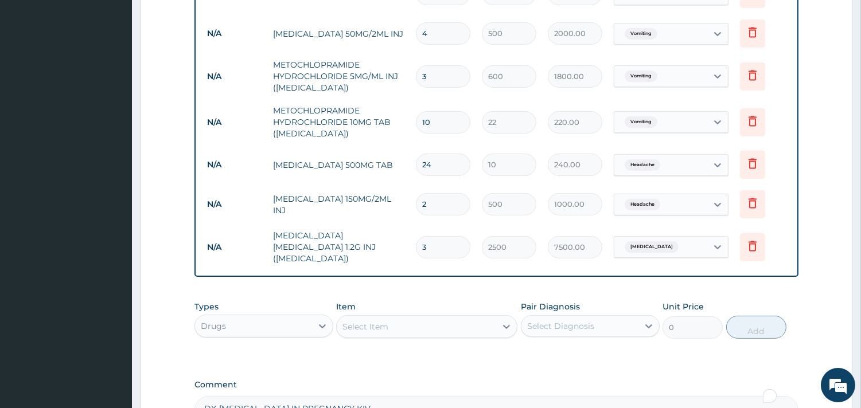
type input "20"
type input "10000.00"
type input "20"
click at [442, 244] on input "3" at bounding box center [443, 247] width 54 height 22
type input "4"
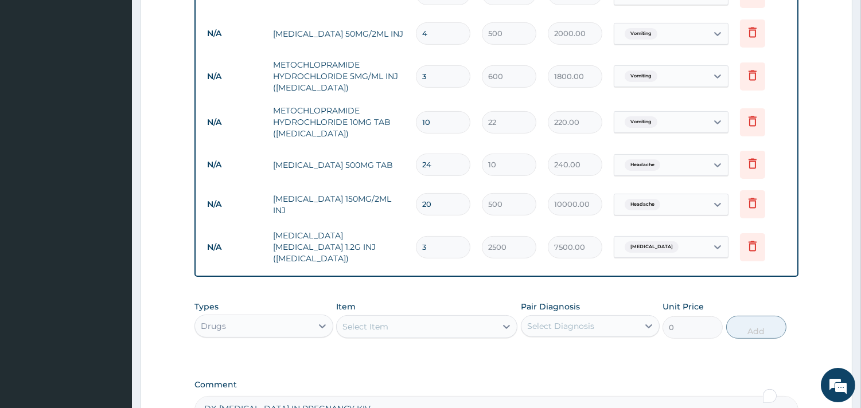
type input "10000.00"
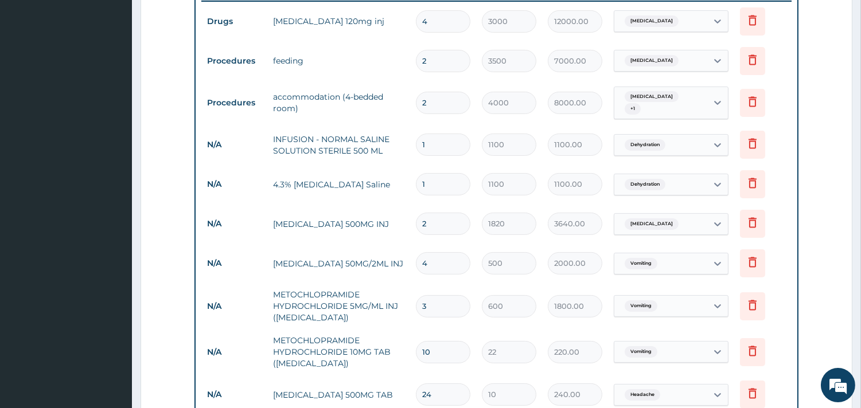
scroll to position [431, 0]
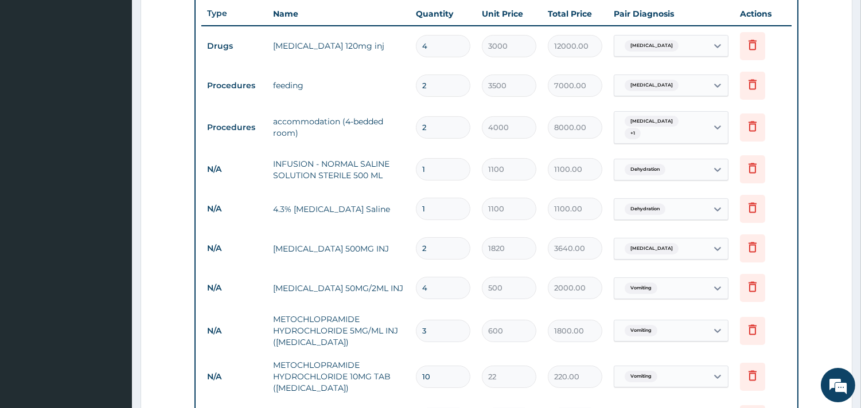
type input "4"
drag, startPoint x: 426, startPoint y: 167, endPoint x: 416, endPoint y: 167, distance: 10.3
click at [416, 167] on input "1" at bounding box center [443, 169] width 54 height 22
type input "4"
type input "4400.00"
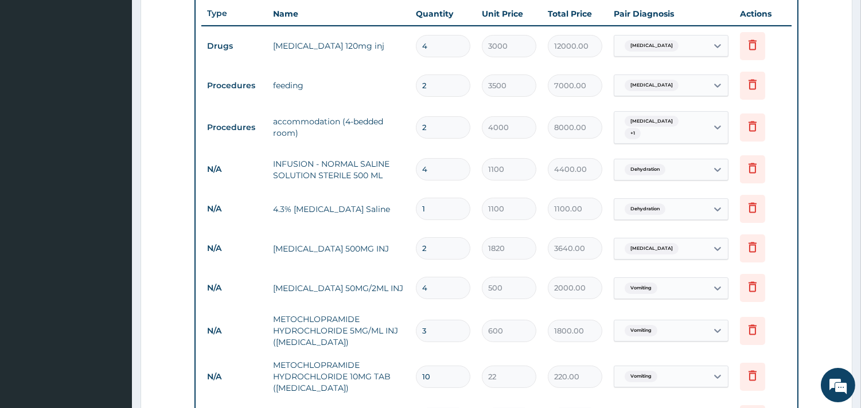
type input "4"
drag, startPoint x: 433, startPoint y: 207, endPoint x: 414, endPoint y: 205, distance: 19.0
click at [414, 205] on td "1" at bounding box center [443, 209] width 66 height 34
type input "4"
type input "4400.00"
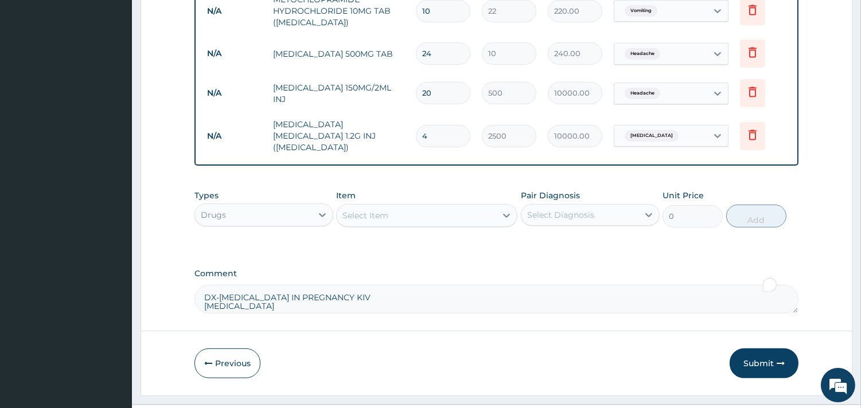
scroll to position [813, 0]
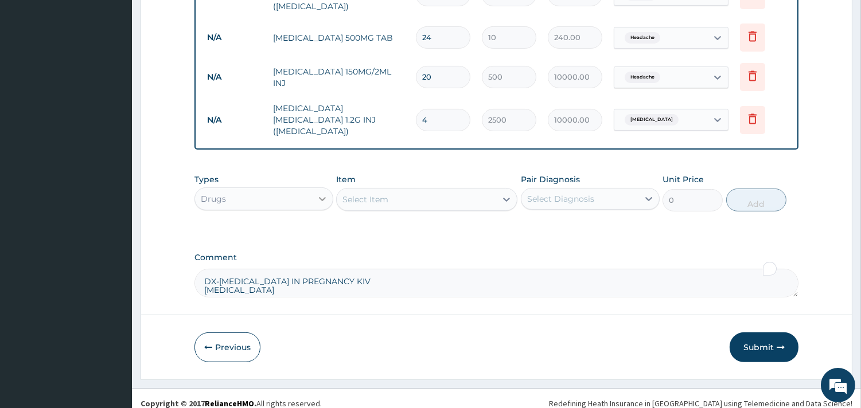
type input "4"
click at [318, 193] on icon at bounding box center [322, 198] width 11 height 11
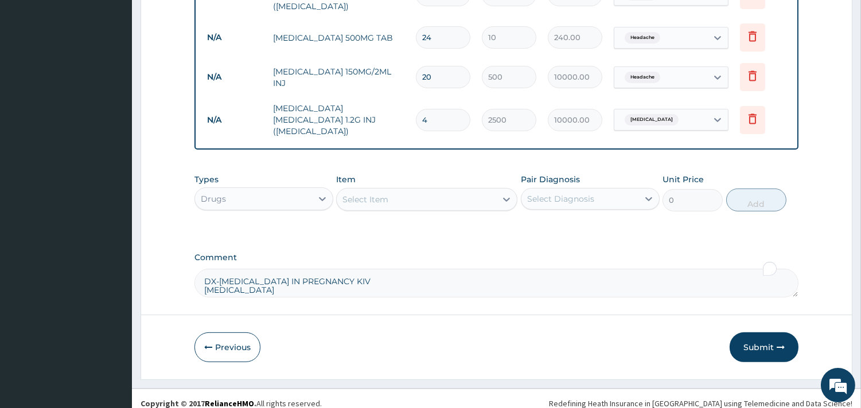
click at [446, 192] on div "Select Item" at bounding box center [416, 199] width 159 height 18
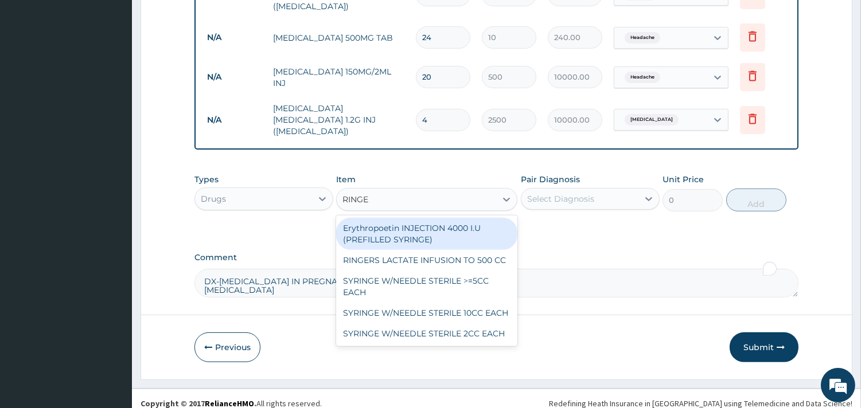
type input "RINGER"
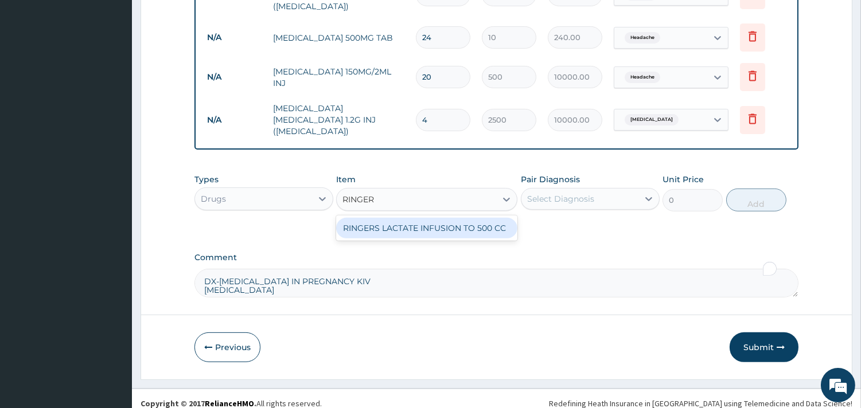
drag, startPoint x: 434, startPoint y: 218, endPoint x: 553, endPoint y: 205, distance: 119.4
click at [441, 218] on div "RINGERS LACTATE INFUSION TO 500 CC" at bounding box center [426, 228] width 181 height 21
type input "1200"
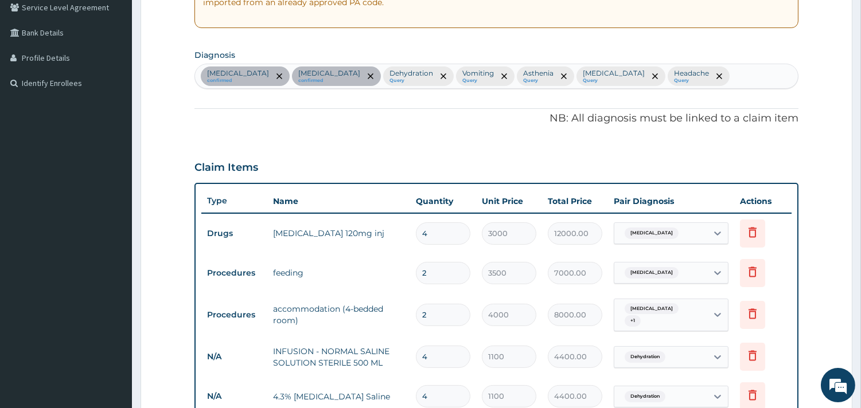
scroll to position [176, 0]
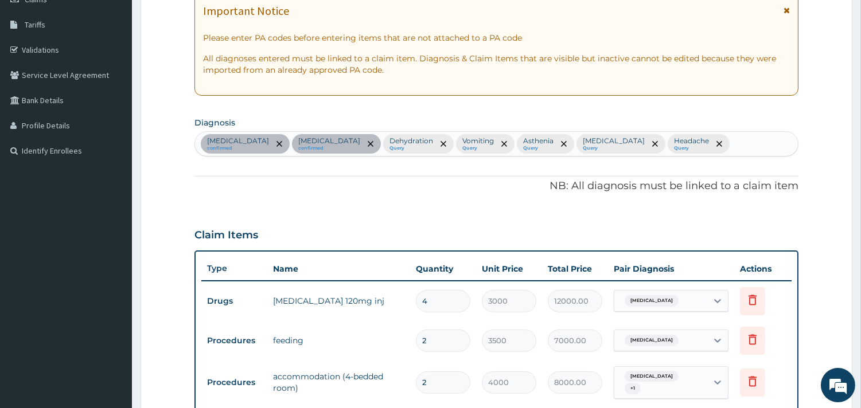
click at [749, 148] on div "Falciparum malaria confirmed Malaria confirmed Dehydration Query Vomiting Query…" at bounding box center [496, 144] width 603 height 24
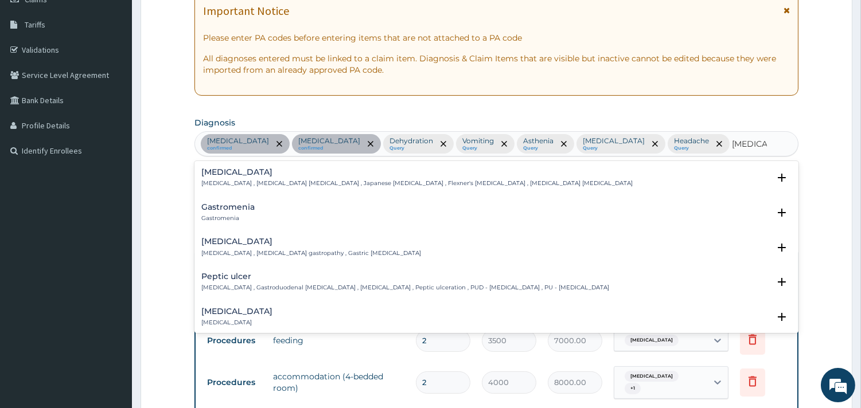
type input "GASTROE"
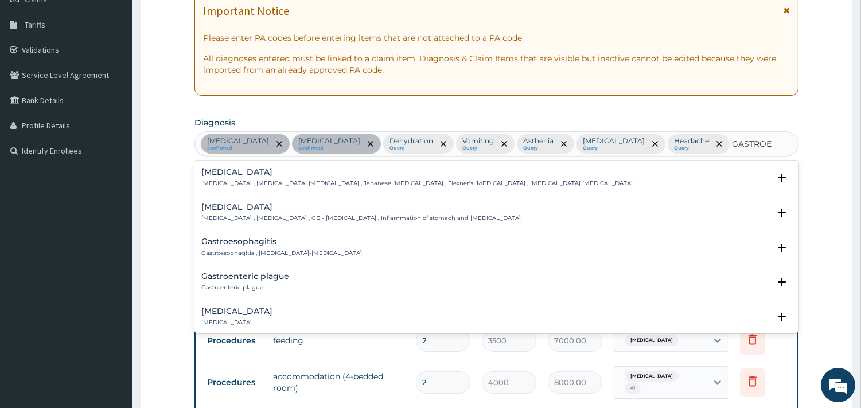
click at [285, 211] on h4 "Gastroenteritis" at bounding box center [361, 207] width 320 height 9
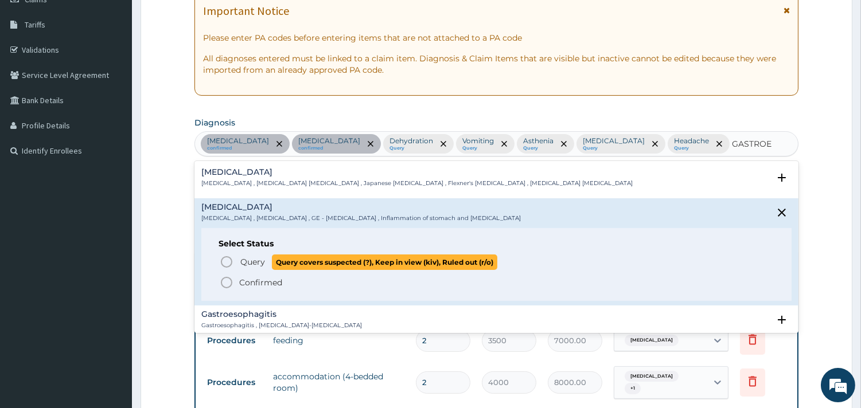
click at [222, 259] on circle "status option query" at bounding box center [226, 262] width 10 height 10
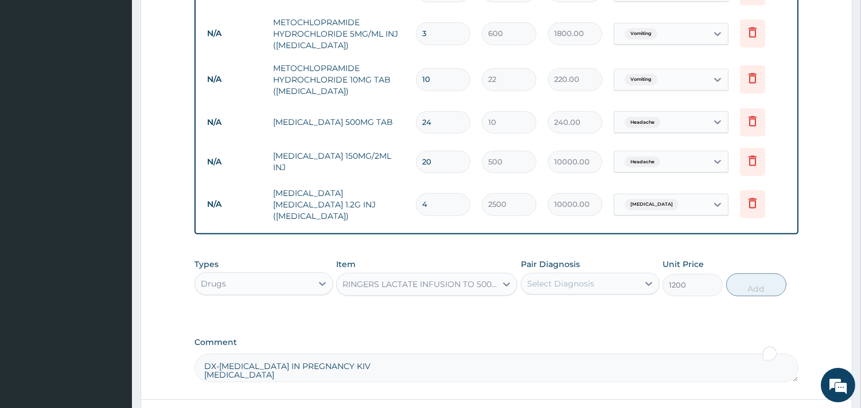
scroll to position [835, 0]
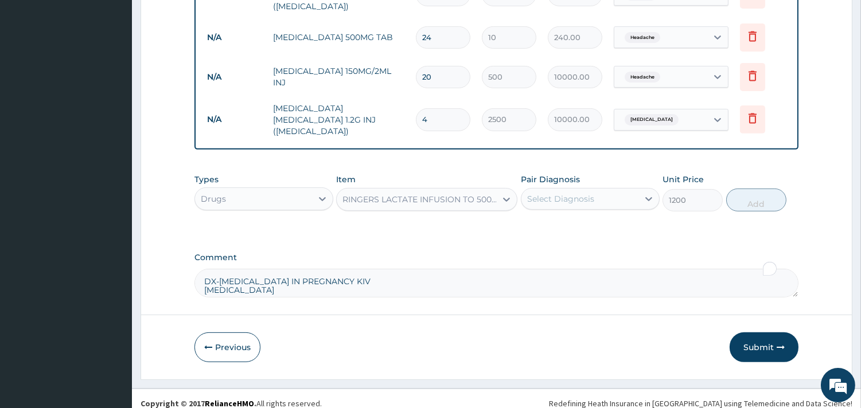
click at [573, 193] on div "Select Diagnosis" at bounding box center [560, 198] width 67 height 11
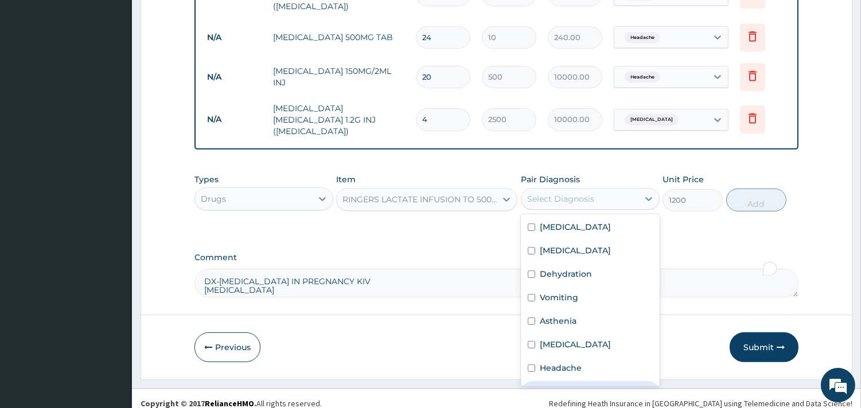
scroll to position [32, 0]
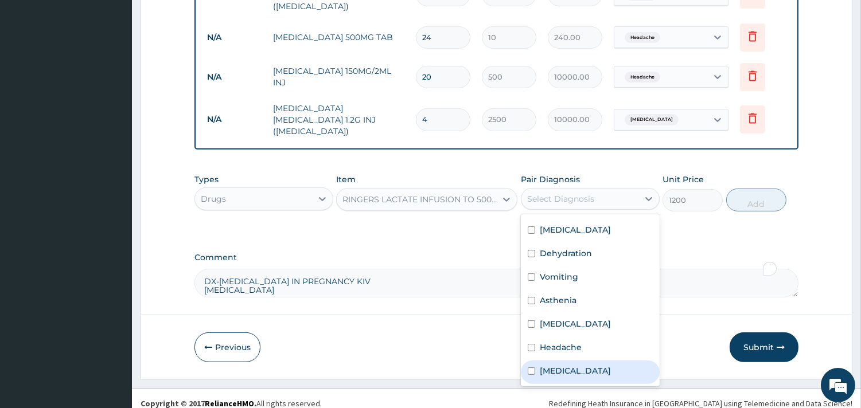
click at [573, 365] on label "Gastroenteritis" at bounding box center [575, 370] width 71 height 11
checkbox input "true"
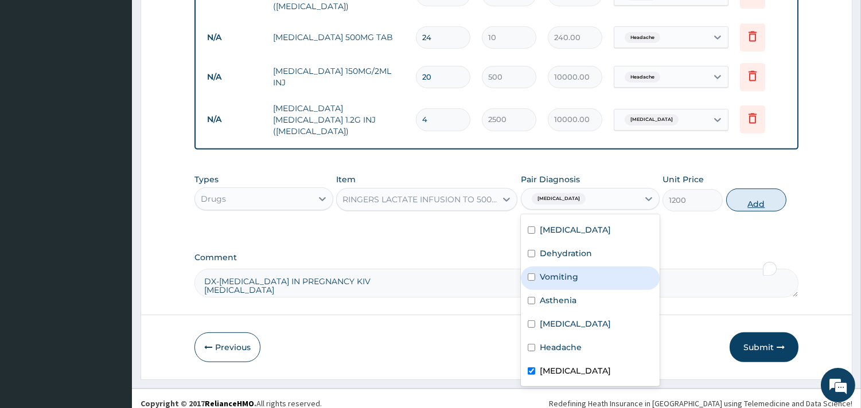
click at [738, 189] on button "Add" at bounding box center [756, 200] width 60 height 23
type input "0"
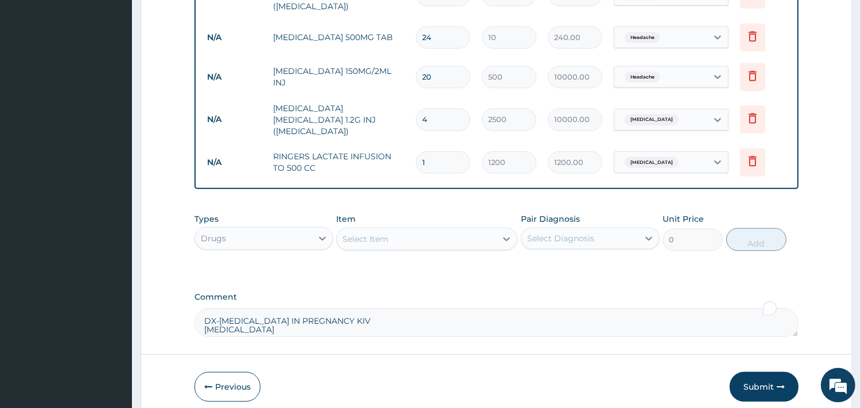
drag, startPoint x: 452, startPoint y: 152, endPoint x: 423, endPoint y: 143, distance: 29.9
click at [423, 151] on input "1" at bounding box center [443, 162] width 54 height 22
type input "4"
type input "4800.00"
type input "5"
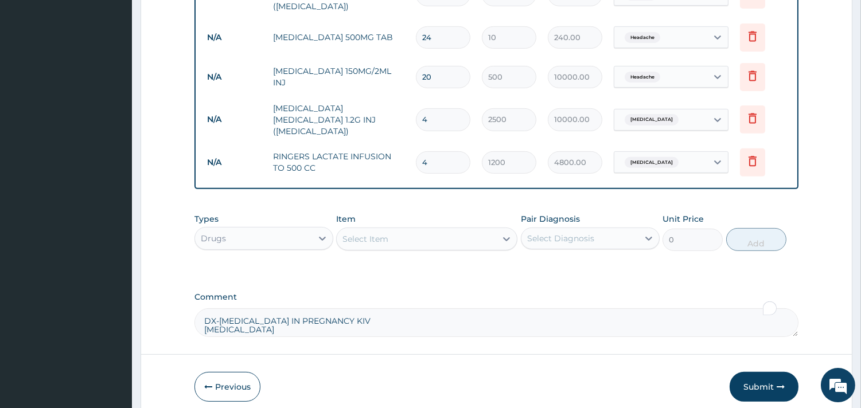
type input "6000.00"
type input "6"
type input "7200.00"
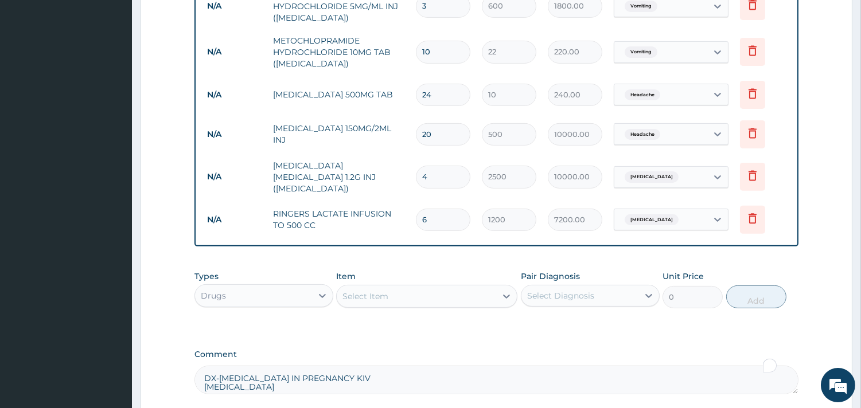
scroll to position [875, 0]
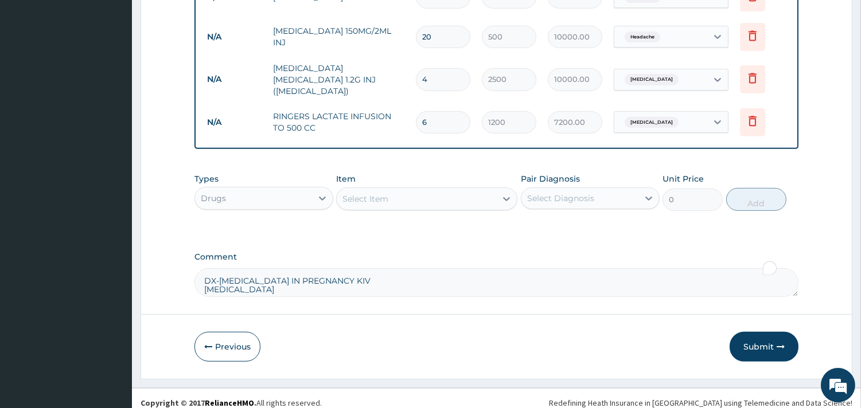
type input "6"
click at [467, 111] on input "6" at bounding box center [443, 122] width 54 height 22
type input "0.00"
type input "4"
type input "4800.00"
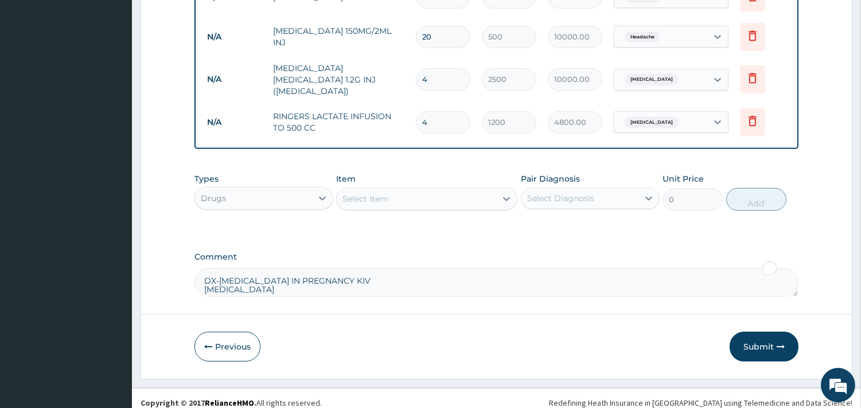
type input "4"
click at [297, 193] on div "Drugs" at bounding box center [253, 198] width 117 height 18
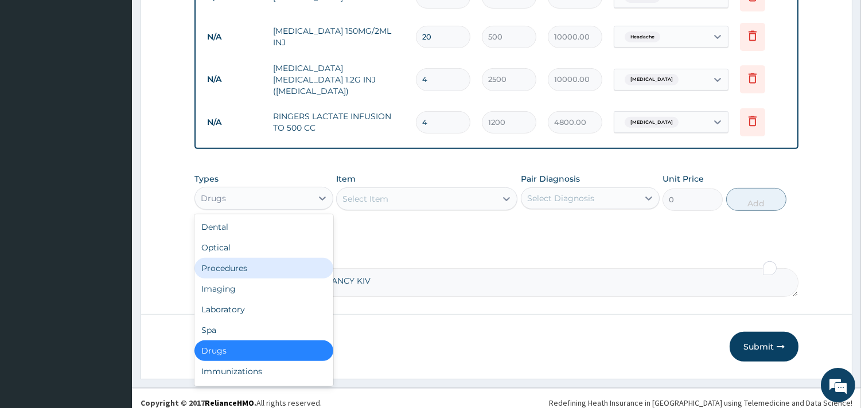
click at [259, 259] on div "Procedures" at bounding box center [263, 268] width 139 height 21
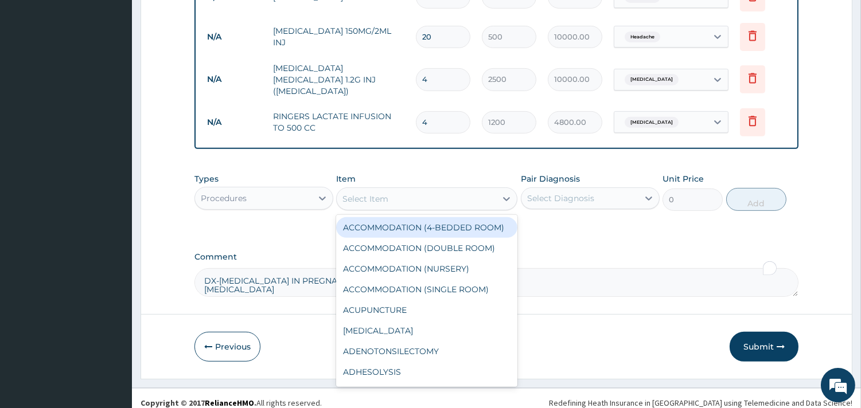
click at [453, 190] on div "Select Item" at bounding box center [416, 199] width 159 height 18
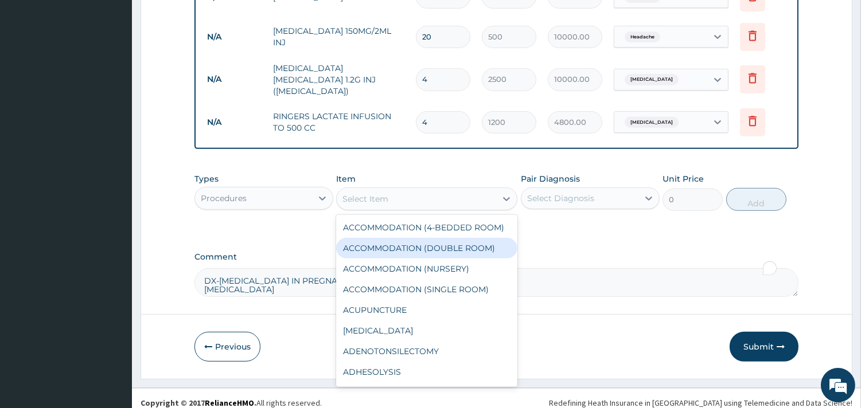
click at [456, 250] on div "ACCOMMODATION (DOUBLE ROOM)" at bounding box center [426, 248] width 181 height 21
type input "5000"
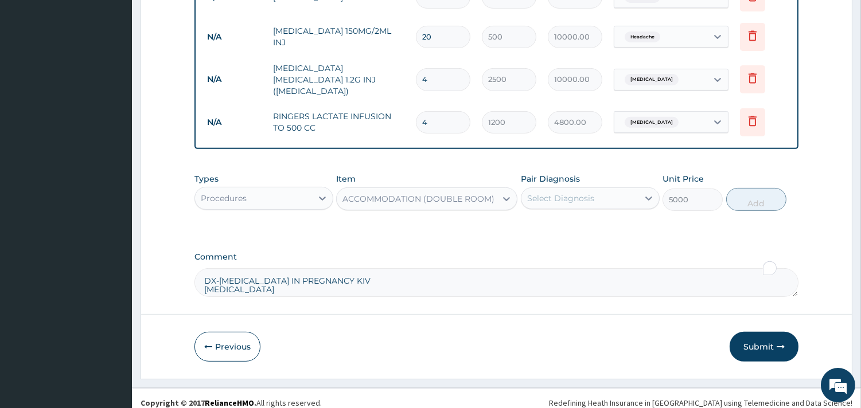
click at [572, 193] on div "Select Diagnosis" at bounding box center [560, 198] width 67 height 11
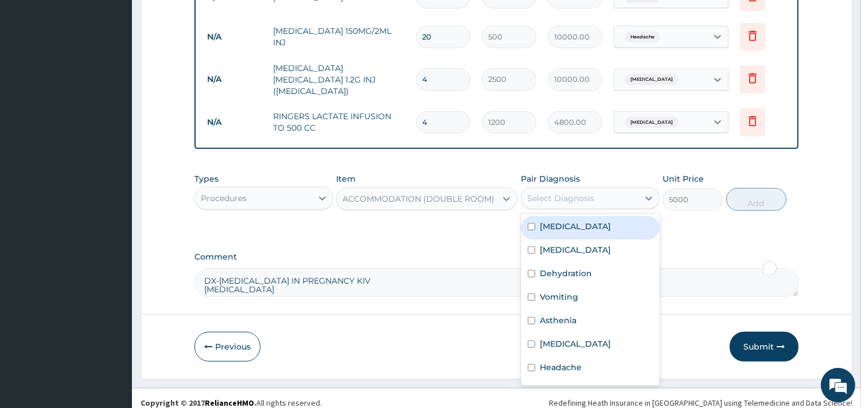
click at [572, 193] on div "Select Diagnosis" at bounding box center [560, 198] width 67 height 11
click at [532, 223] on input "checkbox" at bounding box center [531, 226] width 7 height 7
checkbox input "true"
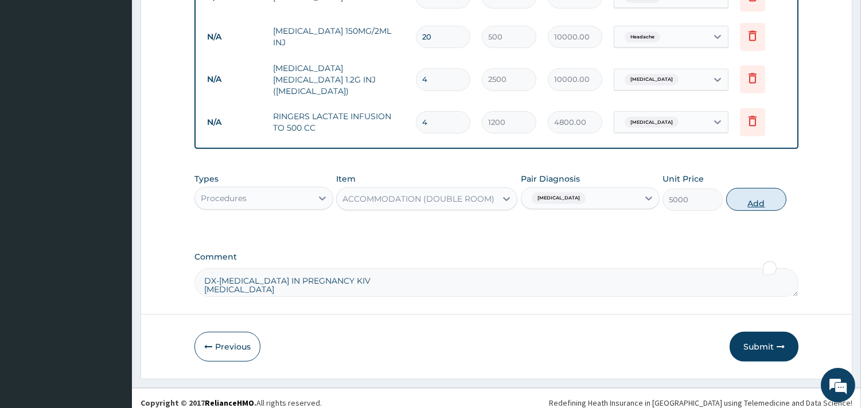
click at [770, 194] on button "Add" at bounding box center [756, 199] width 60 height 23
type input "0"
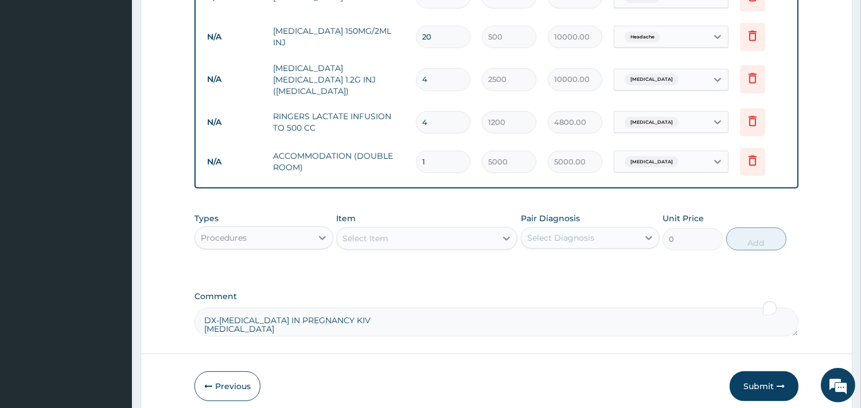
drag, startPoint x: 430, startPoint y: 147, endPoint x: 414, endPoint y: 152, distance: 17.3
click at [414, 152] on td "1" at bounding box center [443, 162] width 66 height 34
type input "2"
type input "10000.00"
type input "2"
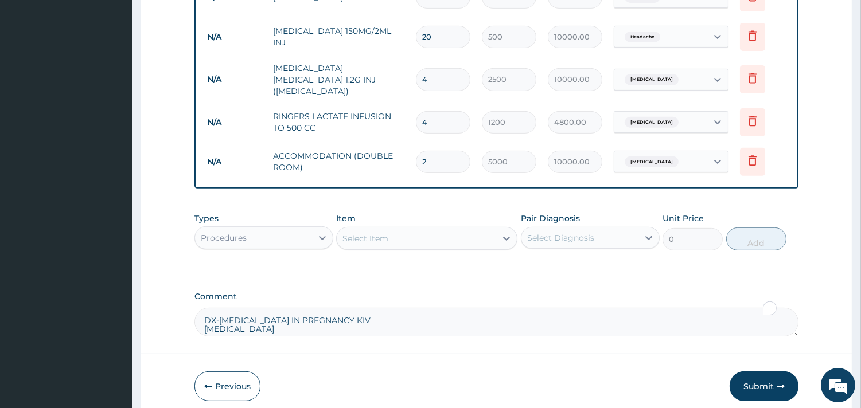
click at [445, 213] on div "Item Select Item" at bounding box center [426, 232] width 181 height 38
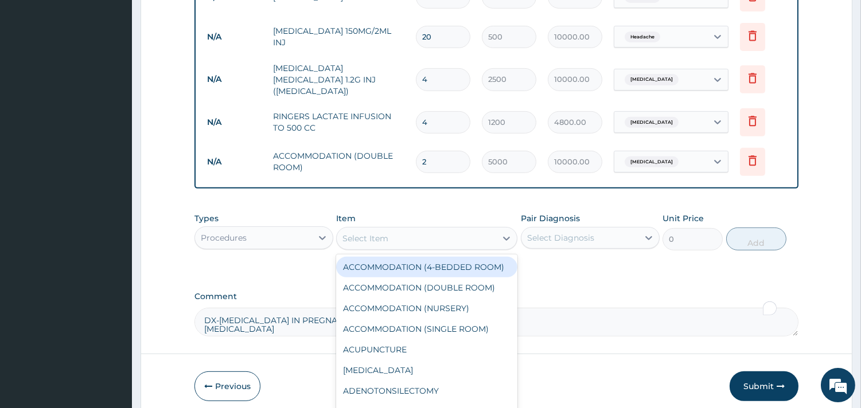
click at [443, 229] on div "Select Item" at bounding box center [416, 238] width 159 height 18
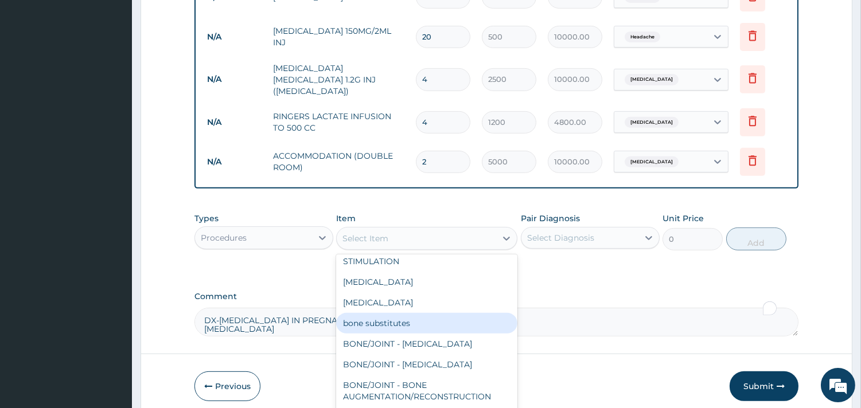
scroll to position [89, 0]
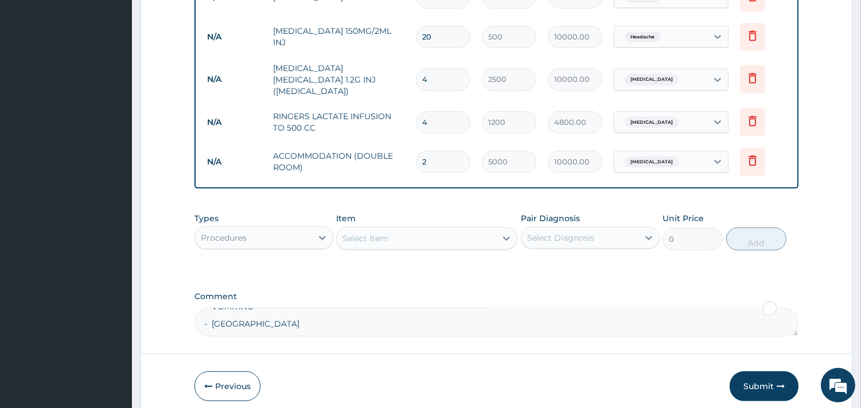
click at [576, 264] on div "Types Procedures Item Select Item Pair Diagnosis Select Diagnosis Unit Price 0 …" at bounding box center [496, 240] width 604 height 67
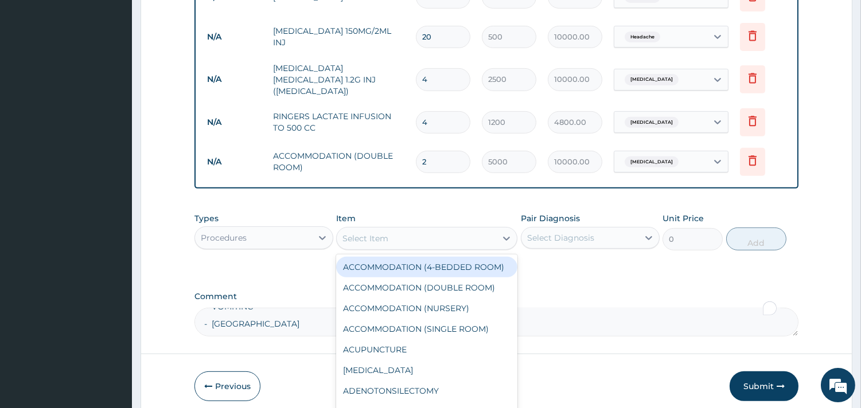
click at [425, 229] on div "Select Item" at bounding box center [416, 238] width 159 height 18
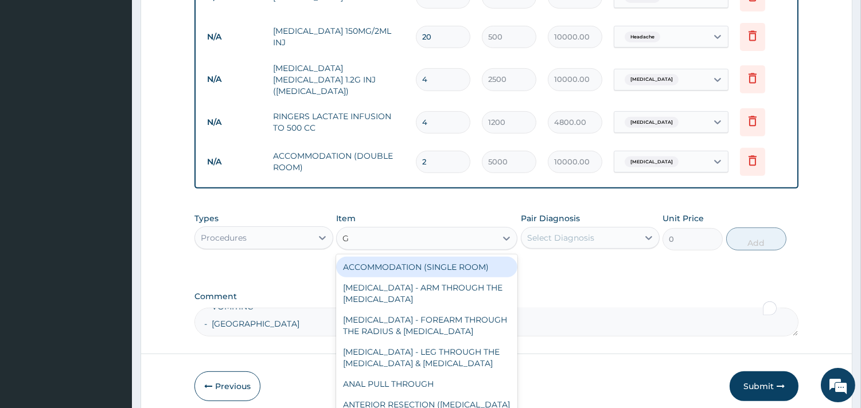
type input "GP"
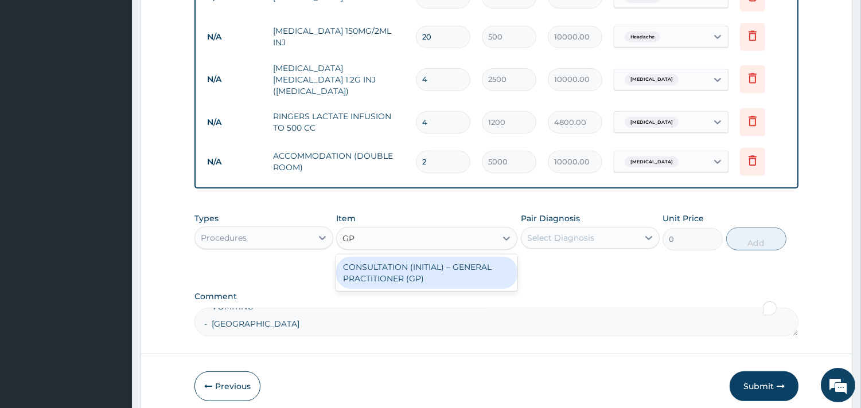
click at [421, 270] on div "CONSULTATION (INITIAL) – GENERAL PRACTITIONER (GP)" at bounding box center [426, 273] width 181 height 32
type input "1500"
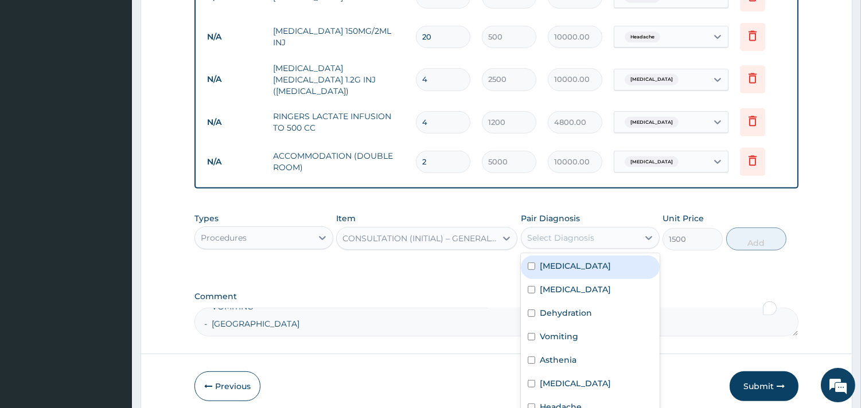
click at [629, 231] on div "Select Diagnosis" at bounding box center [579, 238] width 117 height 18
click at [571, 260] on label "Falciparum malaria" at bounding box center [575, 265] width 71 height 11
checkbox input "true"
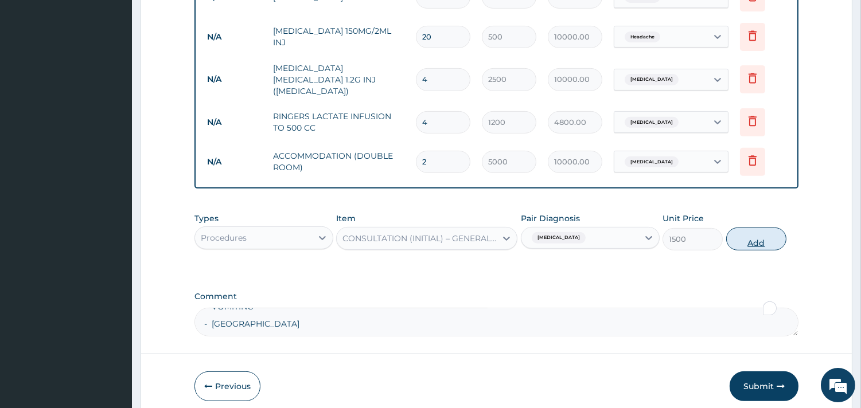
click at [729, 233] on button "Add" at bounding box center [756, 239] width 60 height 23
type input "0"
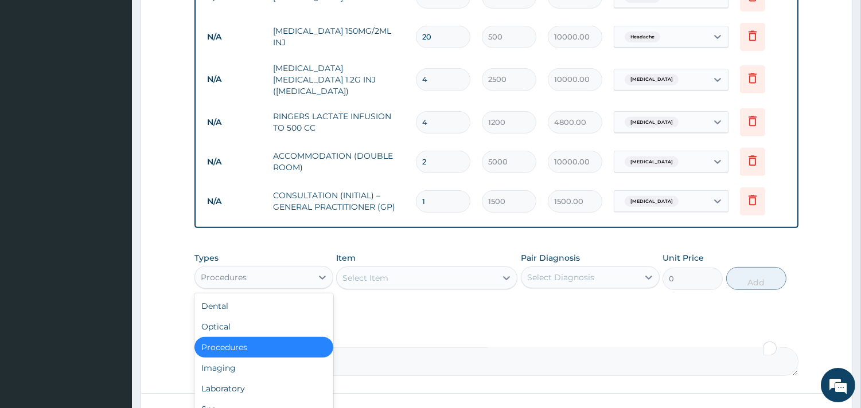
click at [304, 268] on div "Procedures" at bounding box center [253, 277] width 117 height 18
click at [247, 384] on div "Laboratory" at bounding box center [263, 389] width 139 height 21
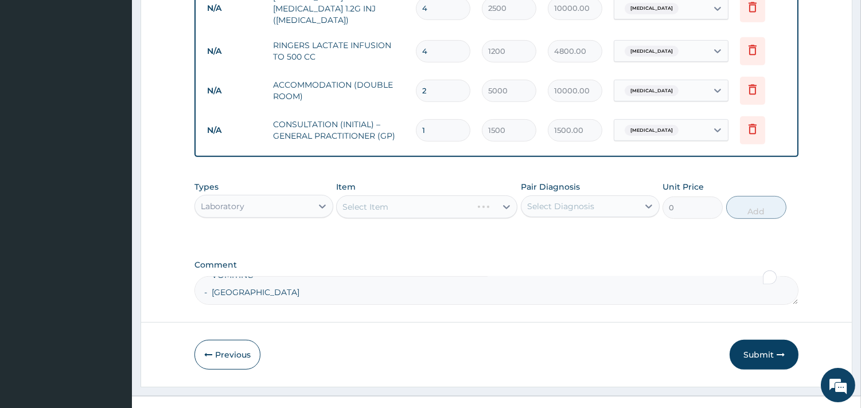
scroll to position [955, 0]
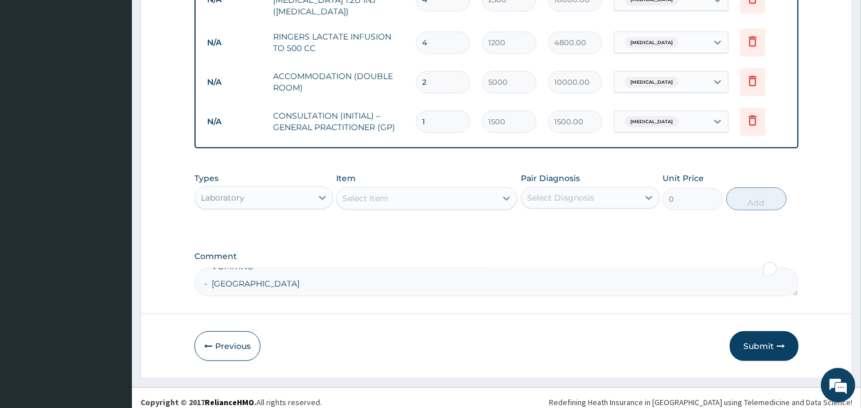
click at [412, 189] on div "Select Item" at bounding box center [416, 198] width 159 height 18
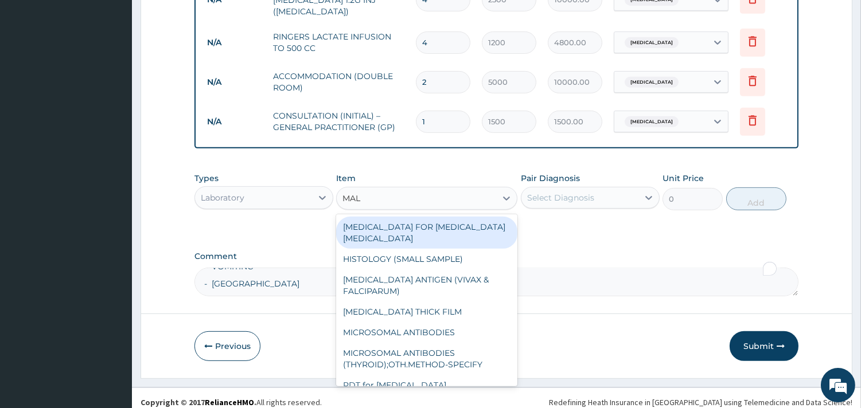
type input "MALA"
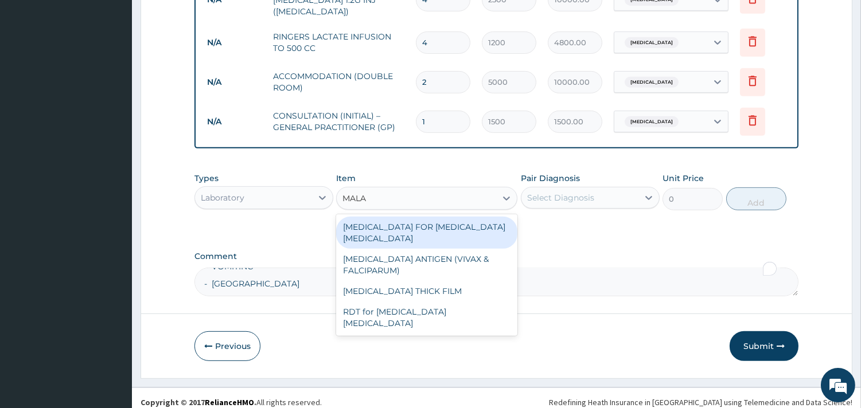
click at [416, 218] on div "BLOOD FILM FOR MALARIA PARASITE" at bounding box center [426, 233] width 181 height 32
type input "1100"
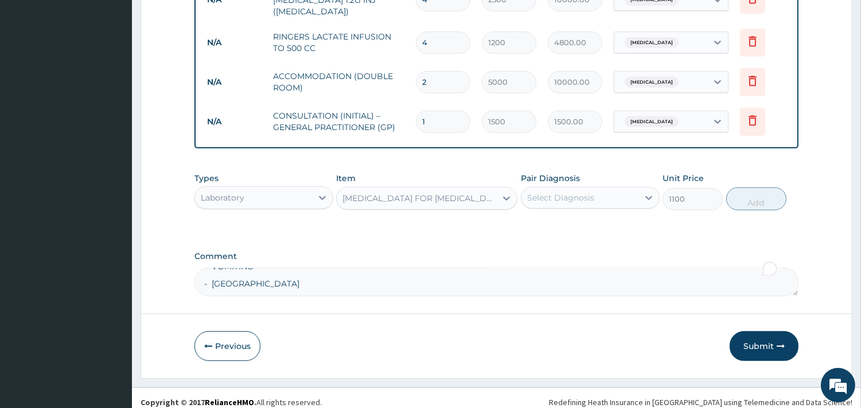
click at [583, 192] on div "Select Diagnosis" at bounding box center [560, 197] width 67 height 11
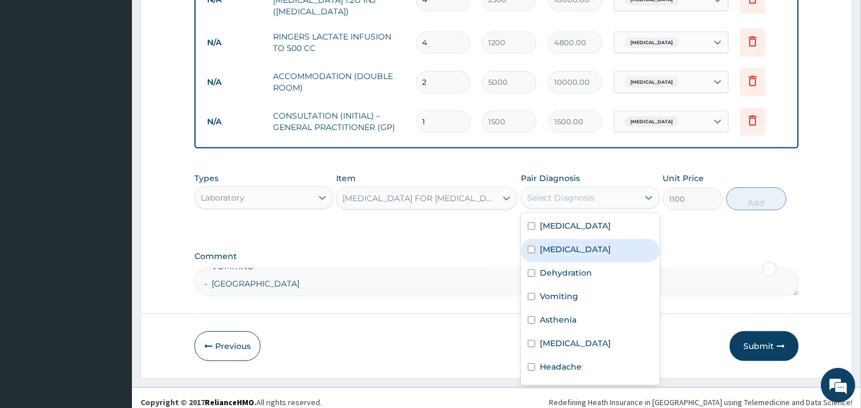
click at [559, 247] on div "Malaria" at bounding box center [590, 251] width 139 height 24
checkbox input "true"
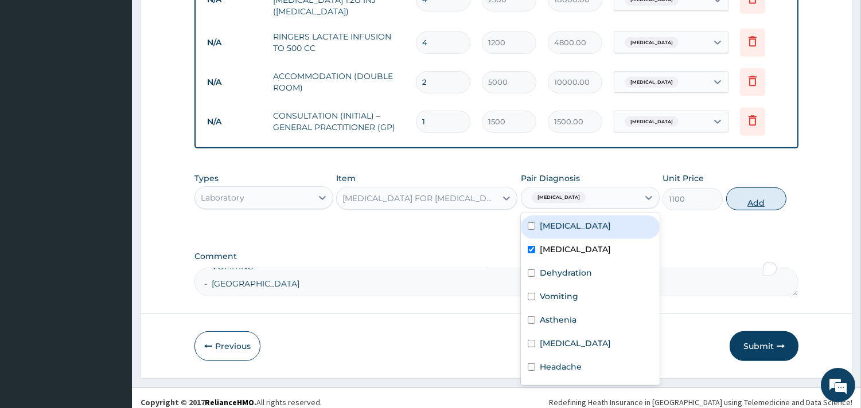
click at [746, 195] on button "Add" at bounding box center [756, 199] width 60 height 23
type input "0"
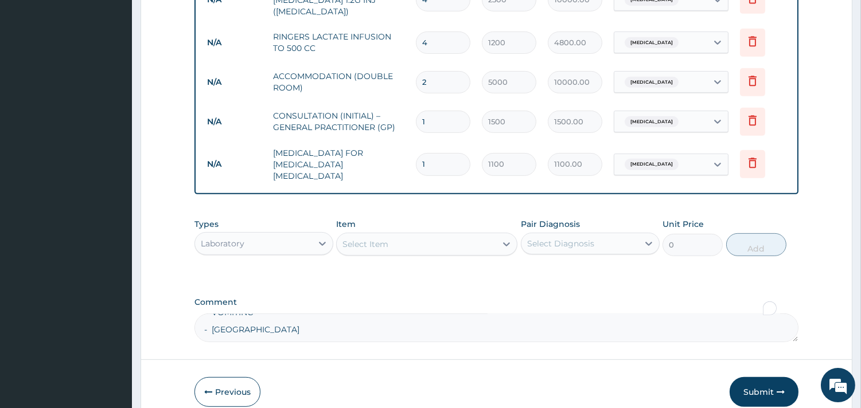
click at [421, 235] on div "Select Item" at bounding box center [416, 244] width 159 height 18
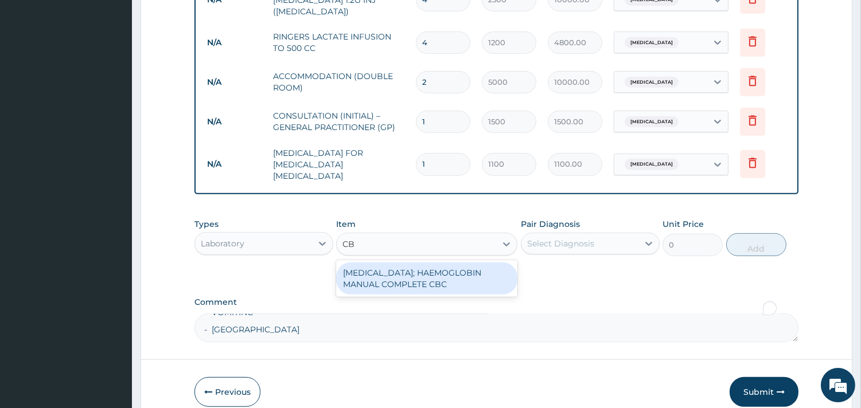
type input "CBC"
click at [407, 263] on div "BLOOD COUNT; HAEMOGLOBIN MANUAL COMPLETE CBC" at bounding box center [426, 279] width 181 height 32
type input "2500"
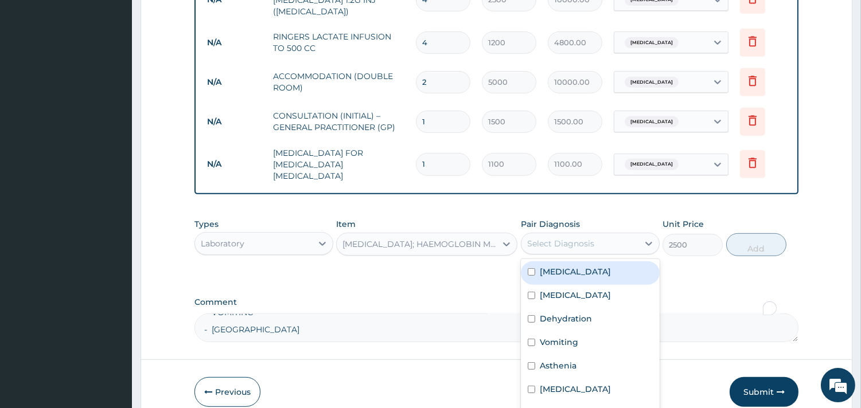
click at [566, 238] on div "Select Diagnosis" at bounding box center [560, 243] width 67 height 11
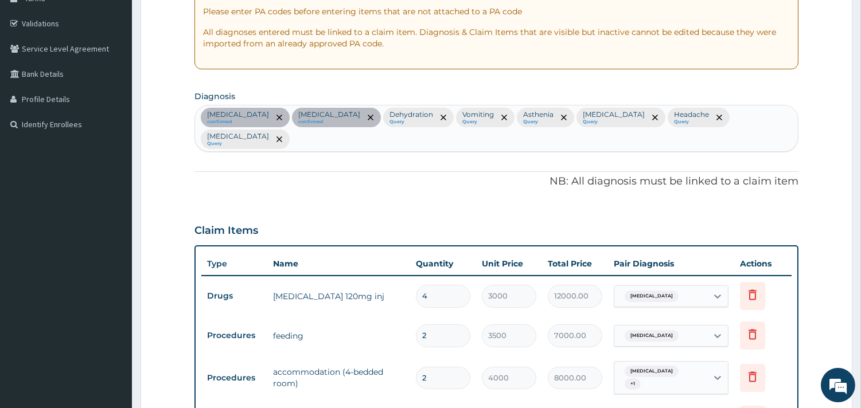
scroll to position [190, 0]
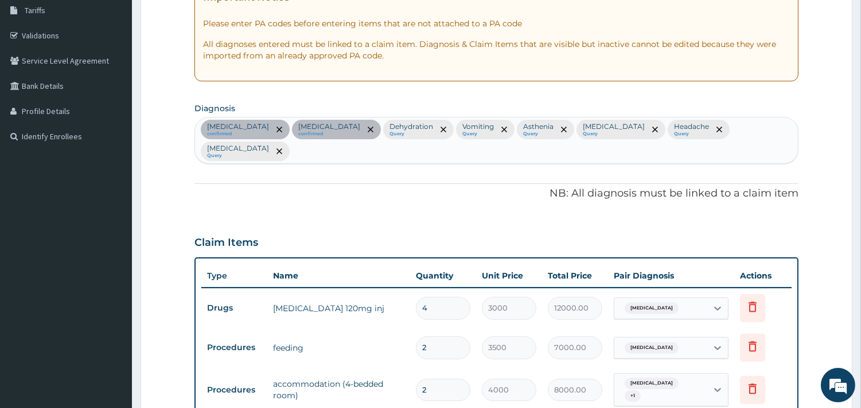
click at [748, 124] on div "Falciparum malaria confirmed Malaria confirmed Dehydration Query Vomiting Query…" at bounding box center [496, 141] width 603 height 46
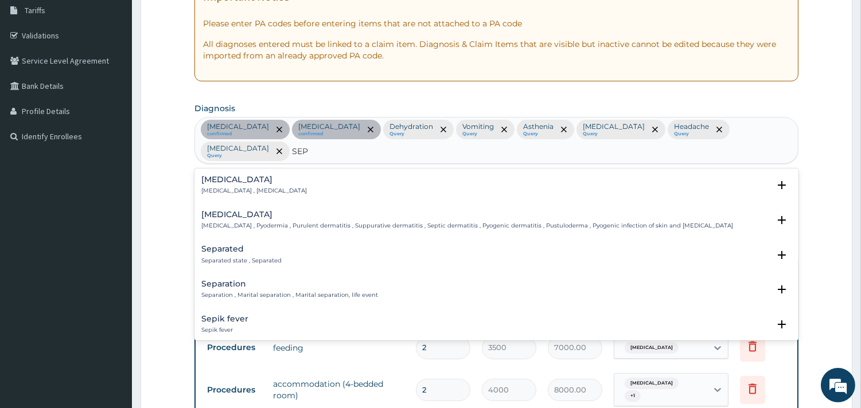
type input "SEPS"
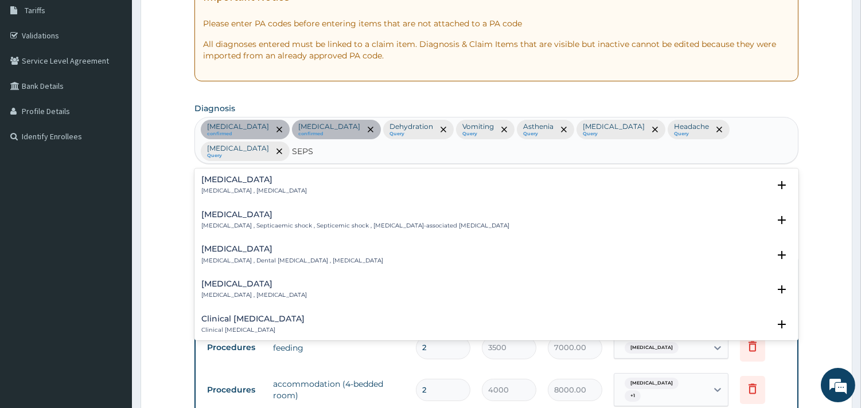
click at [222, 185] on div "Sepsis Systemic infection , Sepsis" at bounding box center [254, 186] width 106 height 20
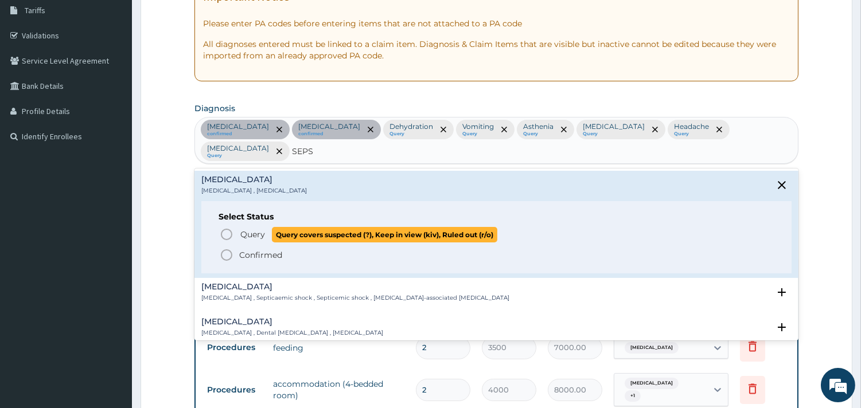
click at [237, 242] on span "Query Query covers suspected (?), Keep in view (kiv), Ruled out (r/o)" at bounding box center [497, 234] width 555 height 15
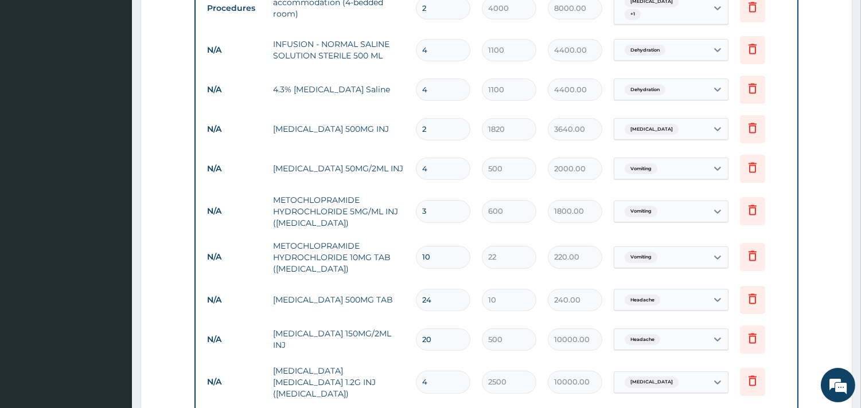
scroll to position [891, 0]
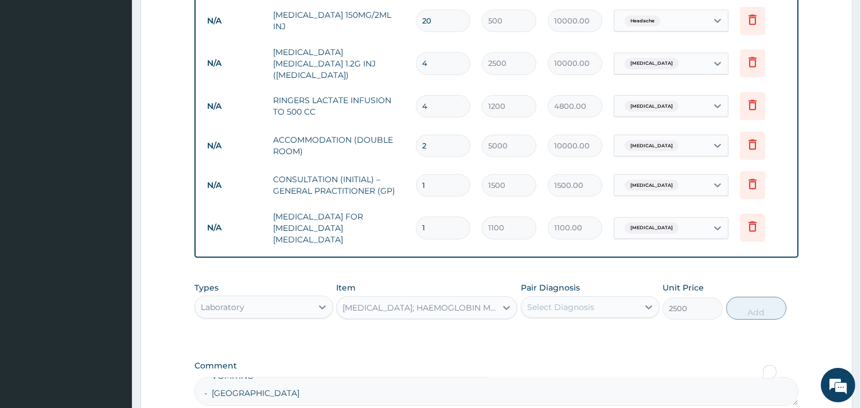
click at [615, 298] on div "Select Diagnosis" at bounding box center [579, 307] width 117 height 18
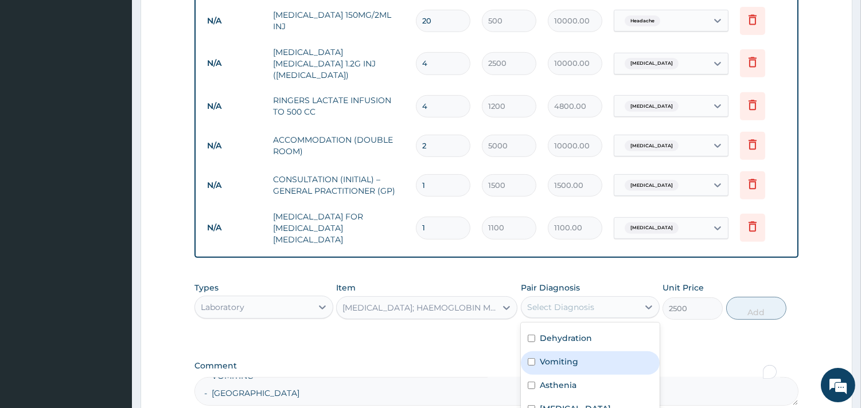
scroll to position [995, 0]
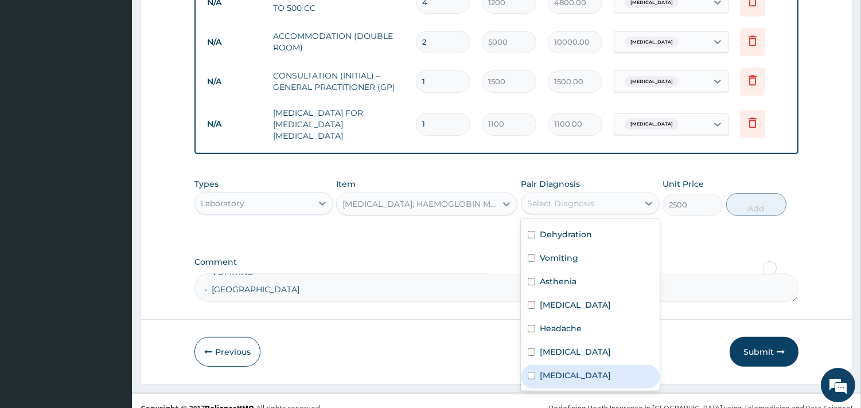
click at [569, 365] on div "Sepsis" at bounding box center [590, 377] width 139 height 24
checkbox input "true"
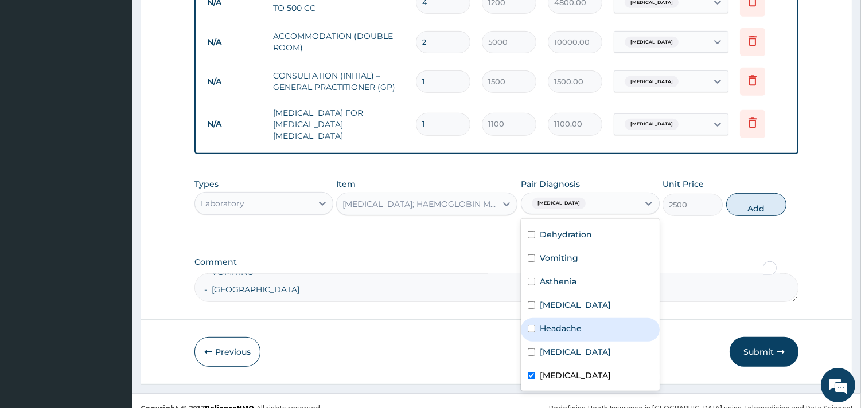
drag, startPoint x: 753, startPoint y: 186, endPoint x: 589, endPoint y: 204, distance: 164.5
click at [754, 193] on button "Add" at bounding box center [756, 204] width 60 height 23
type input "0"
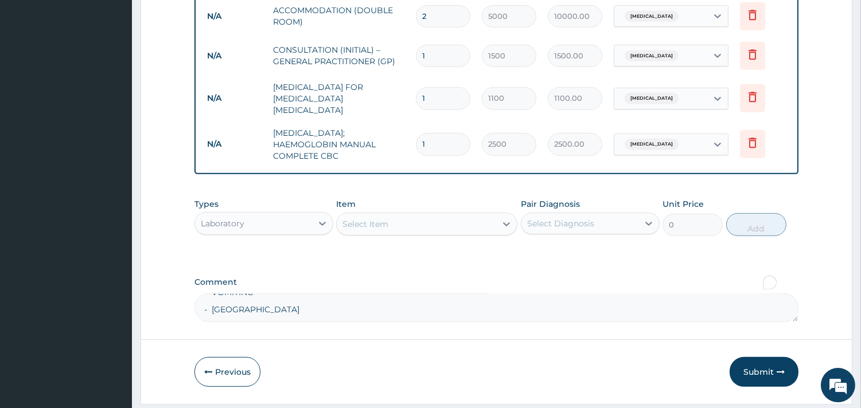
scroll to position [1035, 0]
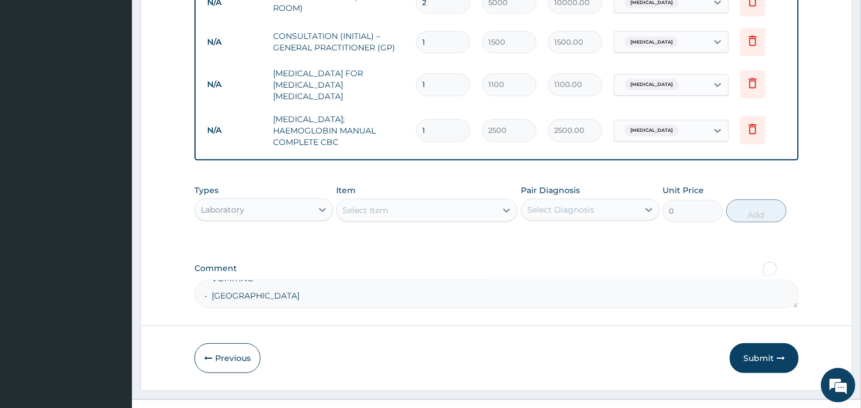
click at [394, 204] on div "Types Laboratory Item Select Item Pair Diagnosis Select Diagnosis Unit Price 0 …" at bounding box center [496, 203] width 604 height 49
click at [399, 201] on div "Select Item" at bounding box center [416, 210] width 159 height 18
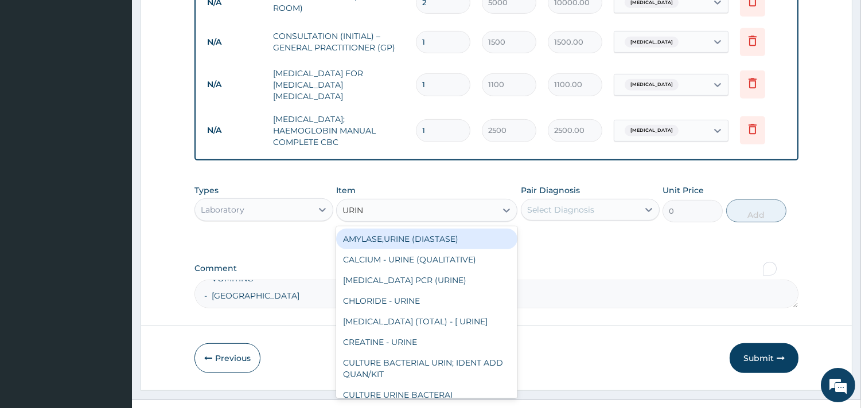
type input "URINA"
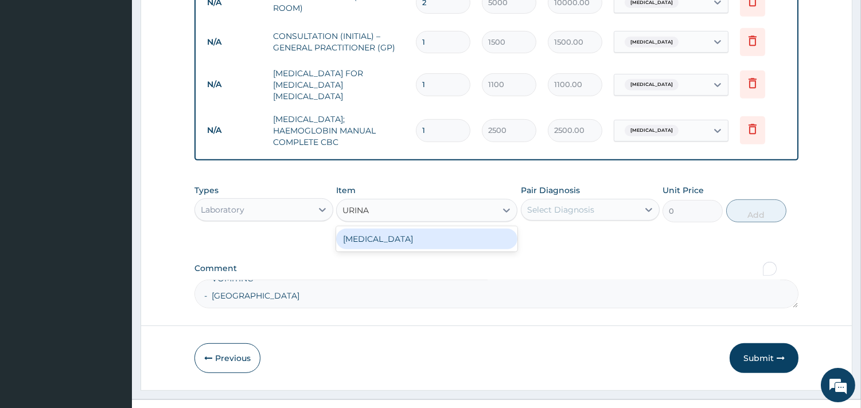
click at [415, 229] on div "URINALYSIS" at bounding box center [426, 239] width 181 height 21
type input "1000"
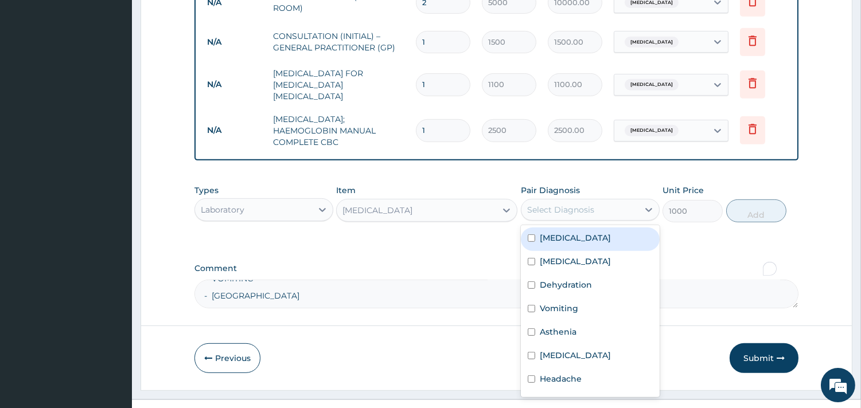
click at [537, 204] on div "Select Diagnosis" at bounding box center [560, 209] width 67 height 11
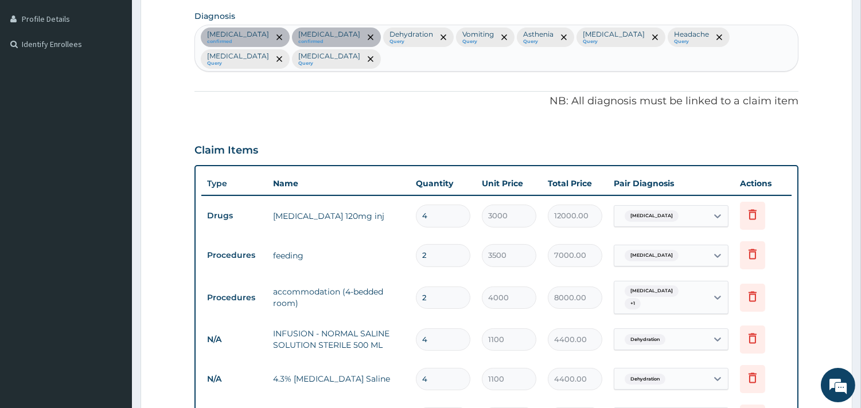
scroll to position [207, 0]
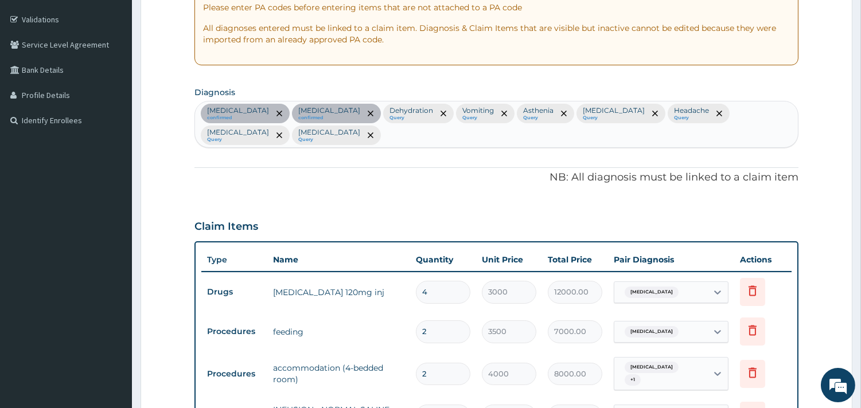
click at [356, 139] on div "Falciparum malaria confirmed Malaria confirmed Dehydration Query Vomiting Query…" at bounding box center [496, 125] width 603 height 46
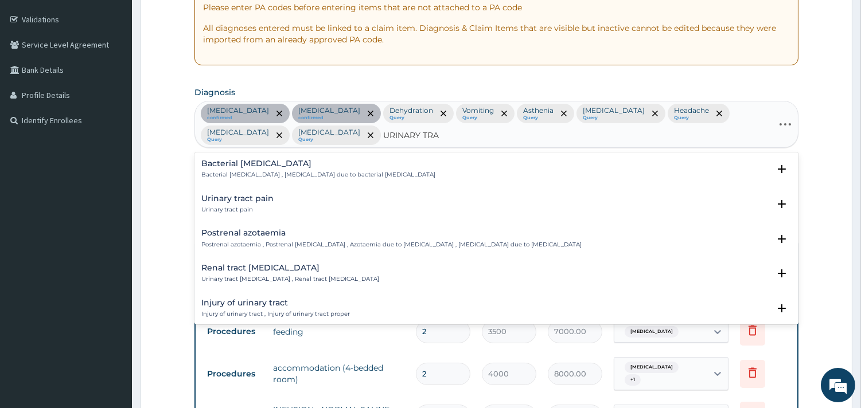
type input "URINARY TRAC"
click at [260, 198] on h4 "Urinary tract pain" at bounding box center [237, 198] width 72 height 9
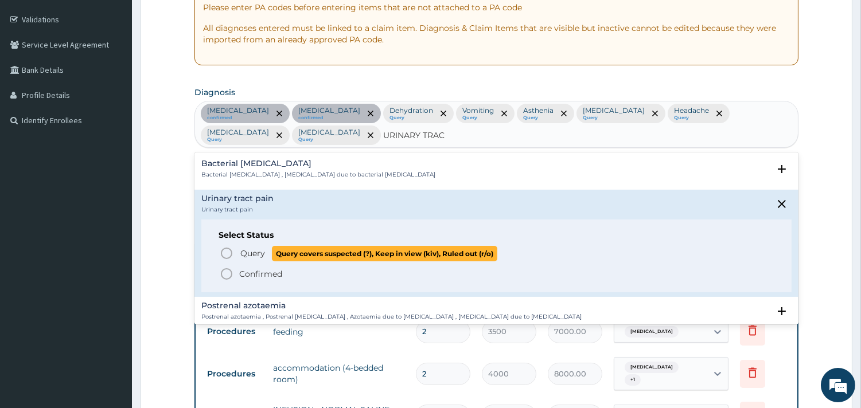
click at [245, 253] on span "Query" at bounding box center [252, 253] width 25 height 11
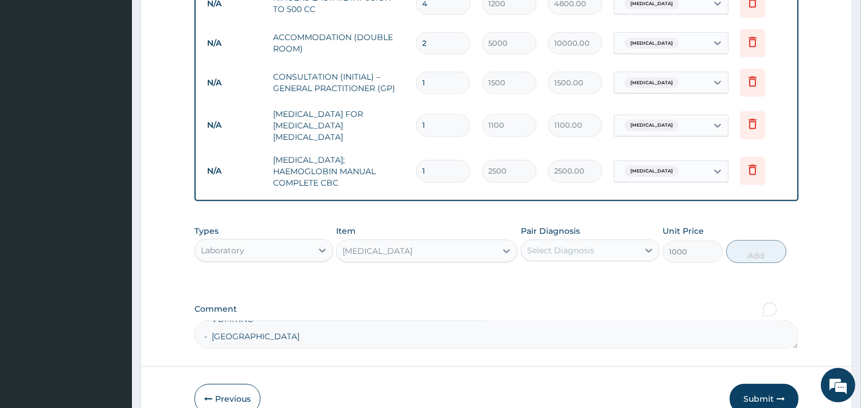
scroll to position [1035, 0]
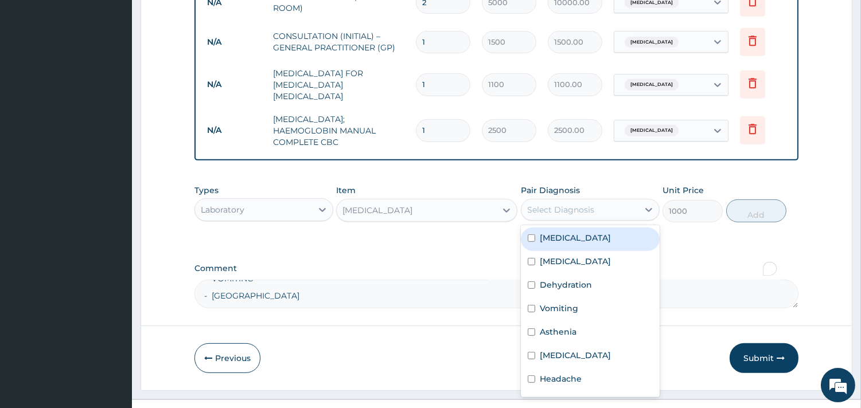
click at [613, 201] on div "Select Diagnosis" at bounding box center [579, 210] width 117 height 18
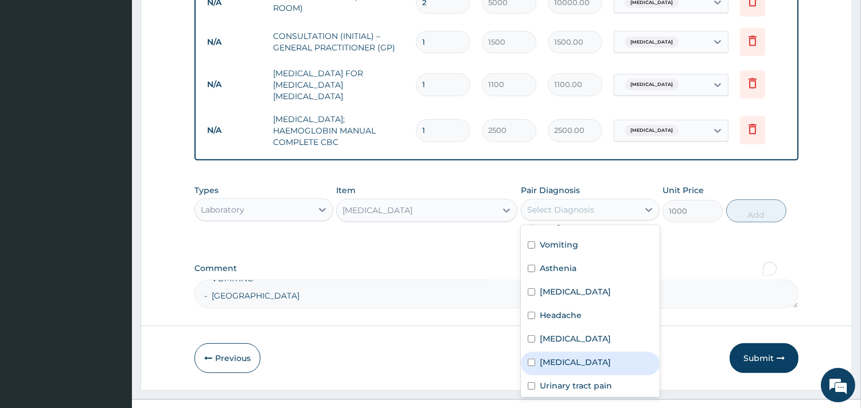
scroll to position [79, 0]
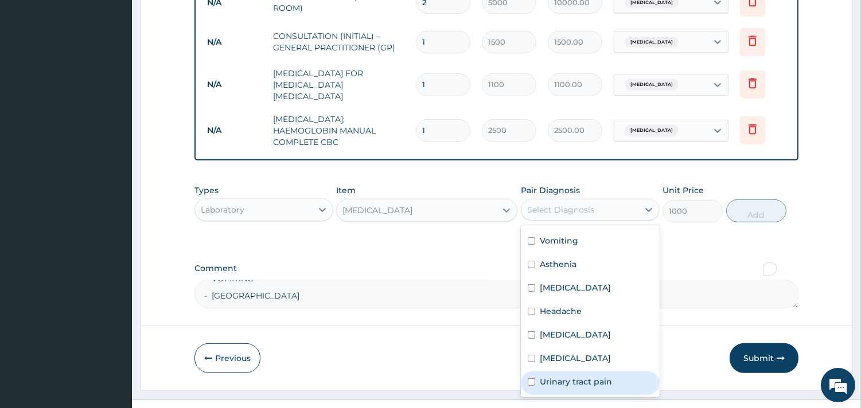
click at [578, 376] on label "Urinary tract pain" at bounding box center [576, 381] width 72 height 11
checkbox input "true"
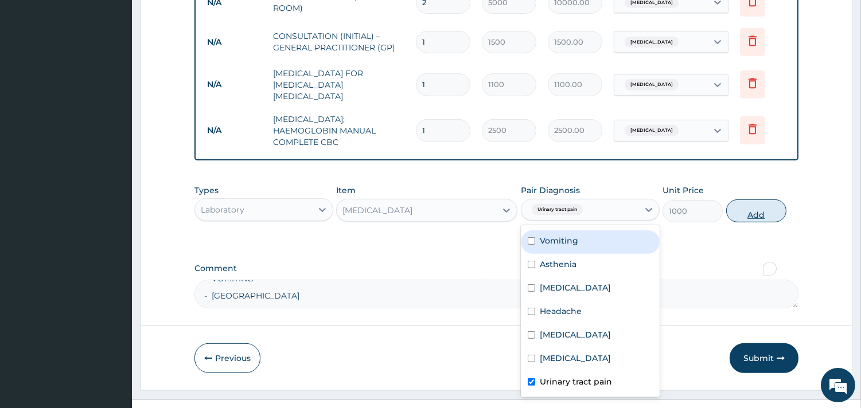
click at [758, 200] on button "Add" at bounding box center [756, 211] width 60 height 23
type input "0"
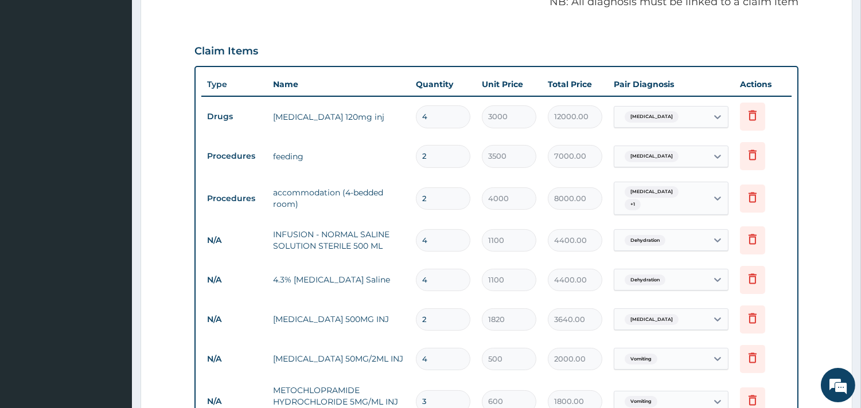
scroll to position [398, 0]
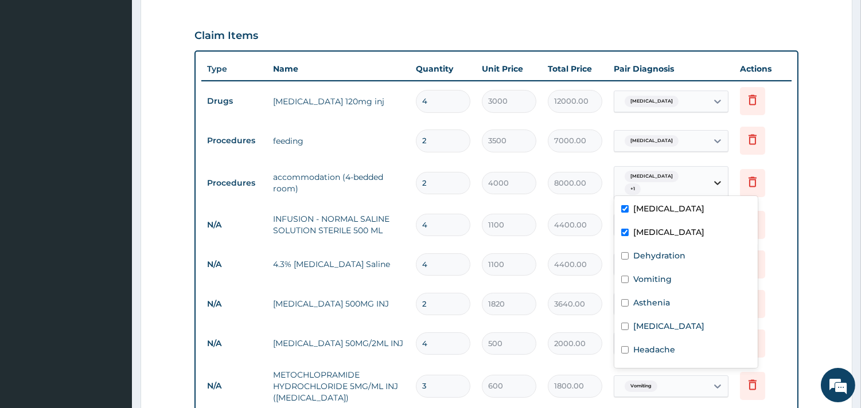
click at [722, 181] on icon at bounding box center [717, 182] width 11 height 11
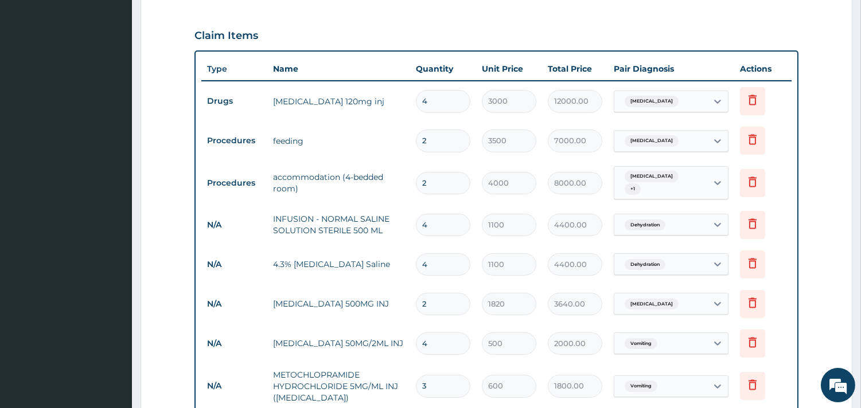
click at [750, 185] on icon at bounding box center [753, 182] width 14 height 14
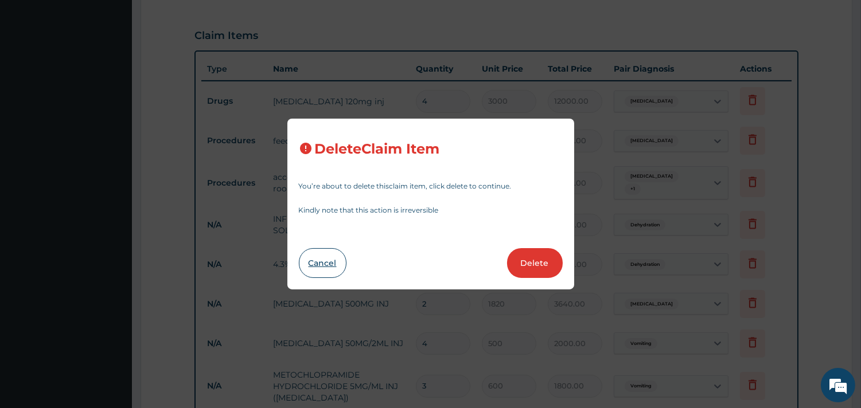
click at [316, 264] on button "Cancel" at bounding box center [323, 263] width 48 height 30
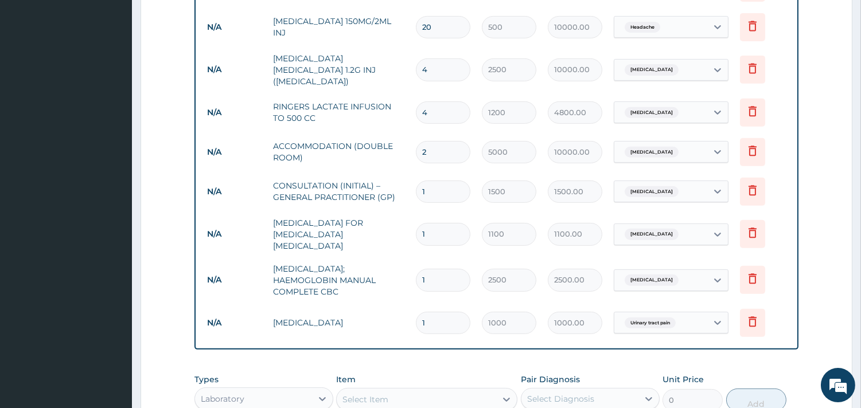
scroll to position [1035, 0]
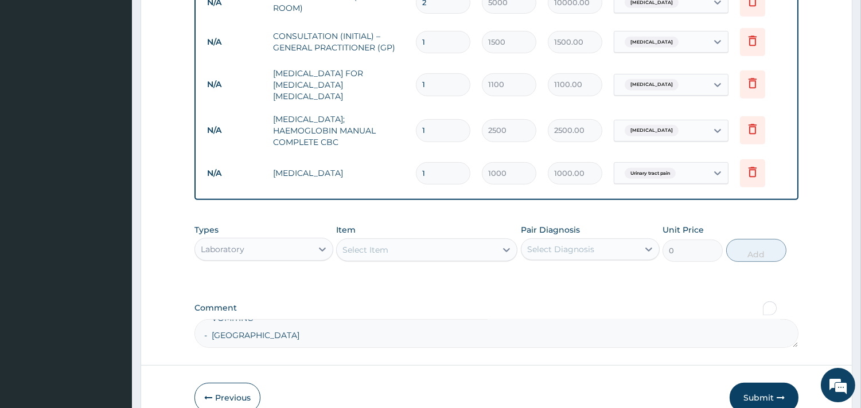
click at [316, 242] on div "Types Laboratory" at bounding box center [263, 243] width 139 height 38
click at [281, 241] on div "Types Laboratory" at bounding box center [263, 243] width 139 height 38
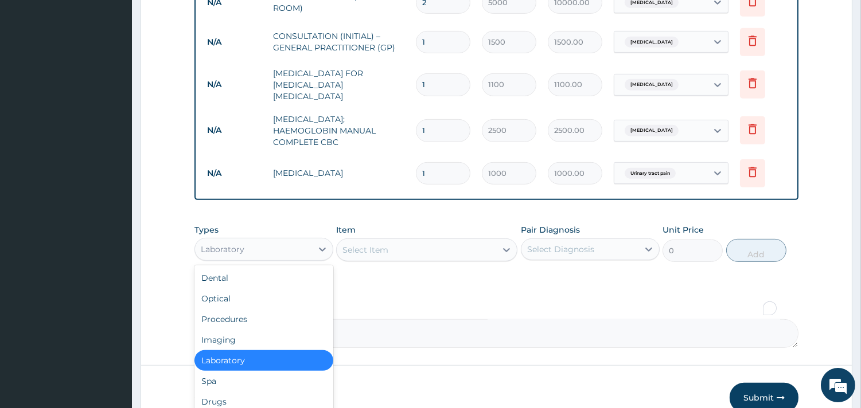
click at [275, 240] on div "Laboratory" at bounding box center [253, 249] width 117 height 18
click at [233, 392] on div "Drugs" at bounding box center [263, 402] width 139 height 21
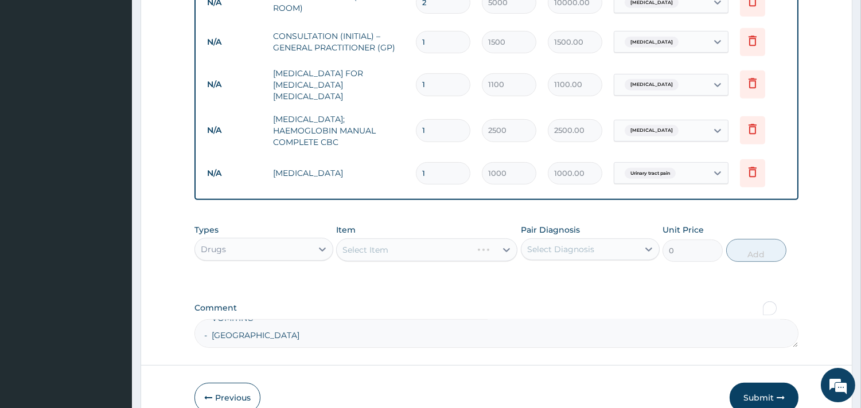
scroll to position [1075, 0]
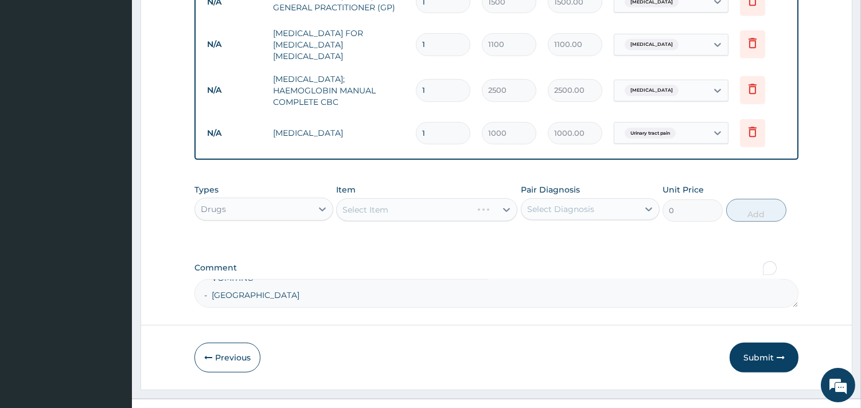
click at [433, 198] on div "Select Item" at bounding box center [426, 209] width 181 height 23
click at [433, 201] on div "Select Item" at bounding box center [416, 210] width 159 height 18
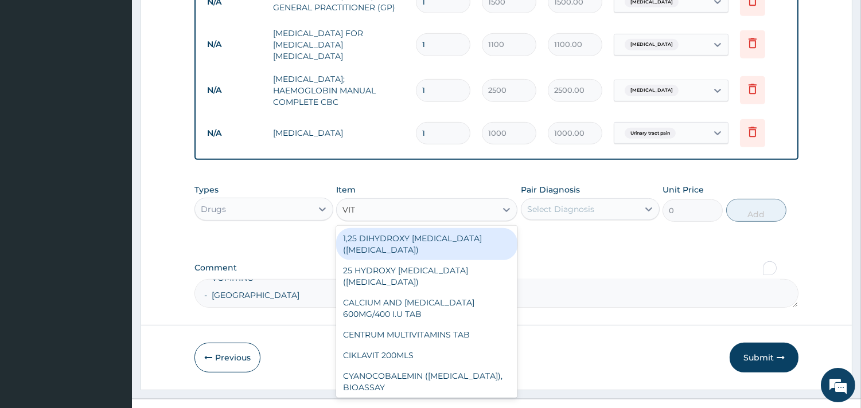
type input "VIT B"
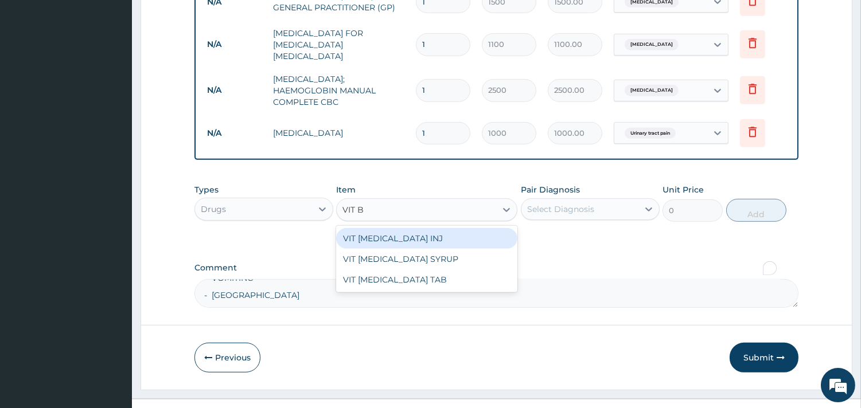
click at [419, 228] on div "VIT B COMPLEX INJ" at bounding box center [426, 238] width 181 height 21
type input "600"
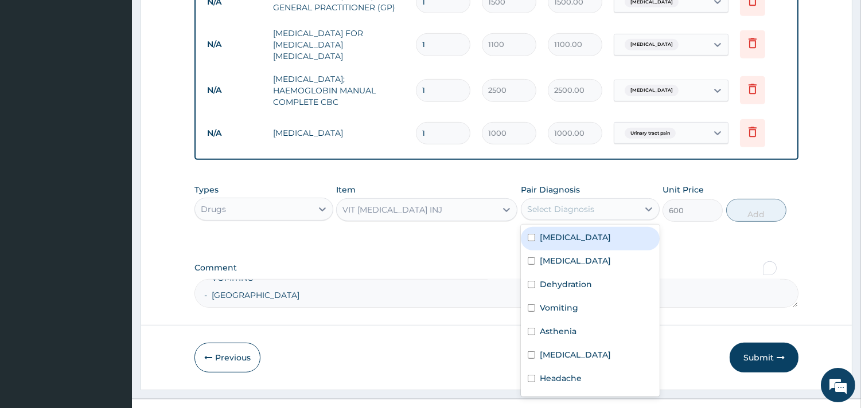
click at [579, 200] on div "Select Diagnosis" at bounding box center [579, 209] width 117 height 18
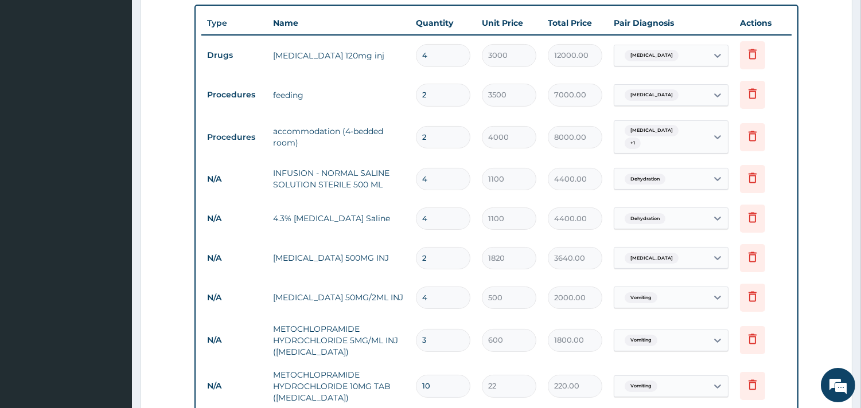
scroll to position [247, 0]
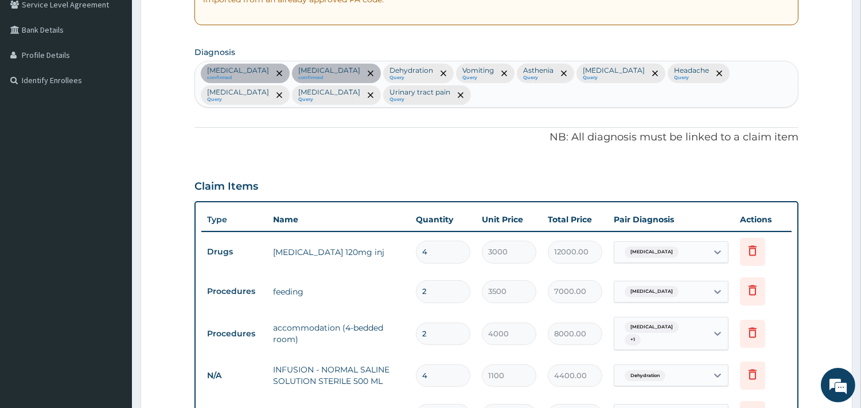
click at [485, 95] on div "Falciparum malaria confirmed Malaria confirmed Dehydration Query Vomiting Query…" at bounding box center [496, 84] width 603 height 46
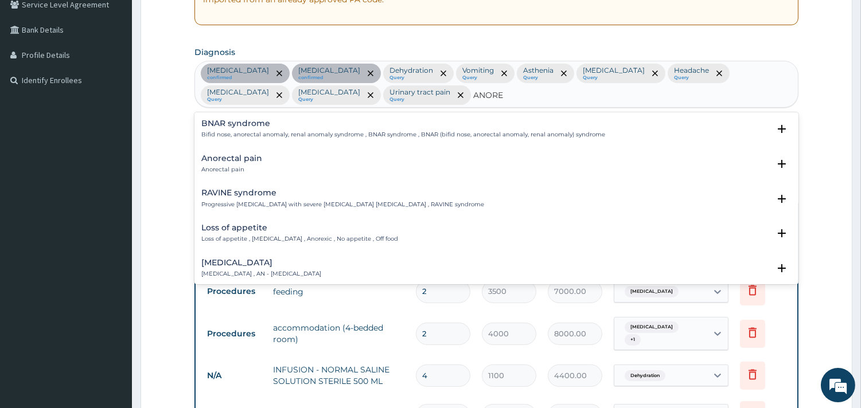
type input "ANOREX"
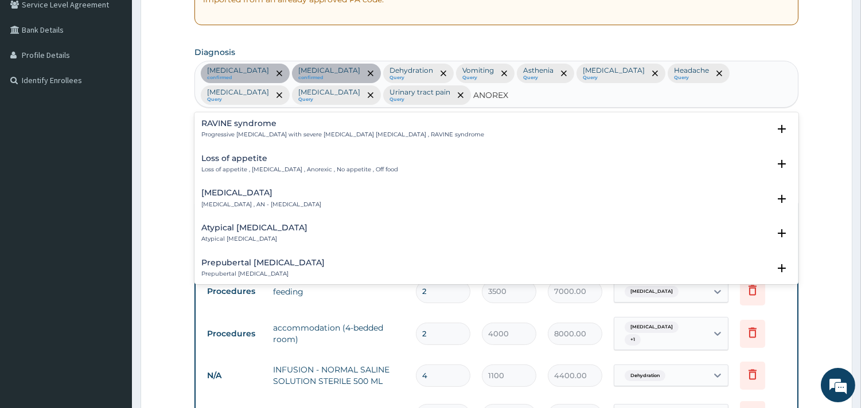
click at [255, 166] on p "Loss of appetite , Anorexia , Anorexic , No appetite , Off food" at bounding box center [299, 170] width 197 height 8
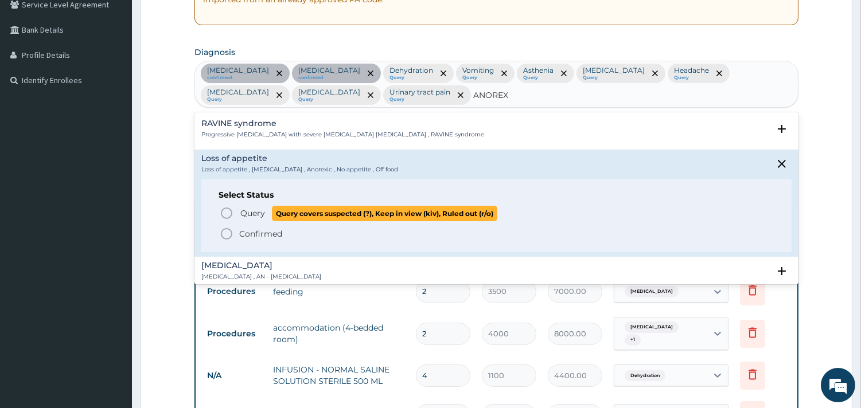
click at [247, 214] on span "Query" at bounding box center [252, 213] width 25 height 11
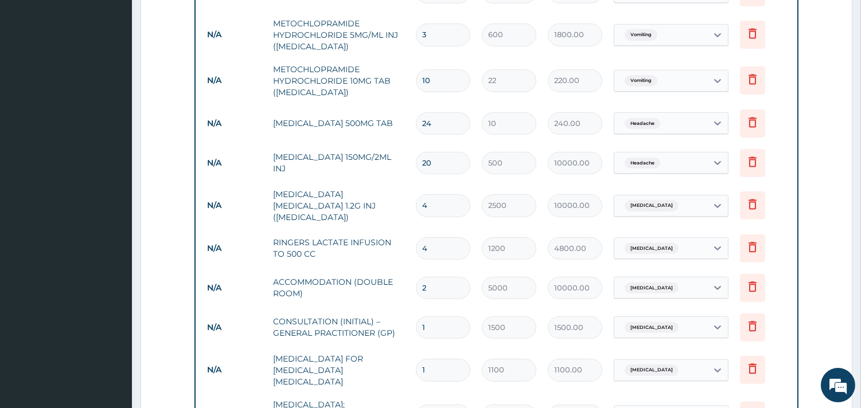
scroll to position [948, 0]
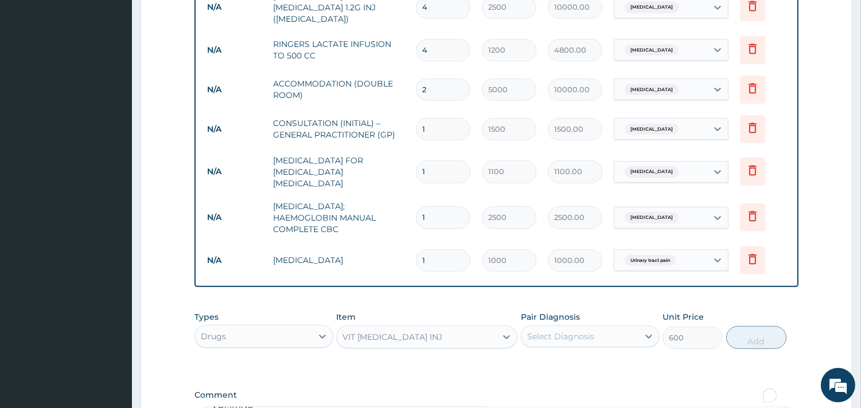
click at [572, 331] on div "Select Diagnosis" at bounding box center [560, 336] width 67 height 11
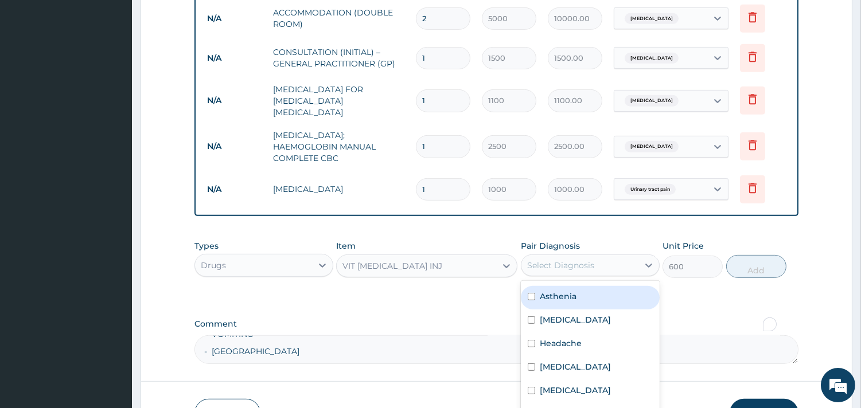
scroll to position [1075, 0]
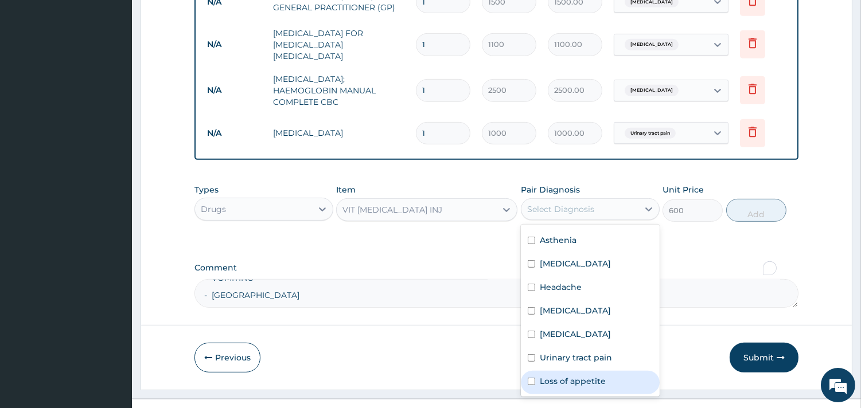
click at [587, 376] on label "Loss of appetite" at bounding box center [573, 381] width 66 height 11
checkbox input "true"
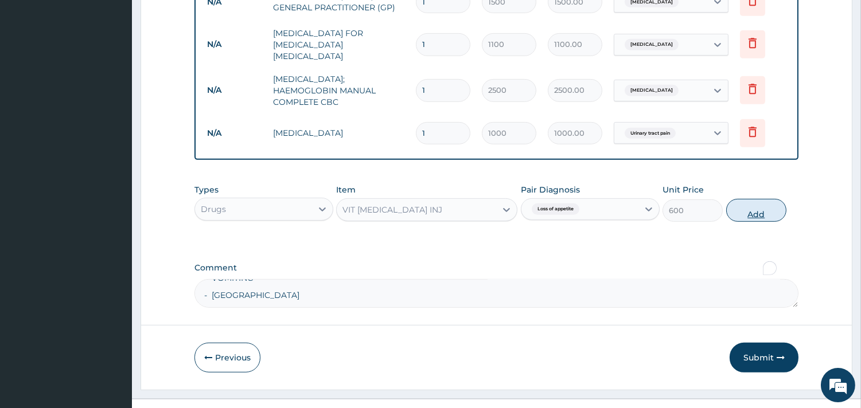
click at [750, 199] on button "Add" at bounding box center [756, 210] width 60 height 23
type input "0"
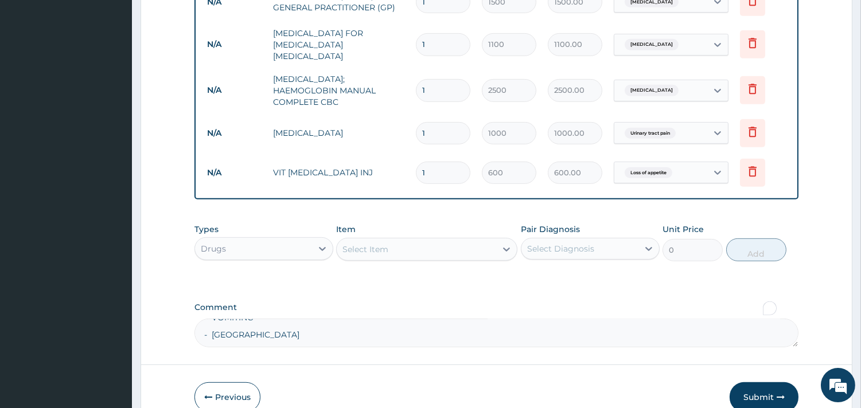
drag, startPoint x: 446, startPoint y: 155, endPoint x: 423, endPoint y: 161, distance: 23.7
click at [423, 162] on input "1" at bounding box center [443, 173] width 54 height 22
type input "6"
type input "3600.00"
type input "6"
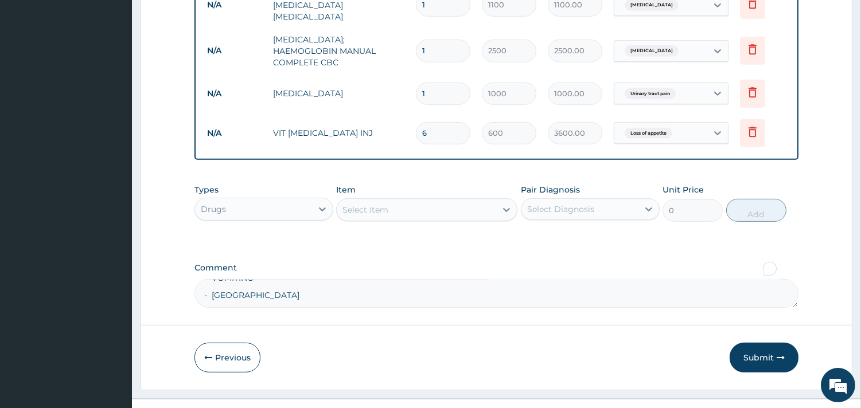
scroll to position [89, 0]
click at [764, 343] on button "Submit" at bounding box center [764, 358] width 69 height 30
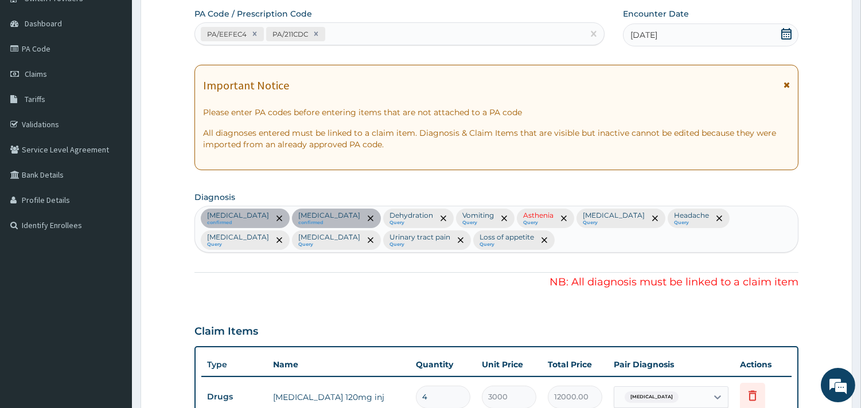
scroll to position [95, 0]
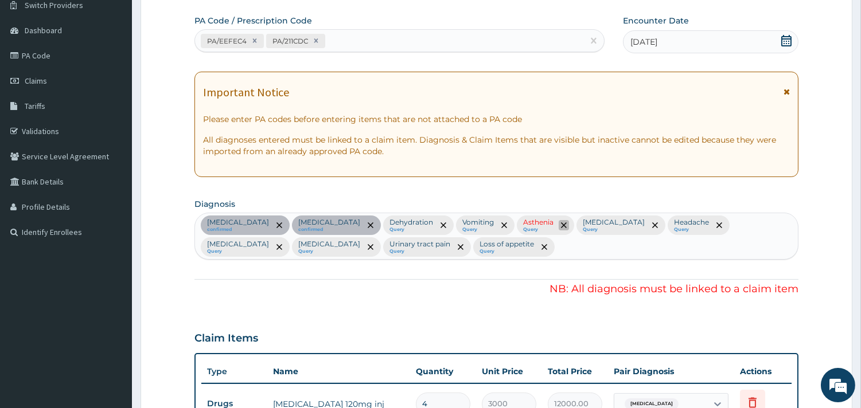
click at [559, 225] on span "remove selection option" at bounding box center [564, 225] width 10 height 10
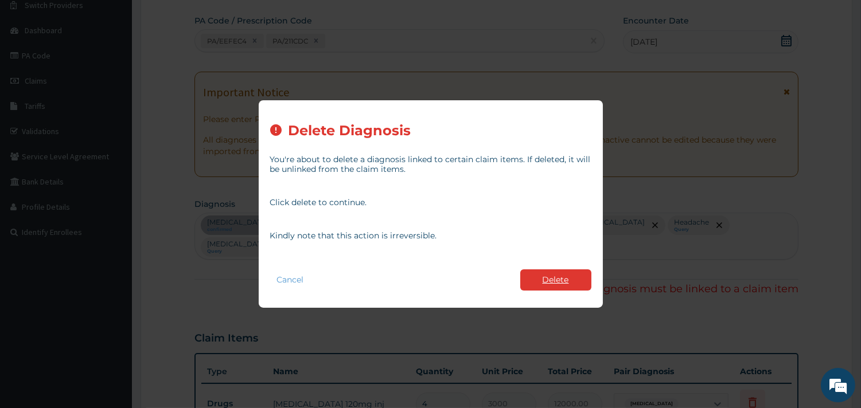
click at [543, 279] on button "Delete" at bounding box center [555, 280] width 71 height 21
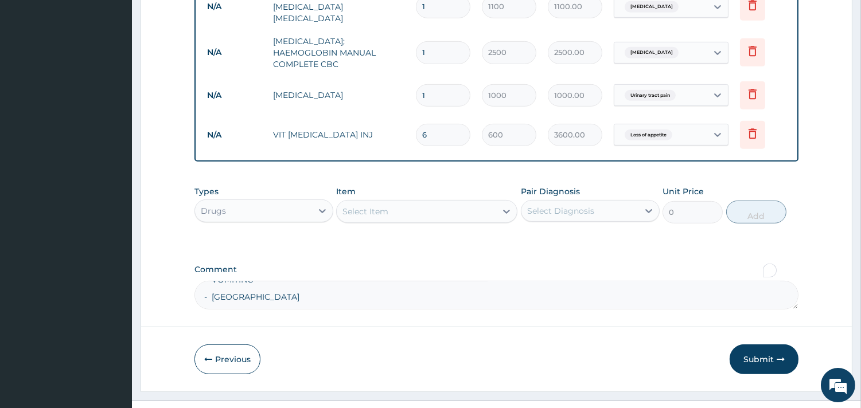
scroll to position [1115, 0]
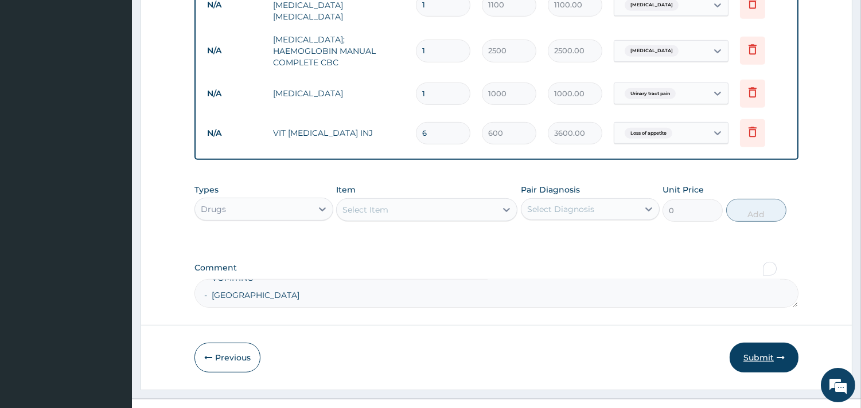
click at [777, 354] on icon "button" at bounding box center [781, 358] width 8 height 8
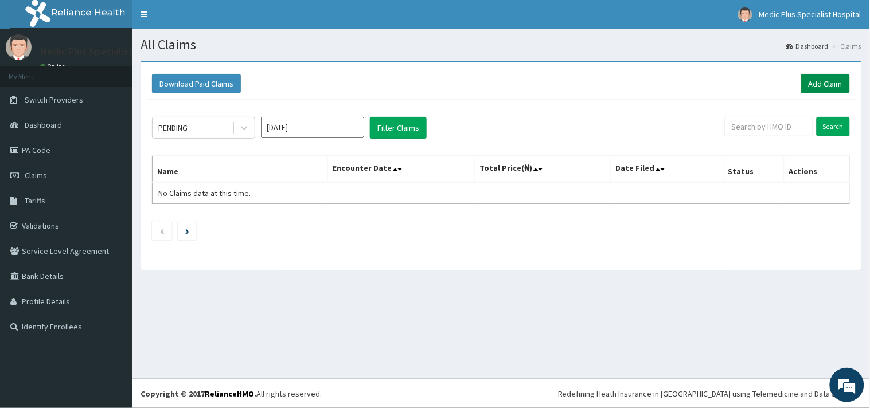
click at [826, 84] on link "Add Claim" at bounding box center [825, 84] width 49 height 20
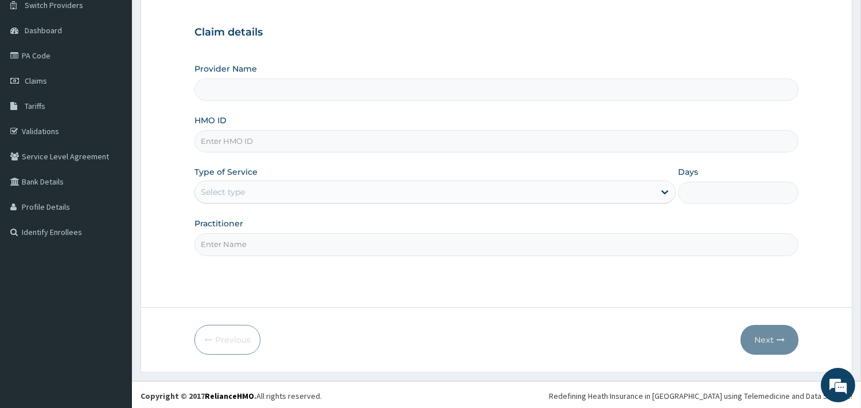
scroll to position [98, 0]
type input "MedicPlus Specialist Hospital"
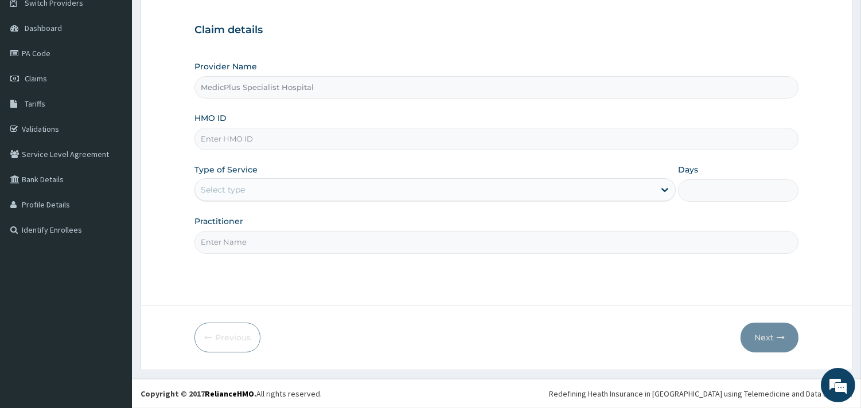
click at [258, 80] on input "MedicPlus Specialist Hospital" at bounding box center [496, 87] width 604 height 22
click at [267, 139] on input "HMO ID" at bounding box center [496, 139] width 604 height 22
paste input "- HEADACHE - FEVER - VOMITING - COUGH"
type input "- HEADACHE - FEVER - VOMITING - COUGH"
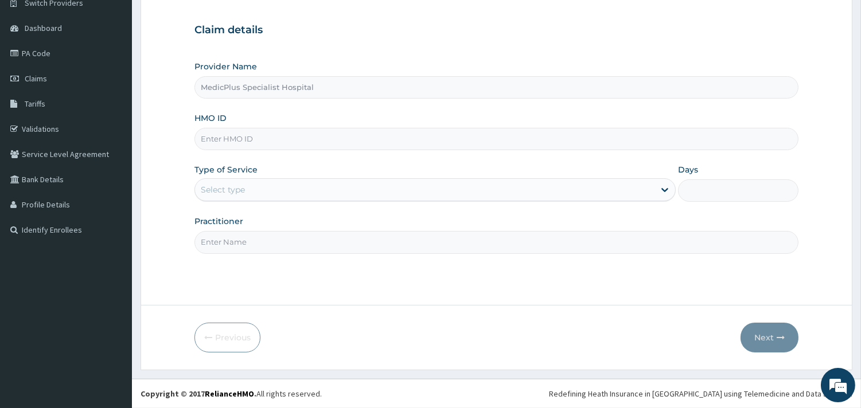
scroll to position [33, 0]
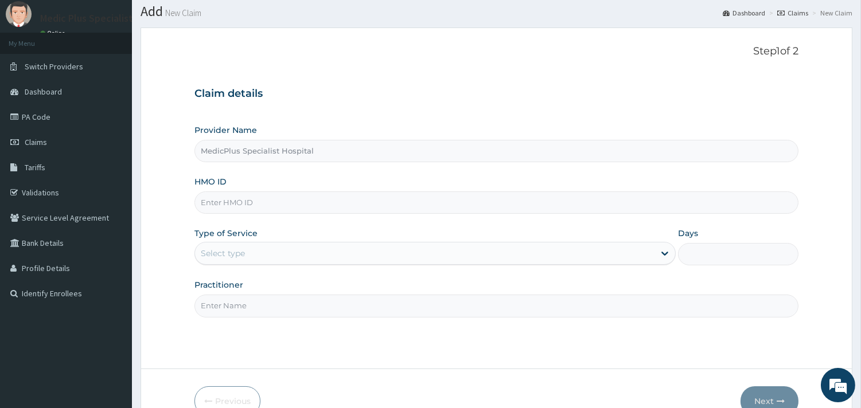
paste input "PTE/10060/B"
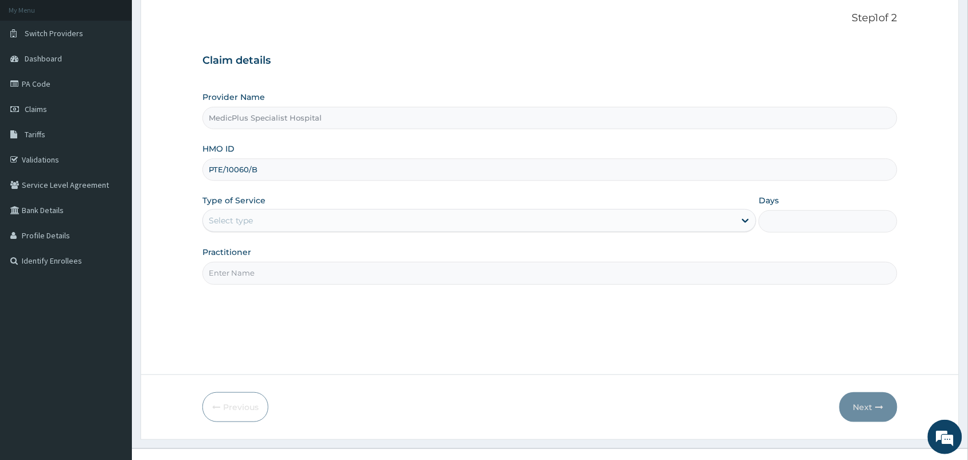
scroll to position [84, 0]
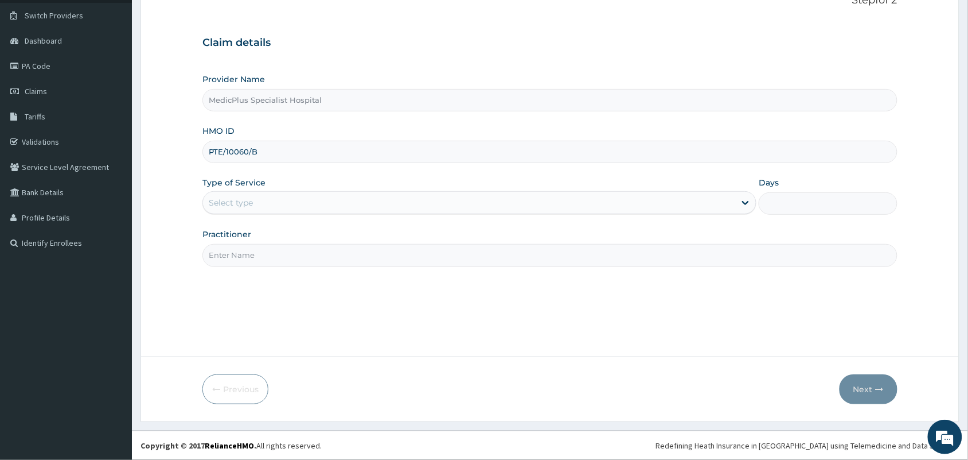
type input "PTE/10060/B"
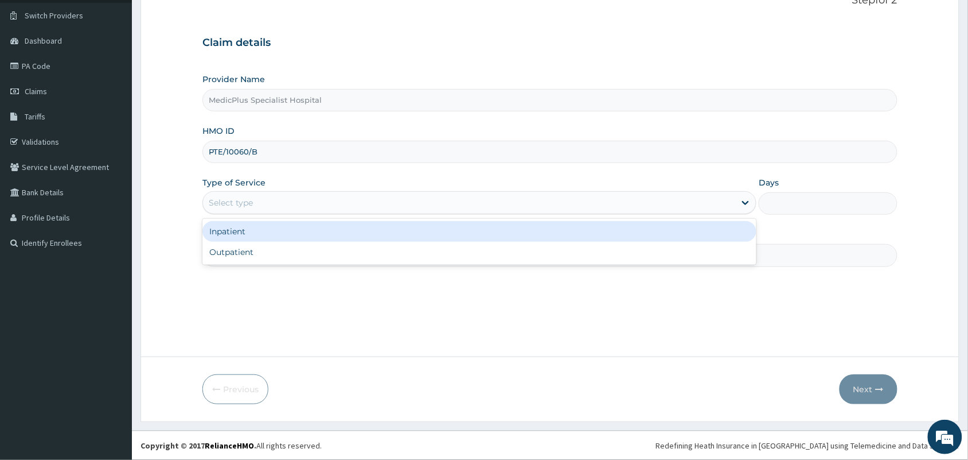
click at [297, 205] on div "Select type" at bounding box center [469, 202] width 532 height 18
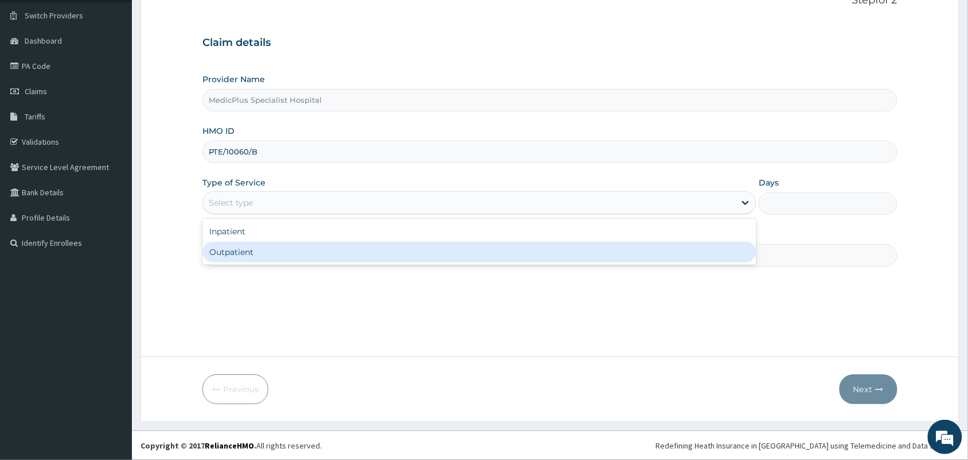
click at [291, 255] on div "Outpatient" at bounding box center [480, 252] width 554 height 21
type input "1"
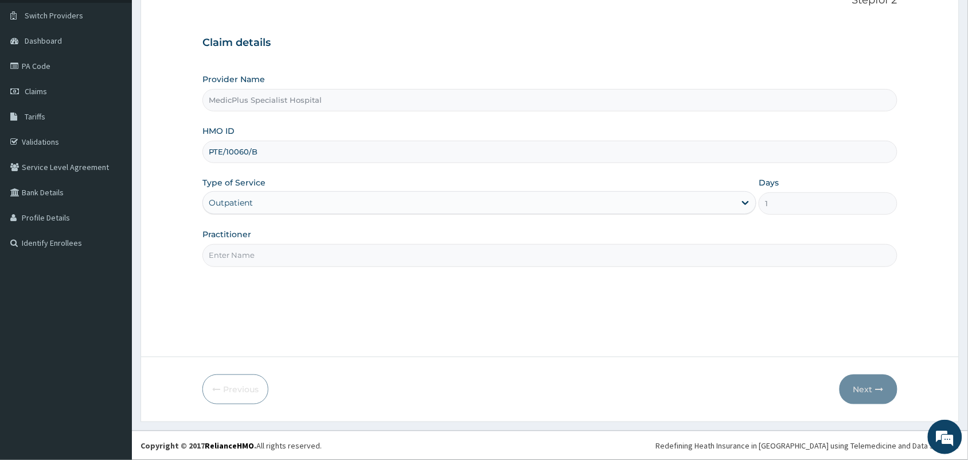
click at [302, 247] on input "Practitioner" at bounding box center [550, 255] width 695 height 22
type input "[PERSON_NAME]"
click at [861, 379] on button "Next" at bounding box center [869, 389] width 58 height 30
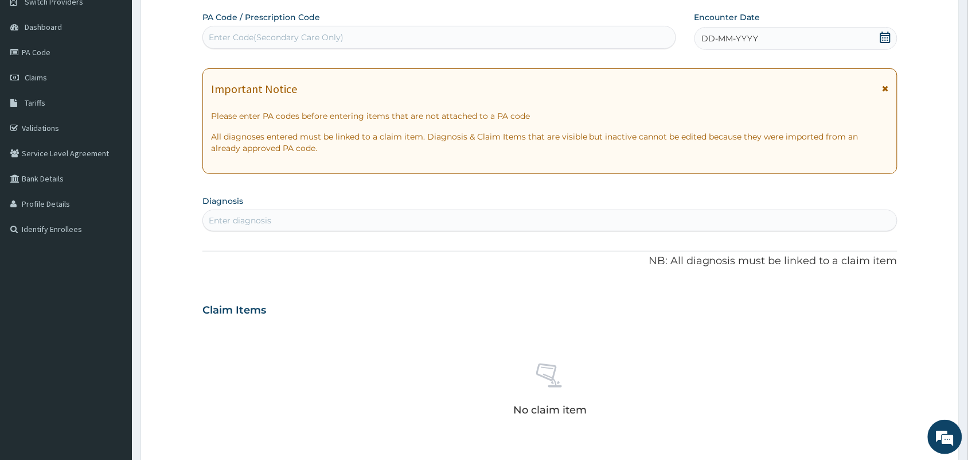
scroll to position [78, 0]
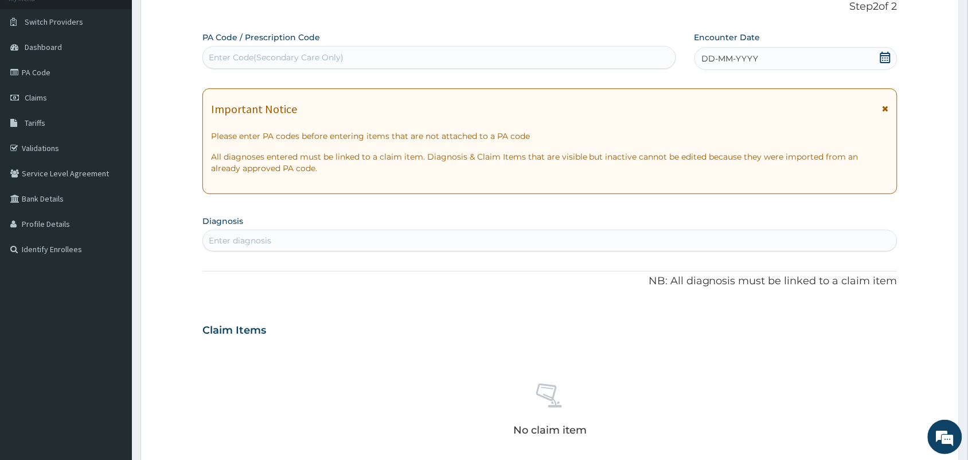
click at [861, 57] on icon at bounding box center [885, 57] width 11 height 11
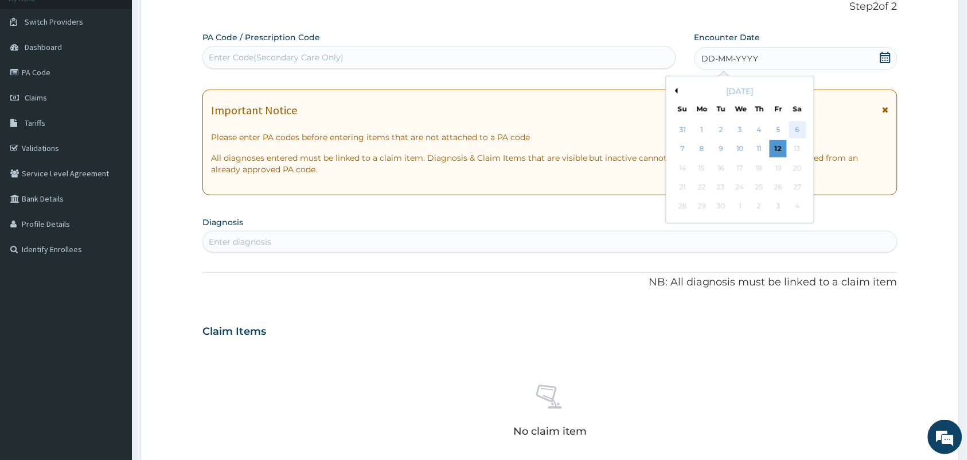
click at [792, 131] on div "6" at bounding box center [797, 129] width 17 height 17
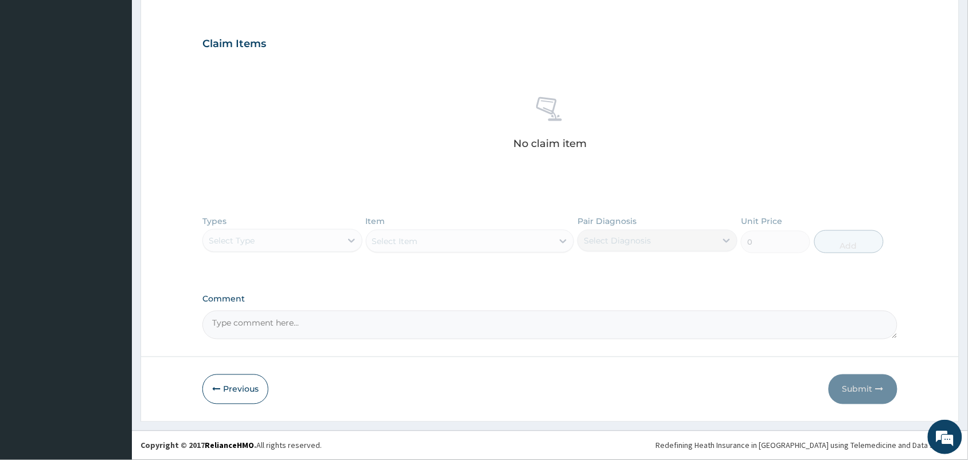
scroll to position [365, 0]
click at [605, 181] on div "No claim item" at bounding box center [550, 125] width 695 height 132
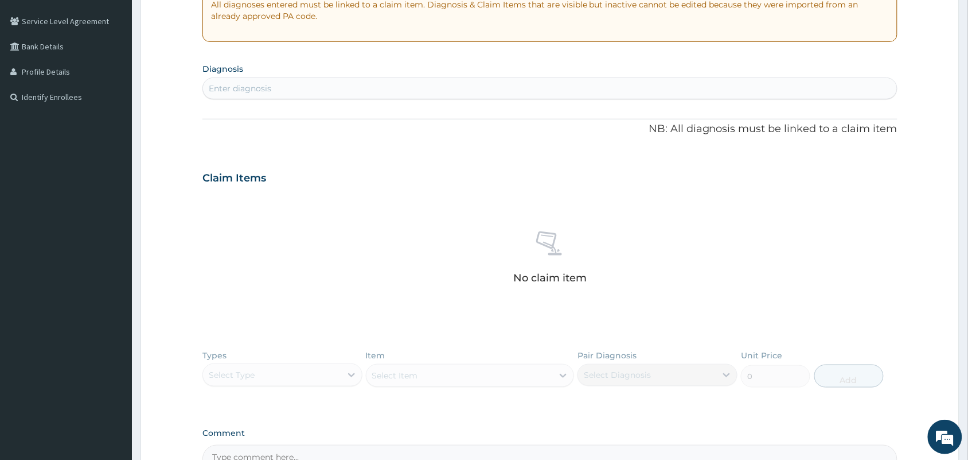
scroll to position [221, 0]
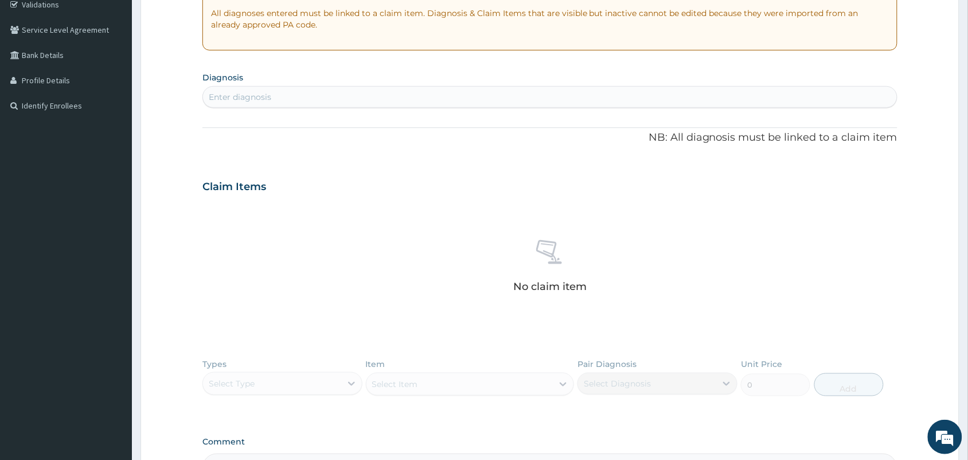
click at [260, 107] on div "Enter diagnosis" at bounding box center [550, 97] width 695 height 22
type input "[MEDICAL_DATA]"
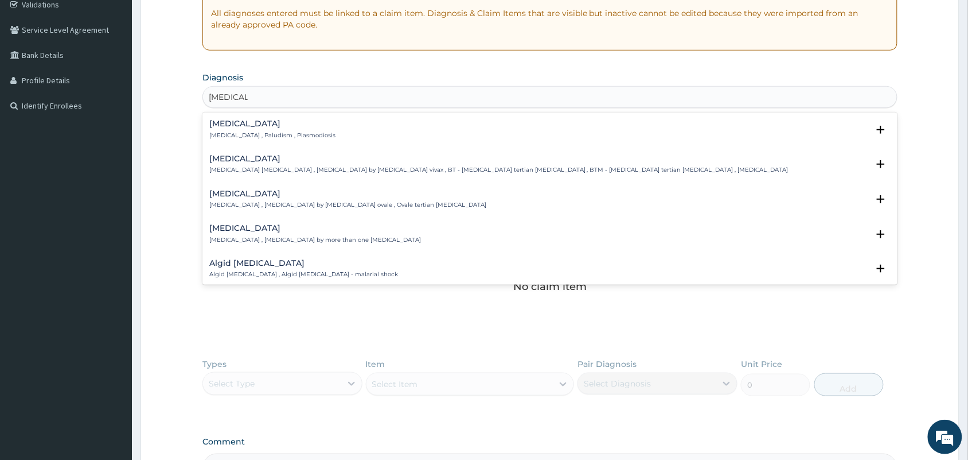
click at [264, 128] on h4 "[MEDICAL_DATA]" at bounding box center [272, 123] width 126 height 9
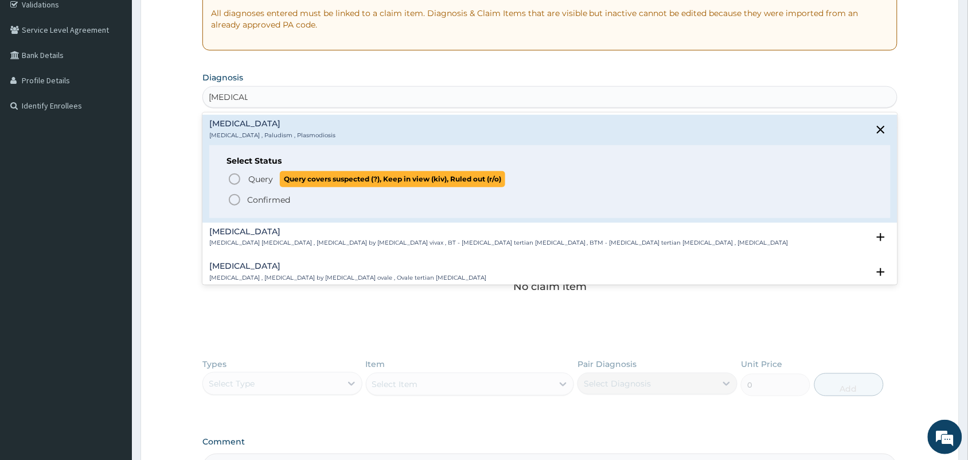
click at [247, 181] on p "Query Query covers suspected (?), Keep in view (kiv), Ruled out (r/o)" at bounding box center [376, 178] width 258 height 15
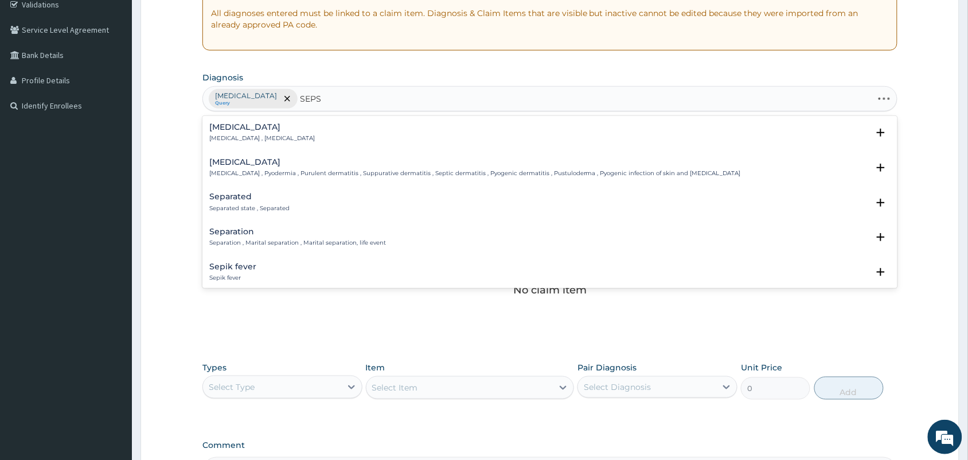
type input "SEPSI"
click at [238, 145] on div "[MEDICAL_DATA] [MEDICAL_DATA] , [MEDICAL_DATA] Select Status Query Query covers…" at bounding box center [550, 136] width 682 height 26
click at [242, 133] on div "[MEDICAL_DATA] [MEDICAL_DATA] , [MEDICAL_DATA]" at bounding box center [262, 133] width 106 height 20
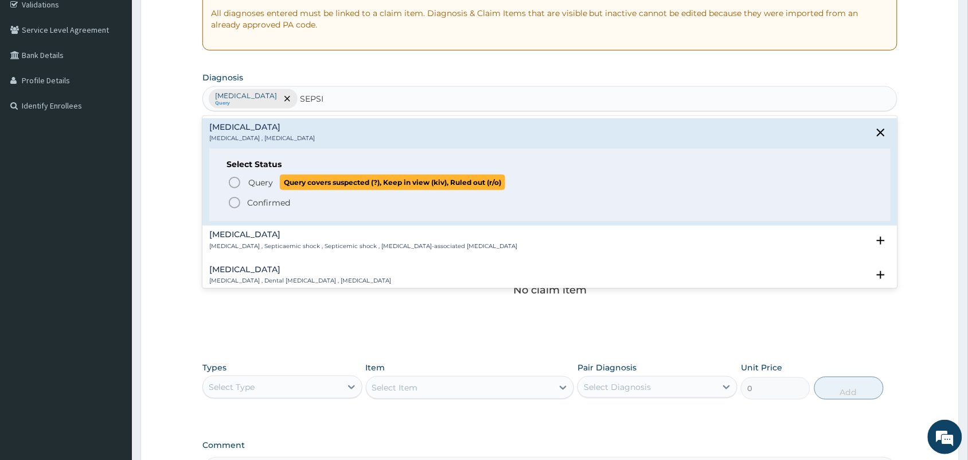
click at [241, 177] on icon "status option query" at bounding box center [235, 183] width 14 height 14
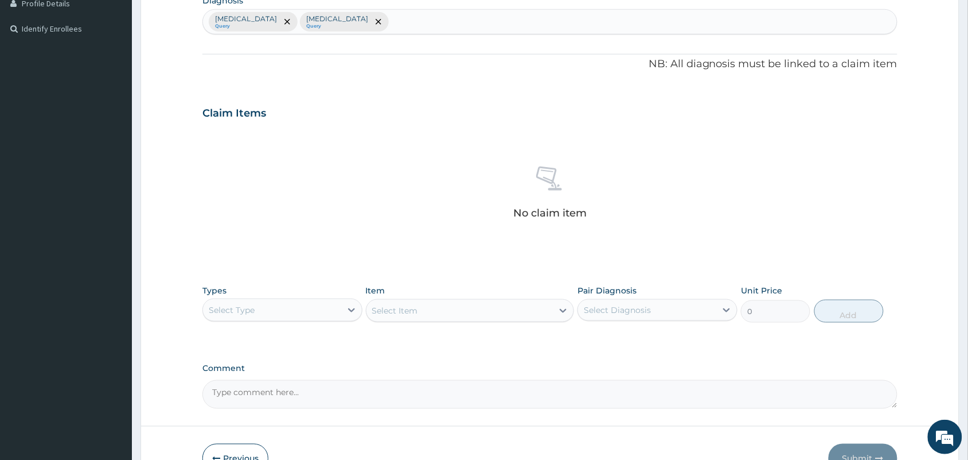
scroll to position [225, 0]
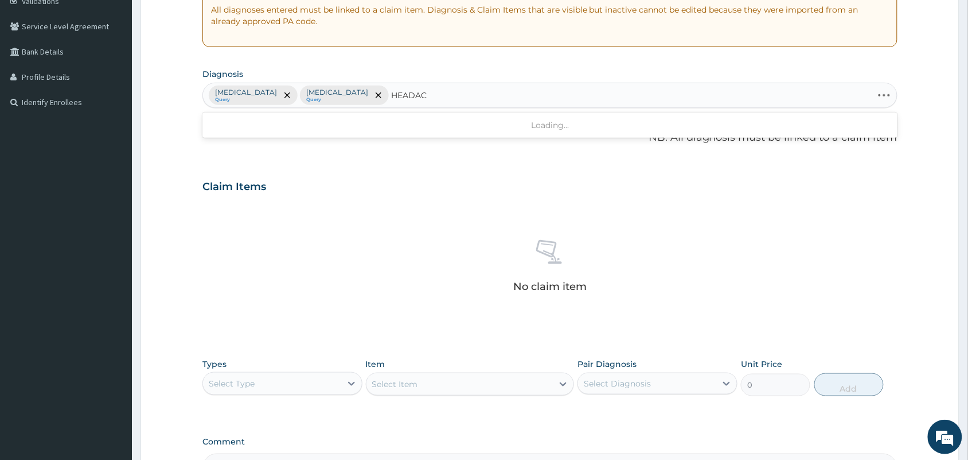
type input "HEADACH"
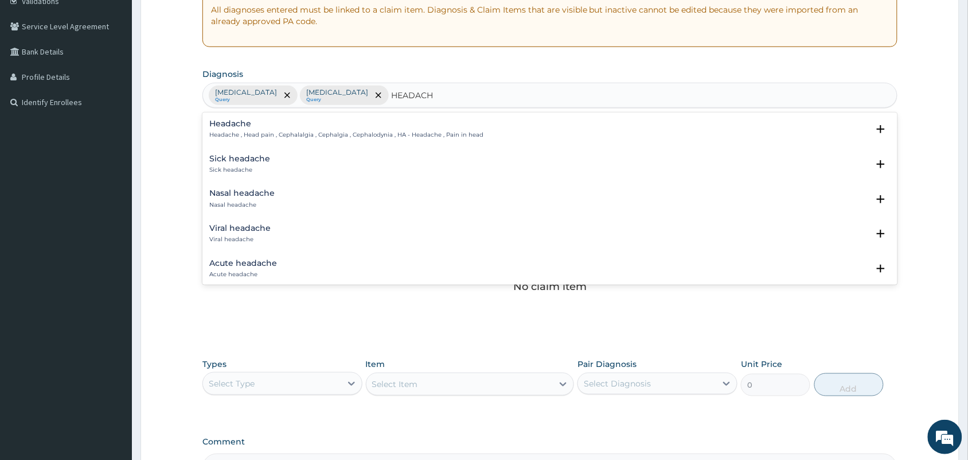
drag, startPoint x: 285, startPoint y: 141, endPoint x: 293, endPoint y: 118, distance: 24.9
click at [293, 118] on div "Headache Headache , Head pain , Cephalalgia , Cephalgia , Cephalodynia , HA - H…" at bounding box center [550, 132] width 695 height 35
click at [279, 129] on div "Headache Headache , Head pain , Cephalalgia , Cephalgia , Cephalodynia , HA - H…" at bounding box center [346, 129] width 274 height 20
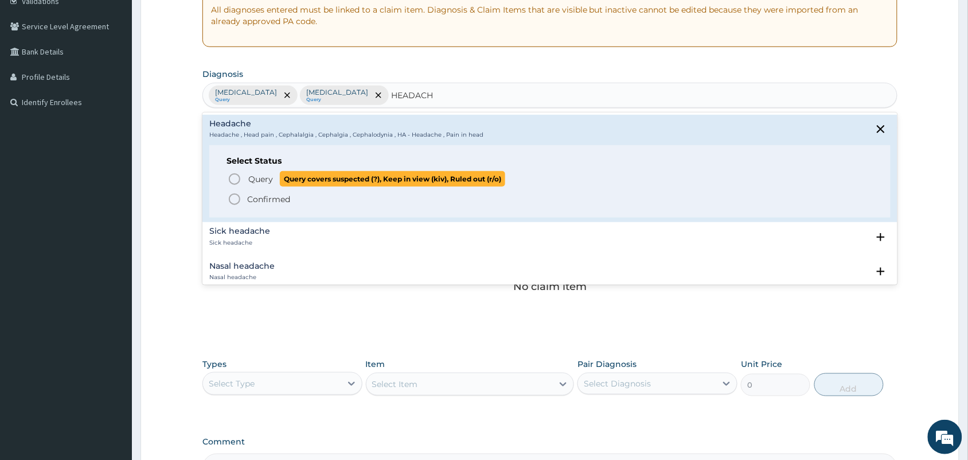
click at [248, 175] on span "Query" at bounding box center [260, 178] width 25 height 11
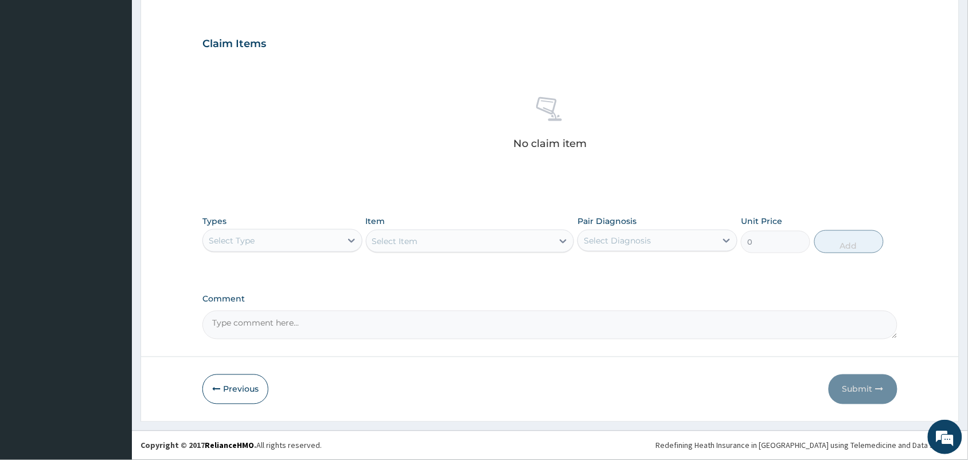
scroll to position [81, 0]
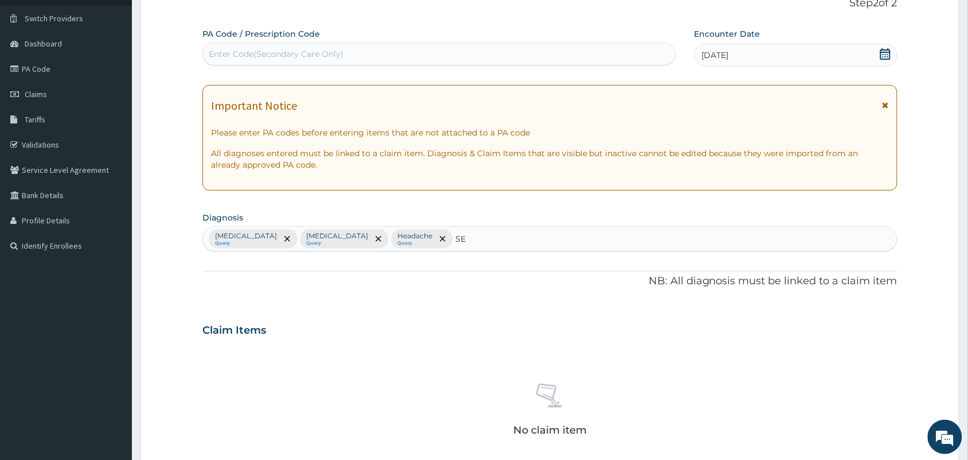
type input "S"
type input "[MEDICAL_DATA]"
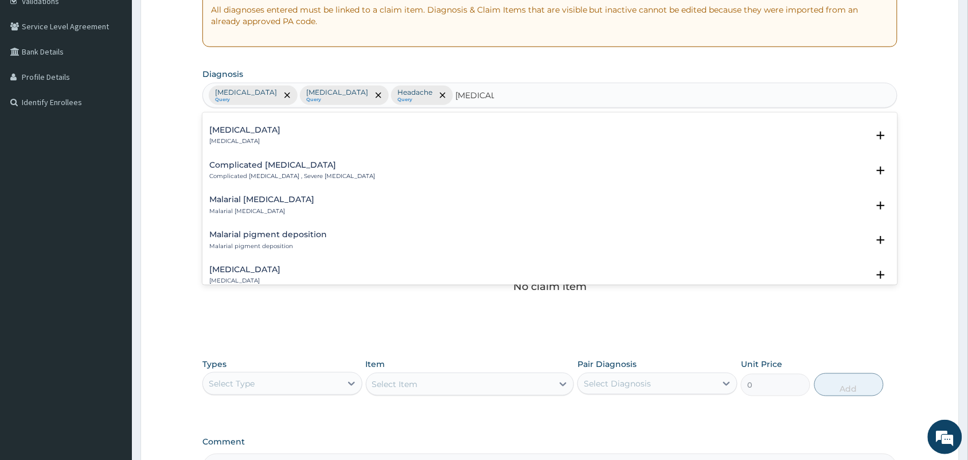
scroll to position [430, 0]
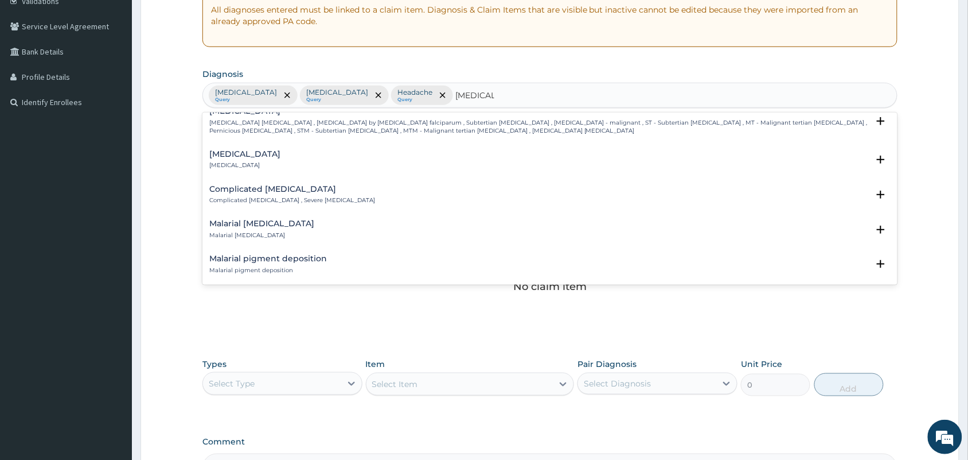
click at [281, 193] on h4 "Complicated [MEDICAL_DATA]" at bounding box center [292, 189] width 166 height 9
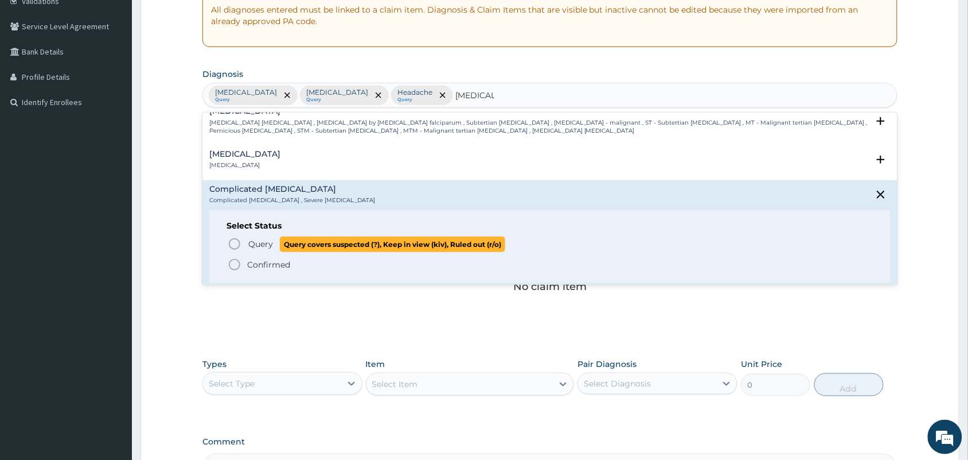
click at [252, 240] on span "Query" at bounding box center [260, 243] width 25 height 11
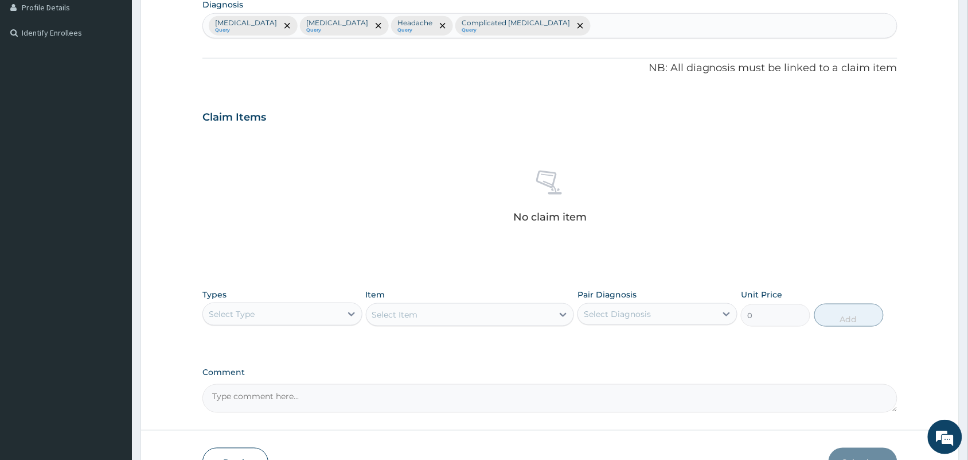
scroll to position [297, 0]
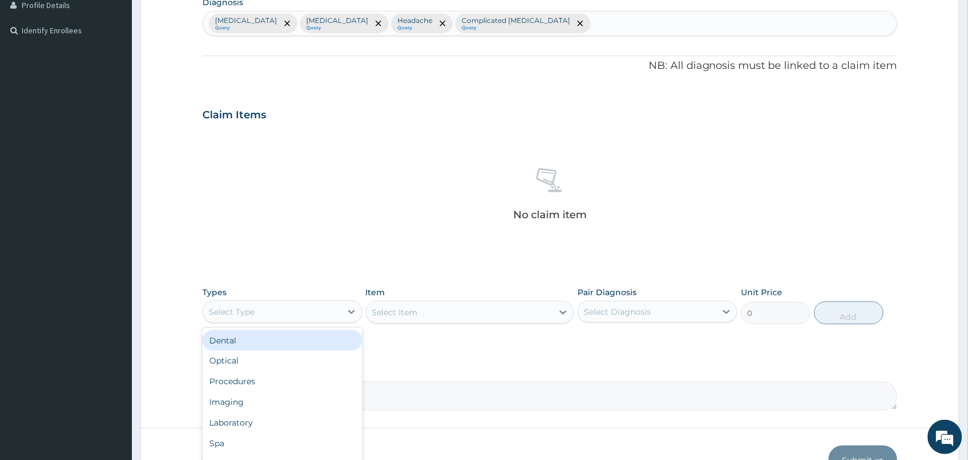
click at [278, 317] on div "Select Type" at bounding box center [272, 311] width 138 height 18
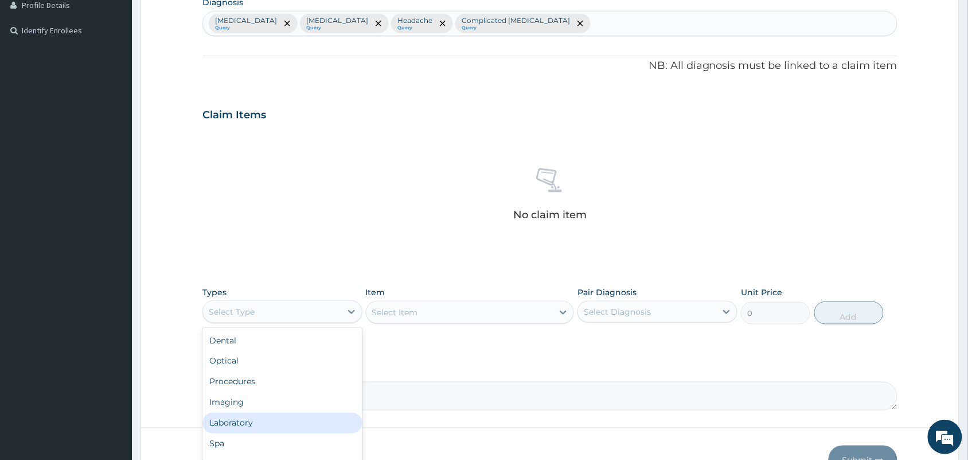
scroll to position [38, 0]
click at [268, 408] on div "Drugs" at bounding box center [283, 425] width 160 height 21
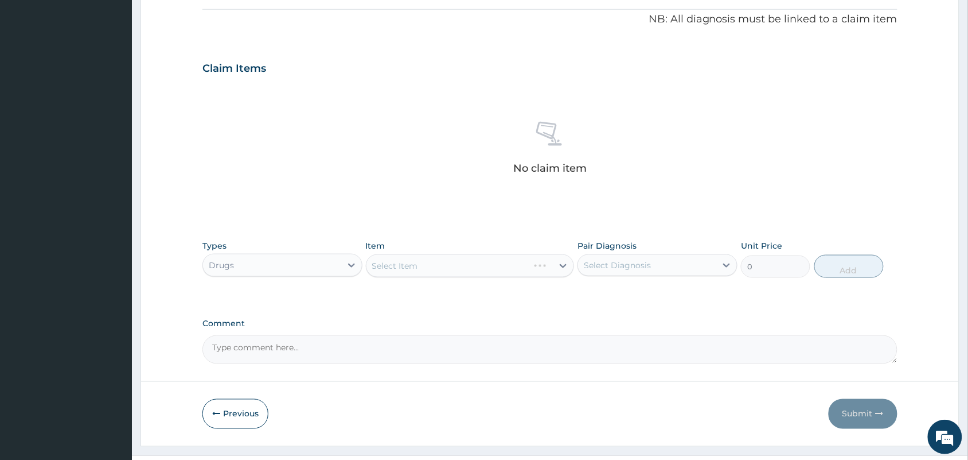
scroll to position [368, 0]
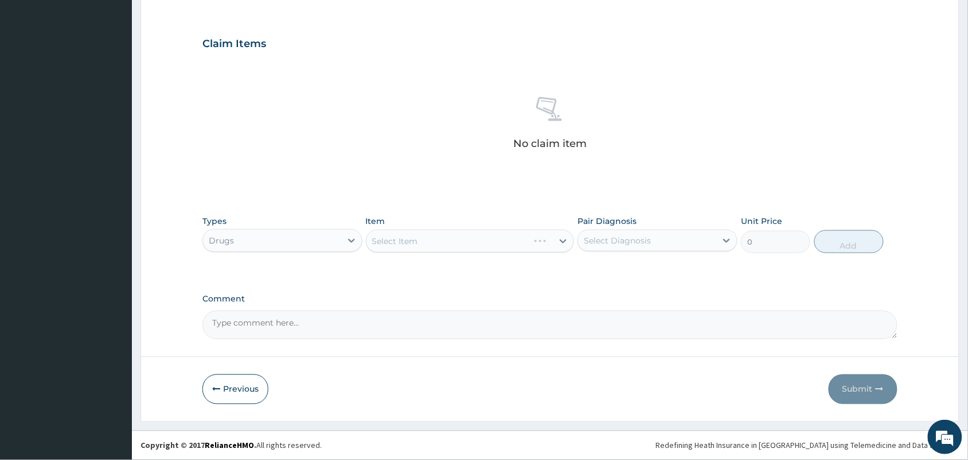
click at [466, 247] on div "Select Item" at bounding box center [470, 240] width 209 height 23
click at [466, 244] on div "Select Item" at bounding box center [460, 241] width 187 height 18
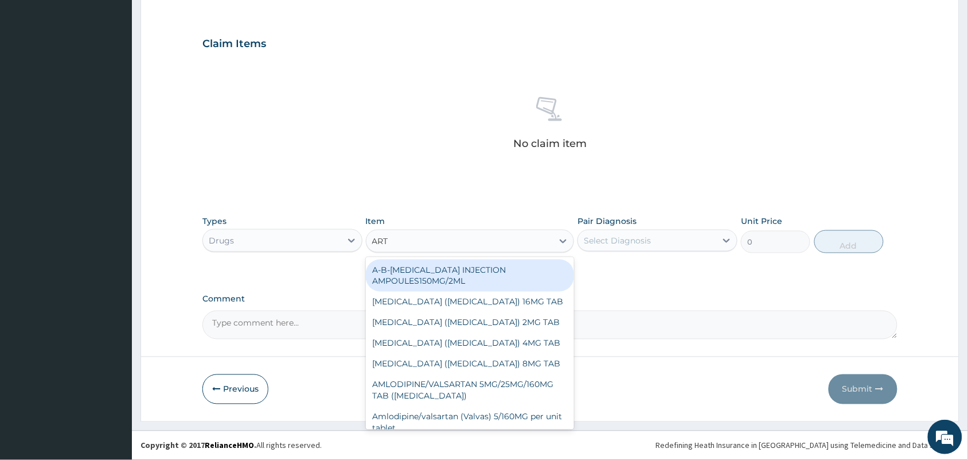
type input "ARTE"
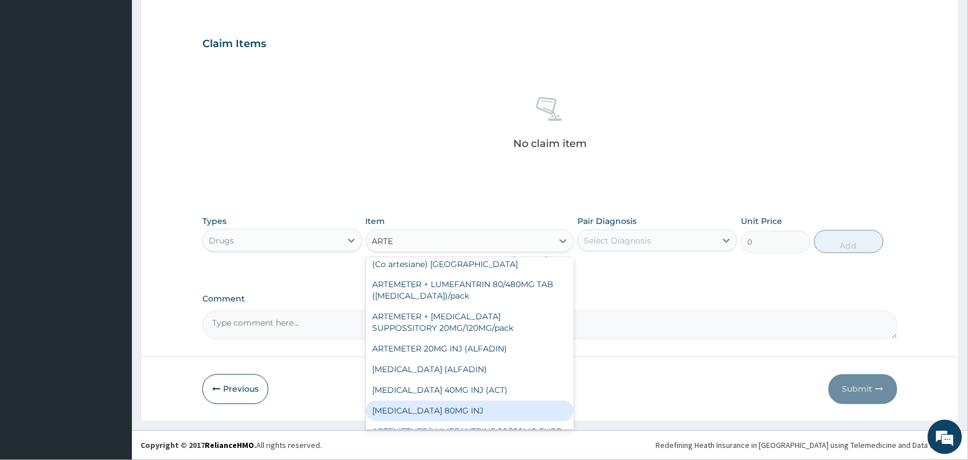
scroll to position [215, 0]
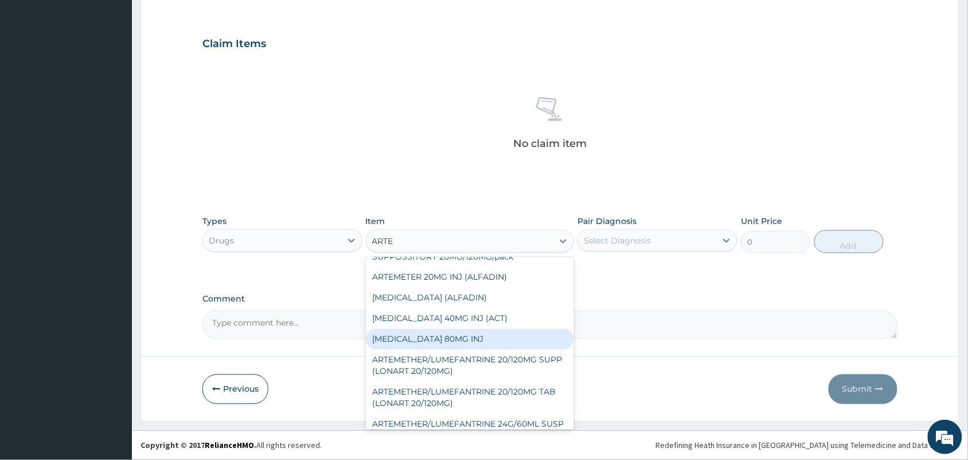
click at [460, 340] on div "[MEDICAL_DATA] 80MG INJ" at bounding box center [470, 339] width 209 height 21
type input "600"
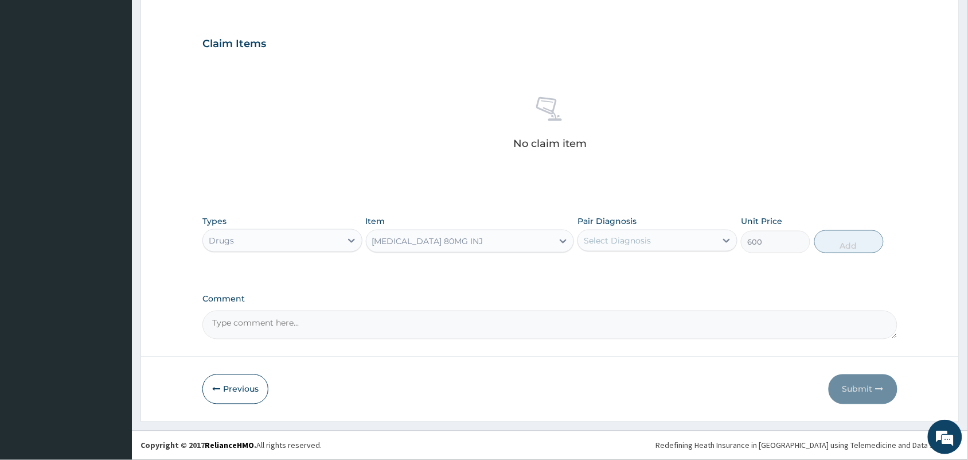
click at [632, 236] on div "Select Diagnosis" at bounding box center [617, 240] width 67 height 11
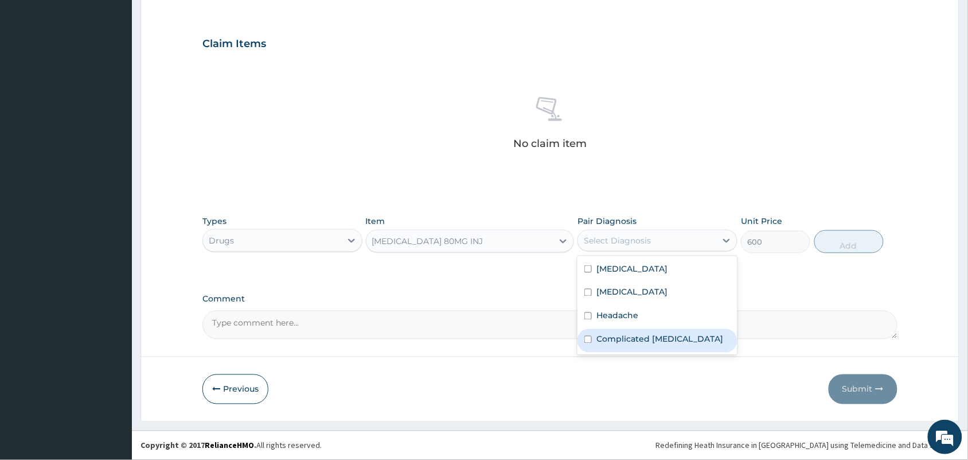
click at [632, 350] on div "Complicated malaria" at bounding box center [658, 341] width 160 height 24
checkbox input "true"
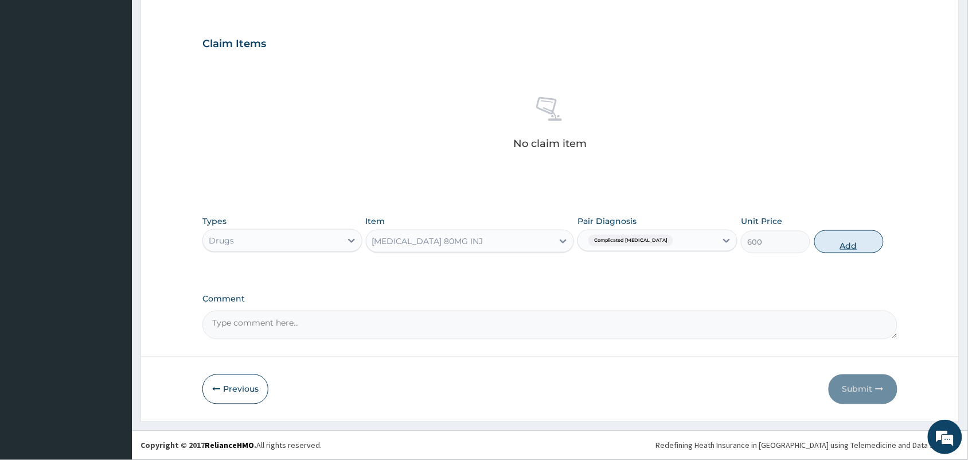
click at [820, 235] on button "Add" at bounding box center [849, 241] width 69 height 23
type input "0"
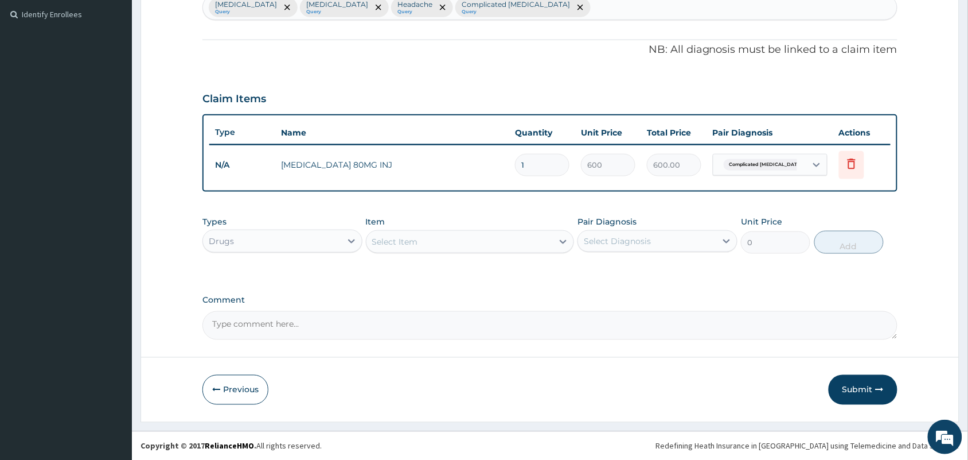
click at [436, 248] on div "Select Item" at bounding box center [460, 241] width 187 height 18
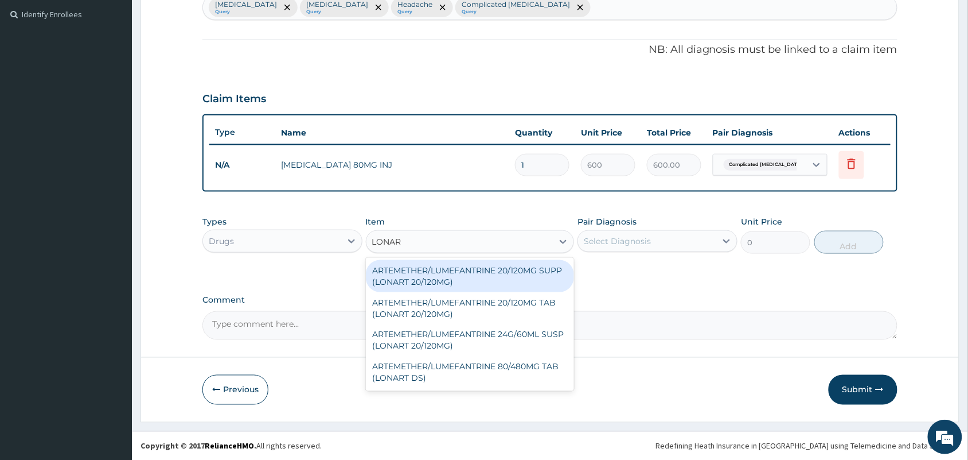
type input "LONART"
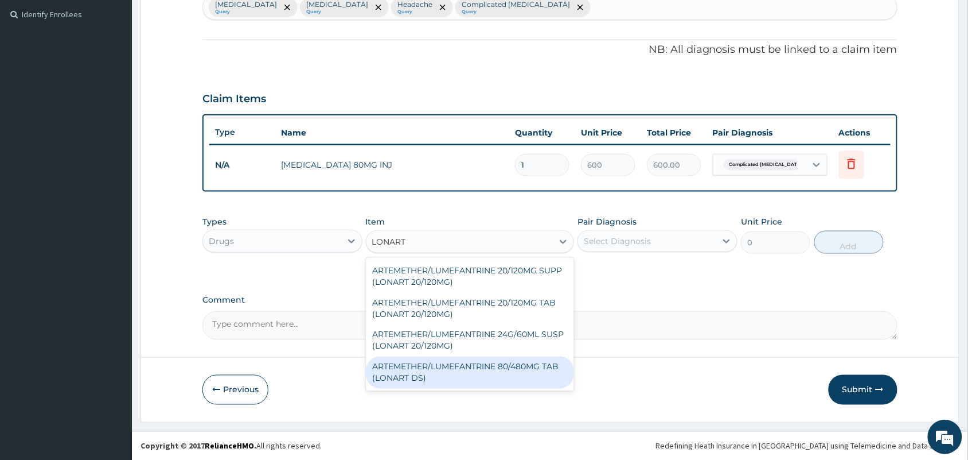
click at [462, 376] on div "ARTEMETHER/LUMEFANTRINE 80/480MG TAB (LONART DS)" at bounding box center [470, 372] width 209 height 32
type input "400"
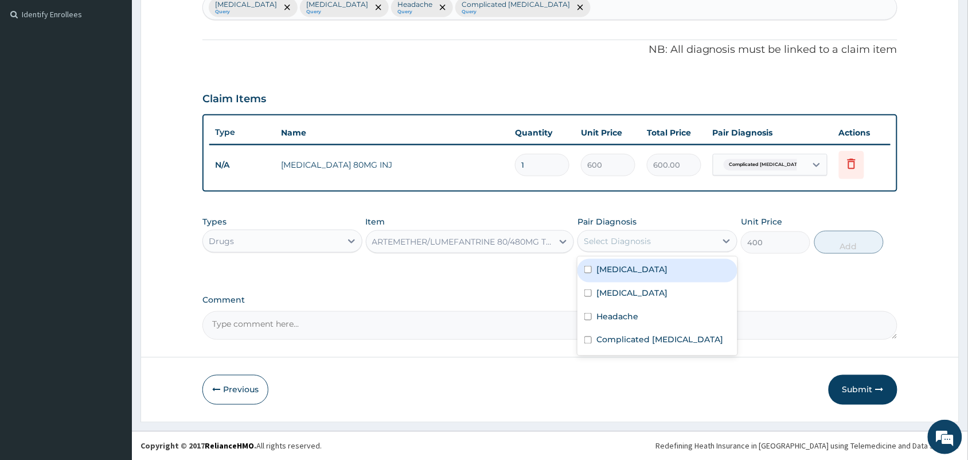
click at [632, 235] on div "Select Diagnosis" at bounding box center [617, 240] width 67 height 11
click at [605, 263] on label "Malaria" at bounding box center [632, 268] width 71 height 11
checkbox input "true"
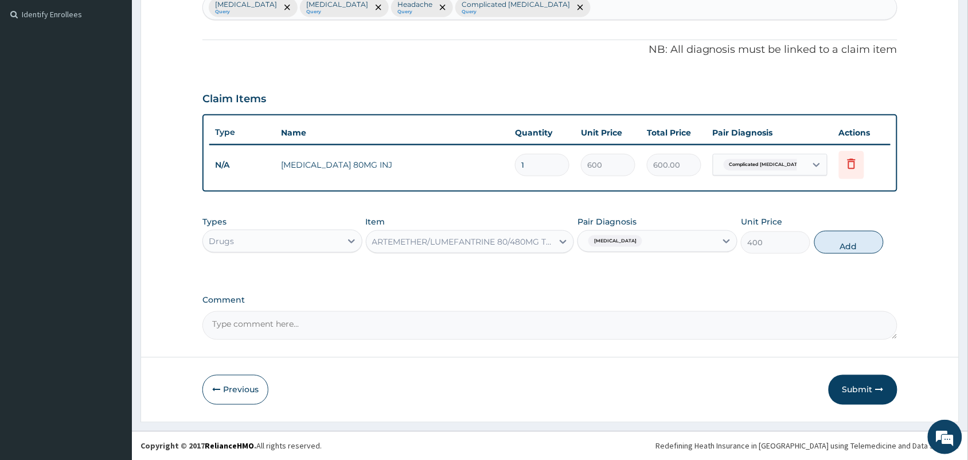
drag, startPoint x: 849, startPoint y: 242, endPoint x: 575, endPoint y: 283, distance: 277.3
click at [850, 242] on button "Add" at bounding box center [849, 242] width 69 height 23
type input "0"
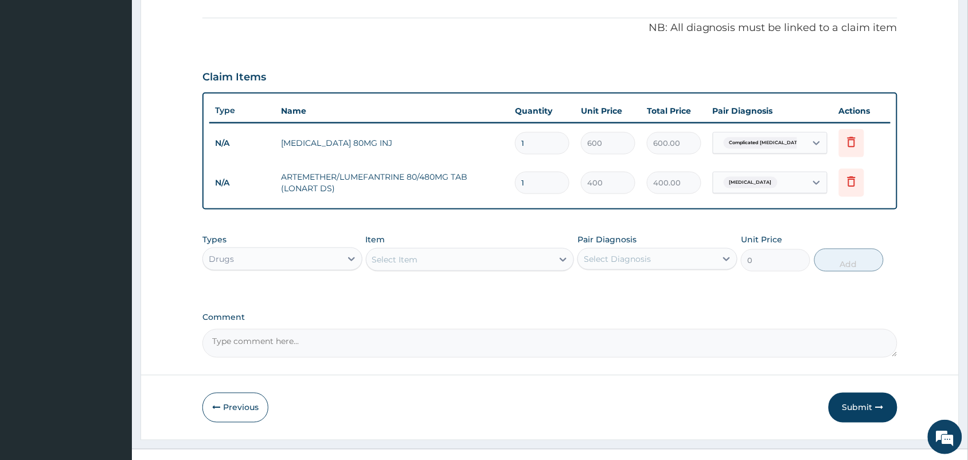
scroll to position [352, 0]
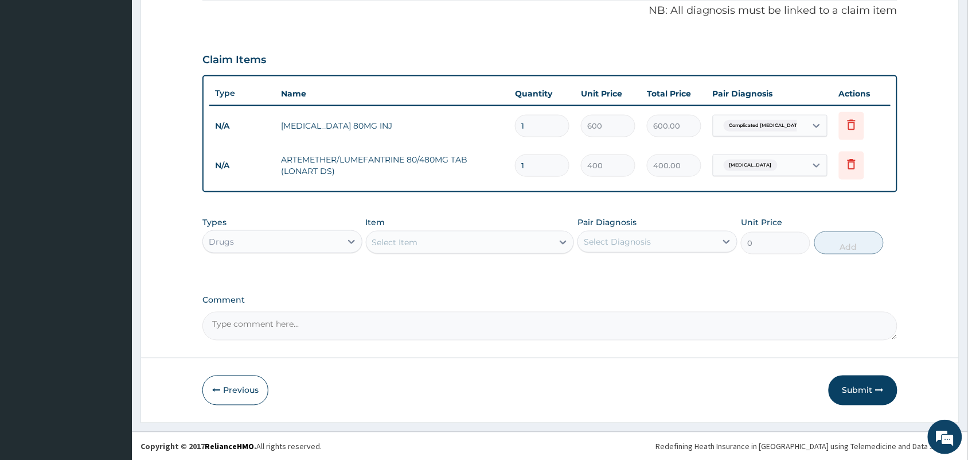
click at [429, 242] on div "Select Item" at bounding box center [460, 242] width 187 height 18
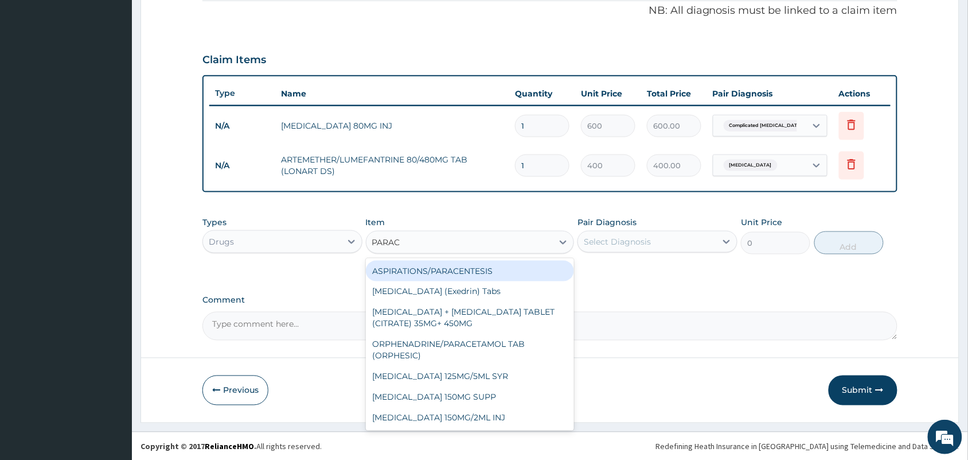
type input "PARACE"
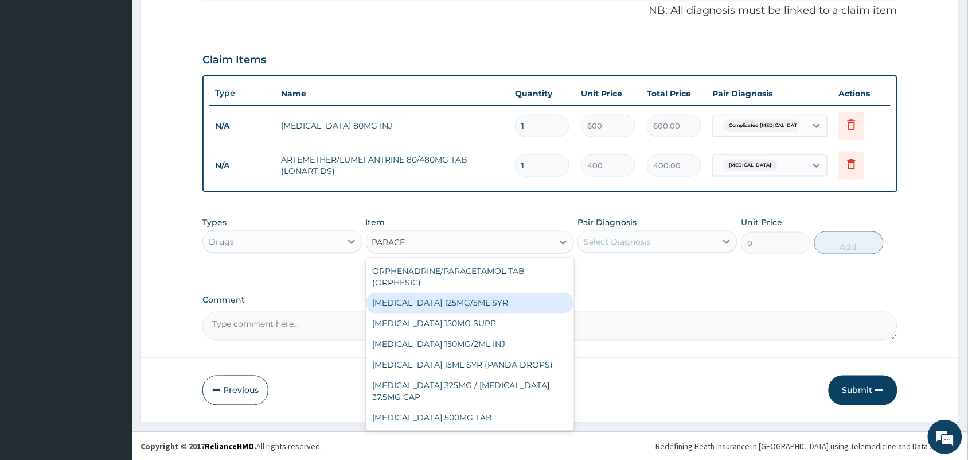
scroll to position [143, 0]
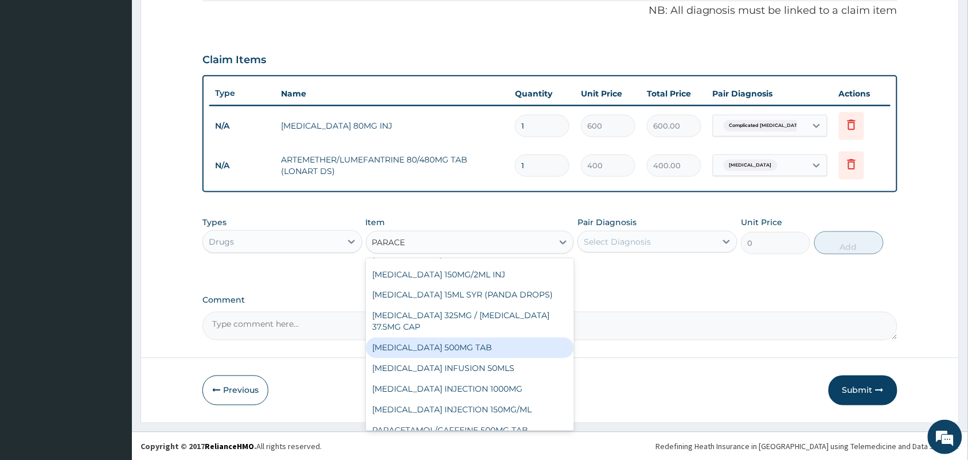
click at [437, 354] on div "PARACETAMOL 500MG TAB" at bounding box center [470, 347] width 209 height 21
type input "10"
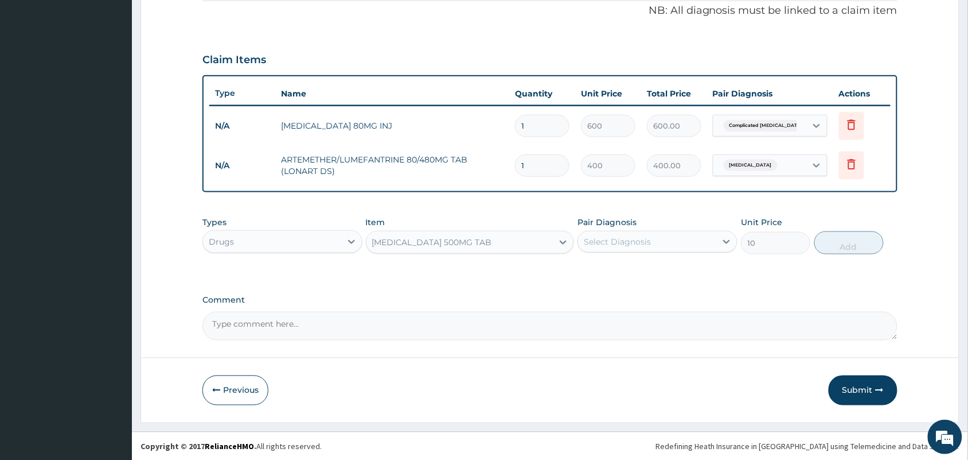
click at [624, 228] on div "Pair Diagnosis Select Diagnosis" at bounding box center [658, 235] width 160 height 38
click at [622, 236] on div "Select Diagnosis" at bounding box center [617, 241] width 67 height 11
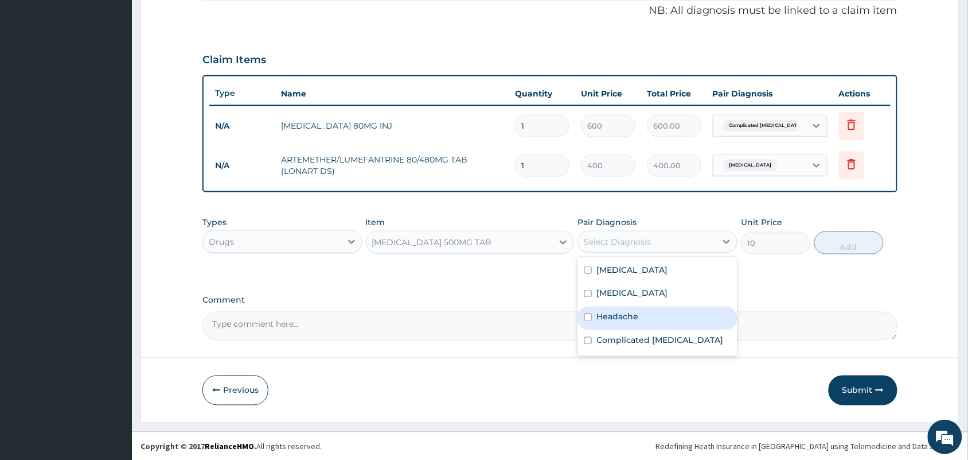
click at [613, 312] on label "Headache" at bounding box center [618, 316] width 42 height 11
checkbox input "true"
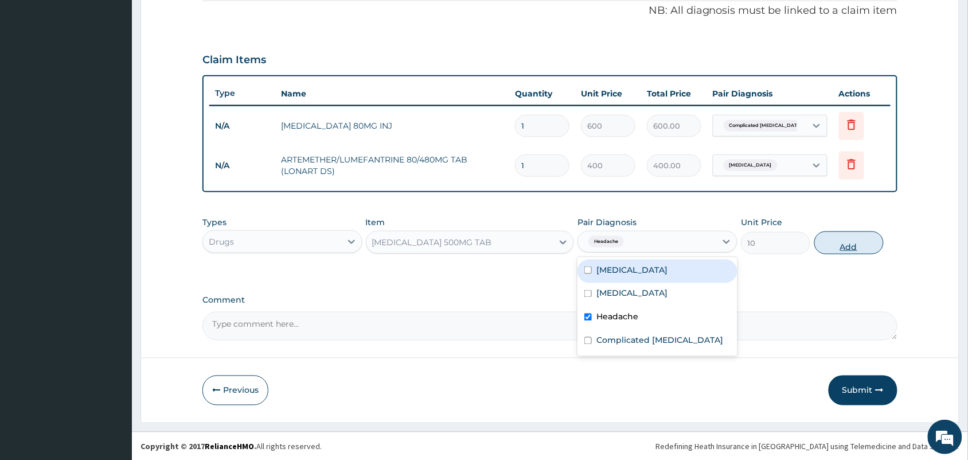
click at [835, 243] on button "Add" at bounding box center [849, 242] width 69 height 23
type input "0"
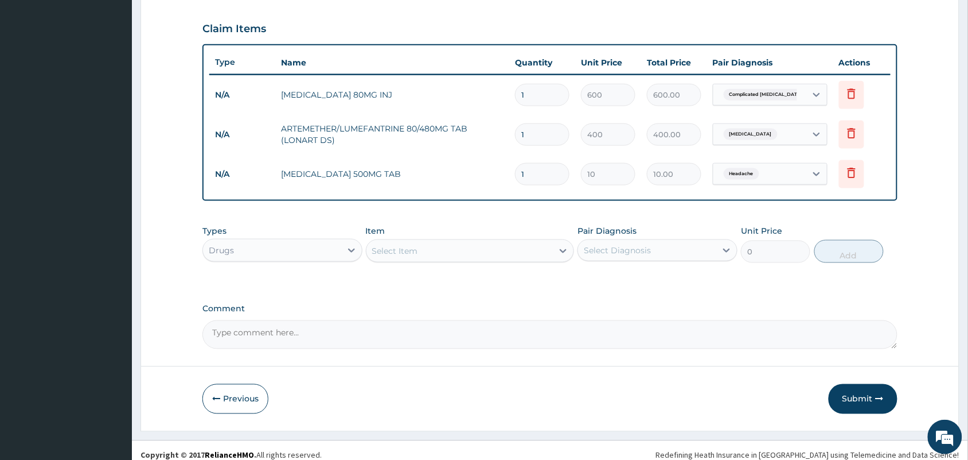
scroll to position [392, 0]
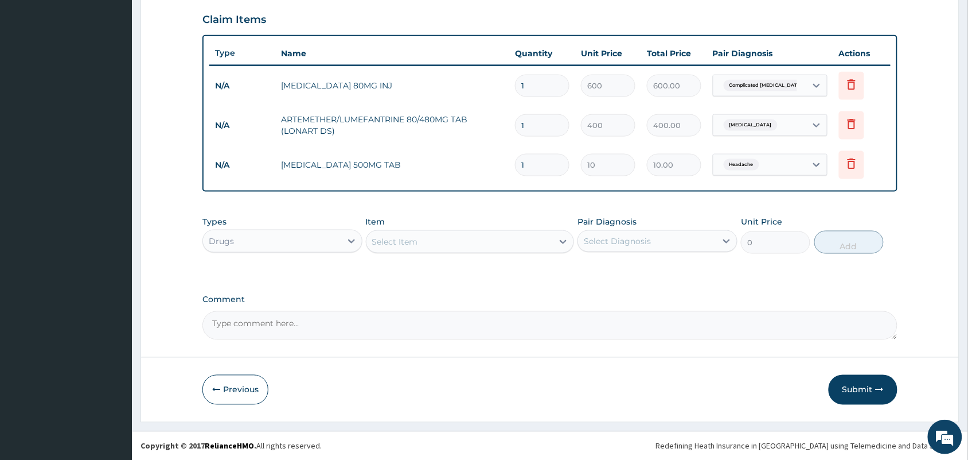
click at [457, 242] on div "Select Item" at bounding box center [460, 241] width 187 height 18
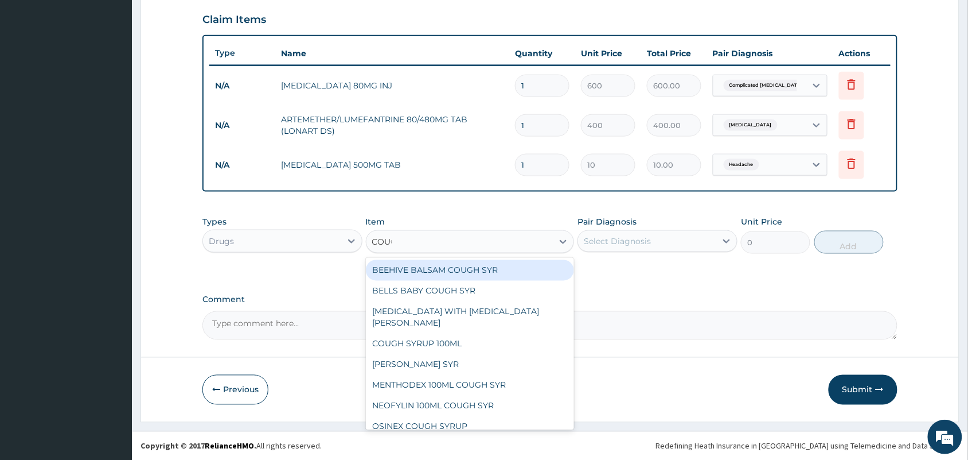
type input "COUGH"
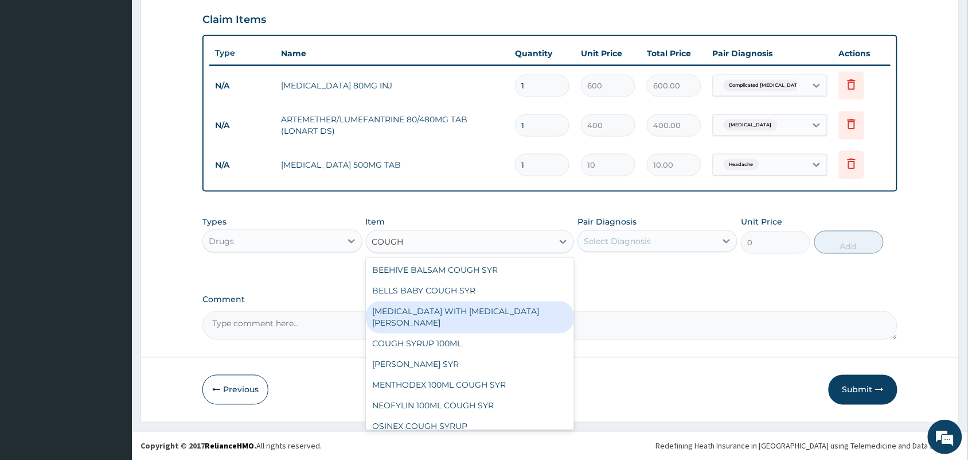
scroll to position [80, 0]
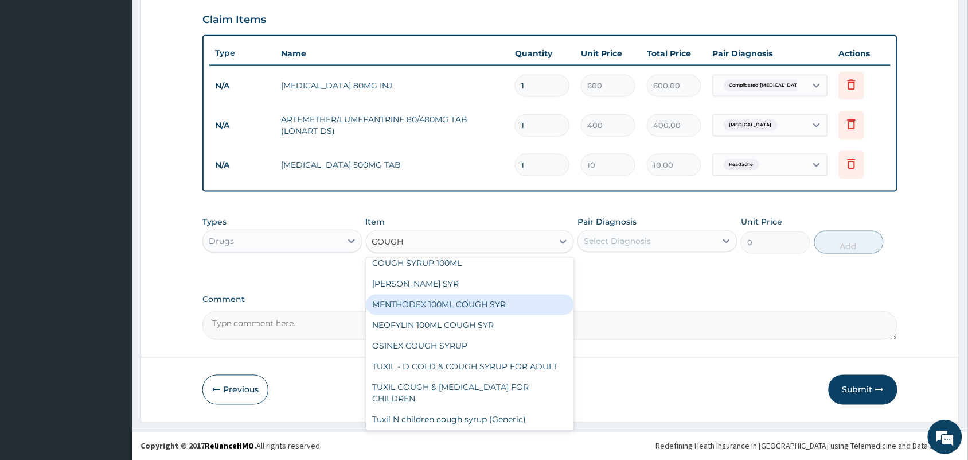
click at [430, 294] on div "MENTHODEX 100ML COUGH SYR" at bounding box center [470, 304] width 209 height 21
type input "847"
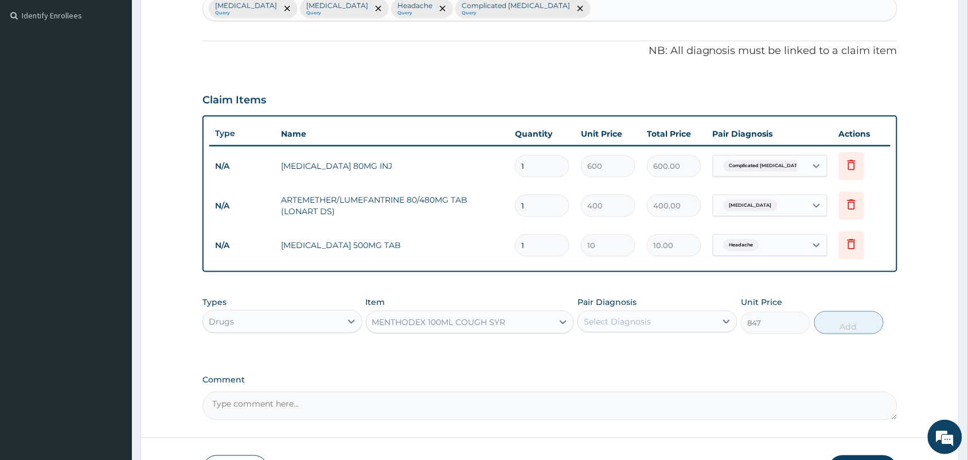
scroll to position [105, 0]
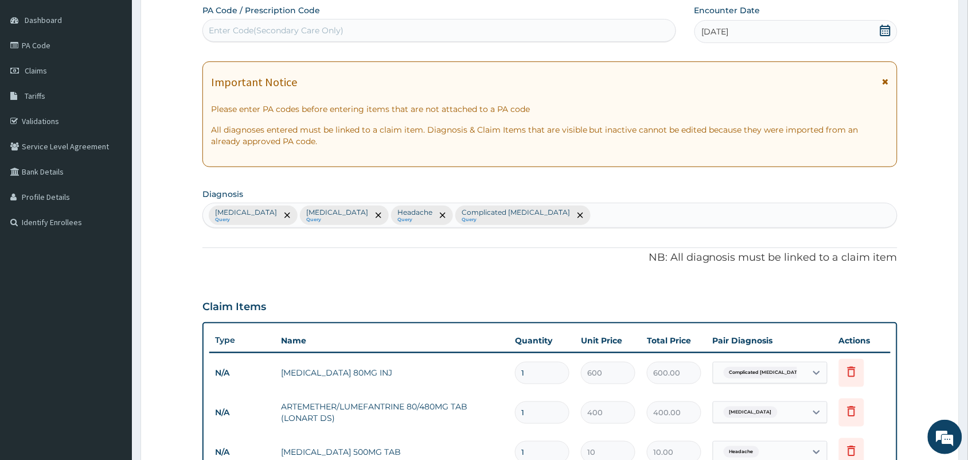
click at [514, 214] on div "Malaria Query Sepsis Query Headache Query Complicated malaria Query" at bounding box center [550, 215] width 694 height 24
type input "COUGH"
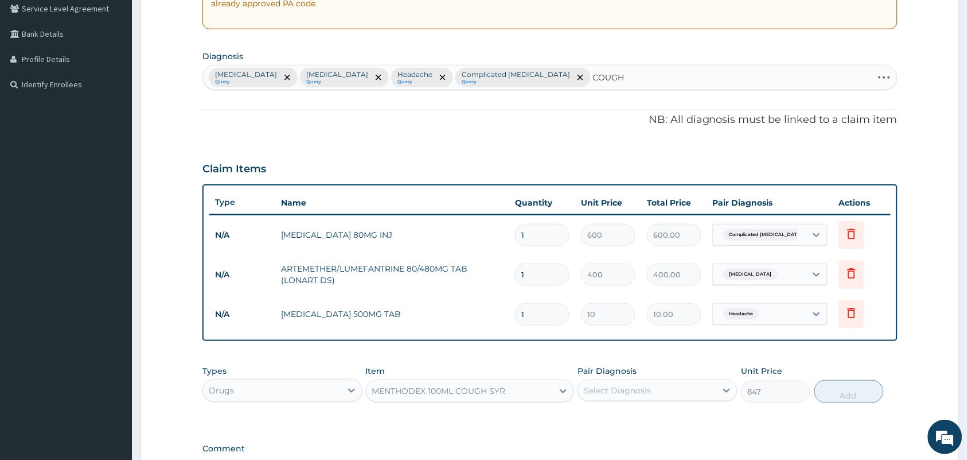
scroll to position [248, 0]
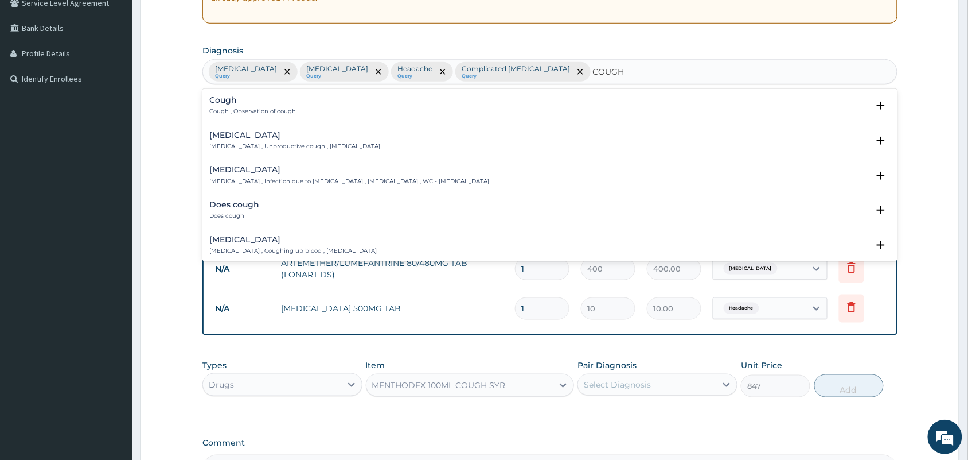
click at [270, 98] on h4 "Cough" at bounding box center [252, 100] width 87 height 9
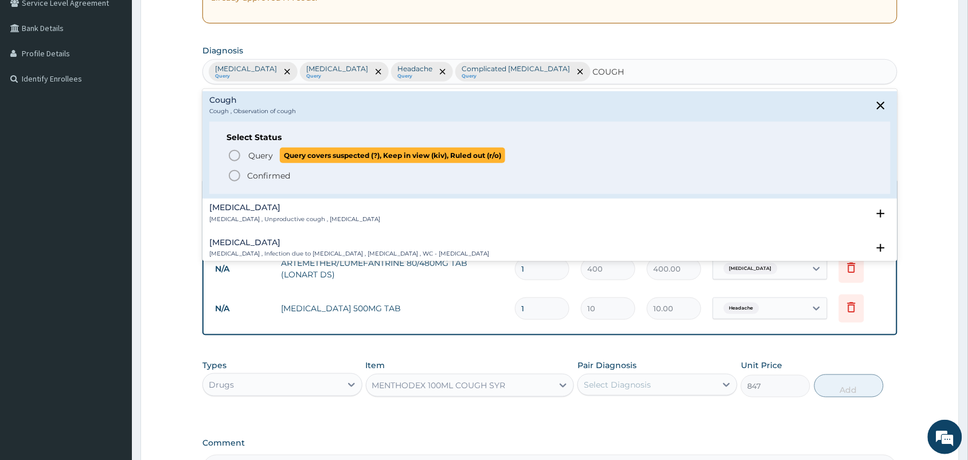
click at [243, 156] on span "Query Query covers suspected (?), Keep in view (kiv), Ruled out (r/o)" at bounding box center [551, 154] width 646 height 15
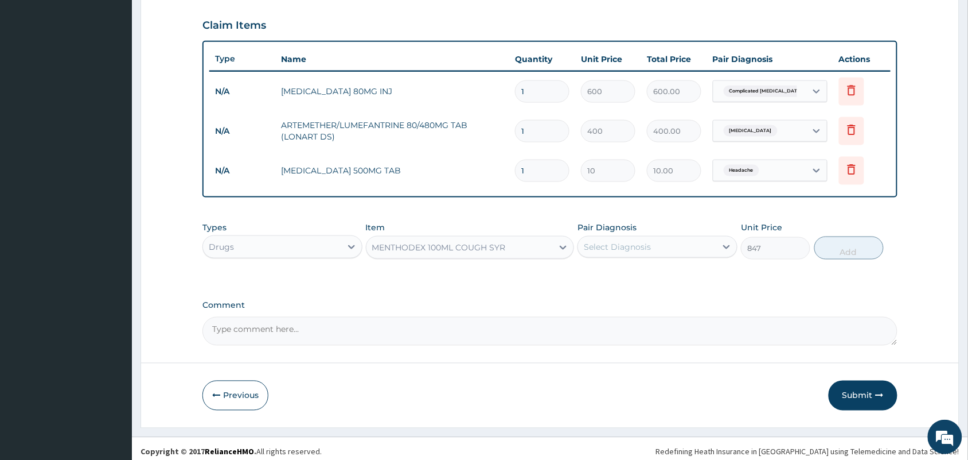
scroll to position [392, 0]
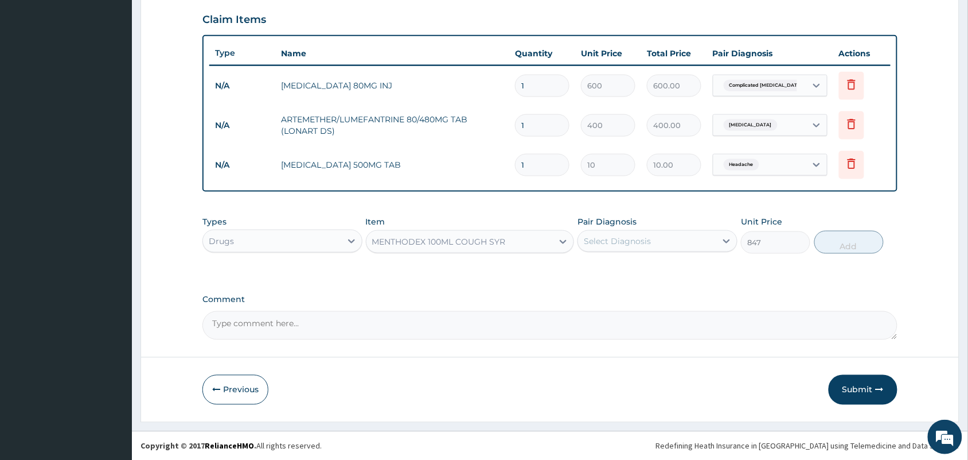
click at [620, 239] on div "Select Diagnosis" at bounding box center [617, 240] width 67 height 11
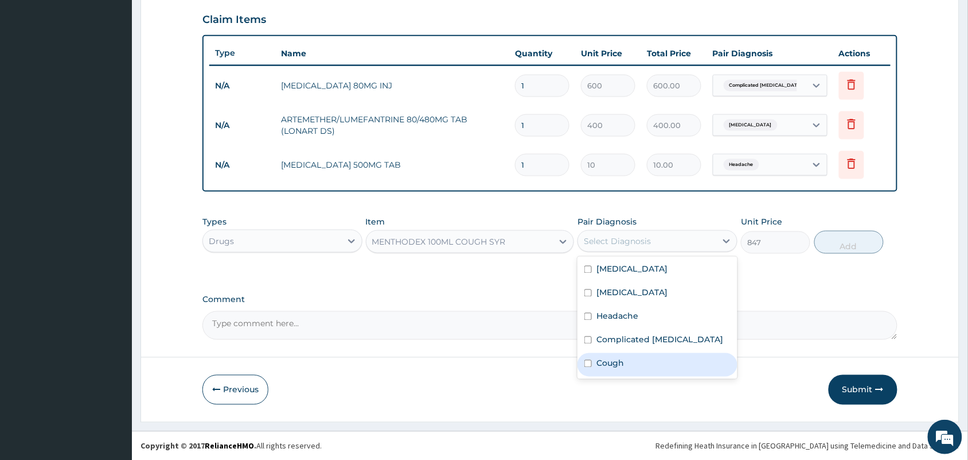
click at [613, 366] on label "Cough" at bounding box center [611, 362] width 28 height 11
checkbox input "true"
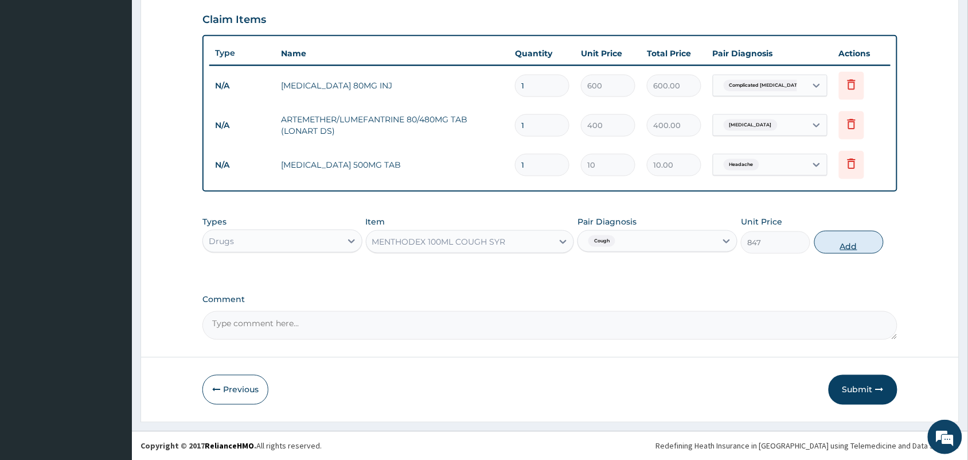
click at [842, 246] on button "Add" at bounding box center [849, 242] width 69 height 23
type input "0"
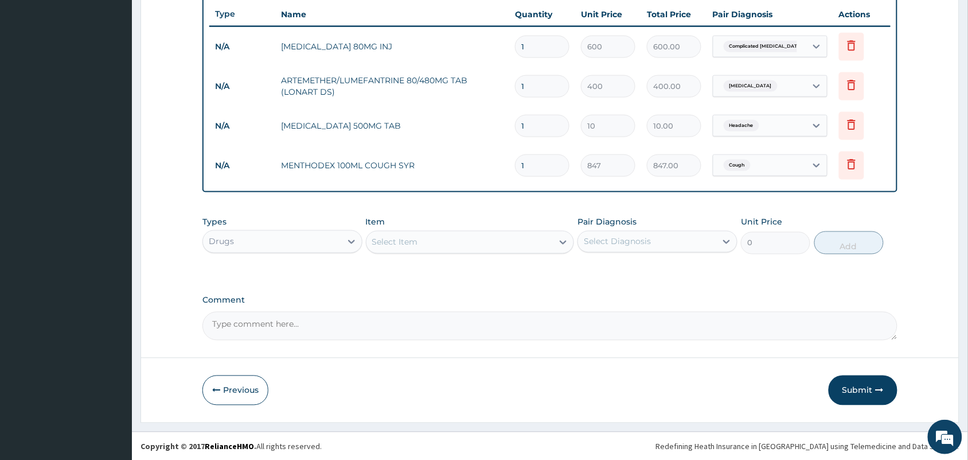
scroll to position [431, 0]
drag, startPoint x: 530, startPoint y: 130, endPoint x: 507, endPoint y: 127, distance: 23.2
click at [507, 127] on tr "N/A PARACETAMOL 500MG TAB 1 10 10.00 Headache Delete" at bounding box center [550, 126] width 682 height 40
type input "2"
type input "20.00"
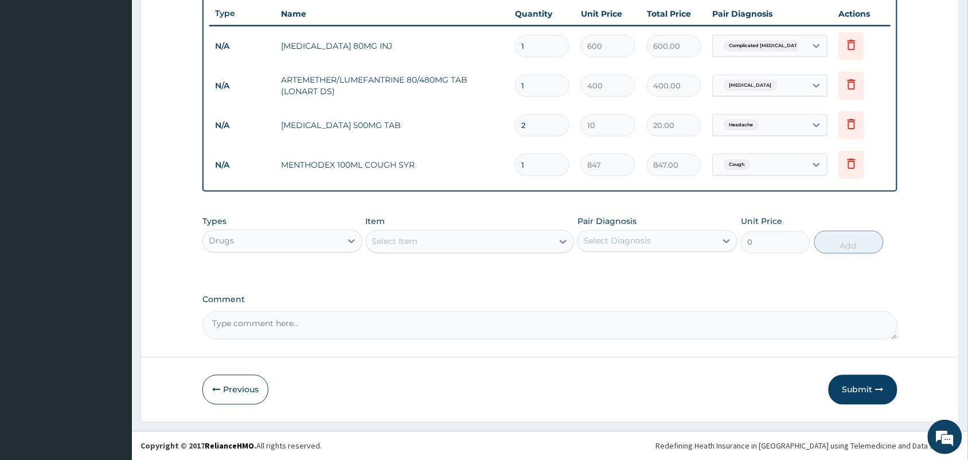
type input "24"
type input "240.00"
type input "24"
drag, startPoint x: 538, startPoint y: 92, endPoint x: 520, endPoint y: 92, distance: 17.2
click at [520, 92] on input "1" at bounding box center [542, 86] width 54 height 22
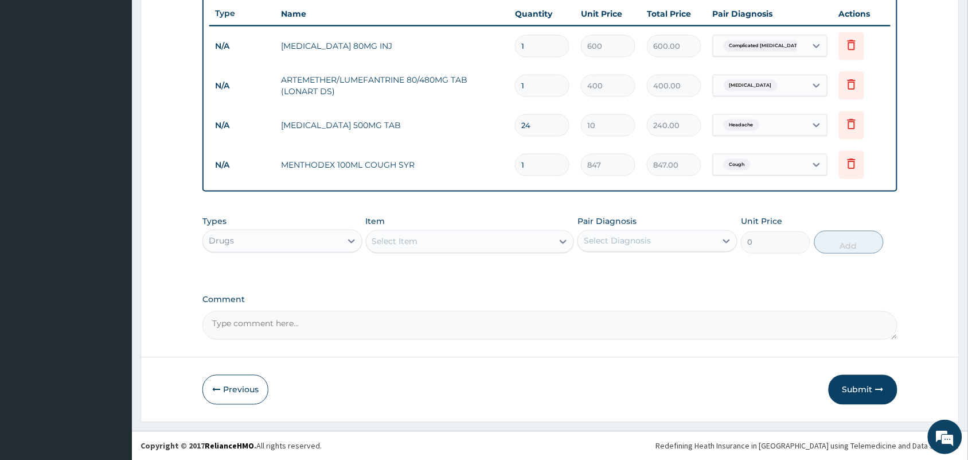
type input "6"
type input "2400.00"
type input "6"
drag, startPoint x: 539, startPoint y: 52, endPoint x: 512, endPoint y: 52, distance: 27.0
click at [512, 52] on td "1" at bounding box center [542, 46] width 66 height 34
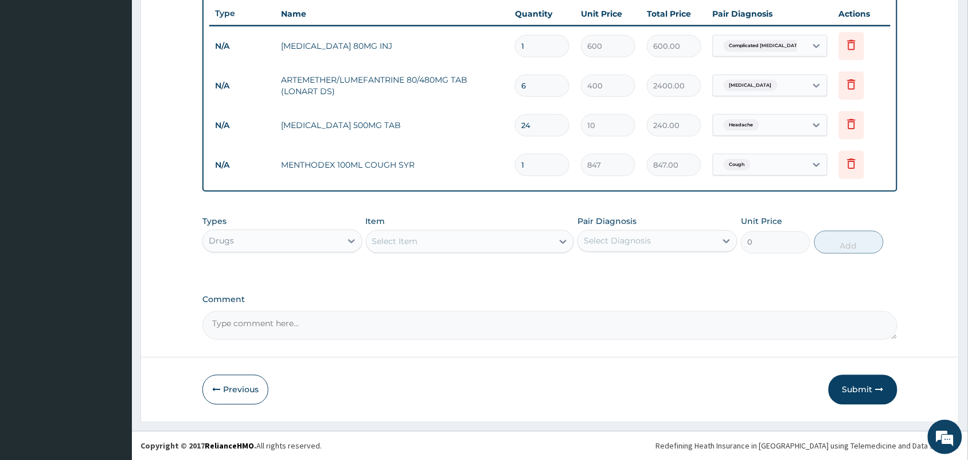
type input "6"
type input "3600.00"
type input "6"
click at [348, 238] on icon at bounding box center [351, 240] width 11 height 11
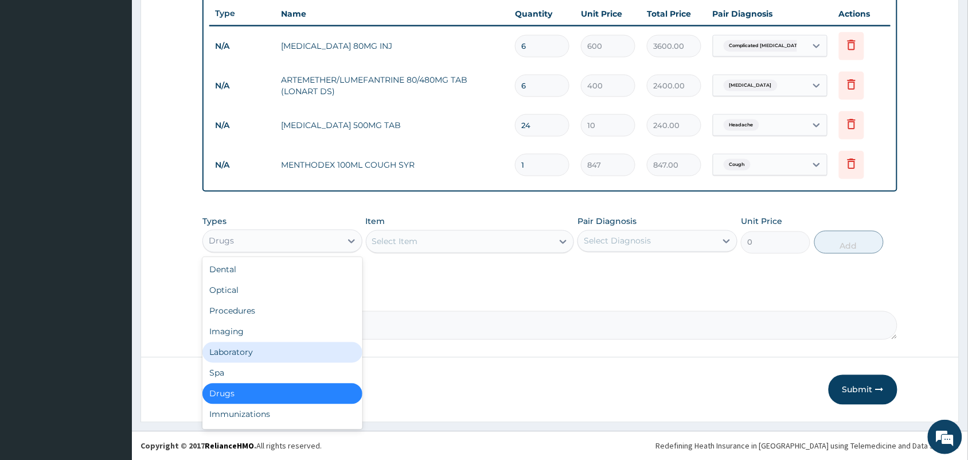
click at [225, 359] on div "Laboratory" at bounding box center [283, 352] width 160 height 21
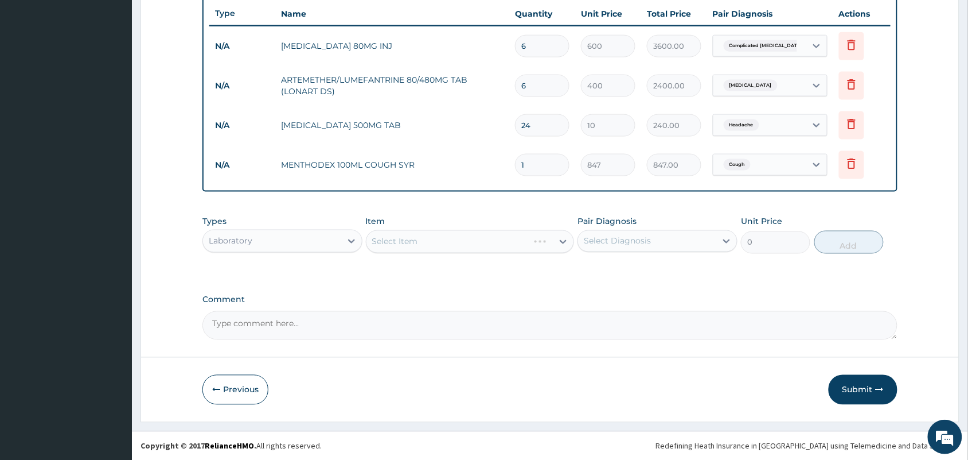
click at [485, 238] on div "Select Item" at bounding box center [470, 241] width 209 height 23
click at [486, 245] on div "Select Item" at bounding box center [470, 241] width 209 height 23
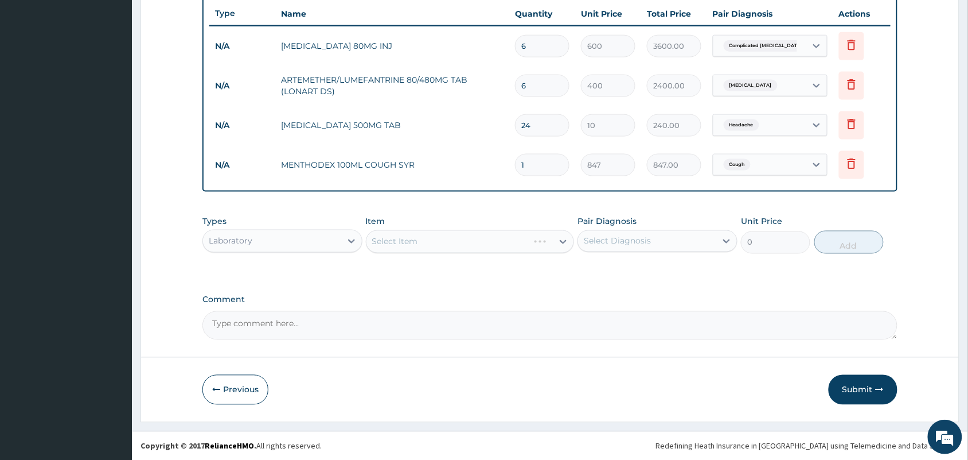
click at [563, 239] on div "Select Item" at bounding box center [470, 241] width 209 height 23
click at [503, 244] on div "Select Item" at bounding box center [470, 241] width 209 height 23
click at [391, 237] on div "Select Item" at bounding box center [470, 241] width 209 height 23
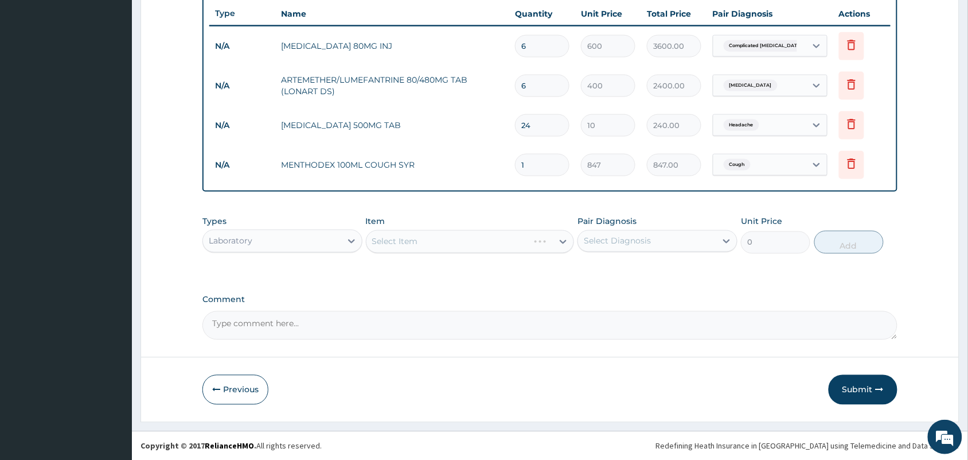
click at [426, 243] on div "Select Item" at bounding box center [470, 241] width 209 height 23
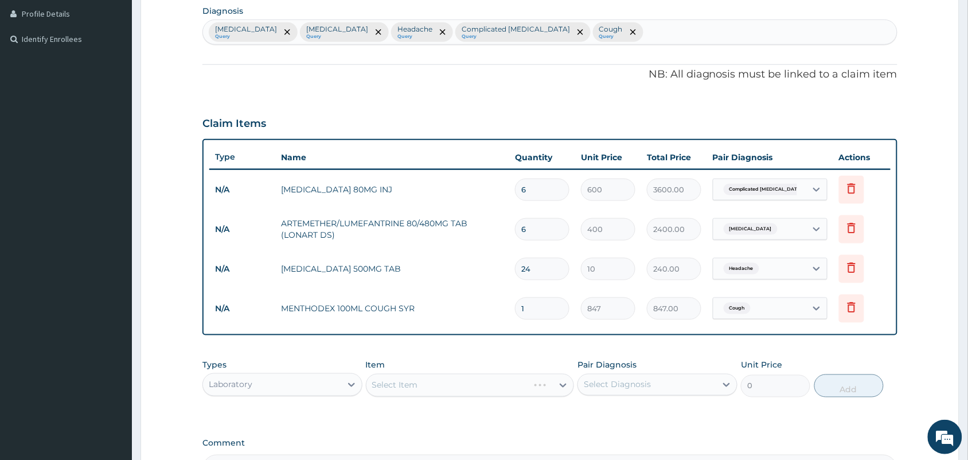
scroll to position [360, 0]
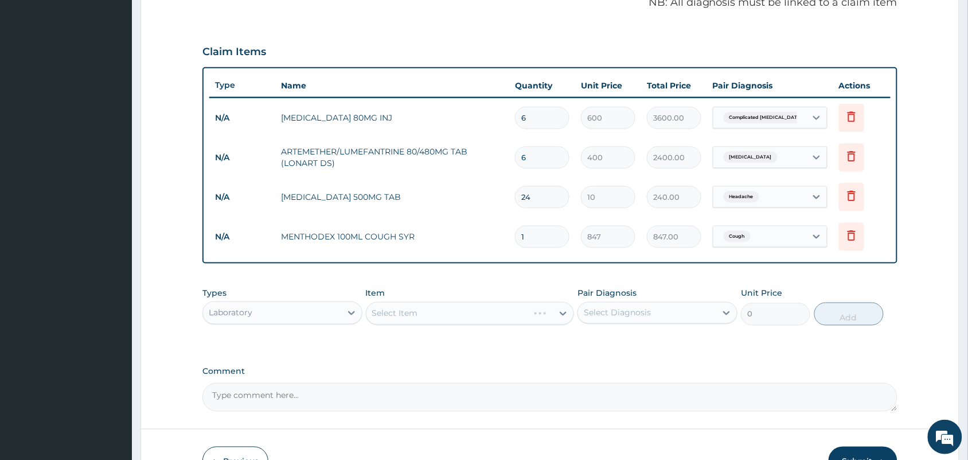
click at [469, 316] on div "Select Item" at bounding box center [470, 313] width 209 height 23
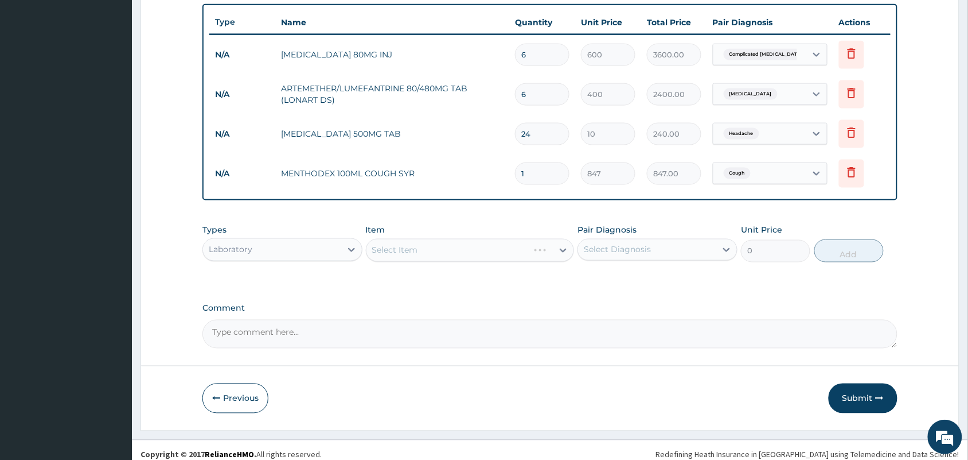
scroll to position [431, 0]
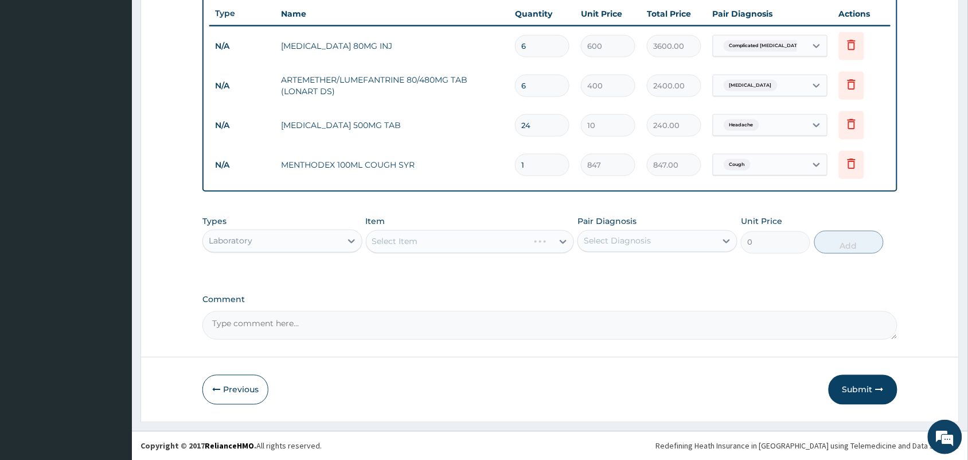
click at [477, 233] on div "Select Item" at bounding box center [470, 241] width 209 height 23
click at [536, 230] on div "Select Item" at bounding box center [470, 241] width 209 height 23
click at [557, 238] on div "Select Item" at bounding box center [470, 241] width 209 height 23
click at [558, 237] on div "Select Item" at bounding box center [470, 241] width 209 height 23
click at [560, 238] on div "Select Item" at bounding box center [470, 241] width 209 height 23
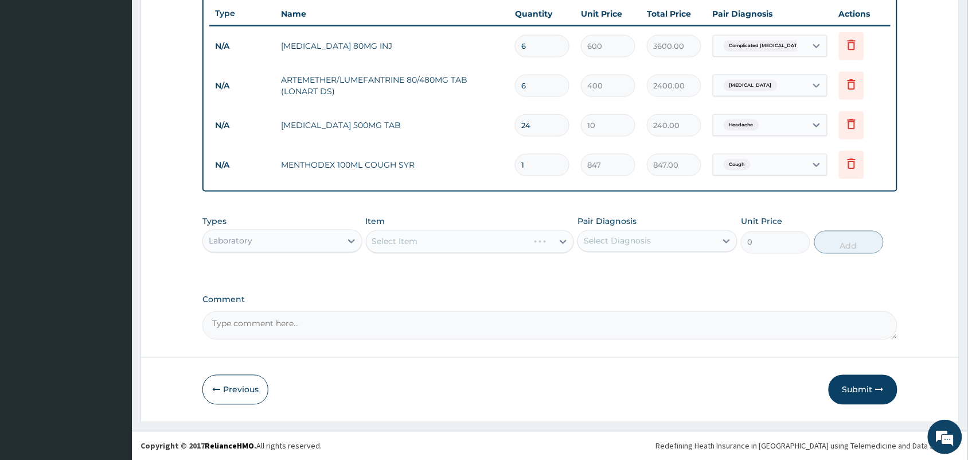
click at [560, 238] on div "Select Item" at bounding box center [470, 241] width 209 height 23
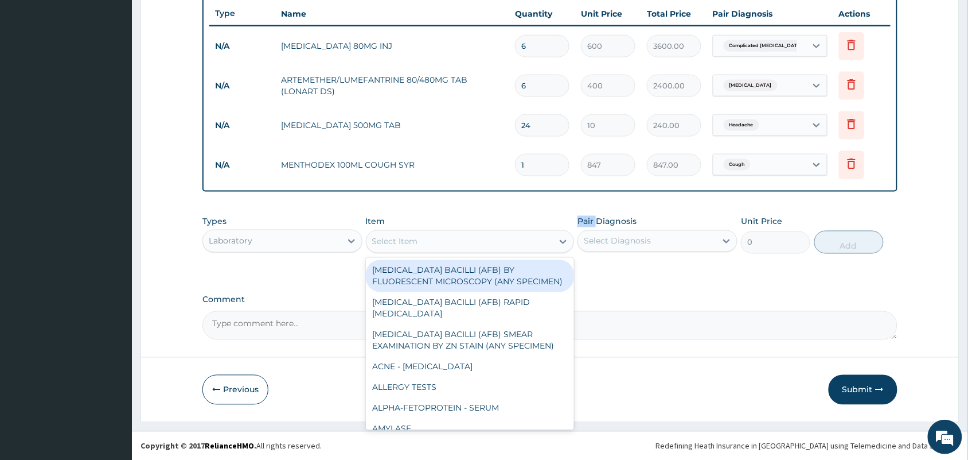
click at [531, 248] on div "Select Item" at bounding box center [460, 241] width 187 height 18
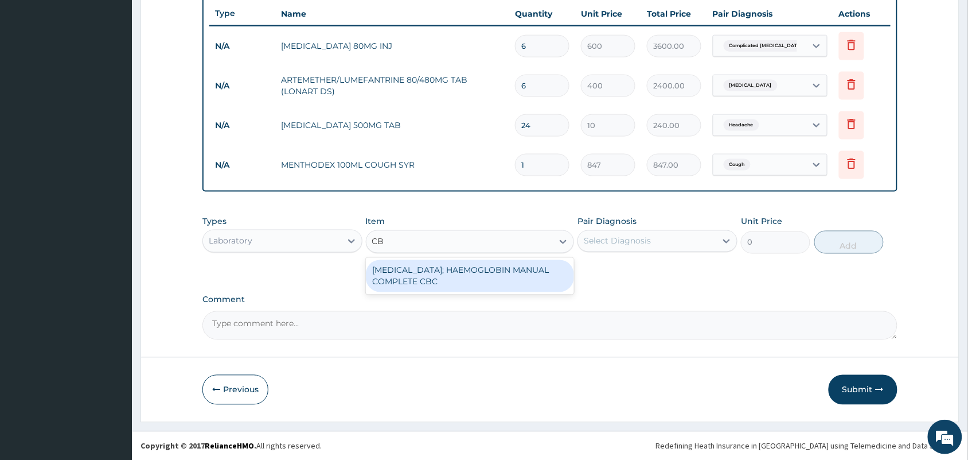
type input "CBC"
click at [428, 261] on div "BLOOD COUNT; HAEMOGLOBIN MANUAL COMPLETE CBC" at bounding box center [470, 276] width 209 height 32
type input "2500"
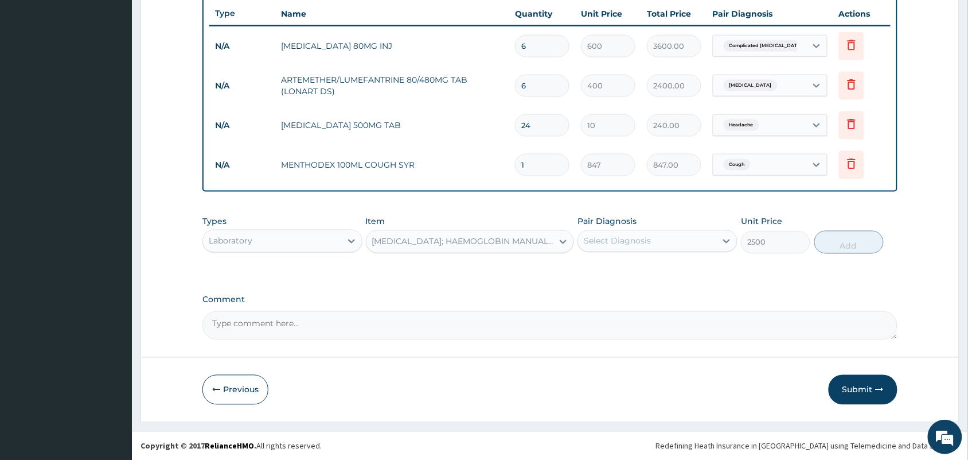
click at [620, 251] on div "Pair Diagnosis Select Diagnosis" at bounding box center [658, 235] width 160 height 38
click at [622, 244] on div "Select Diagnosis" at bounding box center [617, 240] width 67 height 11
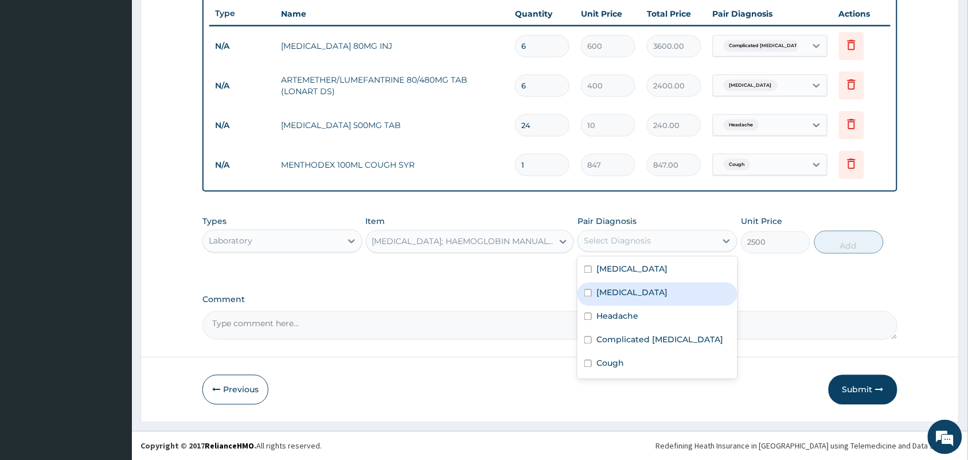
click at [612, 288] on label "Sepsis" at bounding box center [632, 292] width 71 height 11
checkbox input "true"
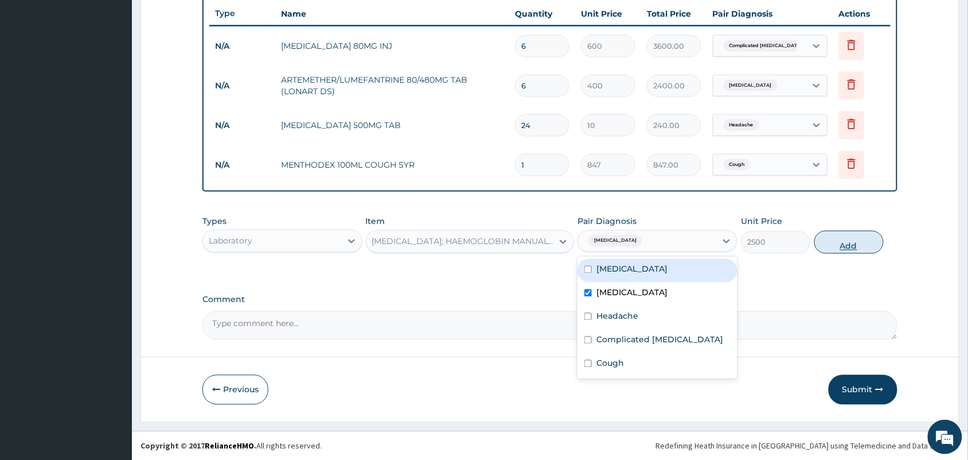
click at [829, 243] on button "Add" at bounding box center [849, 242] width 69 height 23
type input "0"
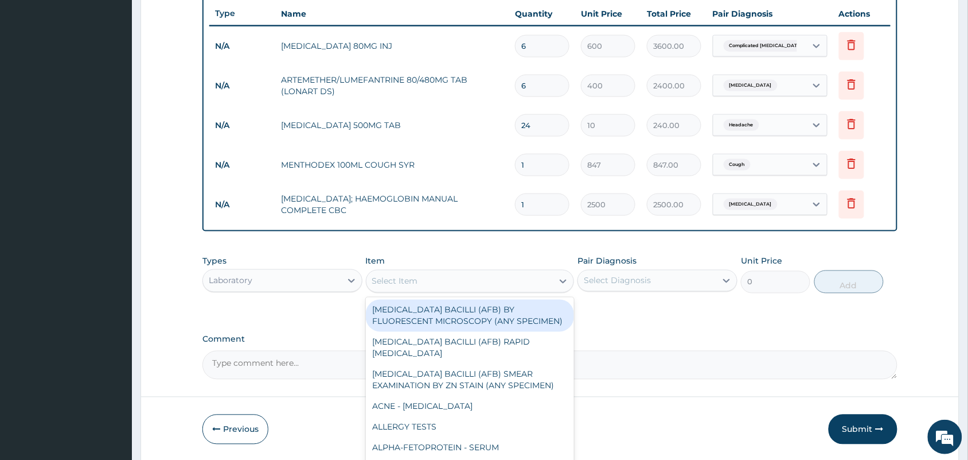
click at [387, 277] on div "Select Item" at bounding box center [395, 280] width 46 height 11
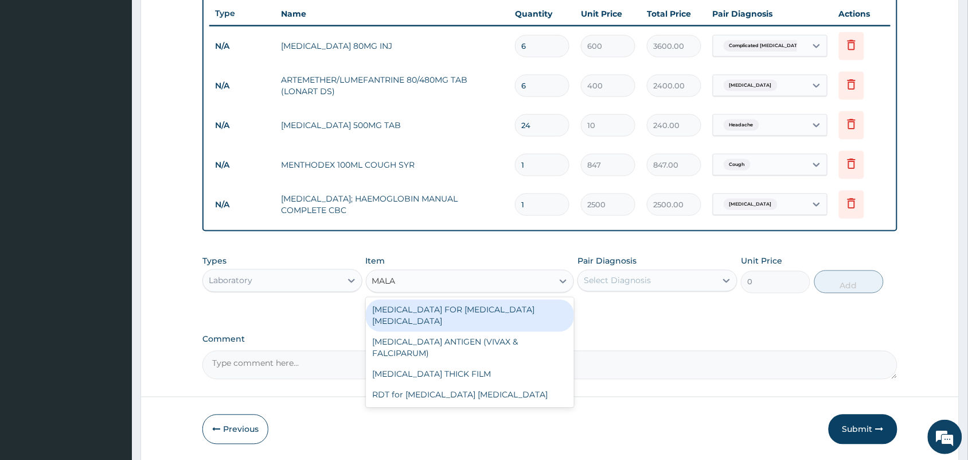
type input "MALAR"
click at [413, 307] on div "BLOOD FILM FOR MALARIA PARASITE" at bounding box center [470, 315] width 209 height 32
type input "1100"
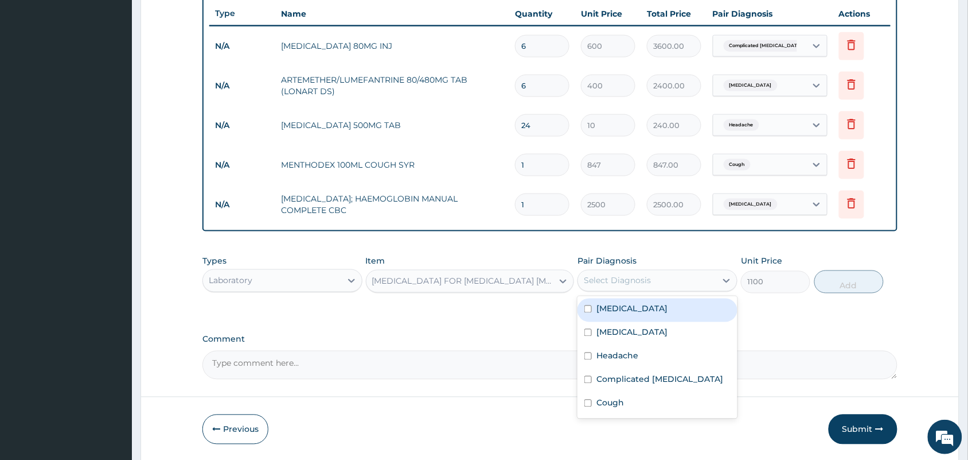
click at [603, 286] on div "Select Diagnosis" at bounding box center [647, 280] width 138 height 18
click at [610, 314] on div "Malaria" at bounding box center [658, 310] width 160 height 24
checkbox input "true"
click at [835, 284] on button "Add" at bounding box center [849, 281] width 69 height 23
type input "0"
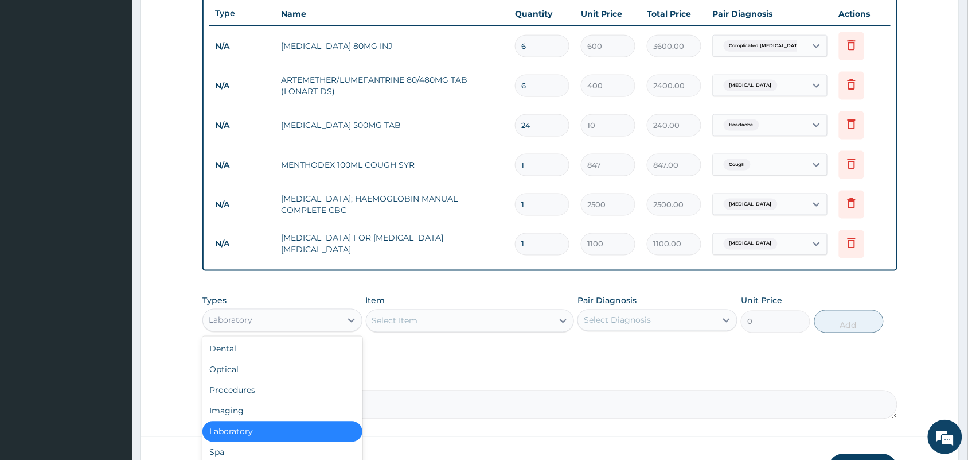
click at [267, 309] on div "Laboratory" at bounding box center [283, 320] width 160 height 23
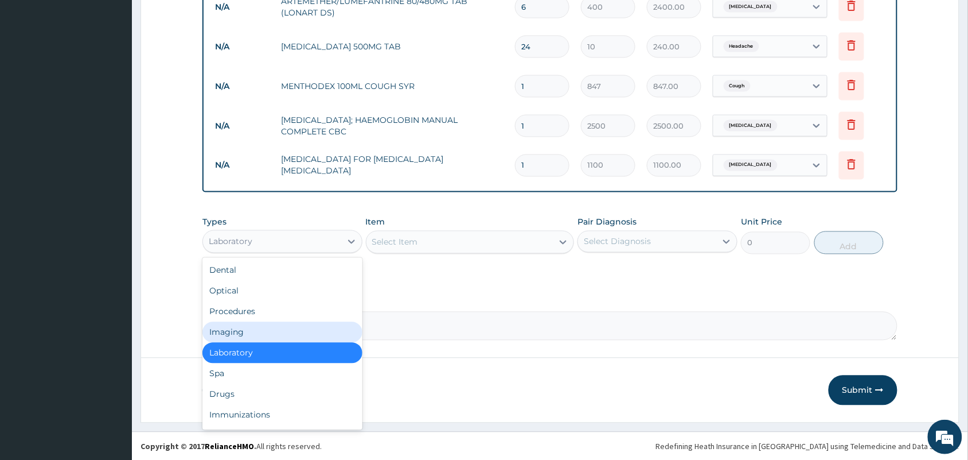
scroll to position [38, 0]
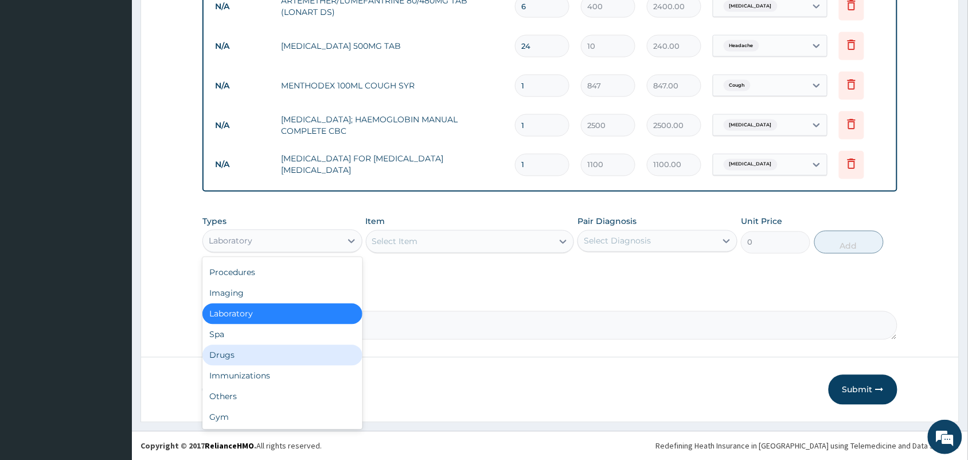
click at [242, 357] on div "Drugs" at bounding box center [283, 355] width 160 height 21
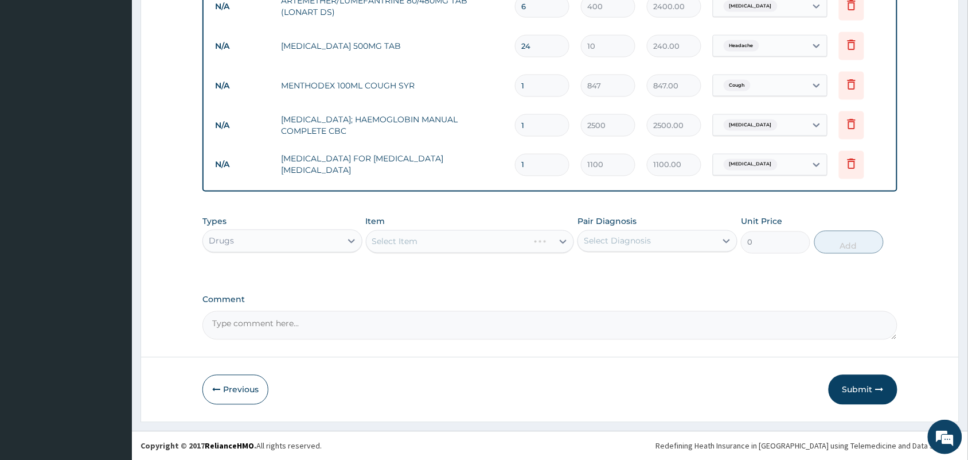
click at [291, 233] on div "Drugs" at bounding box center [272, 241] width 138 height 18
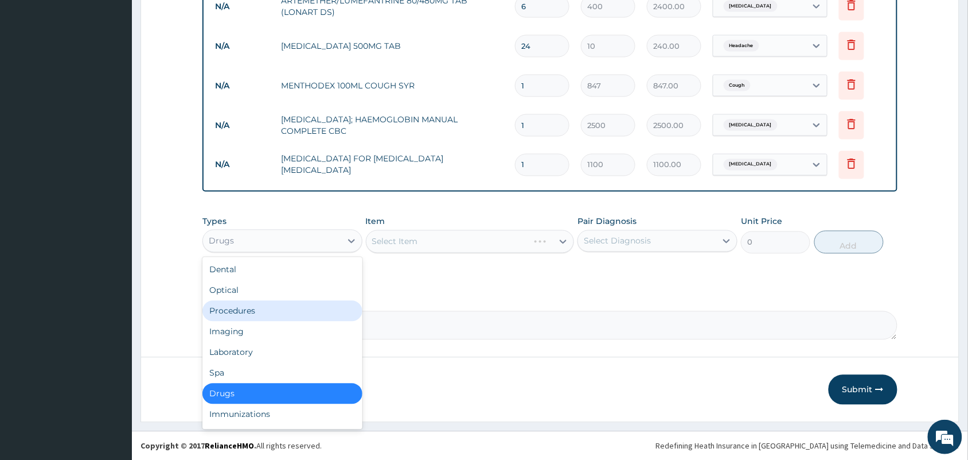
click at [242, 317] on div "Procedures" at bounding box center [283, 311] width 160 height 21
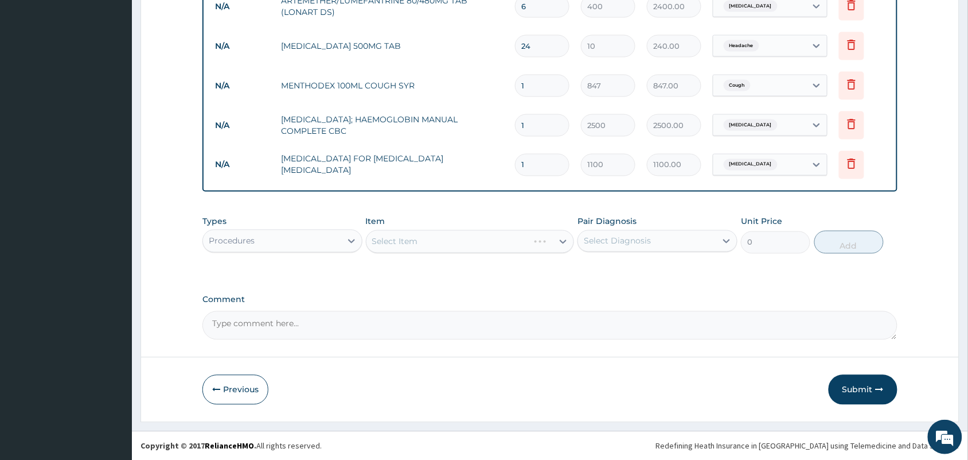
click at [466, 237] on div "Select Item" at bounding box center [470, 241] width 209 height 23
click at [416, 247] on div "Select Item" at bounding box center [470, 241] width 209 height 23
click at [425, 244] on div "Select Item" at bounding box center [470, 241] width 209 height 23
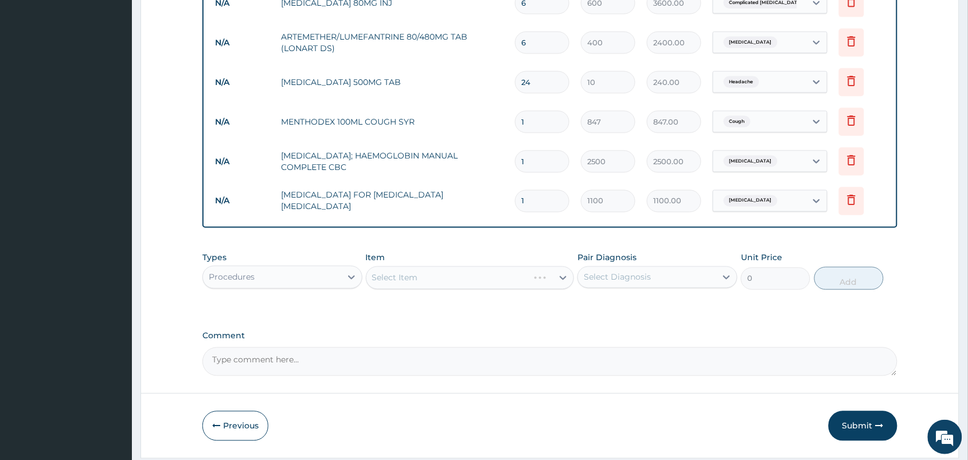
scroll to position [511, 0]
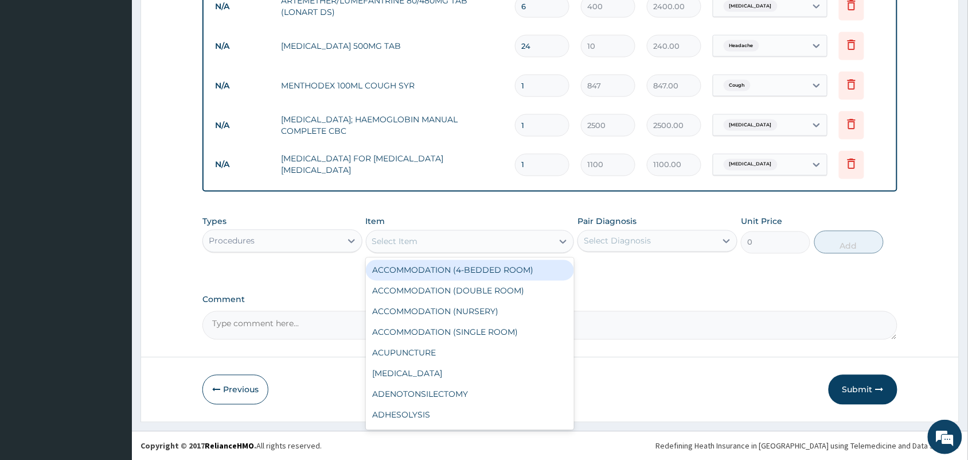
click at [488, 235] on div "Select Item" at bounding box center [460, 241] width 187 height 18
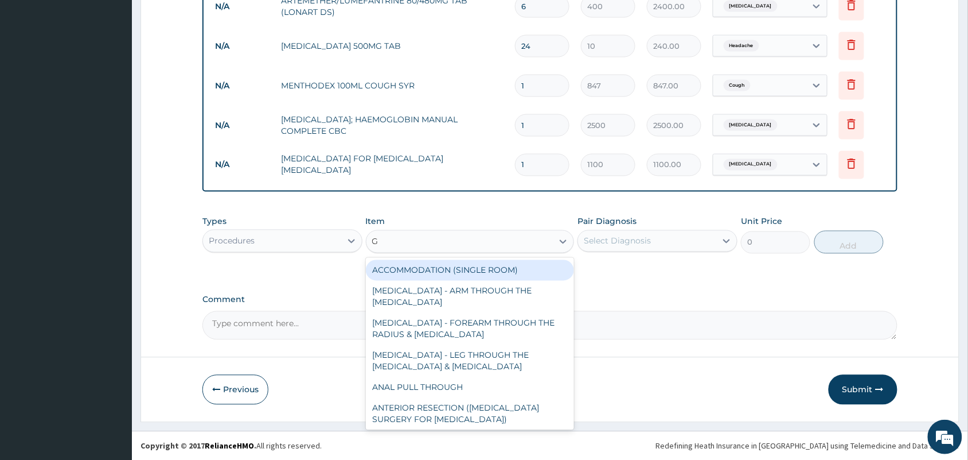
type input "GP"
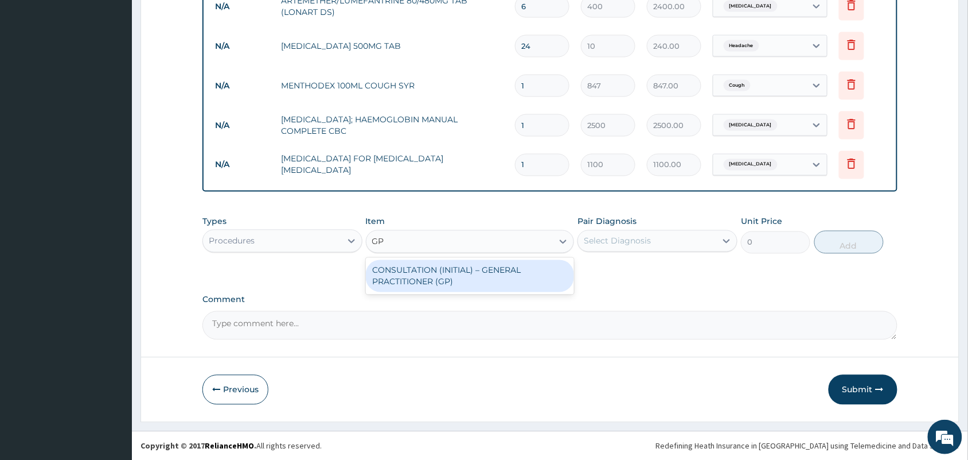
click at [506, 270] on div "CONSULTATION (INITIAL) – GENERAL PRACTITIONER (GP)" at bounding box center [470, 276] width 209 height 32
type input "1500"
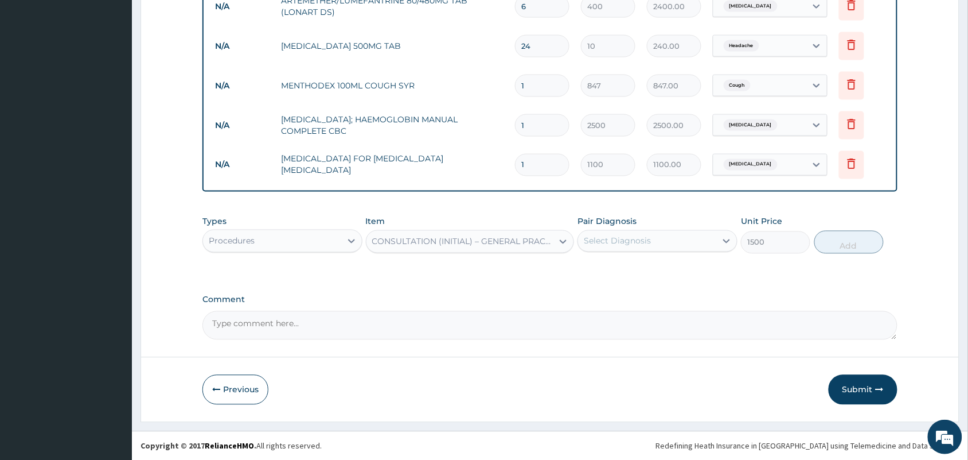
click at [663, 223] on div "Pair Diagnosis Select Diagnosis" at bounding box center [658, 235] width 160 height 38
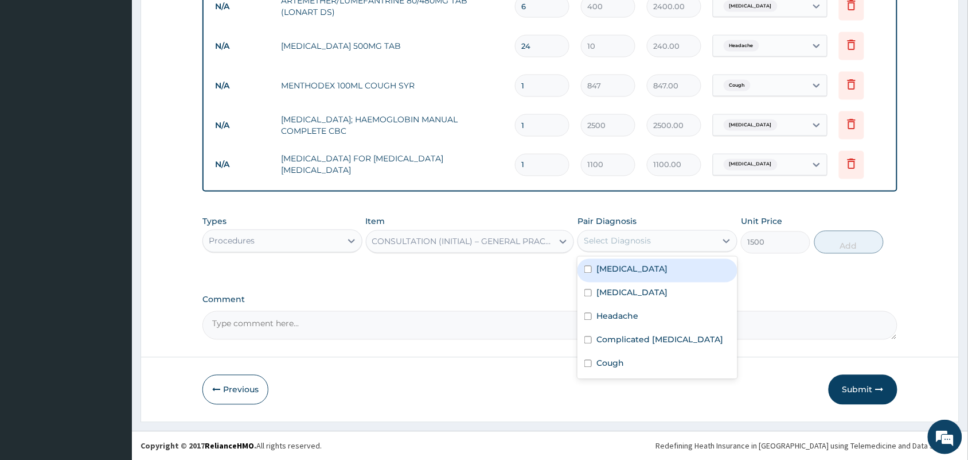
click at [660, 234] on div "Select Diagnosis" at bounding box center [647, 241] width 138 height 18
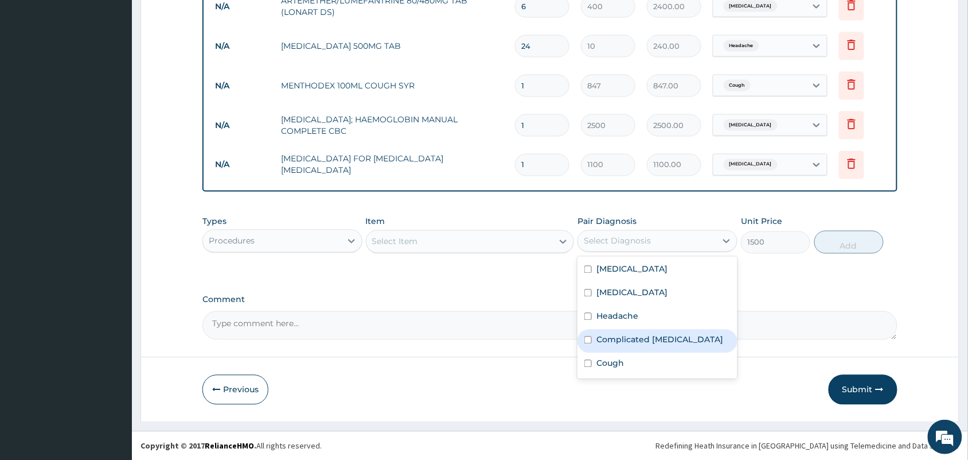
click at [624, 339] on label "Complicated malaria" at bounding box center [660, 339] width 127 height 11
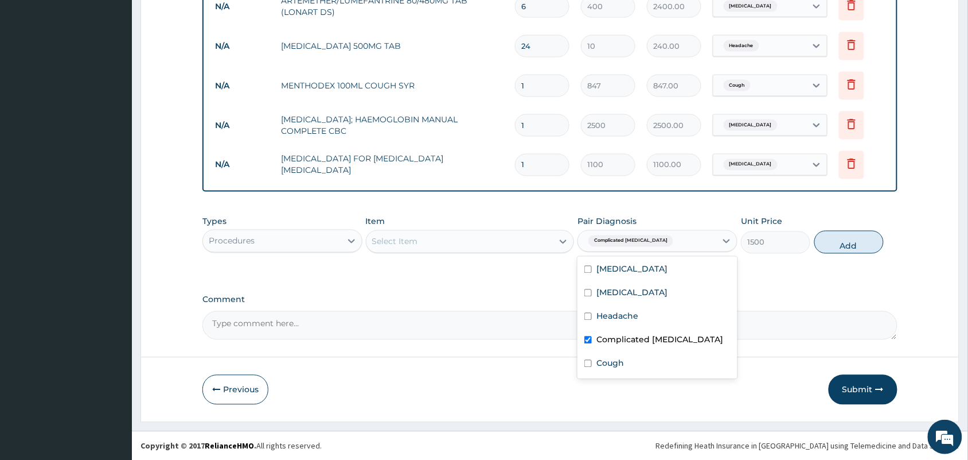
checkbox input "true"
click at [861, 247] on button "Add" at bounding box center [849, 242] width 69 height 23
type input "0"
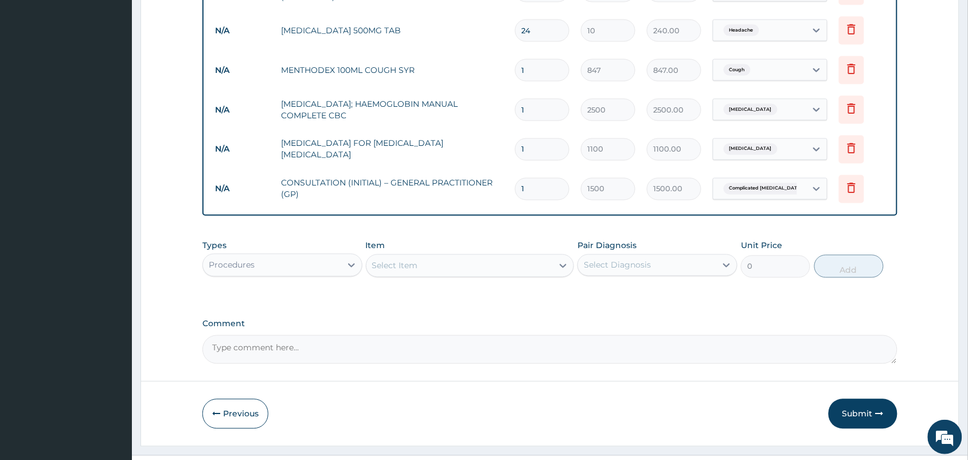
scroll to position [550, 0]
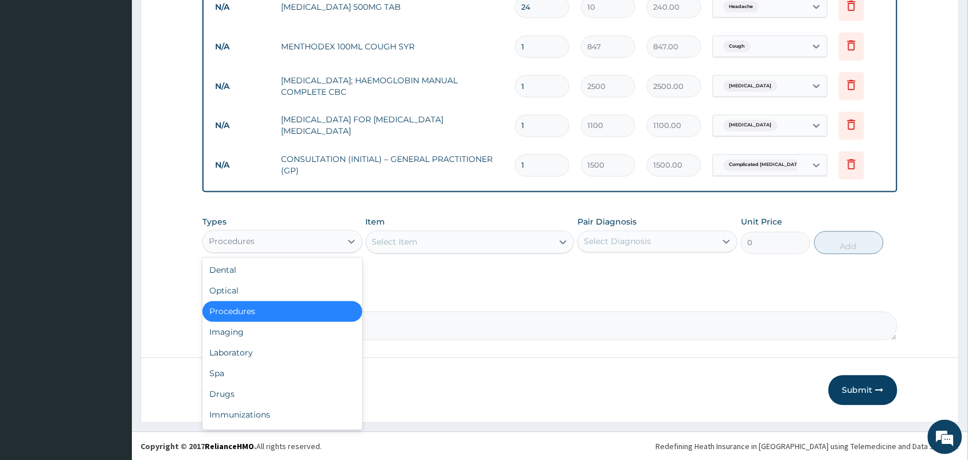
click at [329, 238] on div "Procedures" at bounding box center [272, 241] width 138 height 18
click at [268, 352] on div "Laboratory" at bounding box center [283, 352] width 160 height 21
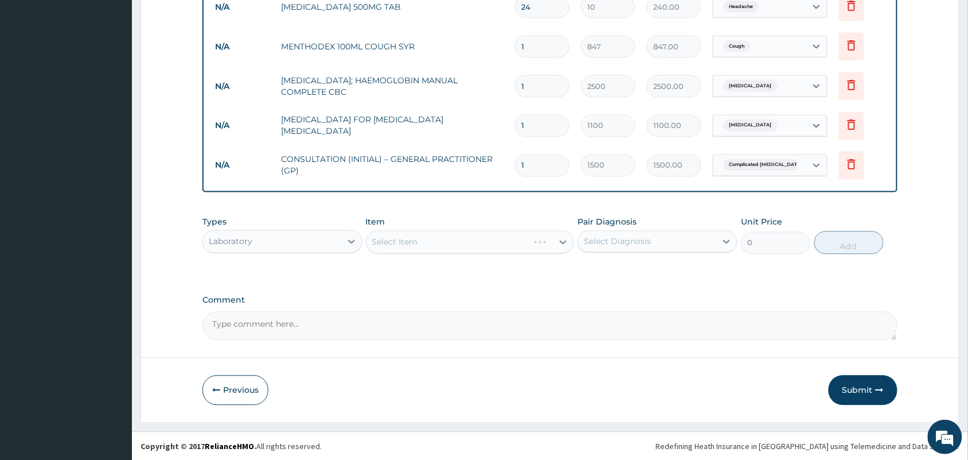
click at [442, 240] on div "Select Item" at bounding box center [470, 242] width 209 height 23
click at [454, 247] on div "Select Item" at bounding box center [460, 242] width 187 height 18
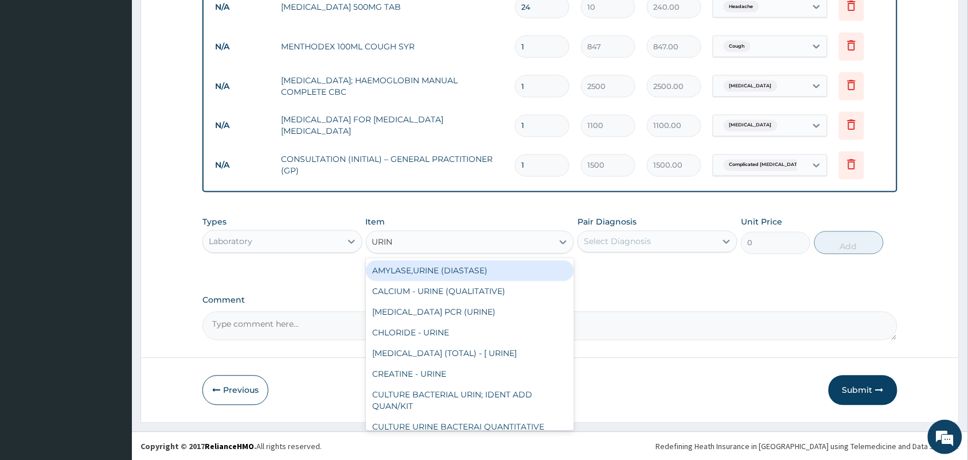
type input "URINA"
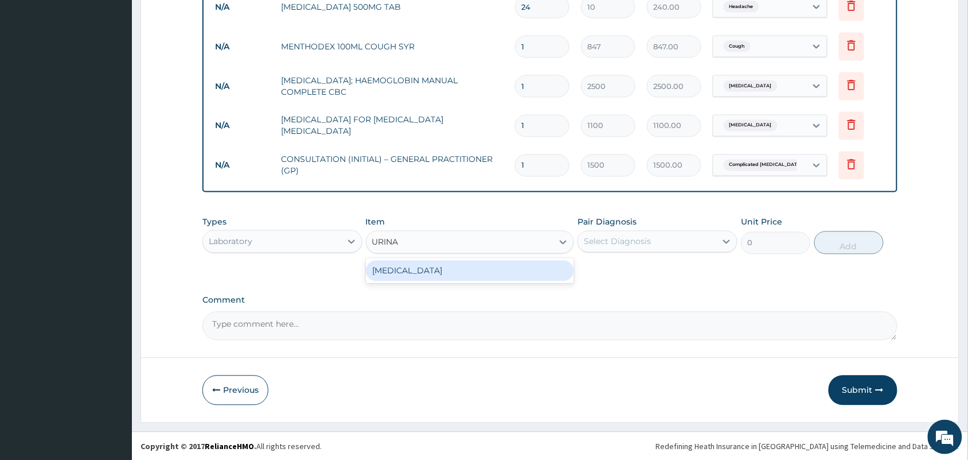
click at [451, 279] on div "URINALYSIS" at bounding box center [470, 270] width 209 height 21
type input "1000"
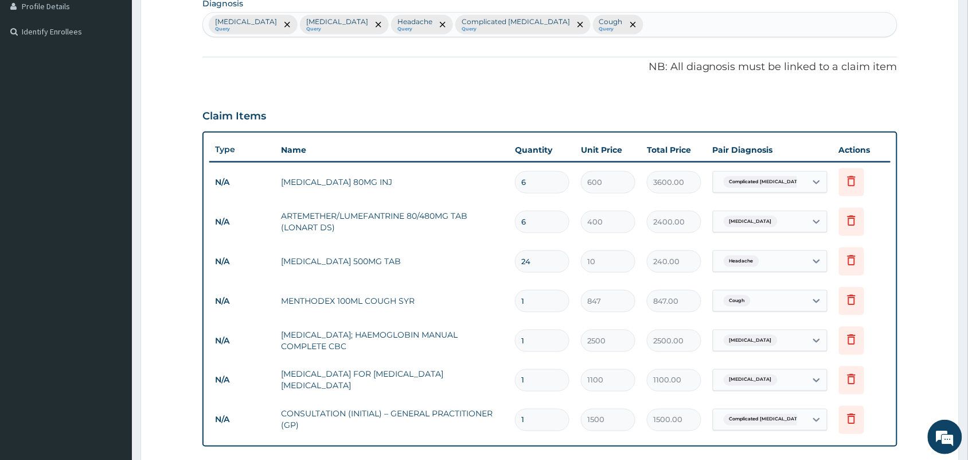
scroll to position [263, 0]
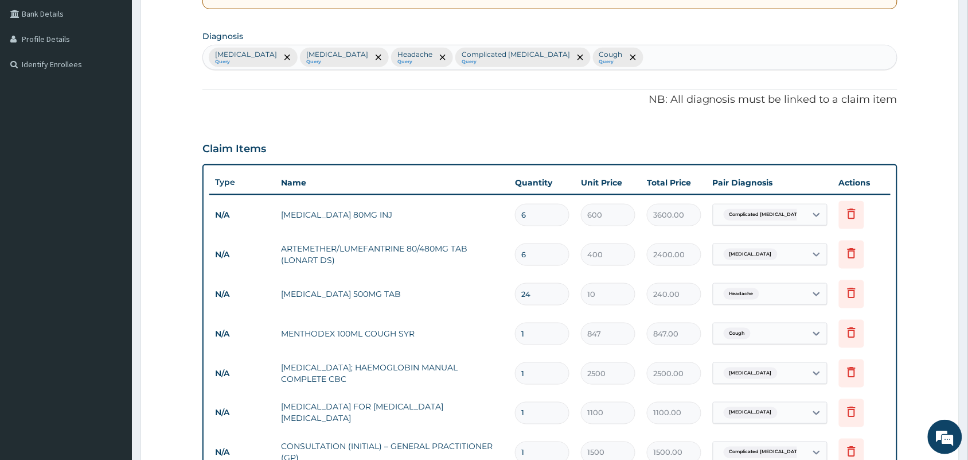
click at [567, 75] on div "PA Code / Prescription Code Enter Code(Secondary Care Only) Encounter Date 06-0…" at bounding box center [550, 237] width 695 height 780
click at [566, 59] on div "Malaria Query Sepsis Query Headache Query Complicated malaria Query Cough Query" at bounding box center [550, 57] width 694 height 24
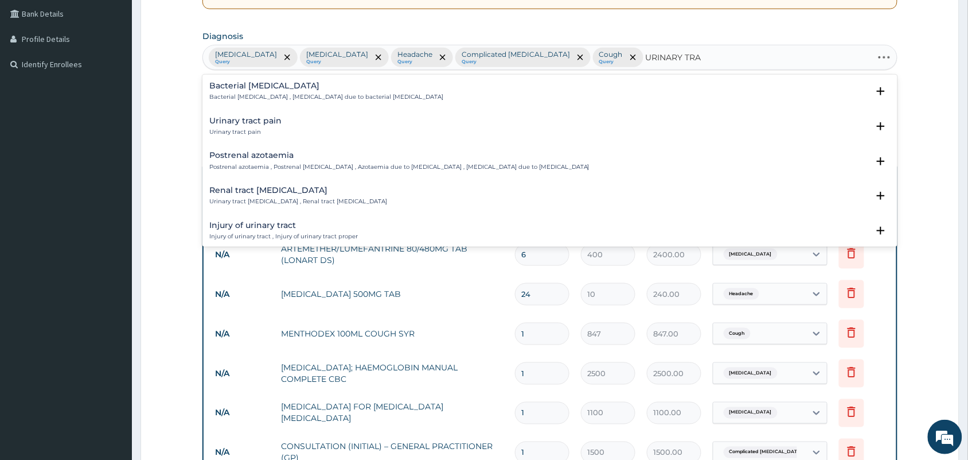
type input "URINARY TRAC"
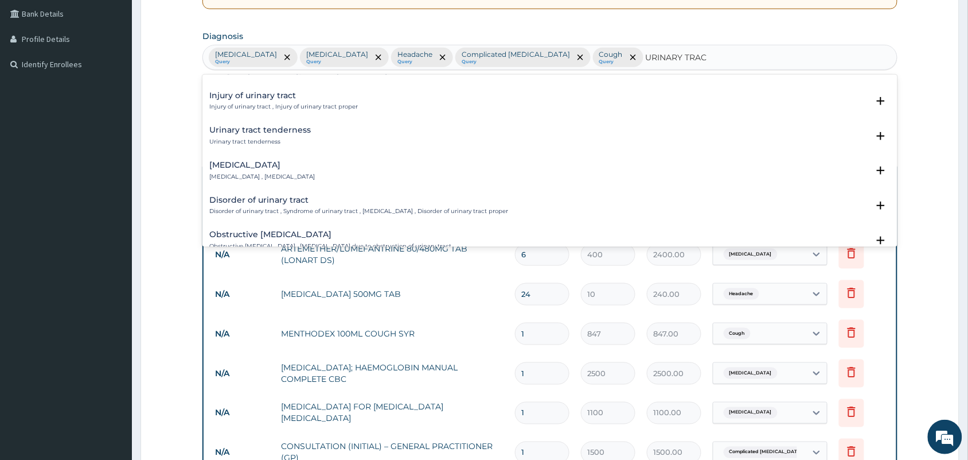
scroll to position [143, 0]
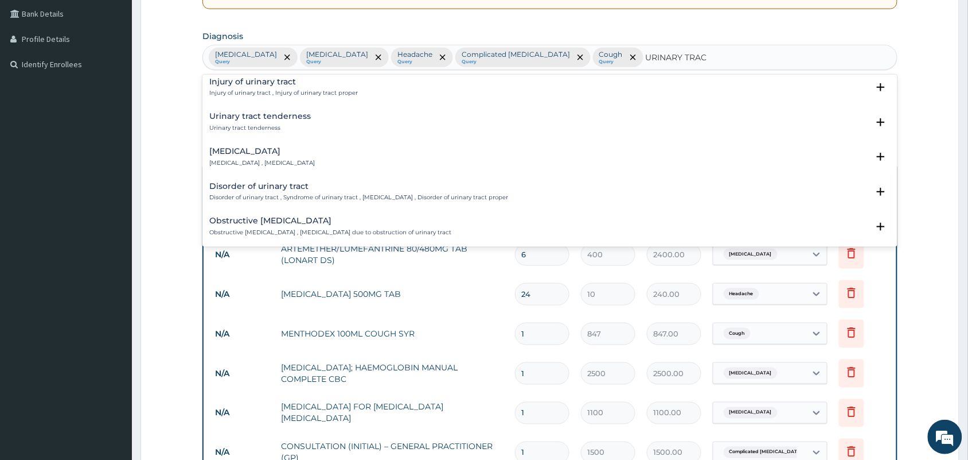
click at [282, 124] on p "Urinary tract tenderness" at bounding box center [260, 128] width 102 height 8
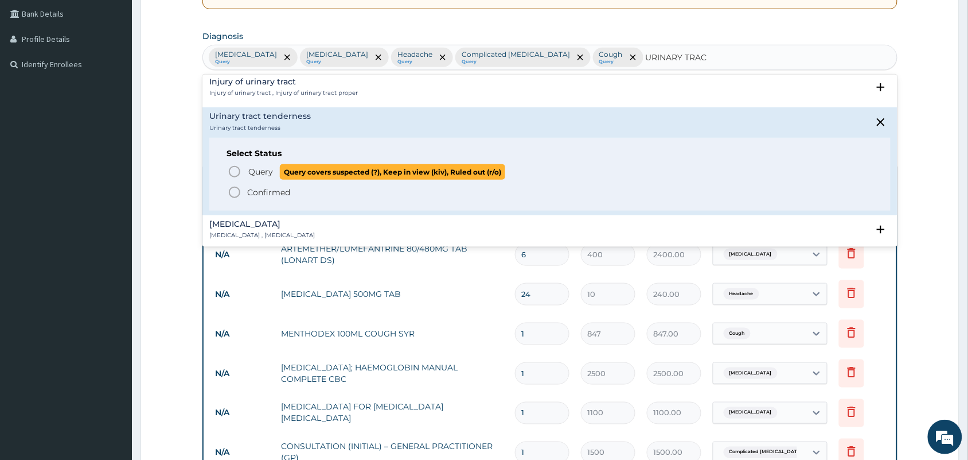
click at [244, 168] on span "Query Query covers suspected (?), Keep in view (kiv), Ruled out (r/o)" at bounding box center [551, 171] width 646 height 15
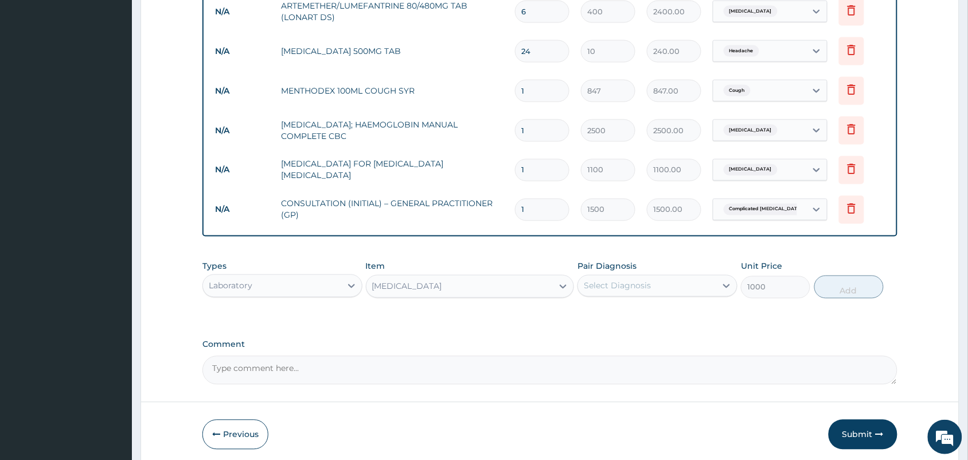
scroll to position [550, 0]
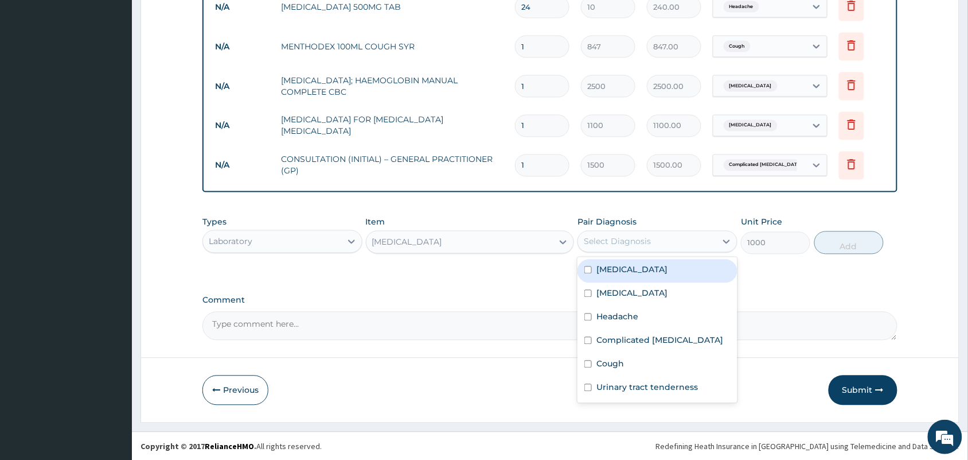
click at [614, 236] on div "Select Diagnosis" at bounding box center [617, 241] width 67 height 11
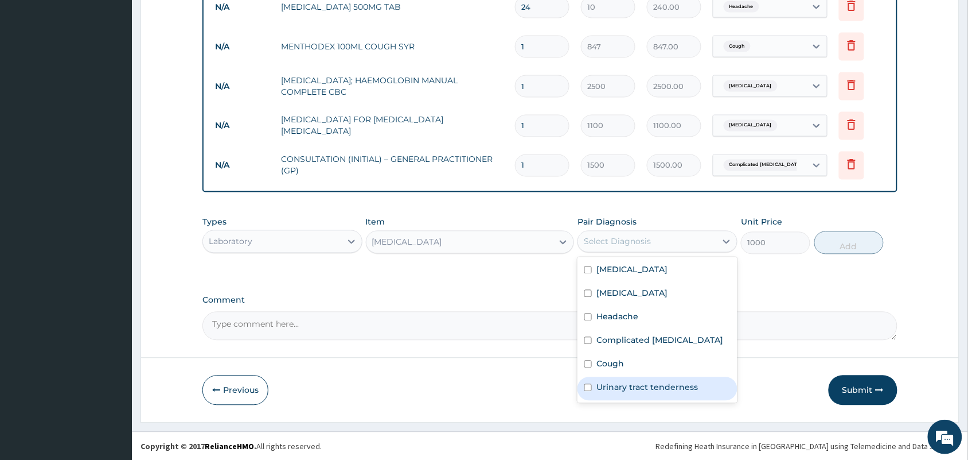
drag, startPoint x: 635, startPoint y: 385, endPoint x: 799, endPoint y: 285, distance: 192.1
click at [635, 386] on label "Urinary tract tenderness" at bounding box center [648, 386] width 102 height 11
checkbox input "true"
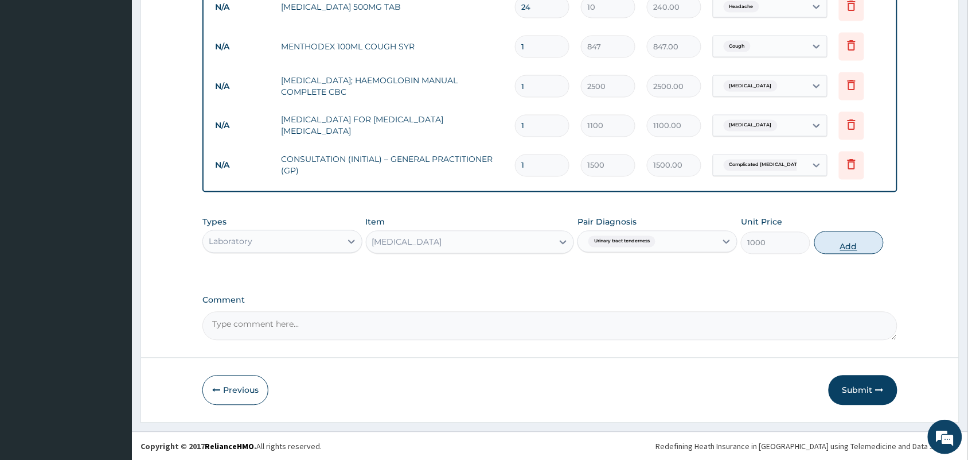
click at [861, 238] on button "Add" at bounding box center [849, 242] width 69 height 23
type input "0"
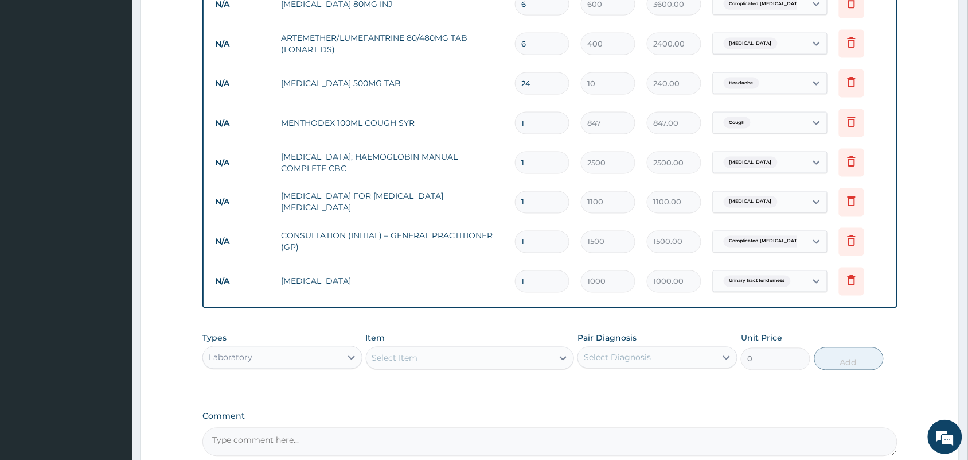
scroll to position [590, 0]
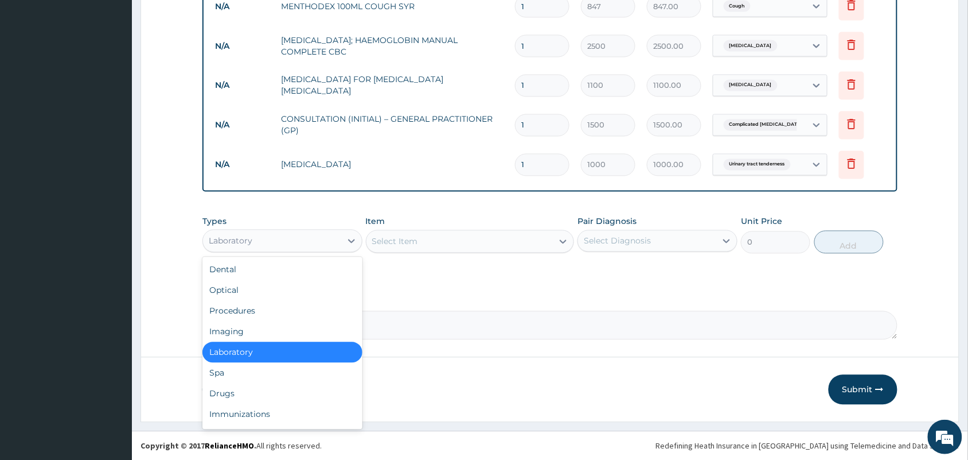
click at [281, 229] on div "Laboratory" at bounding box center [283, 240] width 160 height 23
click at [266, 384] on div "Drugs" at bounding box center [283, 393] width 160 height 21
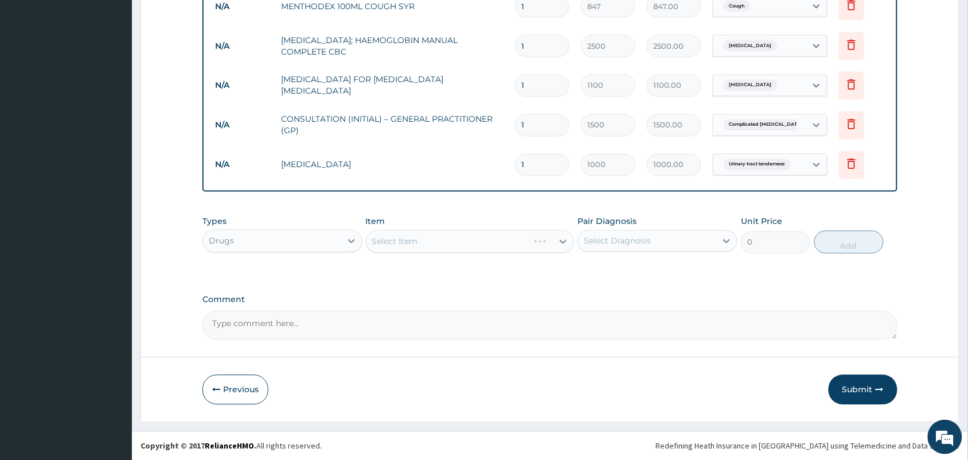
click at [521, 241] on div "Select Item" at bounding box center [470, 241] width 209 height 23
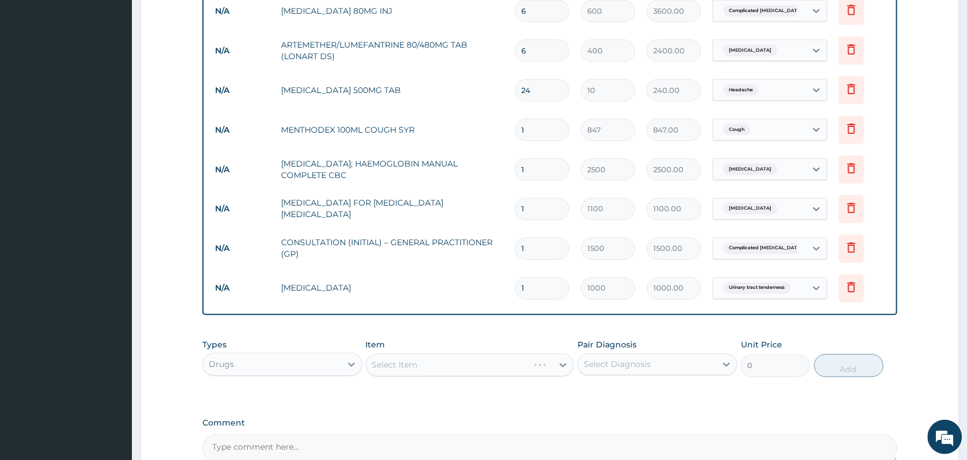
scroll to position [303, 0]
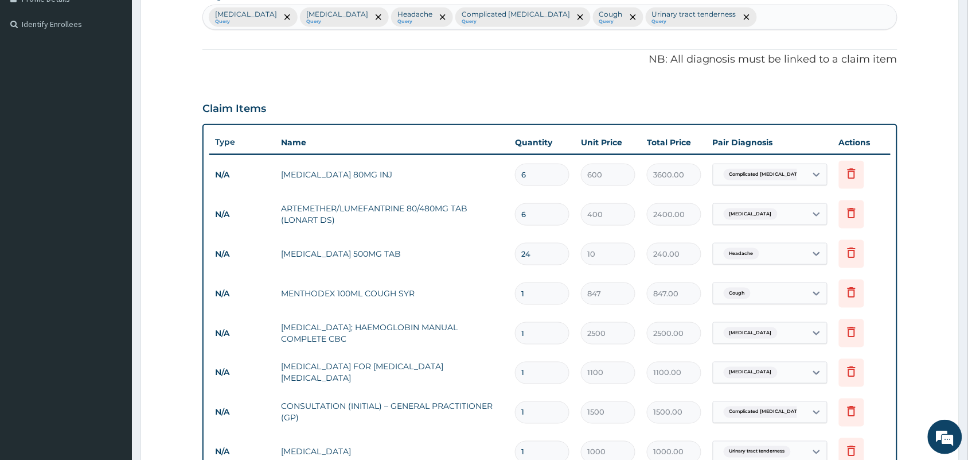
click at [666, 13] on div "Malaria Query Sepsis Query Headache Query Complicated malaria Query Cough Query…" at bounding box center [550, 17] width 694 height 24
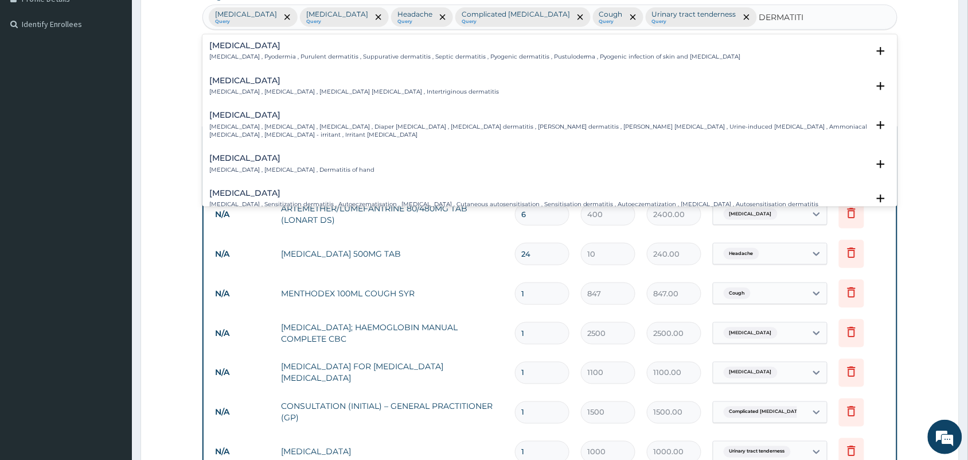
type input "DERMATITIS"
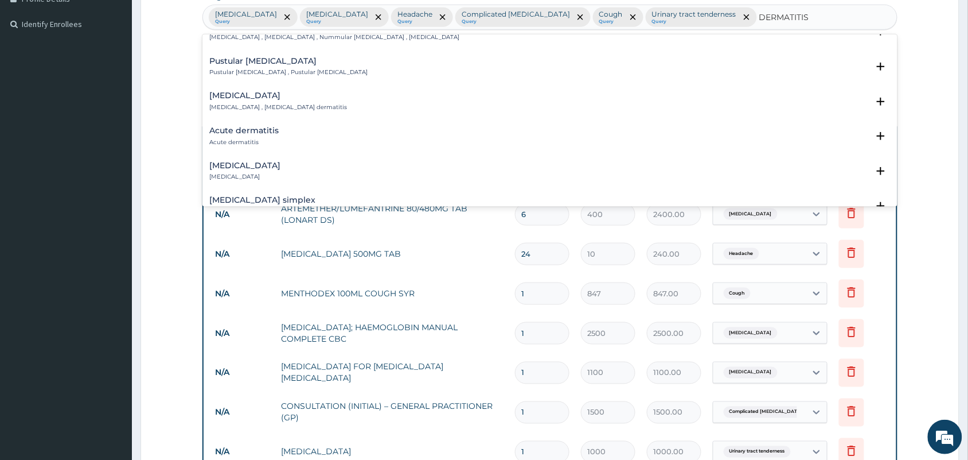
scroll to position [502, 0]
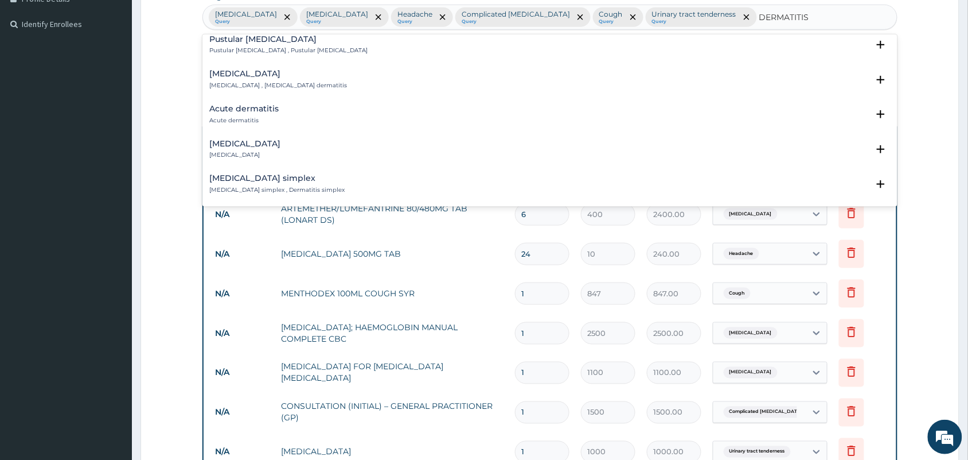
click at [233, 110] on h4 "Acute dermatitis" at bounding box center [243, 108] width 69 height 9
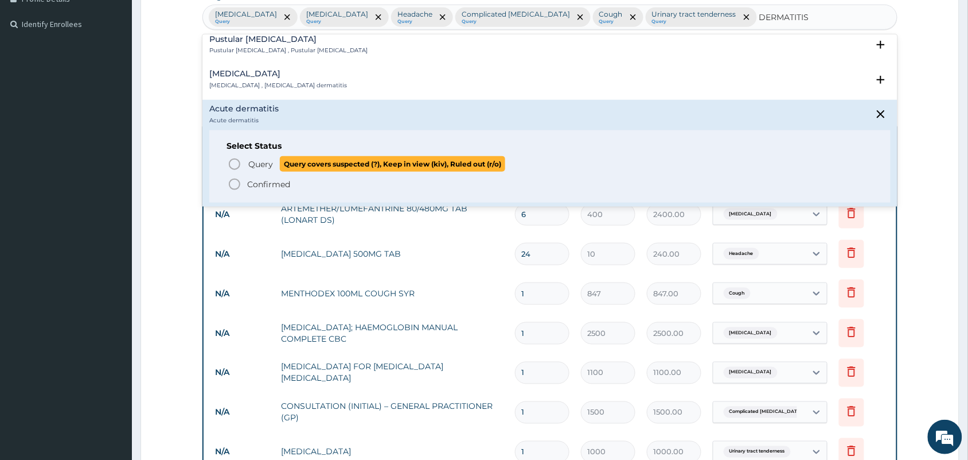
click at [236, 164] on icon "status option query" at bounding box center [235, 164] width 14 height 14
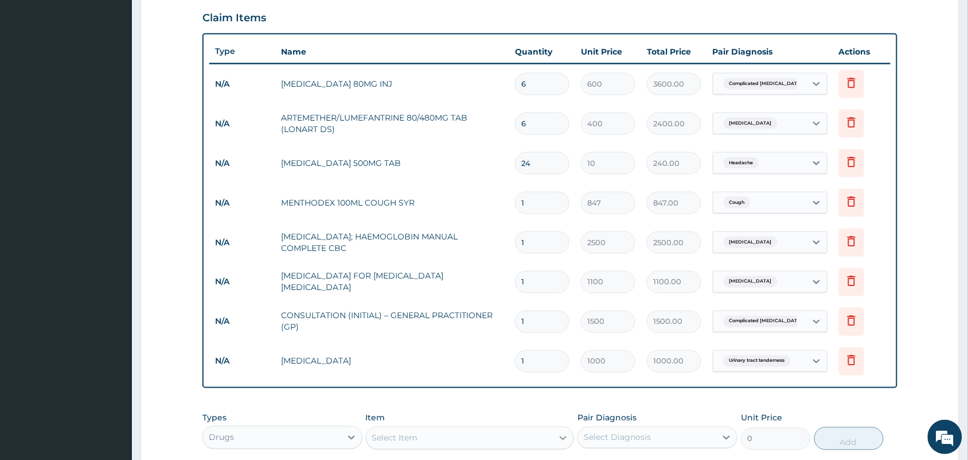
scroll to position [590, 0]
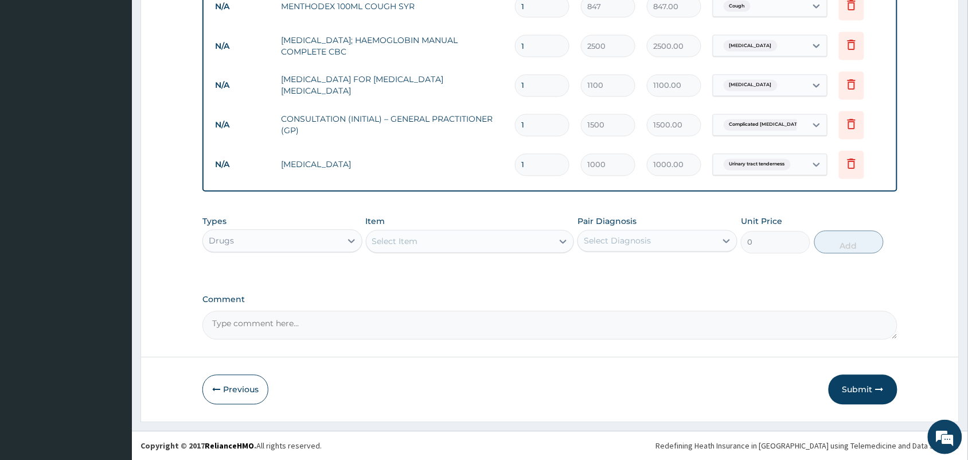
click at [446, 246] on div "Select Item" at bounding box center [460, 241] width 187 height 18
type input "HYDROCOR"
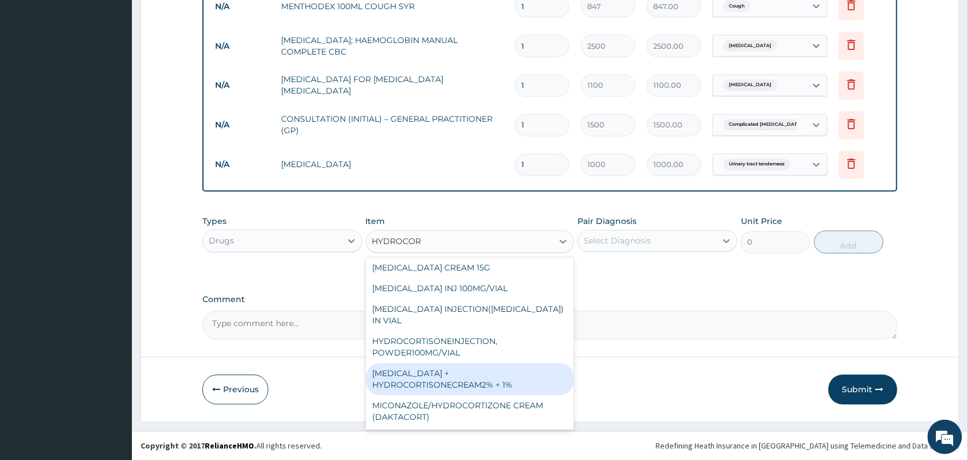
scroll to position [0, 0]
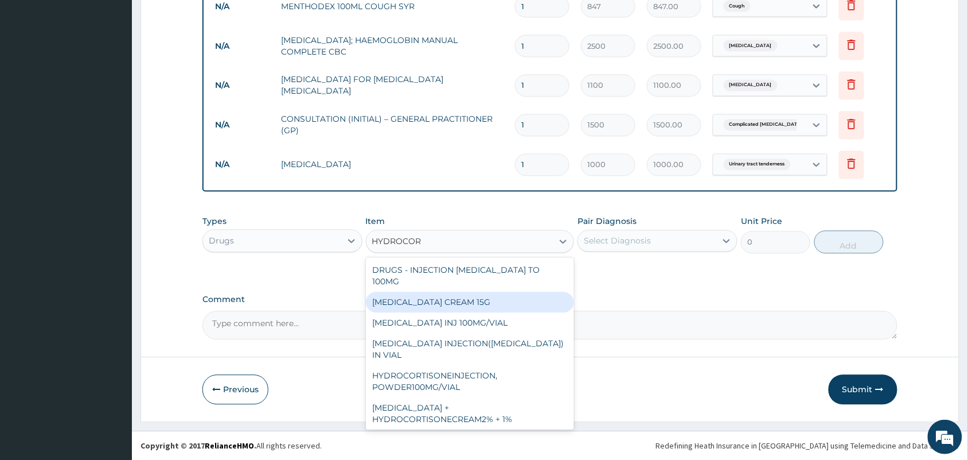
click at [489, 293] on div "HYDROCORTISONE CREAM 15G" at bounding box center [470, 302] width 209 height 21
type input "800"
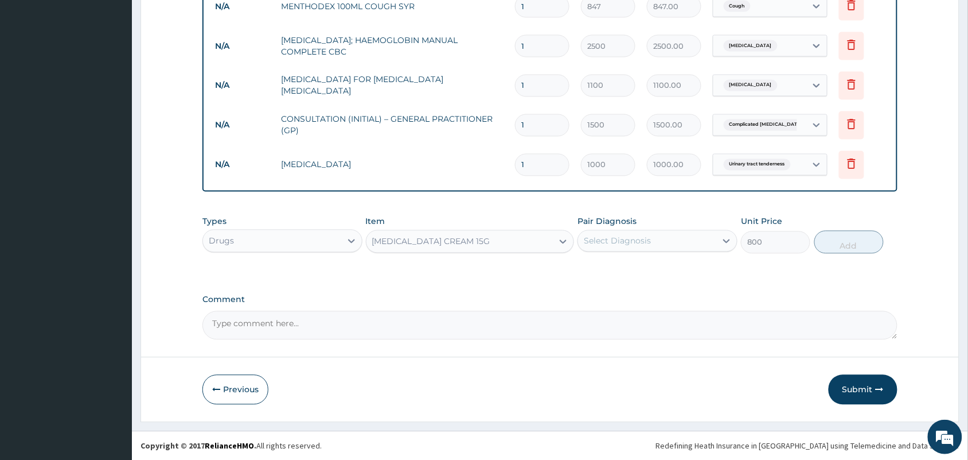
click at [655, 225] on div "Pair Diagnosis Select Diagnosis" at bounding box center [658, 235] width 160 height 38
click at [654, 232] on div "Select Diagnosis" at bounding box center [647, 241] width 138 height 18
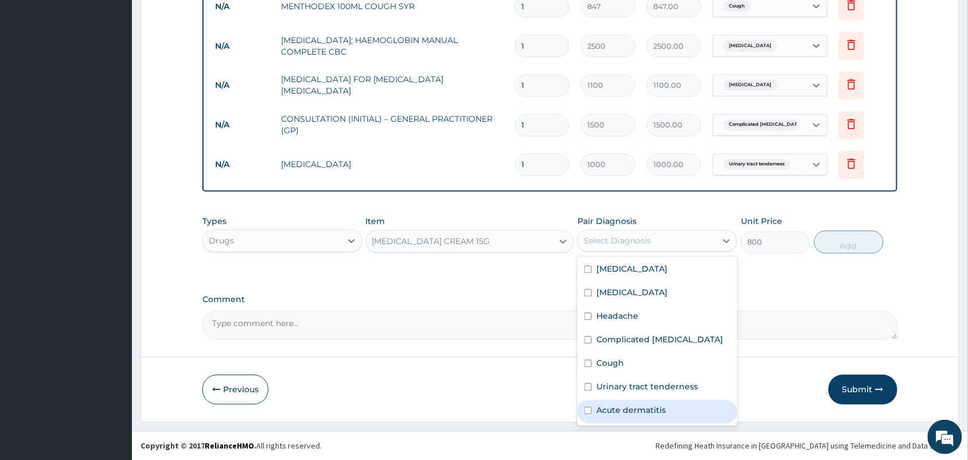
click at [636, 408] on div "Acute dermatitis" at bounding box center [658, 412] width 160 height 24
checkbox input "true"
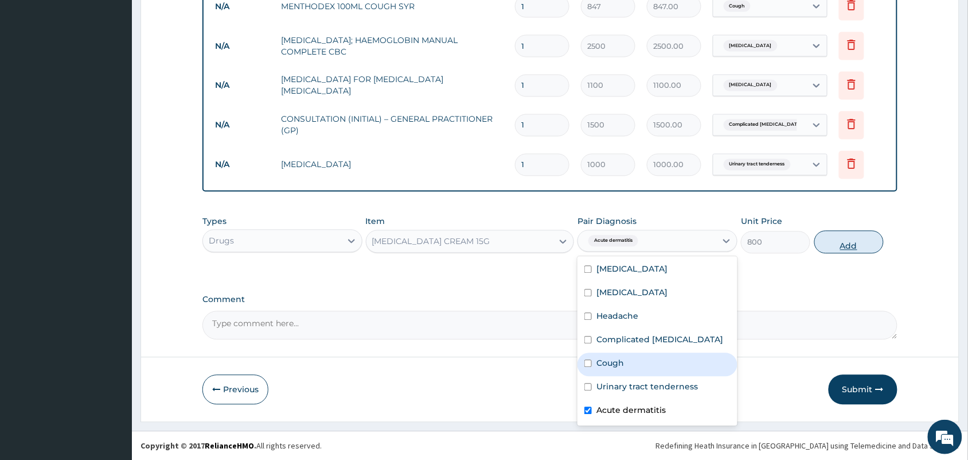
click at [842, 239] on button "Add" at bounding box center [849, 242] width 69 height 23
type input "0"
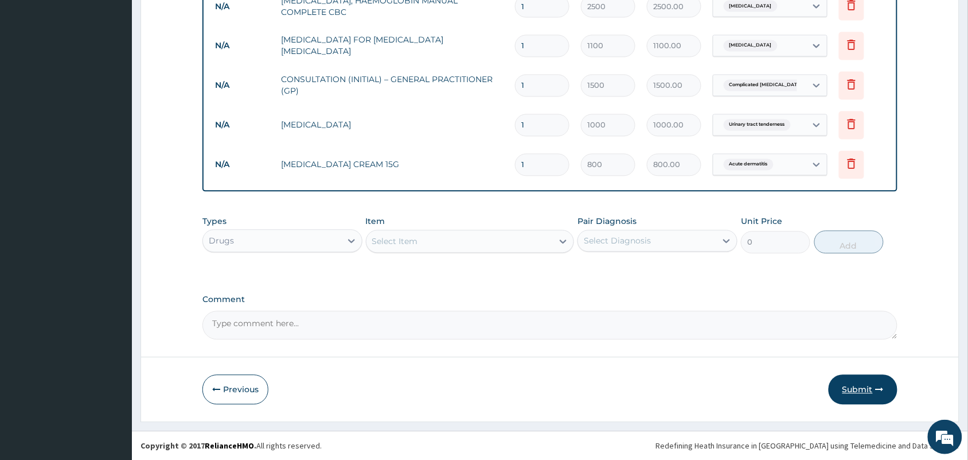
click at [861, 386] on icon "button" at bounding box center [880, 390] width 8 height 8
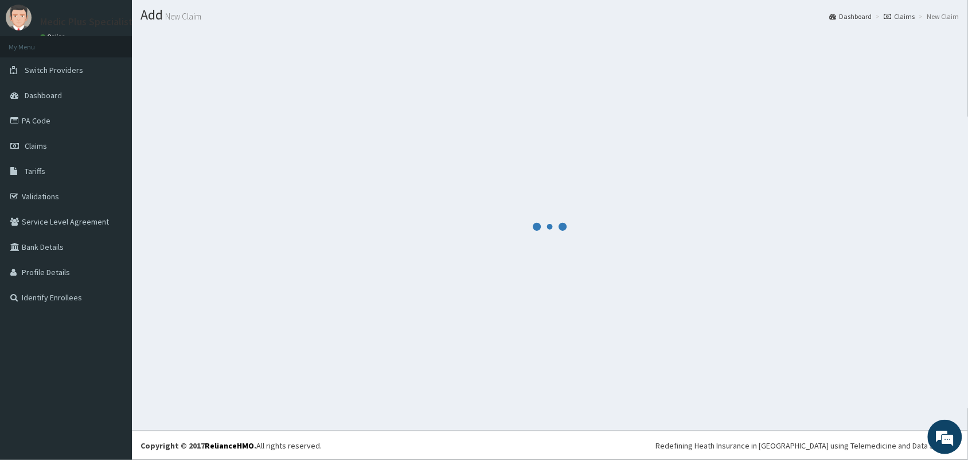
scroll to position [30, 0]
